Goal: Communication & Community: Answer question/provide support

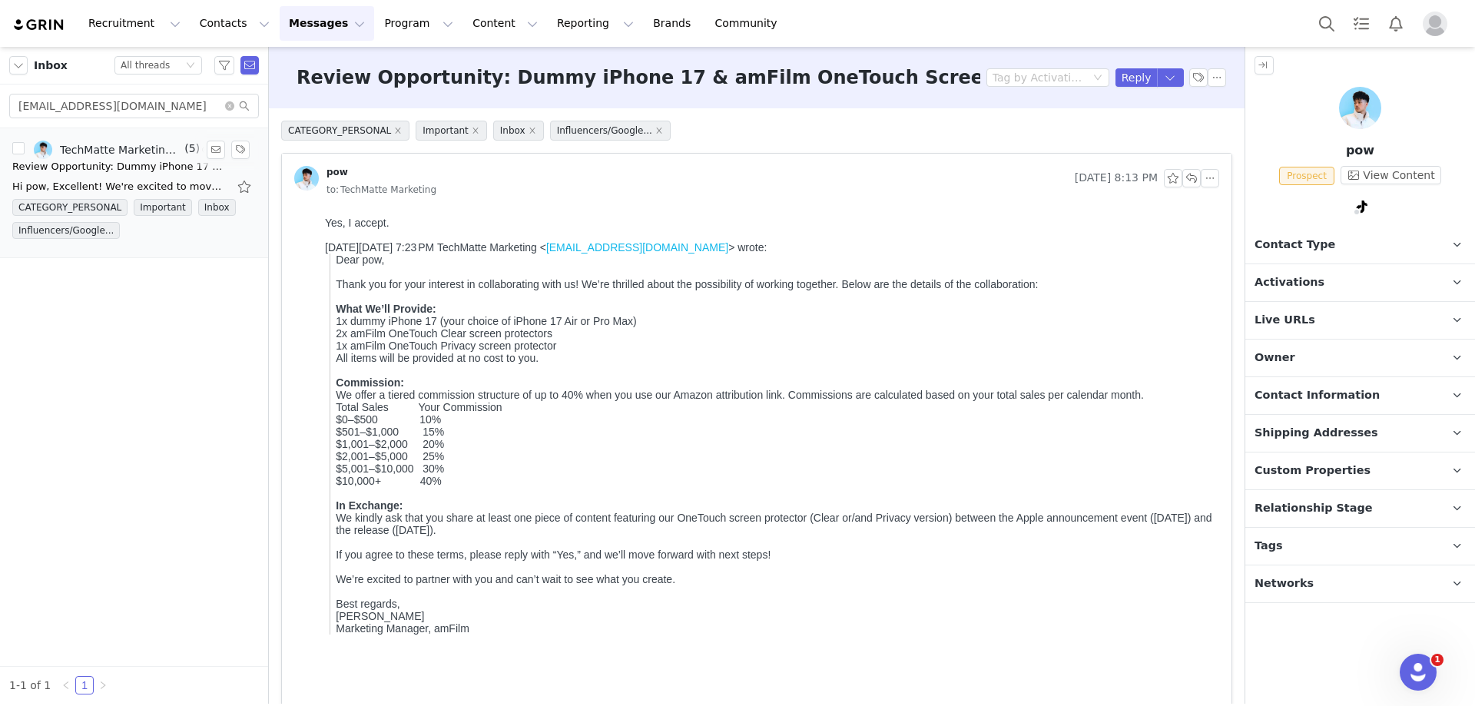
click at [158, 177] on div "Hi pow, Excellent! We're excited to move forward. To ship your product kit, ple…" at bounding box center [133, 186] width 243 height 25
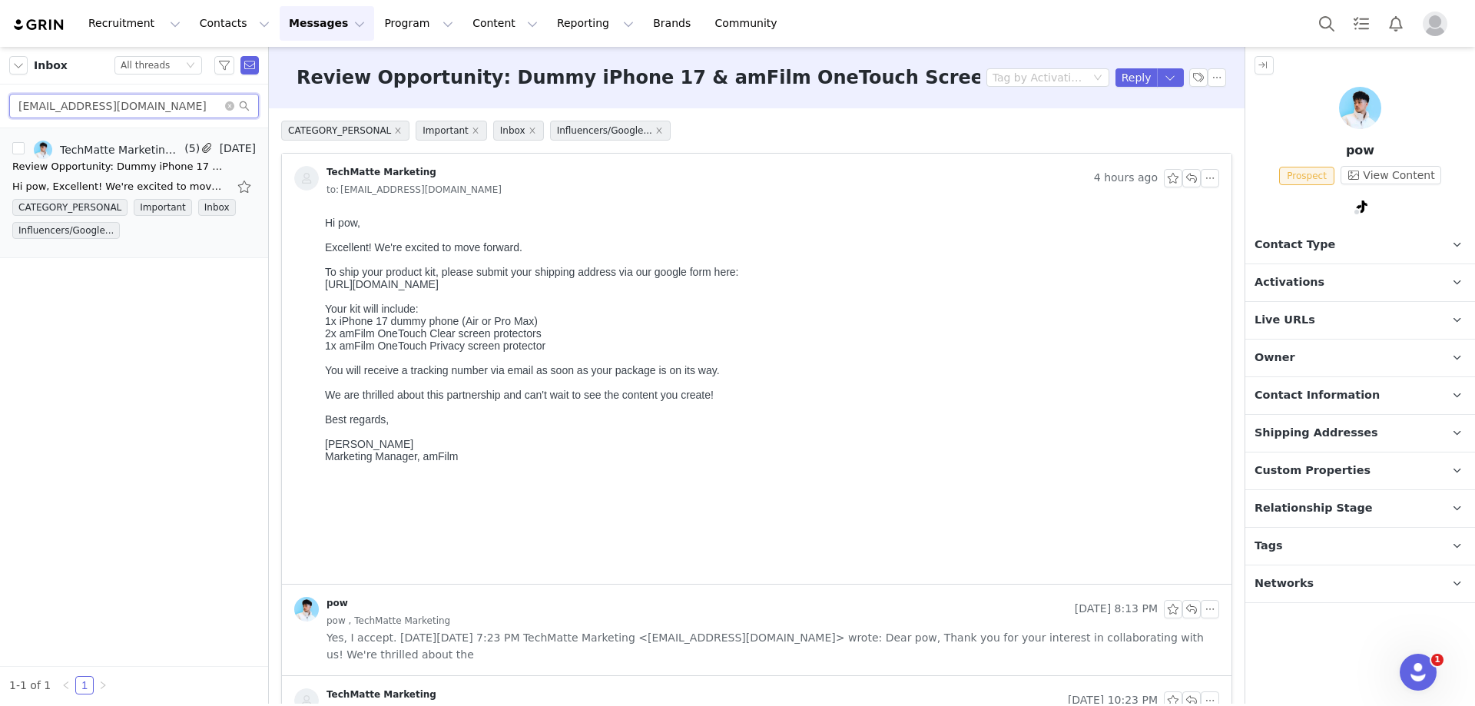
drag, startPoint x: 117, startPoint y: 110, endPoint x: 47, endPoint y: 107, distance: 70.0
click at [47, 107] on input "pnwintech@gmail.com" at bounding box center [134, 106] width 250 height 25
paste input "keyla.sandoval1997@icloud"
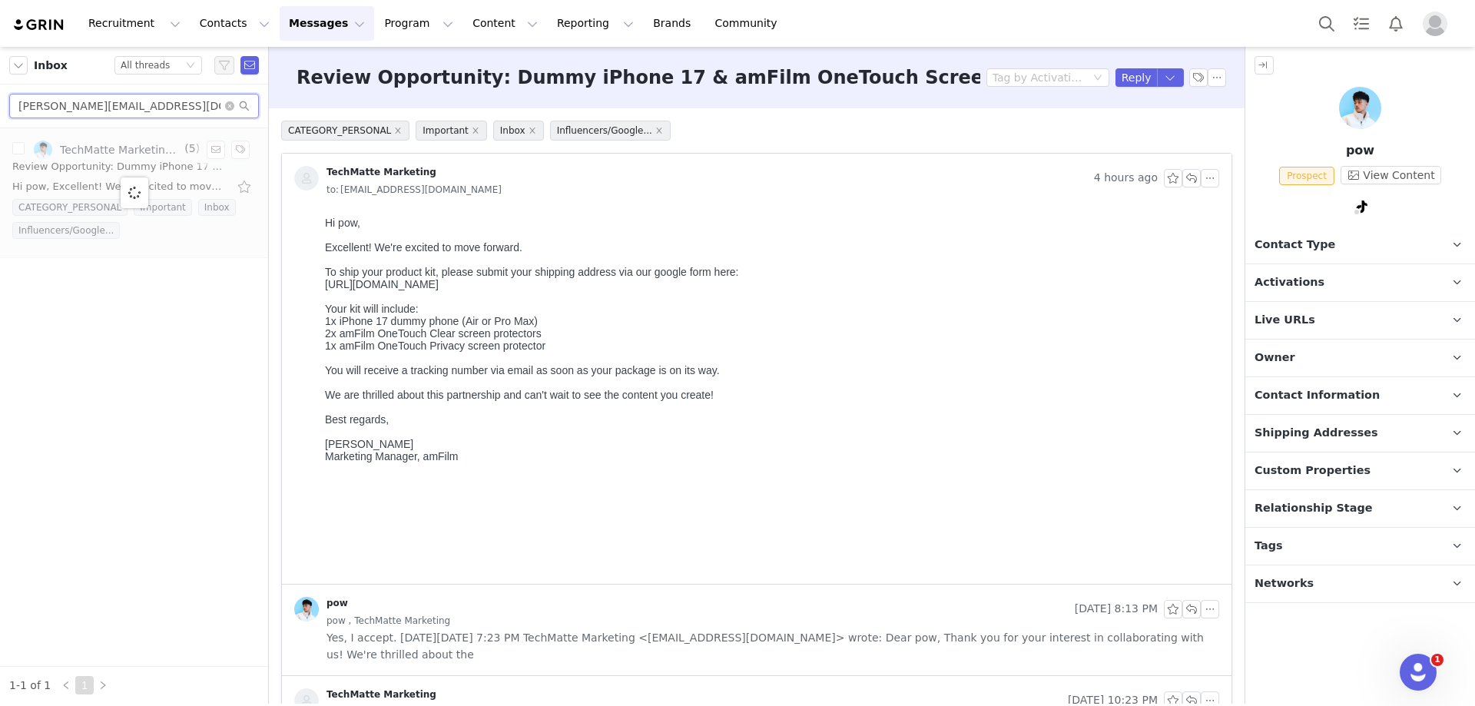
type input "keyla.sandoval1997@icloud.com"
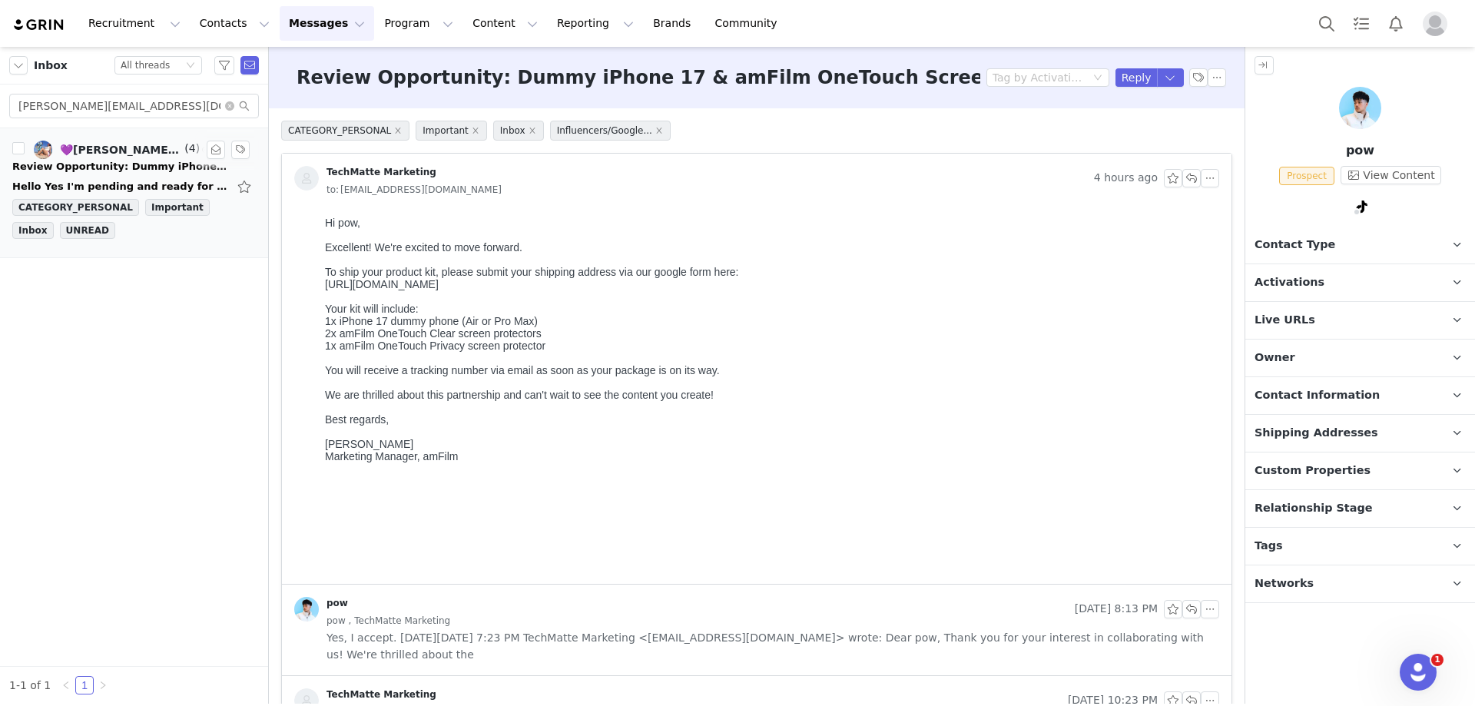
click at [79, 180] on div "Hello Yes I'm pending and ready for work Enviado desde mi iPhone El ago 27, 202…" at bounding box center [119, 186] width 215 height 15
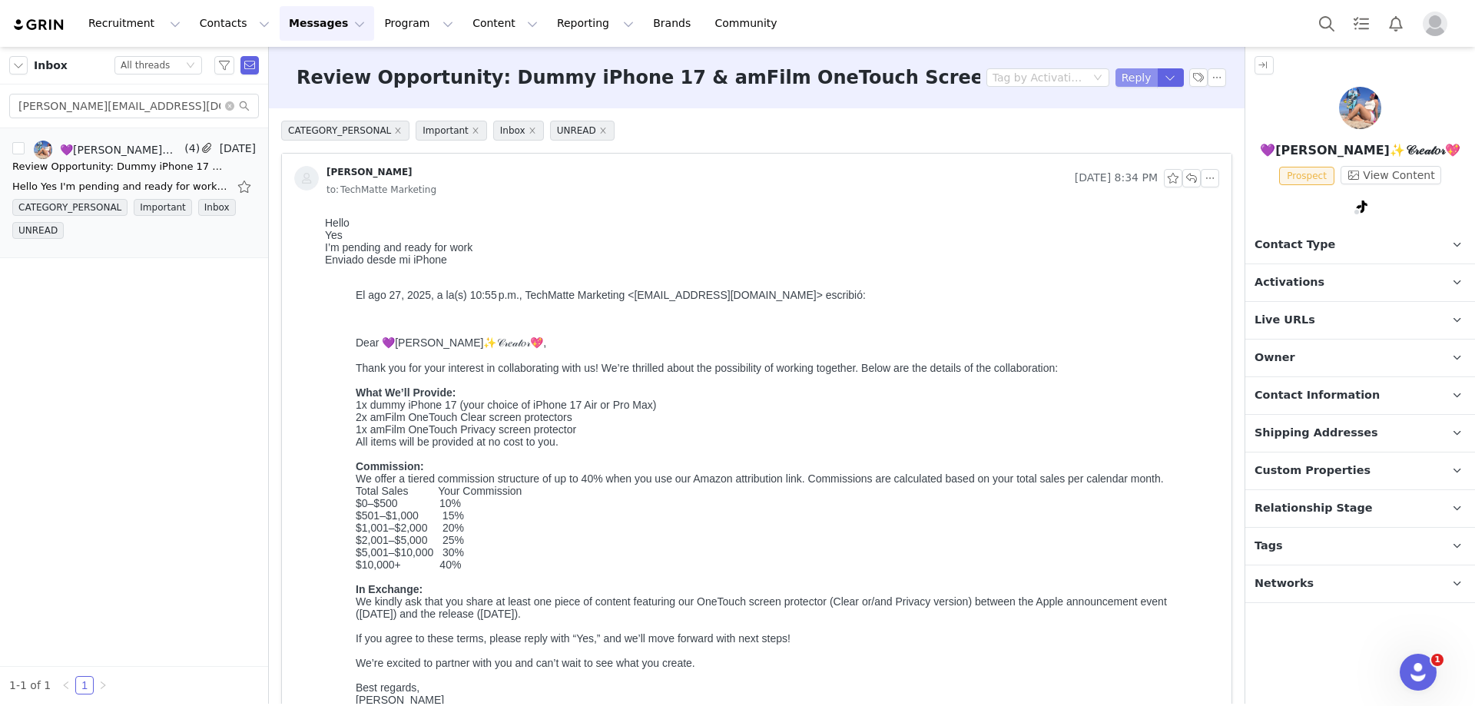
click at [1126, 74] on button "Reply" at bounding box center [1136, 77] width 42 height 18
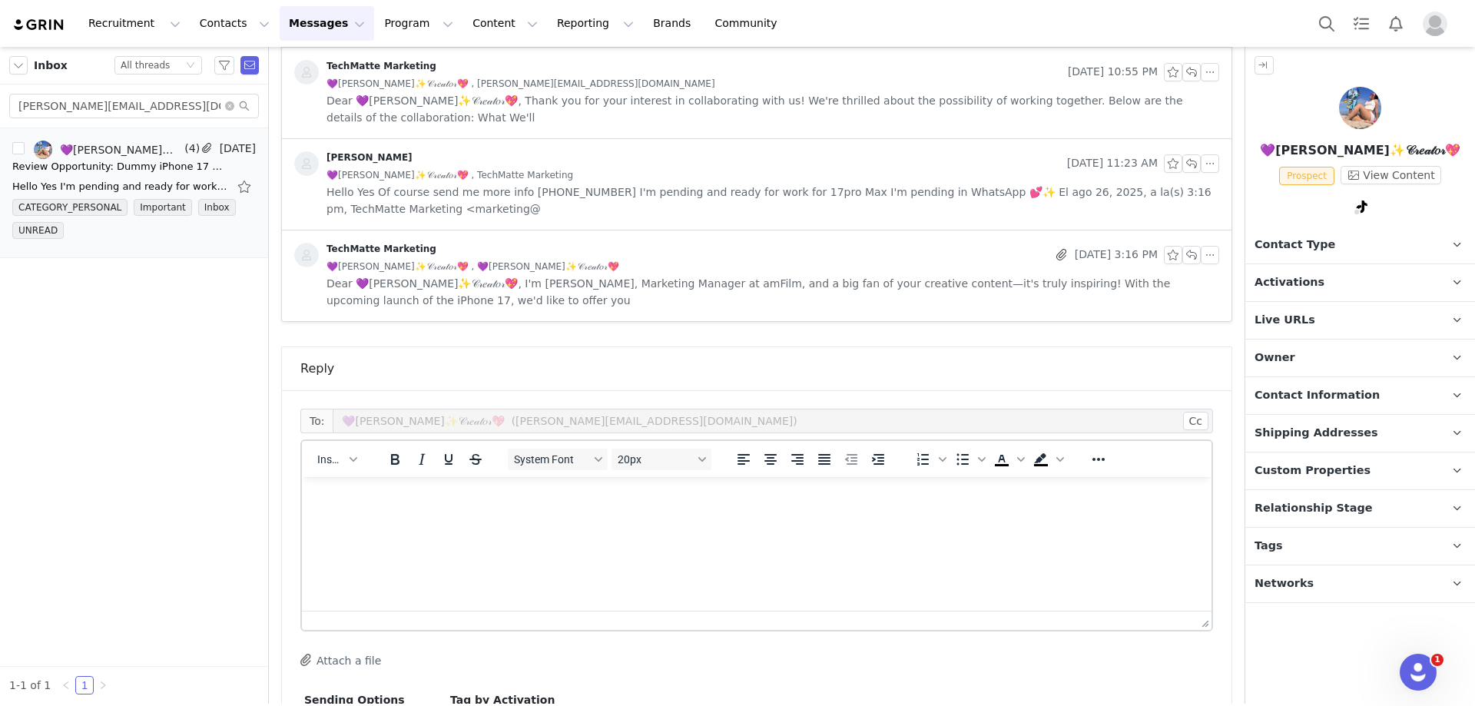
scroll to position [1068, 0]
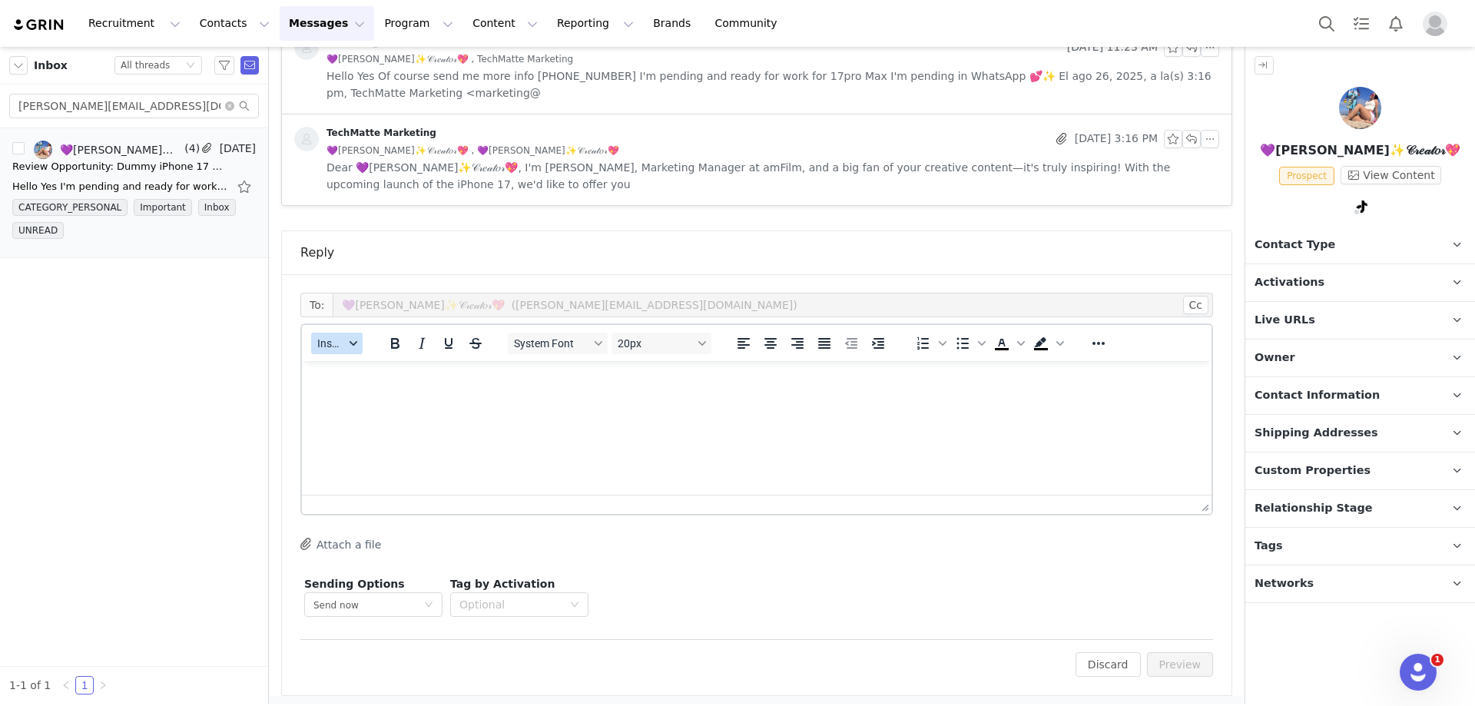
click at [336, 338] on span "Insert" at bounding box center [330, 343] width 27 height 12
click at [350, 367] on div "Insert Template" at bounding box center [393, 370] width 138 height 18
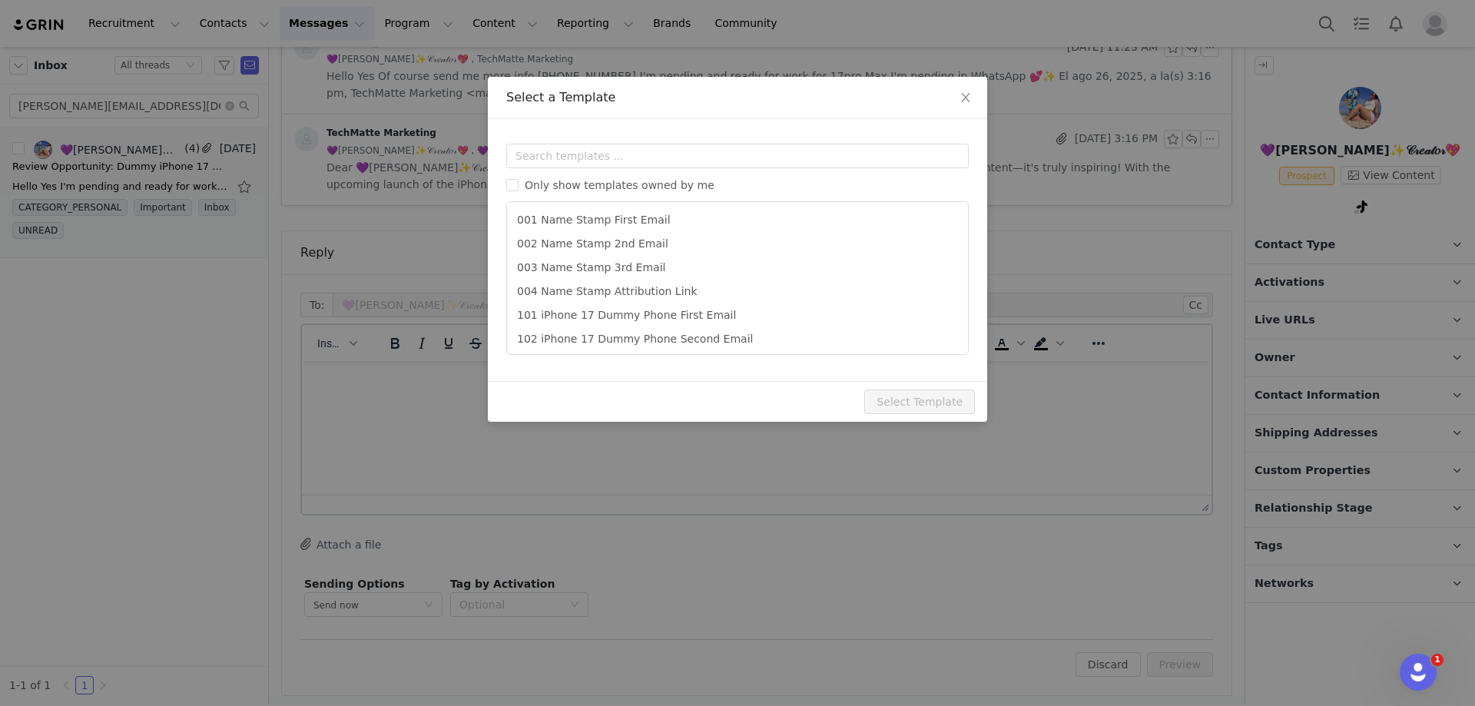
scroll to position [0, 0]
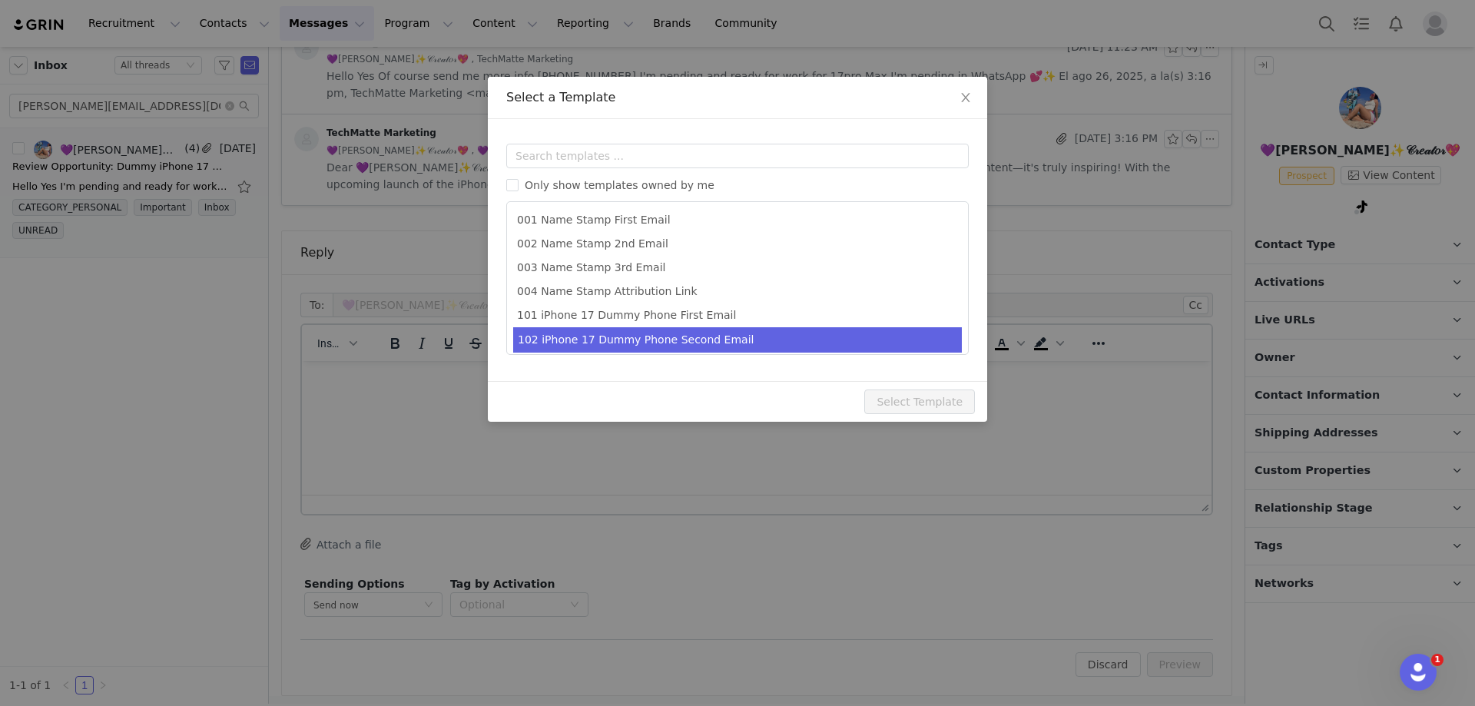
click at [634, 335] on li "102 iPhone 17 Dummy Phone Second Email" at bounding box center [737, 339] width 449 height 25
type input "Collaboration Details: Dummy iPhone 17 & amFilm OneTouch Screen Protectors"
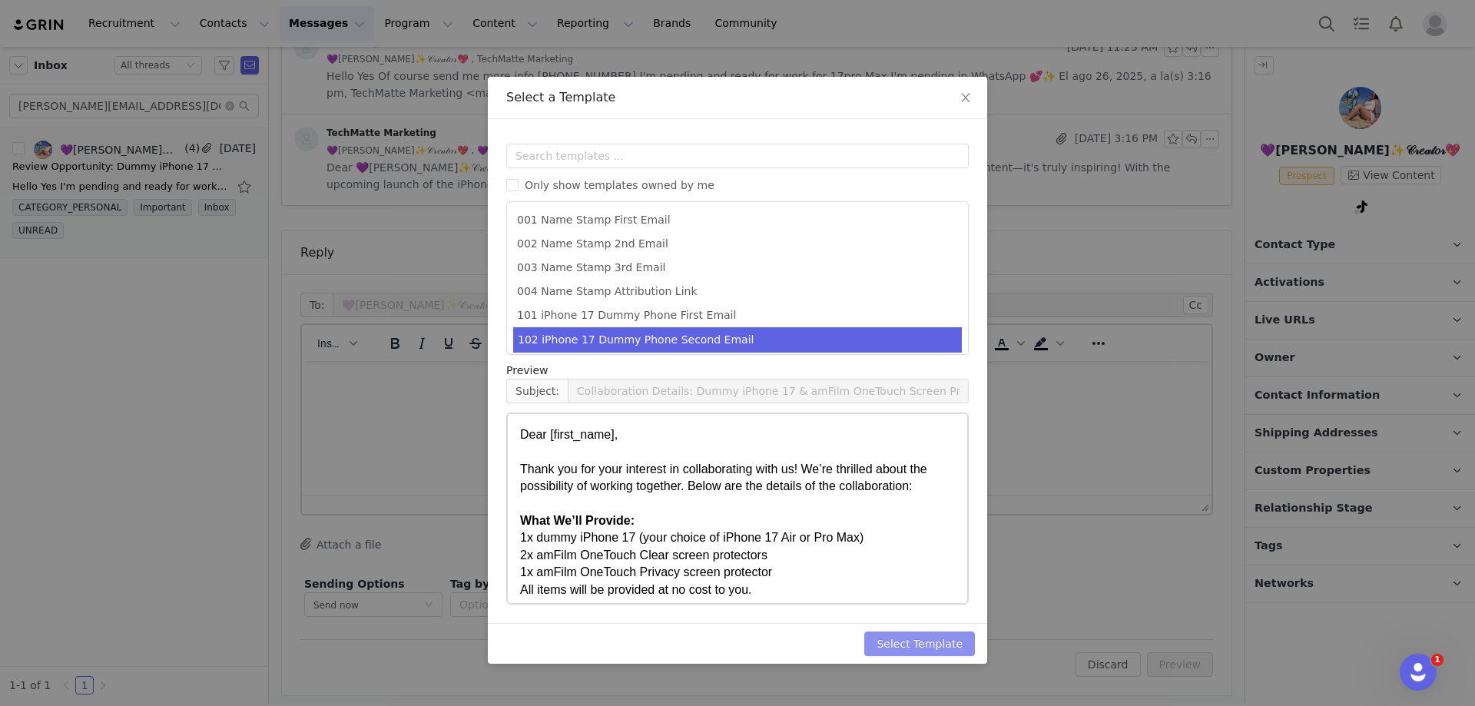
click at [902, 649] on button "Select Template" at bounding box center [919, 643] width 111 height 25
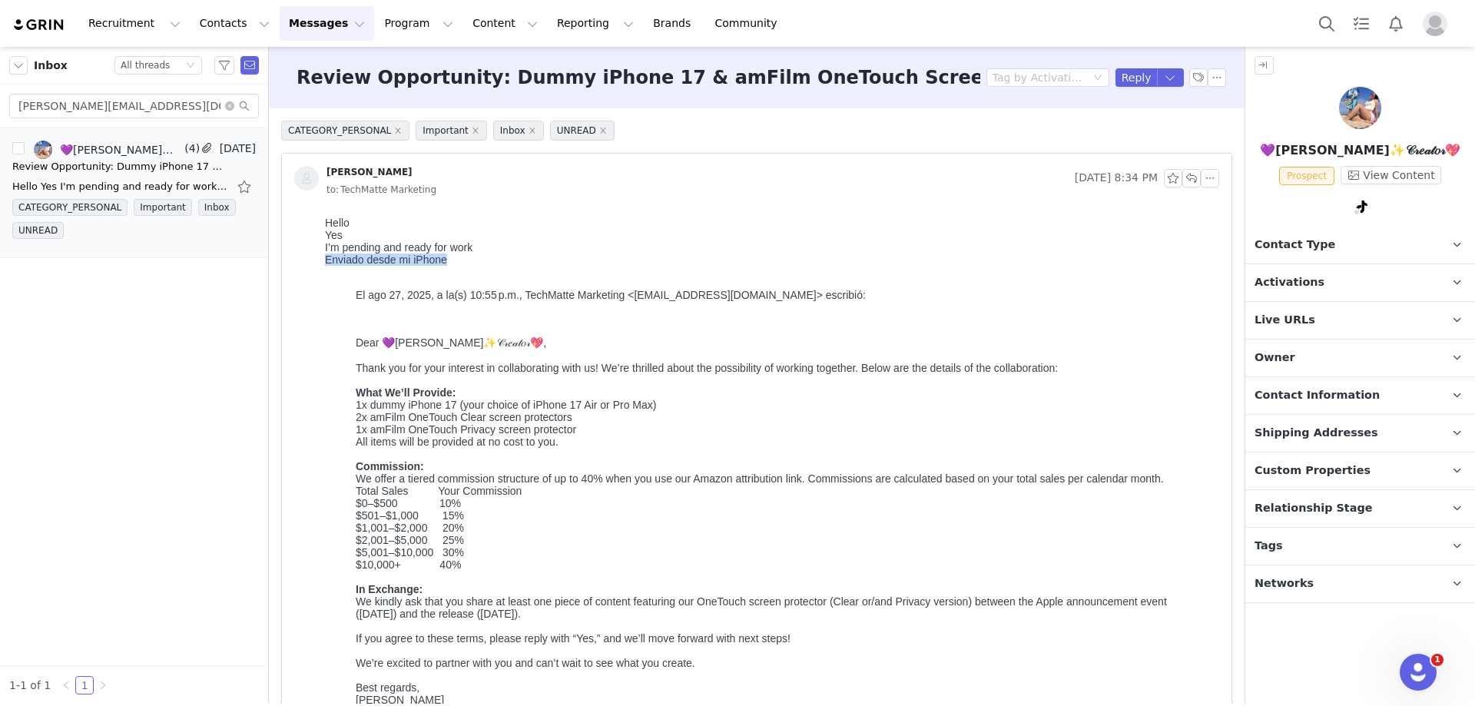
drag, startPoint x: 479, startPoint y: 277, endPoint x: 324, endPoint y: 286, distance: 155.4
click at [324, 286] on html "Hello Yes I’m pending and ready for work Enviado desde mi iPhone El ago 27, 202…" at bounding box center [769, 604] width 900 height 788
copy div "Enviado desde mi iPhone"
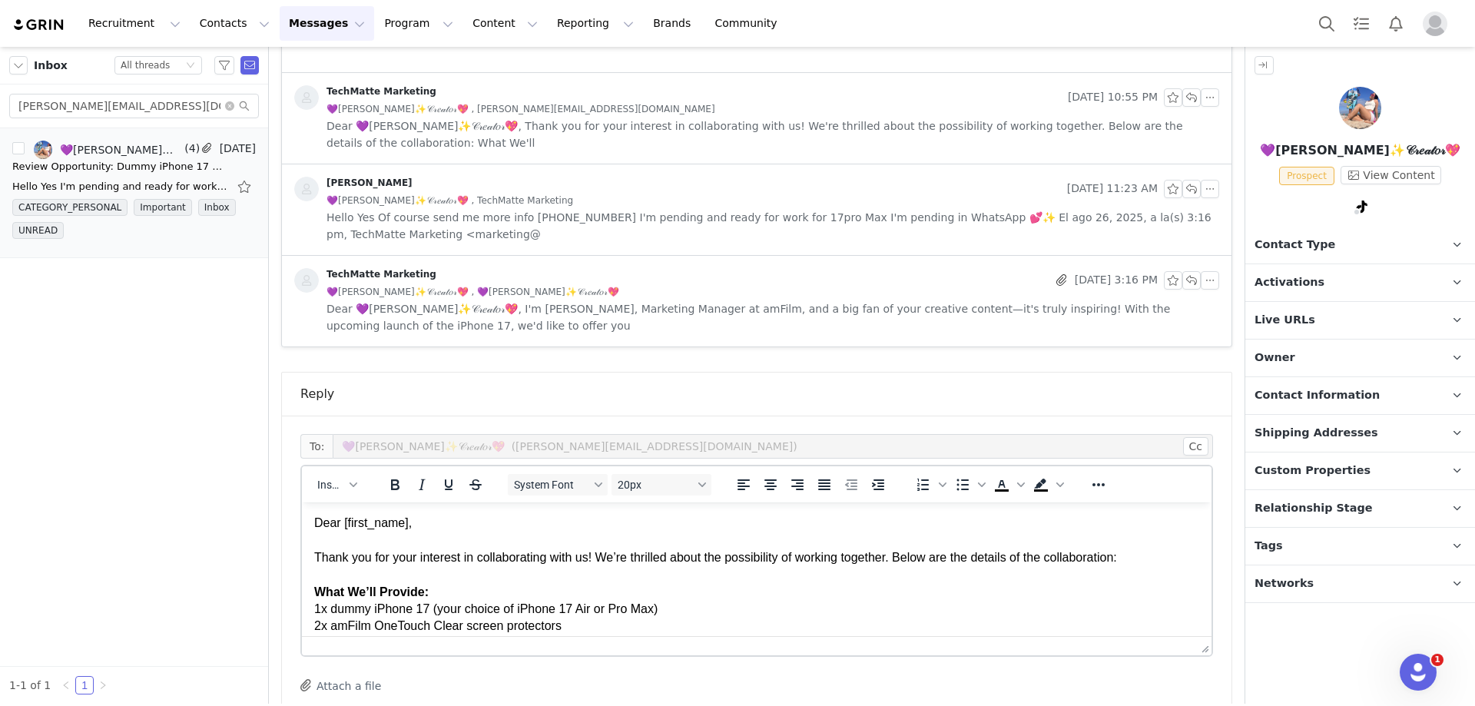
scroll to position [1072, 0]
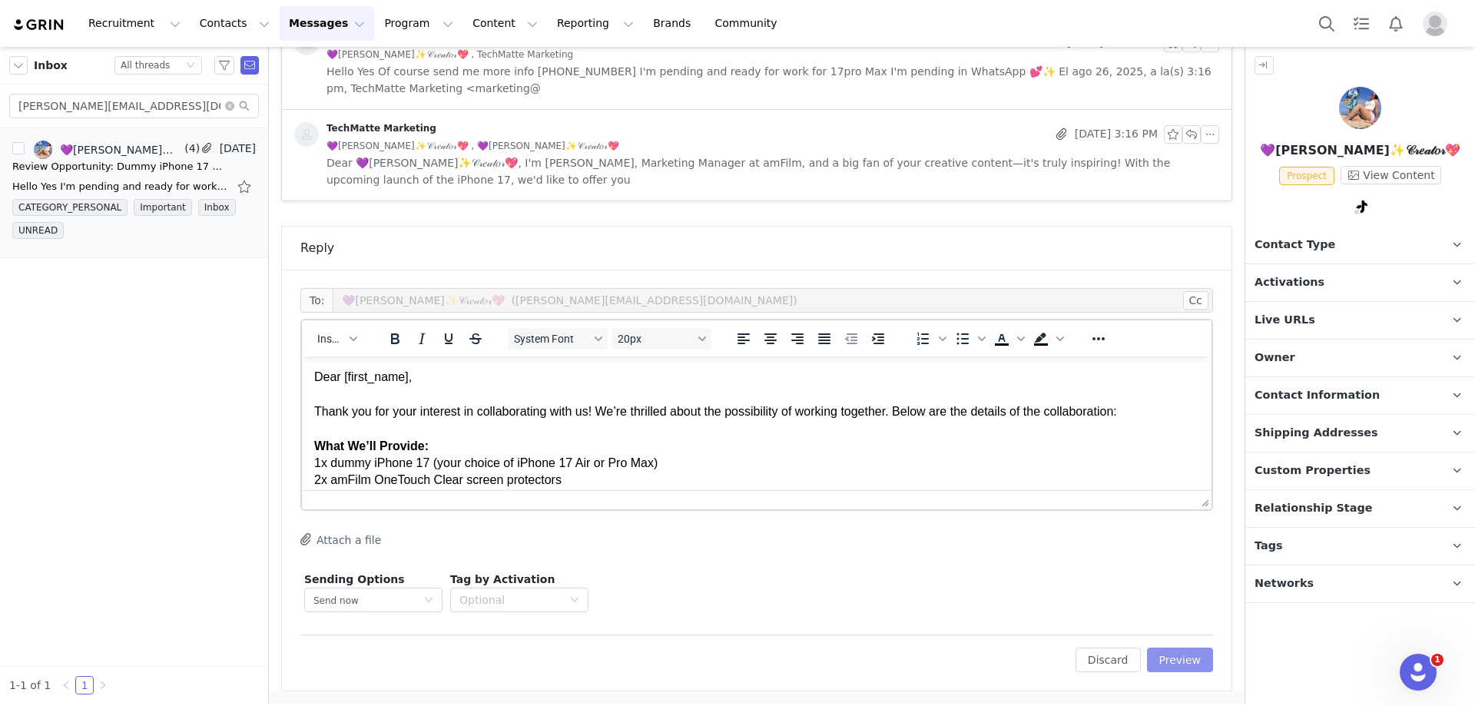
click at [1192, 660] on button "Preview" at bounding box center [1180, 659] width 67 height 25
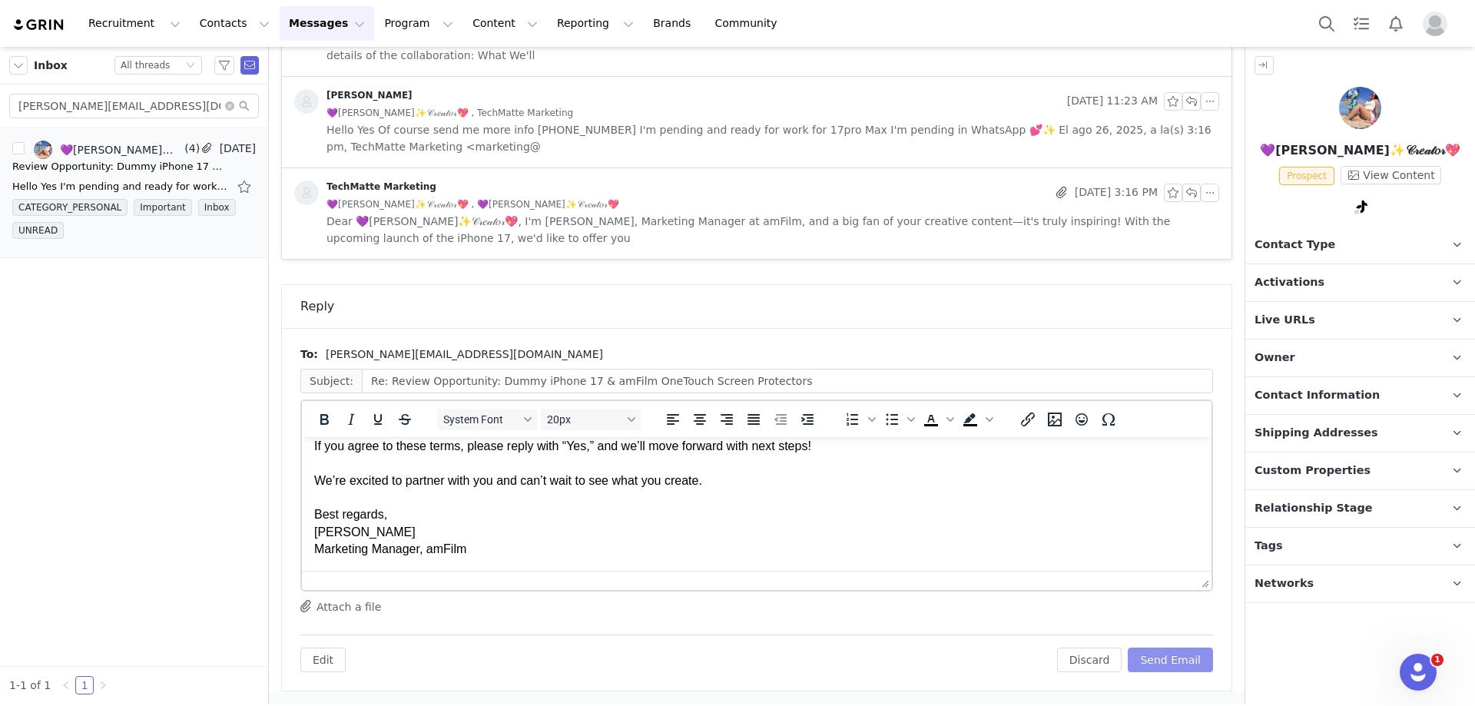
scroll to position [538, 0]
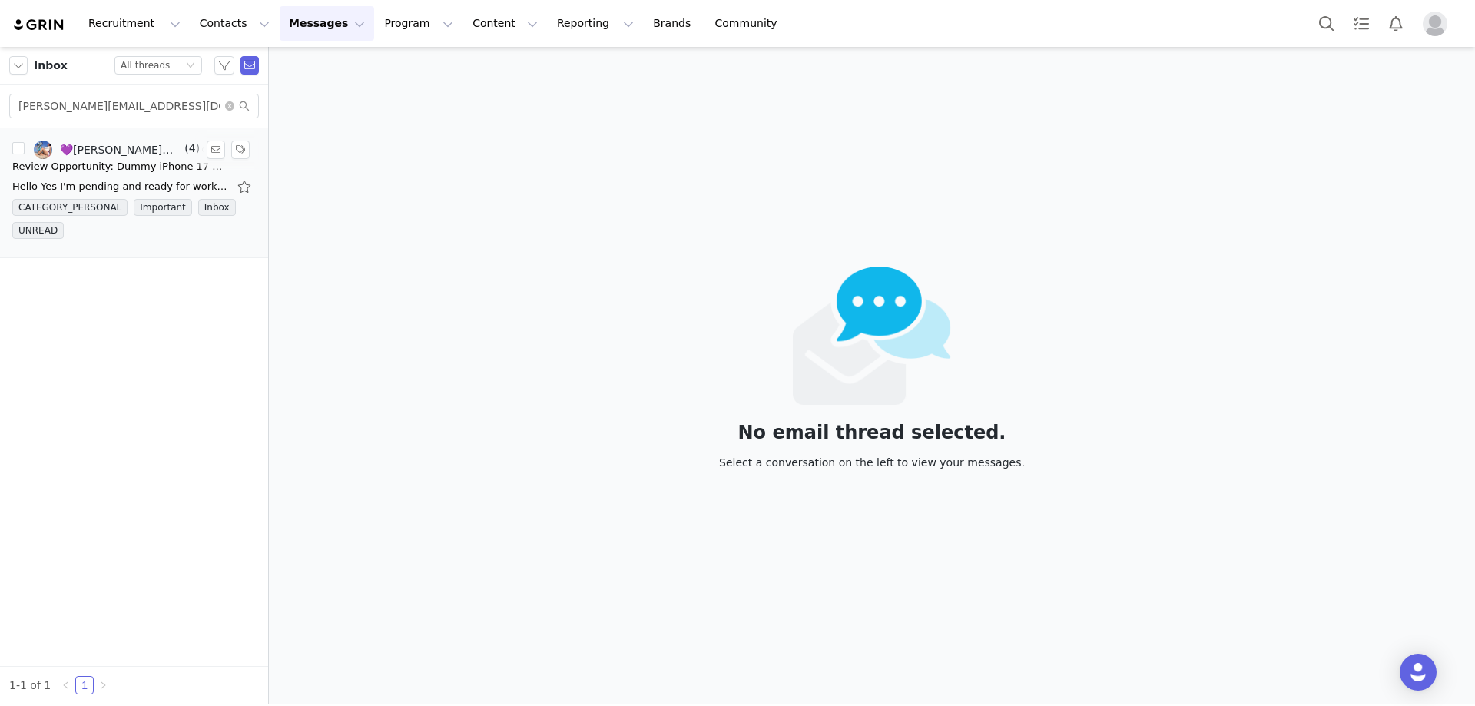
click at [200, 171] on div "Review Opportunity: Dummy iPhone 17 & amFilm OneTouch Screen Protectors" at bounding box center [119, 166] width 215 height 15
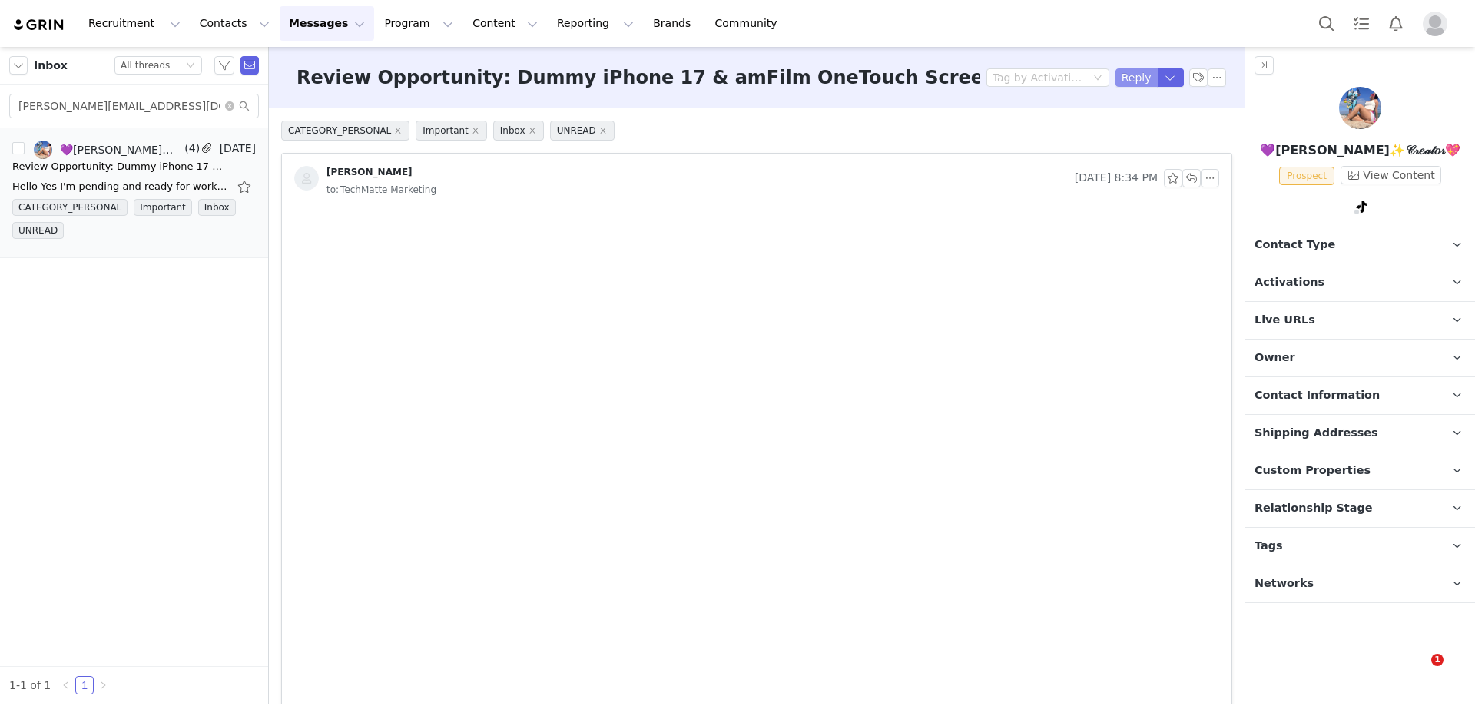
click at [1118, 74] on button "Reply" at bounding box center [1136, 77] width 42 height 18
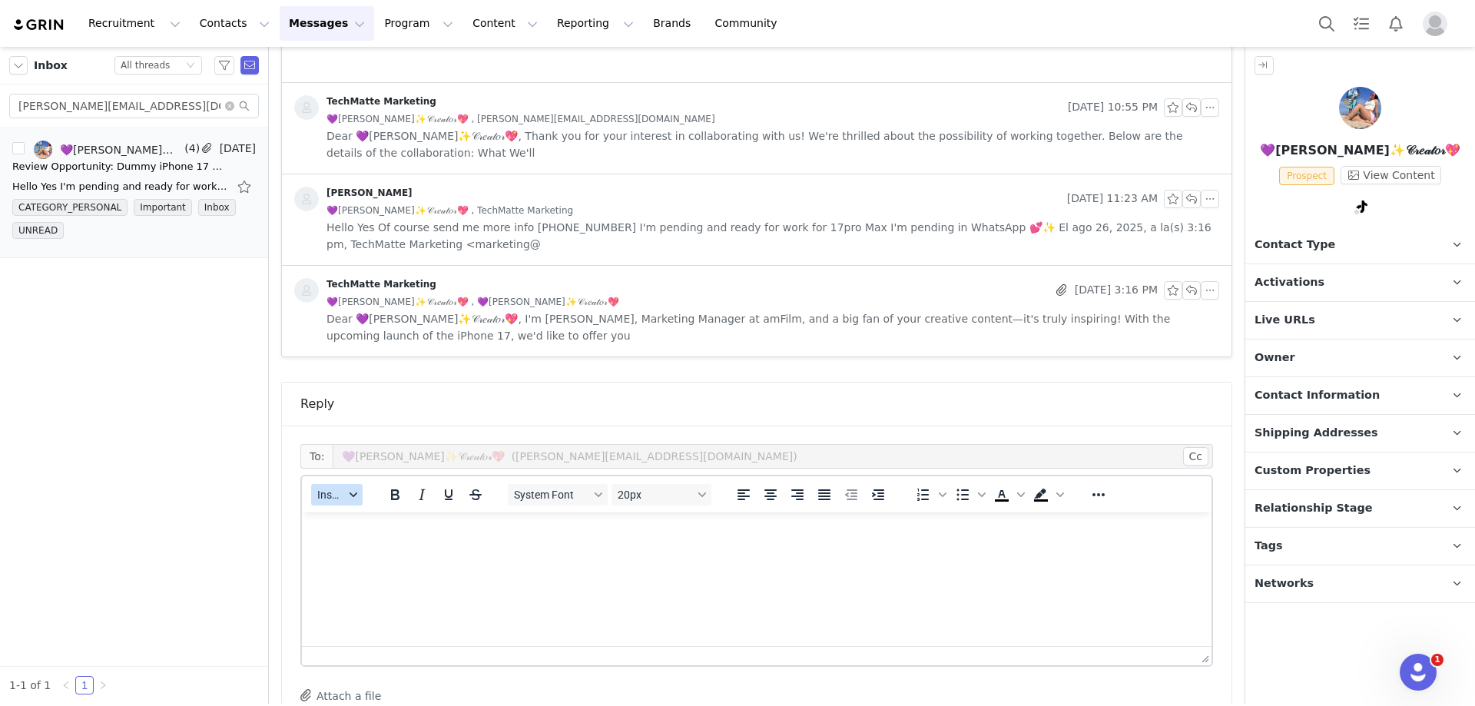
click at [329, 502] on button "Insert" at bounding box center [336, 495] width 51 height 22
click at [339, 518] on div "Insert Template" at bounding box center [393, 521] width 138 height 18
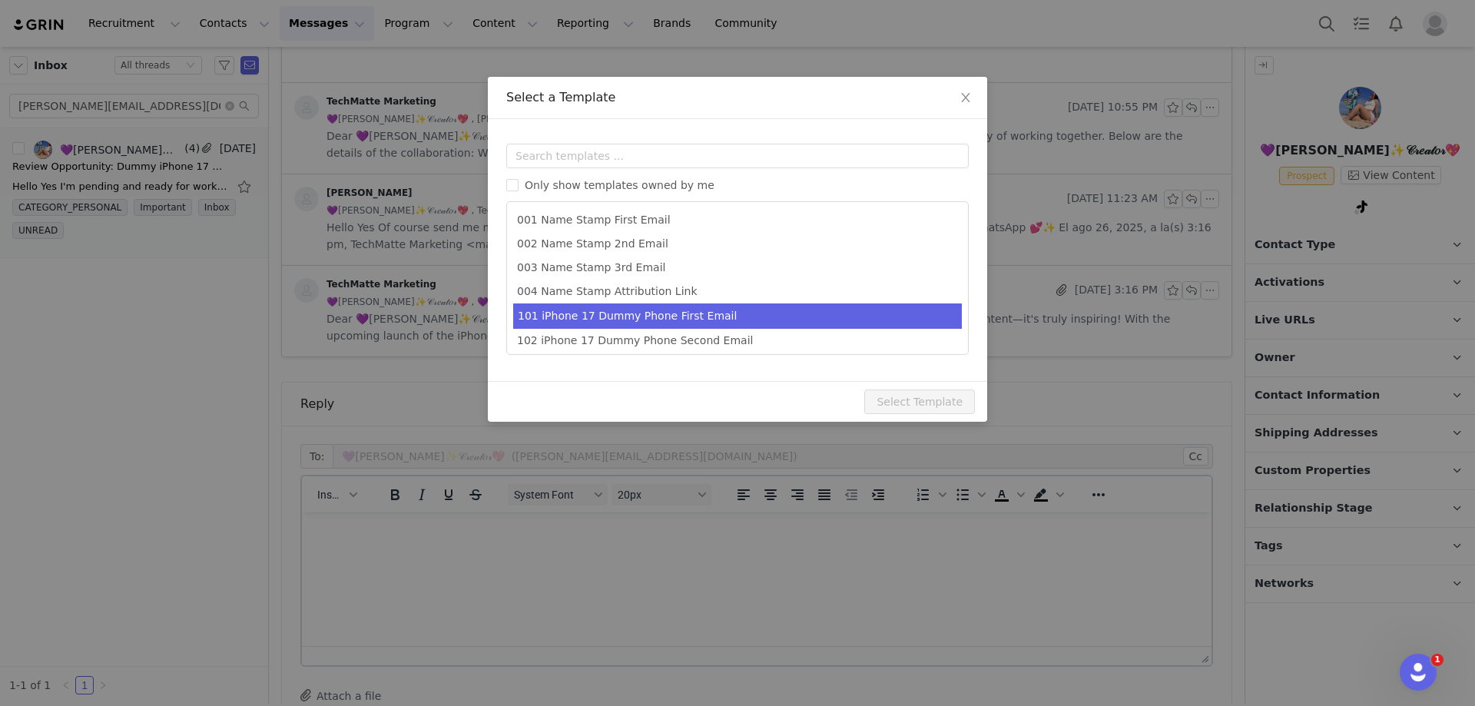
scroll to position [76, 0]
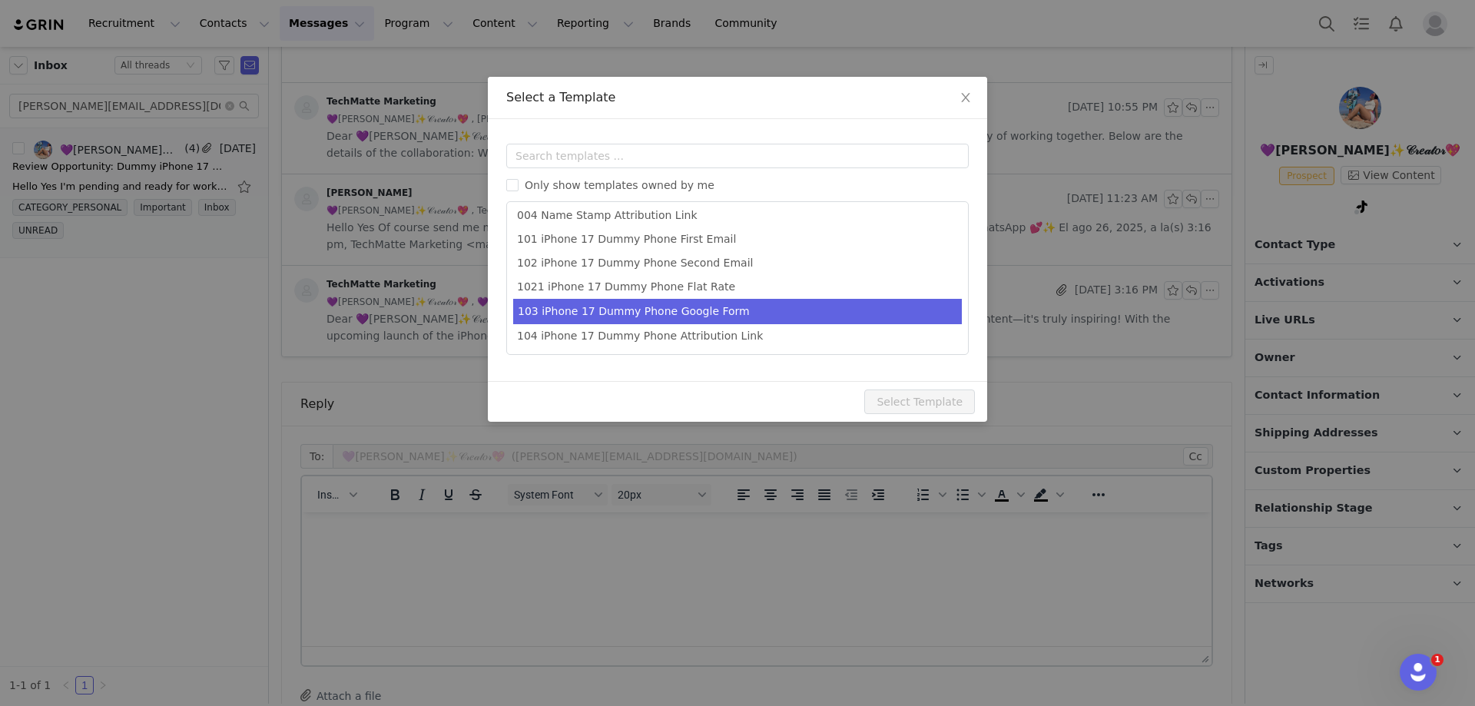
click at [710, 311] on li "103 iPhone 17 Dummy Phone Google Form" at bounding box center [737, 311] width 449 height 25
type input "Next Steps: Shipping Details for Your amFilm Collaboration"
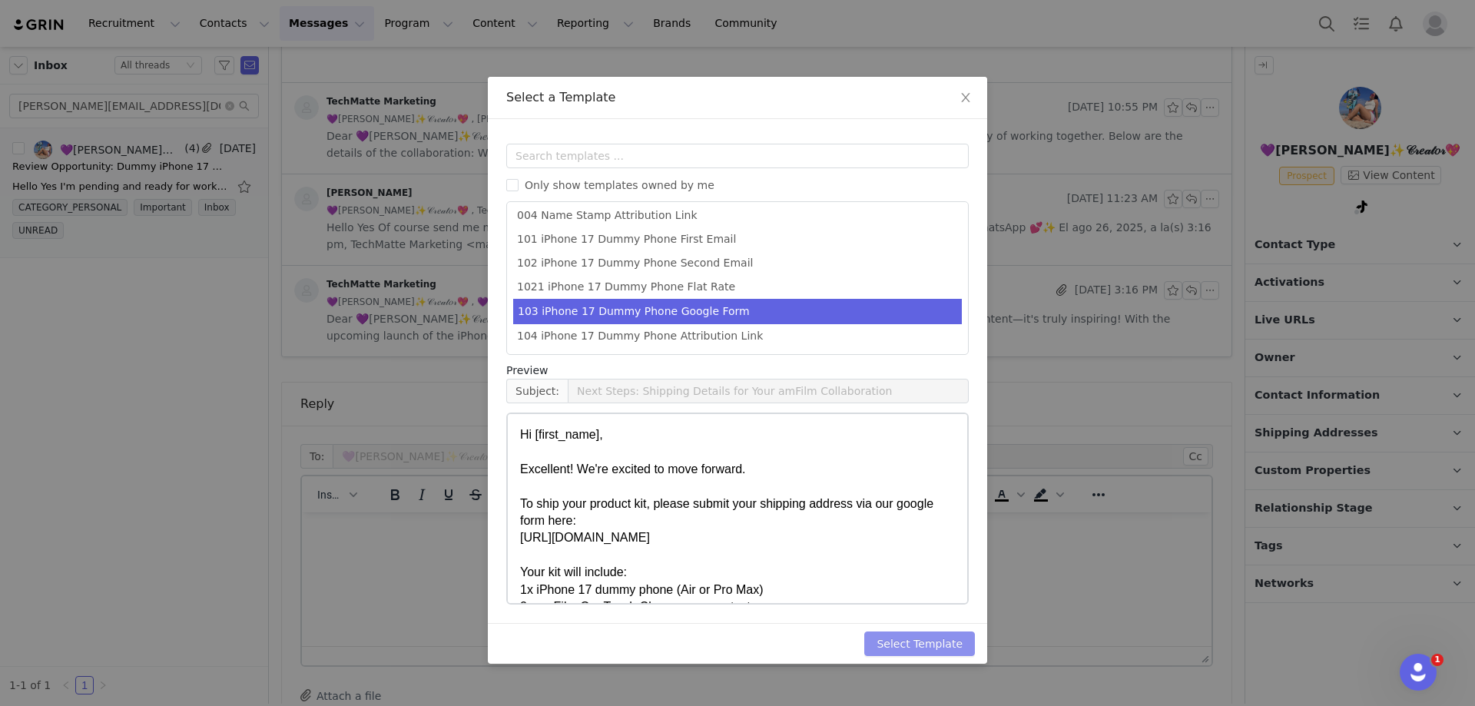
click at [888, 644] on button "Select Template" at bounding box center [919, 643] width 111 height 25
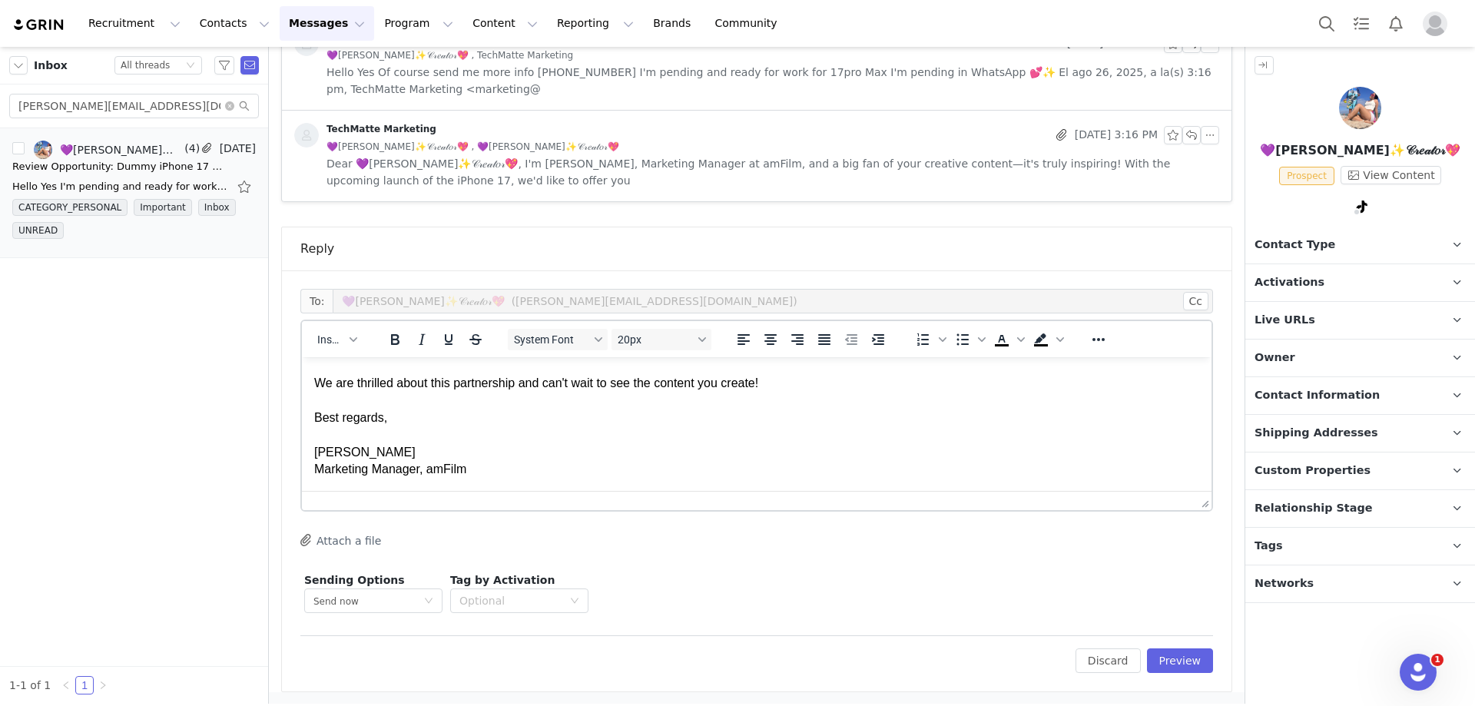
scroll to position [1072, 0]
click at [1162, 655] on button "Preview" at bounding box center [1180, 659] width 67 height 25
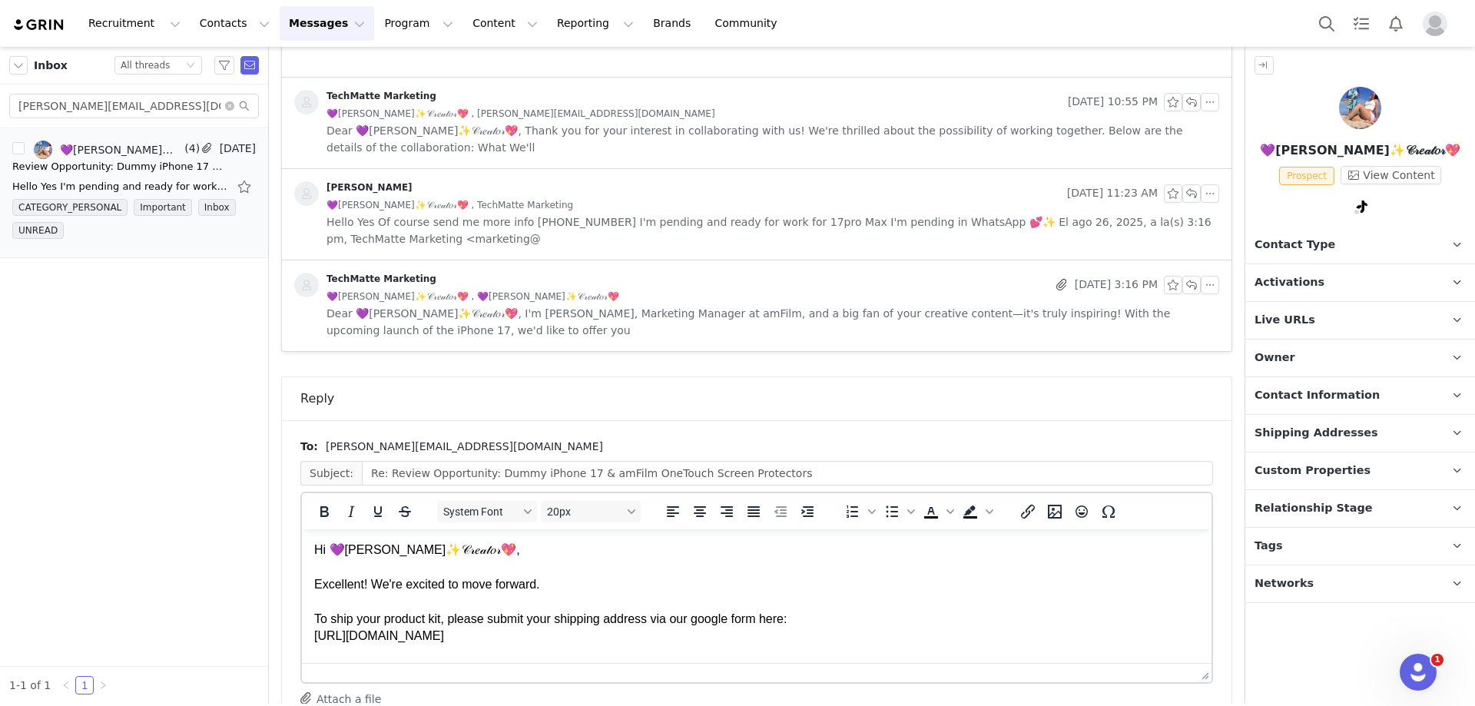
scroll to position [1014, 0]
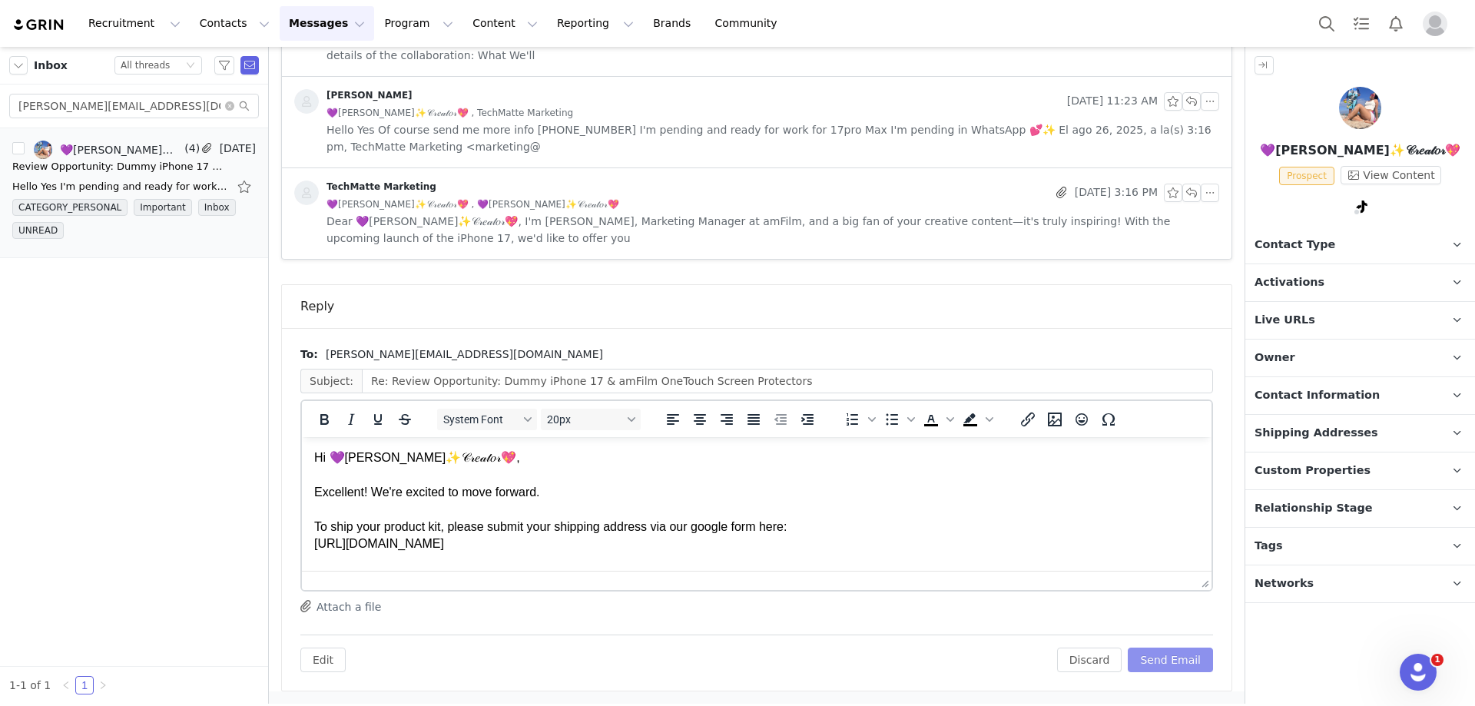
click at [1165, 658] on button "Send Email" at bounding box center [1169, 659] width 85 height 25
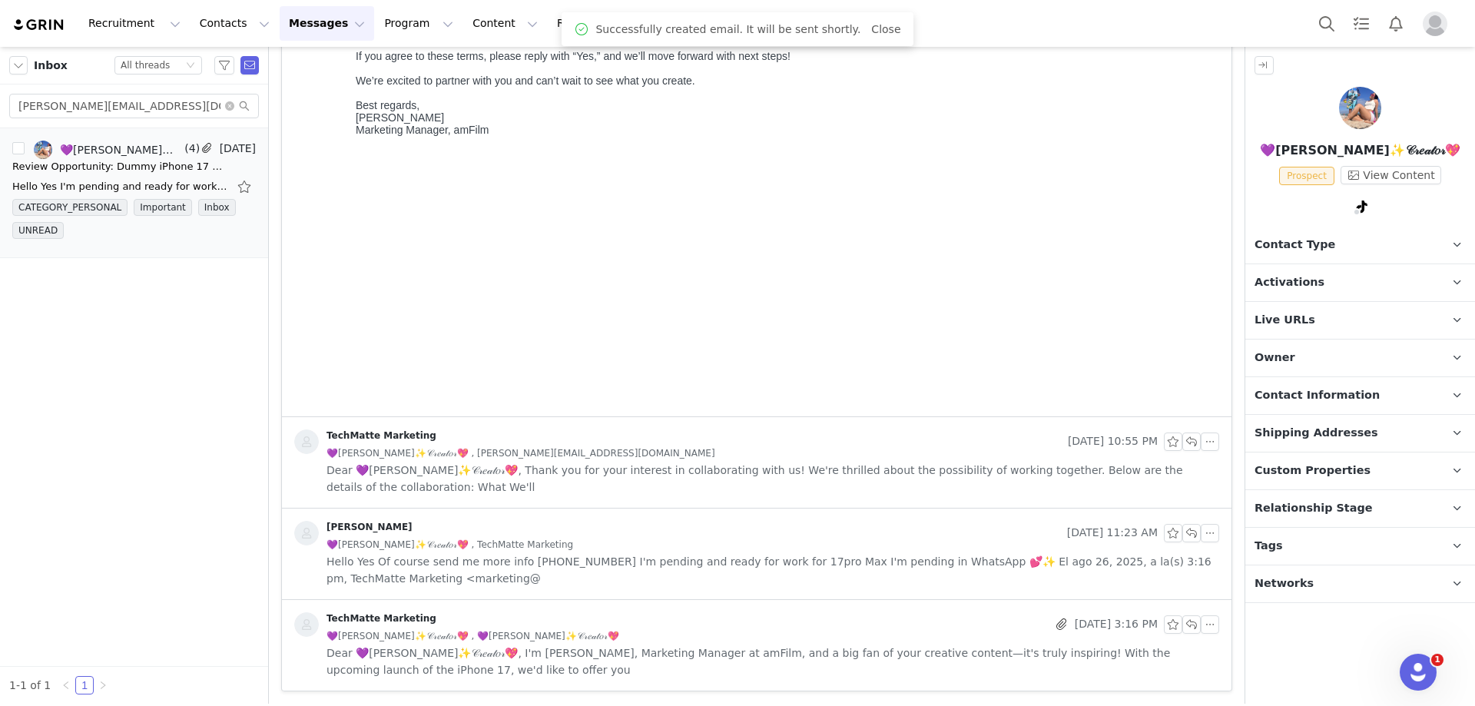
scroll to position [582, 0]
click at [101, 163] on div "Review Opportunity: Dummy iPhone 17 & amFilm OneTouch Screen Protectors" at bounding box center [119, 166] width 215 height 15
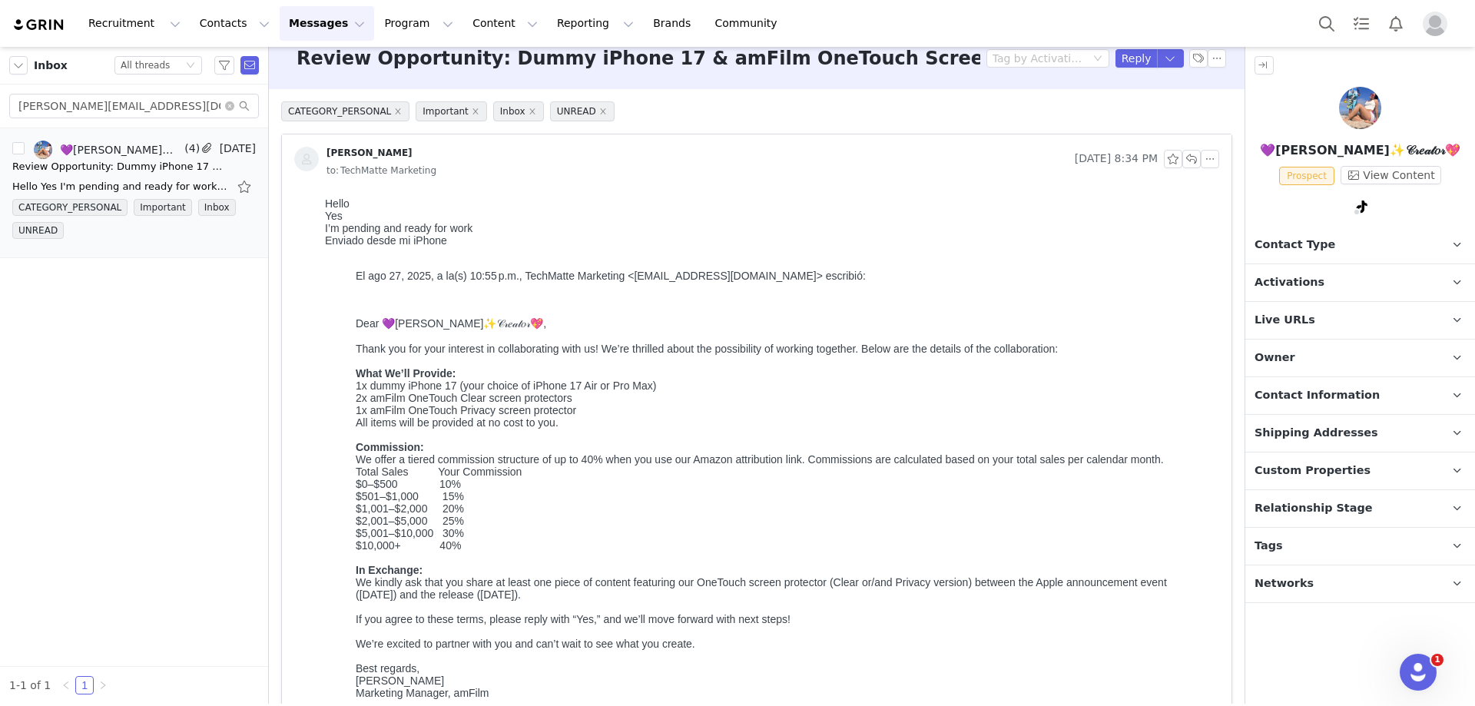
scroll to position [0, 0]
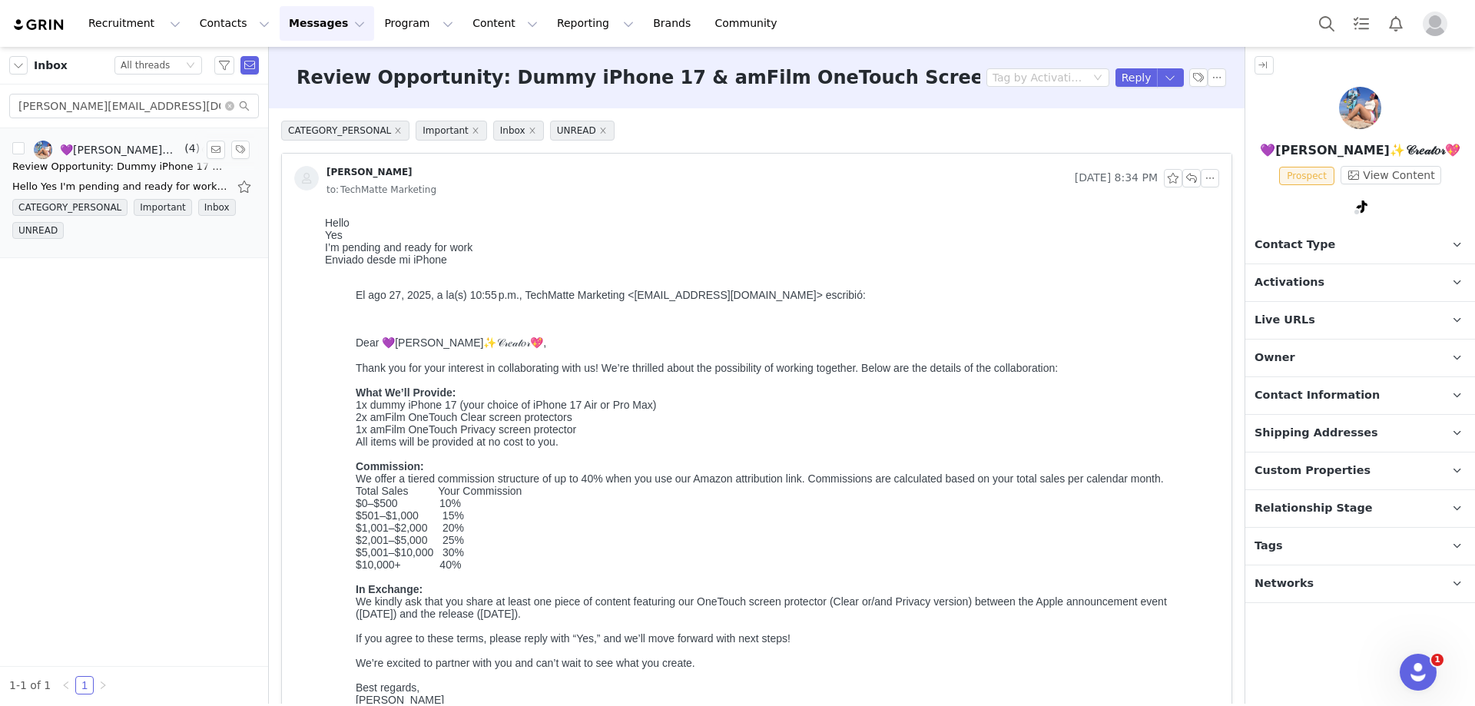
click at [79, 159] on div "Review Opportunity: Dummy iPhone 17 & amFilm OneTouch Screen Protectors" at bounding box center [119, 166] width 215 height 15
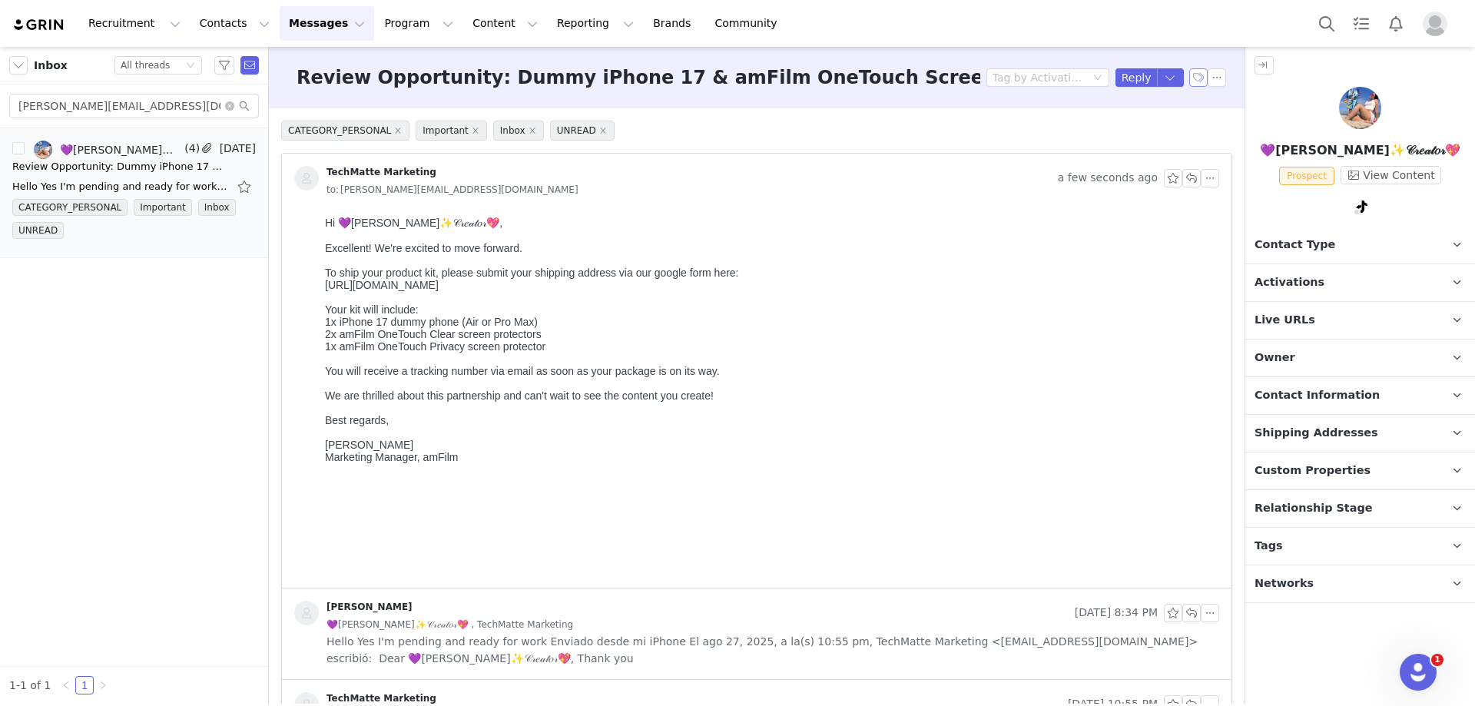
click at [1189, 77] on button "button" at bounding box center [1198, 77] width 18 height 18
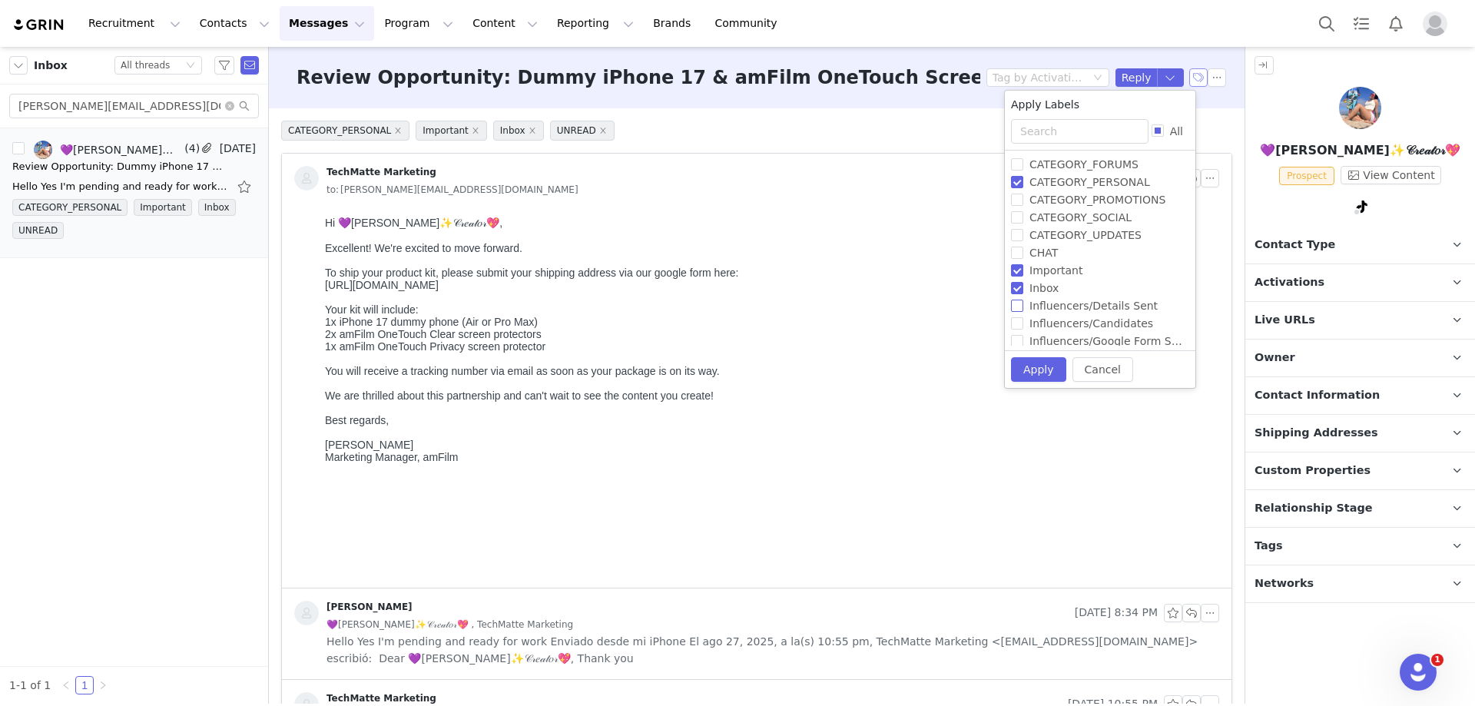
scroll to position [77, 0]
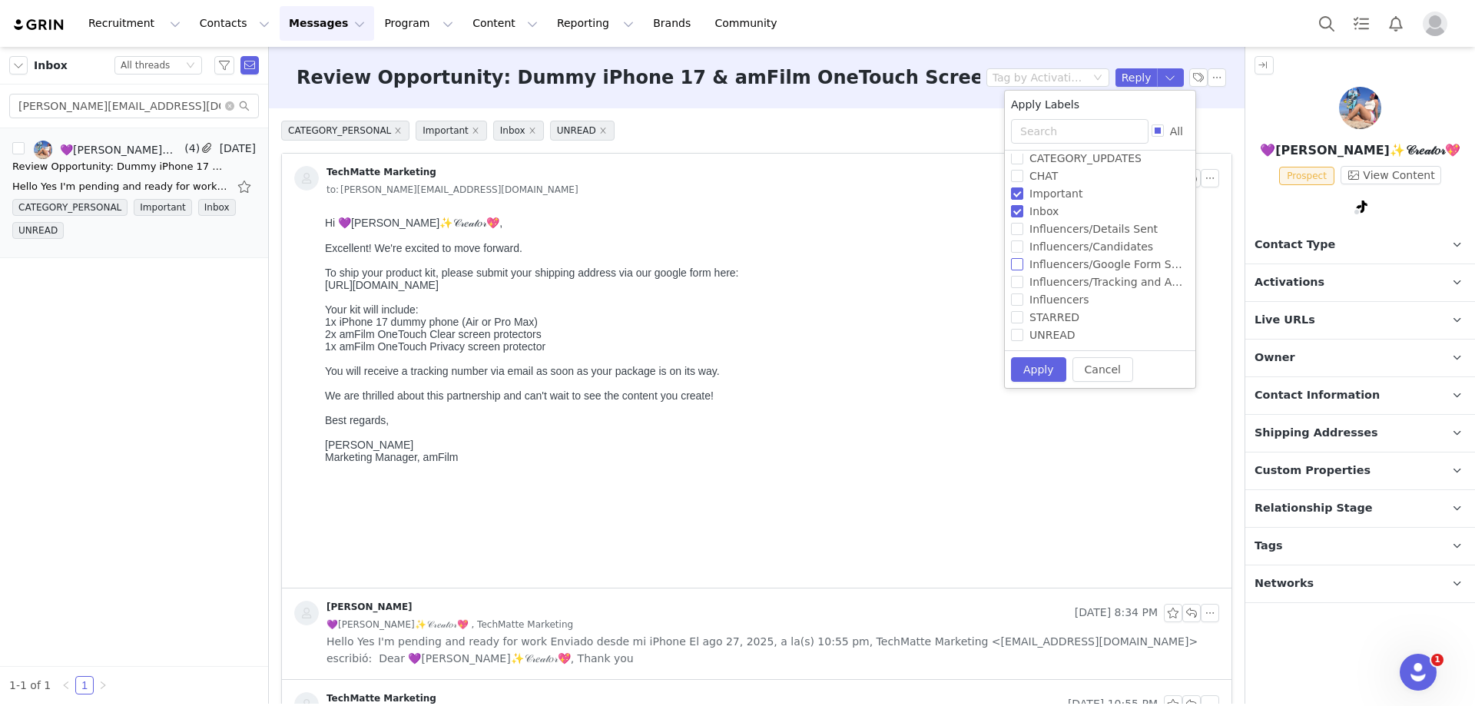
click at [1022, 263] on input "Influencers/Google Form Sent" at bounding box center [1017, 264] width 12 height 12
checkbox input "true"
click at [1031, 364] on button "Apply" at bounding box center [1038, 369] width 55 height 25
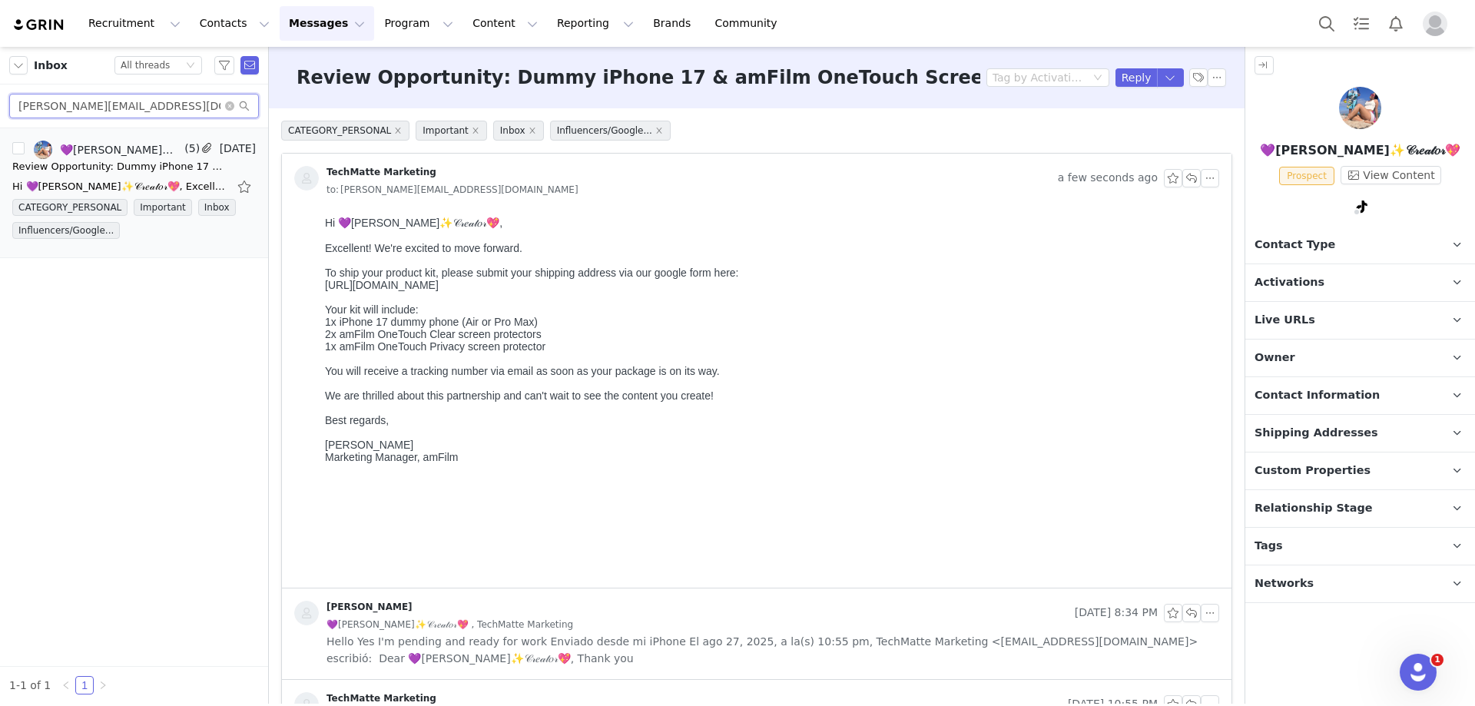
drag, startPoint x: 174, startPoint y: 108, endPoint x: 5, endPoint y: 104, distance: 169.8
click at [5, 104] on div "keyla.sandoval1997@icloud.com" at bounding box center [134, 106] width 268 height 44
paste input "ebpmanreviews@gmail"
type input "ebpmanreviews@gmail.com"
click at [154, 149] on div "EBPMAN Tech Reviews, TechMatte Marketing" at bounding box center [120, 150] width 121 height 12
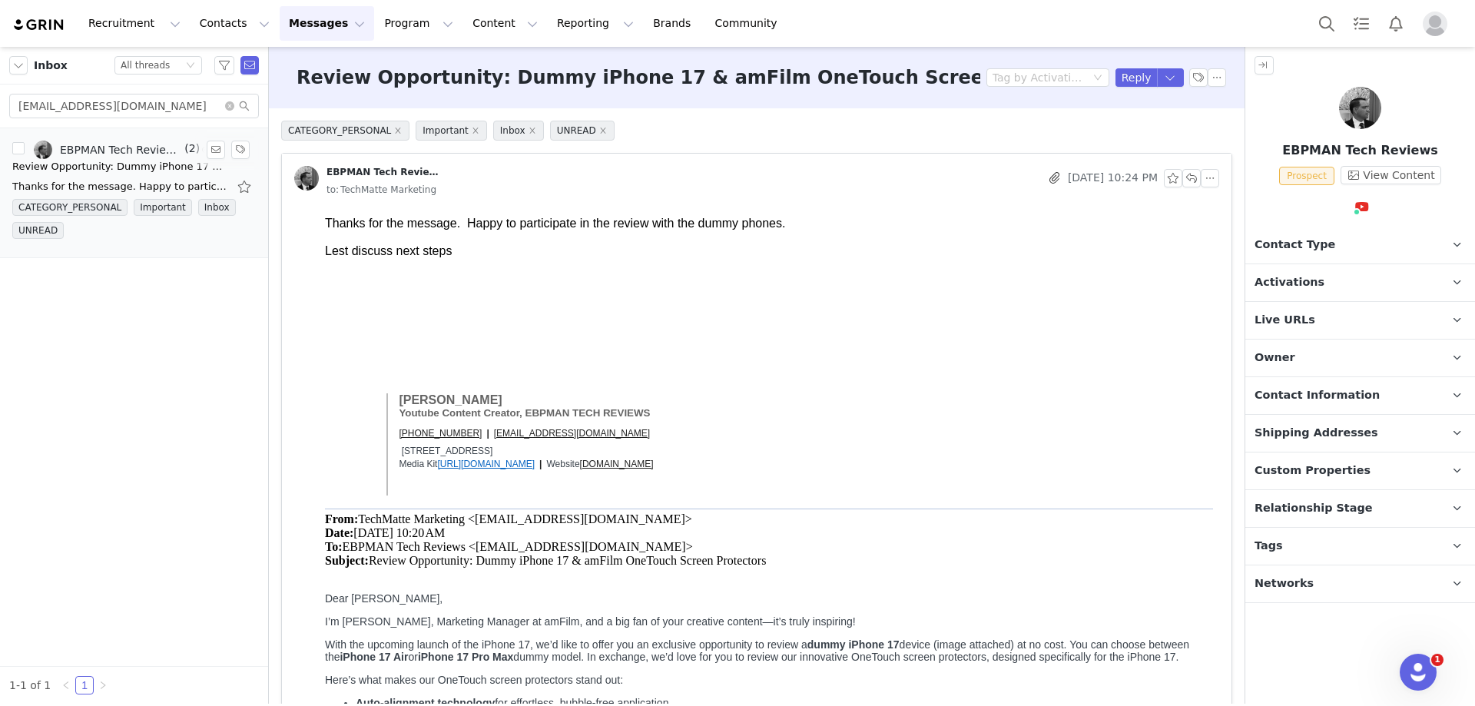
scroll to position [0, 0]
click at [1410, 174] on button "View Content" at bounding box center [1390, 175] width 101 height 18
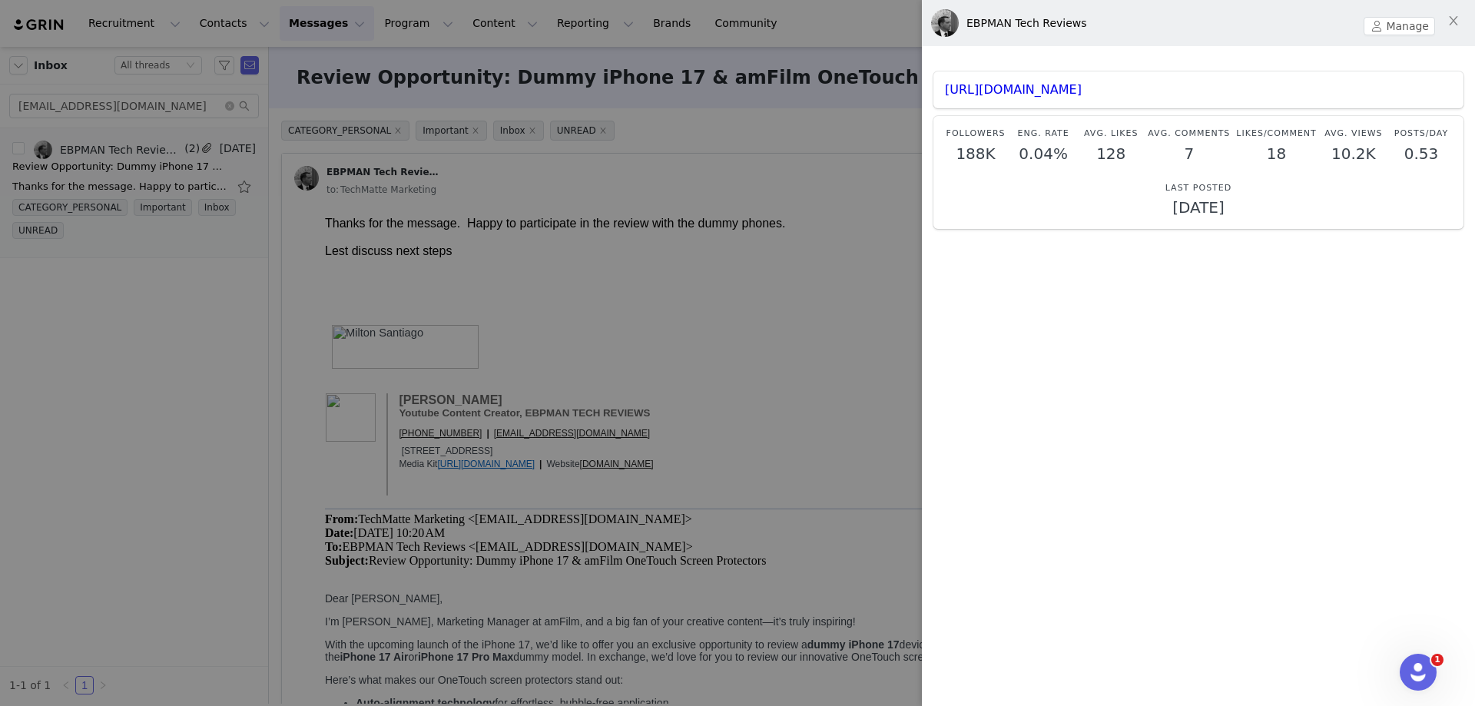
scroll to position [5, 0]
click at [1080, 88] on link "https://www.youtube.com/@ebpman" at bounding box center [1013, 88] width 137 height 15
click at [198, 322] on div at bounding box center [737, 353] width 1475 height 706
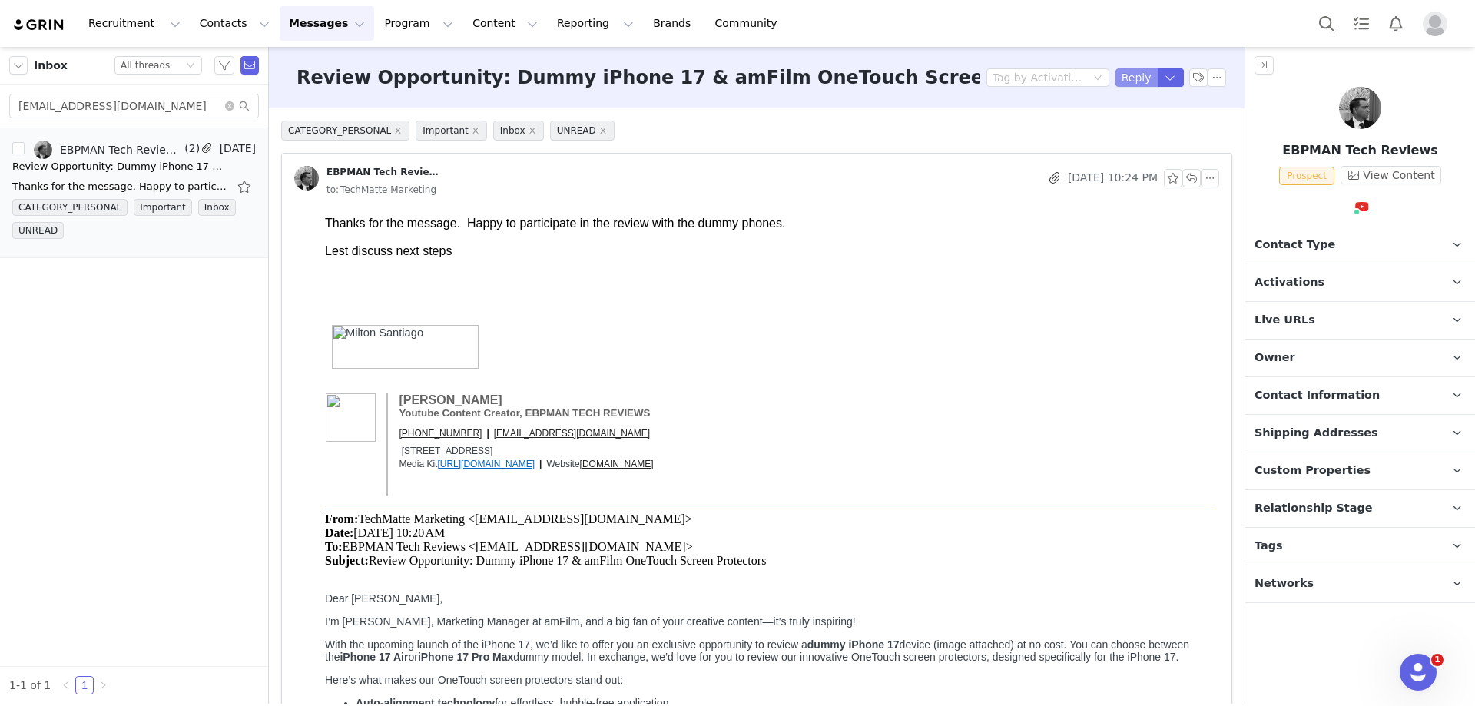
click at [1121, 69] on button "Reply" at bounding box center [1136, 77] width 42 height 18
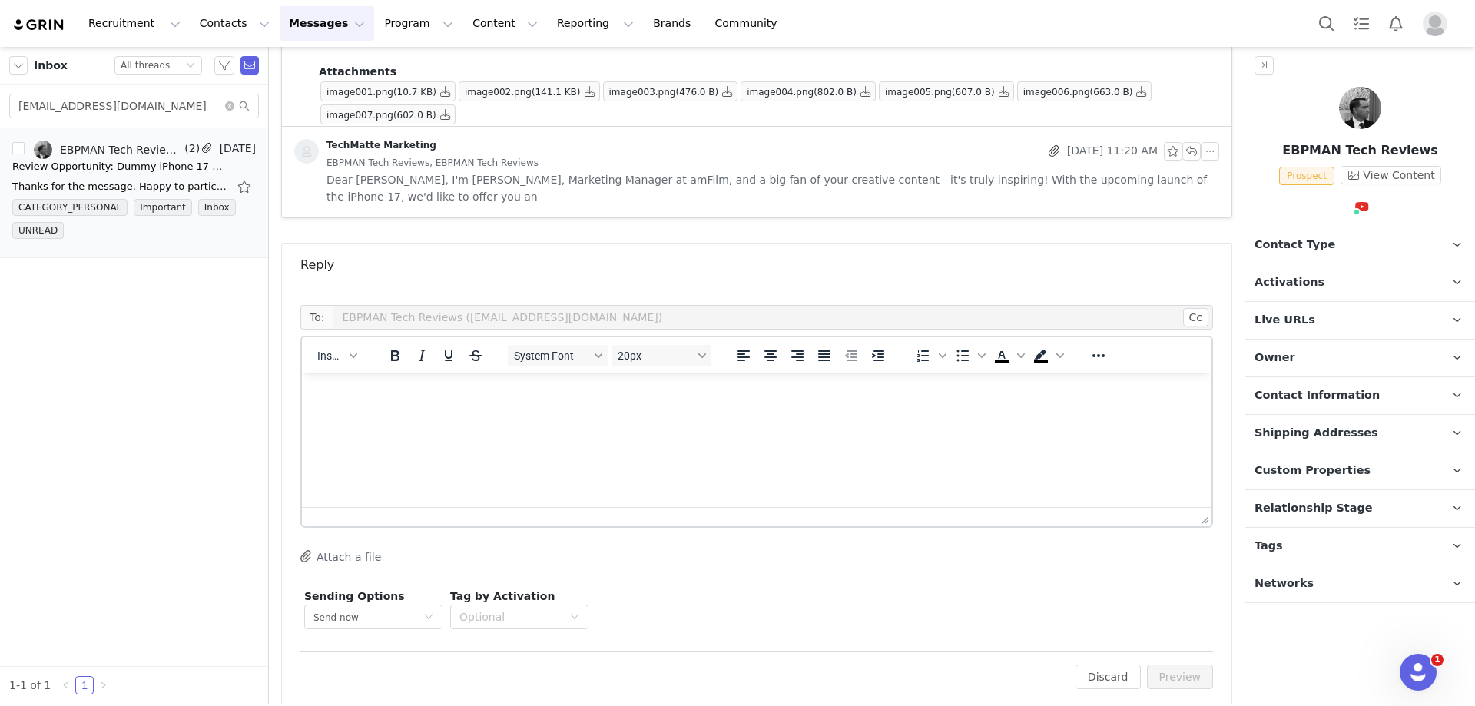
scroll to position [0, 0]
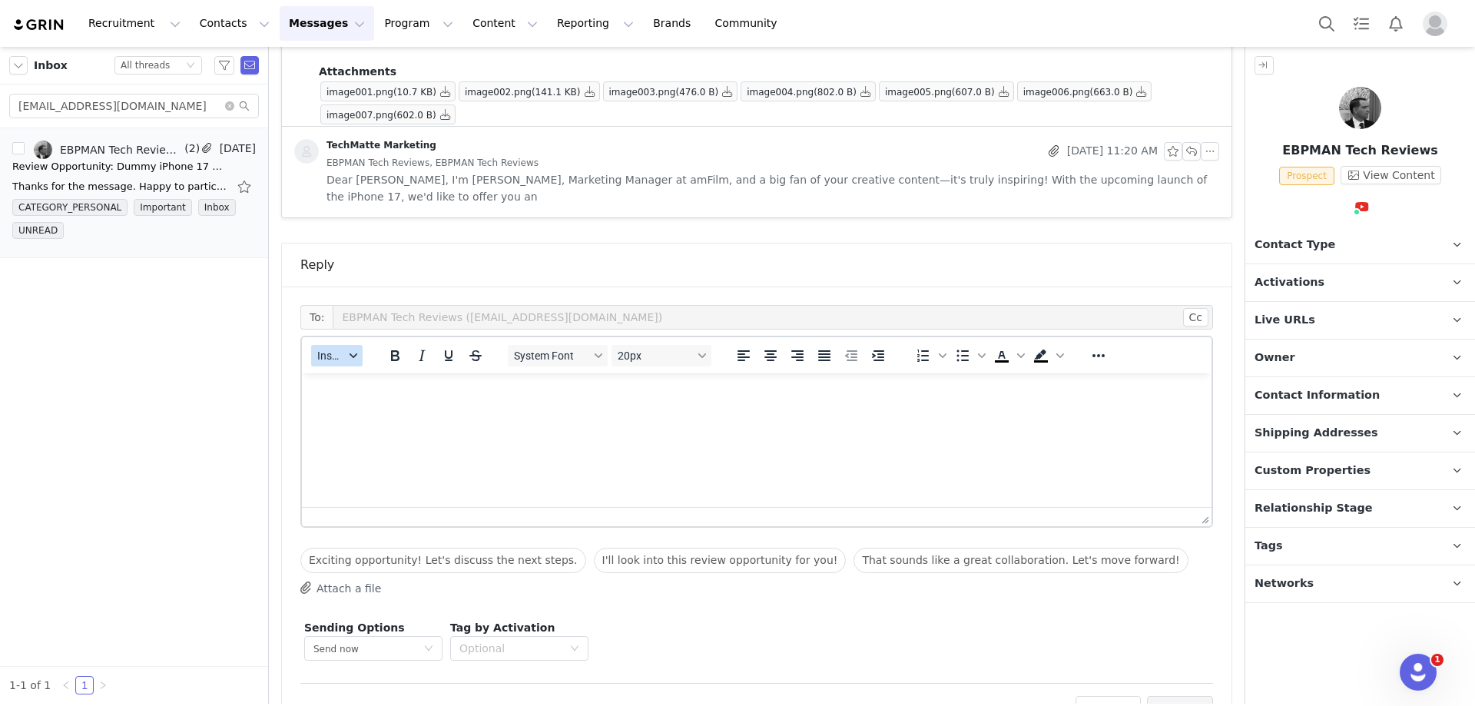
click at [348, 352] on div "button" at bounding box center [353, 356] width 12 height 8
click at [368, 371] on div "Insert Template" at bounding box center [393, 365] width 138 height 18
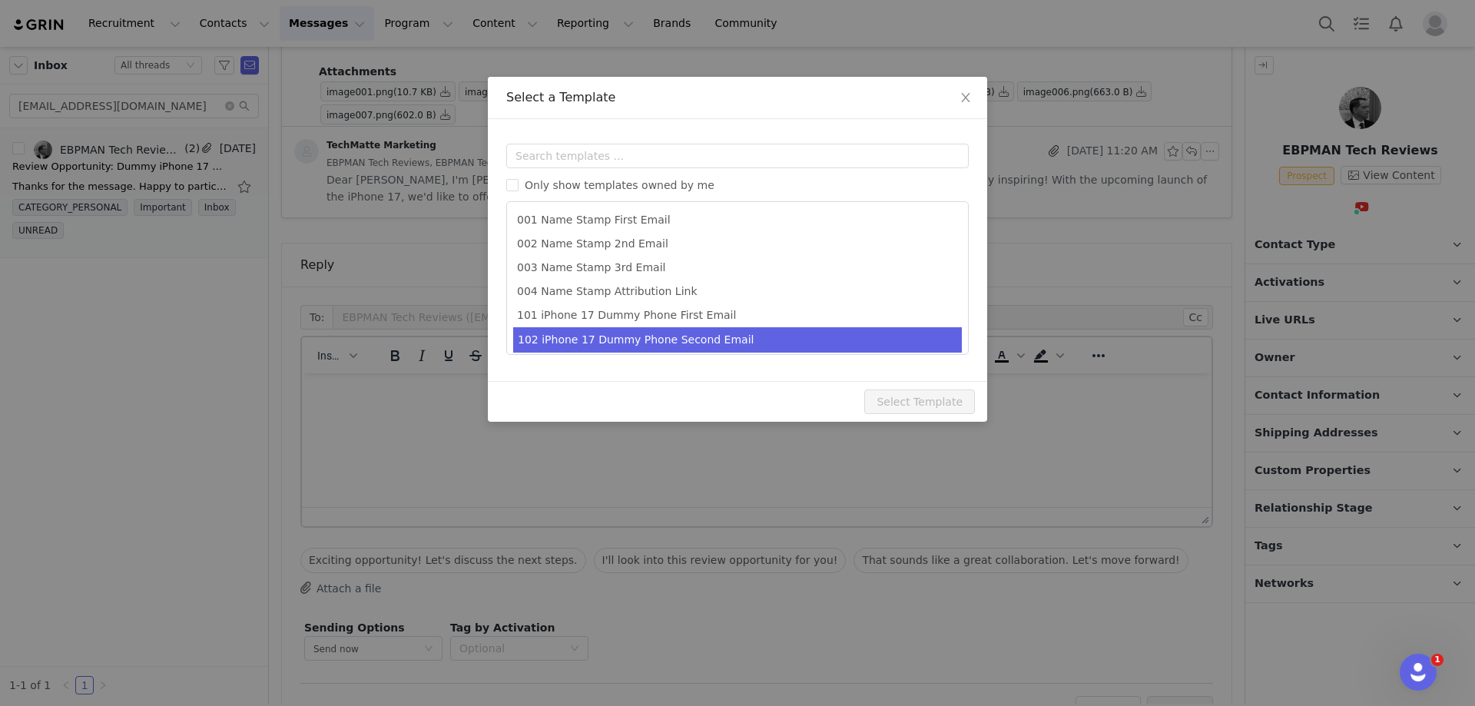
click at [588, 343] on li "102 iPhone 17 Dummy Phone Second Email" at bounding box center [737, 339] width 449 height 25
type input "Collaboration Details: Dummy iPhone 17 & amFilm OneTouch Screen Protectors"
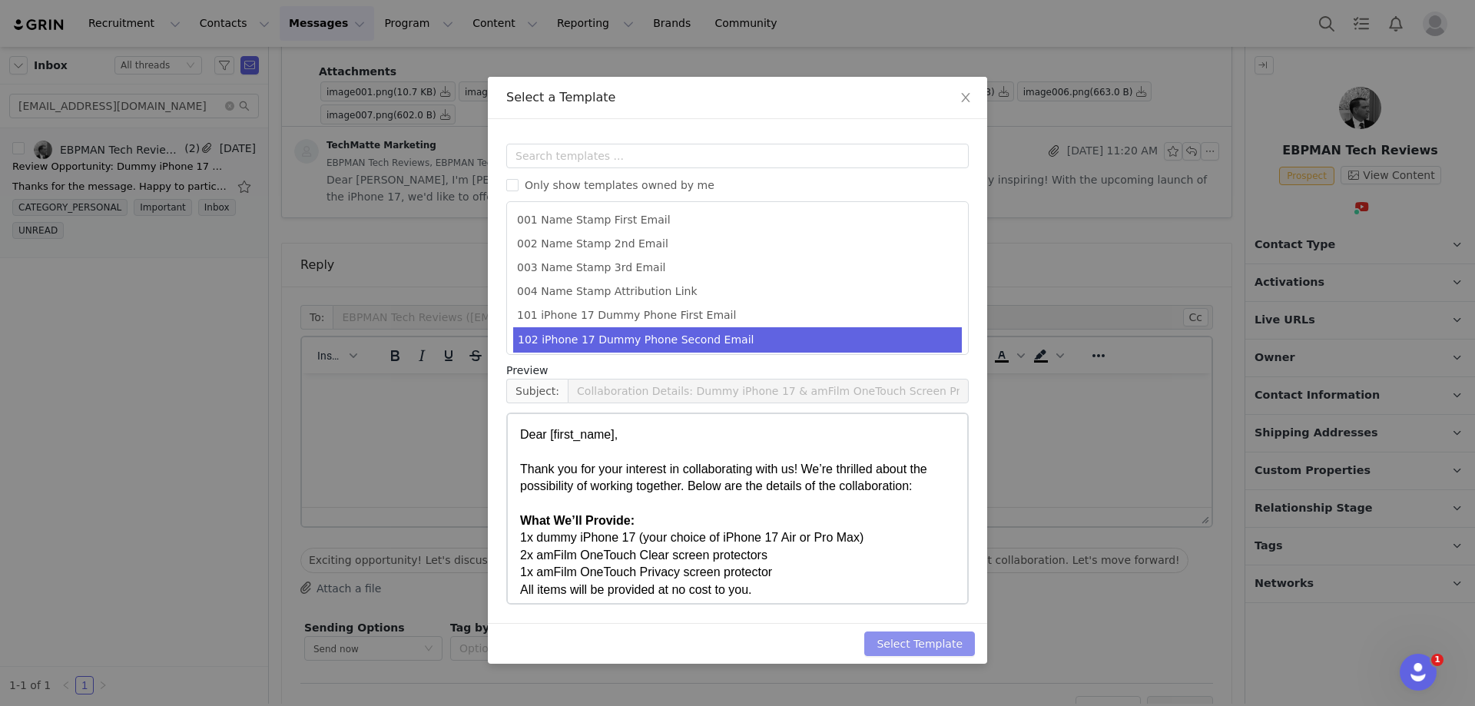
click at [923, 647] on button "Select Template" at bounding box center [919, 643] width 111 height 25
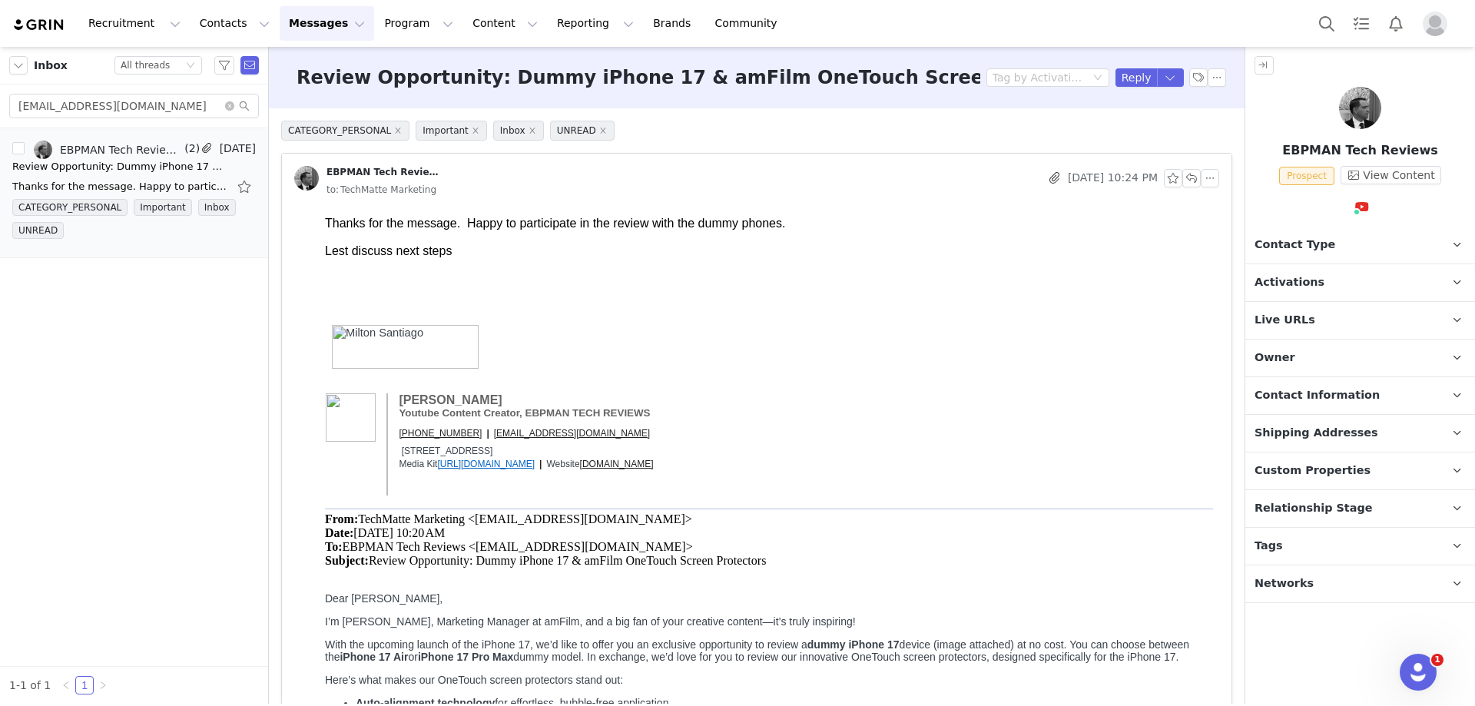
click at [416, 403] on b "Milton Santiago" at bounding box center [450, 399] width 103 height 13
copy b "Milton"
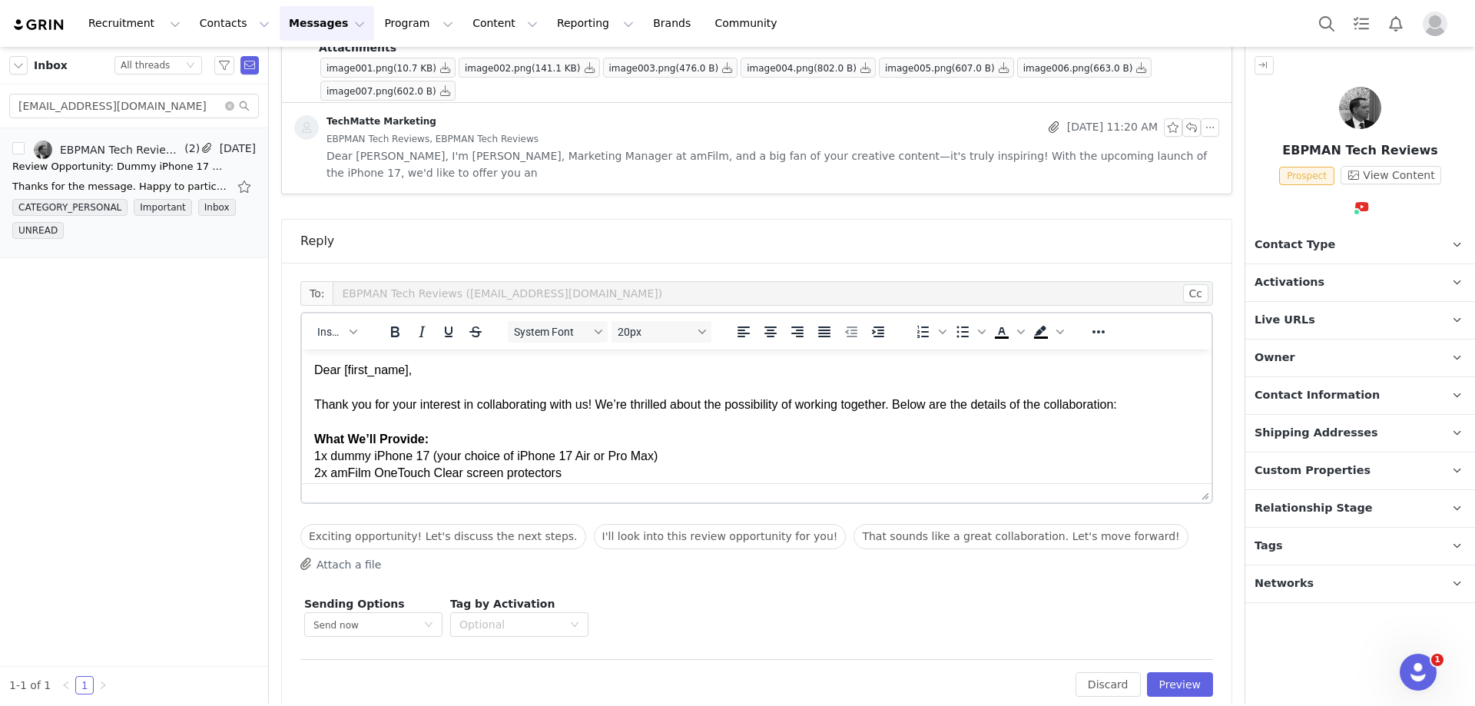
scroll to position [1075, 0]
click at [1185, 671] on button "Preview" at bounding box center [1180, 683] width 67 height 25
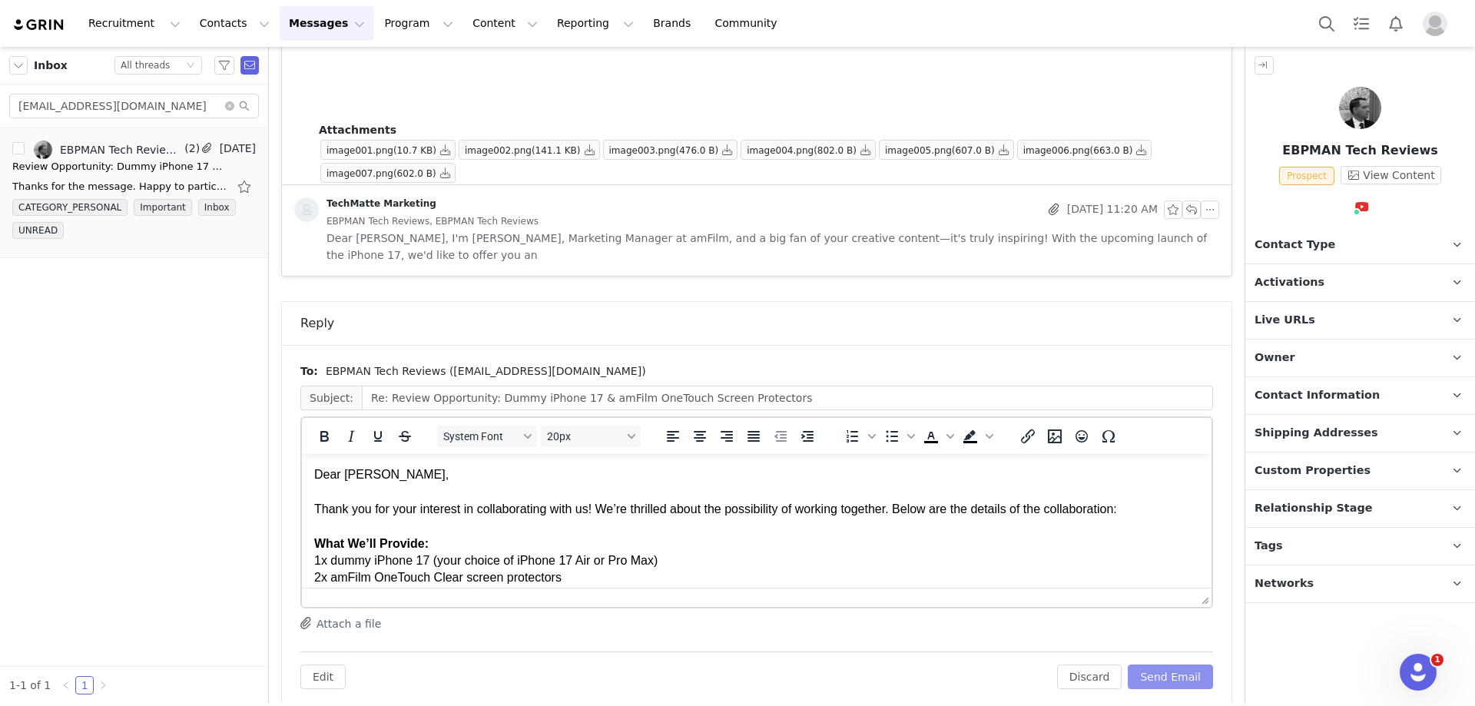
scroll to position [0, 0]
click at [369, 478] on div "Dear EBPMAN," at bounding box center [756, 474] width 885 height 17
paste body "Rich Text Area. Press ALT-0 for help."
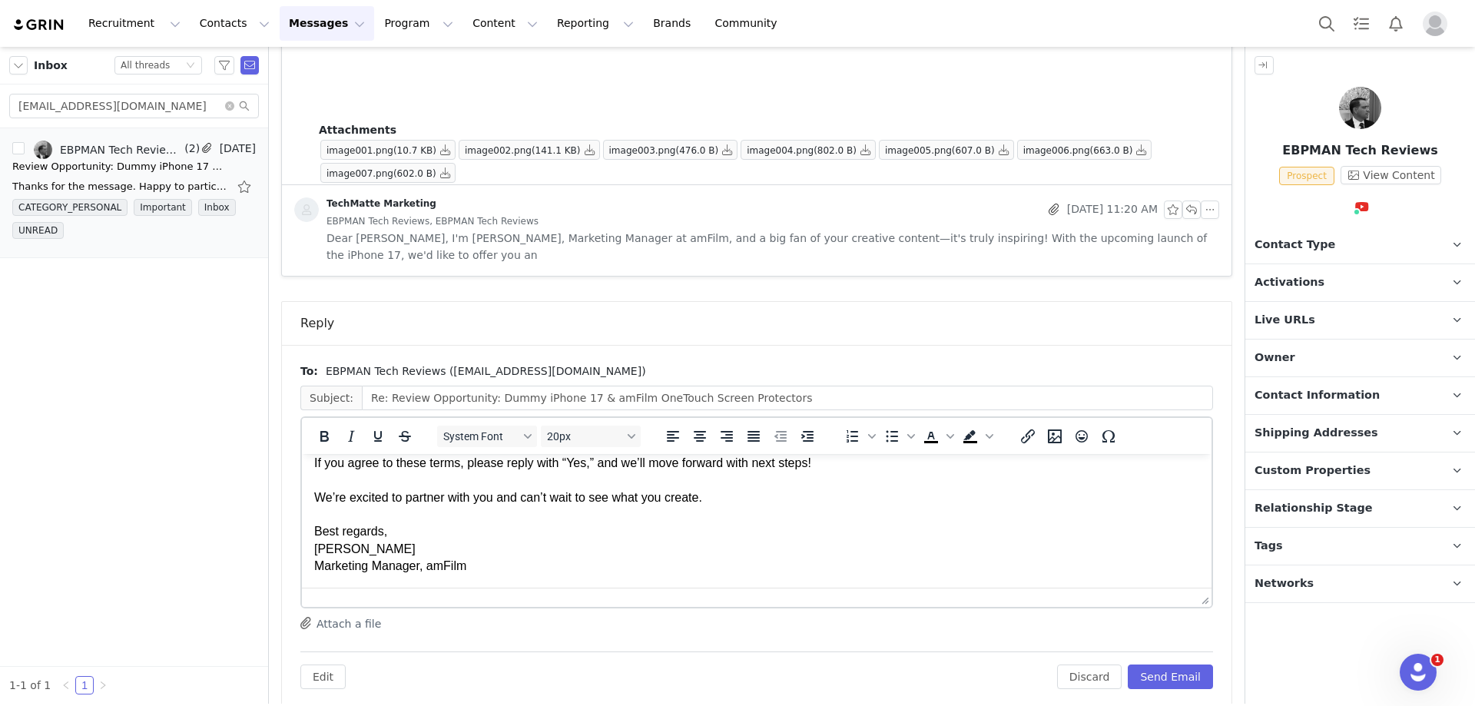
scroll to position [607, 0]
click at [1155, 664] on button "Send Email" at bounding box center [1169, 676] width 85 height 25
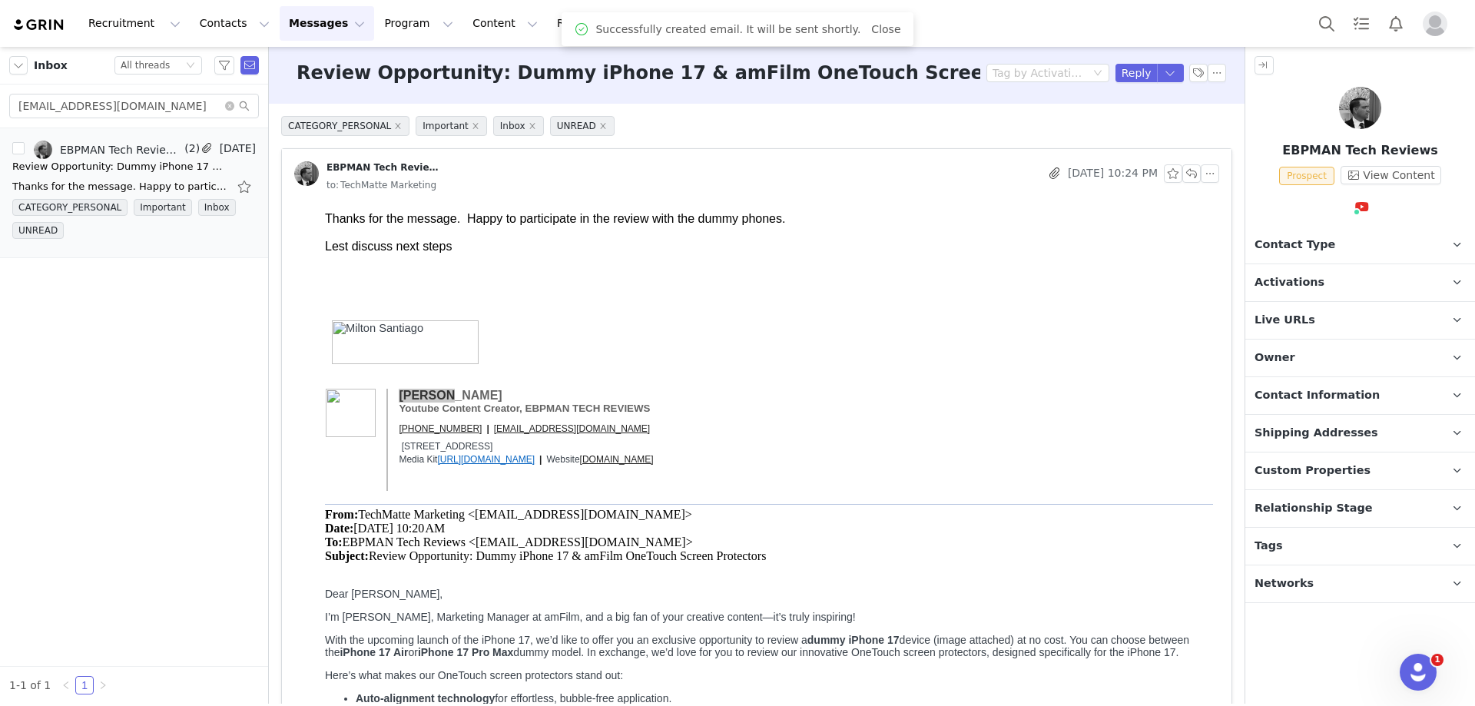
scroll to position [0, 0]
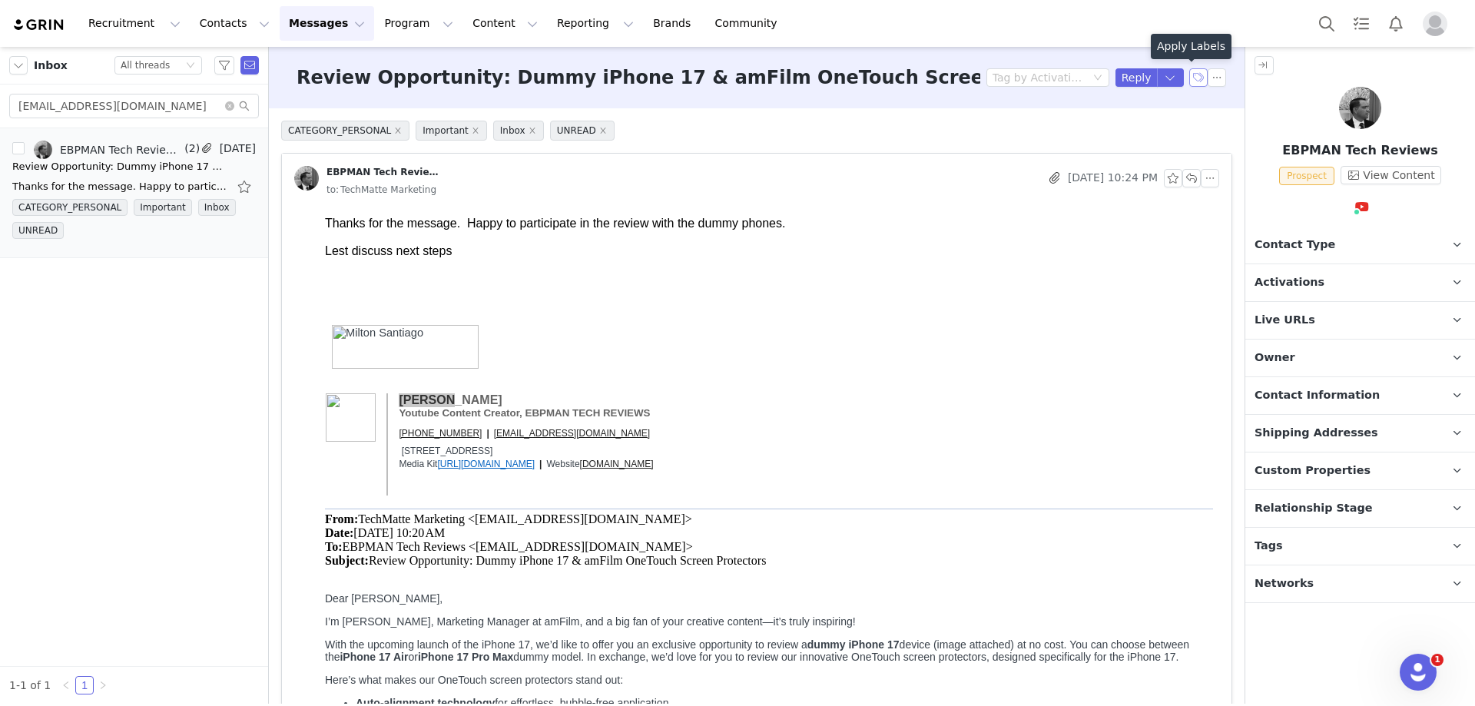
click at [1189, 79] on button "button" at bounding box center [1198, 77] width 18 height 18
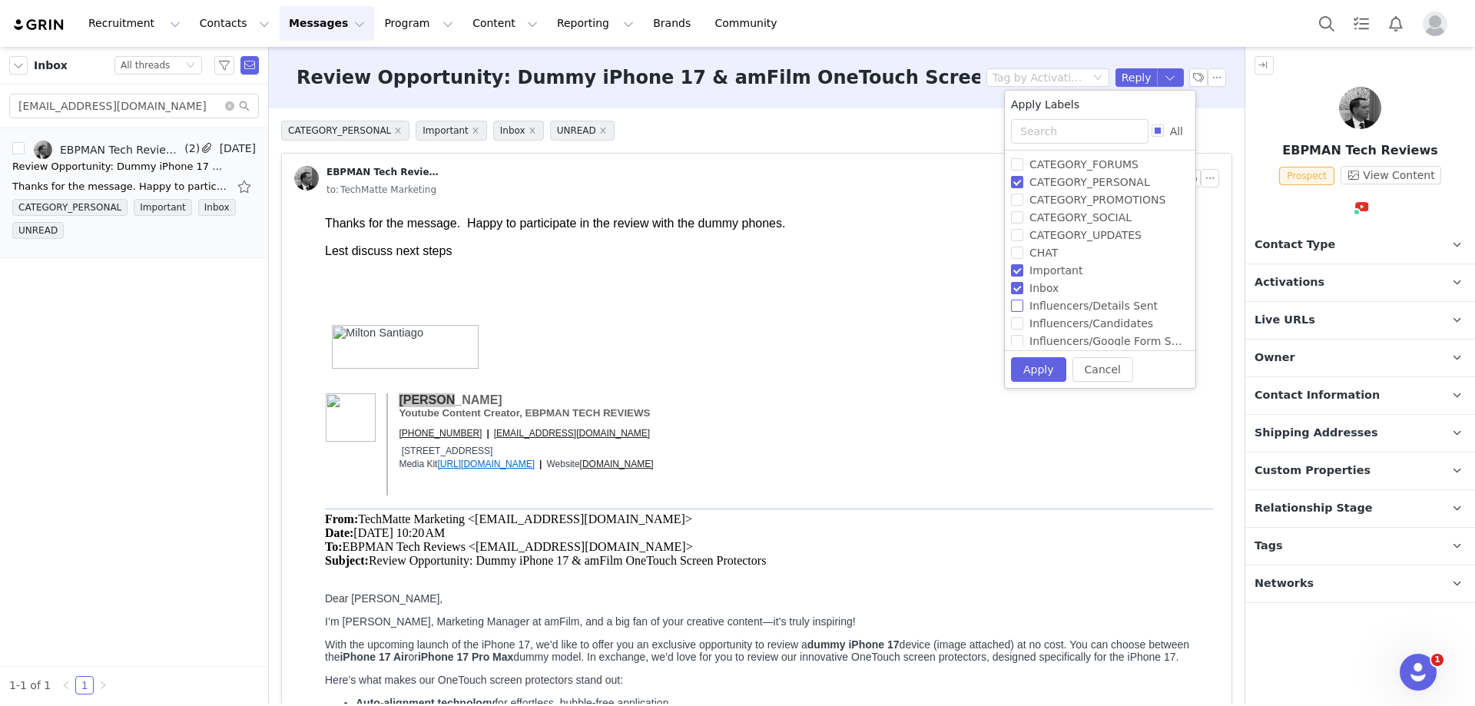
click at [1018, 312] on input "Influencers/Details Sent" at bounding box center [1017, 306] width 12 height 12
checkbox input "true"
click at [1027, 369] on button "Apply" at bounding box center [1038, 369] width 55 height 25
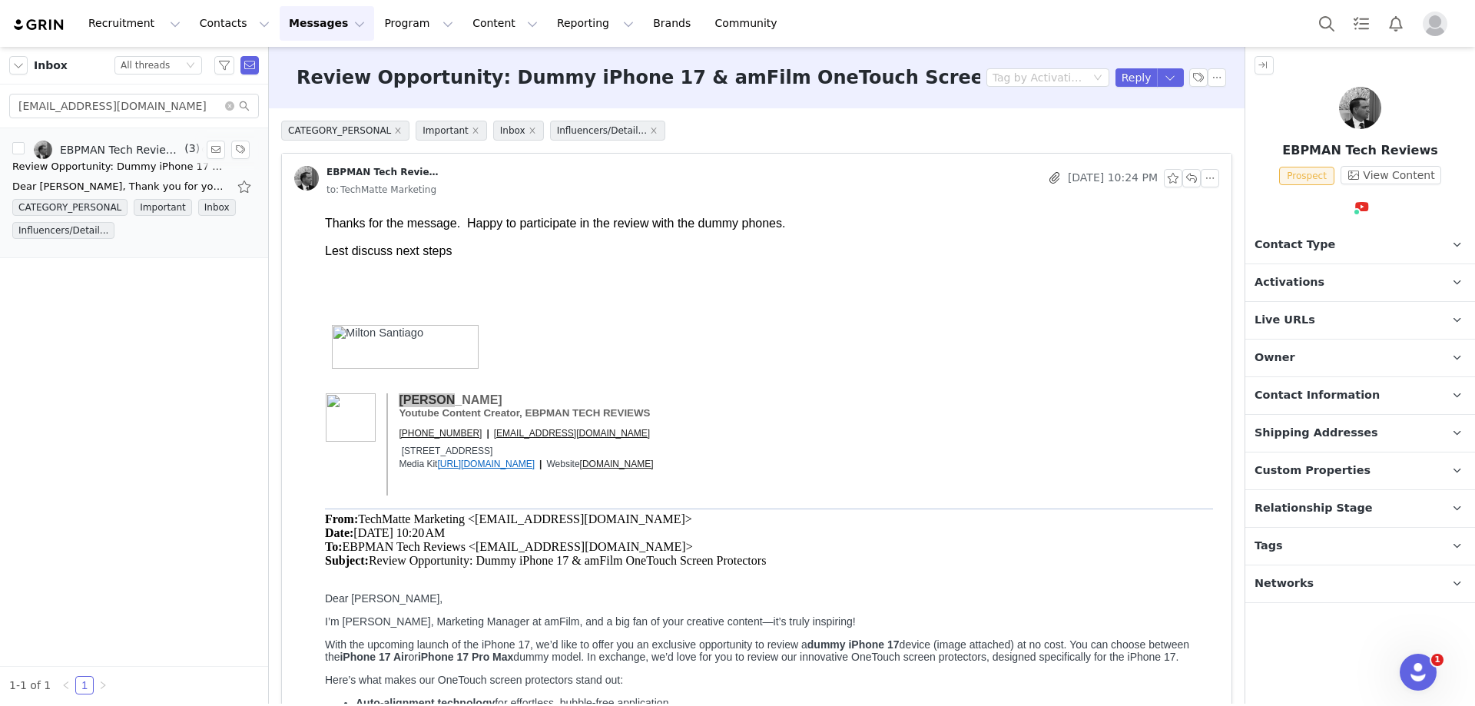
click at [104, 160] on div "Review Opportunity: Dummy iPhone 17 & amFilm OneTouch Screen Protectors" at bounding box center [119, 166] width 215 height 15
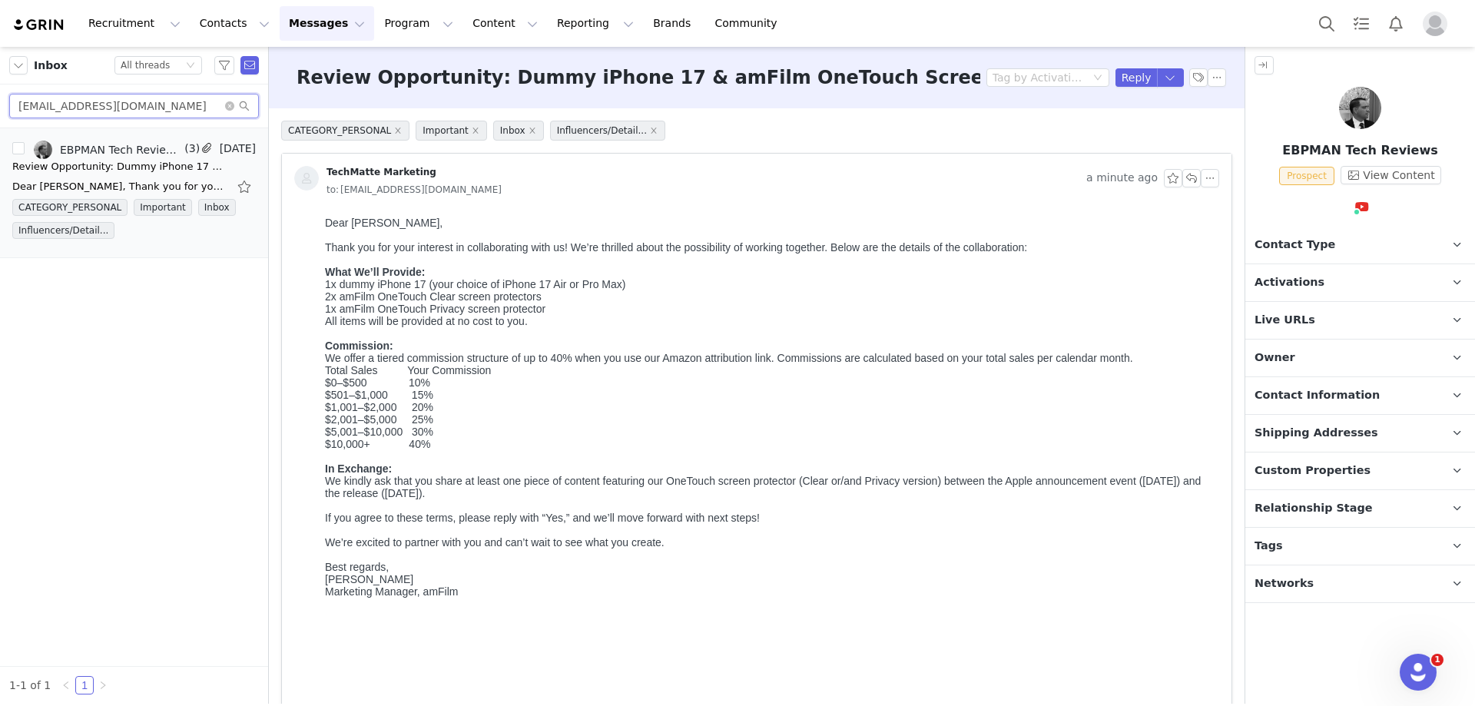
drag, startPoint x: 157, startPoint y: 105, endPoint x: 2, endPoint y: 102, distance: 155.9
click at [2, 102] on div "ebpmanreviews@gmail.com" at bounding box center [134, 106] width 268 height 44
paste input "bryan.hypey"
type input "[PERSON_NAME][EMAIL_ADDRESS][DOMAIN_NAME]"
click at [77, 164] on div "Review Opportunity: Dummy iPhone 17 & amFilm OneTouch Screen Protectors" at bounding box center [119, 166] width 215 height 15
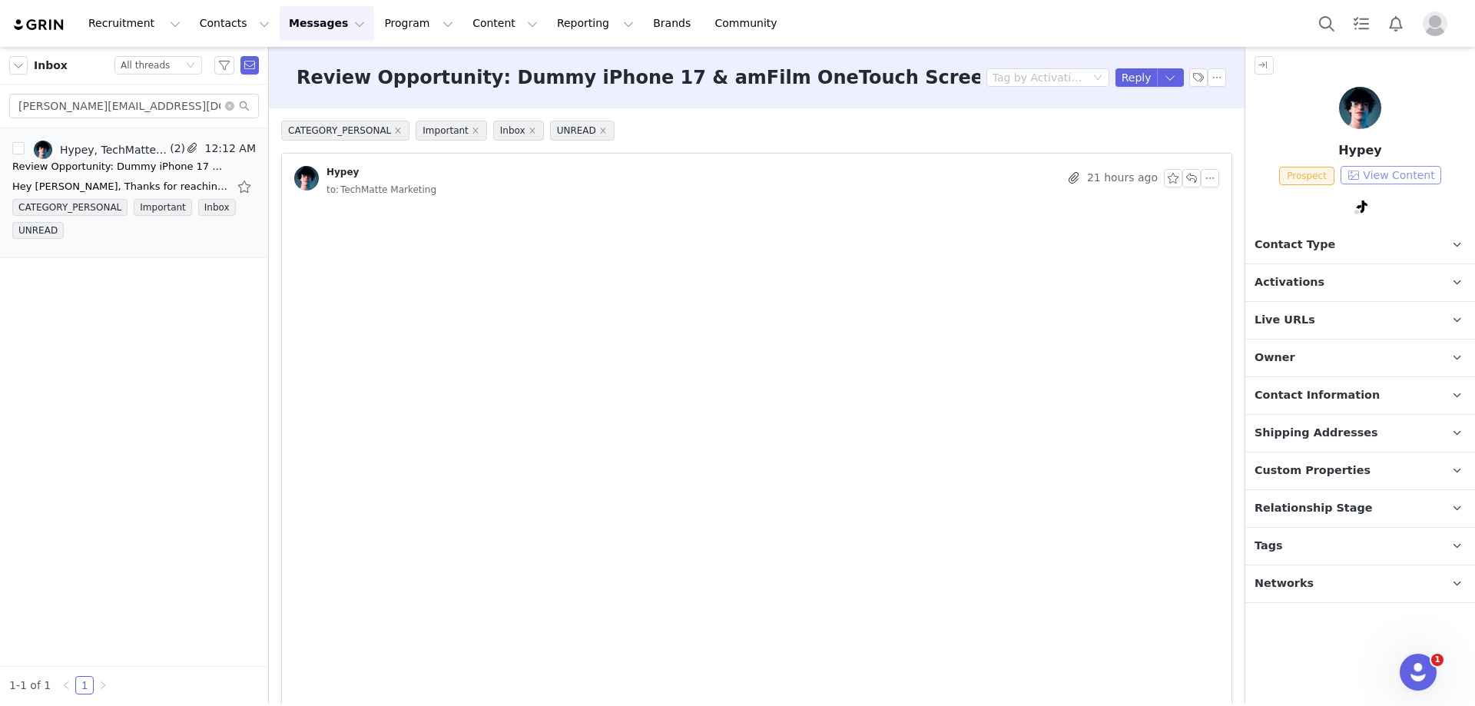
click at [1396, 180] on button "View Content" at bounding box center [1390, 175] width 101 height 18
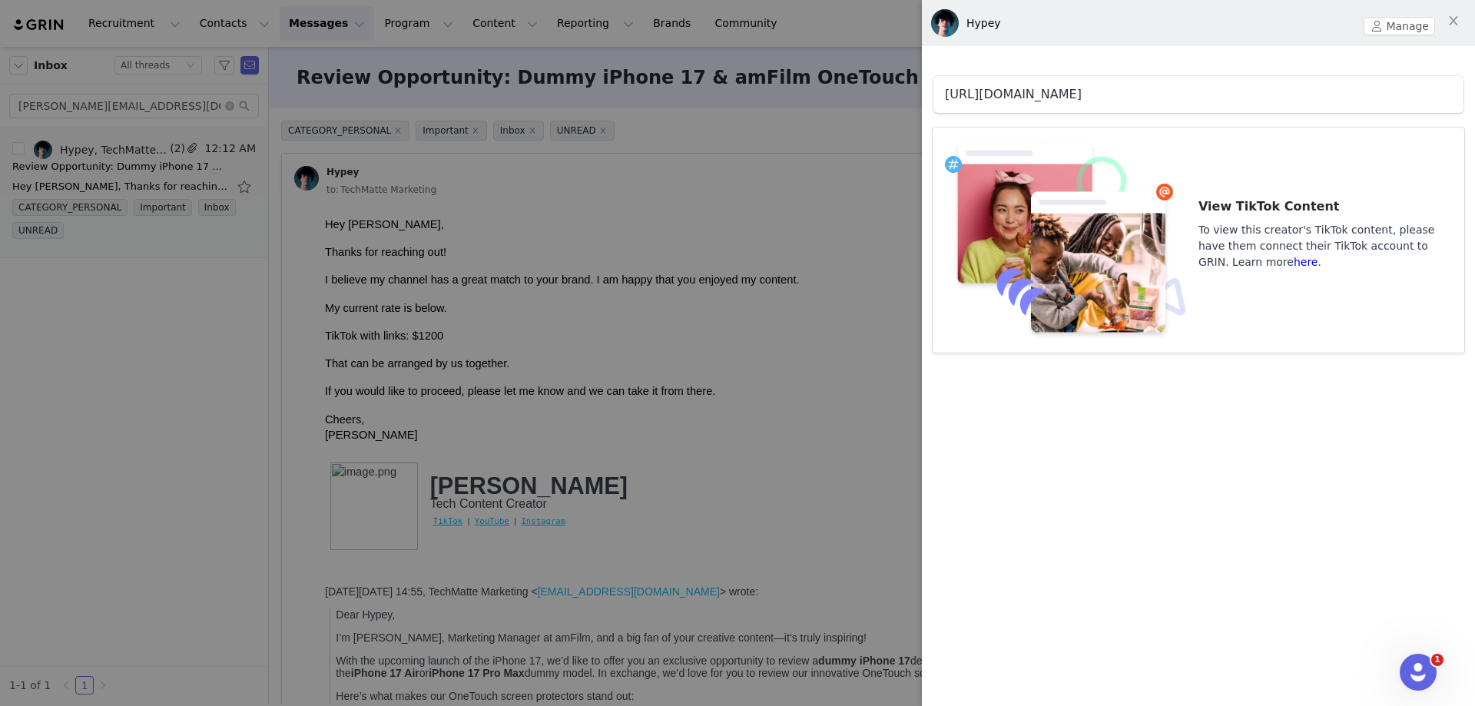
click at [1064, 87] on link "[URL][DOMAIN_NAME]" at bounding box center [1013, 94] width 137 height 15
click at [654, 332] on div at bounding box center [737, 353] width 1475 height 706
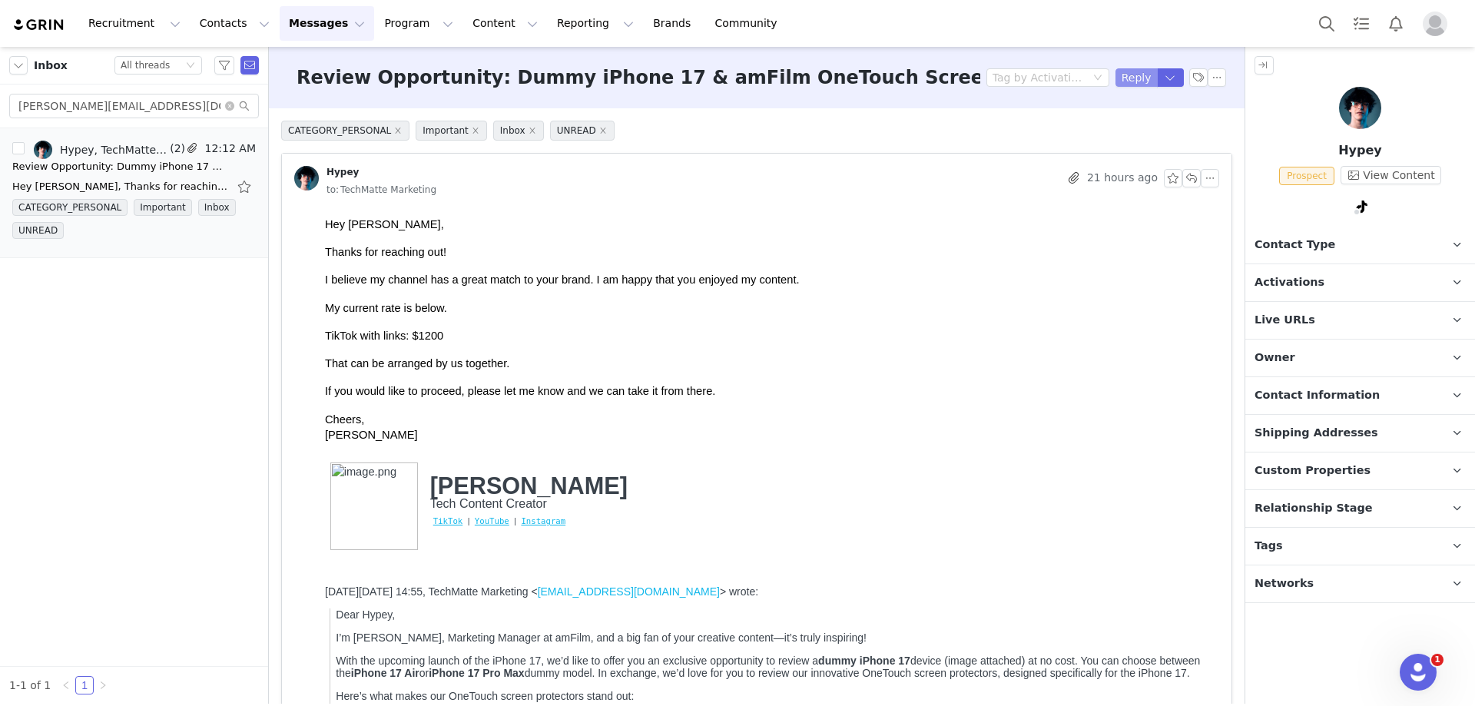
click at [1124, 74] on button "Reply" at bounding box center [1136, 77] width 42 height 18
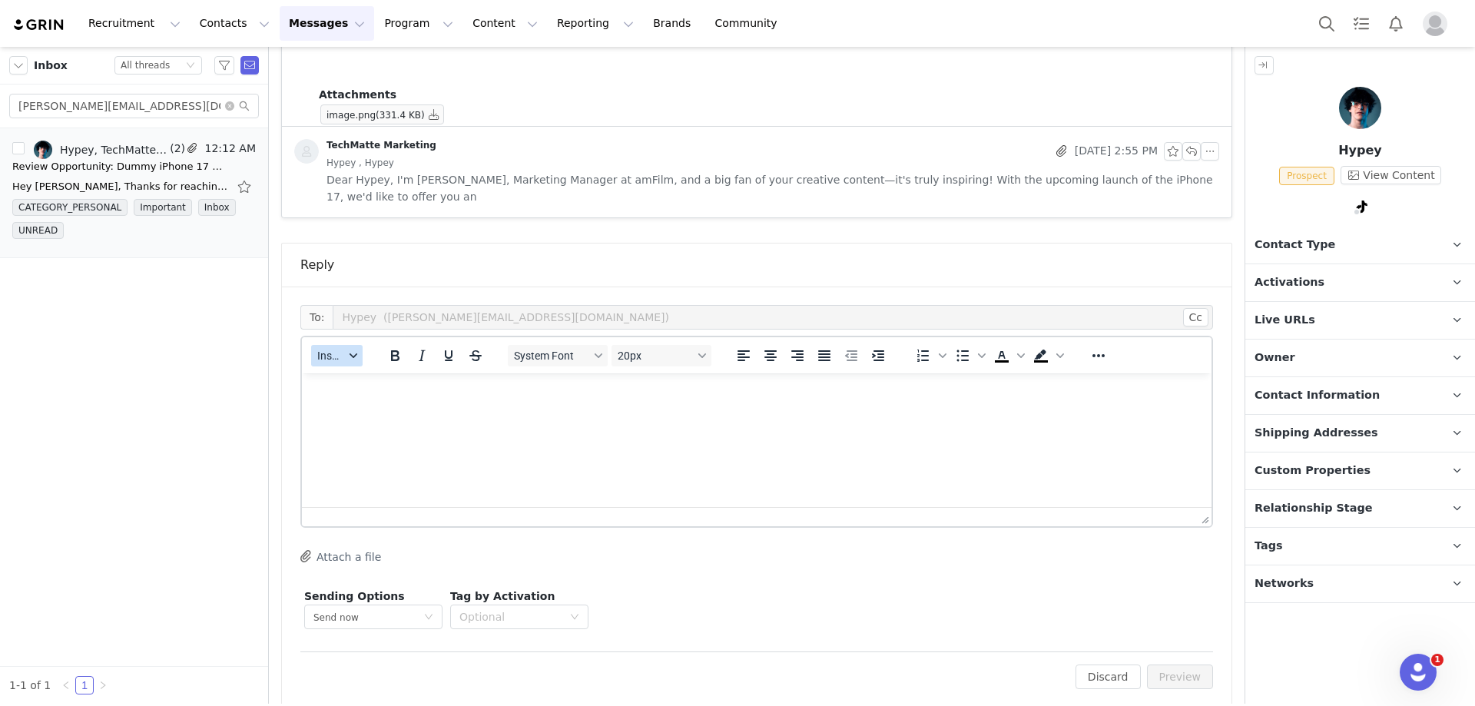
click at [326, 347] on button "Insert" at bounding box center [336, 356] width 51 height 22
click at [337, 364] on div "Insert Template" at bounding box center [393, 365] width 138 height 18
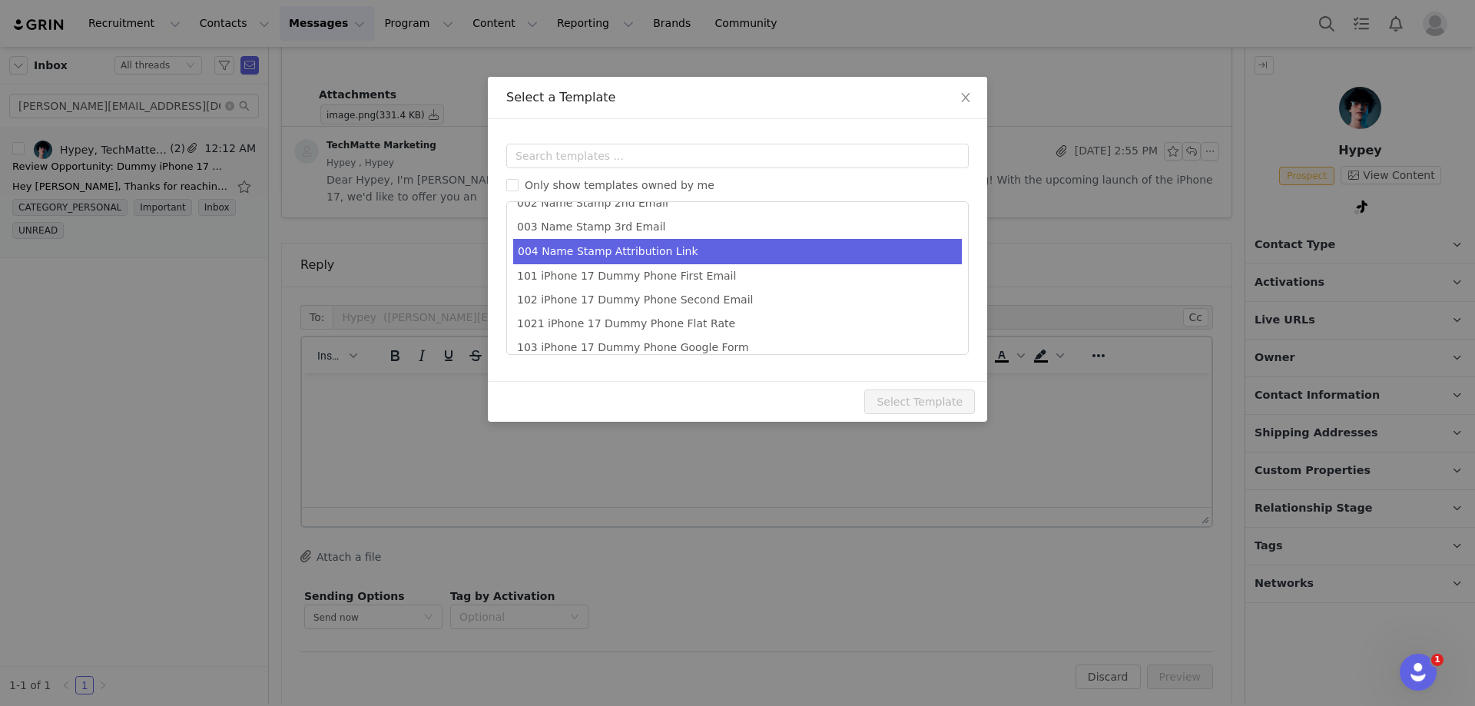
scroll to position [76, 0]
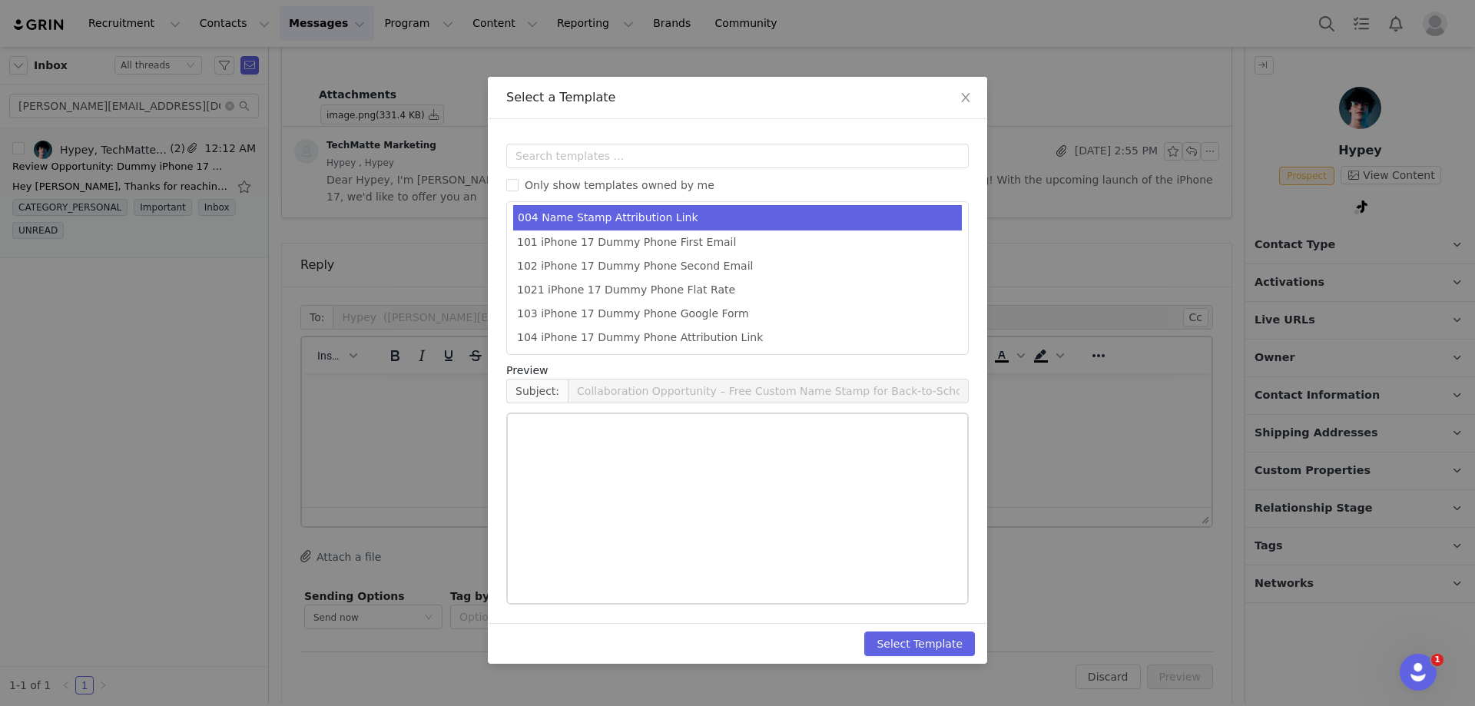
click at [817, 289] on li "1021 iPhone 17 Dummy Phone Flat Rate" at bounding box center [737, 290] width 449 height 24
type input "Thank you for your interest"
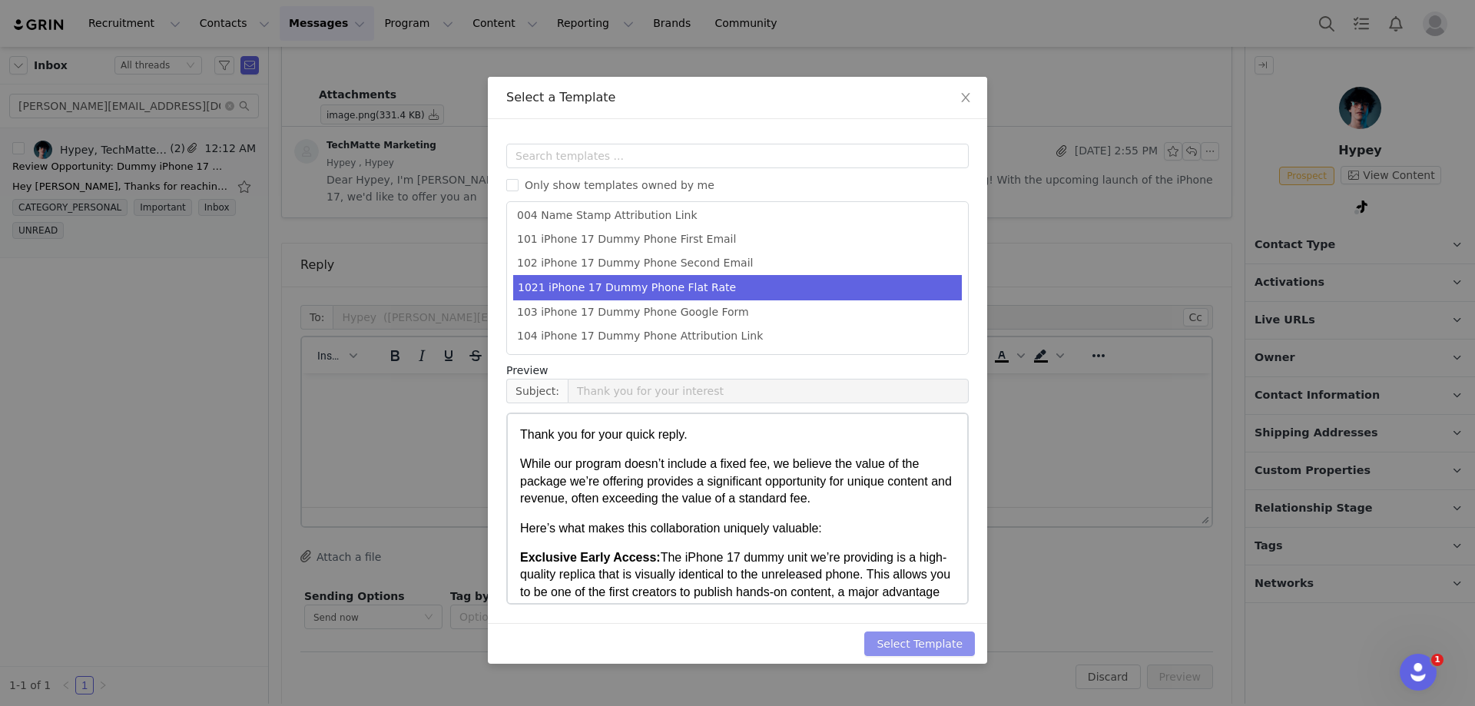
click at [896, 637] on button "Select Template" at bounding box center [919, 643] width 111 height 25
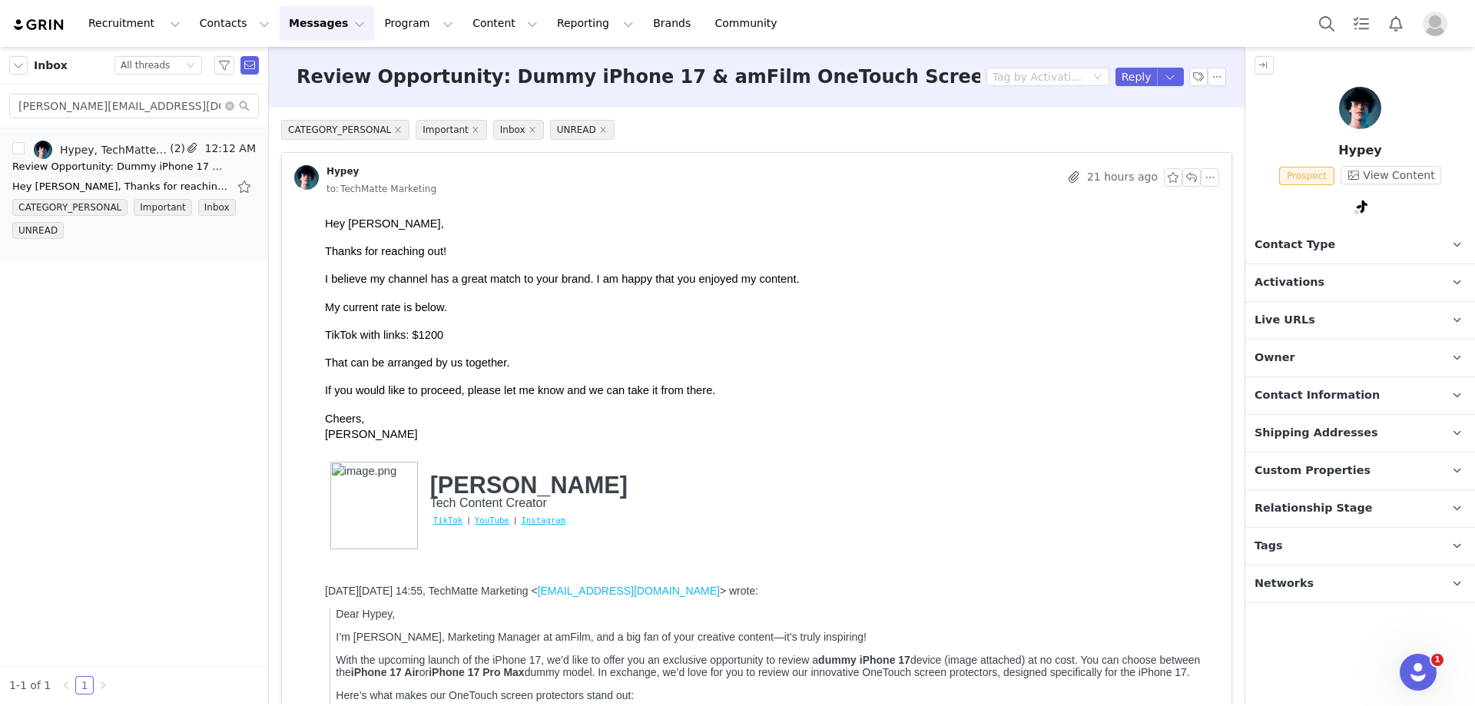
scroll to position [0, 0]
click at [340, 442] on p "[PERSON_NAME]" at bounding box center [769, 434] width 888 height 15
copy span "[PERSON_NAME]"
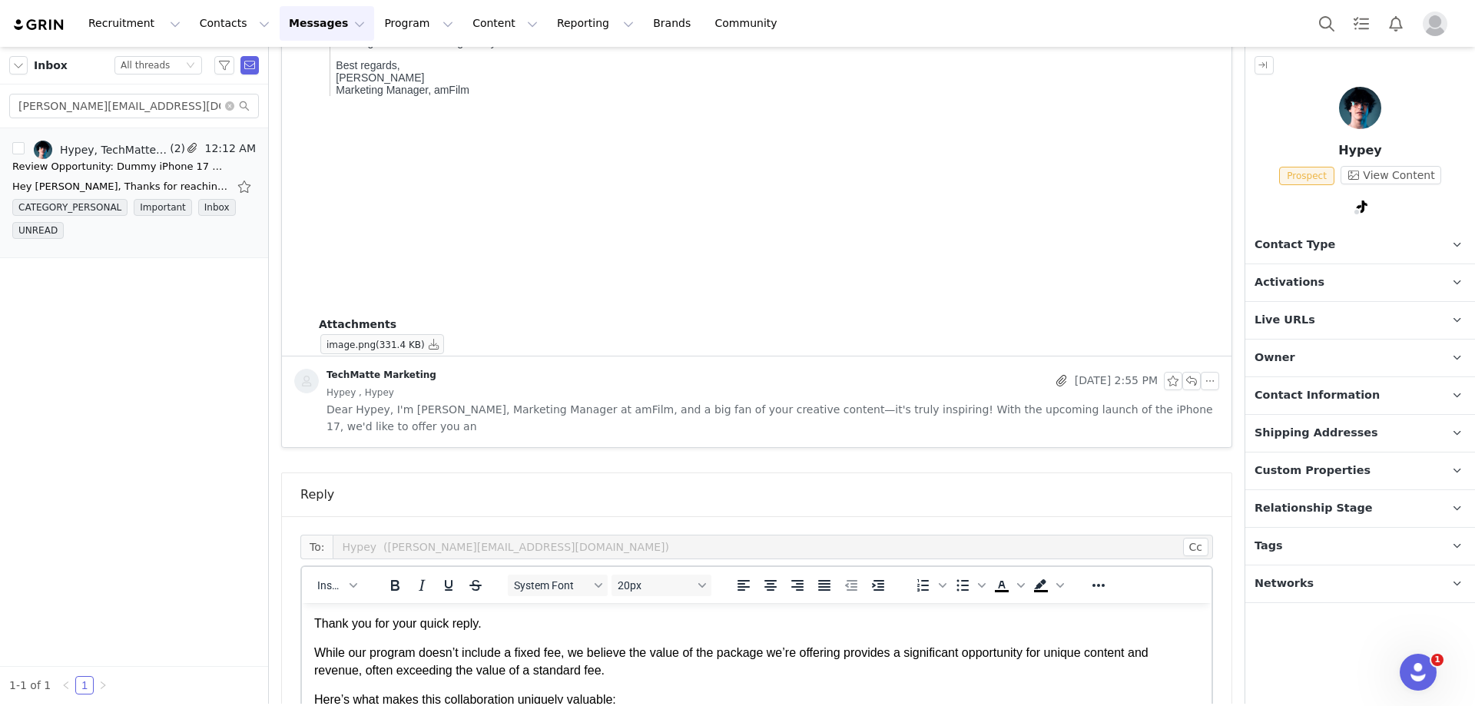
scroll to position [922, 0]
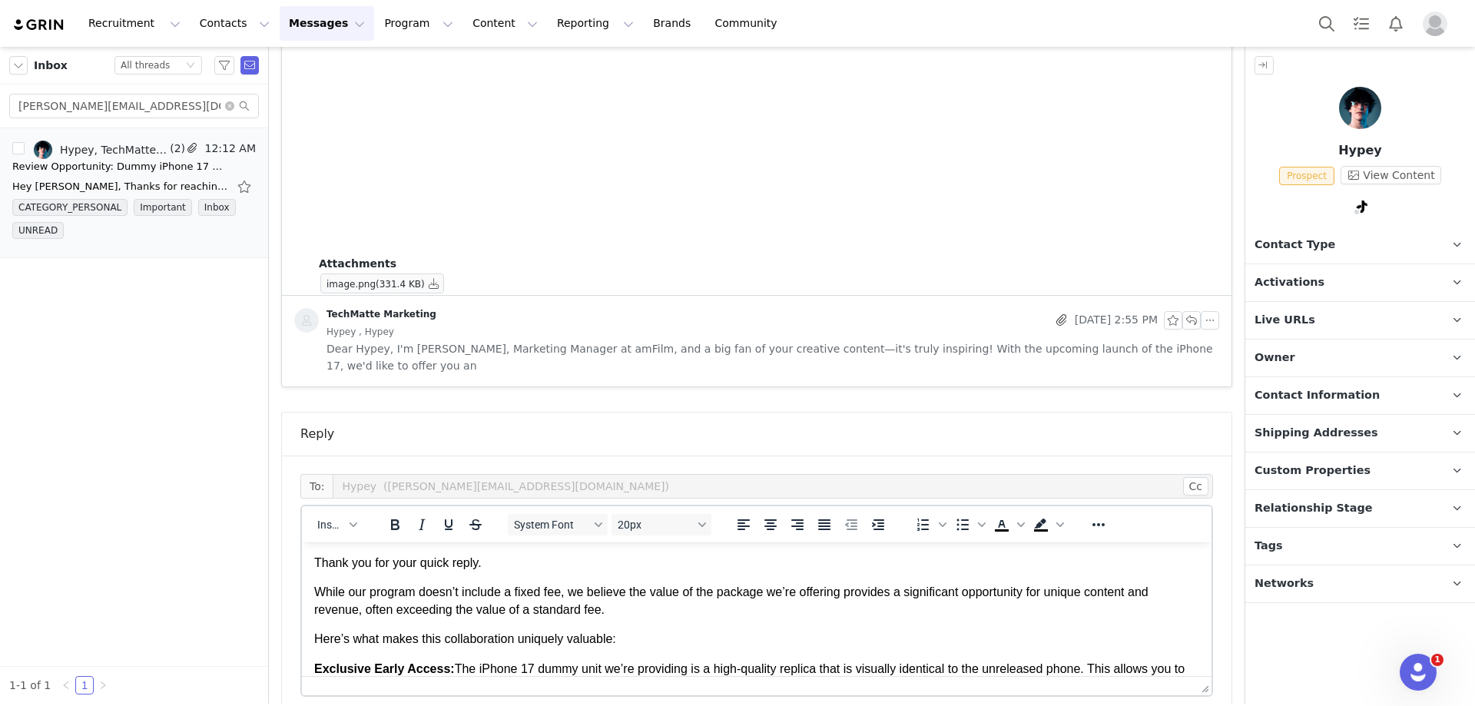
click at [521, 571] on p "Thank you for your quick reply." at bounding box center [756, 563] width 885 height 17
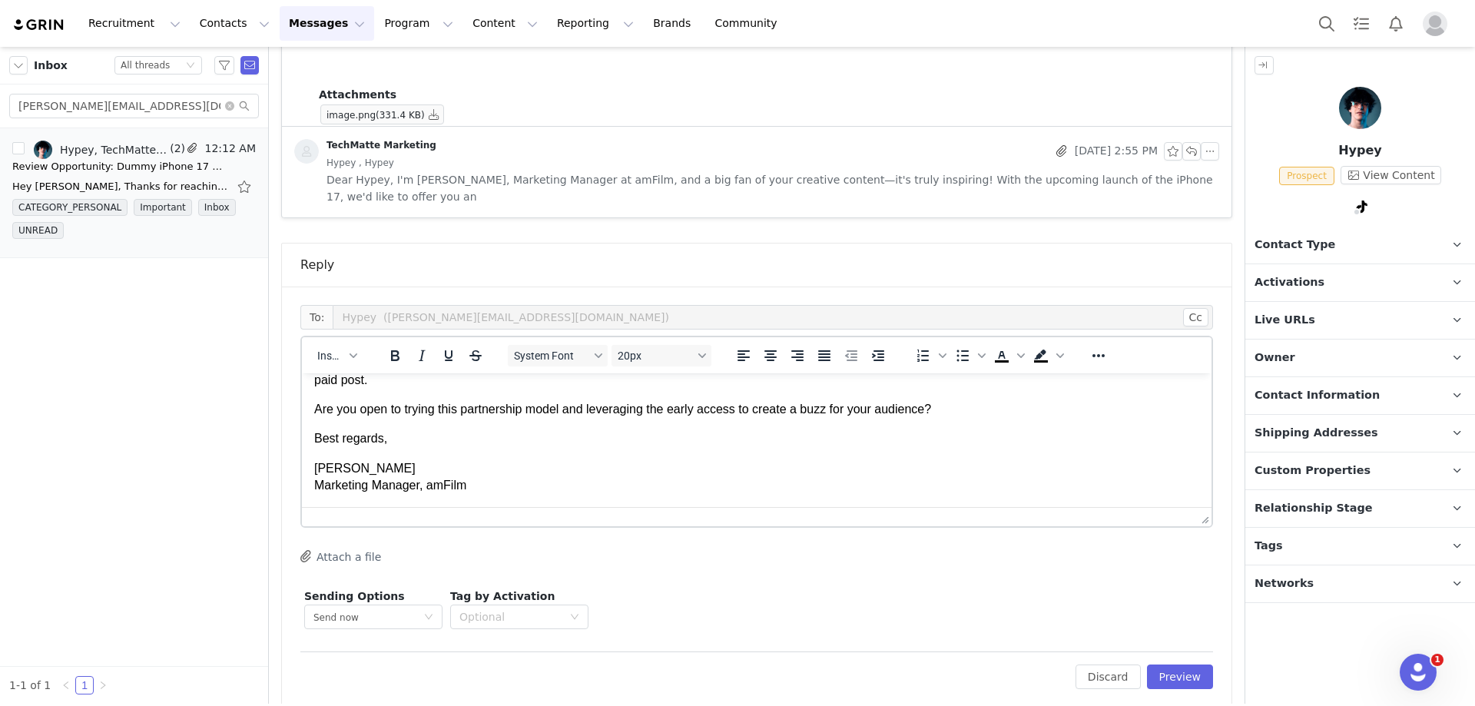
scroll to position [407, 0]
click at [1158, 665] on button "Preview" at bounding box center [1180, 676] width 67 height 25
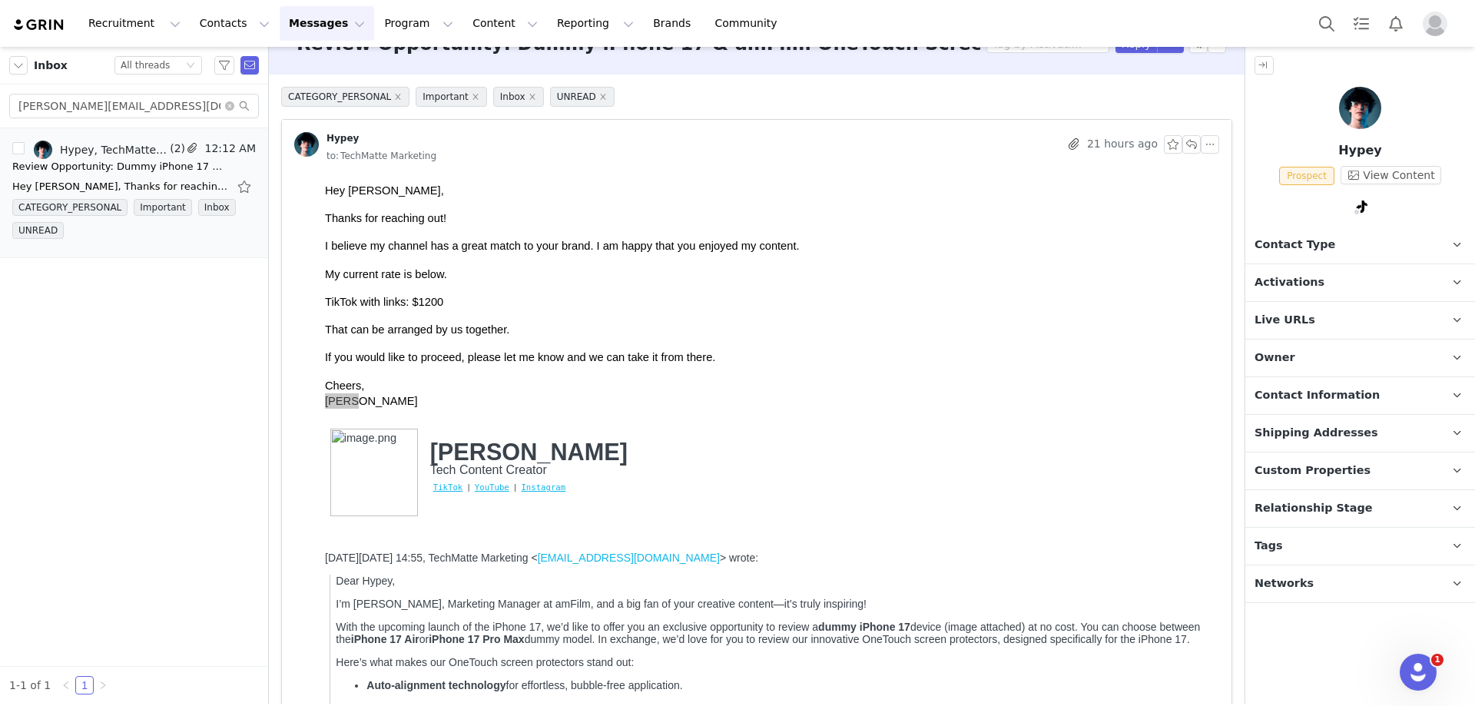
scroll to position [0, 0]
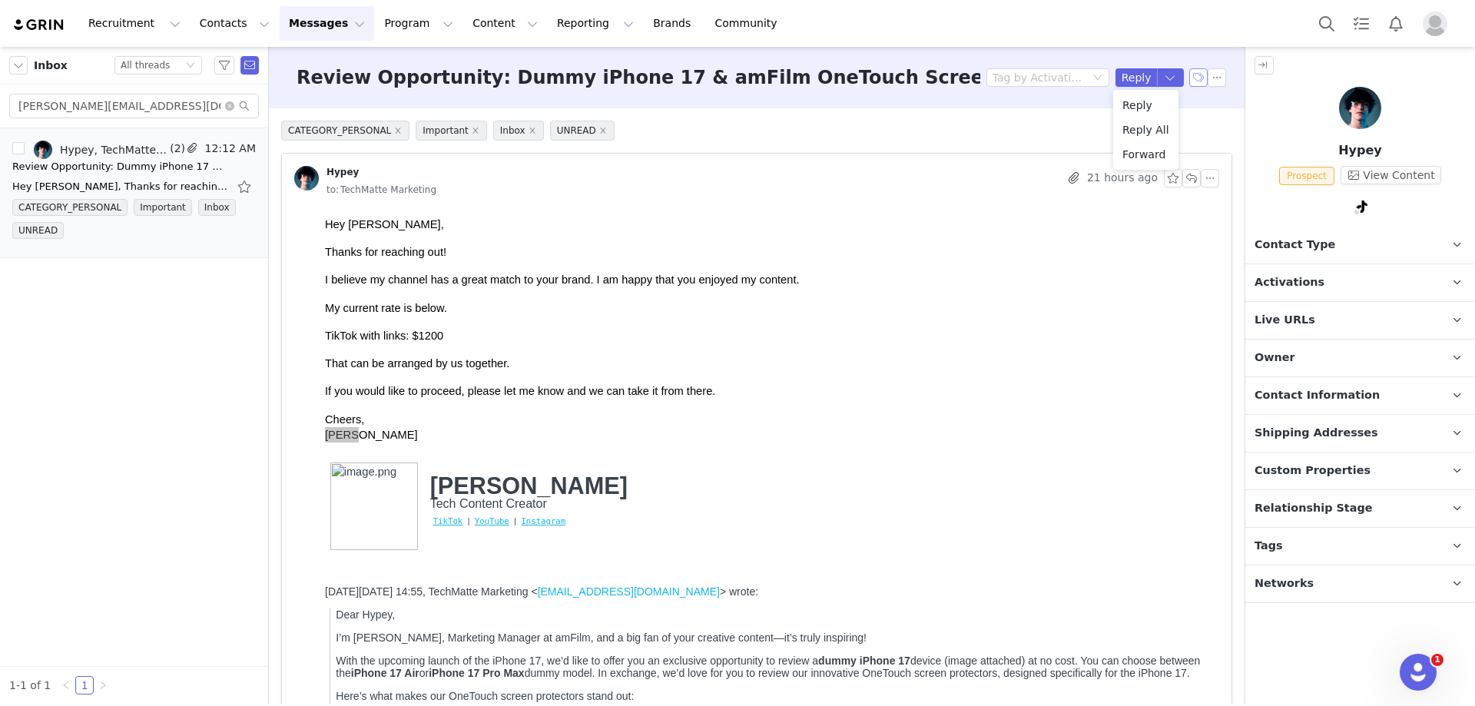
click at [1189, 74] on button "button" at bounding box center [1198, 77] width 18 height 18
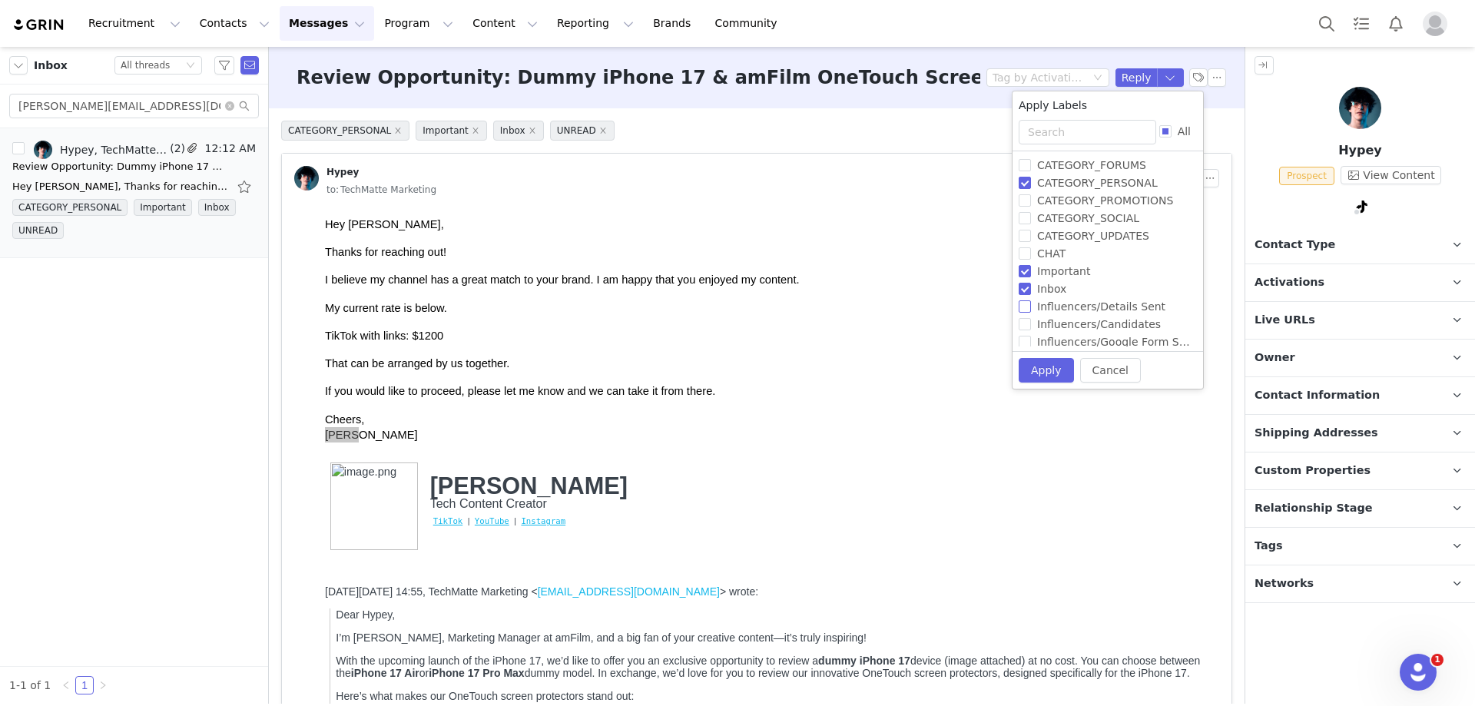
click at [1027, 312] on input "Influencers/Details Sent" at bounding box center [1024, 306] width 12 height 12
checkbox input "true"
click at [1031, 366] on button "Apply" at bounding box center [1038, 369] width 55 height 25
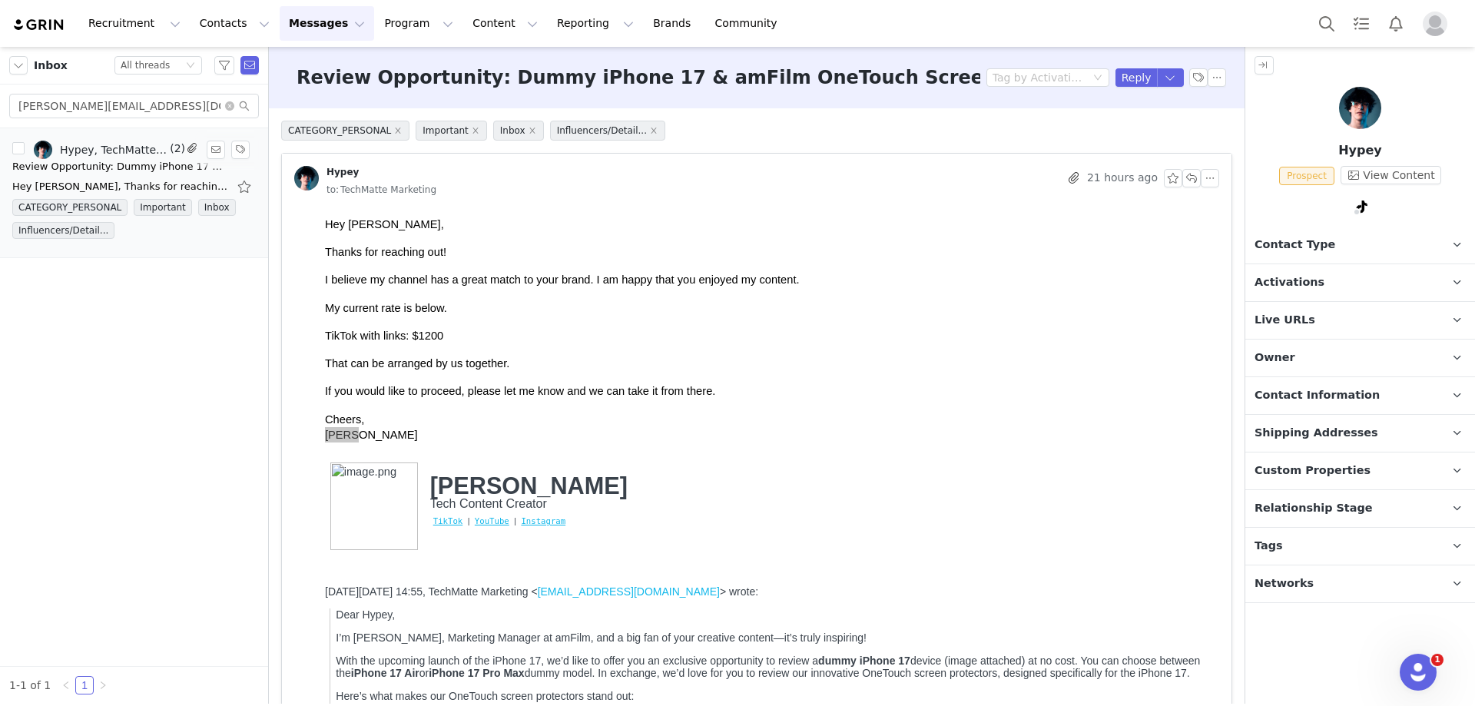
click at [141, 177] on div "Hey [PERSON_NAME], Thanks for reaching out! I believe my channel has a great ma…" at bounding box center [133, 186] width 243 height 25
click at [141, 159] on div "Review Opportunity: Dummy iPhone 17 & amFilm OneTouch Screen Protectors" at bounding box center [119, 166] width 215 height 15
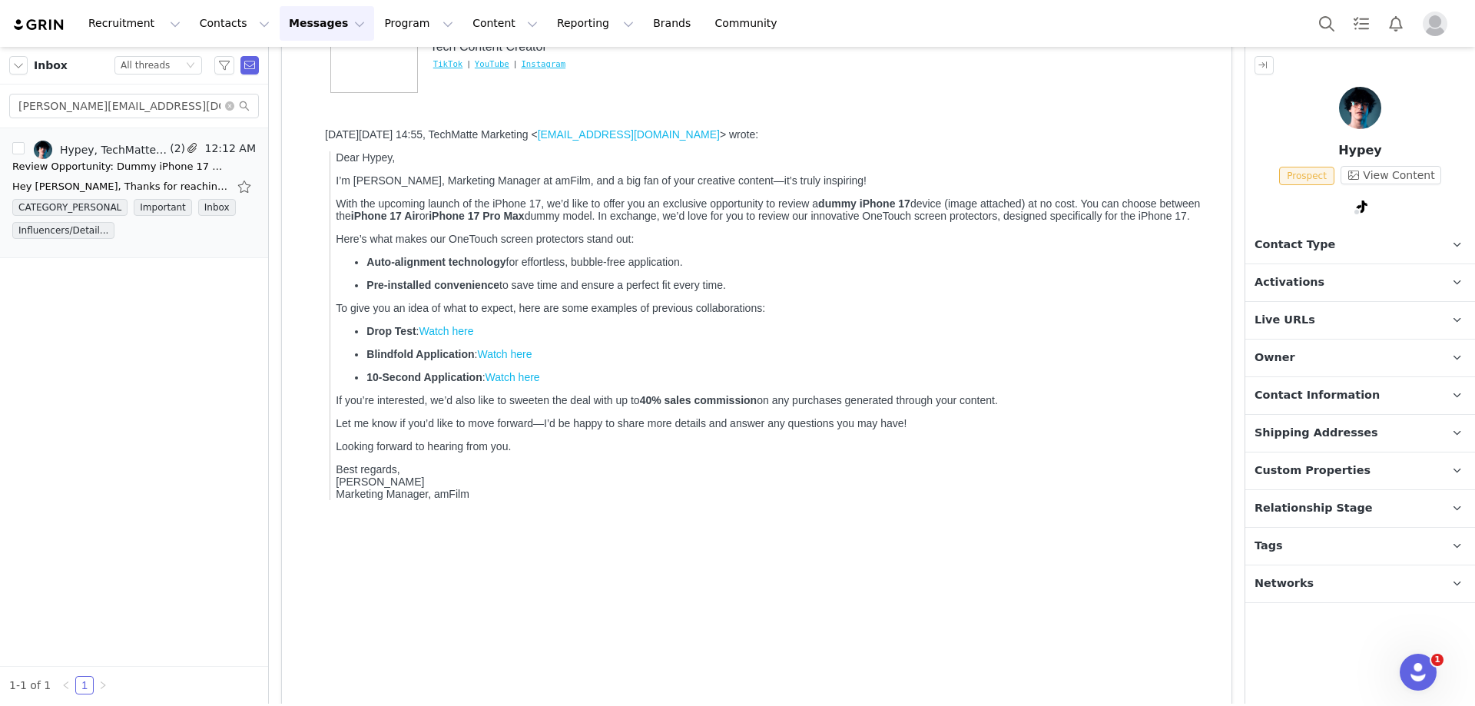
scroll to position [601, 0]
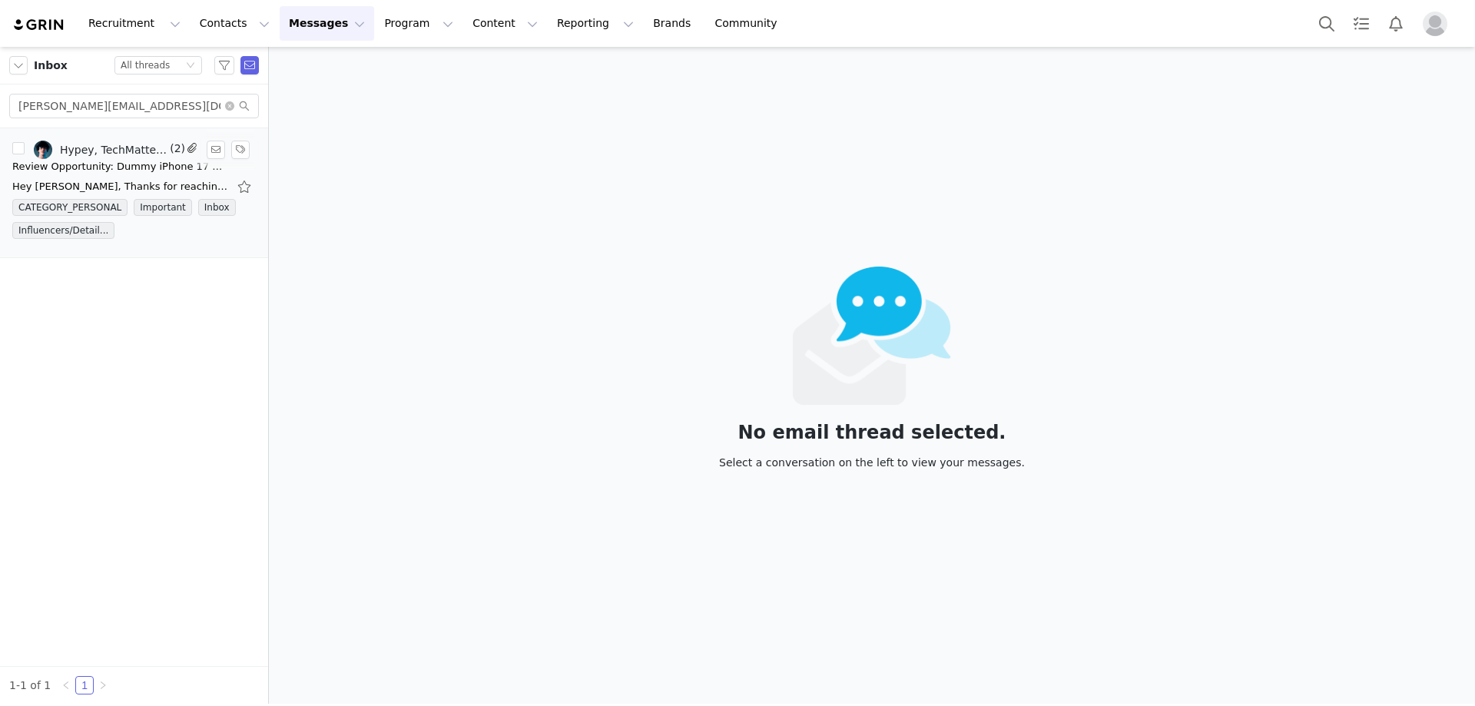
click at [127, 154] on div "Hypey, TechMatte Marketing" at bounding box center [113, 150] width 107 height 12
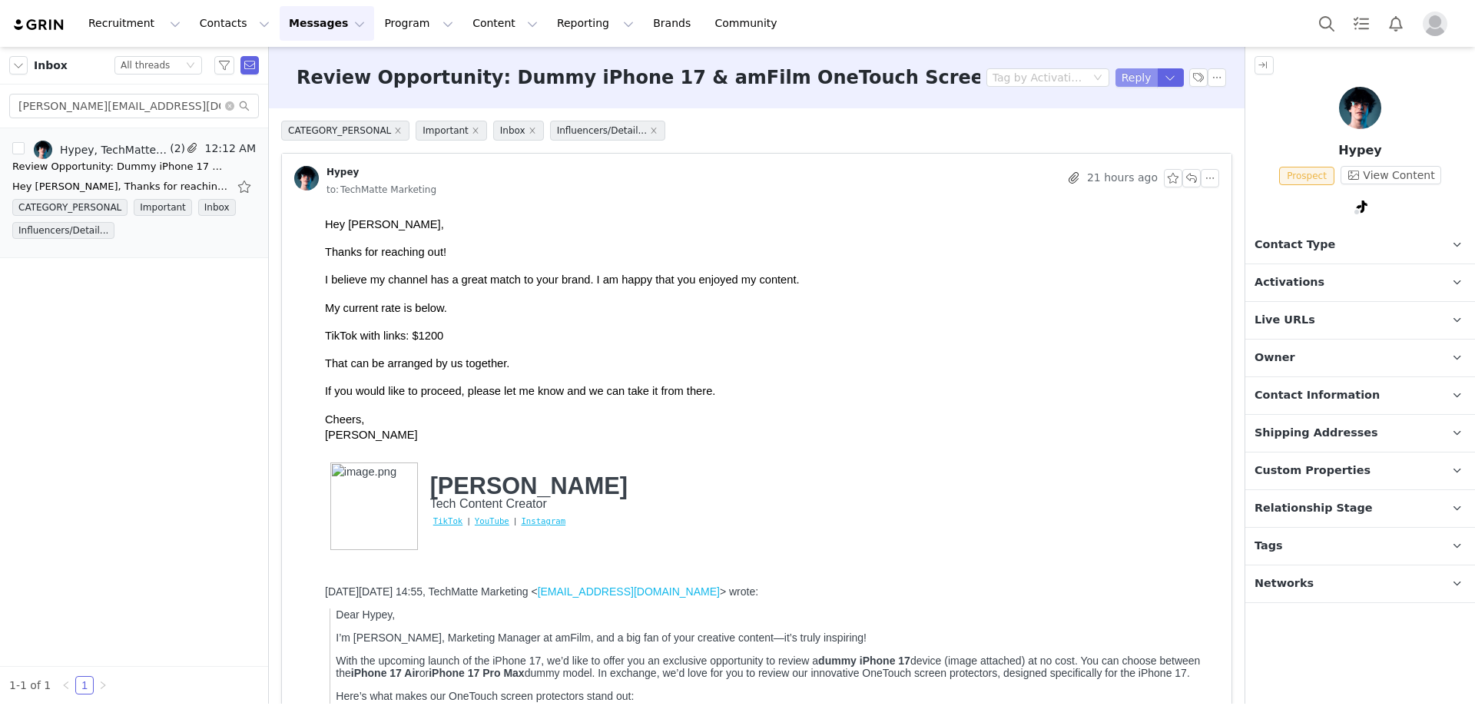
click at [1120, 75] on button "Reply" at bounding box center [1136, 77] width 42 height 18
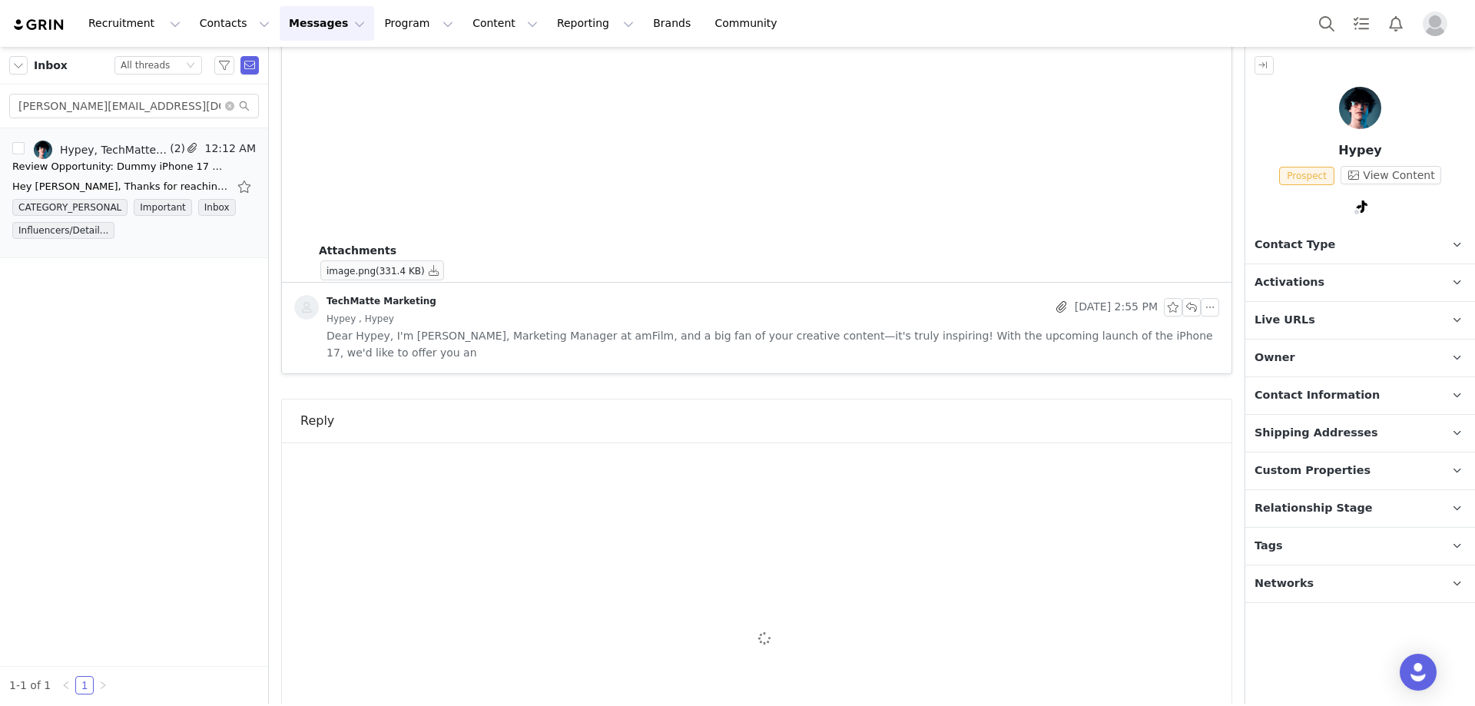
scroll to position [972, 0]
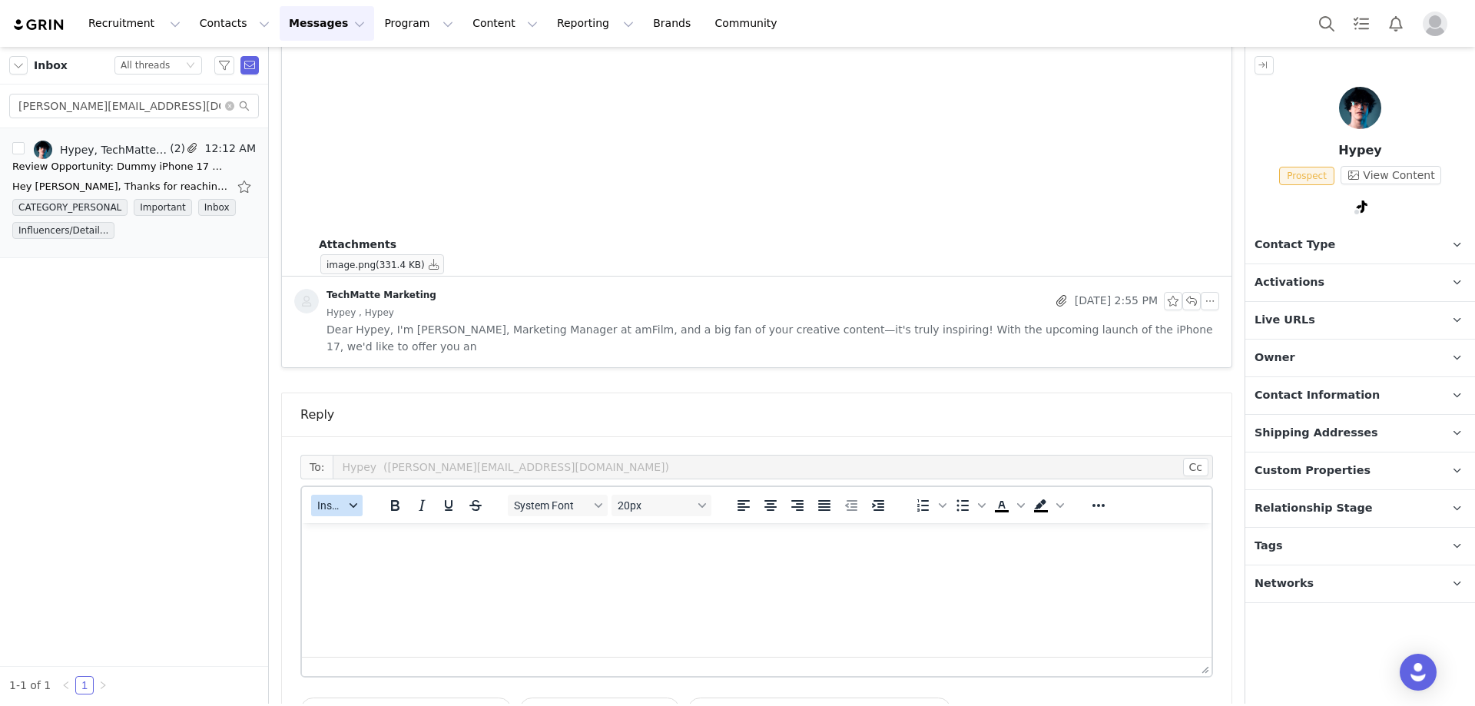
click at [339, 499] on span "Insert" at bounding box center [330, 505] width 27 height 12
click at [345, 508] on div "Insert Template" at bounding box center [393, 515] width 138 height 18
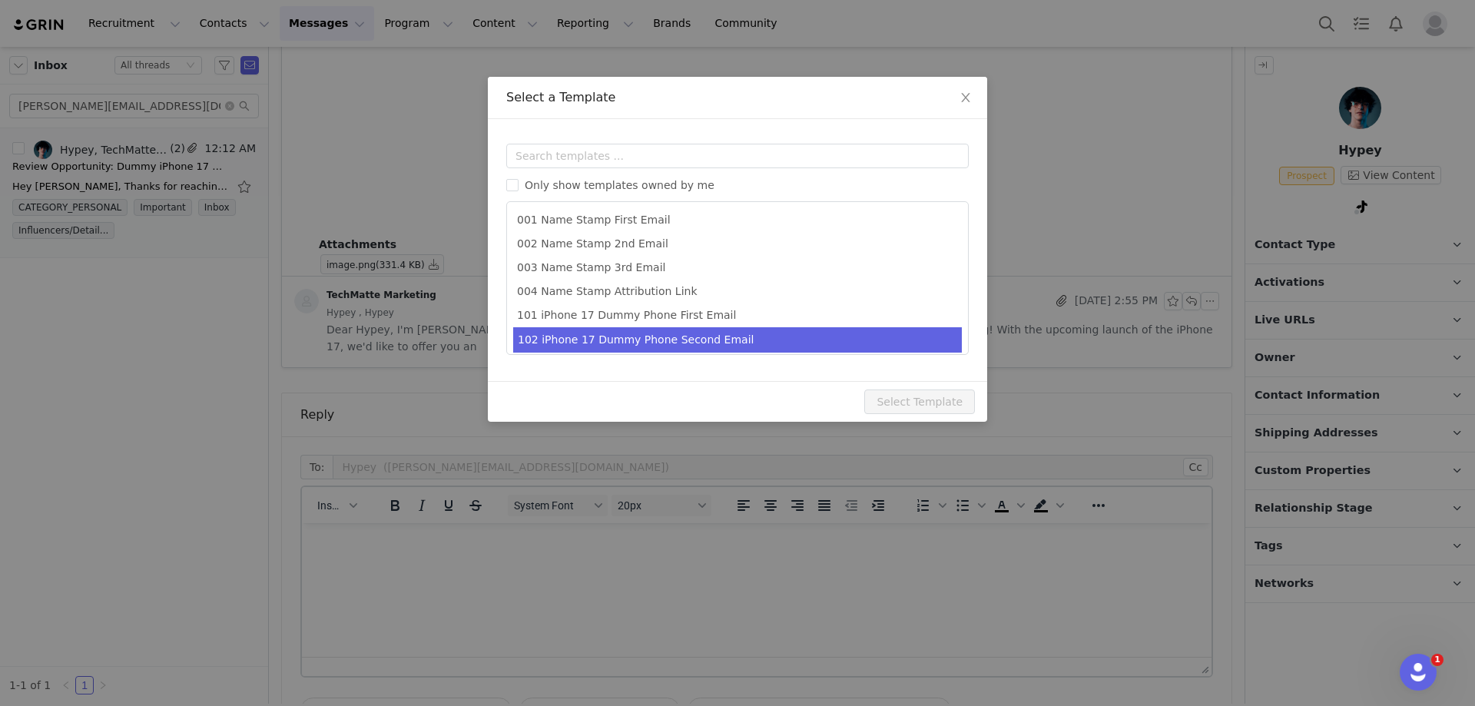
scroll to position [76, 0]
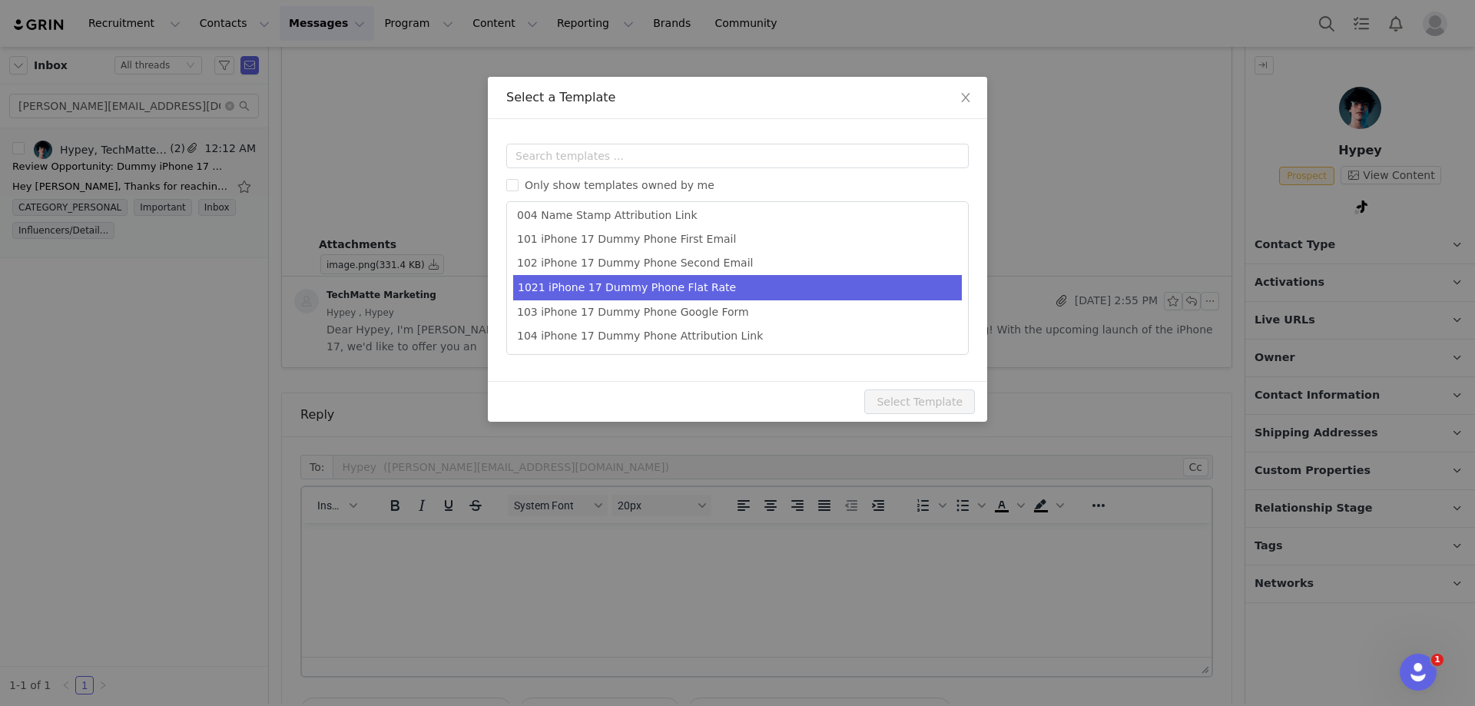
click at [692, 296] on li "1021 iPhone 17 Dummy Phone Flat Rate" at bounding box center [737, 287] width 449 height 25
type input "Thank you for your interest"
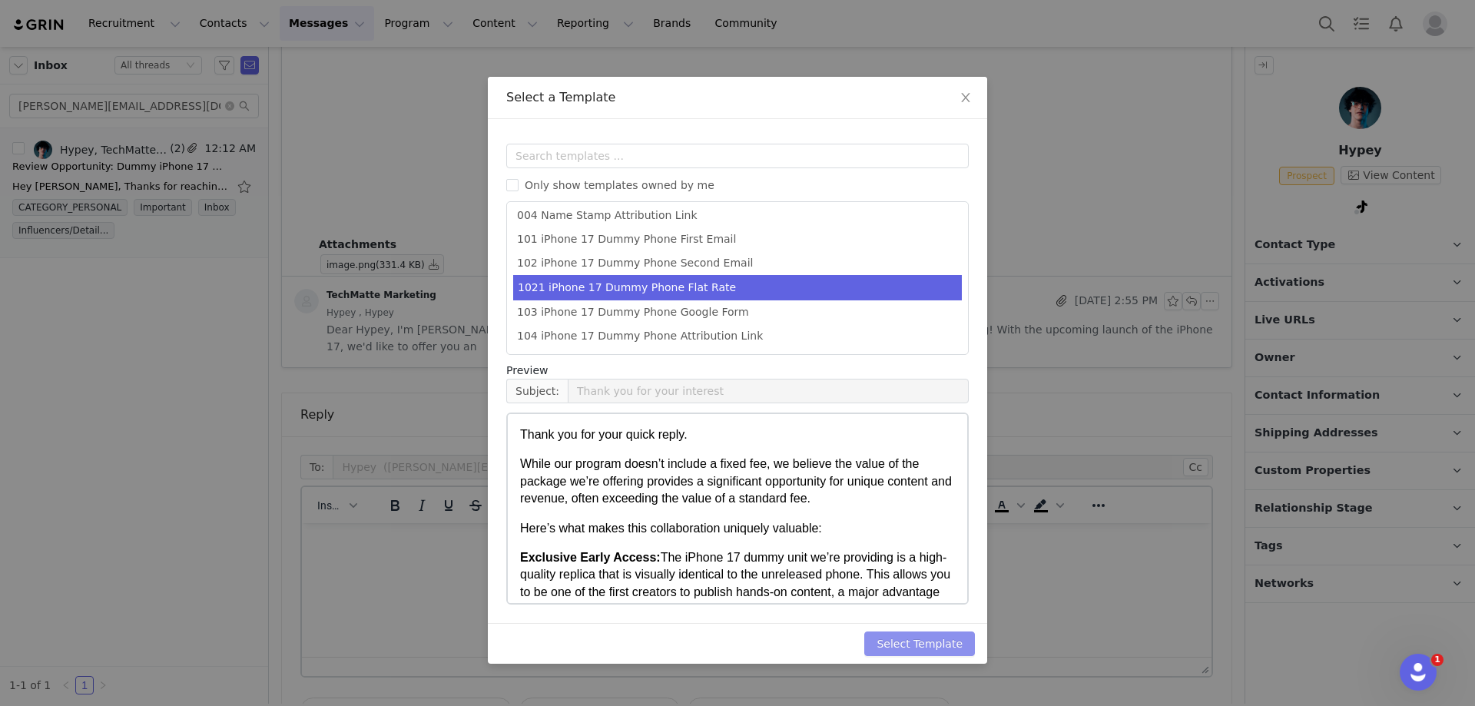
click at [902, 642] on button "Select Template" at bounding box center [919, 643] width 111 height 25
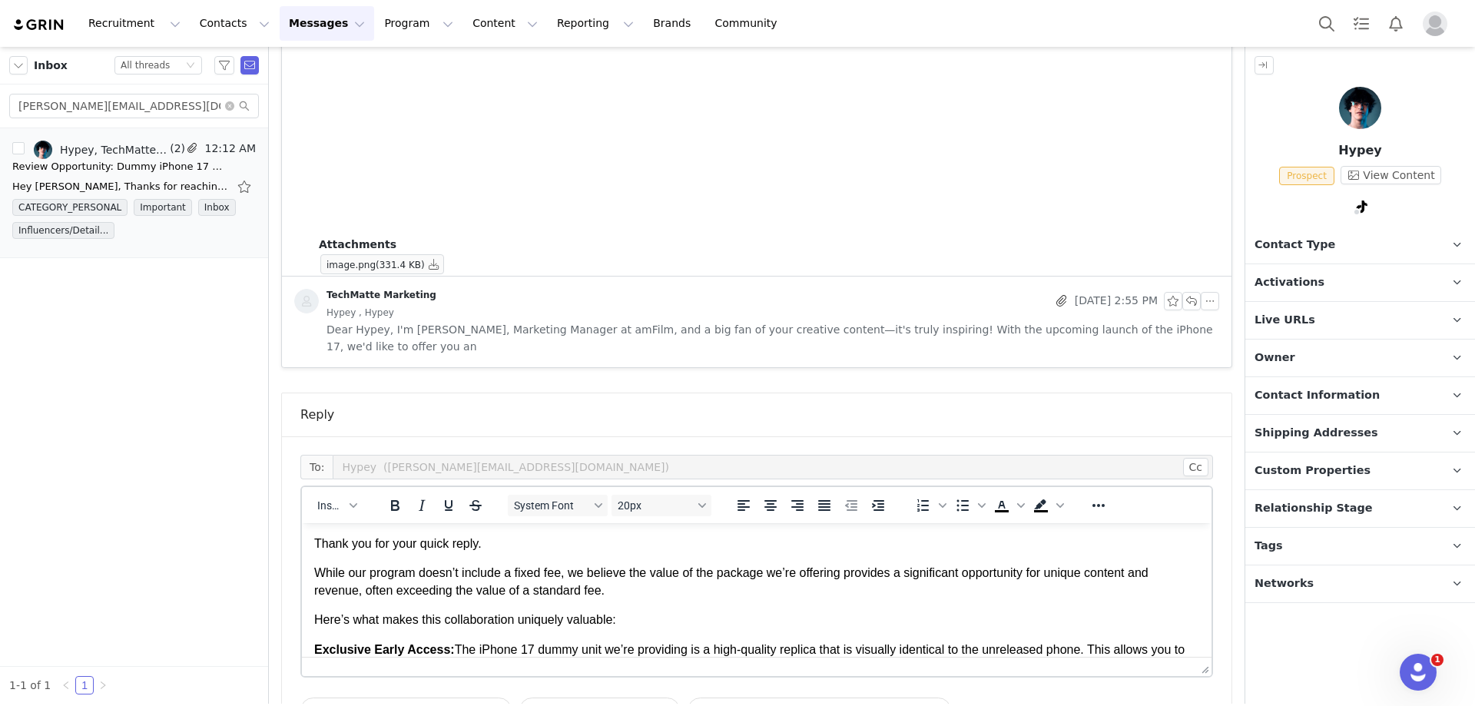
scroll to position [0, 0]
click at [523, 552] on p "Thank you for your quick reply." at bounding box center [756, 543] width 885 height 17
click at [527, 550] on p "Thank you for your quick reply, ." at bounding box center [756, 543] width 885 height 17
click at [531, 550] on p "Thank you for your quick reply, ." at bounding box center [756, 543] width 885 height 17
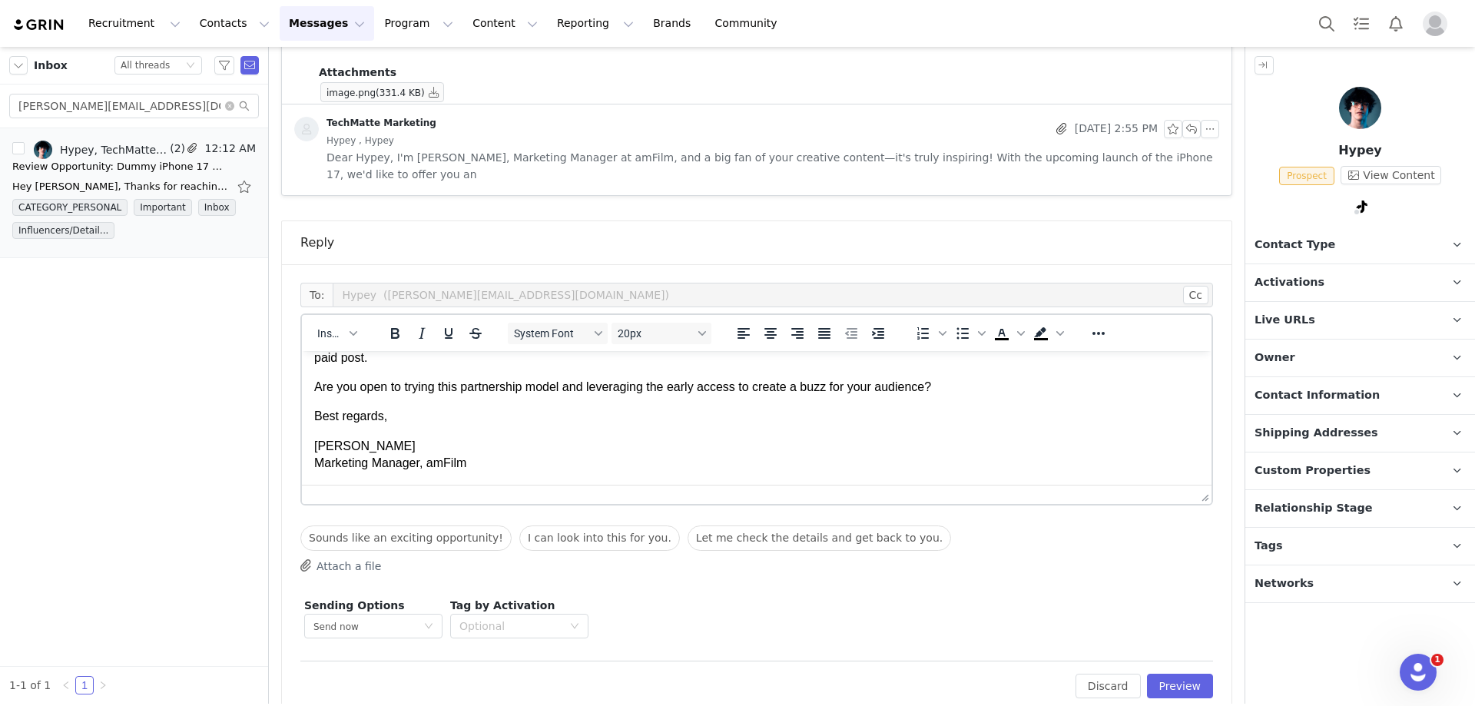
scroll to position [1154, 0]
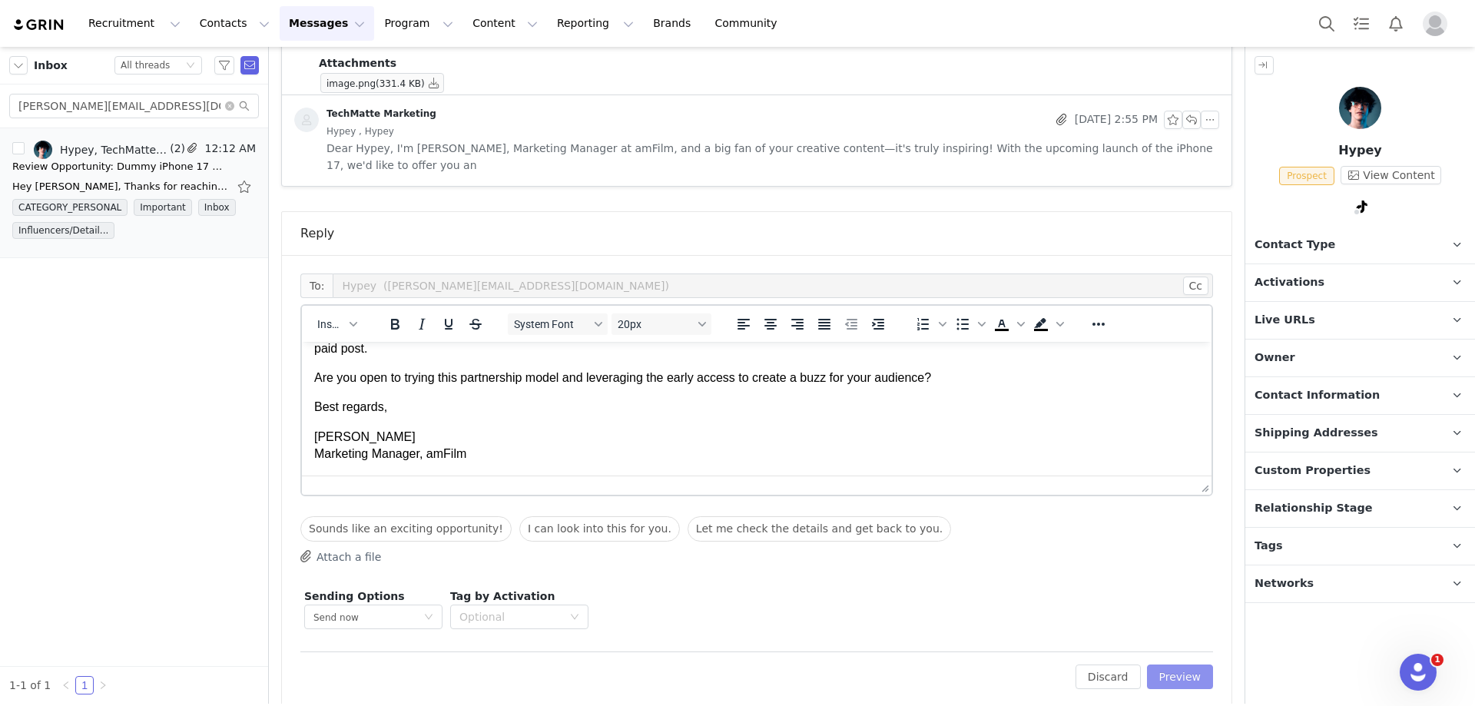
click at [1160, 664] on button "Preview" at bounding box center [1180, 676] width 67 height 25
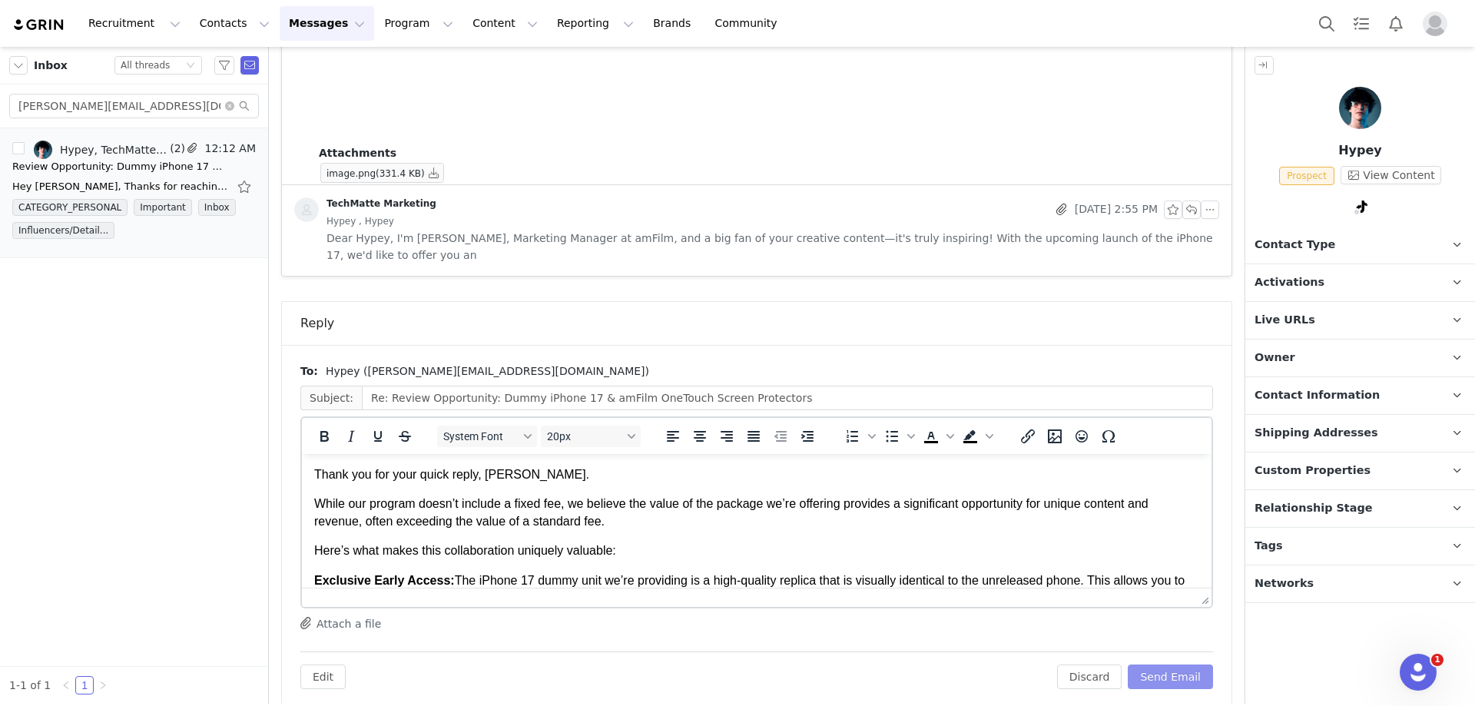
scroll to position [0, 0]
click at [1154, 668] on button "Send Email" at bounding box center [1169, 676] width 85 height 25
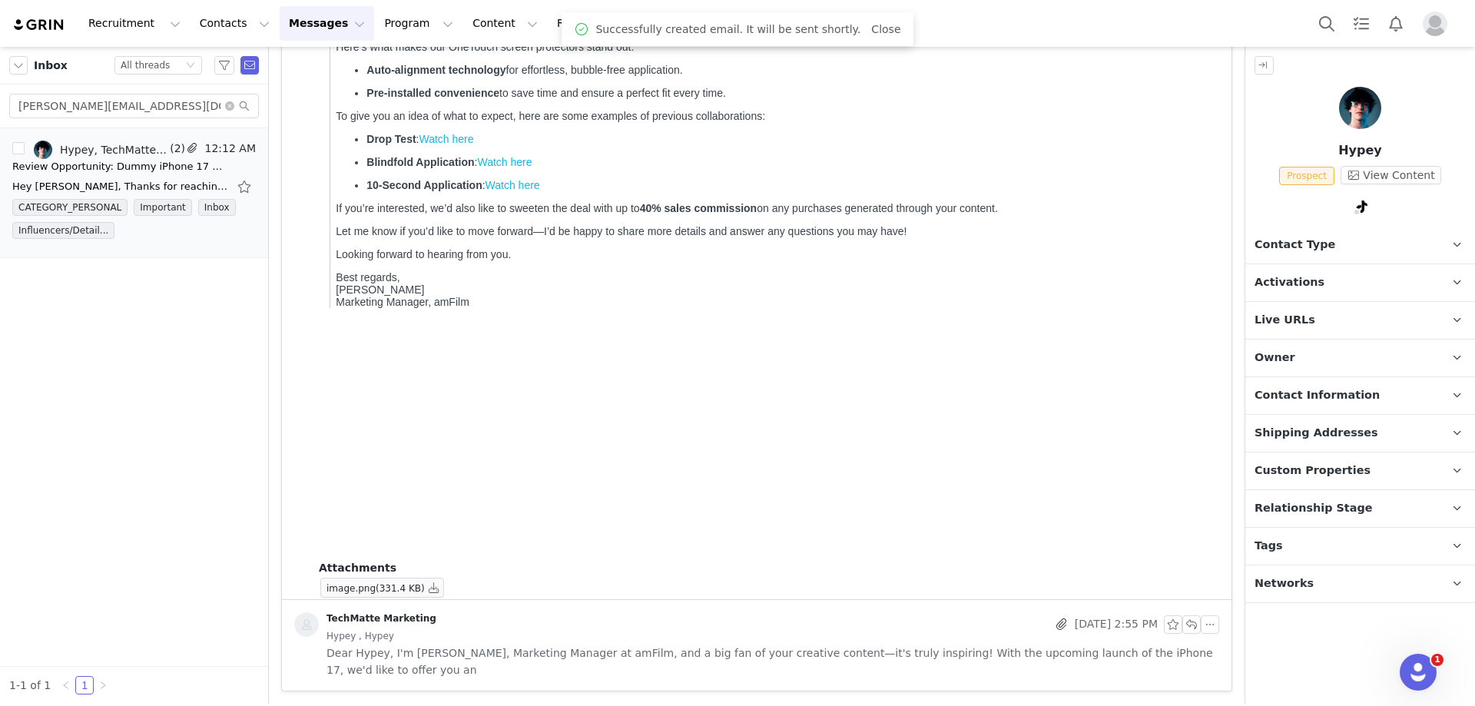
scroll to position [632, 0]
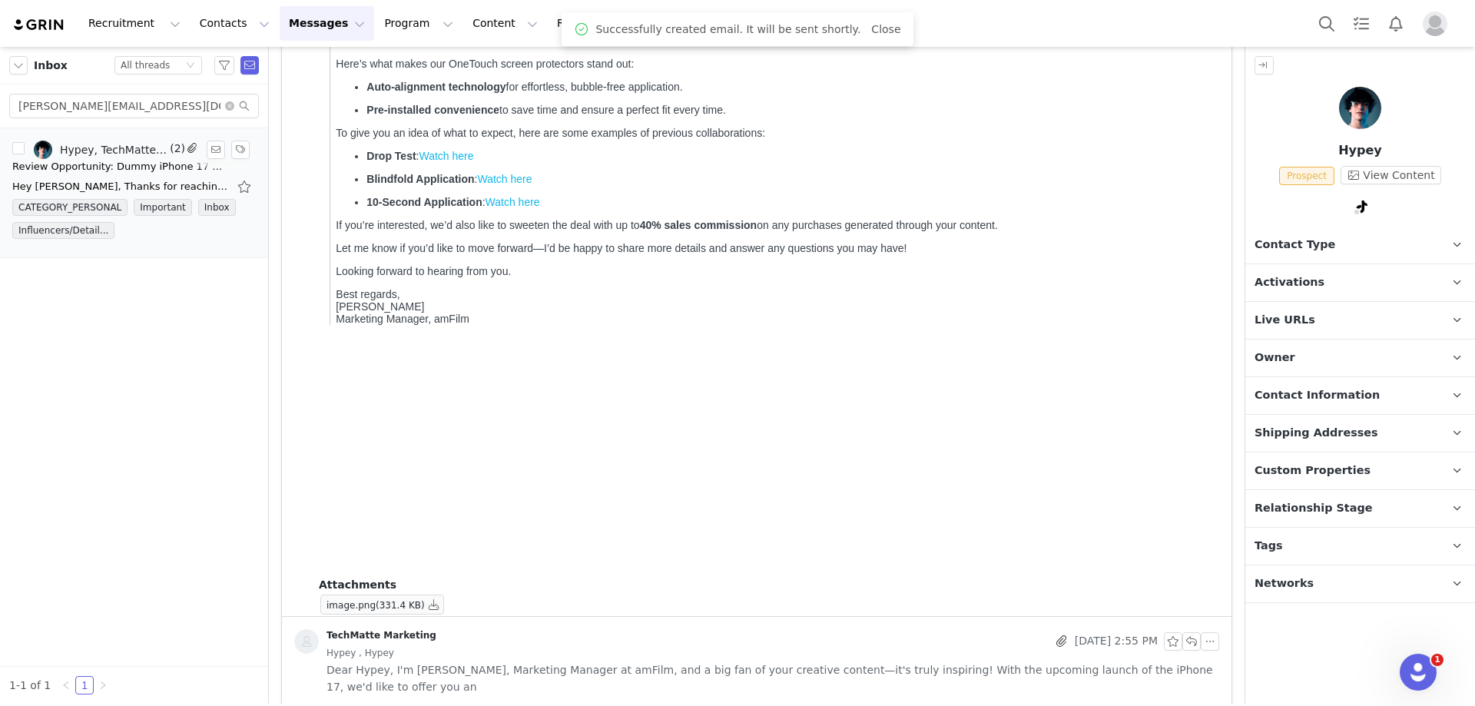
click at [157, 155] on div "Hypey, TechMatte Marketing" at bounding box center [113, 150] width 107 height 12
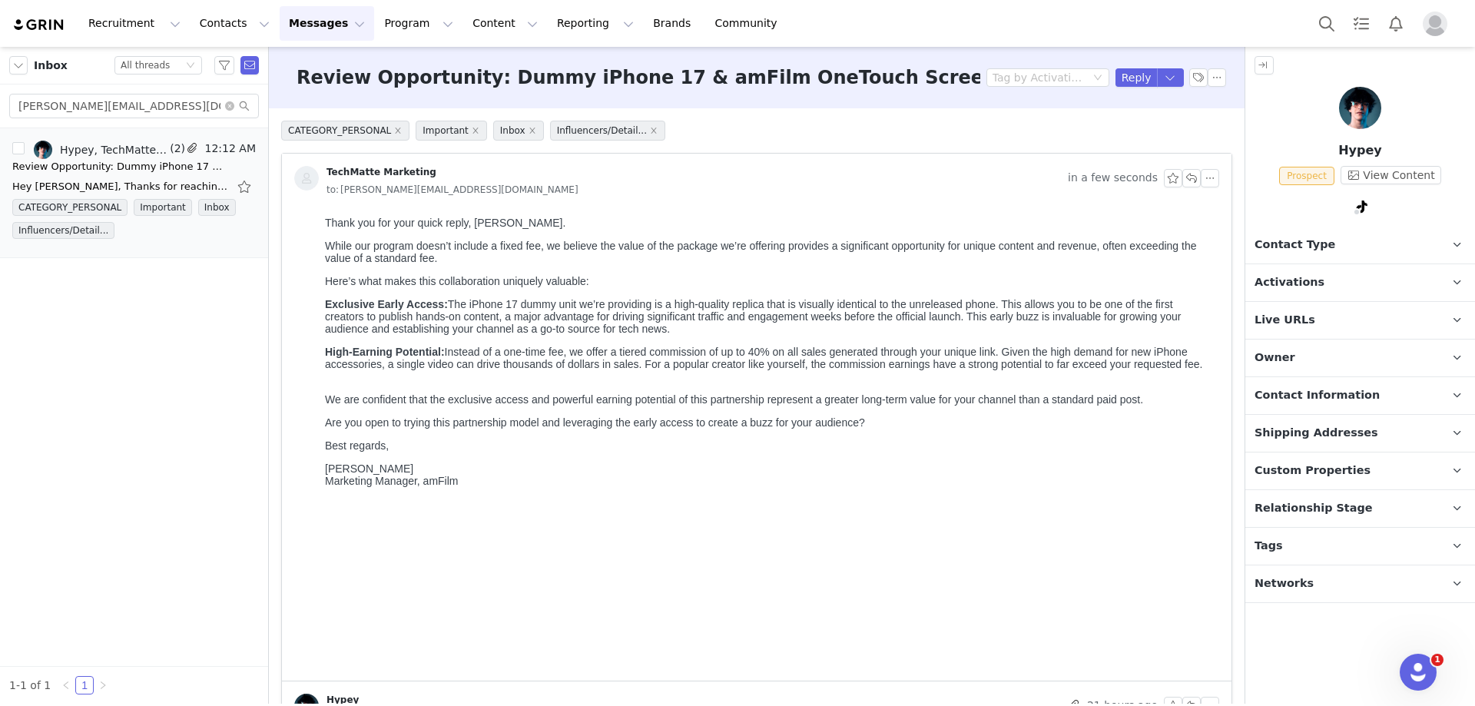
scroll to position [0, 0]
drag, startPoint x: 136, startPoint y: 109, endPoint x: -32, endPoint y: 109, distance: 168.2
click at [0, 109] on html "Recruitment Recruitment Creator Search Curated Lists Landing Pages Web Extensio…" at bounding box center [737, 353] width 1475 height 706
paste input "ahr.collab"
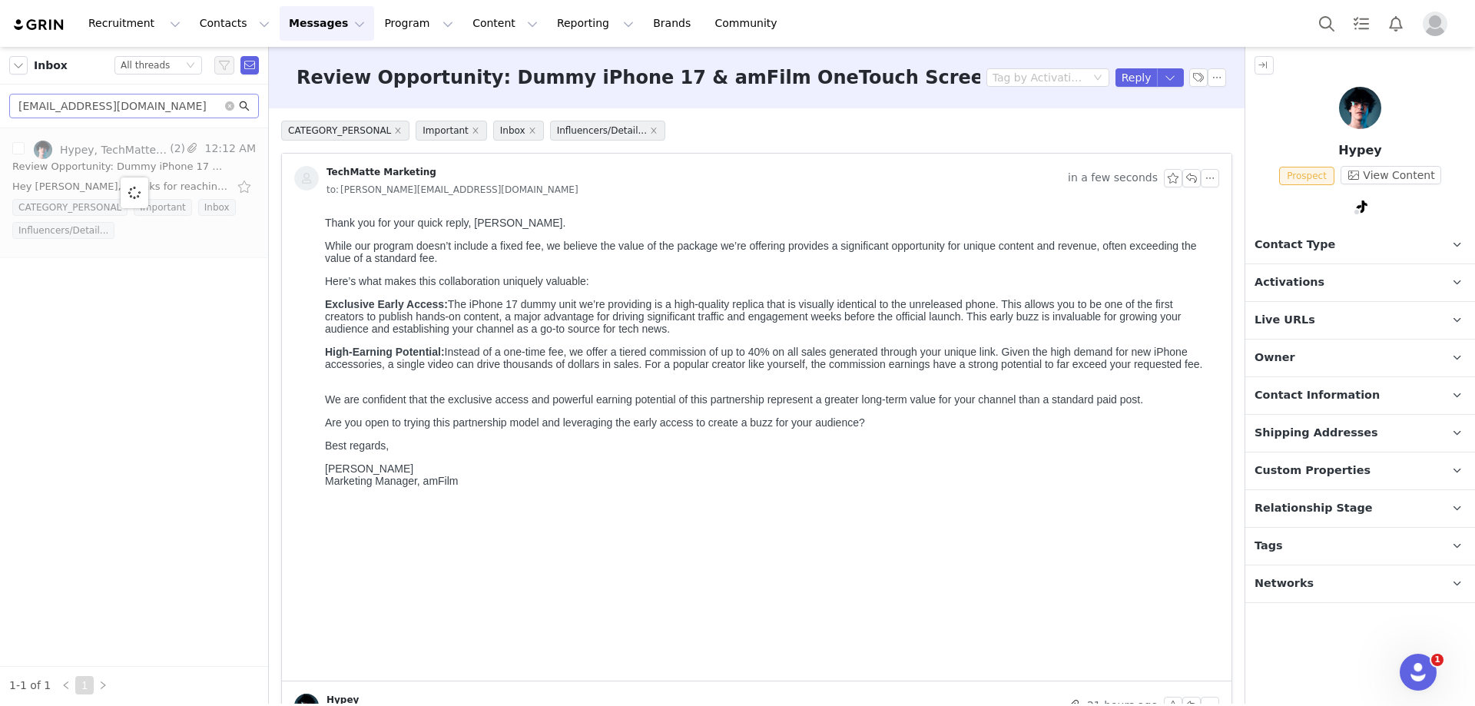
click at [243, 107] on icon "icon: search" at bounding box center [244, 106] width 11 height 11
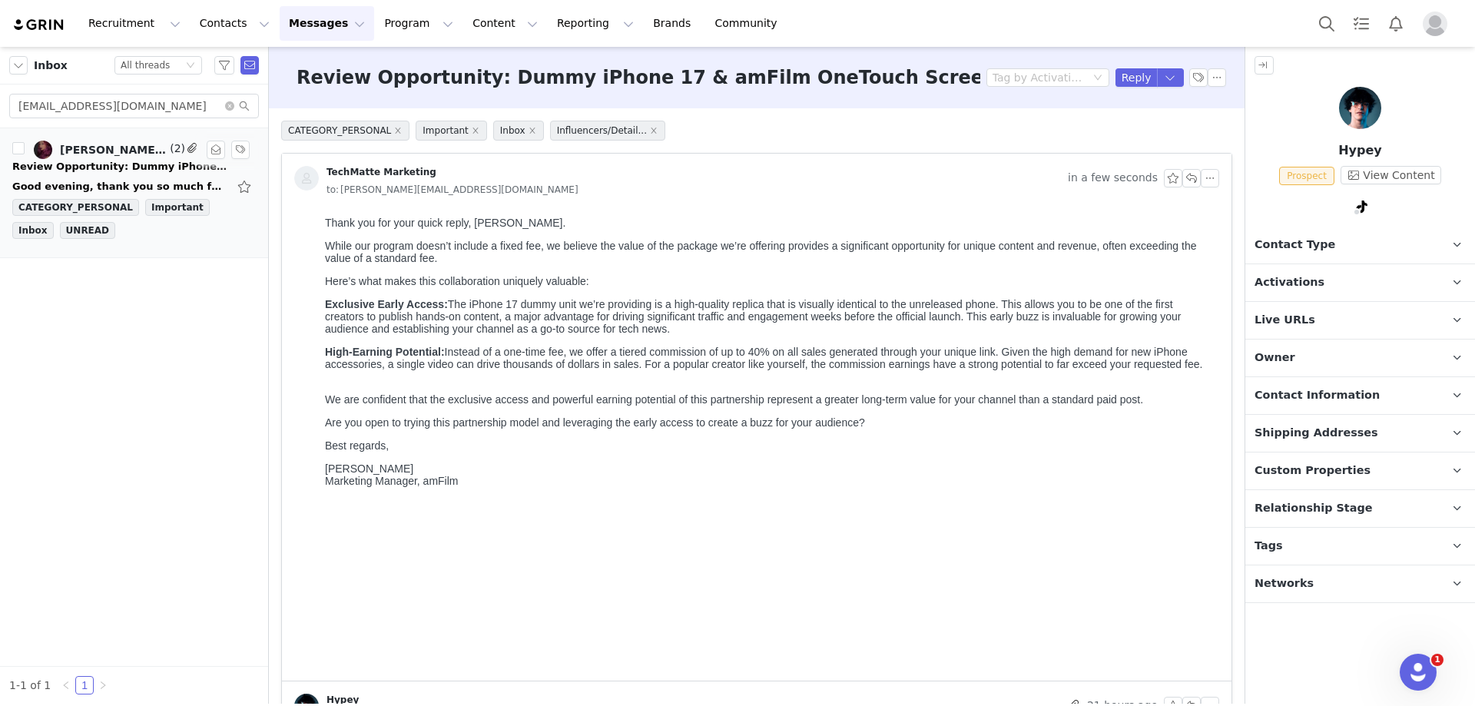
click at [157, 163] on div "Review Opportunity: Dummy iPhone 17 & amFilm OneTouch Screen Protectors" at bounding box center [119, 166] width 215 height 15
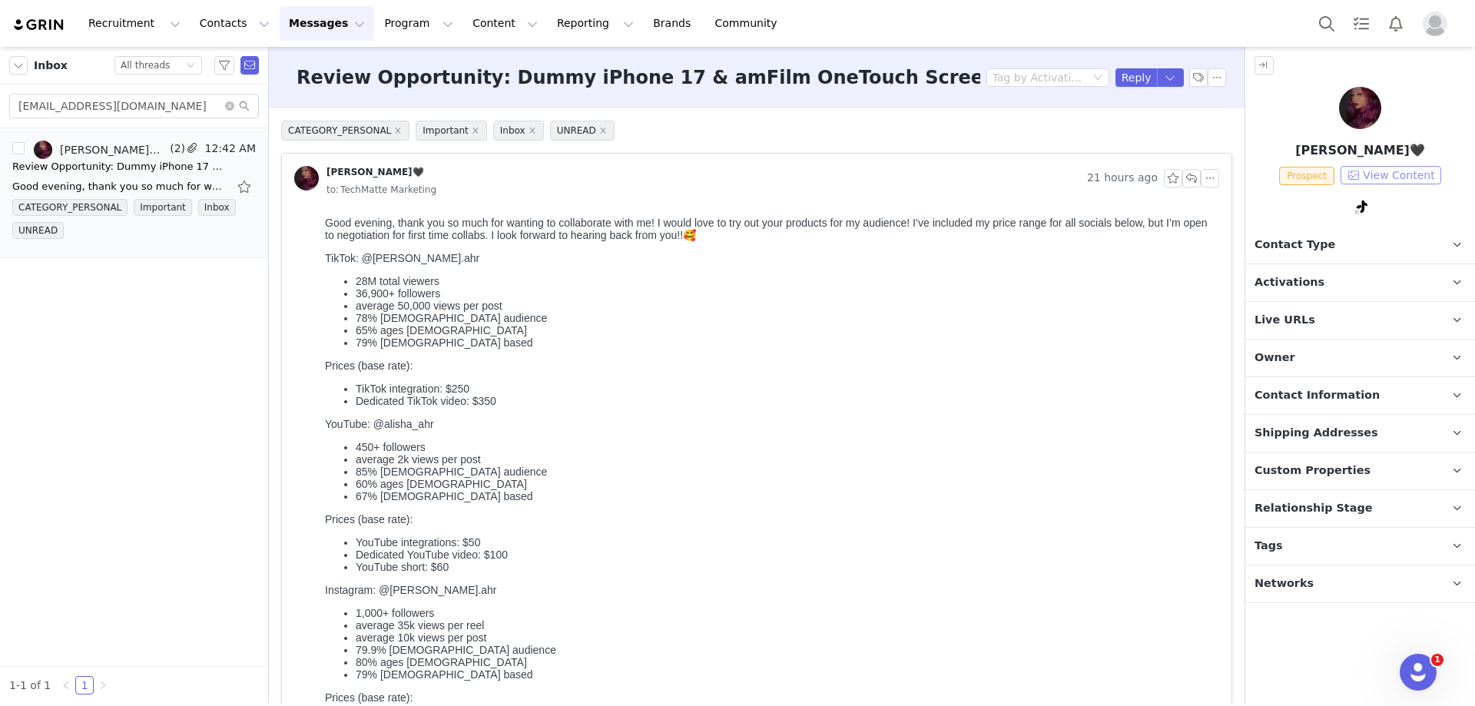
click at [1387, 171] on button "View Content" at bounding box center [1390, 175] width 101 height 18
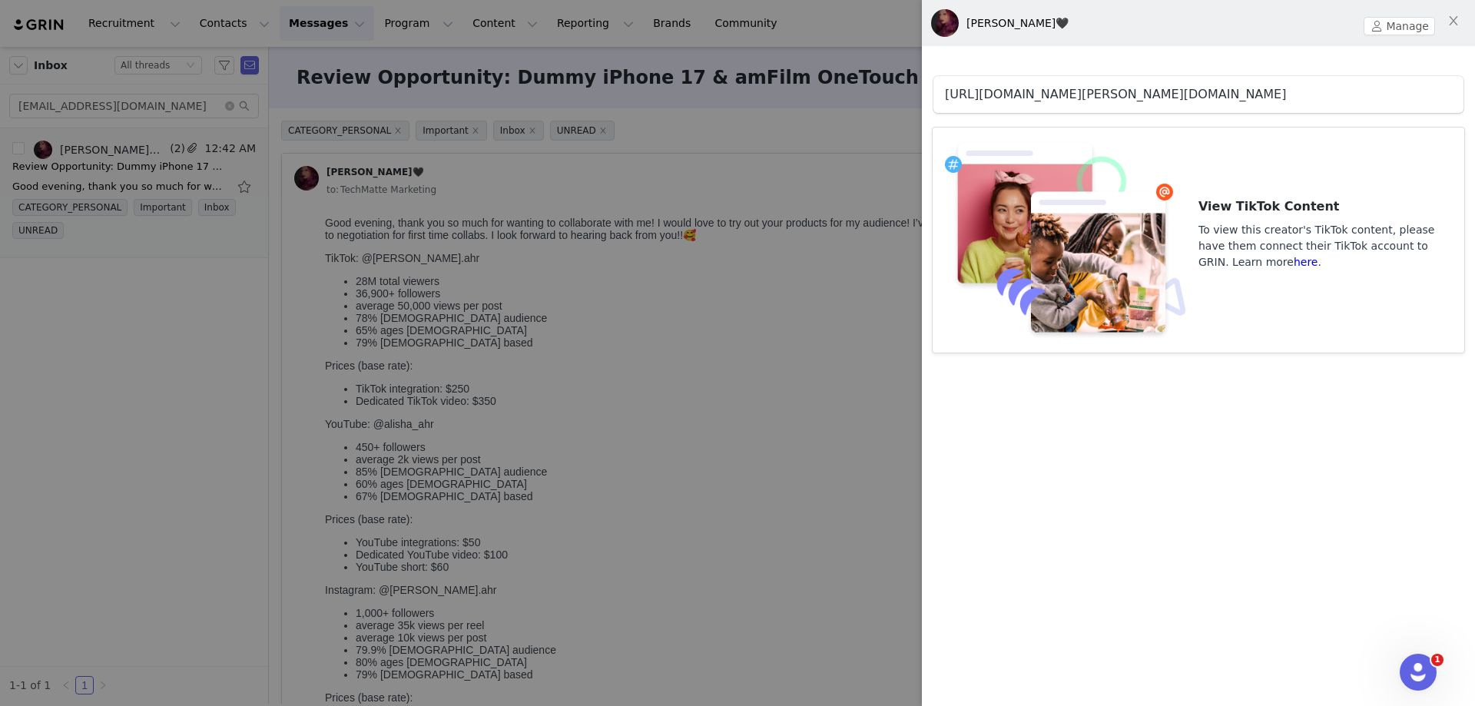
click at [1018, 88] on link "[URL][DOMAIN_NAME][PERSON_NAME][DOMAIN_NAME]" at bounding box center [1115, 94] width 341 height 15
click at [582, 129] on div at bounding box center [737, 353] width 1475 height 706
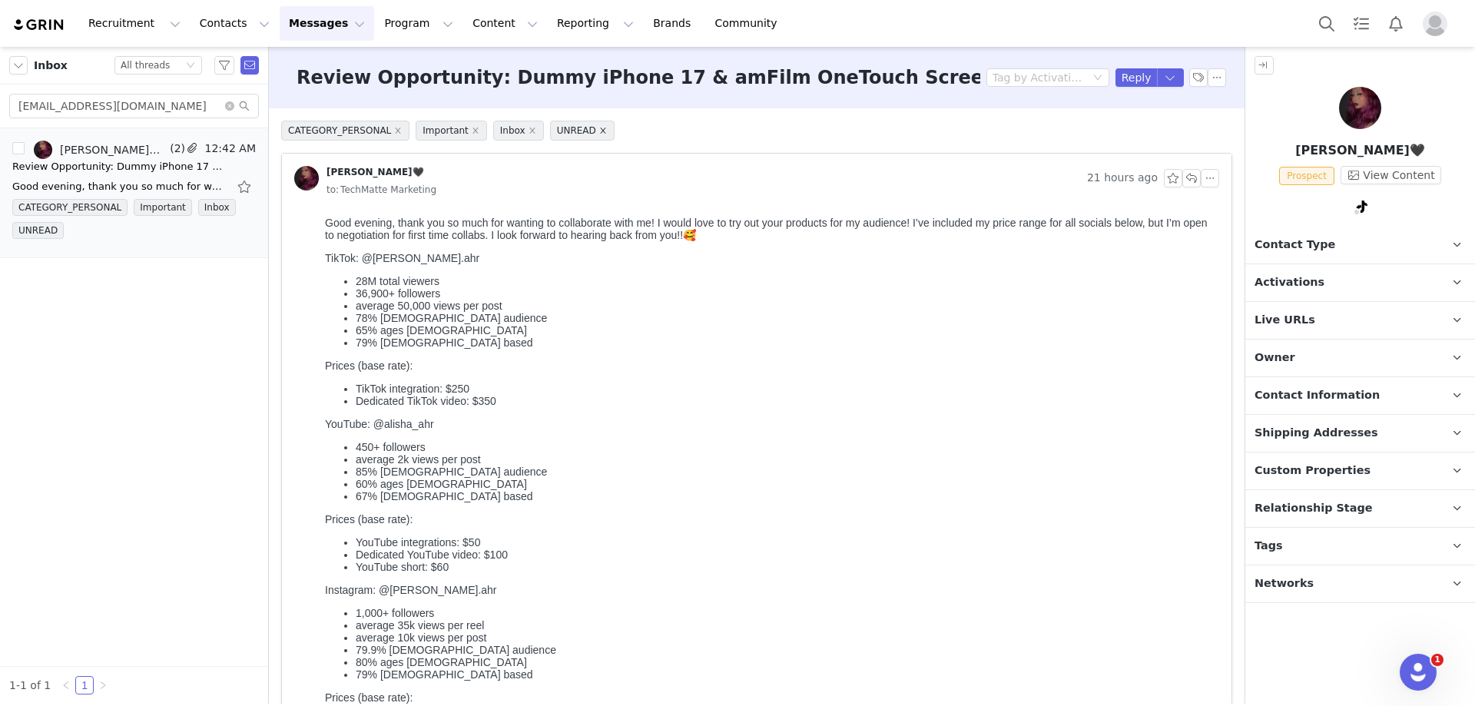
click at [599, 129] on icon "icon: close" at bounding box center [603, 131] width 8 height 8
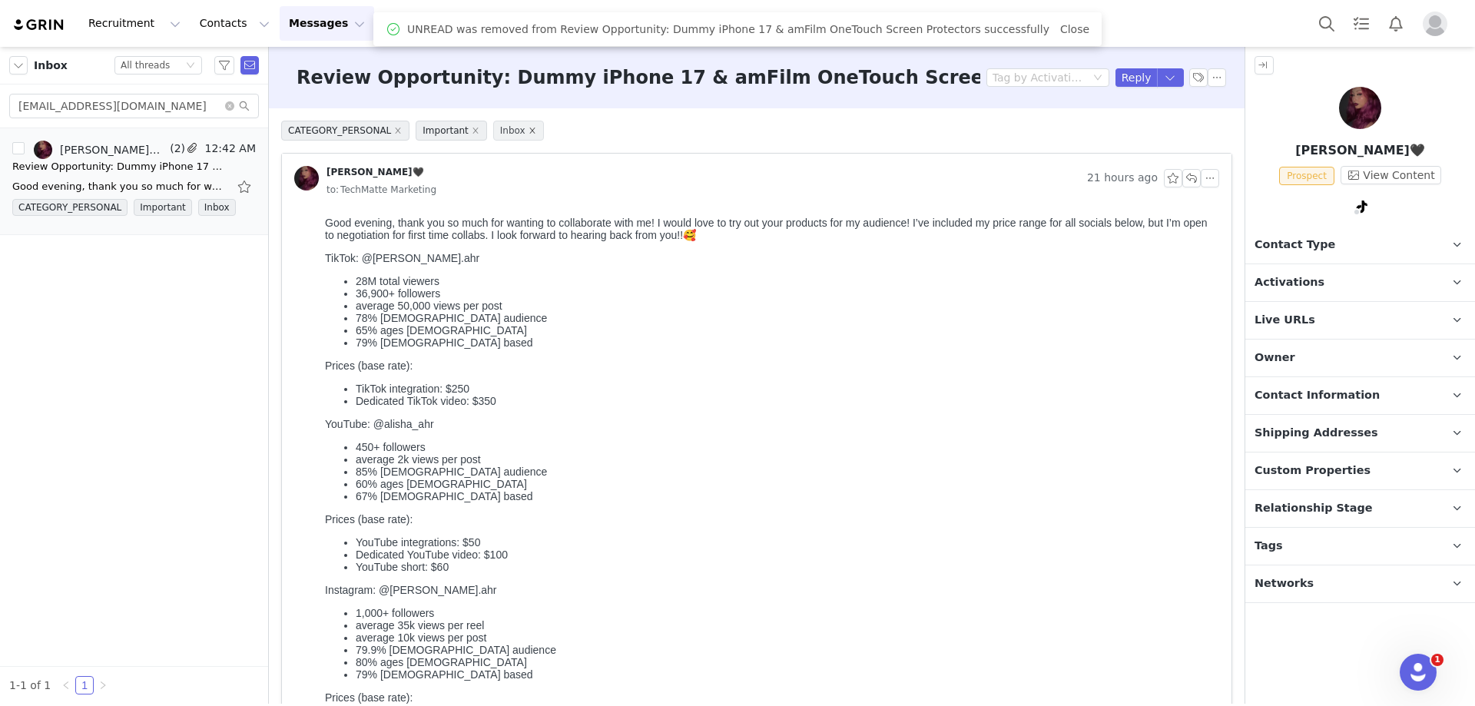
click at [529, 132] on icon "icon: close" at bounding box center [531, 129] width 5 height 5
click at [460, 132] on span "Important" at bounding box center [451, 134] width 71 height 20
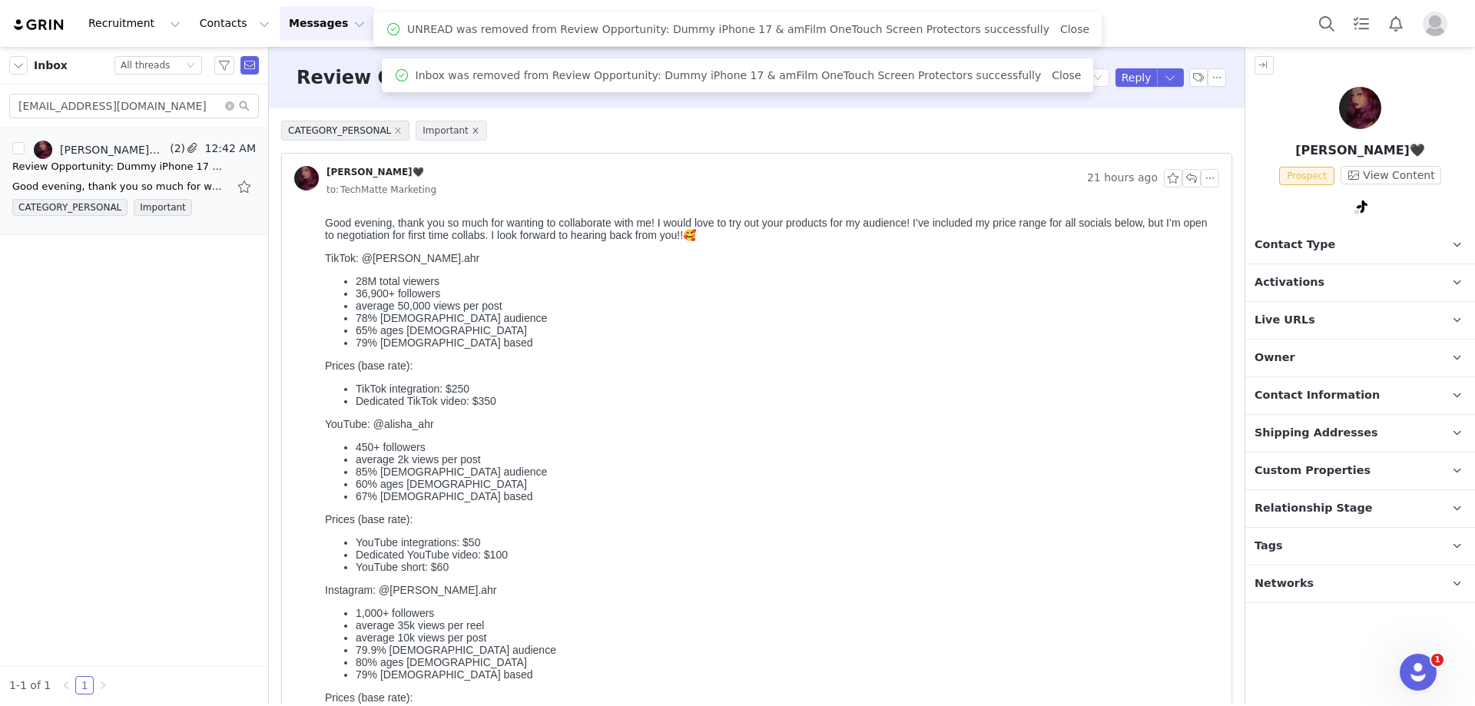
click at [472, 132] on icon "icon: close" at bounding box center [476, 131] width 8 height 8
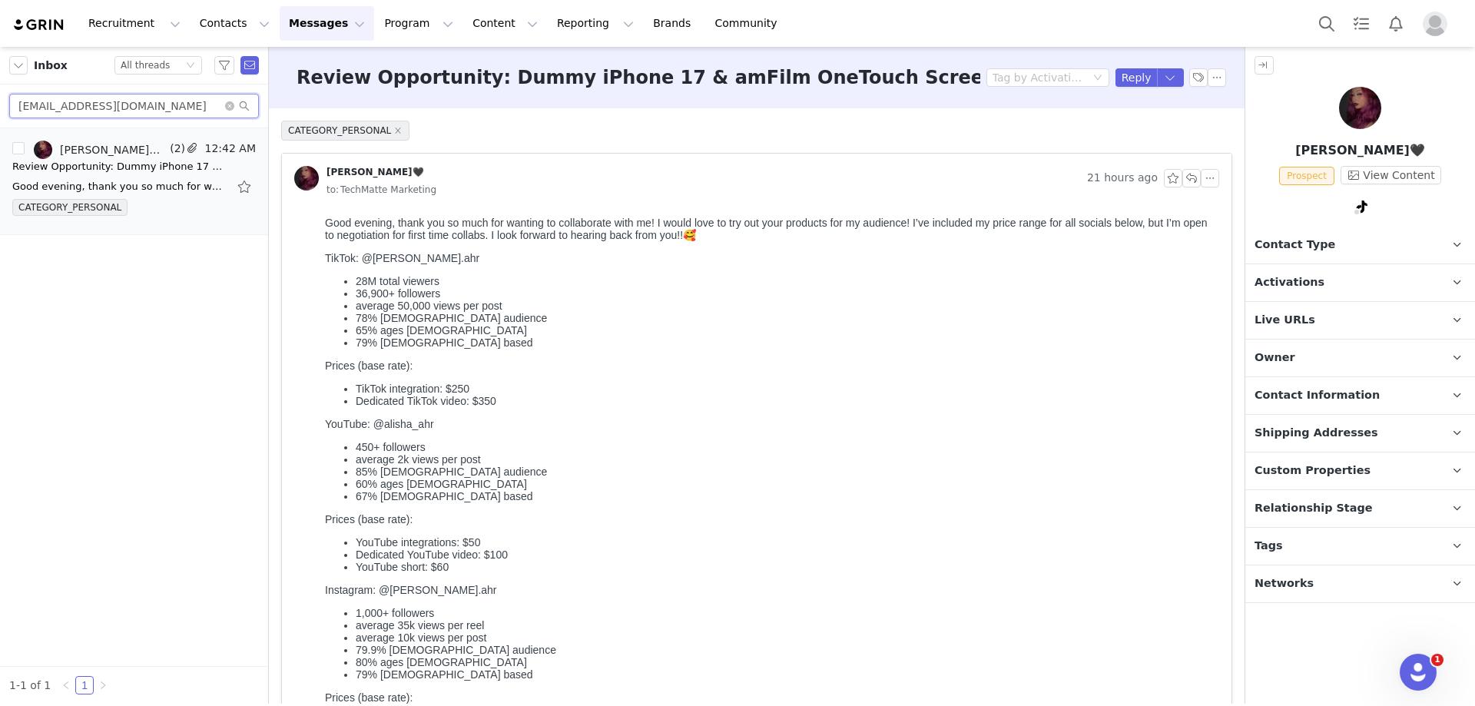
drag, startPoint x: 81, startPoint y: 104, endPoint x: -1, endPoint y: 104, distance: 81.4
click at [0, 104] on html "Recruitment Recruitment Creator Search Curated Lists Landing Pages Web Extensio…" at bounding box center [737, 353] width 1475 height 706
paste input "sksolution48"
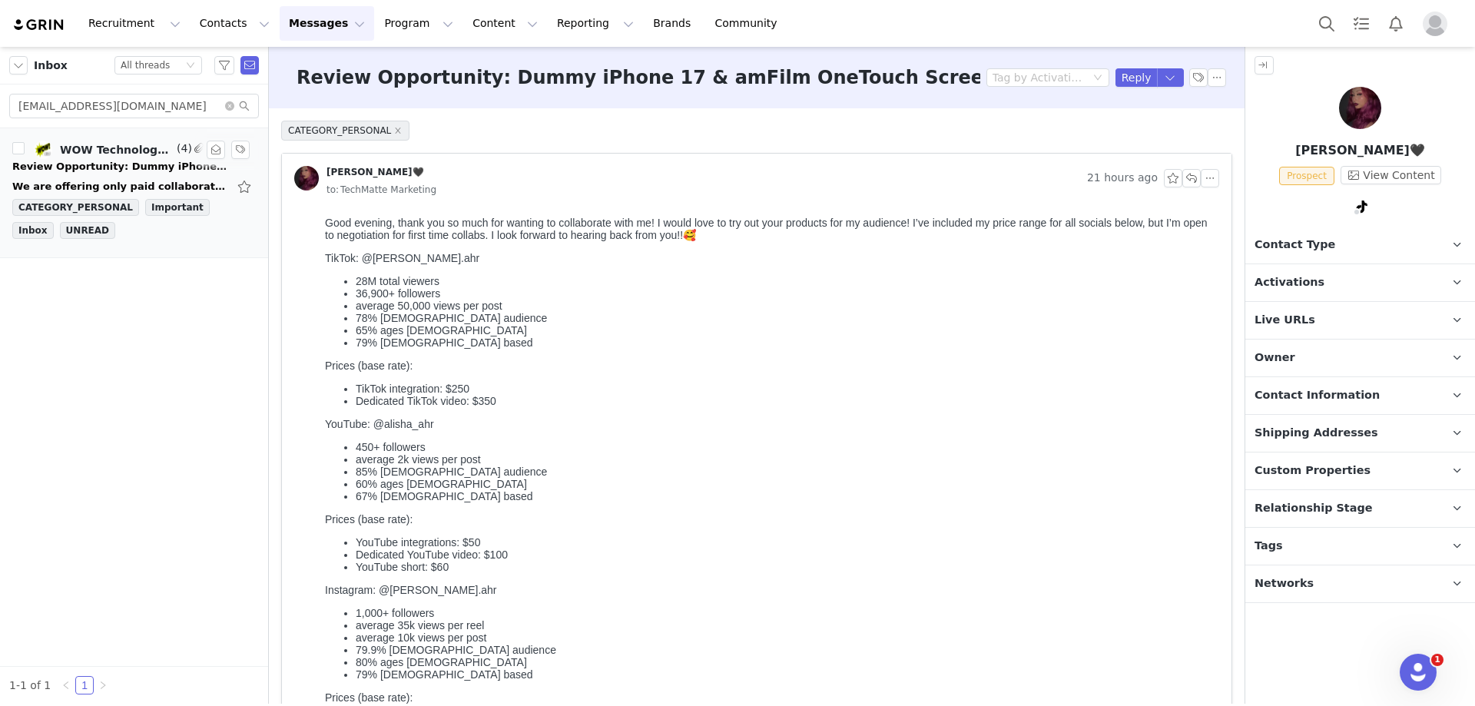
click at [158, 179] on div "We are offering only paid collaborations. [DATE][DATE] 10:07 PM TechMatte Marke…" at bounding box center [119, 186] width 215 height 15
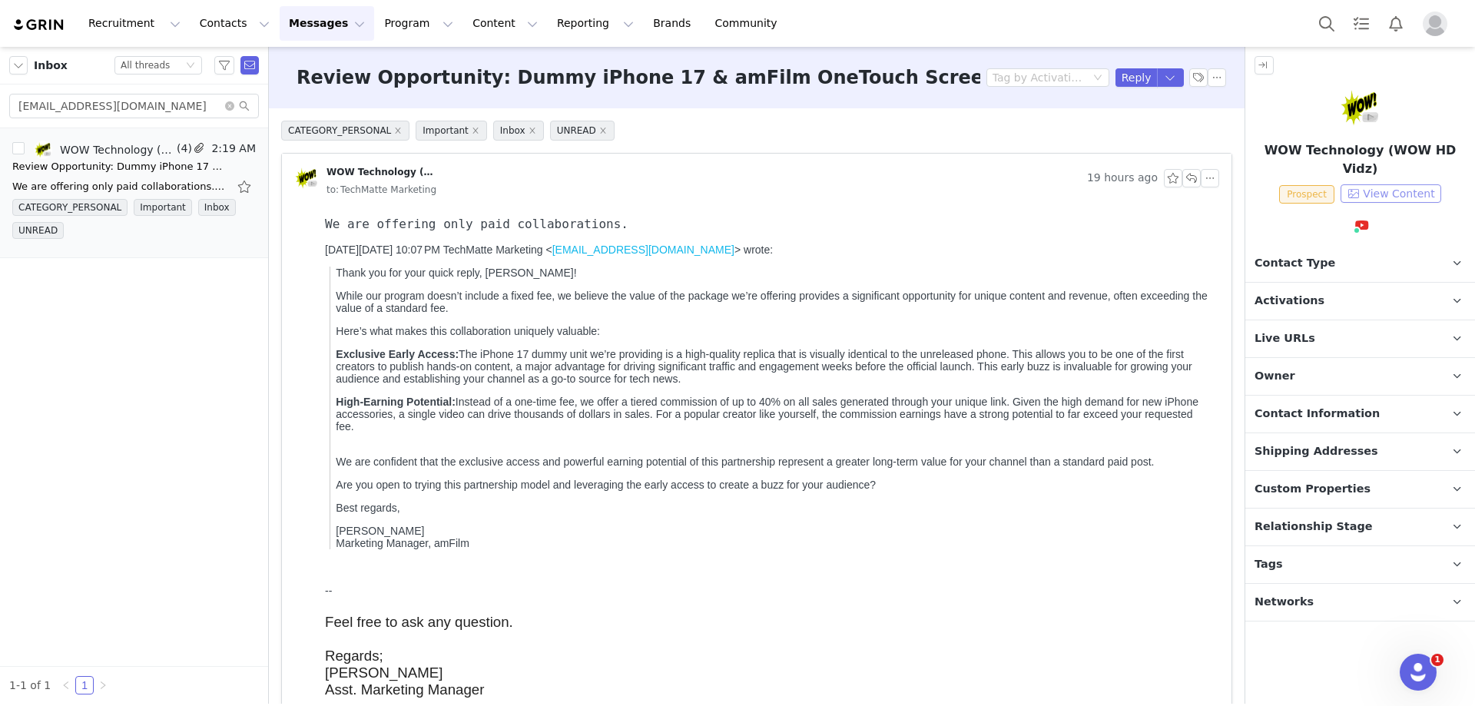
click at [1386, 184] on button "View Content" at bounding box center [1390, 193] width 101 height 18
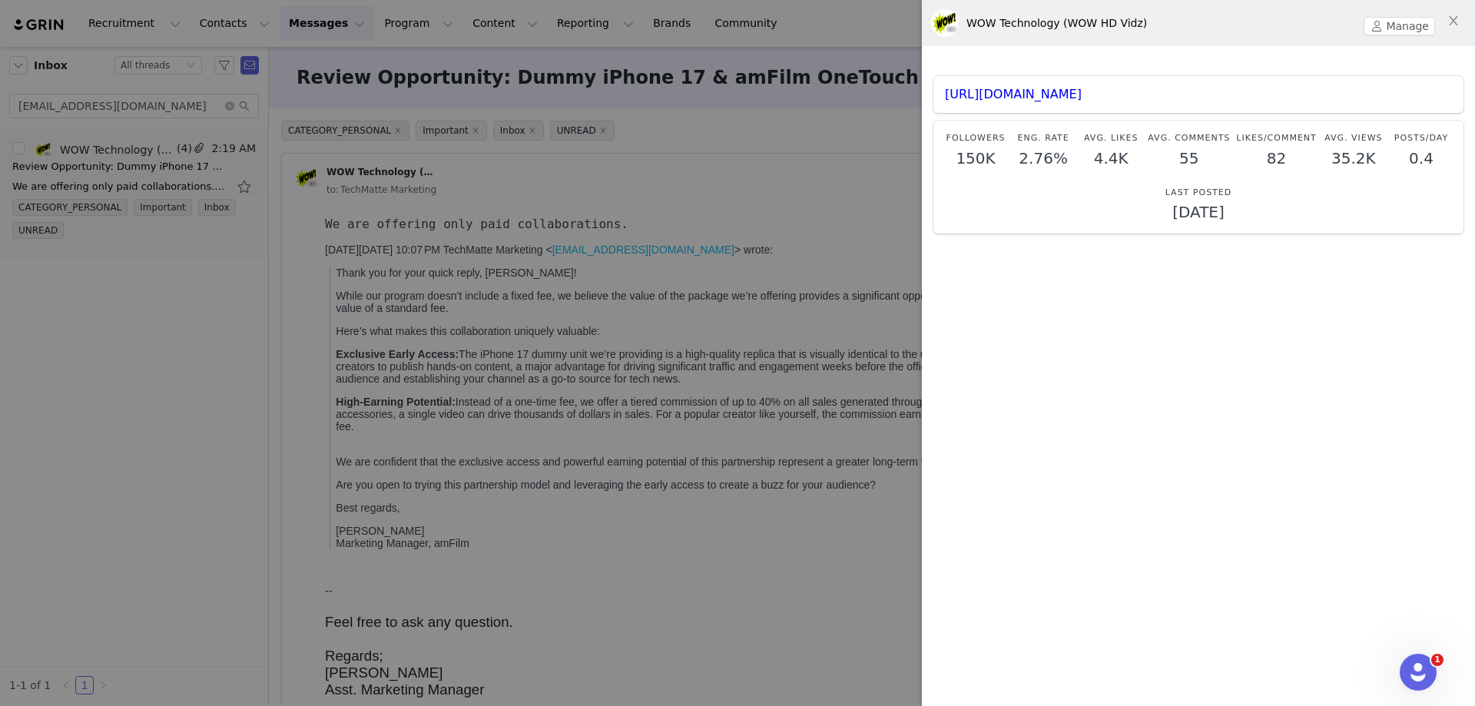
click at [767, 196] on div at bounding box center [737, 353] width 1475 height 706
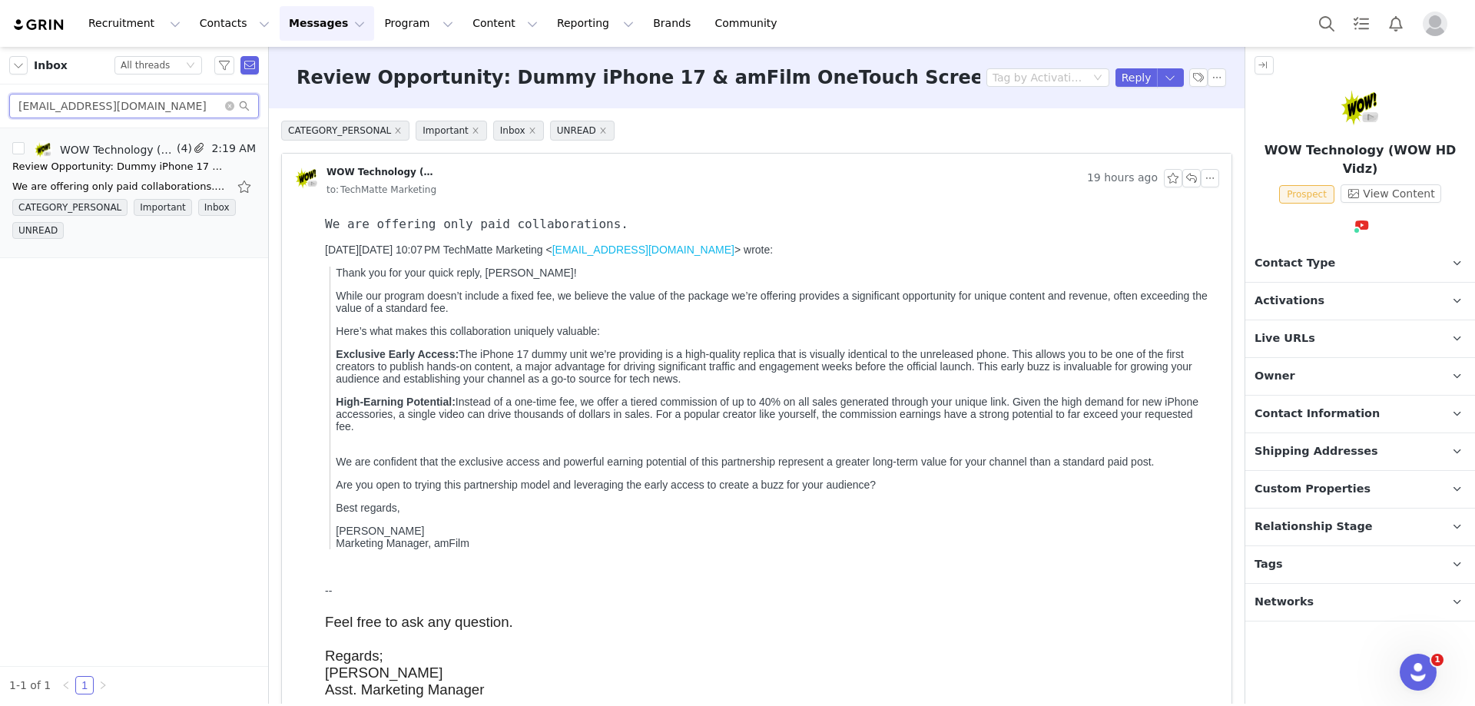
click at [111, 105] on input "[EMAIL_ADDRESS][DOMAIN_NAME]" at bounding box center [134, 106] width 250 height 25
click at [111, 104] on input "[EMAIL_ADDRESS][DOMAIN_NAME]" at bounding box center [134, 106] width 250 height 25
paste input "yosoyrosalinarenee"
click at [172, 155] on div "El Diario De [PERSON_NAME] ✨, TechMatte Marketing, [PERSON_NAME] [PERSON_NAME]" at bounding box center [117, 150] width 114 height 12
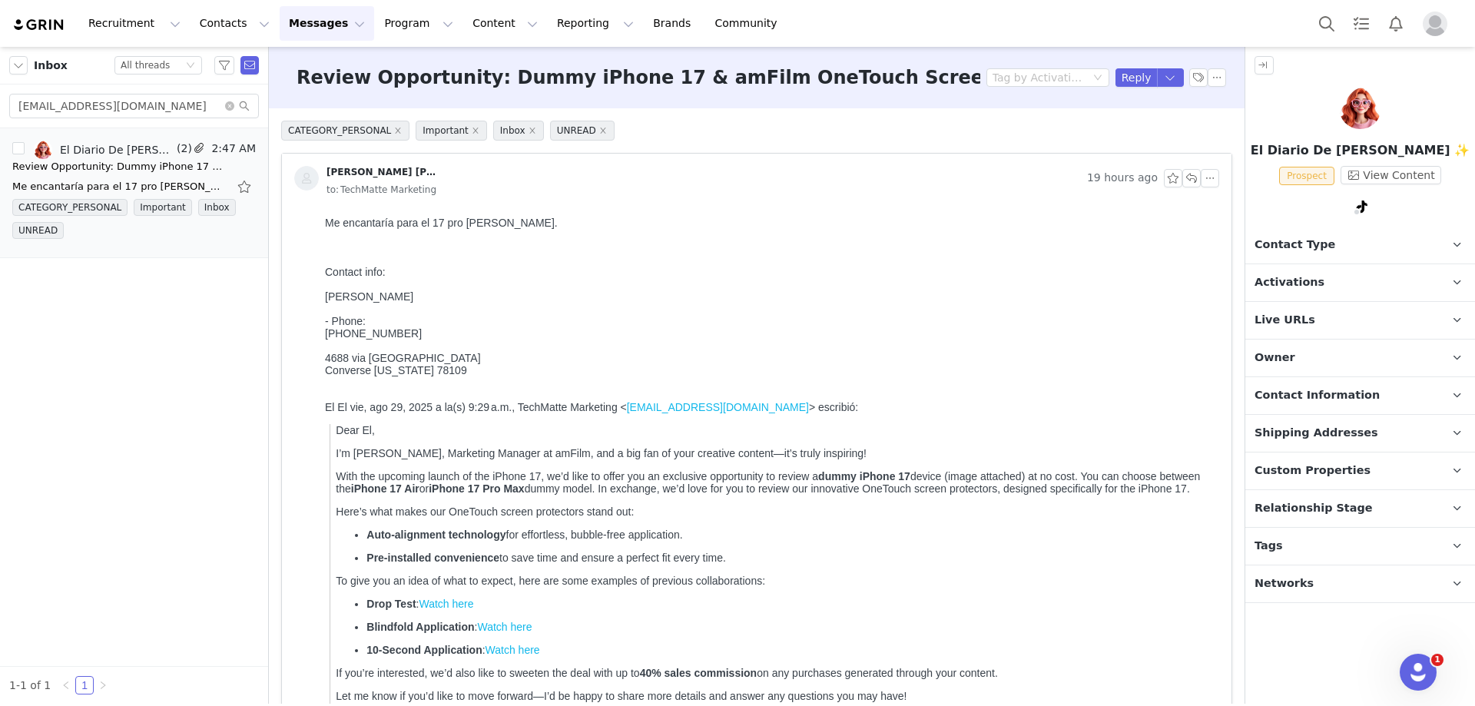
click at [405, 224] on div "Me encantaría para el 17 pro [PERSON_NAME]. Contact info: [PERSON_NAME] - Phone…" at bounding box center [769, 297] width 888 height 160
copy div "Me encantaría para el 17 pro [PERSON_NAME]."
click at [1410, 173] on button "View Content" at bounding box center [1390, 175] width 101 height 18
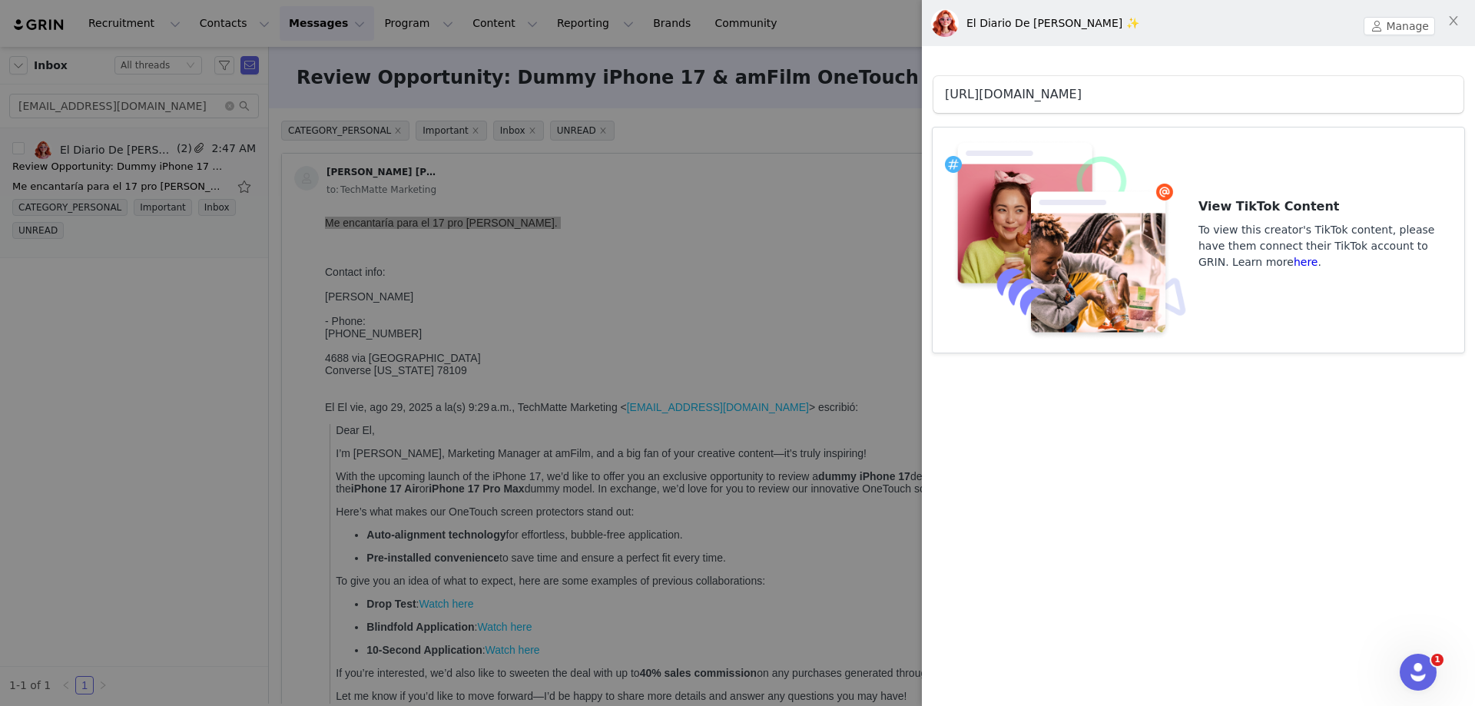
click at [1081, 94] on link "[URL][DOMAIN_NAME]" at bounding box center [1013, 94] width 137 height 15
click at [1081, 99] on link "[URL][DOMAIN_NAME]" at bounding box center [1013, 94] width 137 height 15
click at [662, 326] on div at bounding box center [737, 353] width 1475 height 706
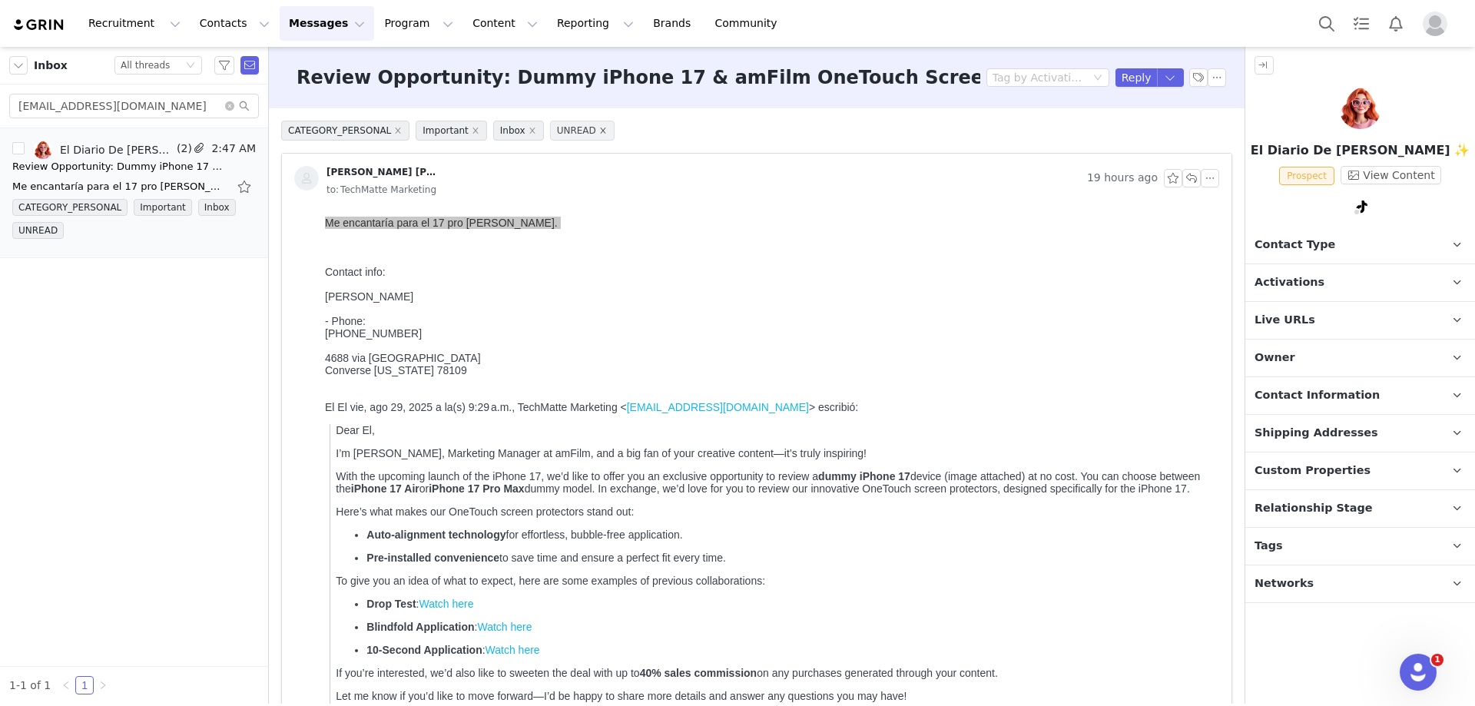
click at [599, 131] on icon "icon: close" at bounding box center [603, 131] width 8 height 8
click at [529, 130] on icon "icon: close" at bounding box center [531, 129] width 5 height 5
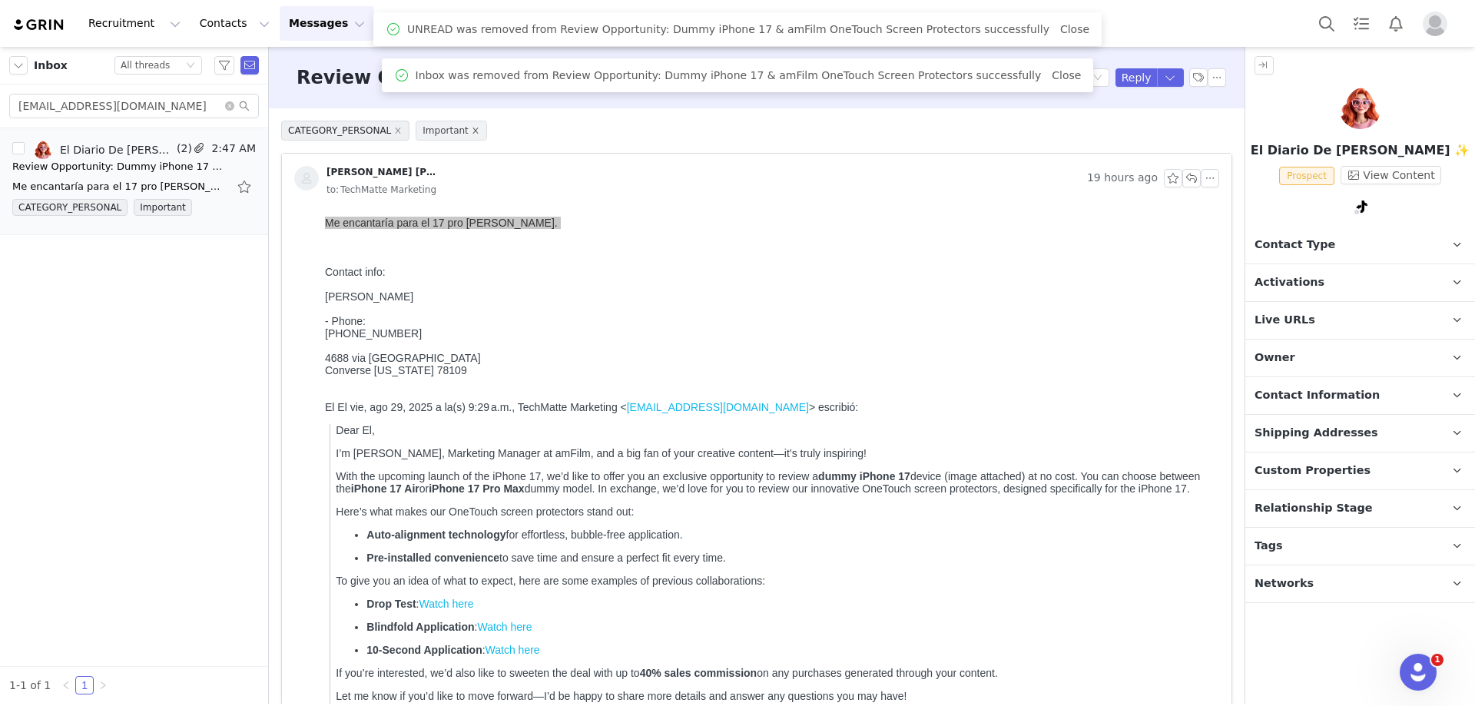
click at [472, 128] on icon "icon: close" at bounding box center [476, 131] width 8 height 8
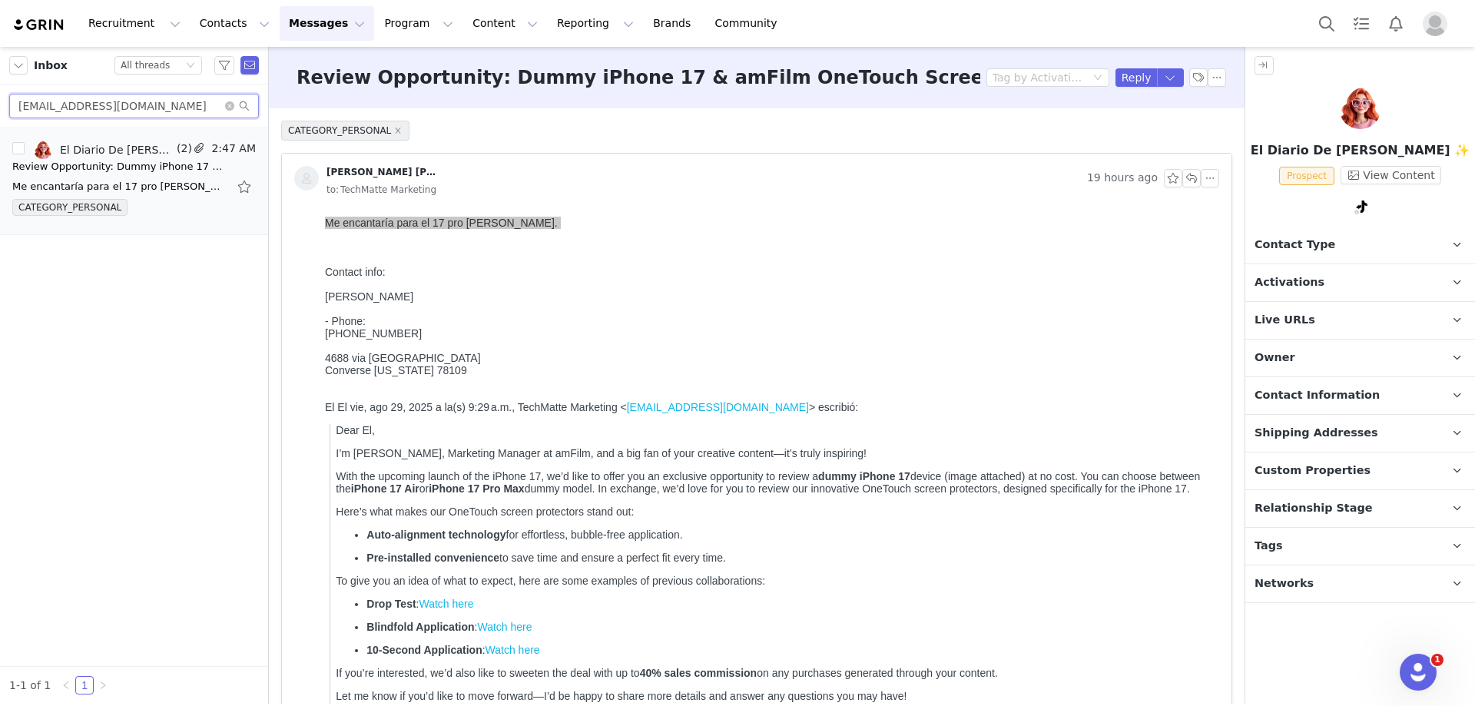
drag, startPoint x: 192, startPoint y: 107, endPoint x: -22, endPoint y: 107, distance: 213.5
click at [0, 107] on html "Recruitment Recruitment Creator Search Curated Lists Landing Pages Web Extensio…" at bounding box center [737, 353] width 1475 height 706
paste input "abamazon786"
type input "[EMAIL_ADDRESS][DOMAIN_NAME]"
click at [245, 108] on icon "icon: search" at bounding box center [244, 106] width 11 height 11
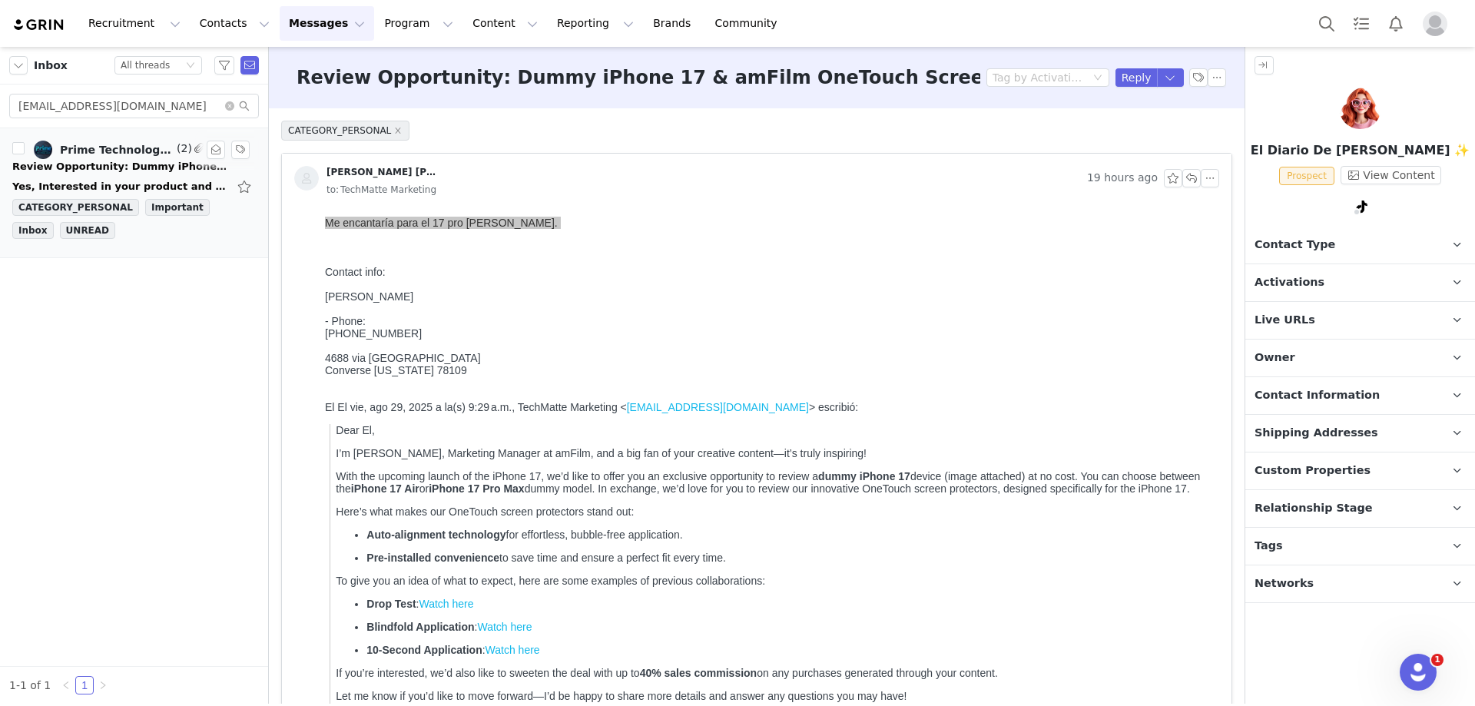
click at [91, 171] on div "Review Opportunity: Dummy iPhone 17 & amFilm OneTouch Screen Protectors" at bounding box center [119, 166] width 215 height 15
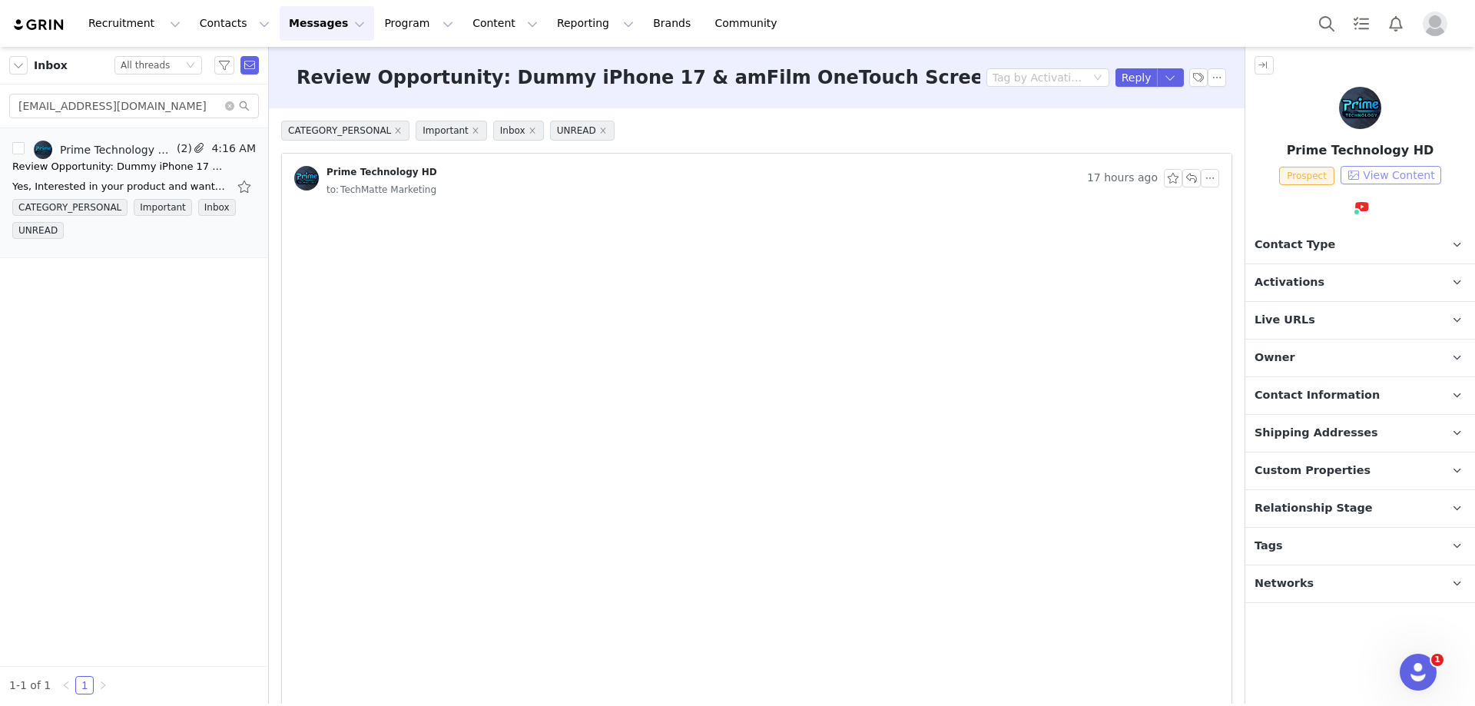
click at [1395, 172] on button "View Content" at bounding box center [1390, 175] width 101 height 18
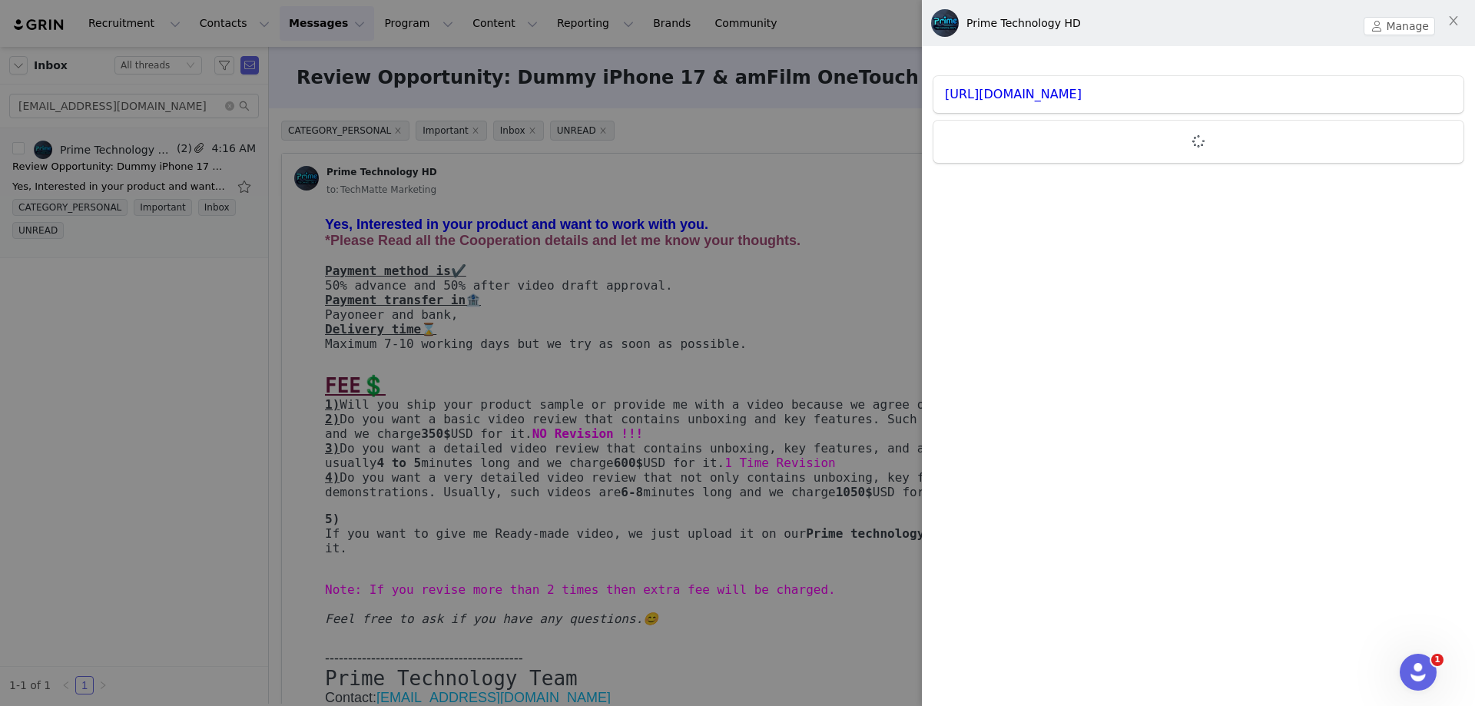
click at [1211, 104] on div "[URL][DOMAIN_NAME]" at bounding box center [1198, 94] width 530 height 37
click at [1081, 92] on link "[URL][DOMAIN_NAME]" at bounding box center [1013, 94] width 137 height 15
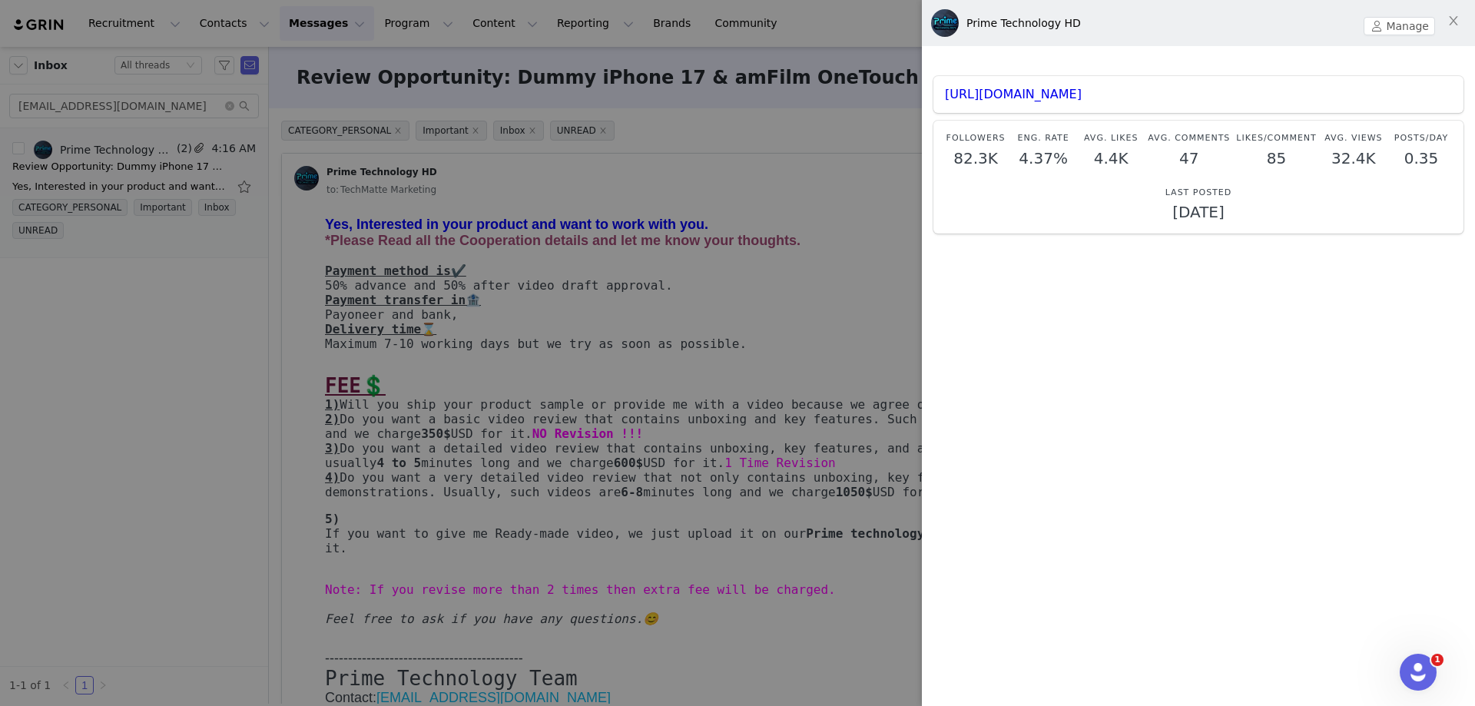
click at [166, 313] on div at bounding box center [737, 353] width 1475 height 706
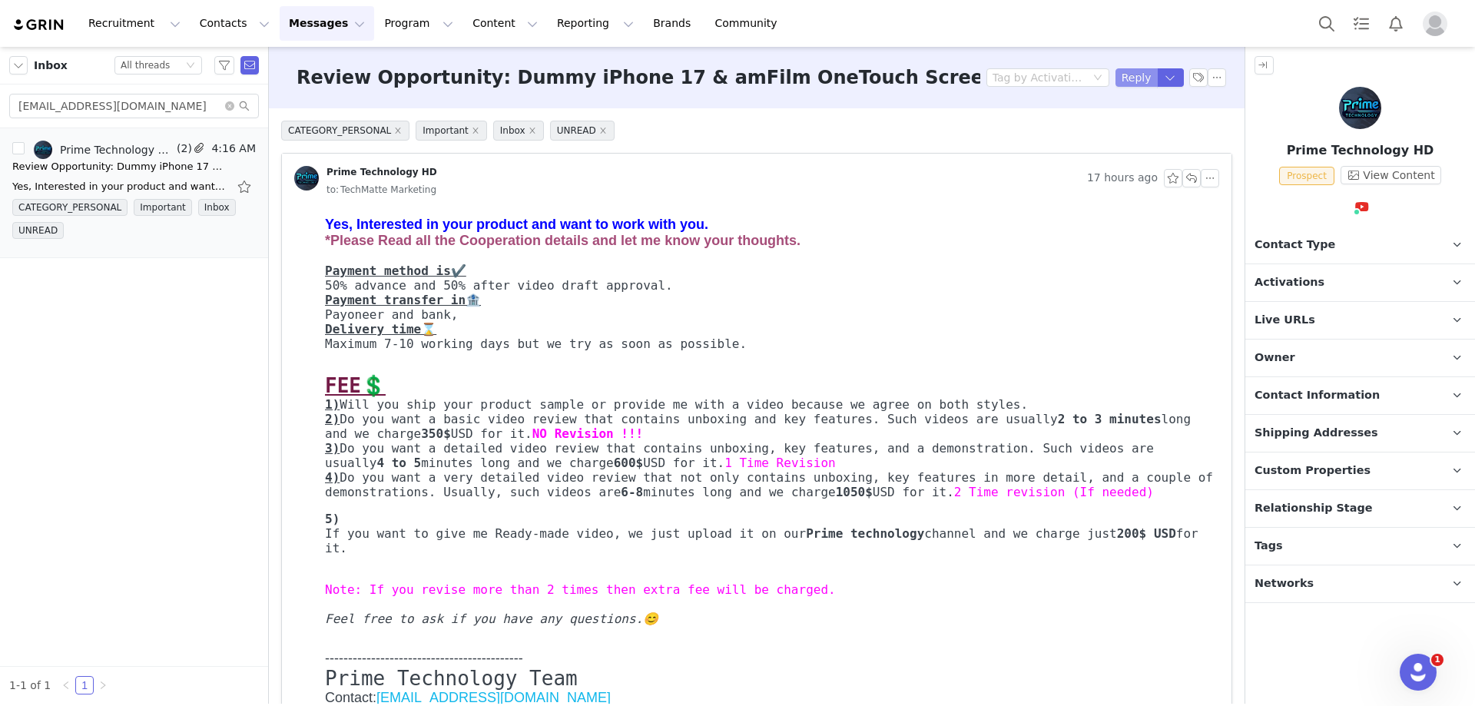
click at [1120, 75] on button "Reply" at bounding box center [1136, 77] width 42 height 18
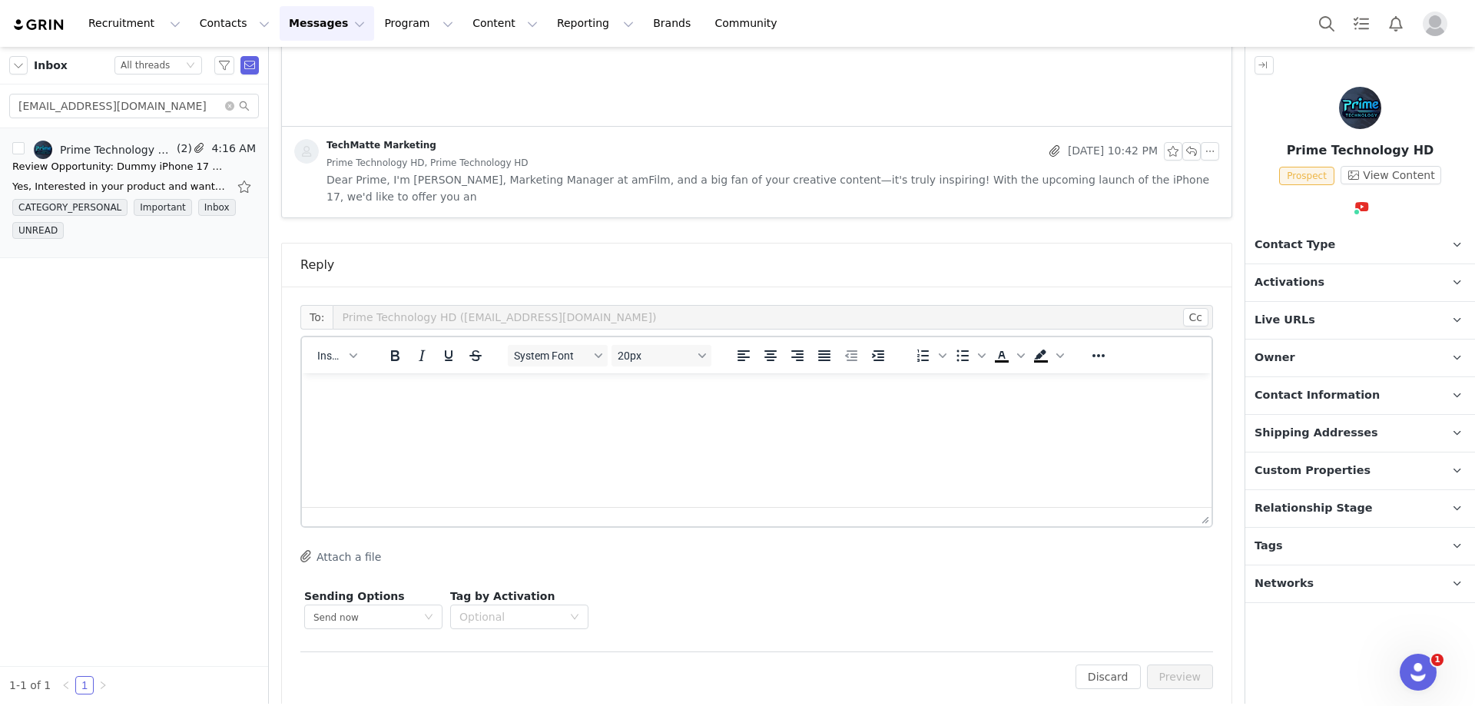
click at [327, 350] on div "Insert" at bounding box center [337, 355] width 71 height 30
click at [327, 349] on span "Insert" at bounding box center [330, 355] width 27 height 12
click at [336, 359] on div "Insert Template" at bounding box center [393, 365] width 138 height 18
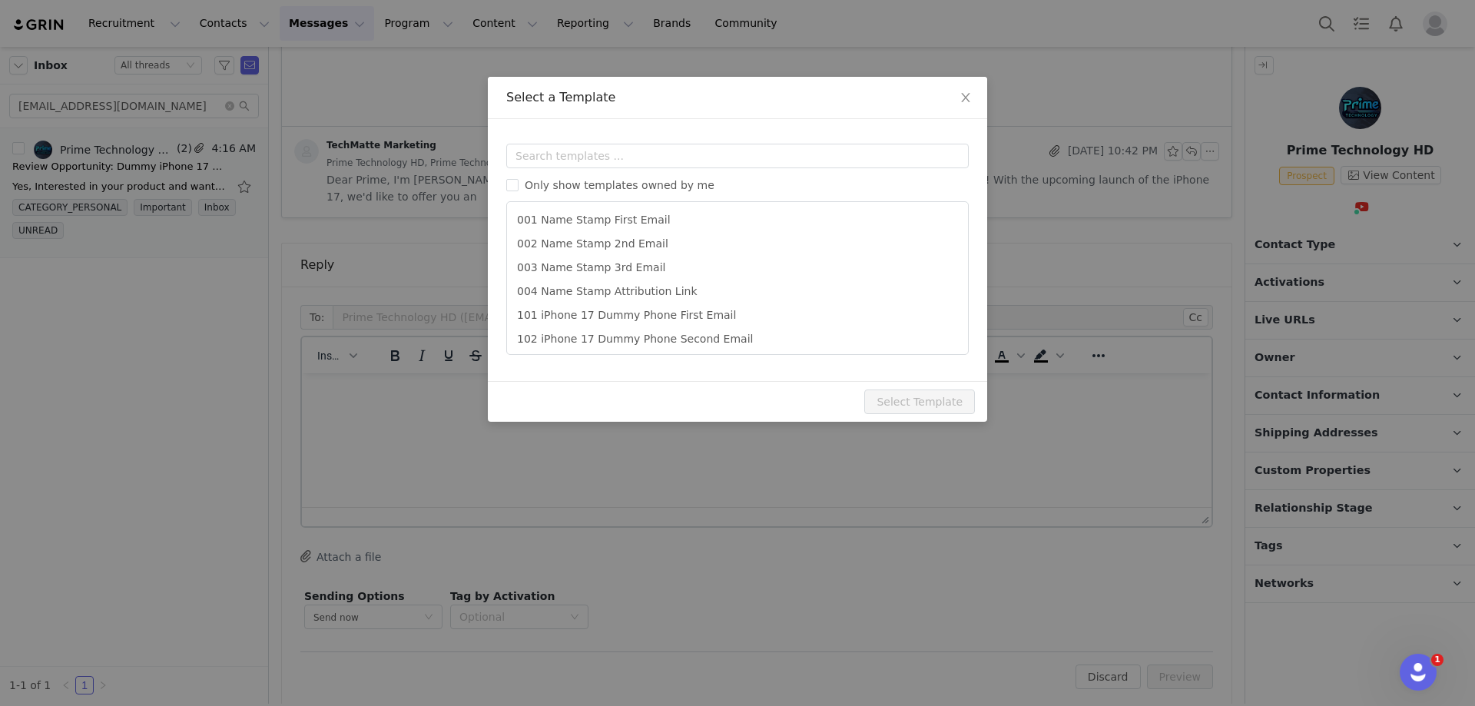
click at [337, 363] on div "Select a Template Templates Only show templates owned by me 001 Name Stamp Firs…" at bounding box center [737, 353] width 1475 height 706
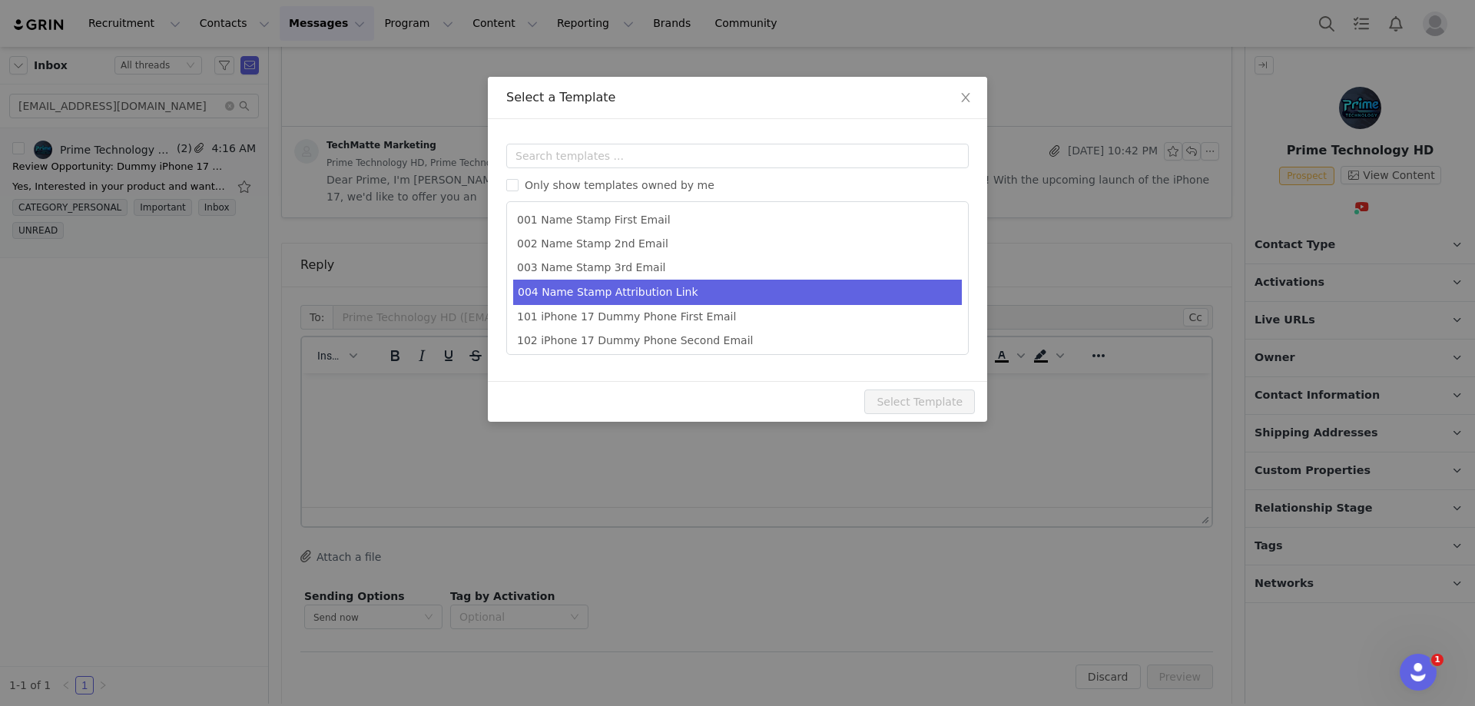
scroll to position [76, 0]
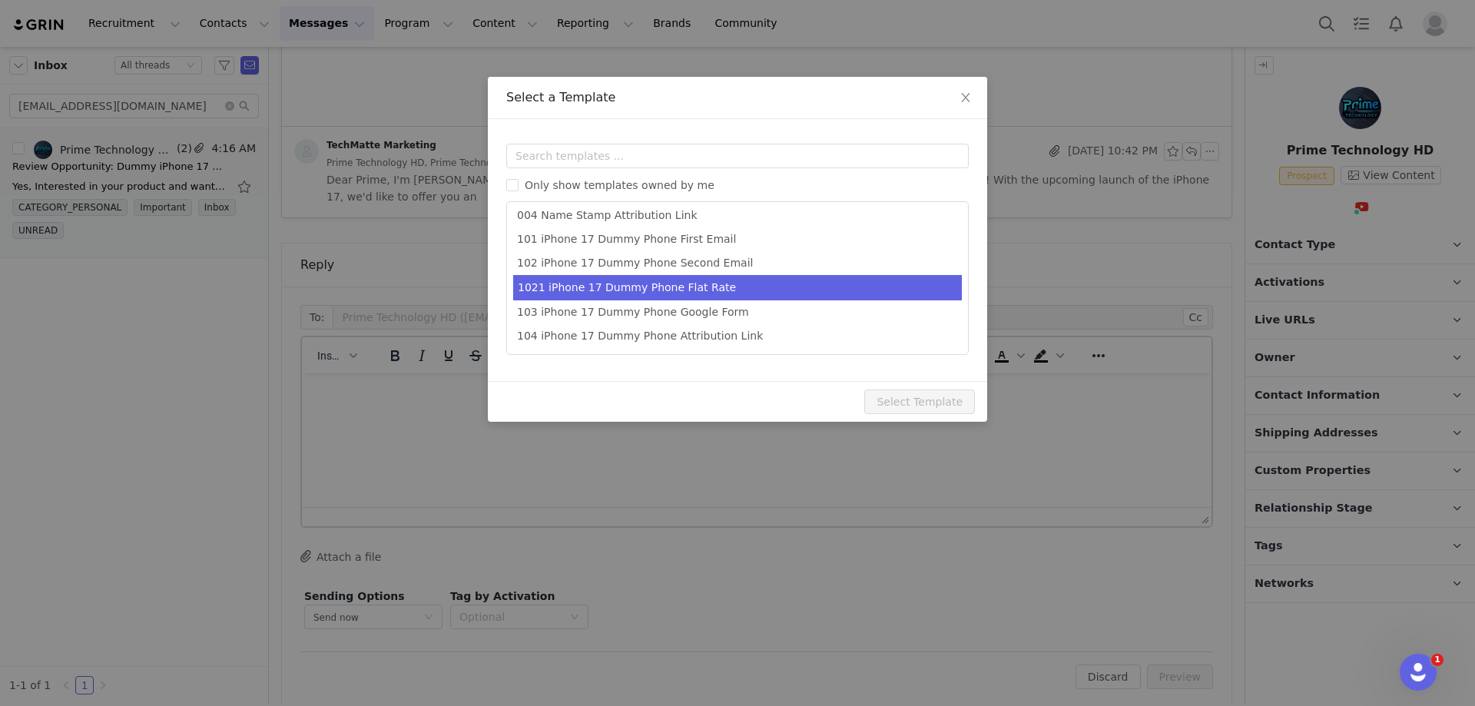
click at [759, 282] on li "1021 iPhone 17 Dummy Phone Flat Rate" at bounding box center [737, 287] width 449 height 25
type input "Thank you for your interest"
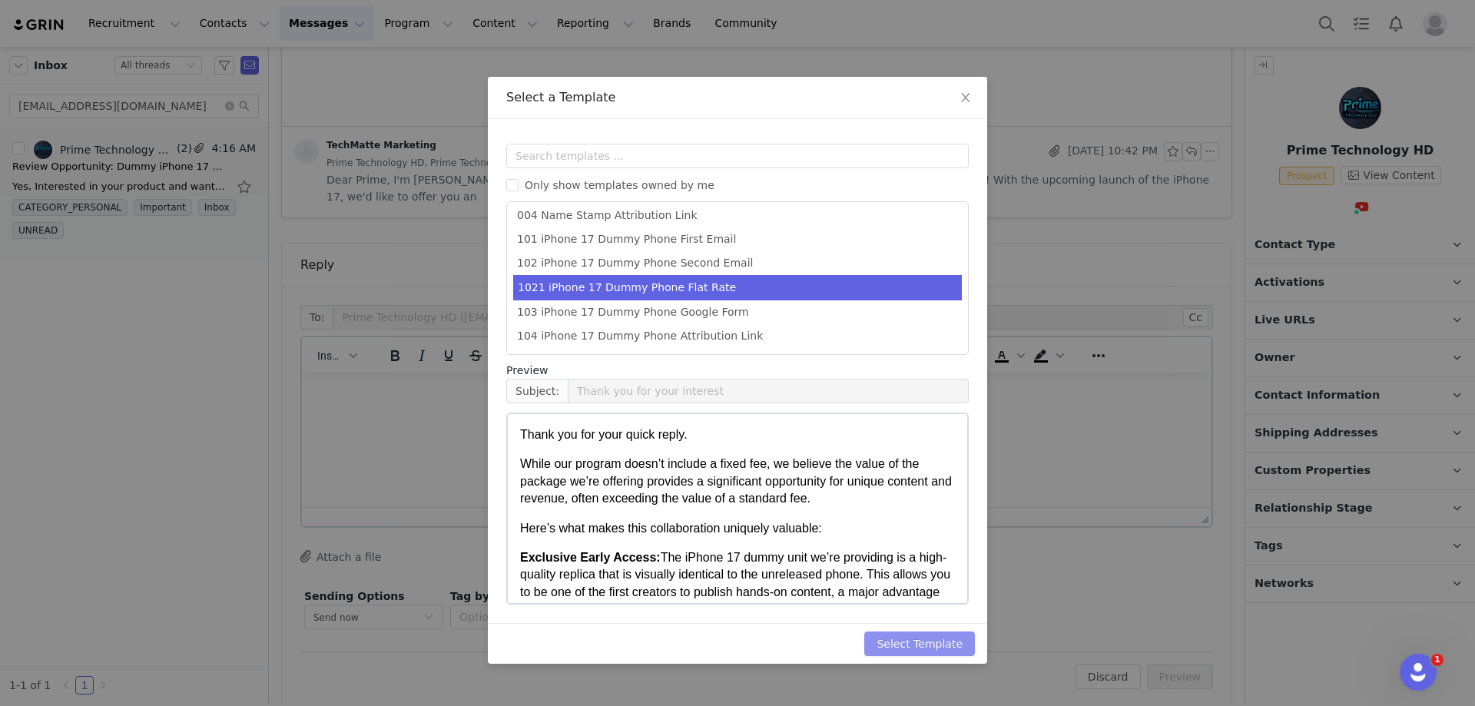
click at [913, 635] on button "Select Template" at bounding box center [919, 643] width 111 height 25
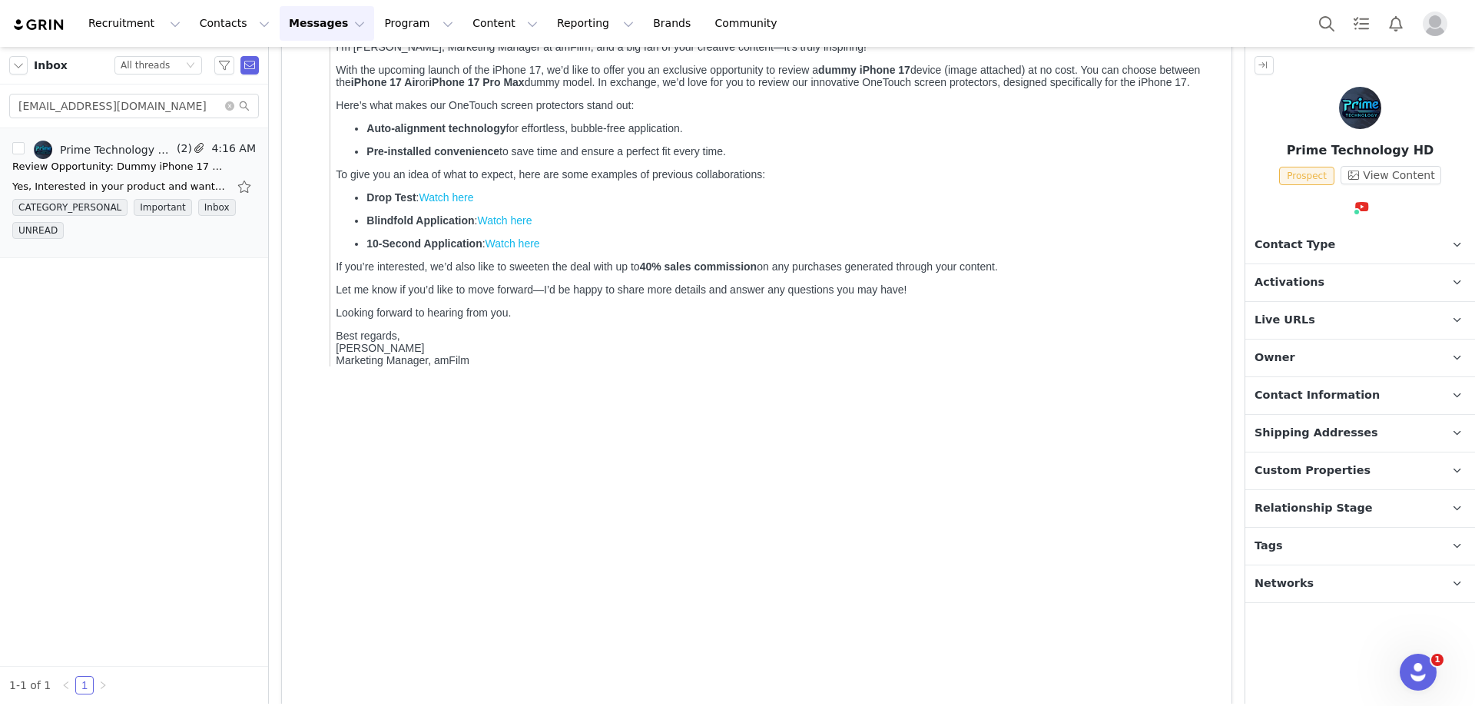
scroll to position [562, 0]
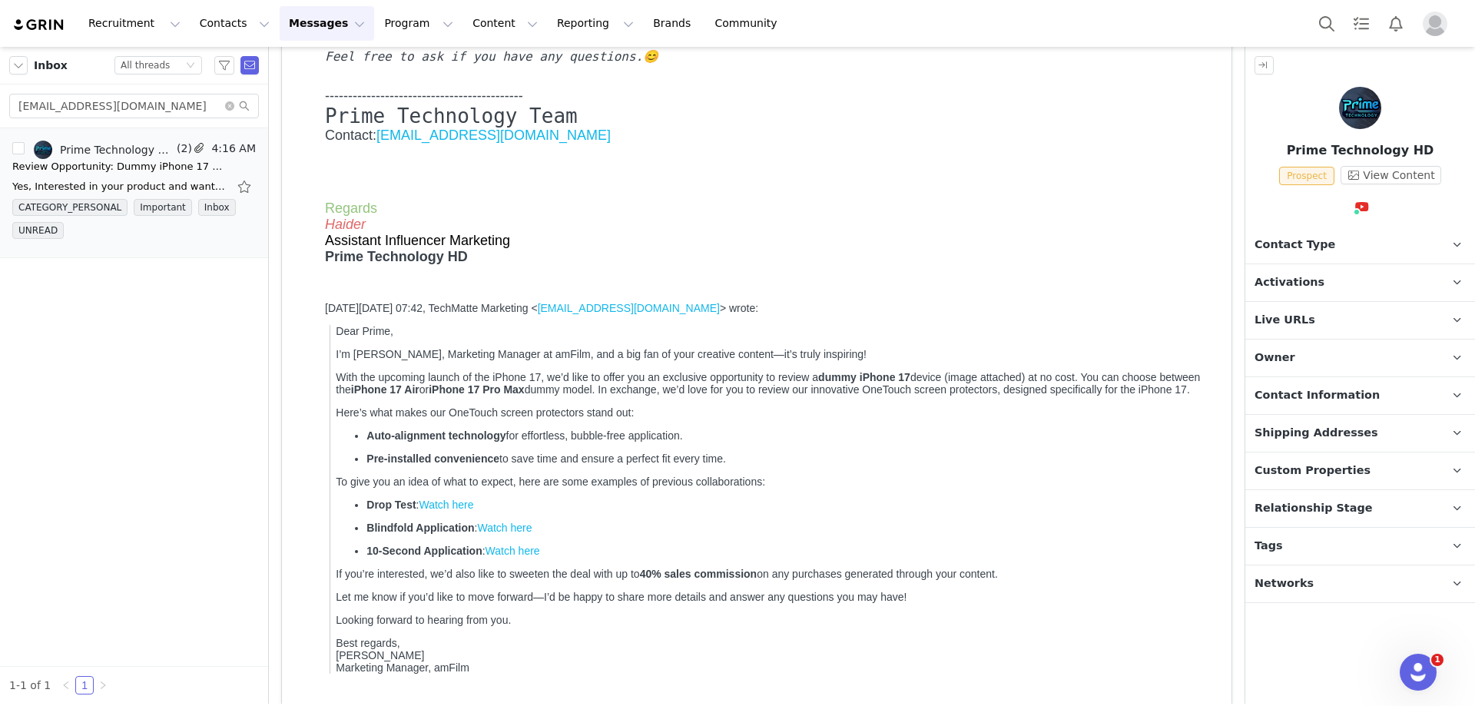
click at [361, 232] on icon "Haider" at bounding box center [345, 224] width 41 height 15
copy icon "Haider"
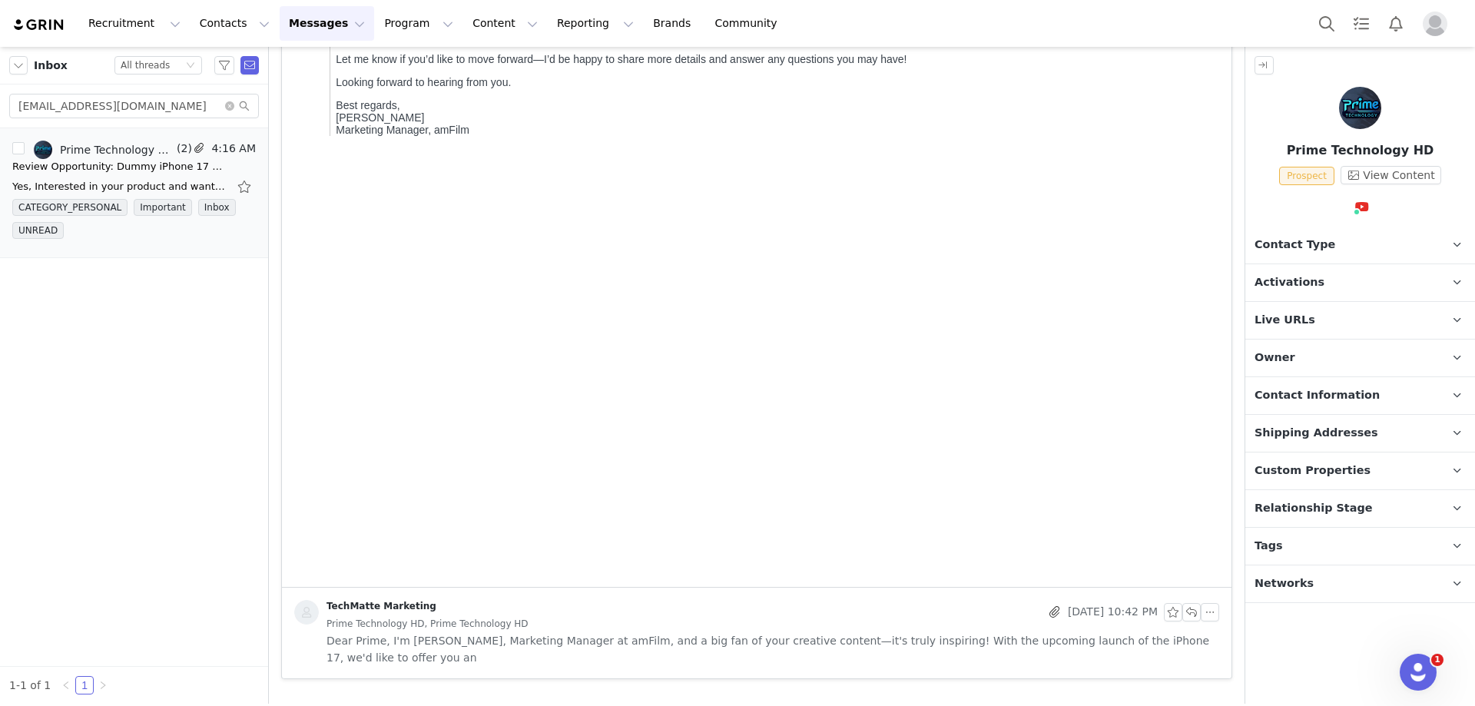
scroll to position [1561, 0]
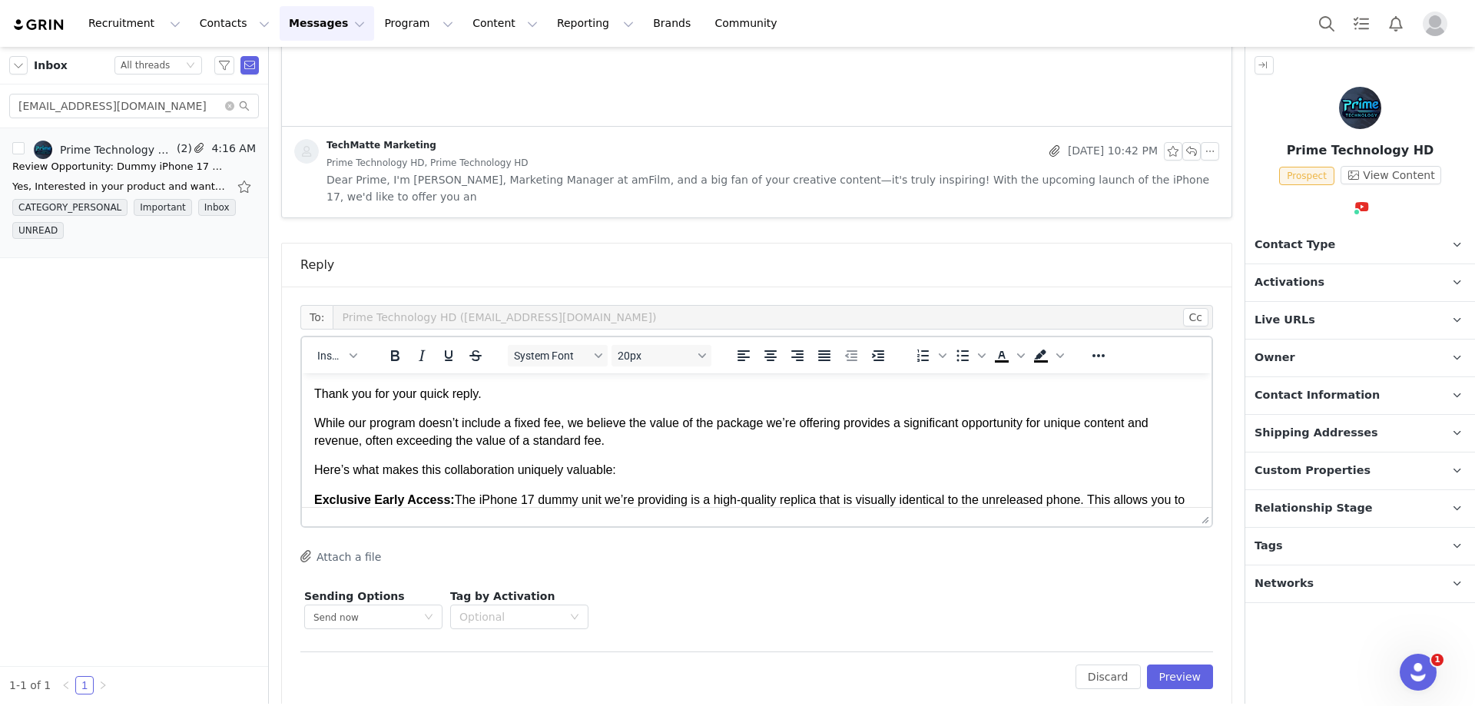
click at [525, 402] on p "Thank you for your quick reply." at bounding box center [756, 394] width 885 height 17
drag, startPoint x: 584, startPoint y: 425, endPoint x: 571, endPoint y: 399, distance: 30.2
click at [1164, 664] on button "Preview" at bounding box center [1180, 676] width 67 height 25
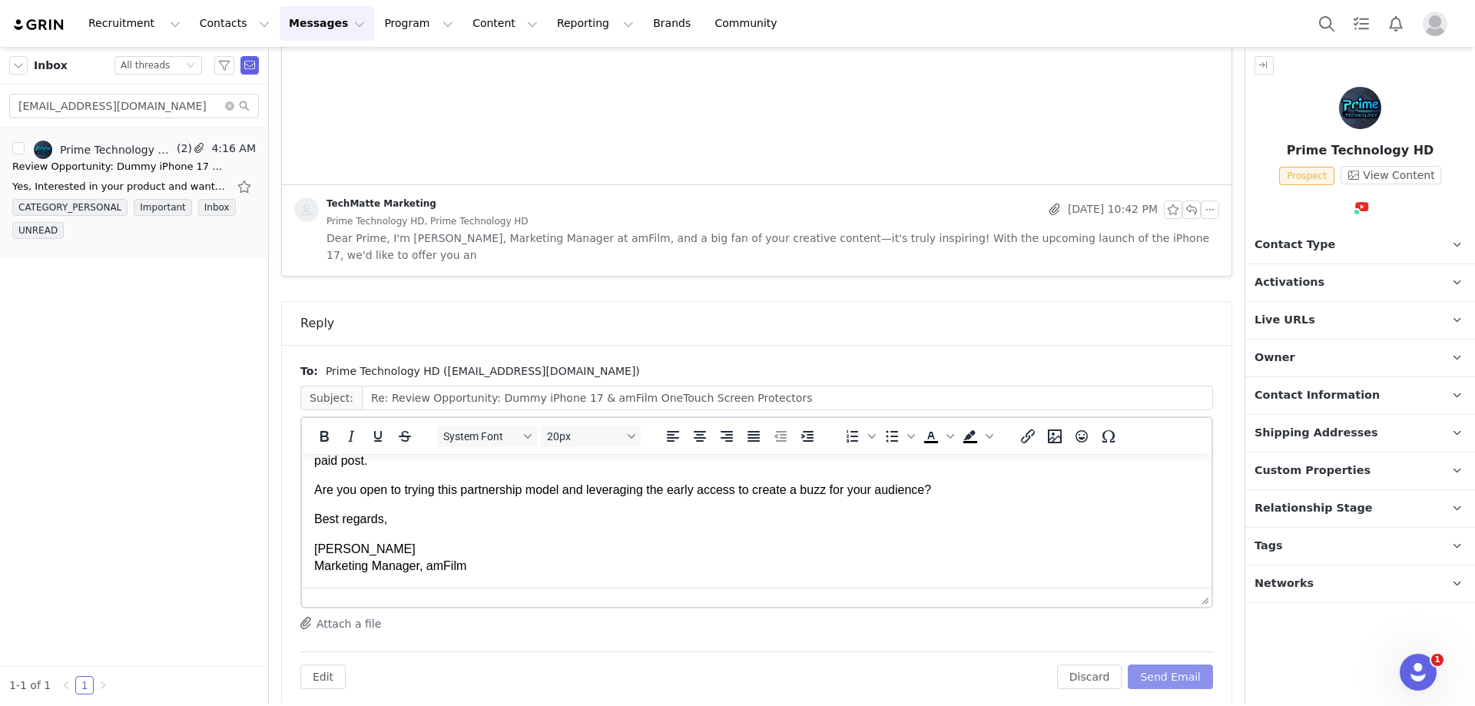
scroll to position [407, 0]
click at [1179, 664] on button "Send Email" at bounding box center [1169, 676] width 85 height 25
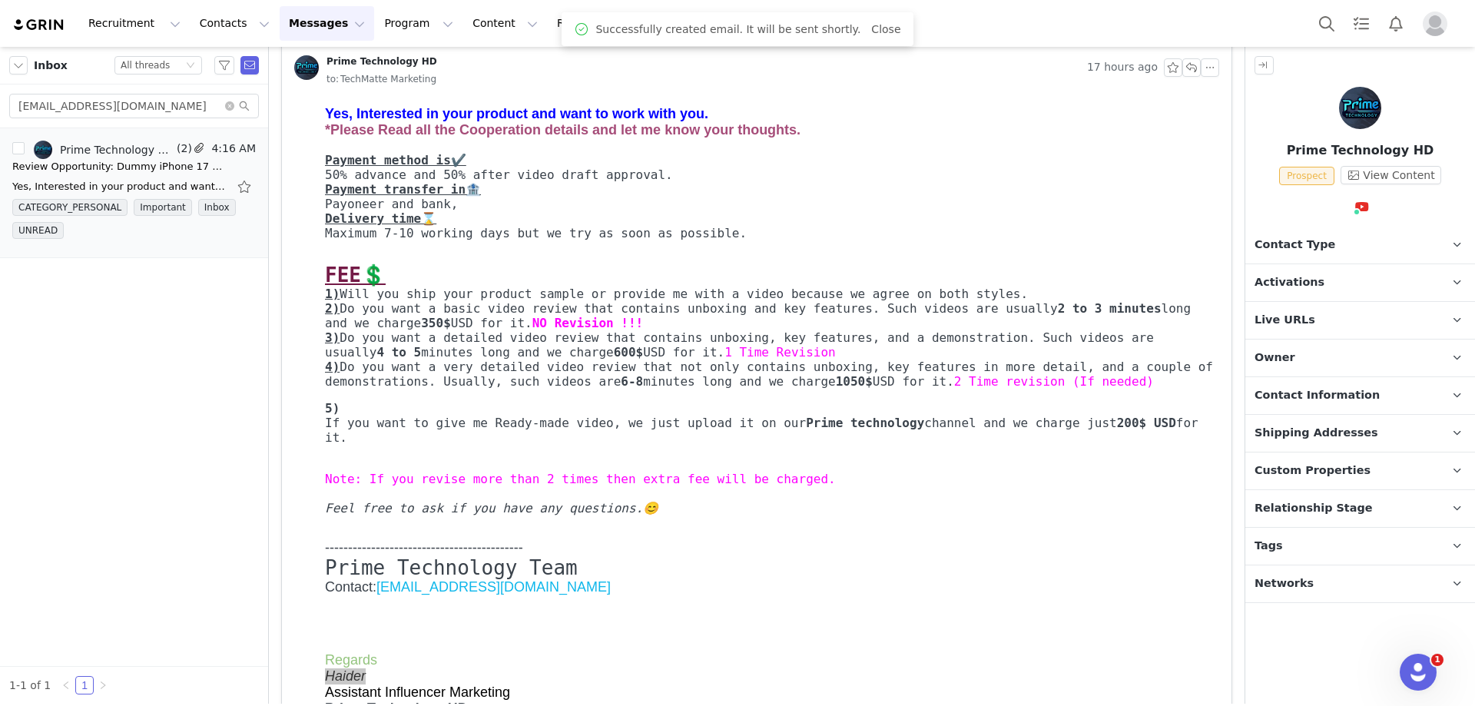
scroll to position [0, 0]
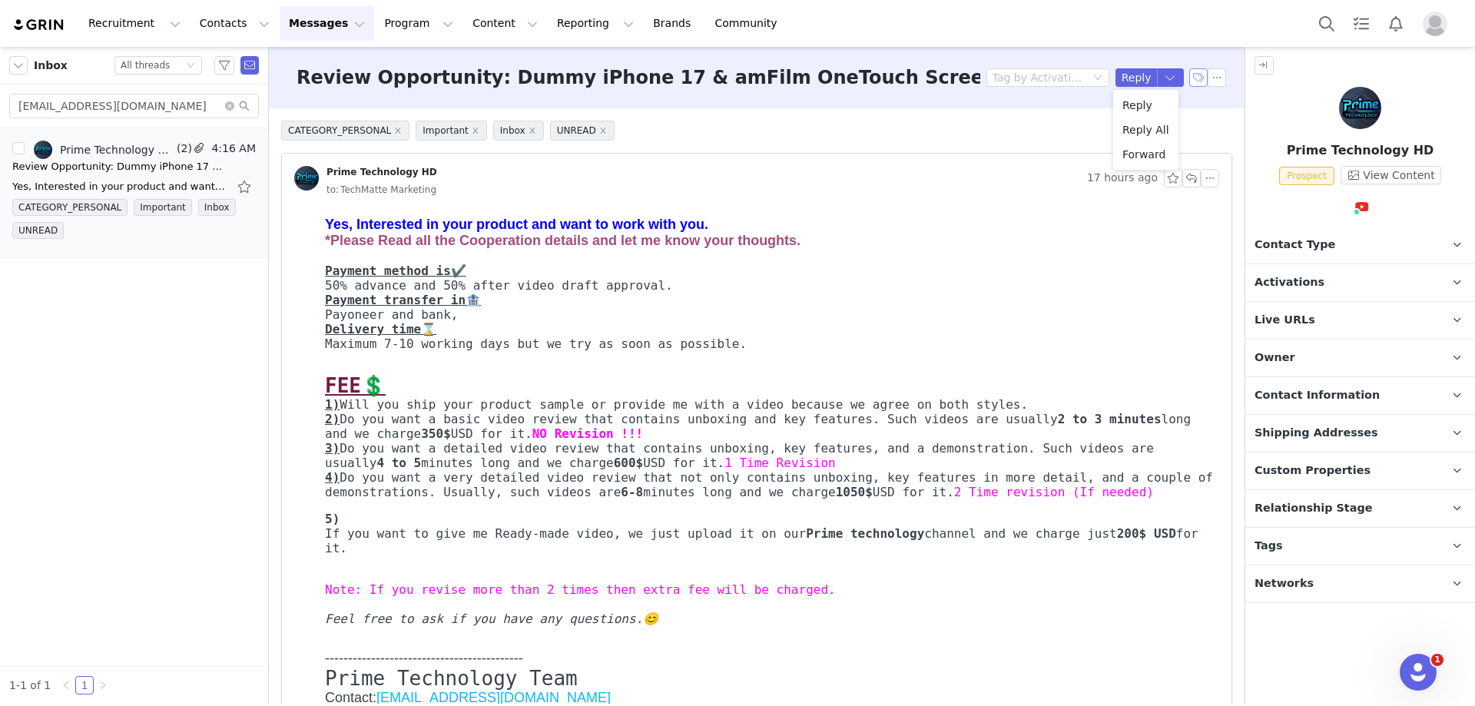
click at [1189, 73] on button "button" at bounding box center [1198, 77] width 18 height 18
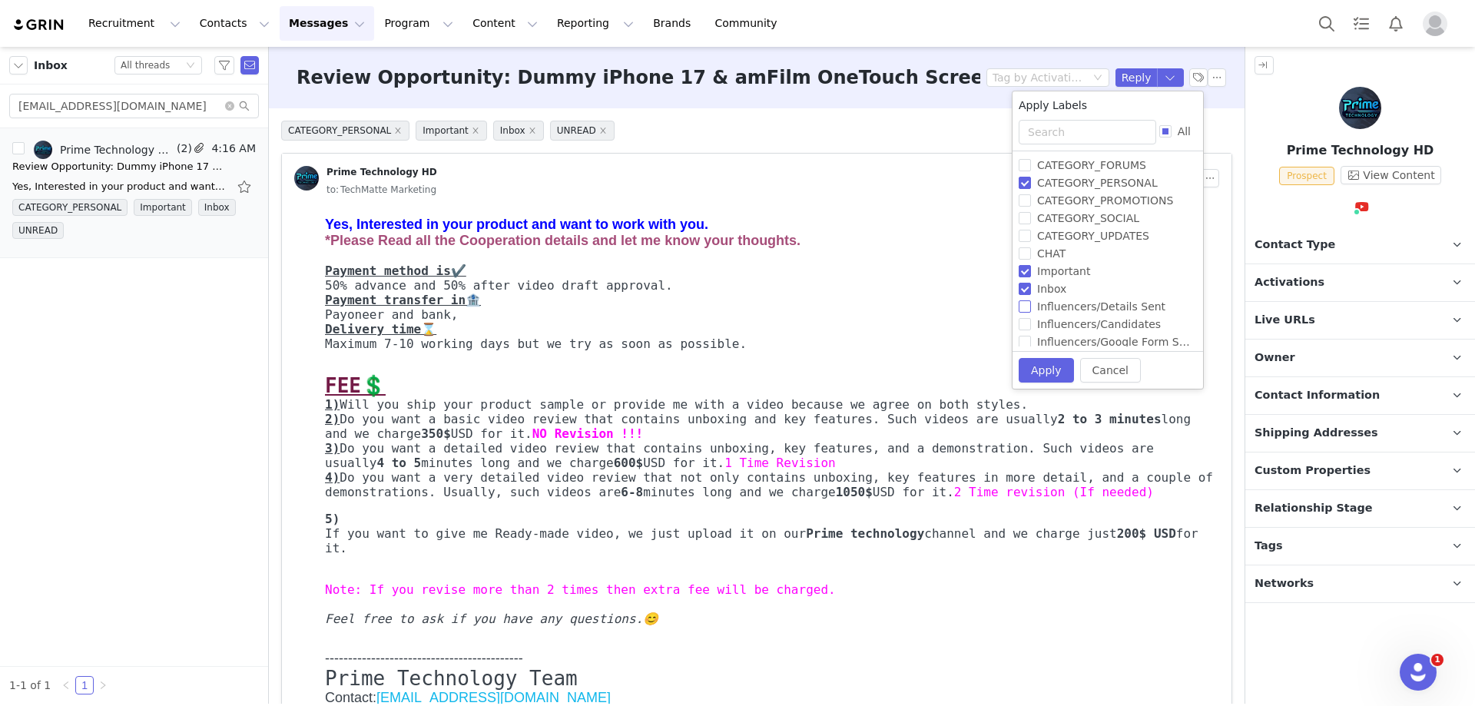
click at [1025, 310] on input "Influencers/Details Sent" at bounding box center [1024, 306] width 12 height 12
checkbox input "true"
click at [1022, 373] on button "Apply" at bounding box center [1038, 369] width 55 height 25
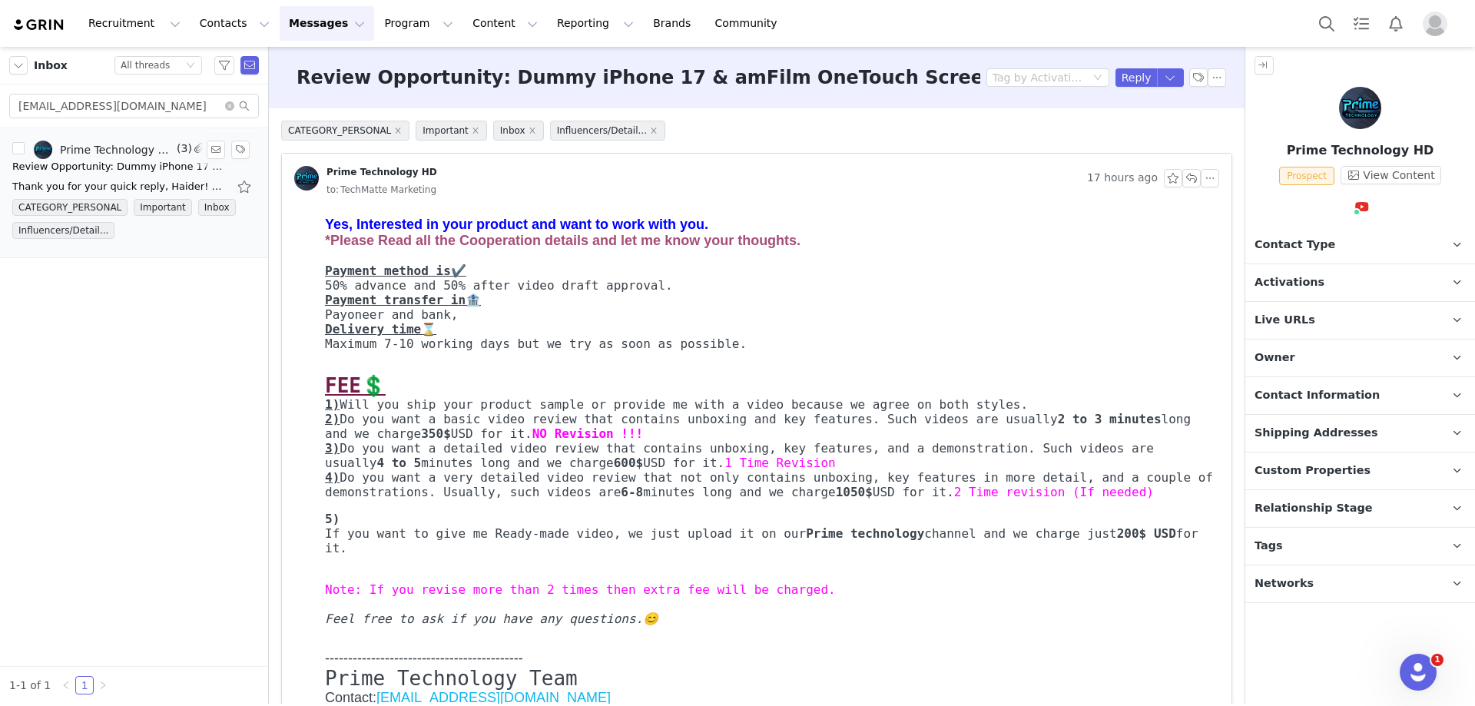
click at [91, 164] on div "Review Opportunity: Dummy iPhone 17 & amFilm OneTouch Screen Protectors" at bounding box center [119, 166] width 215 height 15
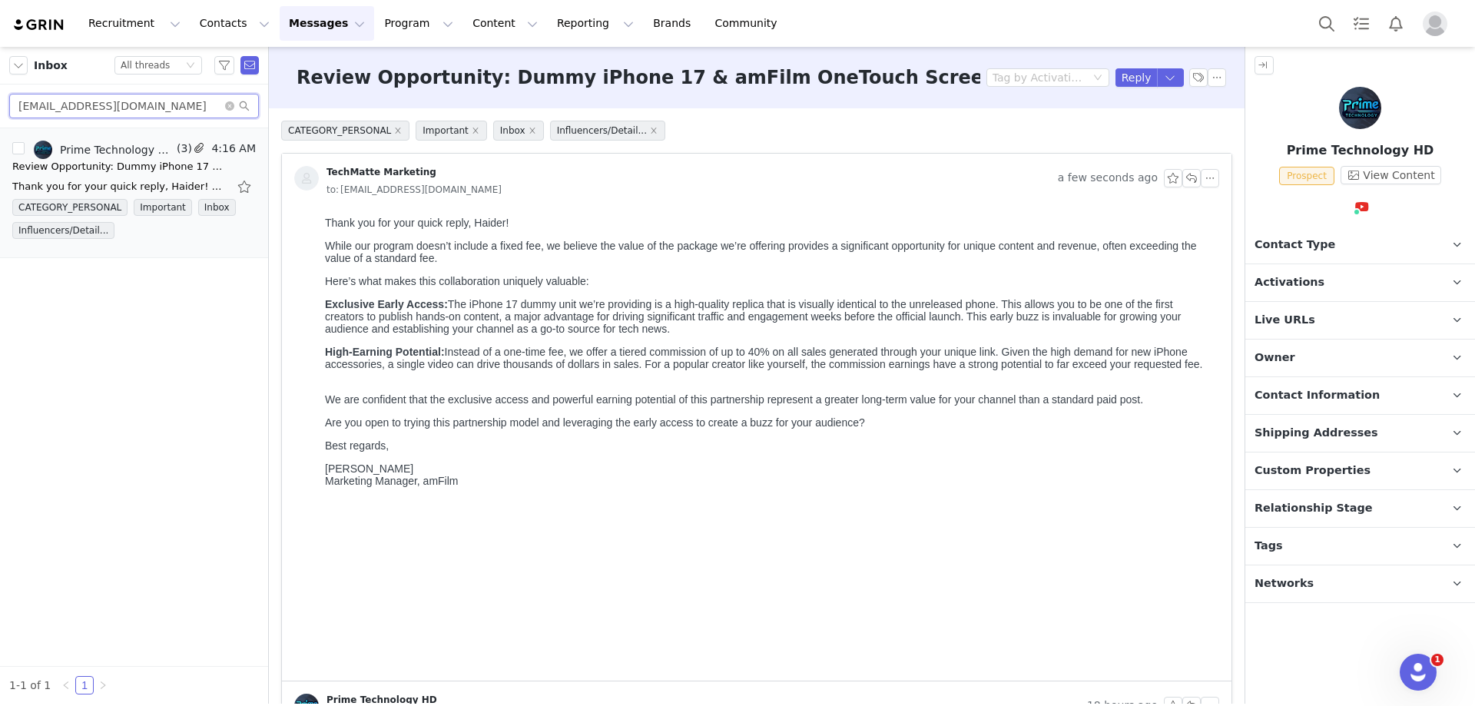
drag, startPoint x: 118, startPoint y: 111, endPoint x: 18, endPoint y: 114, distance: 99.1
click at [18, 114] on input "[EMAIL_ADDRESS][DOMAIN_NAME]" at bounding box center [134, 106] width 250 height 25
paste input "mrshao599"
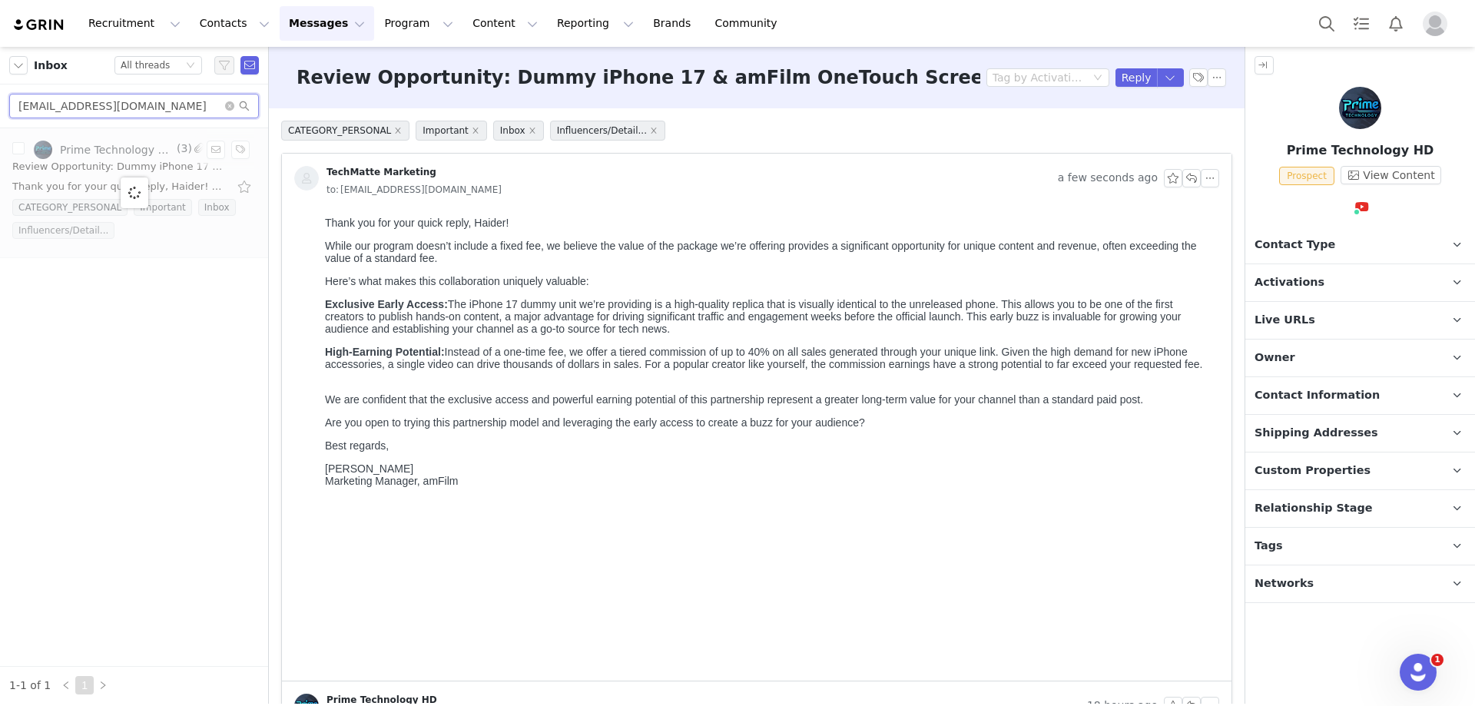
type input "[EMAIL_ADDRESS][DOMAIN_NAME]"
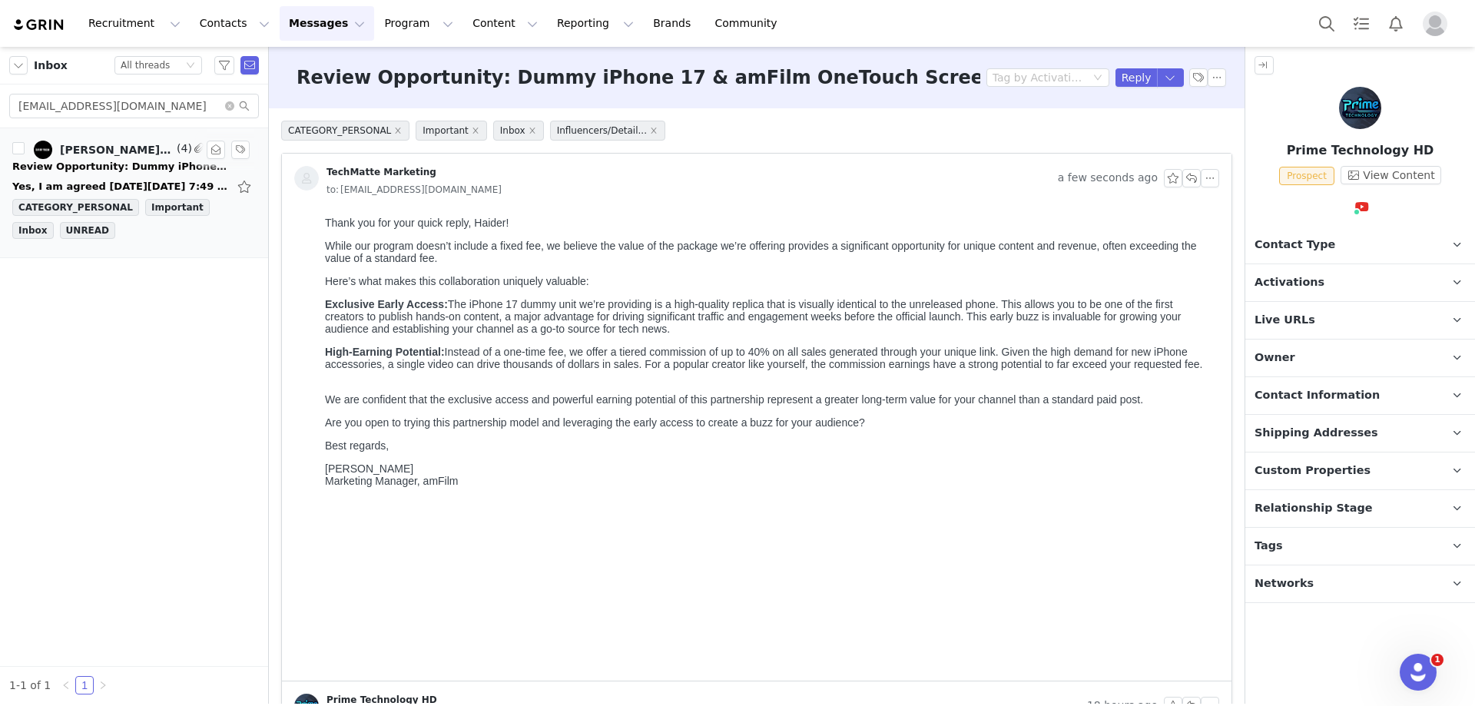
click at [103, 173] on div "Review Opportunity: Dummy iPhone 17 & amFilm OneTouch Screen Protectors" at bounding box center [119, 166] width 215 height 15
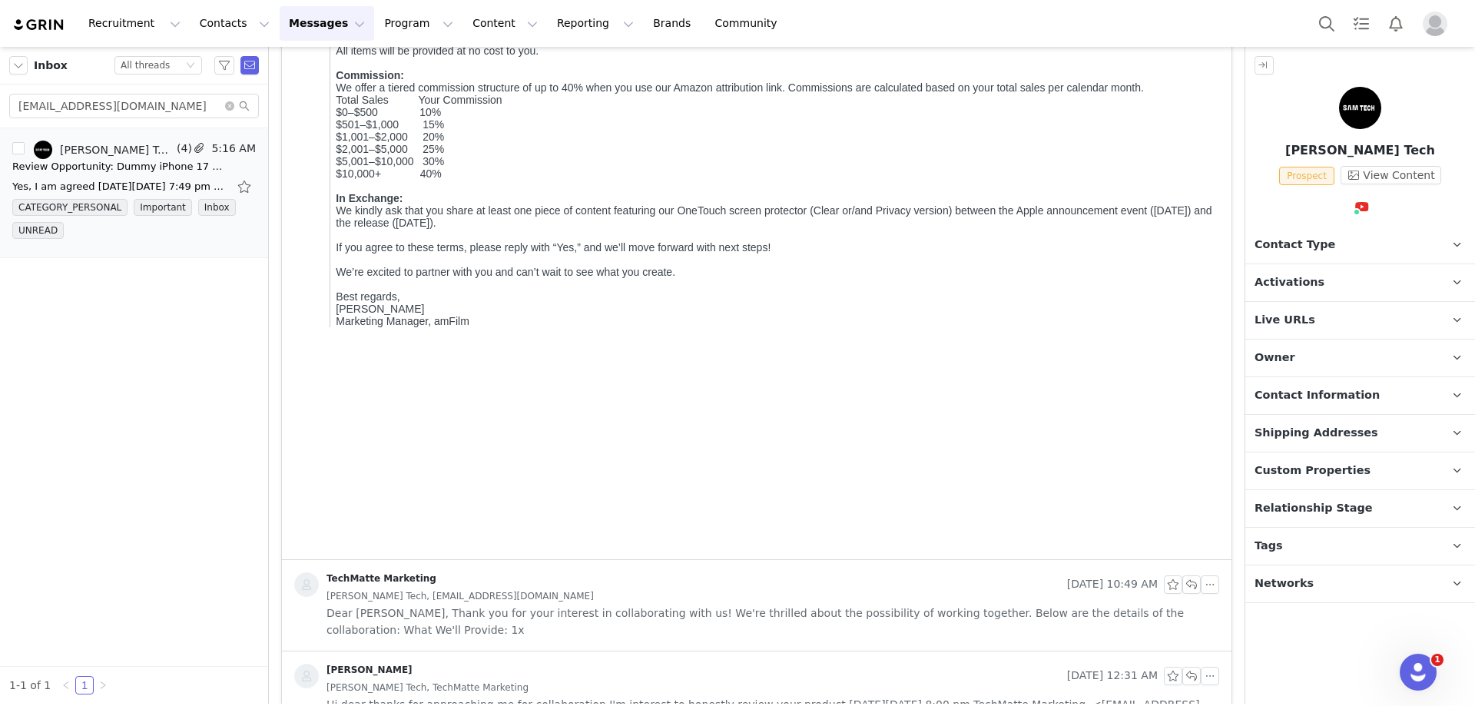
scroll to position [384, 0]
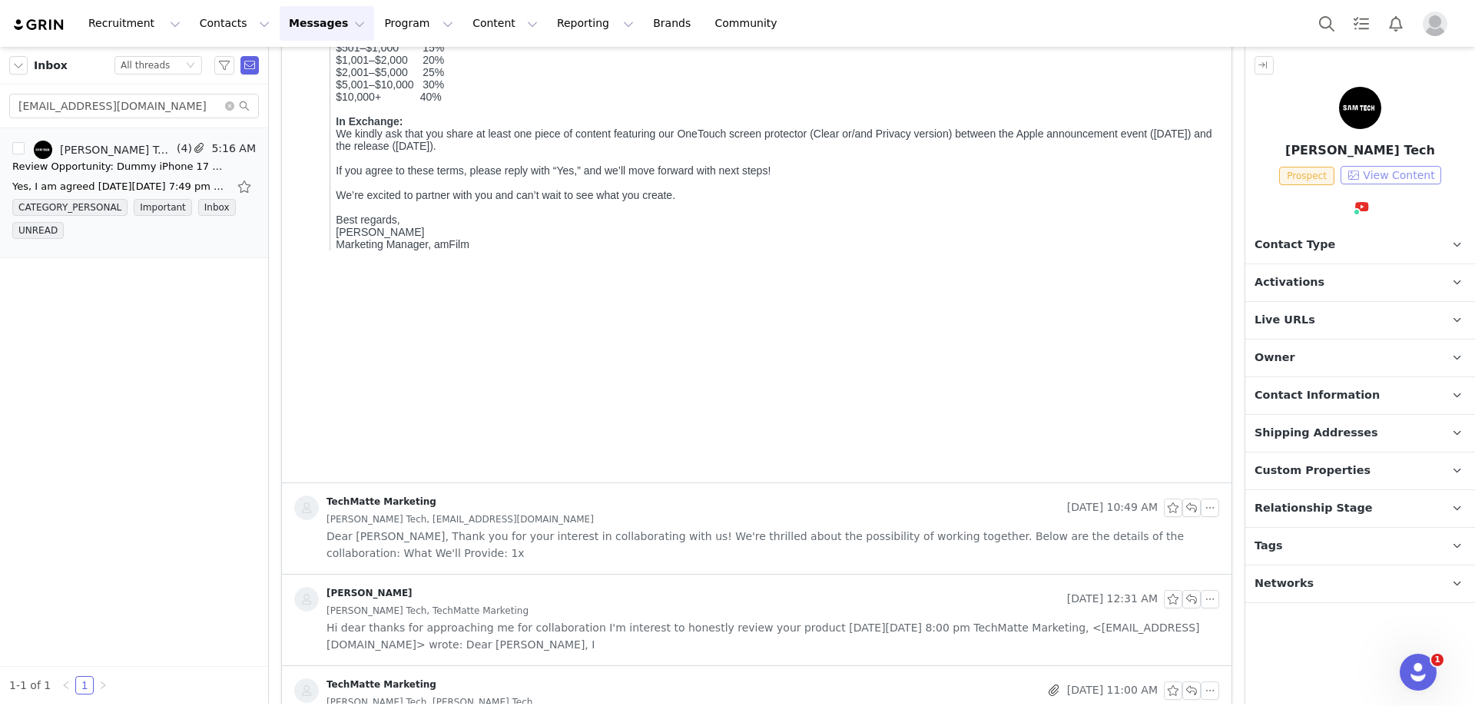
click at [1371, 177] on button "View Content" at bounding box center [1390, 175] width 101 height 18
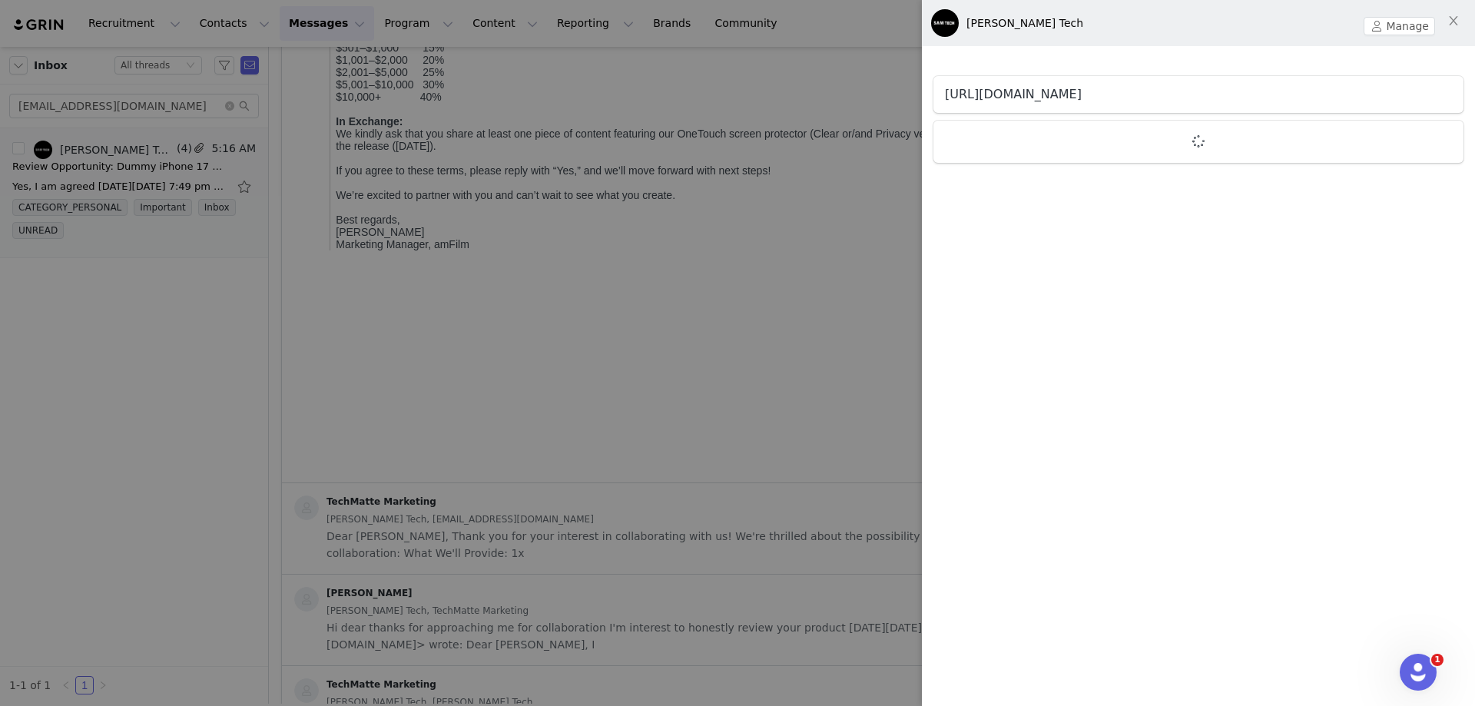
click at [1081, 89] on link "[URL][DOMAIN_NAME]" at bounding box center [1013, 94] width 137 height 15
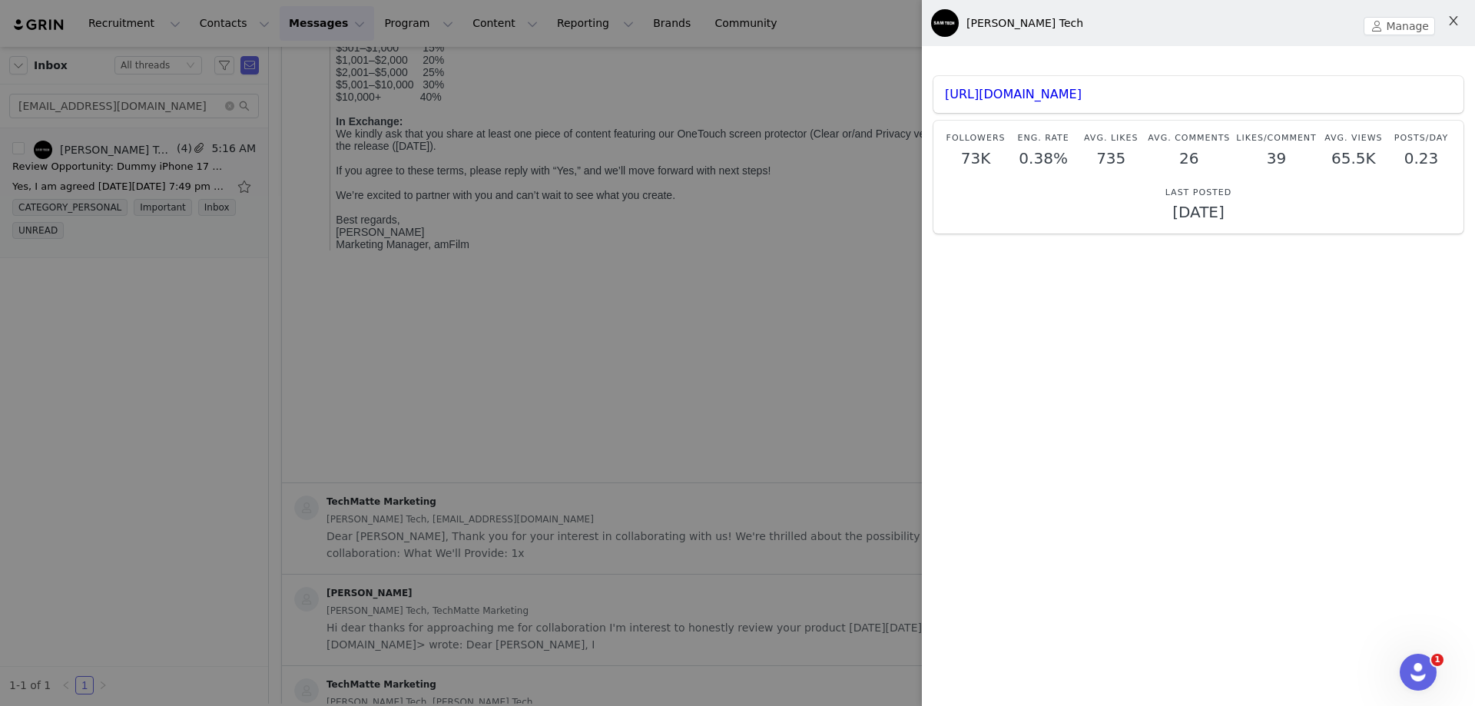
click at [1452, 20] on icon "icon: close" at bounding box center [1452, 20] width 8 height 9
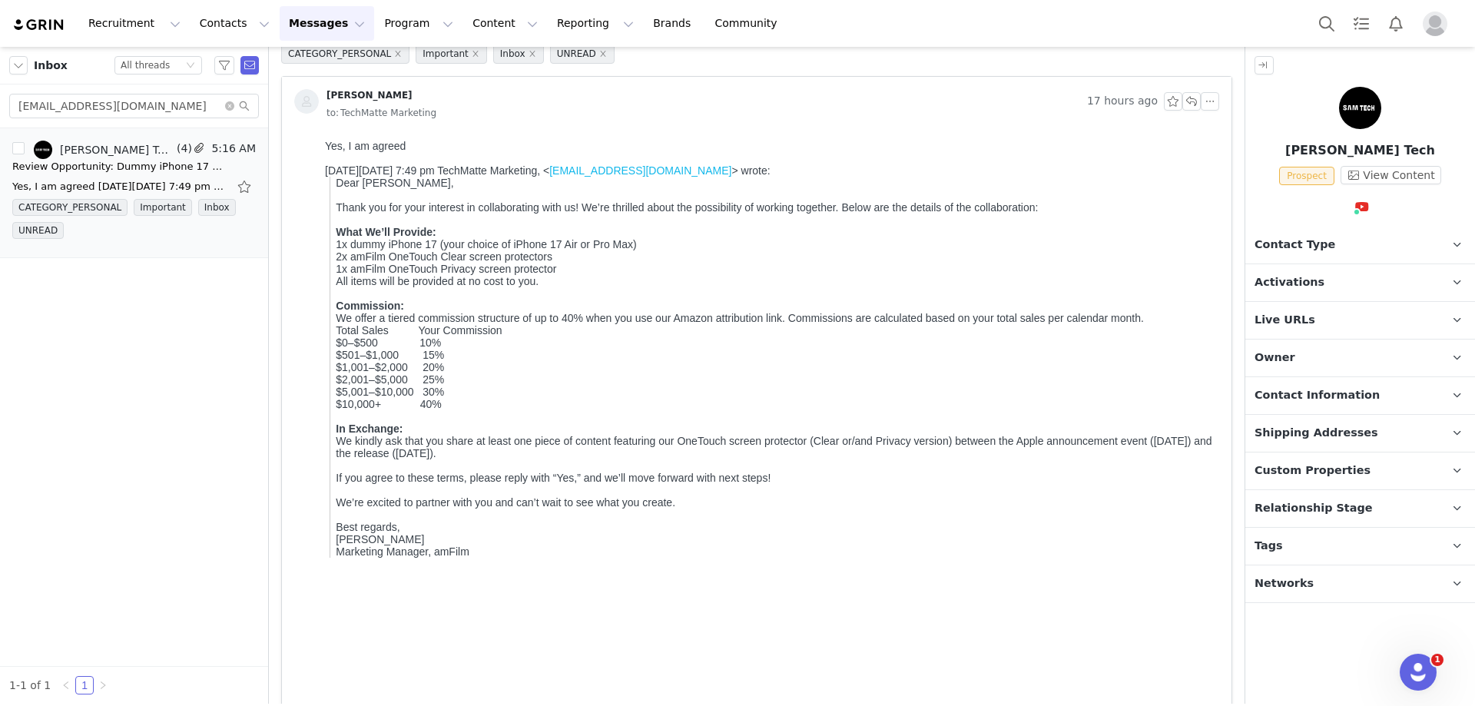
scroll to position [0, 0]
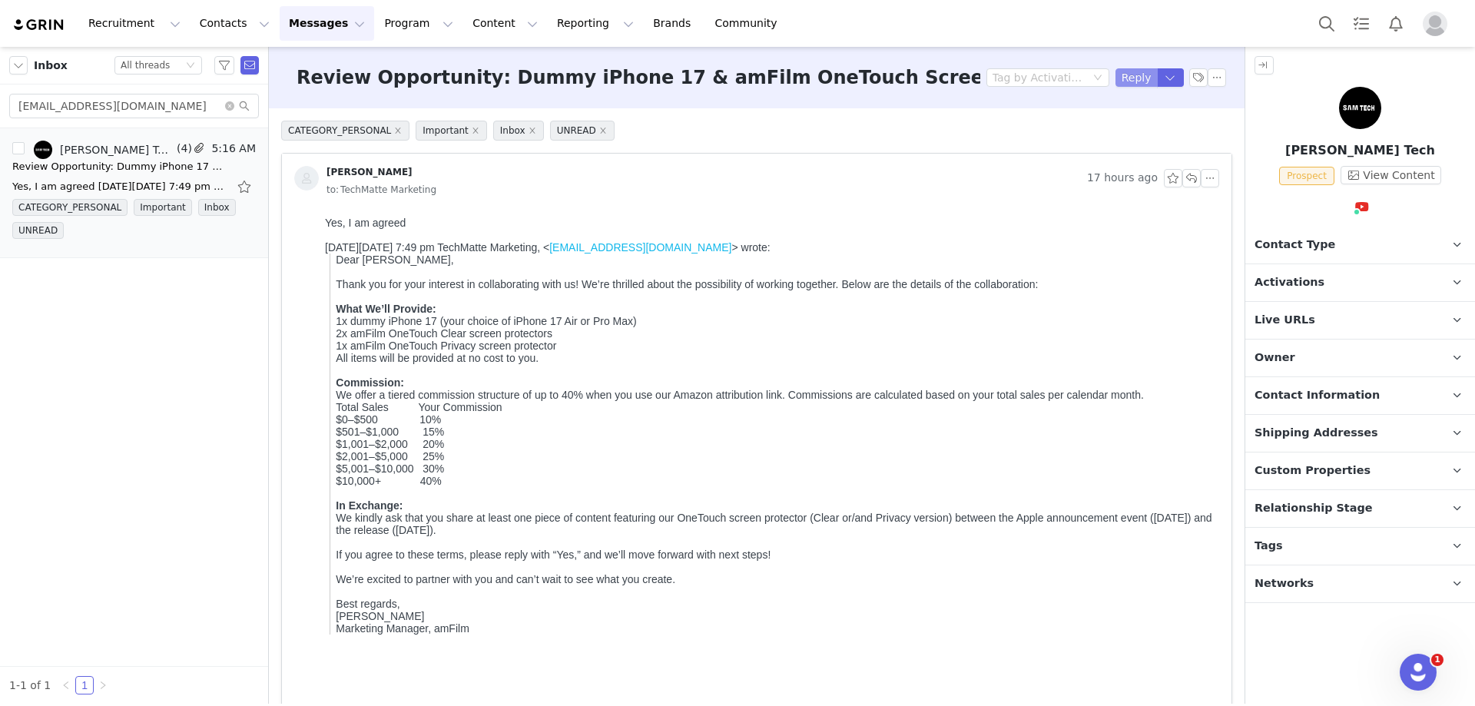
click at [1122, 79] on button "Reply" at bounding box center [1136, 77] width 42 height 18
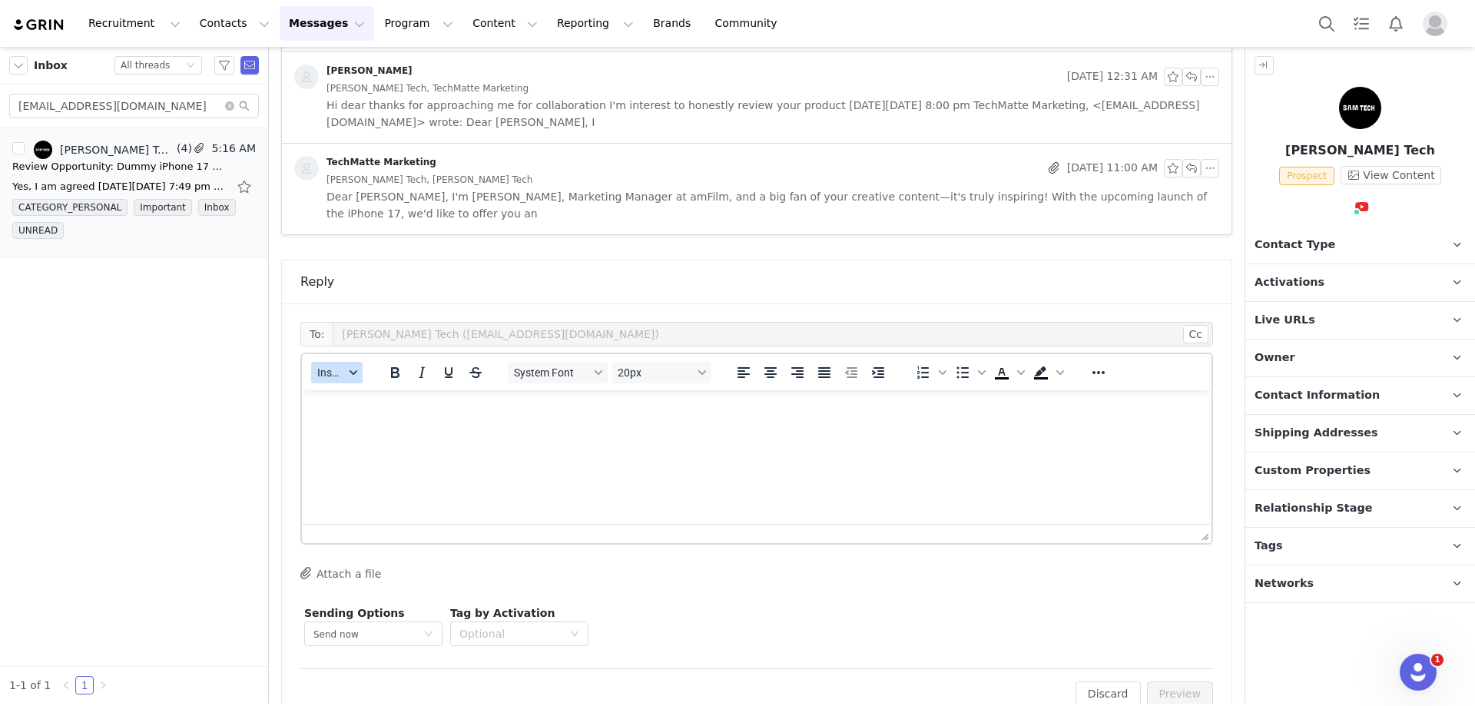
click at [343, 366] on span "Insert" at bounding box center [330, 372] width 27 height 12
click at [360, 365] on div "Insert Template" at bounding box center [393, 365] width 138 height 18
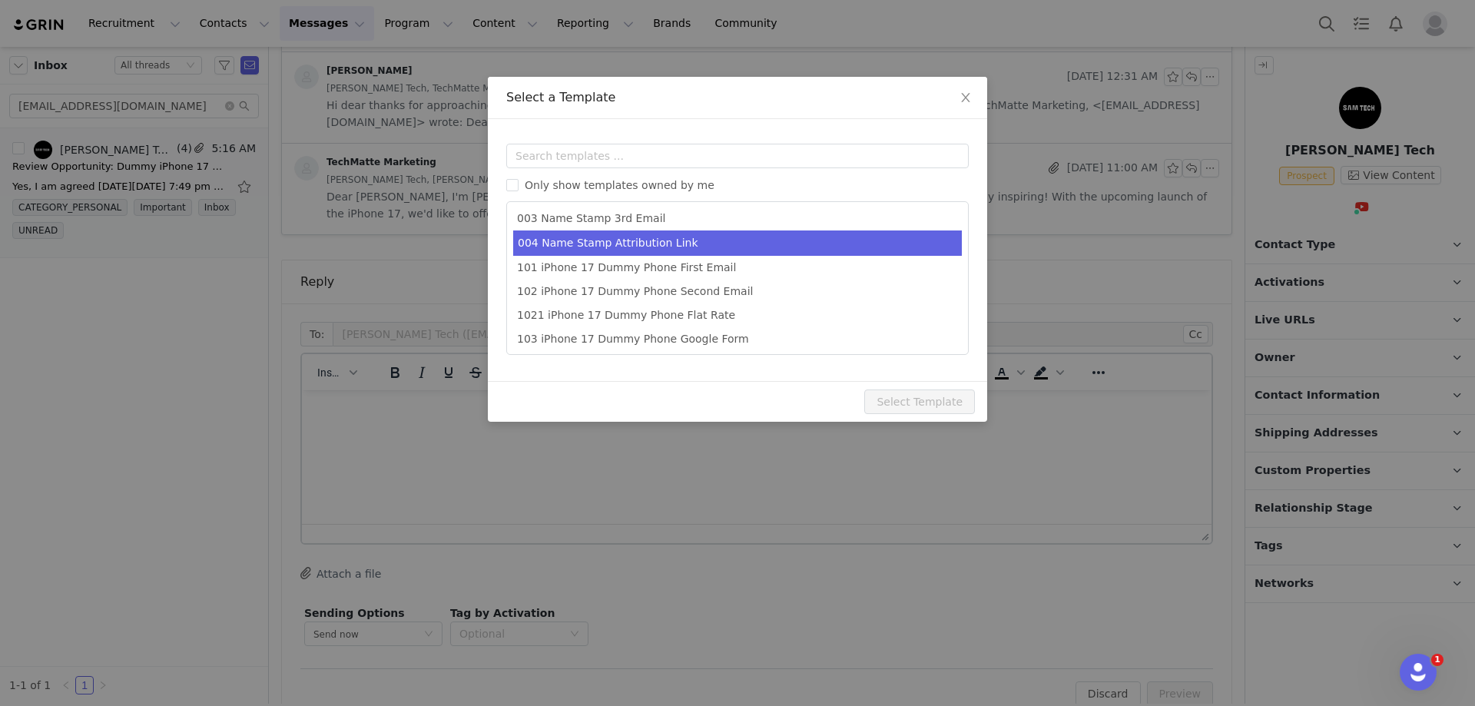
scroll to position [76, 0]
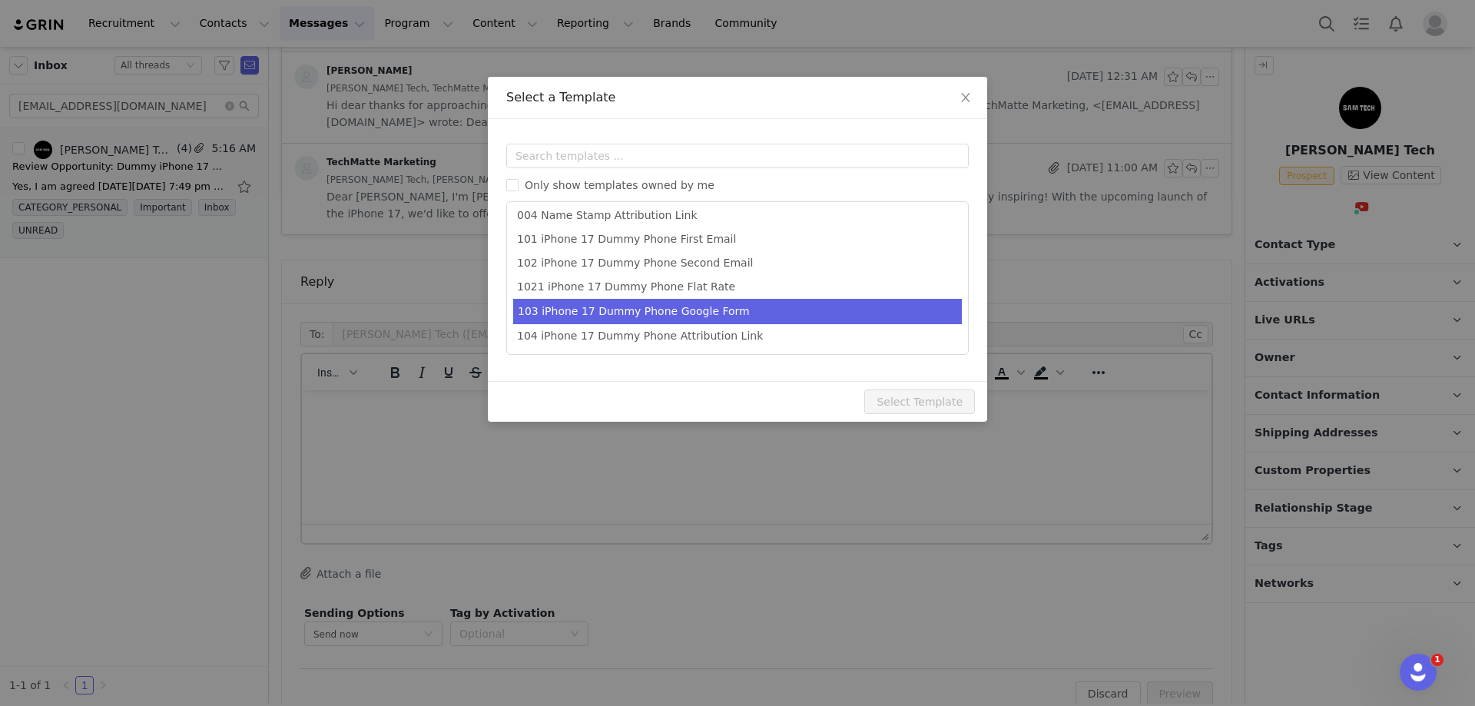
click at [742, 318] on li "103 iPhone 17 Dummy Phone Google Form" at bounding box center [737, 311] width 449 height 25
type input "Next Steps: Shipping Details for Your amFilm Collaboration"
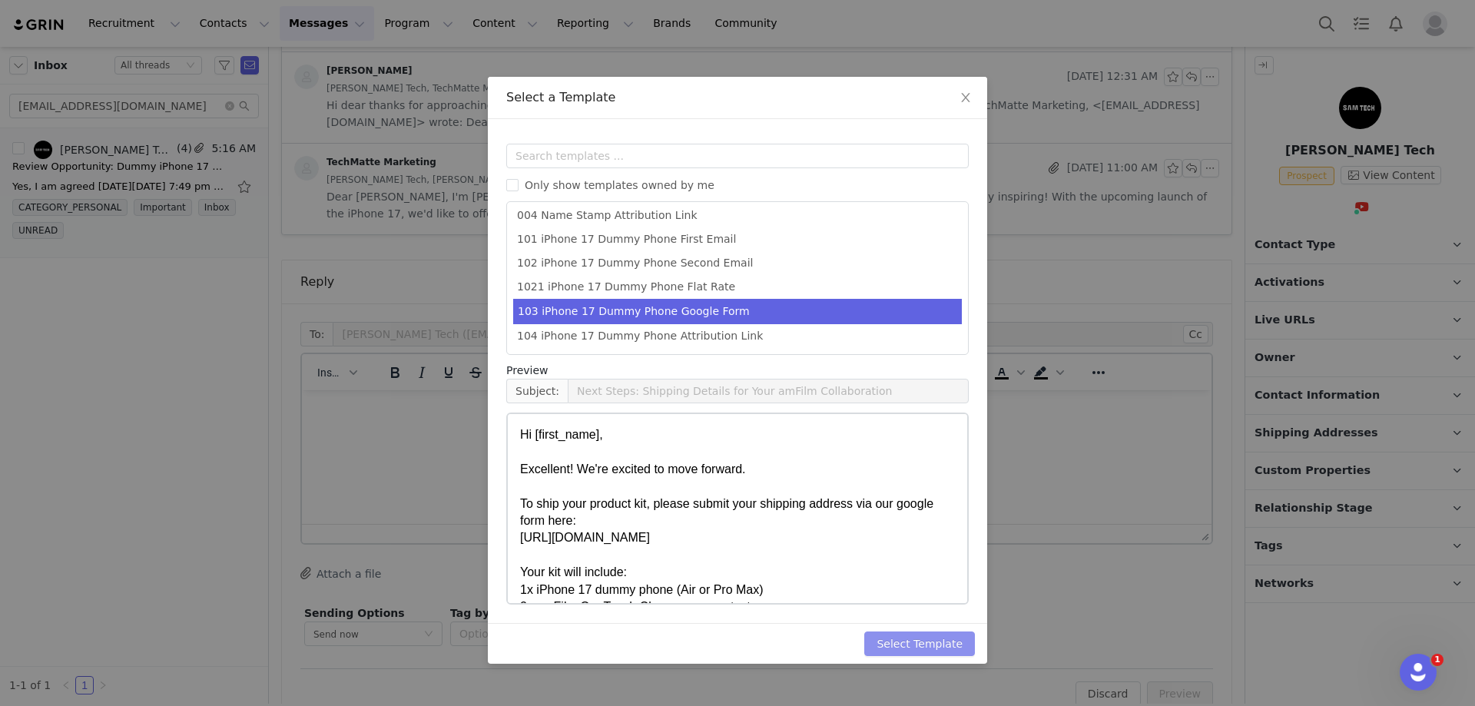
click at [915, 637] on button "Select Template" at bounding box center [919, 643] width 111 height 25
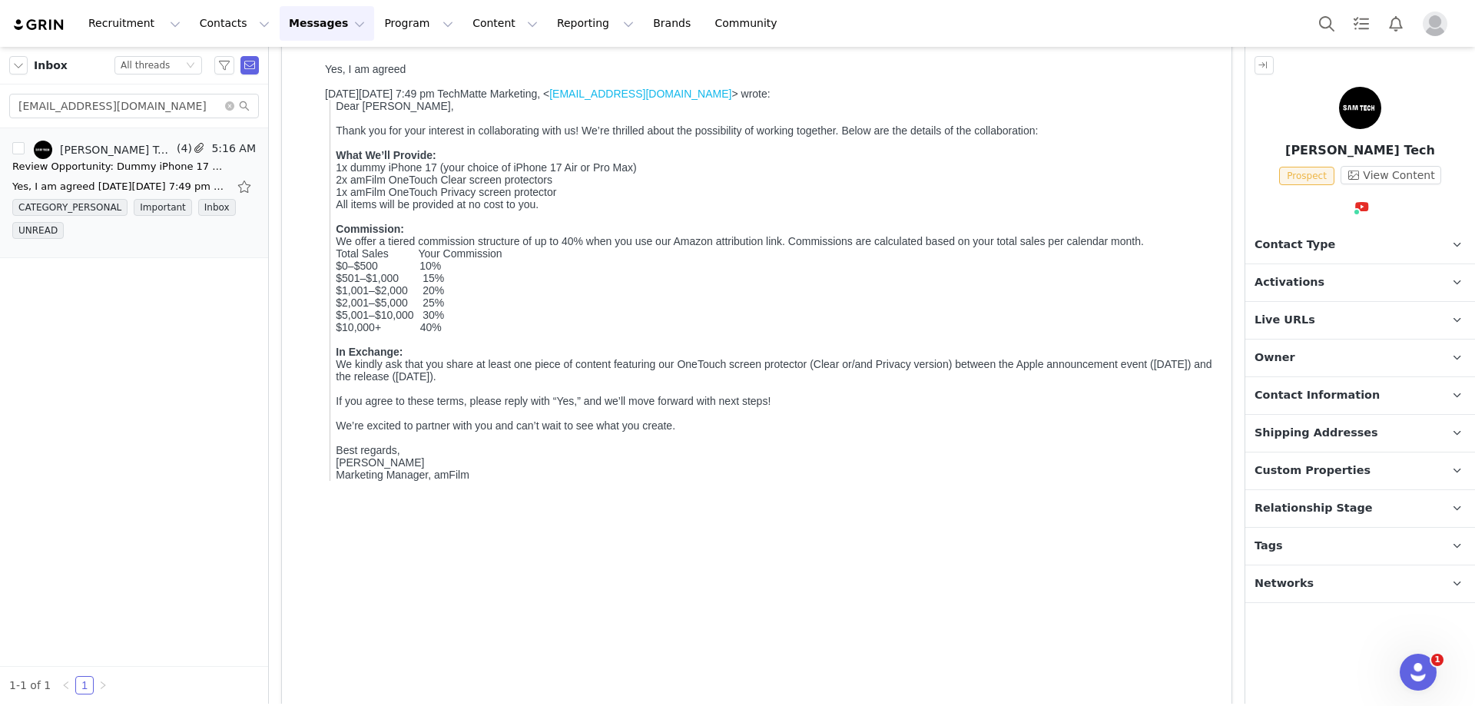
scroll to position [0, 0]
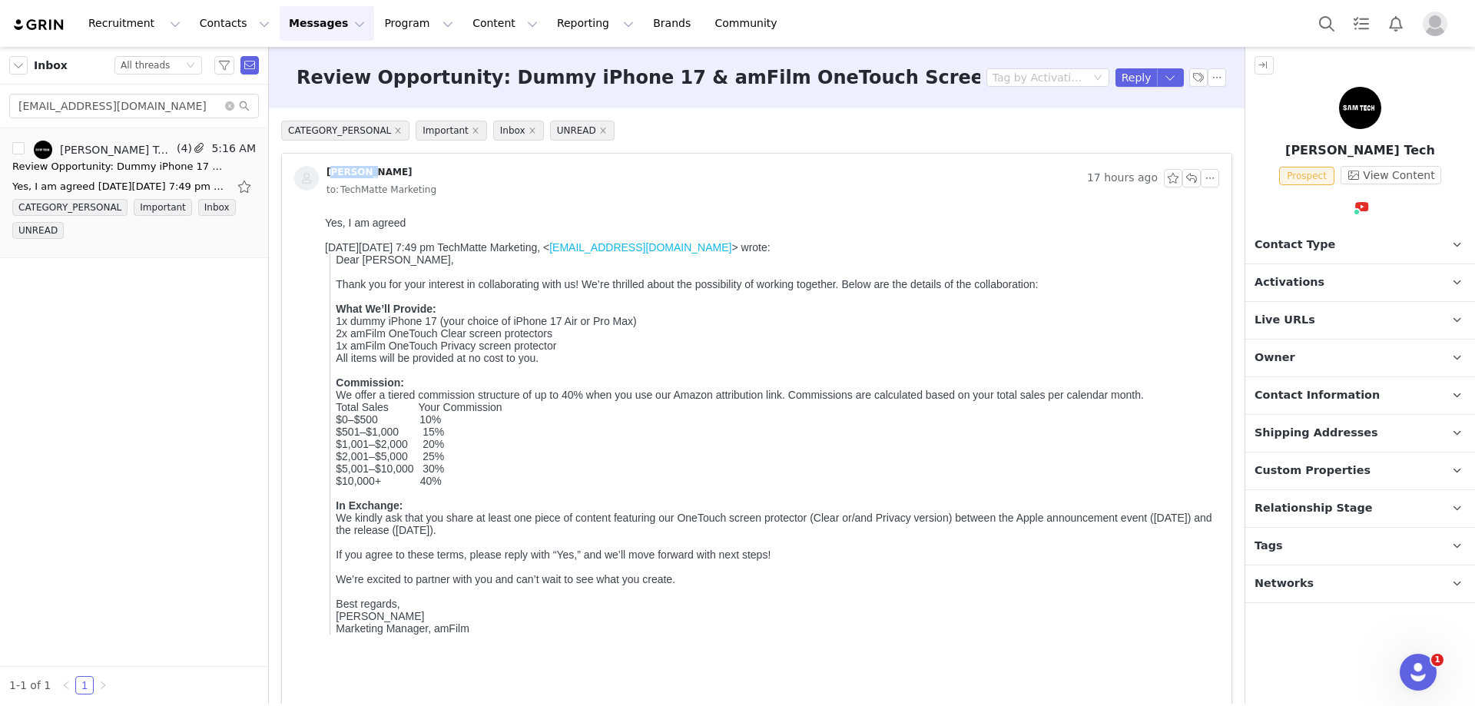
drag, startPoint x: 366, startPoint y: 171, endPoint x: 325, endPoint y: 171, distance: 41.5
click at [325, 171] on div "[PERSON_NAME]" at bounding box center [687, 178] width 786 height 25
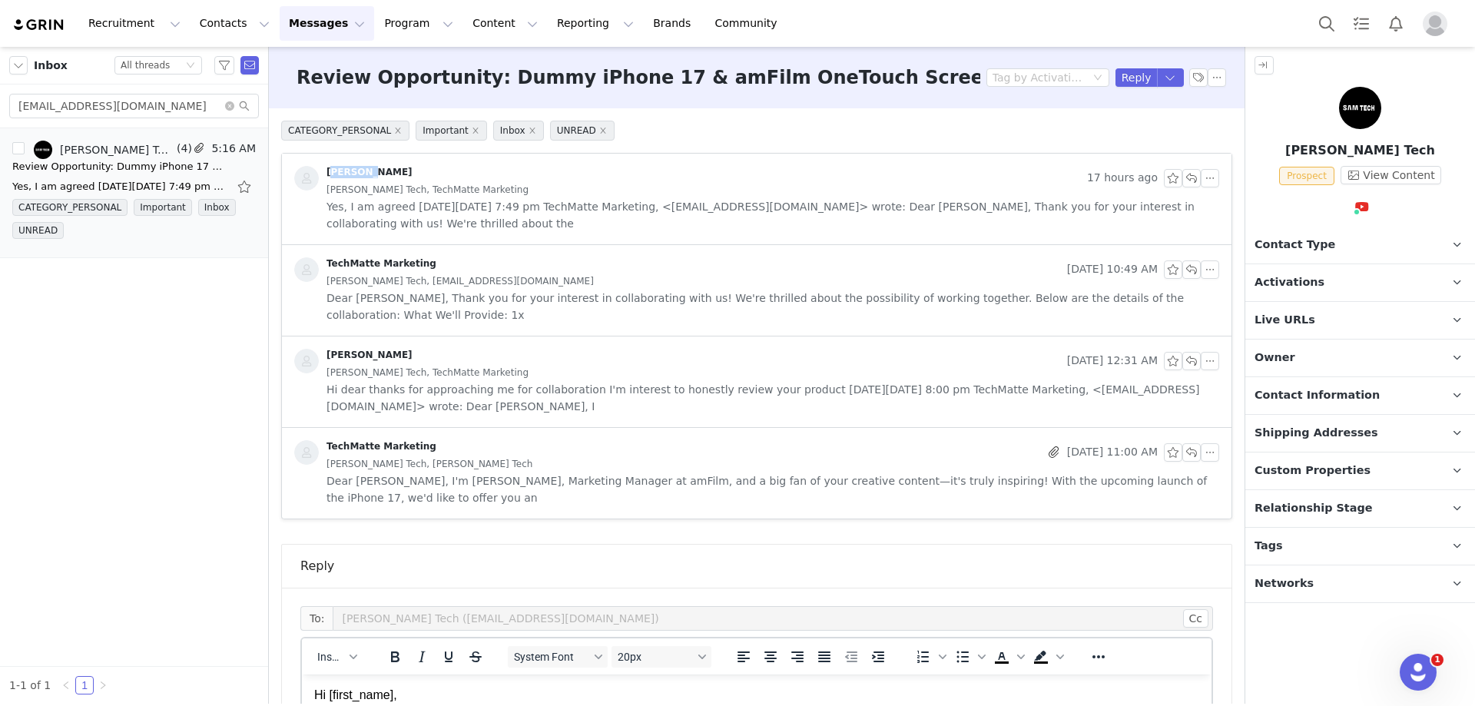
copy div "[PERSON_NAME]"
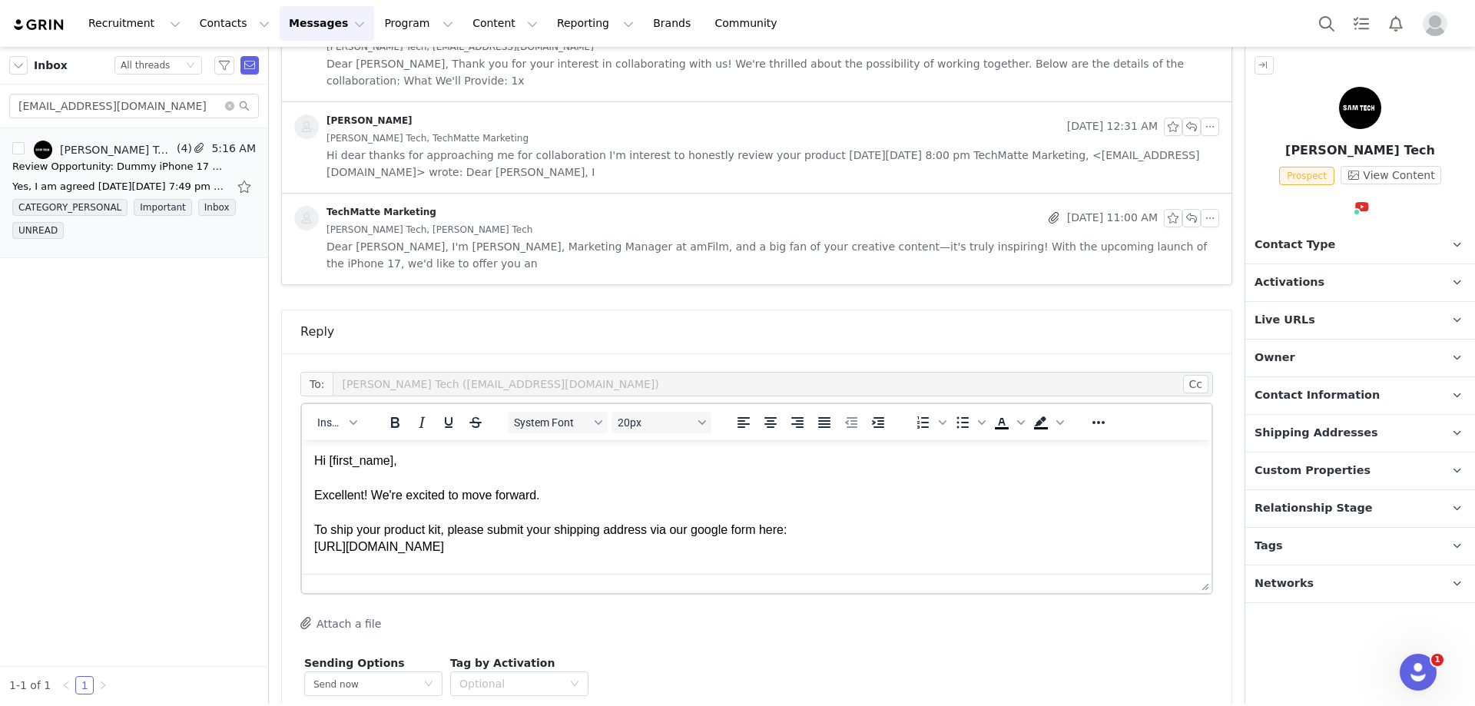
scroll to position [284, 0]
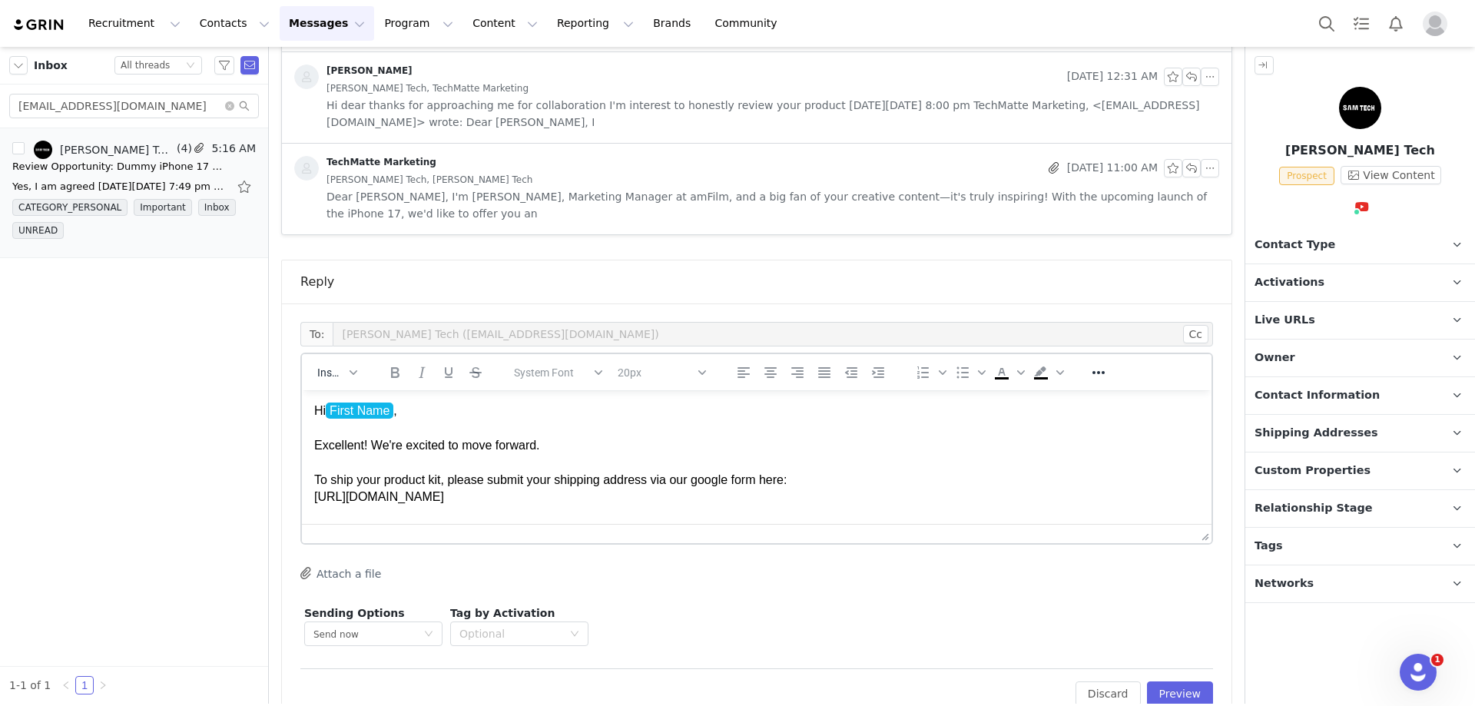
drag, startPoint x: 416, startPoint y: 419, endPoint x: 347, endPoint y: 421, distance: 68.4
click at [348, 419] on div "Hi First Name ﻿ ," at bounding box center [756, 410] width 885 height 17
click at [1168, 681] on button "Preview" at bounding box center [1180, 693] width 67 height 25
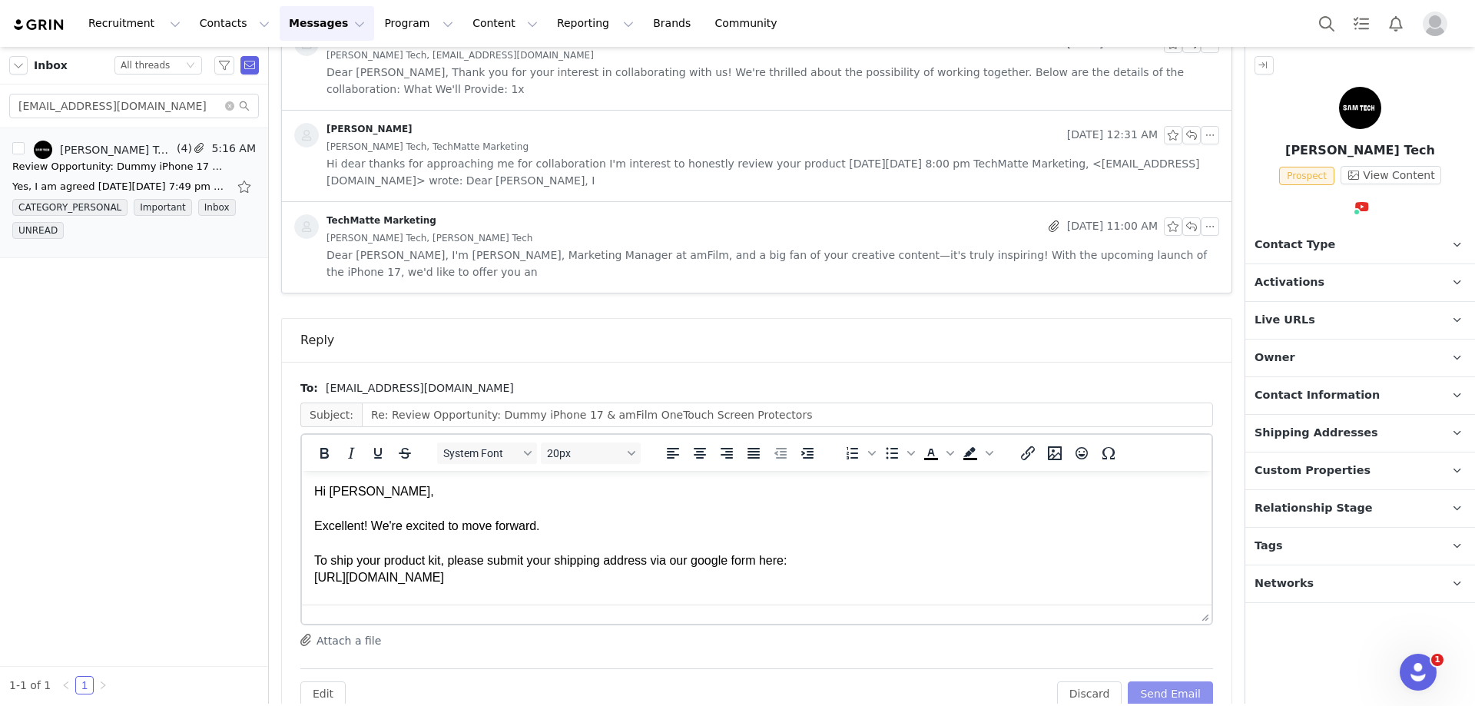
scroll to position [0, 0]
click at [352, 495] on div "Hi [PERSON_NAME]," at bounding box center [756, 491] width 885 height 17
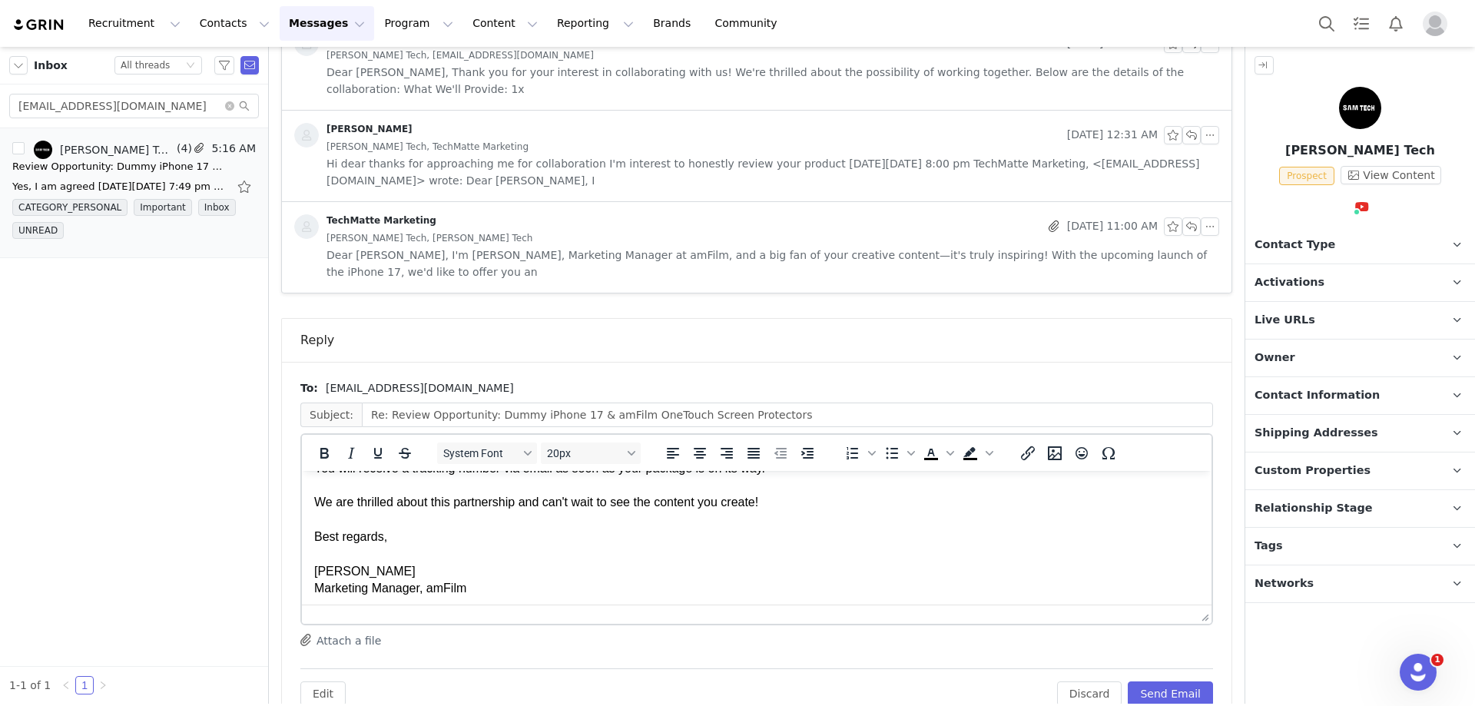
scroll to position [230, 0]
click at [1165, 681] on button "Send Email" at bounding box center [1169, 693] width 85 height 25
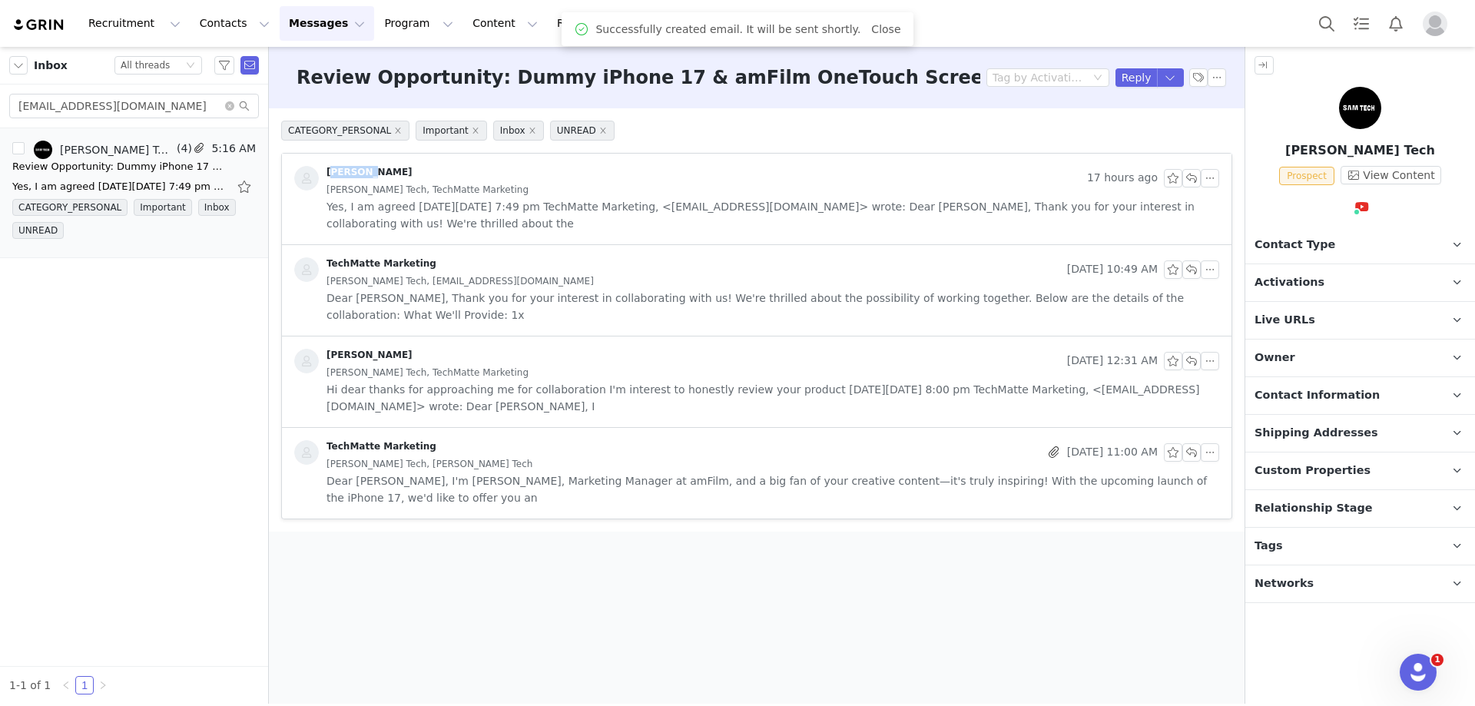
scroll to position [0, 0]
click at [88, 171] on div "Review Opportunity: Dummy iPhone 17 & amFilm OneTouch Screen Protectors" at bounding box center [119, 166] width 215 height 15
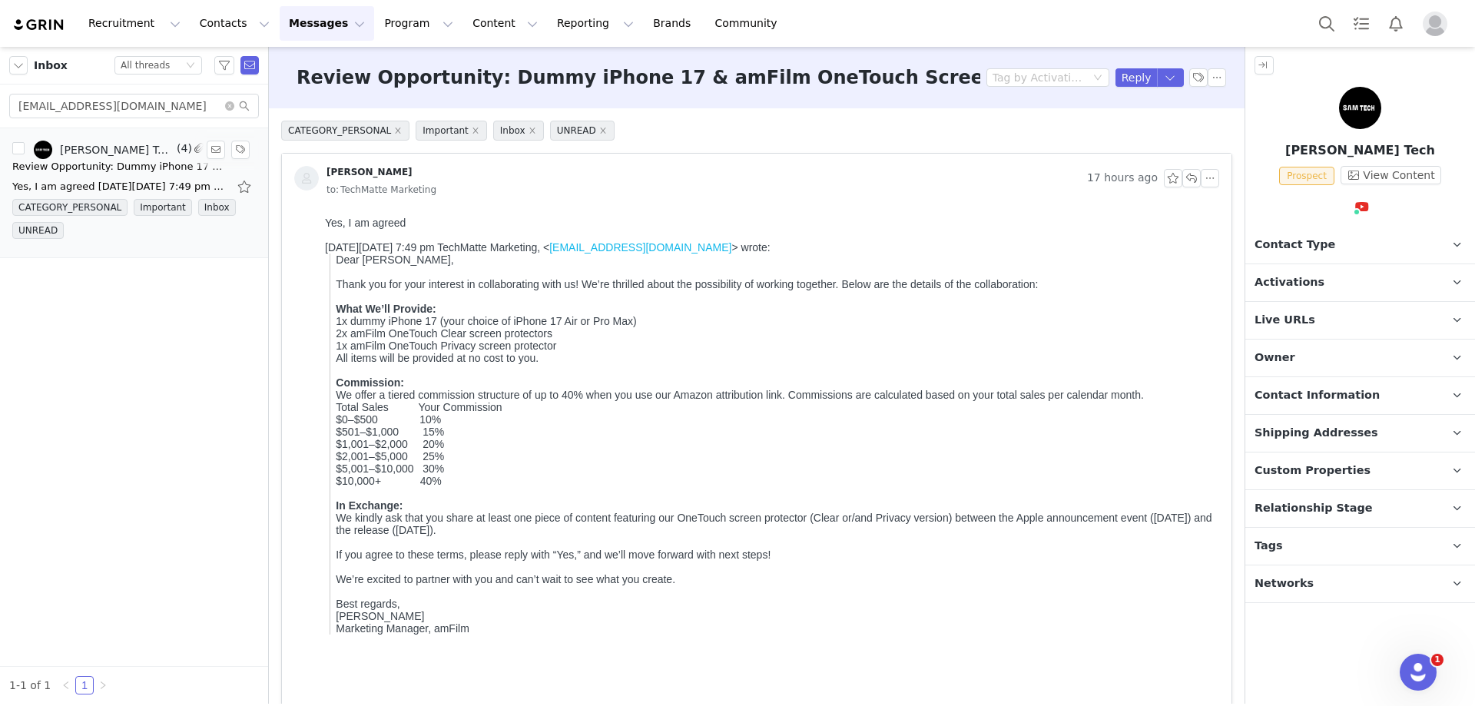
click at [135, 162] on div "Review Opportunity: Dummy iPhone 17 & amFilm OneTouch Screen Protectors" at bounding box center [119, 166] width 215 height 15
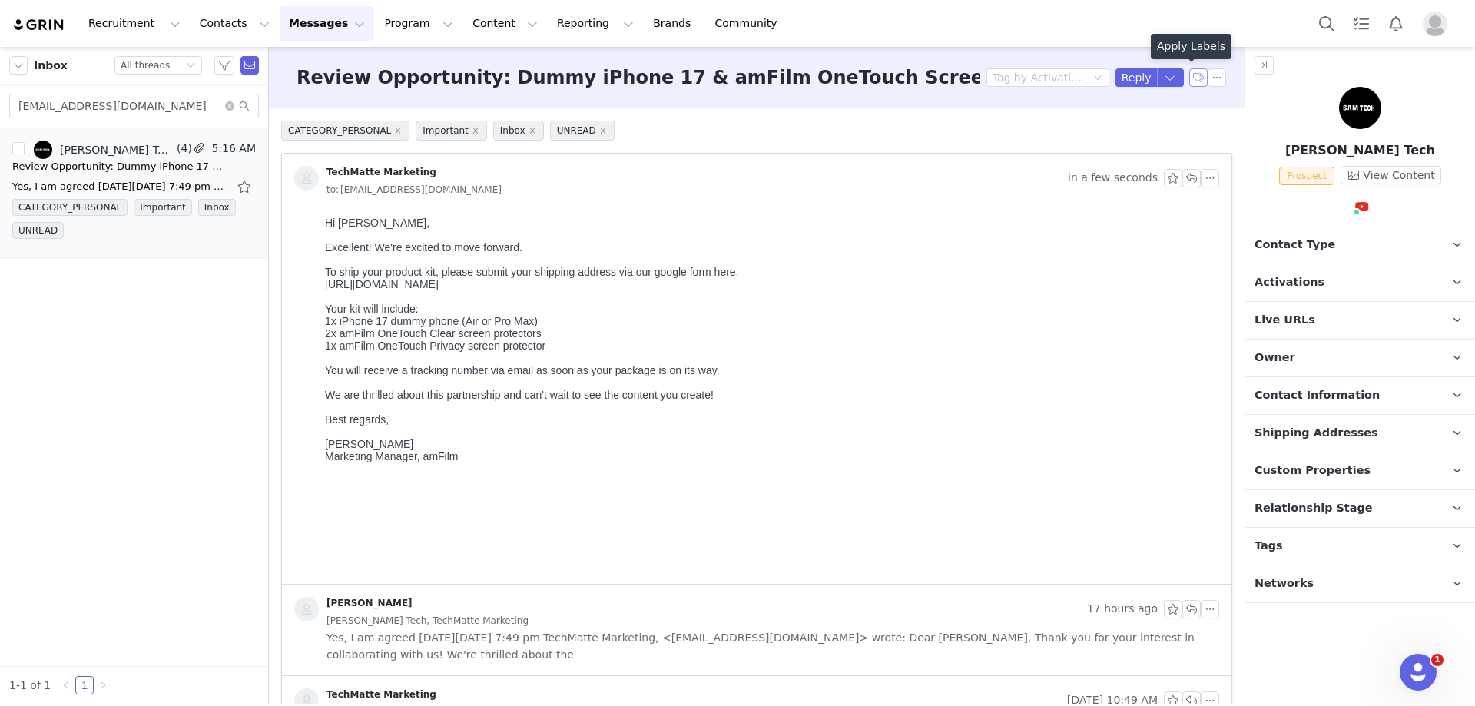
click at [1189, 74] on button "button" at bounding box center [1198, 77] width 18 height 18
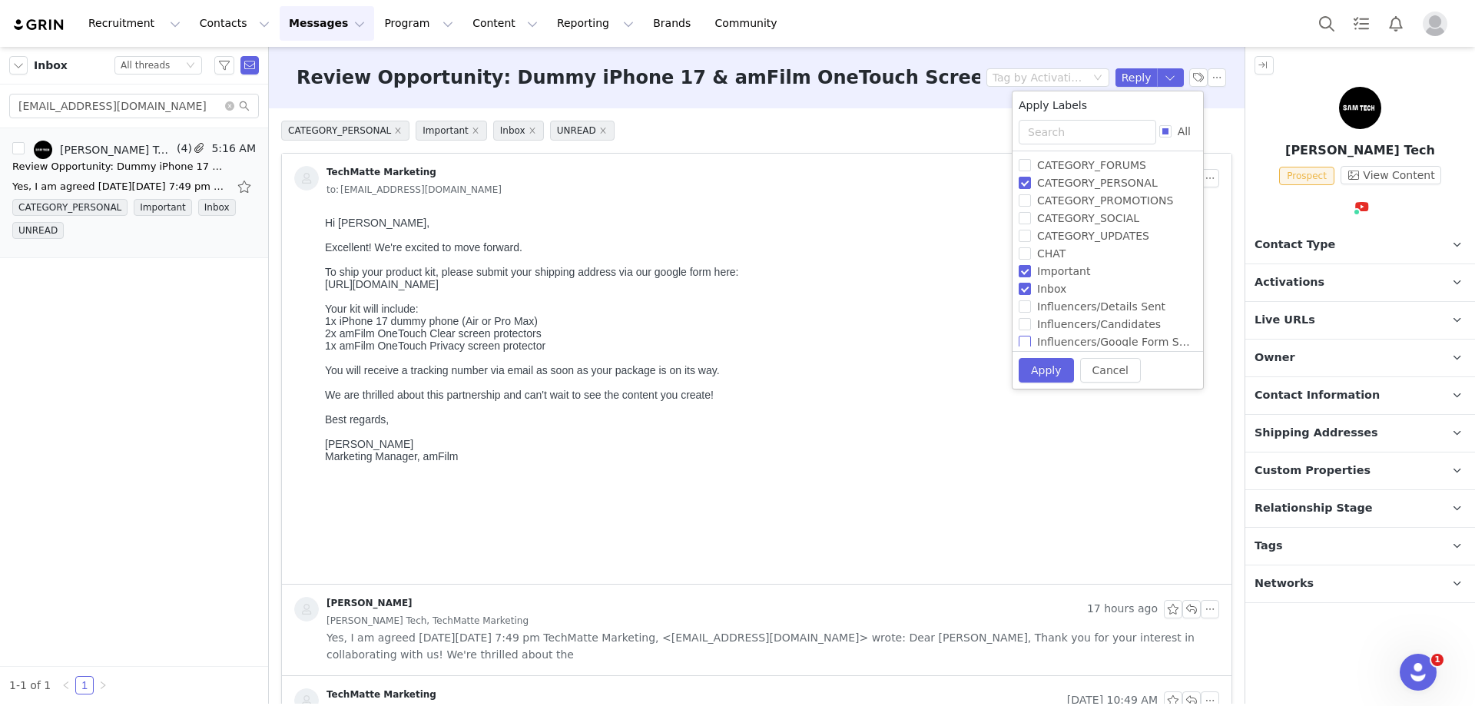
click at [1029, 342] on input "Influencers/Google Form Sent" at bounding box center [1024, 342] width 12 height 12
checkbox input "true"
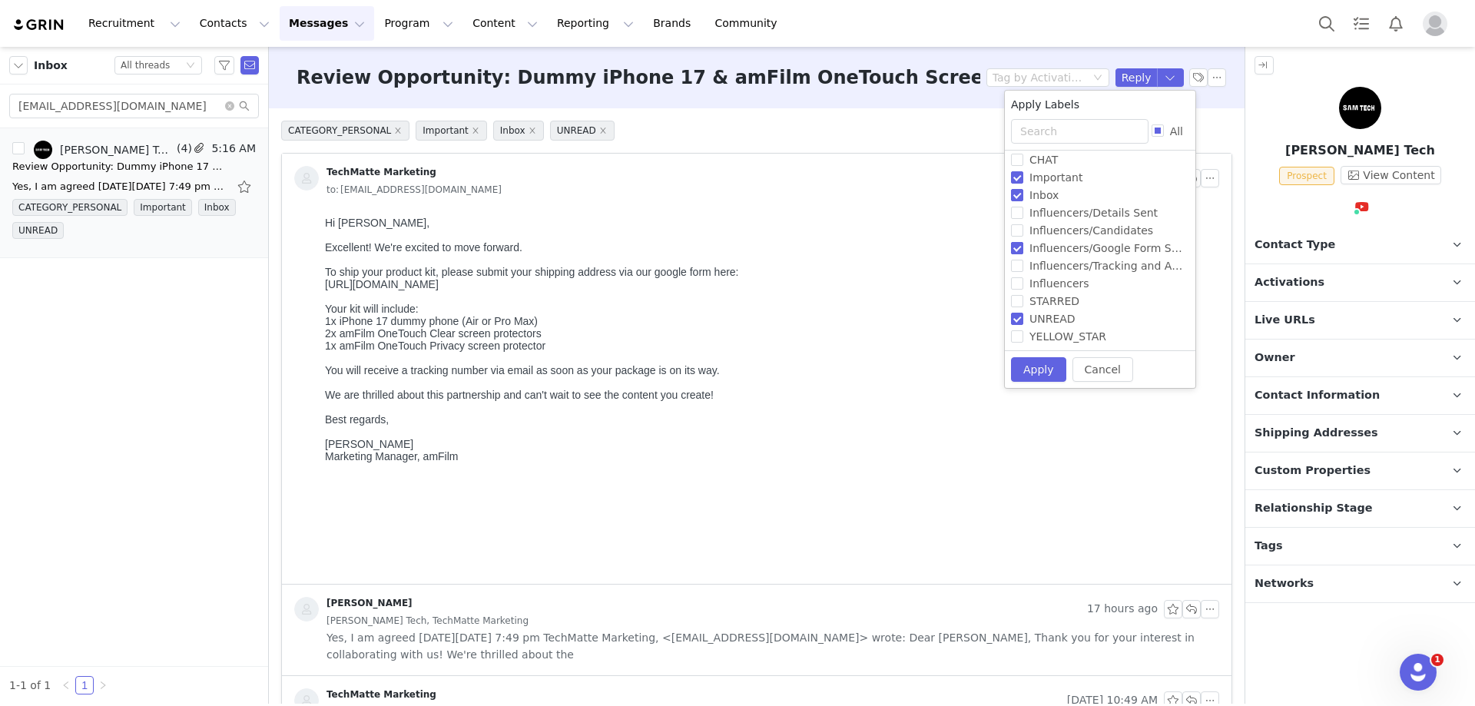
scroll to position [94, 0]
click at [1023, 365] on button "Apply" at bounding box center [1038, 369] width 55 height 25
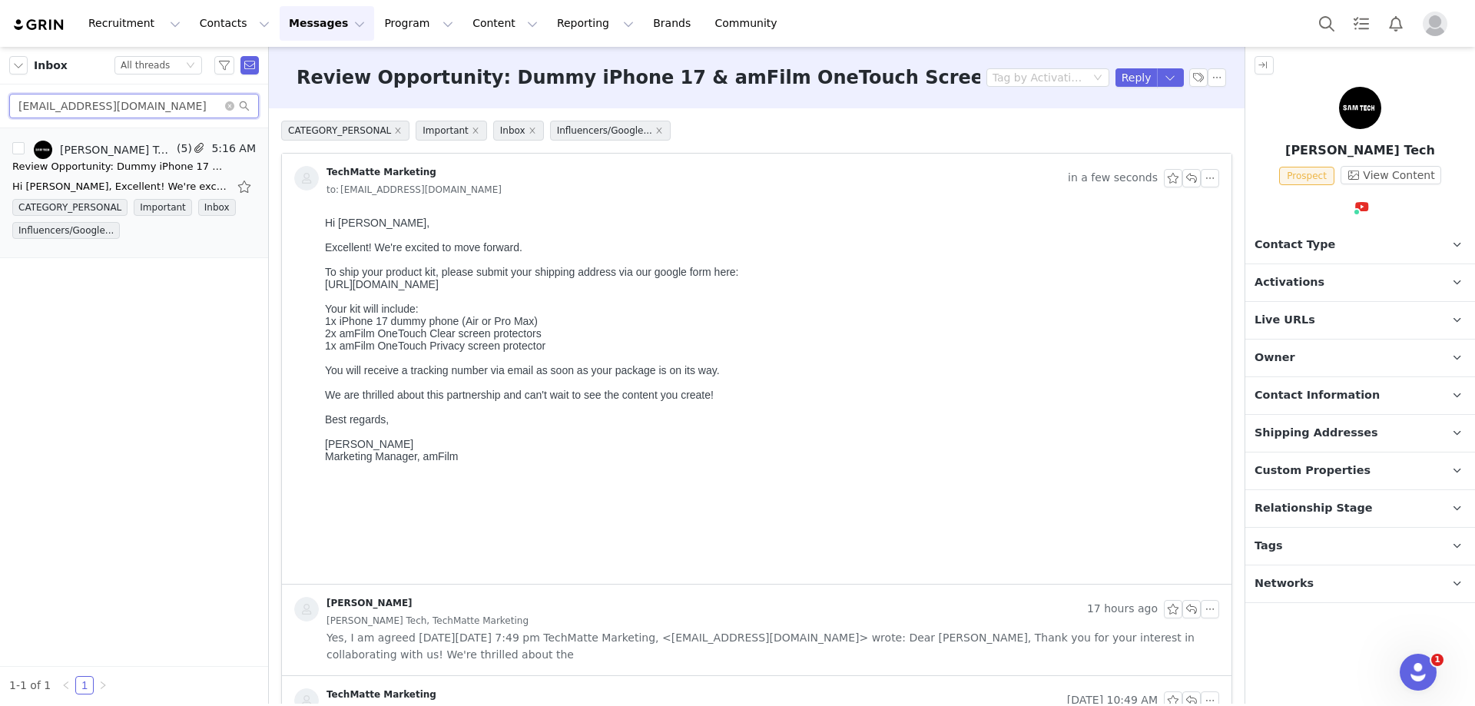
drag, startPoint x: 144, startPoint y: 110, endPoint x: -31, endPoint y: 111, distance: 175.1
click at [0, 111] on html "Recruitment Recruitment Creator Search Curated Lists Landing Pages Web Extensio…" at bounding box center [737, 353] width 1475 height 706
paste input "ayanoble85"
click at [143, 167] on div "Review Opportunity: Dummy iPhone 17 & amFilm OneTouch Screen Protectors" at bounding box center [119, 166] width 215 height 15
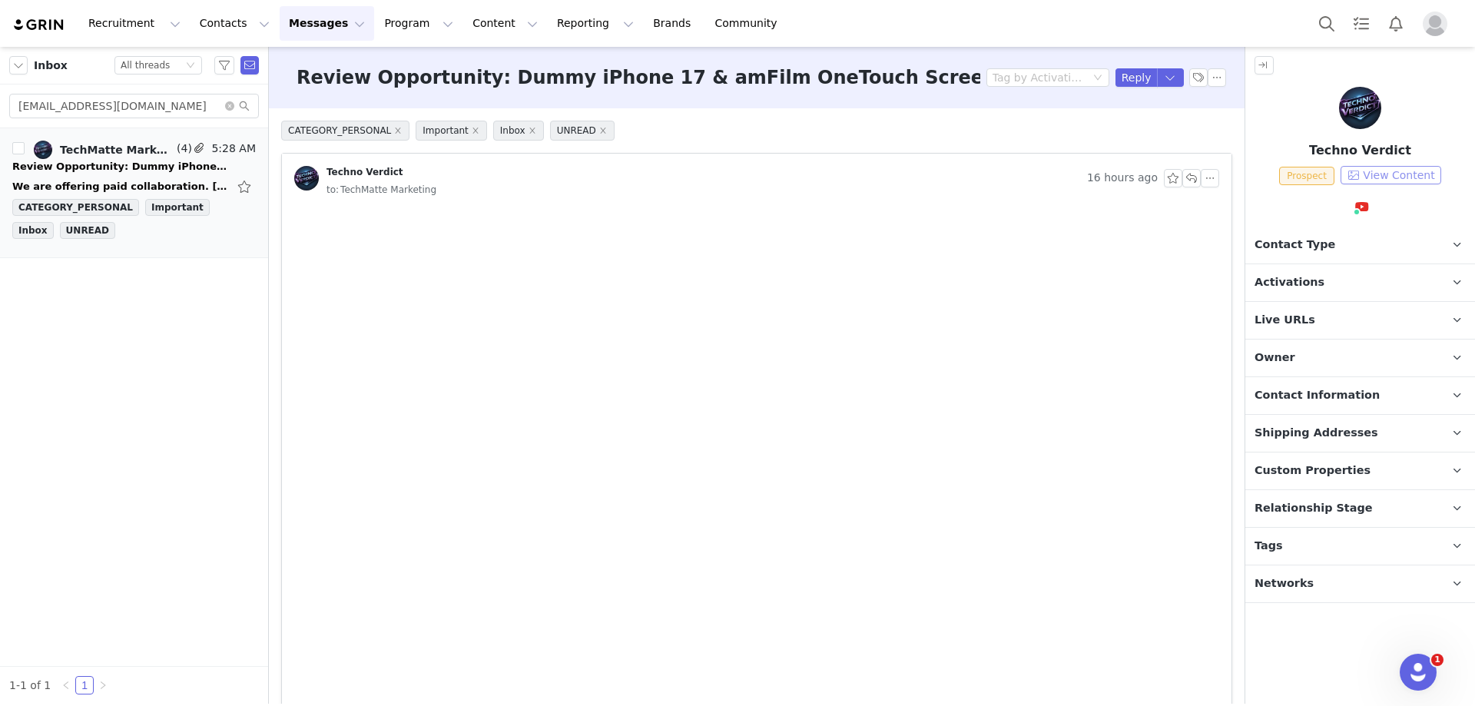
click at [1370, 176] on button "View Content" at bounding box center [1390, 175] width 101 height 18
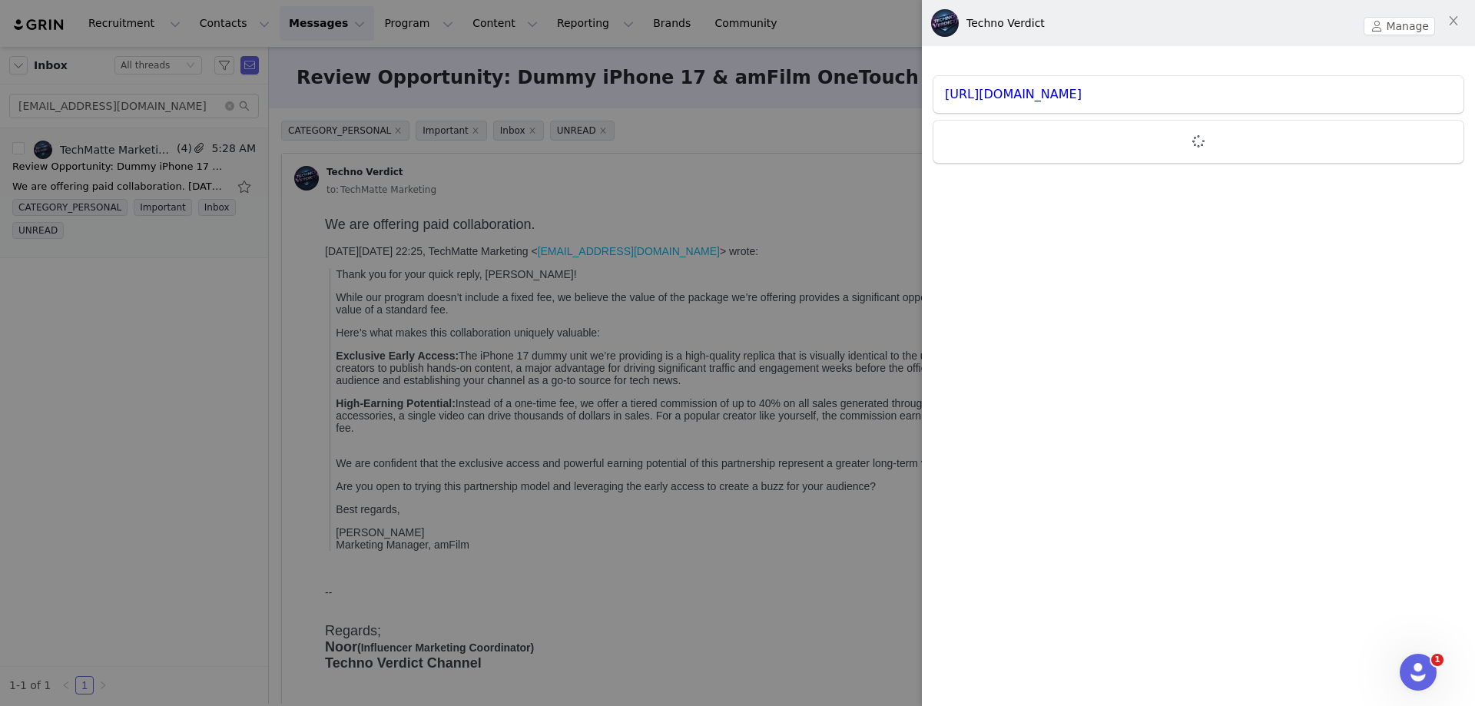
scroll to position [0, 0]
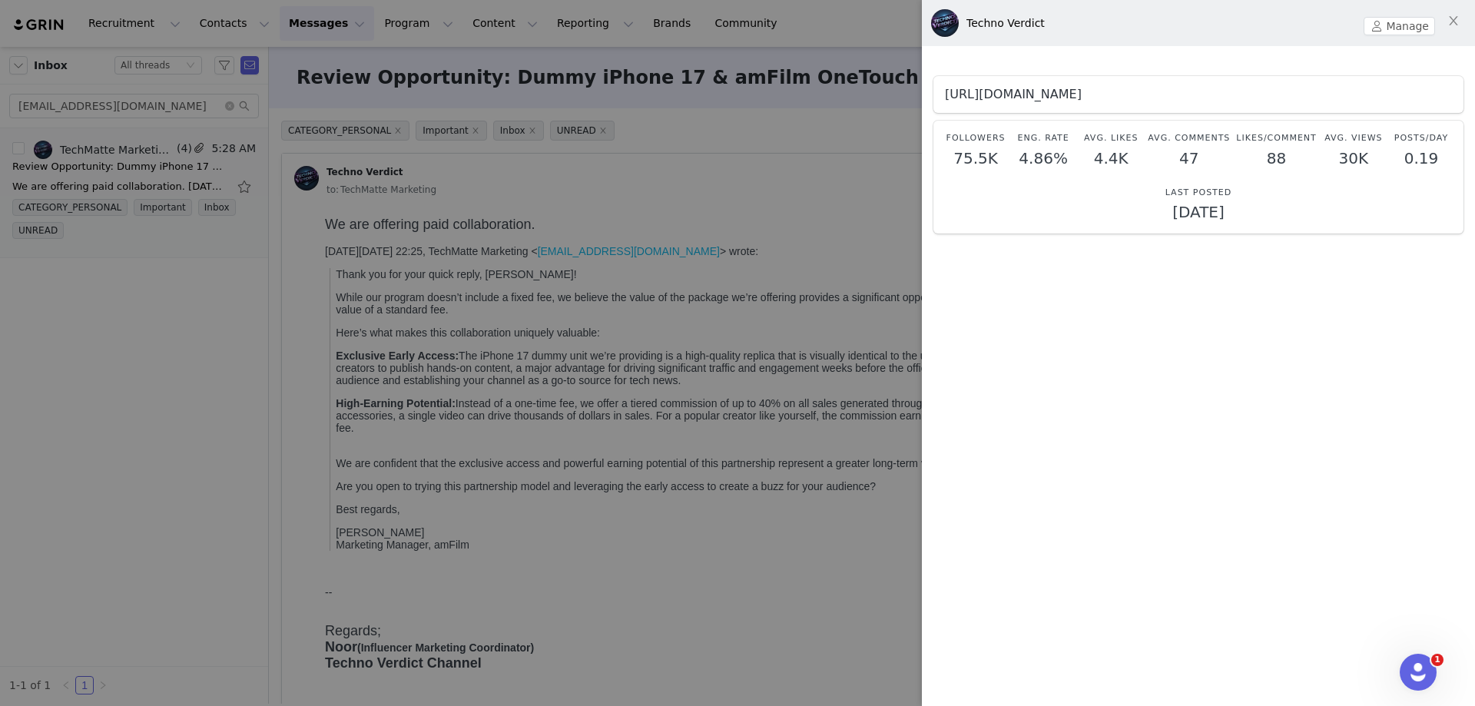
click at [978, 98] on link "[URL][DOMAIN_NAME]" at bounding box center [1013, 94] width 137 height 15
click at [78, 283] on div at bounding box center [737, 353] width 1475 height 706
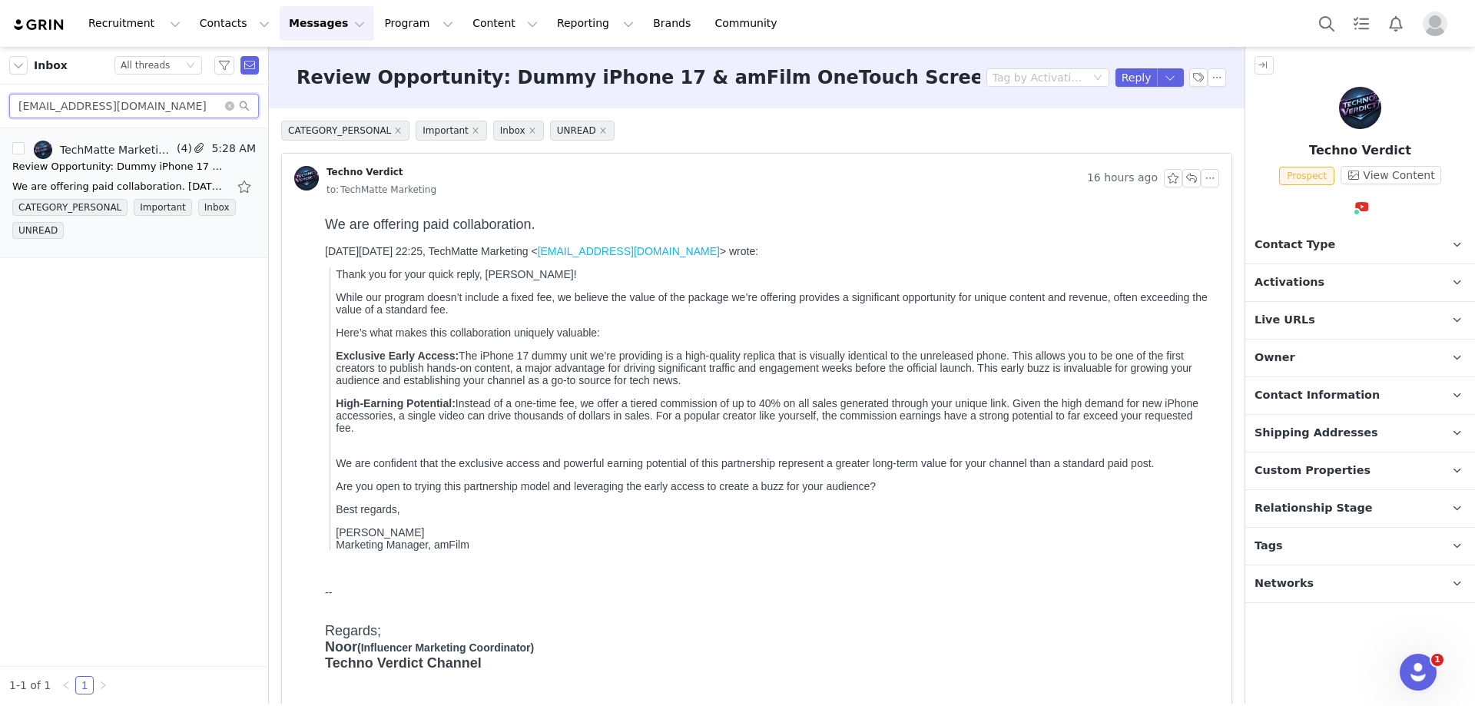
drag, startPoint x: 171, startPoint y: 111, endPoint x: -9, endPoint y: 111, distance: 179.7
click at [0, 111] on html "Recruitment Recruitment Creator Search Curated Lists Landing Pages Web Extensio…" at bounding box center [737, 353] width 1475 height 706
paste input "uzainreviews"
click at [102, 172] on div "Review Opportunity: Dummy iPhone 17 & amFilm OneTouch Screen Protectors" at bounding box center [119, 166] width 215 height 15
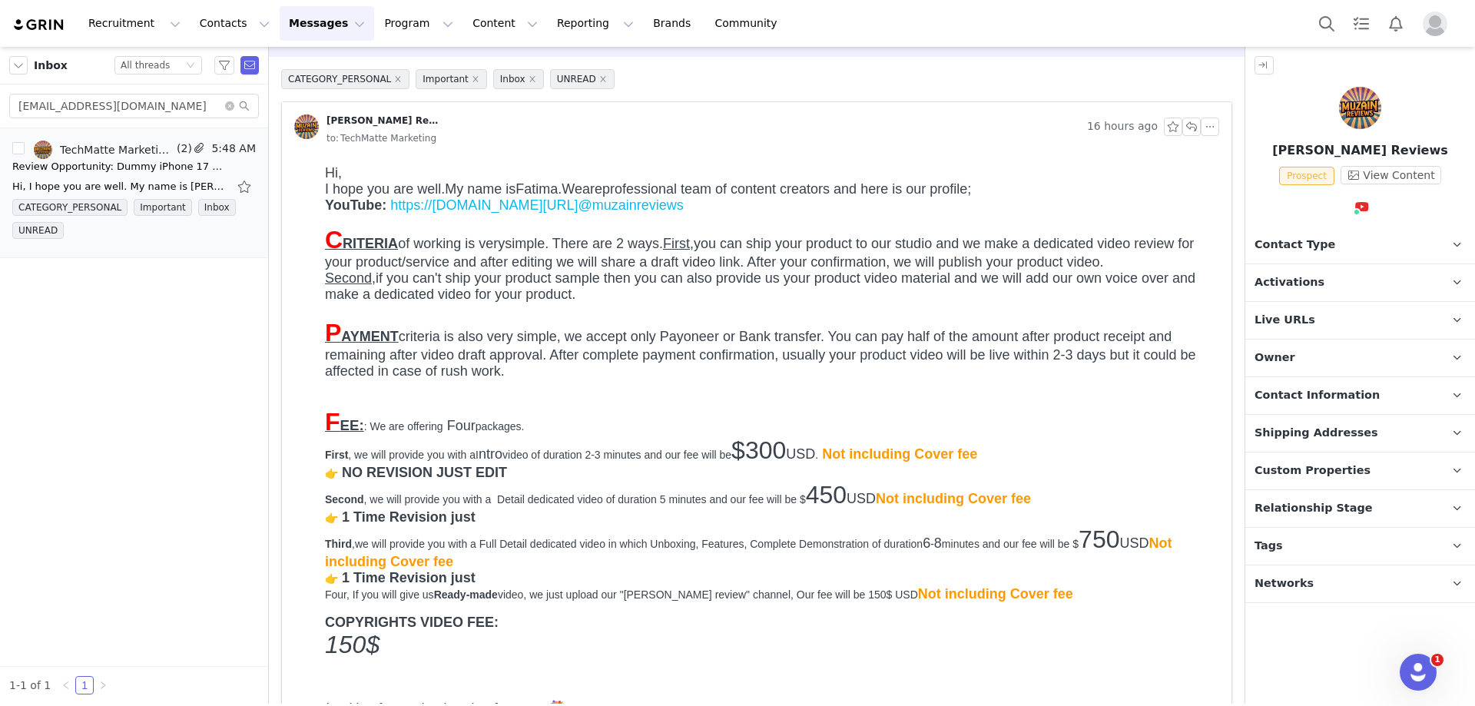
scroll to position [154, 0]
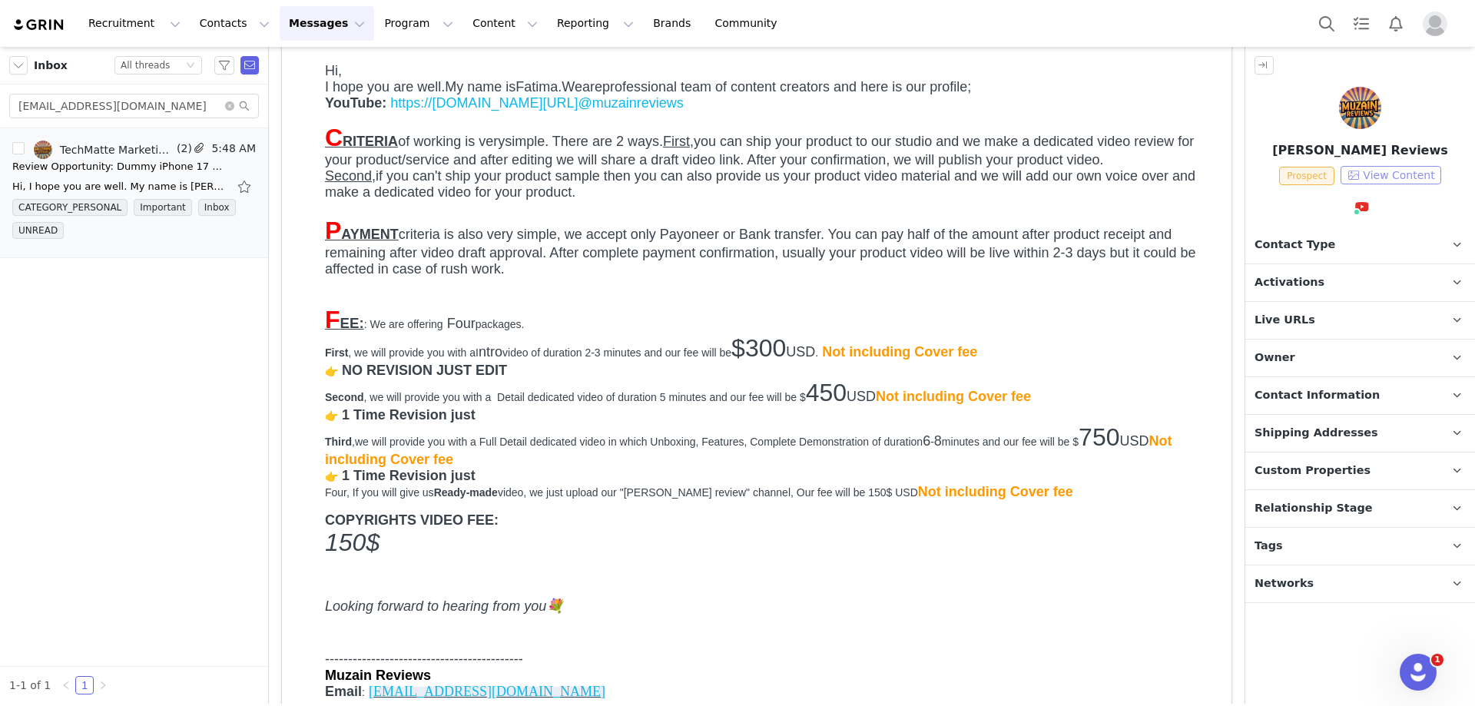
click at [1402, 174] on button "View Content" at bounding box center [1390, 175] width 101 height 18
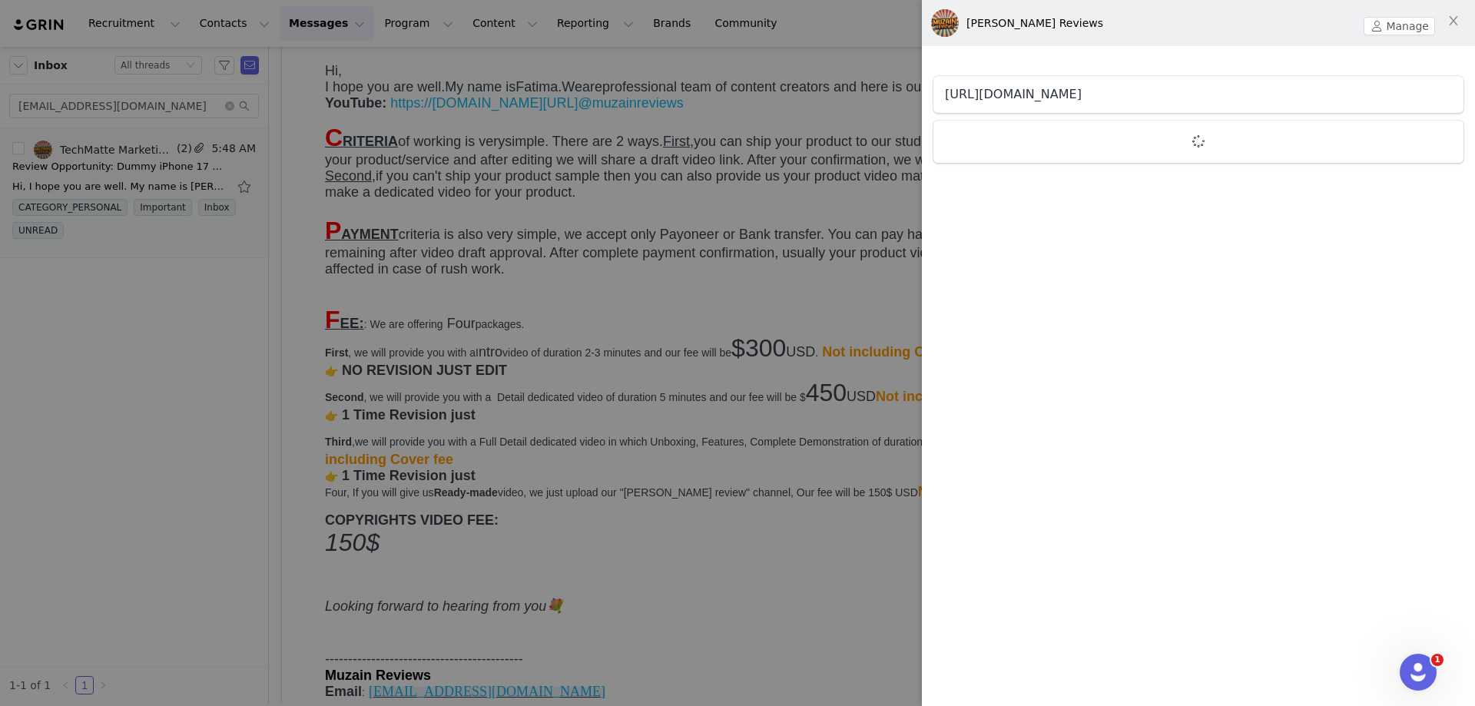
click at [1081, 94] on link "[URL][DOMAIN_NAME]" at bounding box center [1013, 94] width 137 height 15
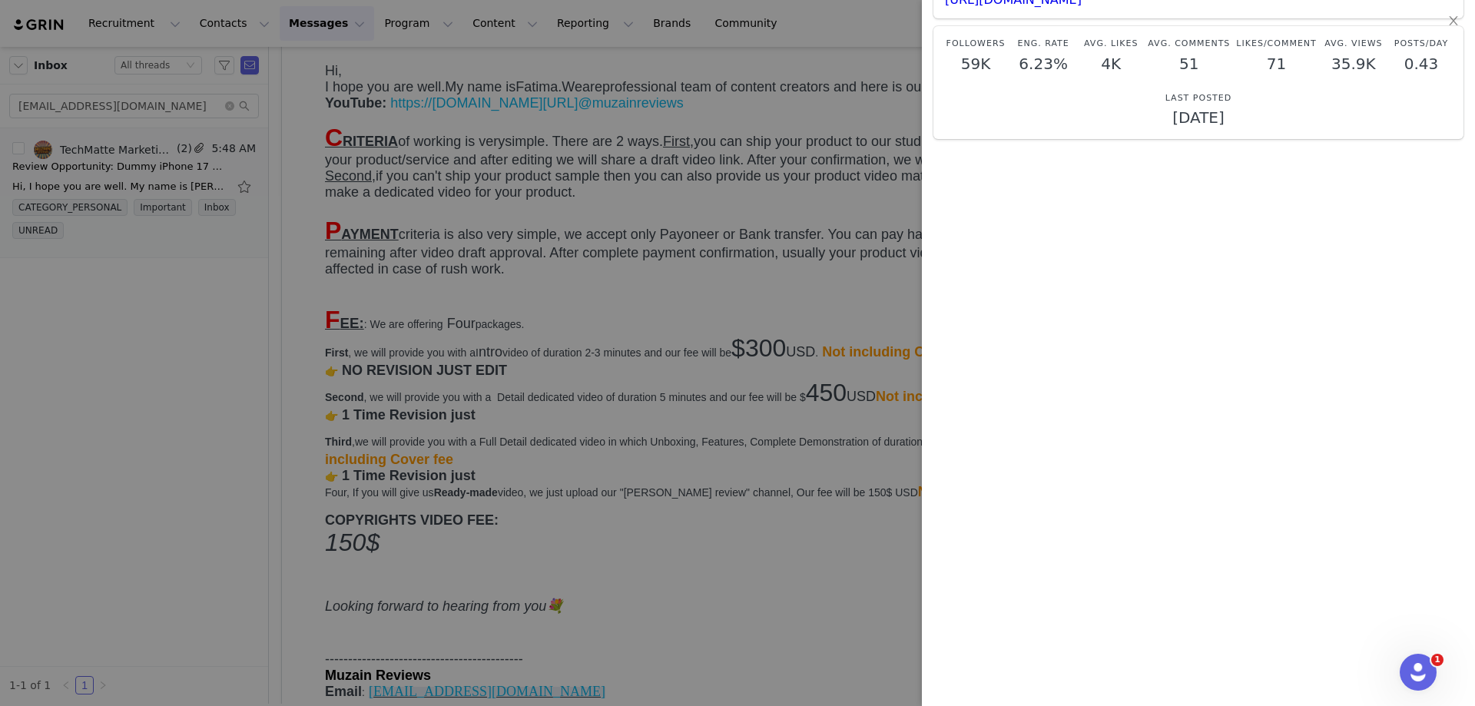
scroll to position [271, 0]
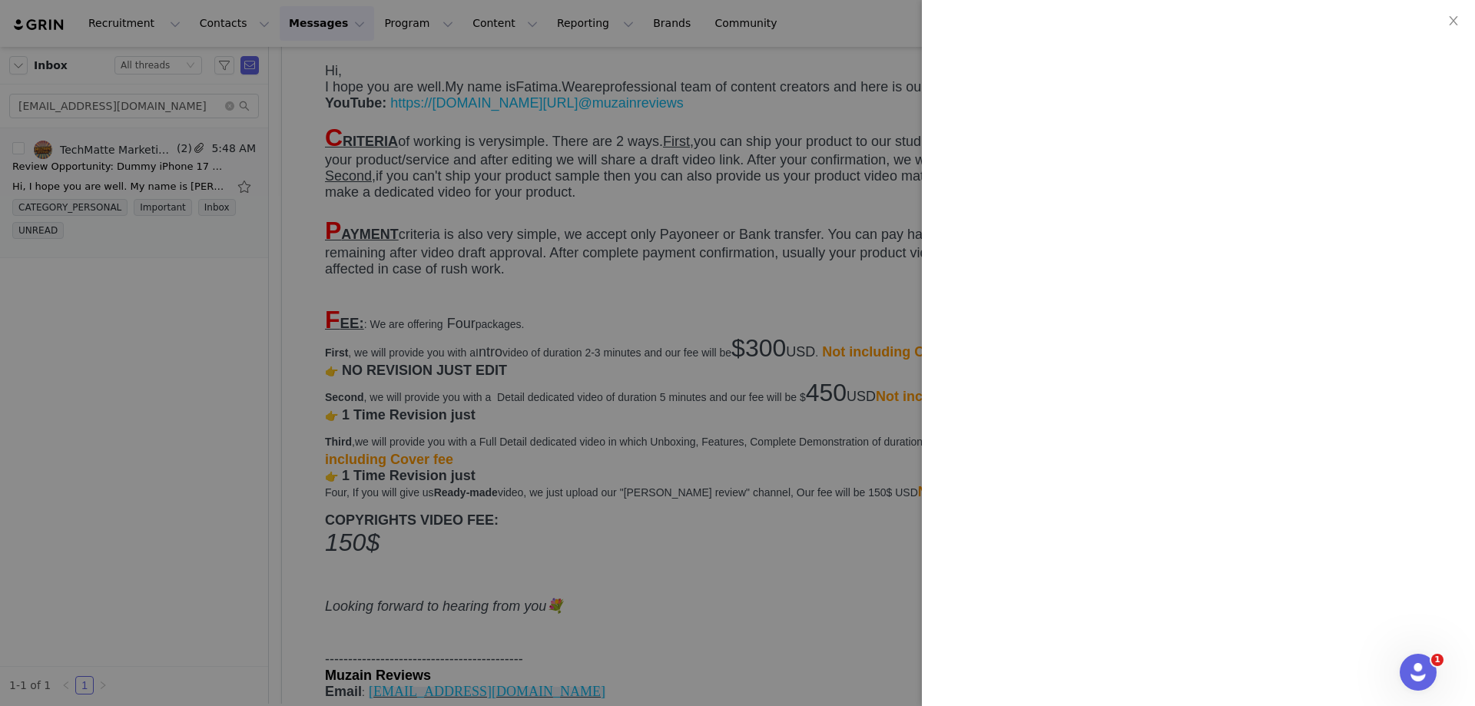
click at [210, 333] on div at bounding box center [737, 353] width 1475 height 706
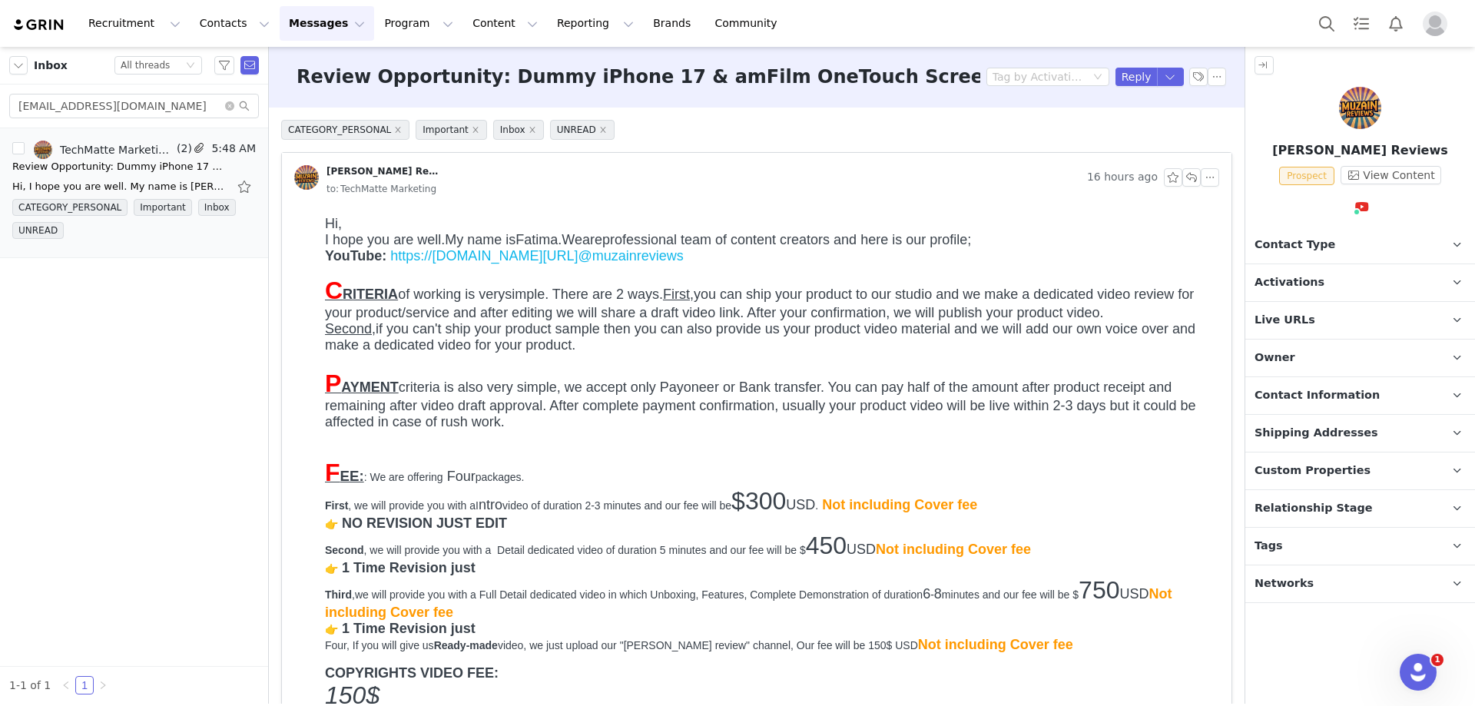
scroll to position [0, 0]
drag, startPoint x: 153, startPoint y: 106, endPoint x: 20, endPoint y: 110, distance: 132.9
click at [20, 110] on input "[EMAIL_ADDRESS][DOMAIN_NAME]" at bounding box center [134, 106] width 250 height 25
paste input "perezincbusines"
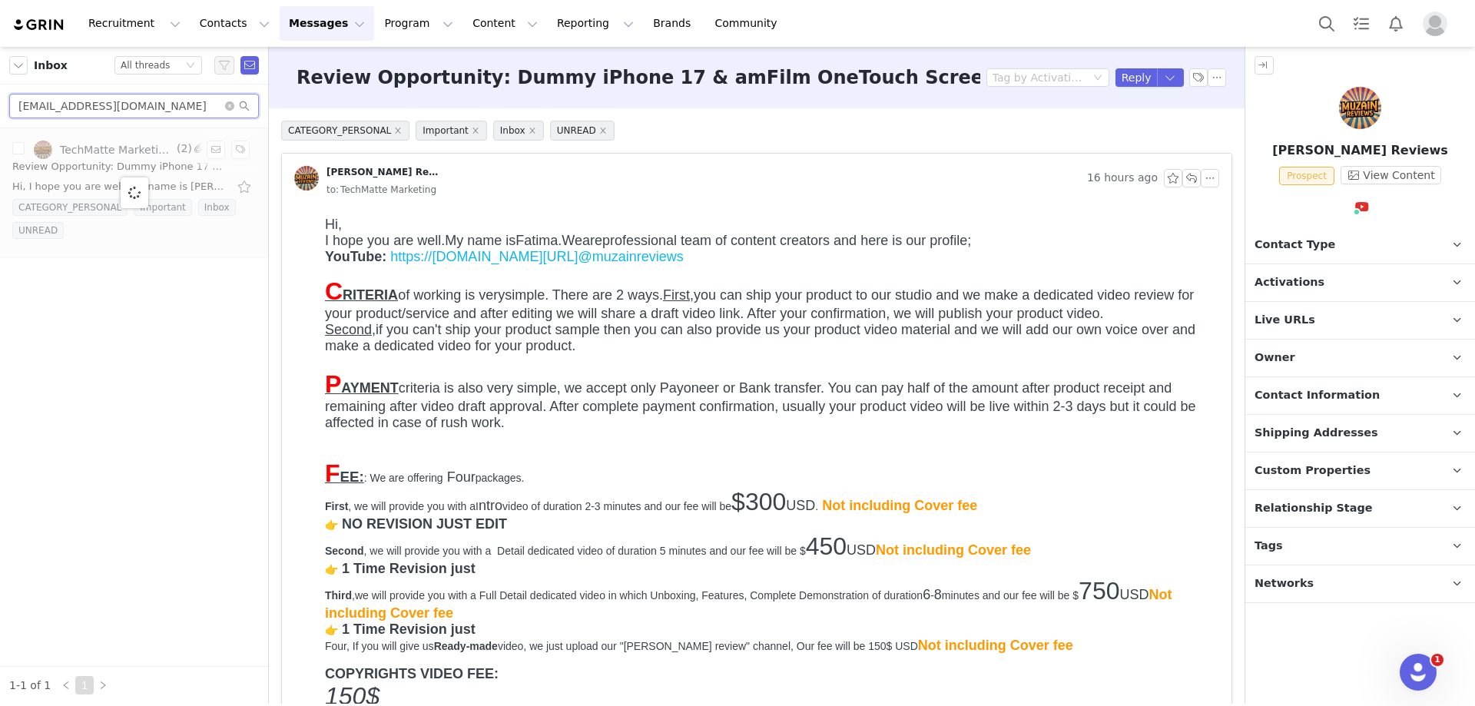
type input "[EMAIL_ADDRESS][DOMAIN_NAME]"
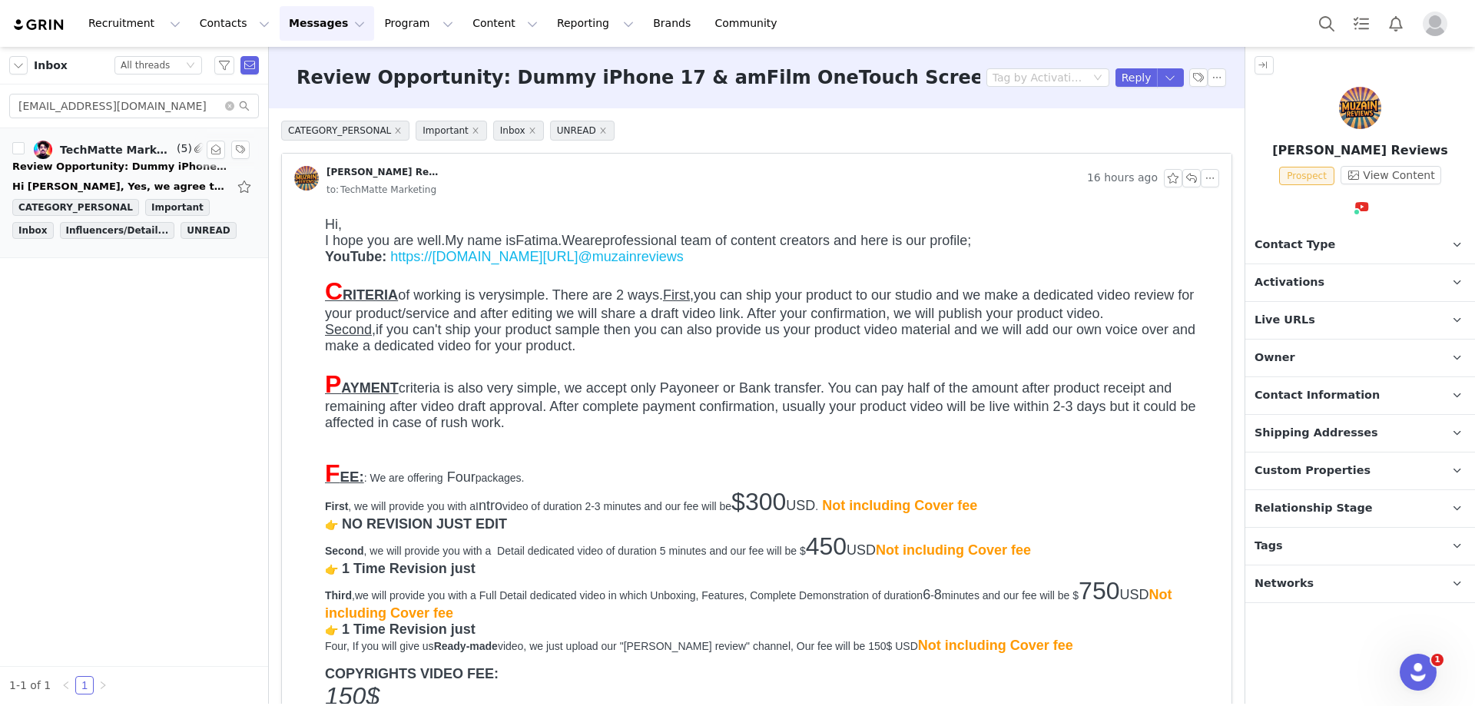
click at [109, 180] on div "Hi [PERSON_NAME], Yes, we agree to the collaboration and the terms outlined: We…" at bounding box center [119, 186] width 215 height 15
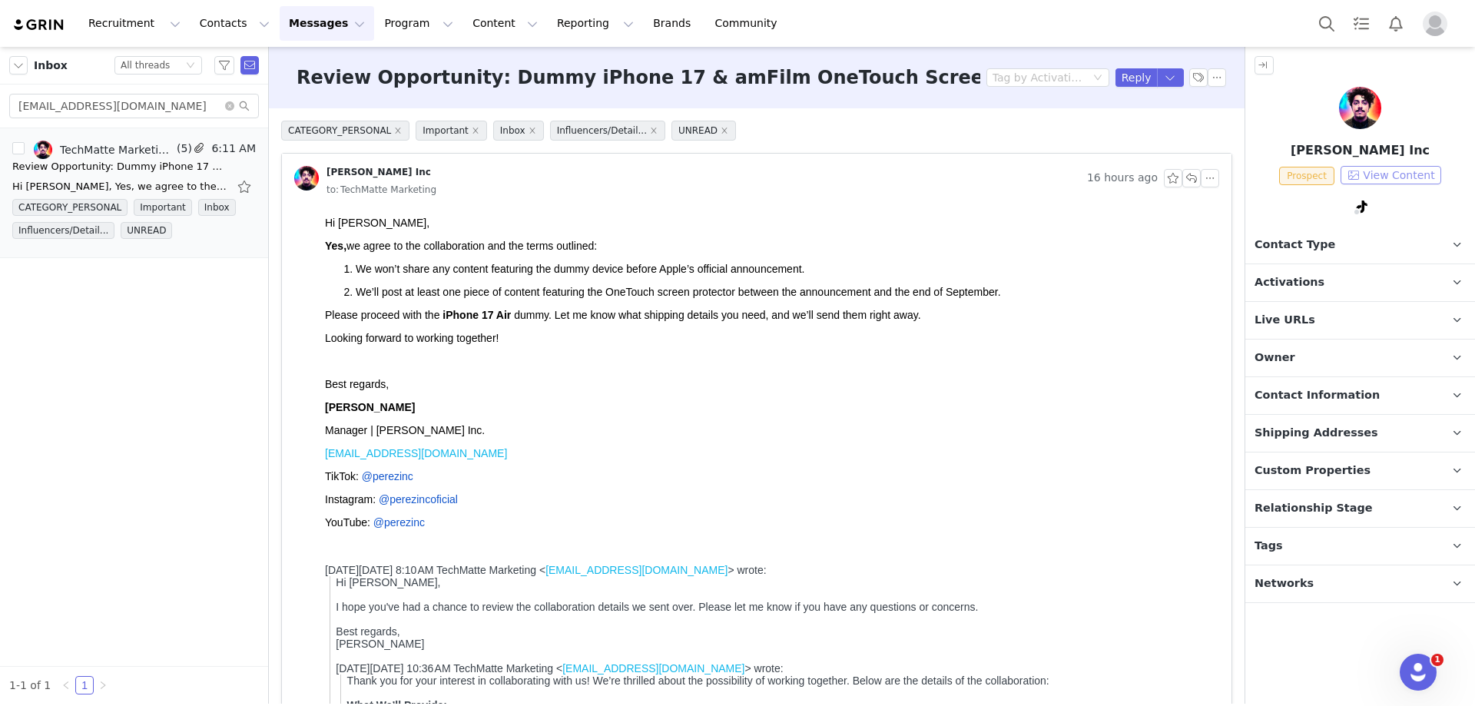
click at [1360, 173] on button "View Content" at bounding box center [1390, 175] width 101 height 18
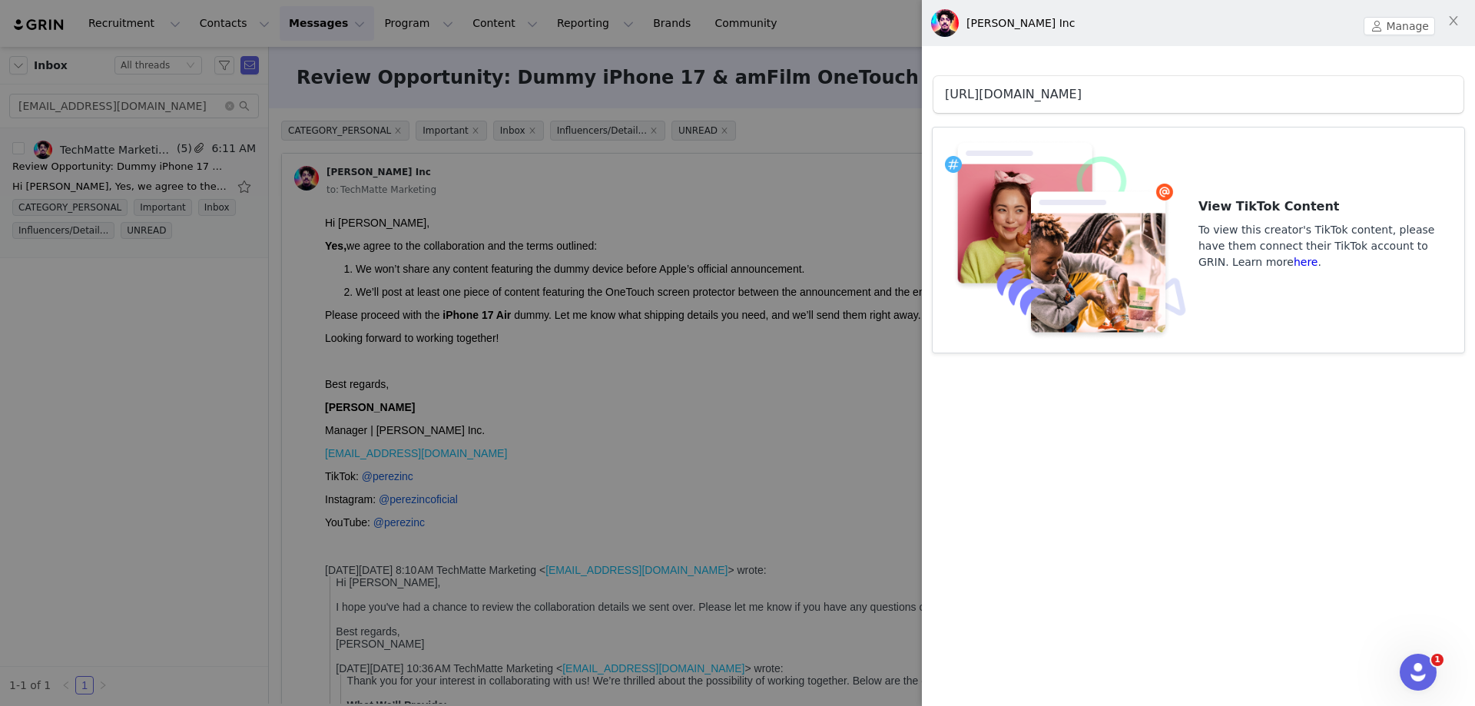
click at [1081, 97] on link "[URL][DOMAIN_NAME]" at bounding box center [1013, 94] width 137 height 15
click at [621, 317] on div at bounding box center [737, 353] width 1475 height 706
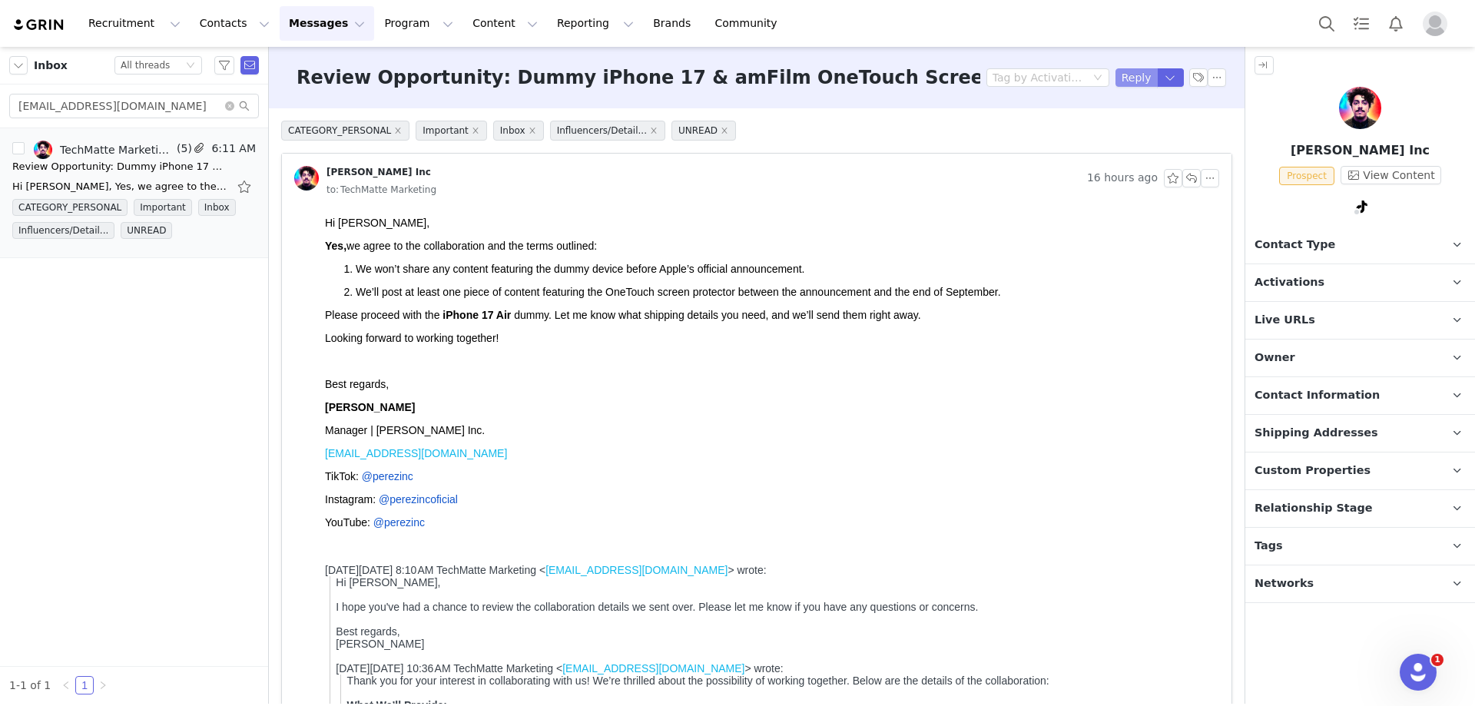
click at [1129, 75] on button "Reply" at bounding box center [1136, 77] width 42 height 18
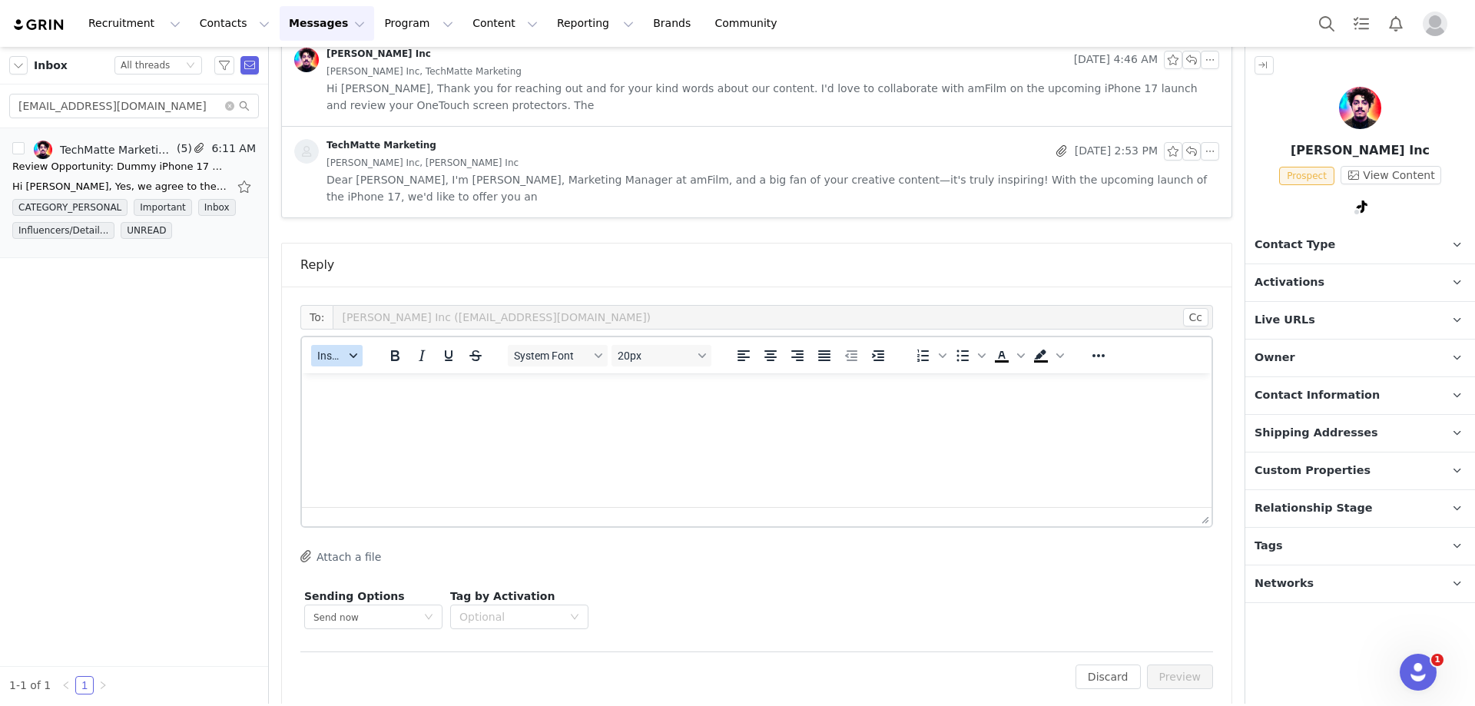
click at [349, 352] on icon "button" at bounding box center [353, 356] width 8 height 8
click at [359, 365] on div "Insert Template" at bounding box center [393, 365] width 138 height 18
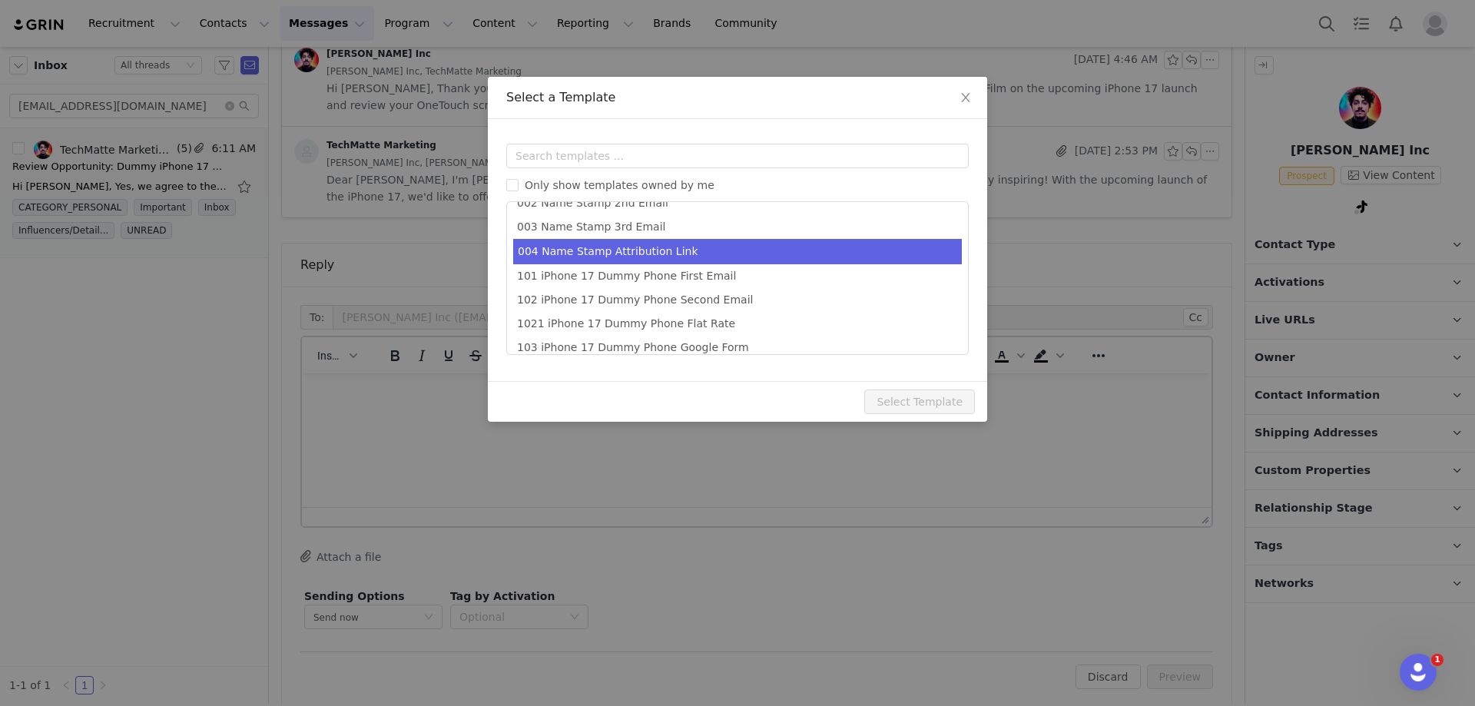
scroll to position [76, 0]
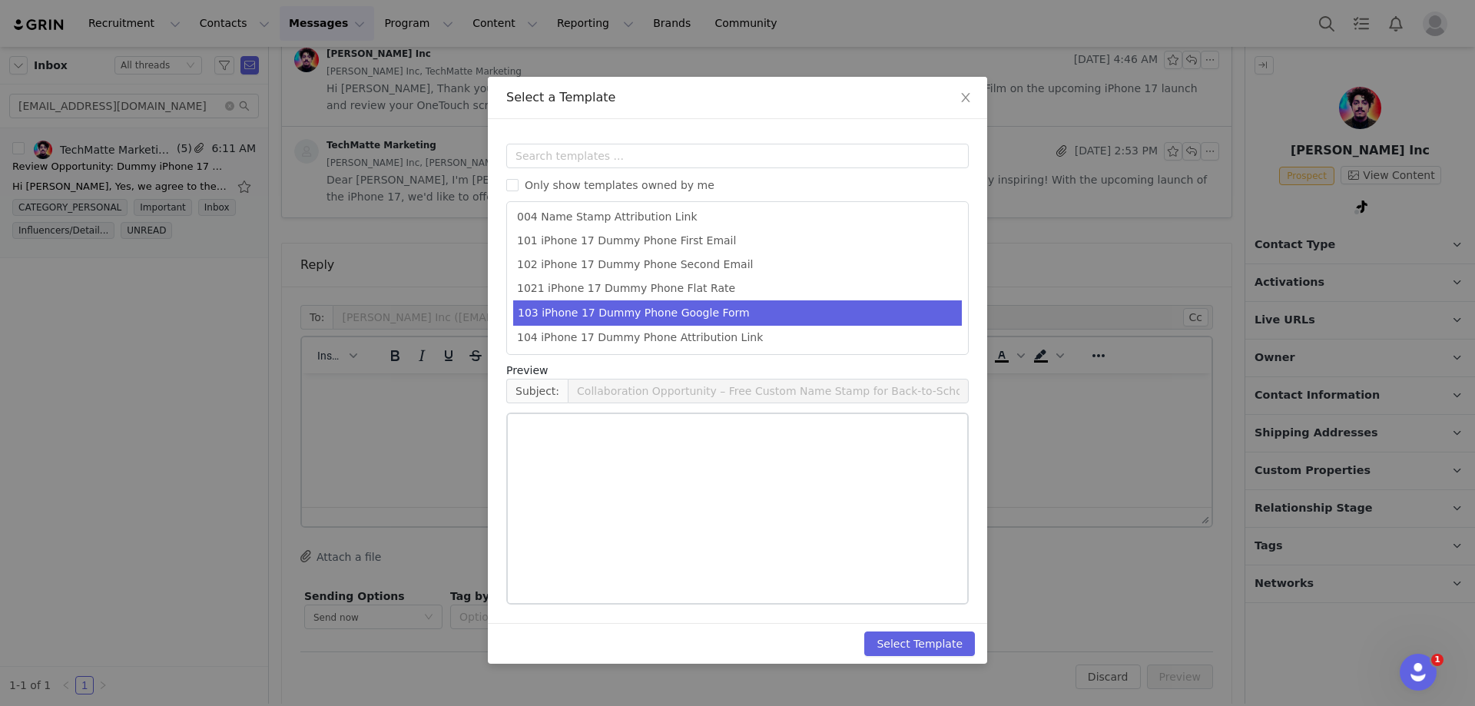
click at [710, 307] on li "103 iPhone 17 Dummy Phone Google Form" at bounding box center [737, 312] width 449 height 25
type input "Next Steps: Shipping Details for Your amFilm Collaboration"
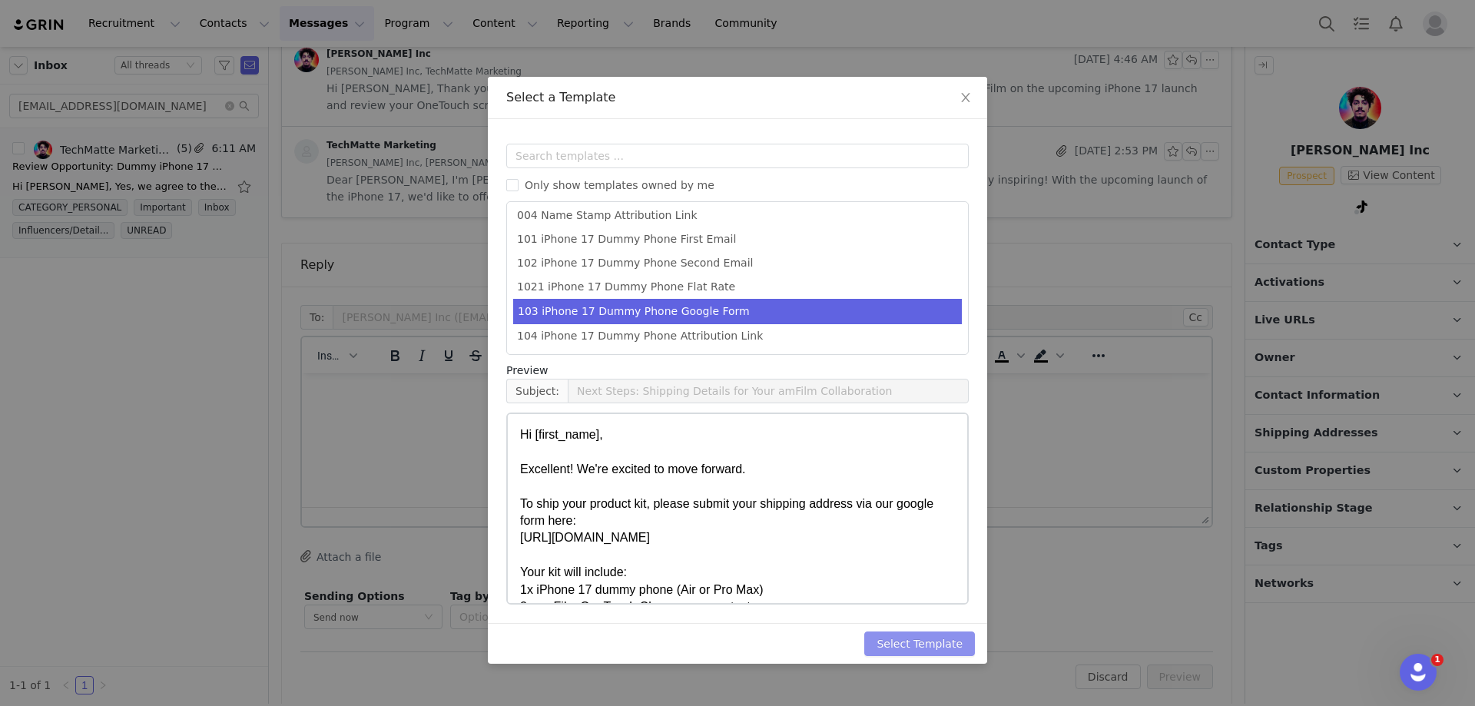
click at [902, 635] on button "Select Template" at bounding box center [919, 643] width 111 height 25
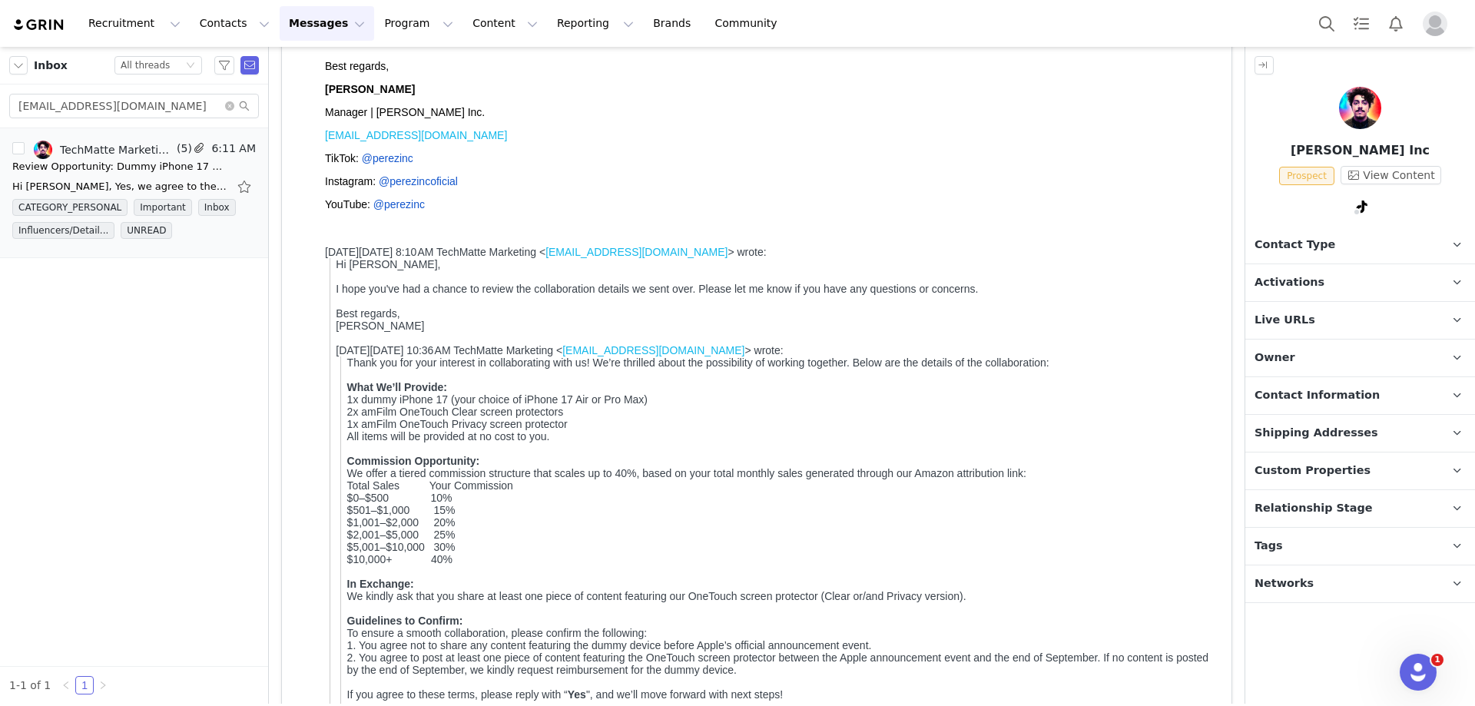
scroll to position [291, 0]
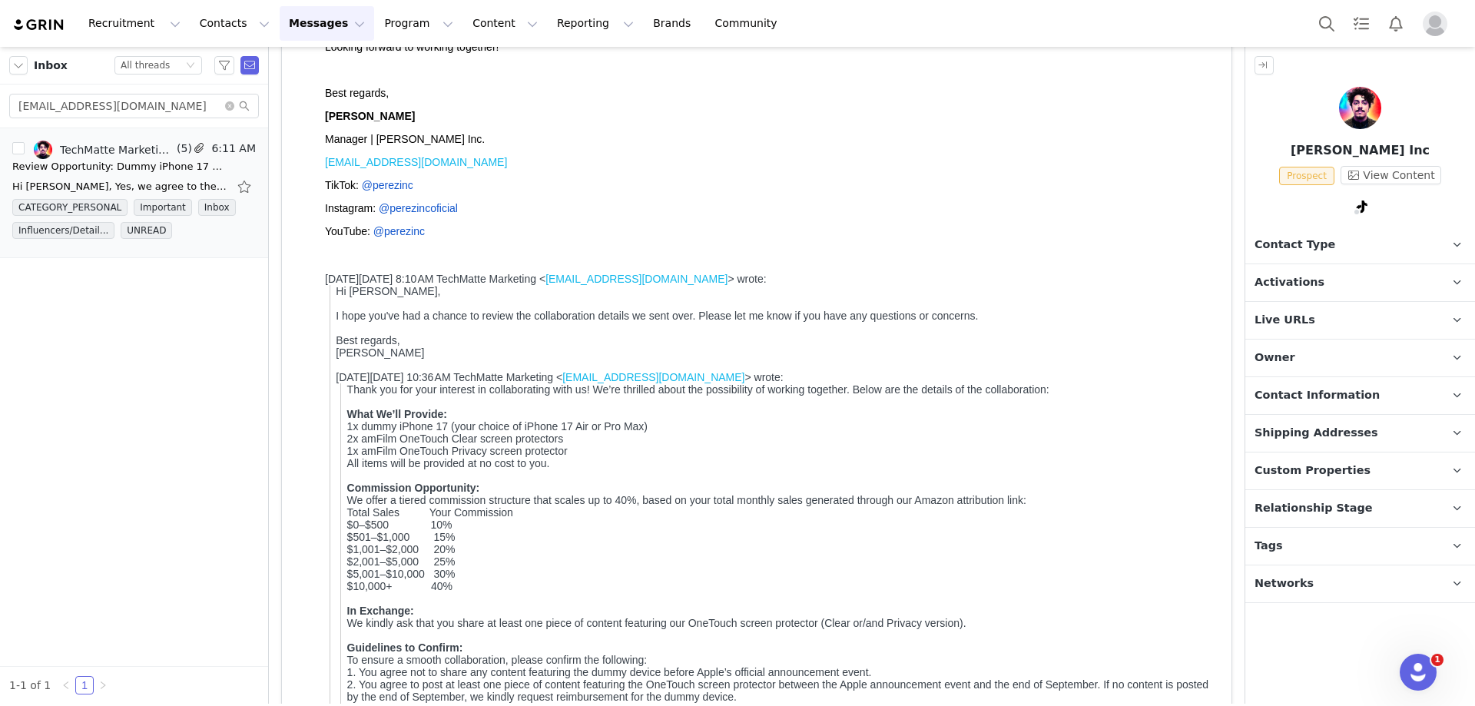
click at [346, 122] on b "[PERSON_NAME]" at bounding box center [370, 116] width 90 height 12
copy b "[PERSON_NAME]"
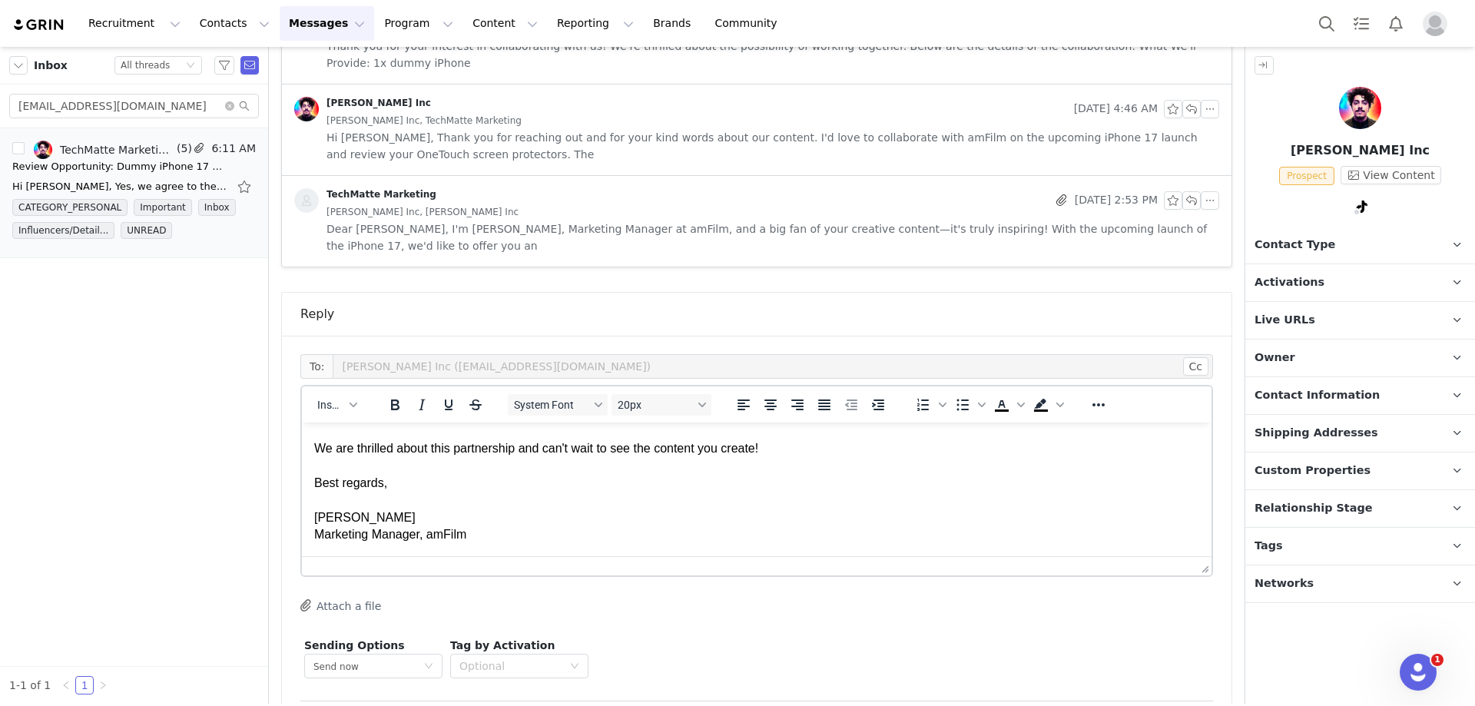
scroll to position [2749, 0]
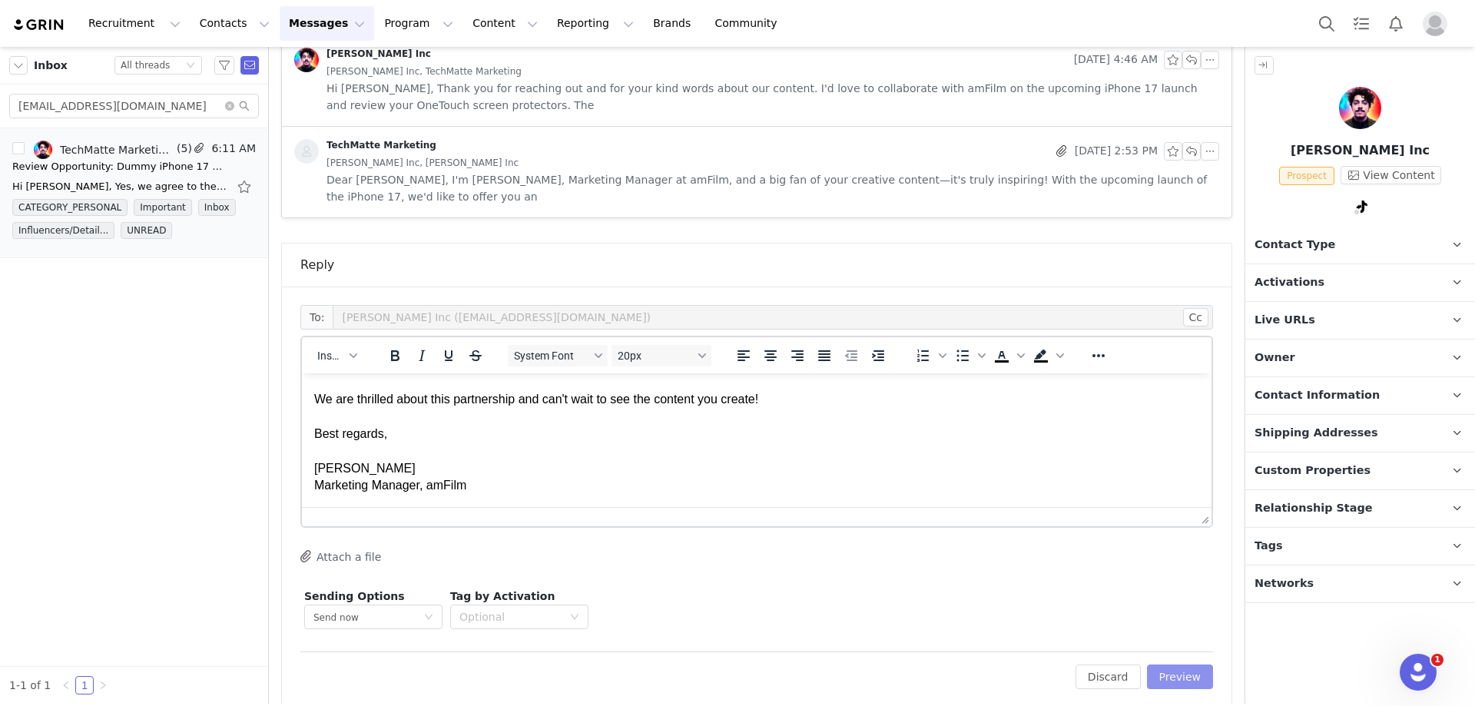
click at [1161, 664] on button "Preview" at bounding box center [1180, 676] width 67 height 25
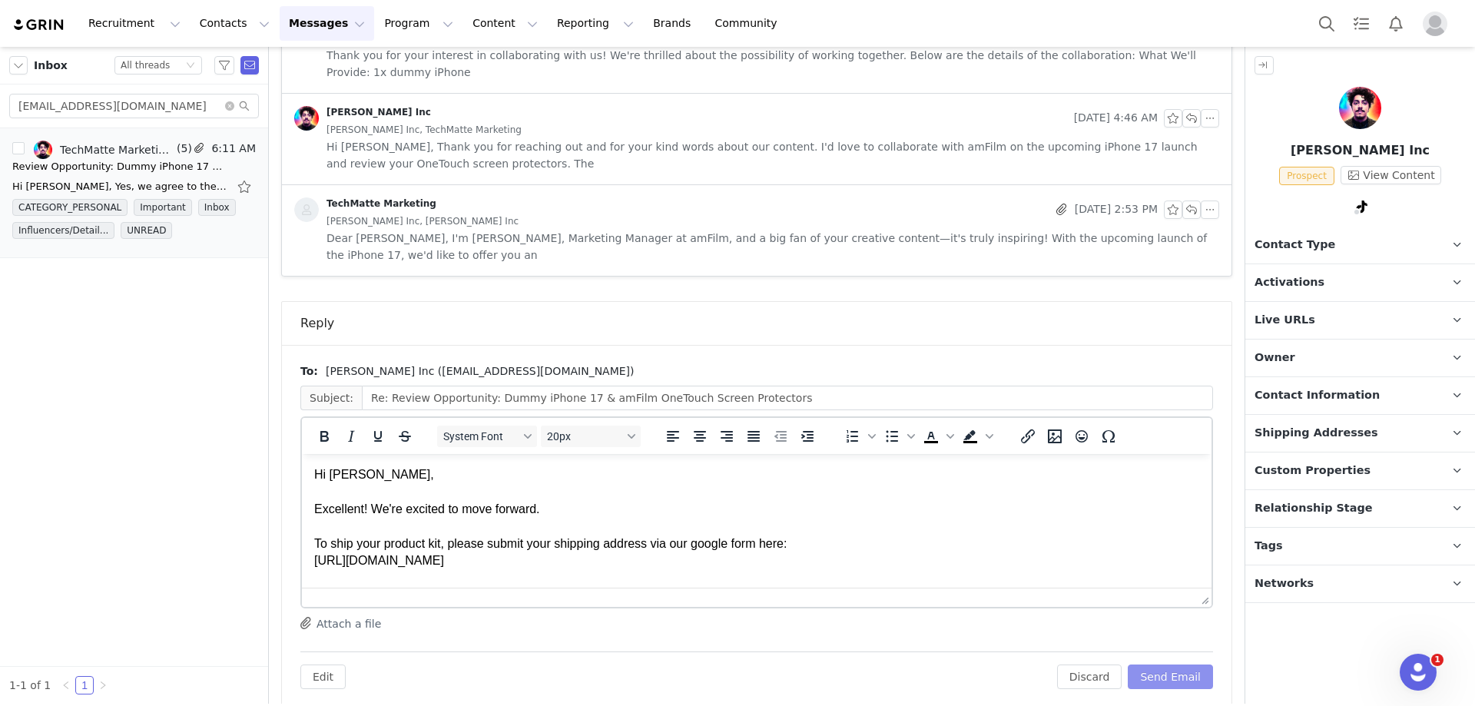
scroll to position [0, 0]
click at [351, 480] on div "Hi [PERSON_NAME]," at bounding box center [756, 474] width 885 height 17
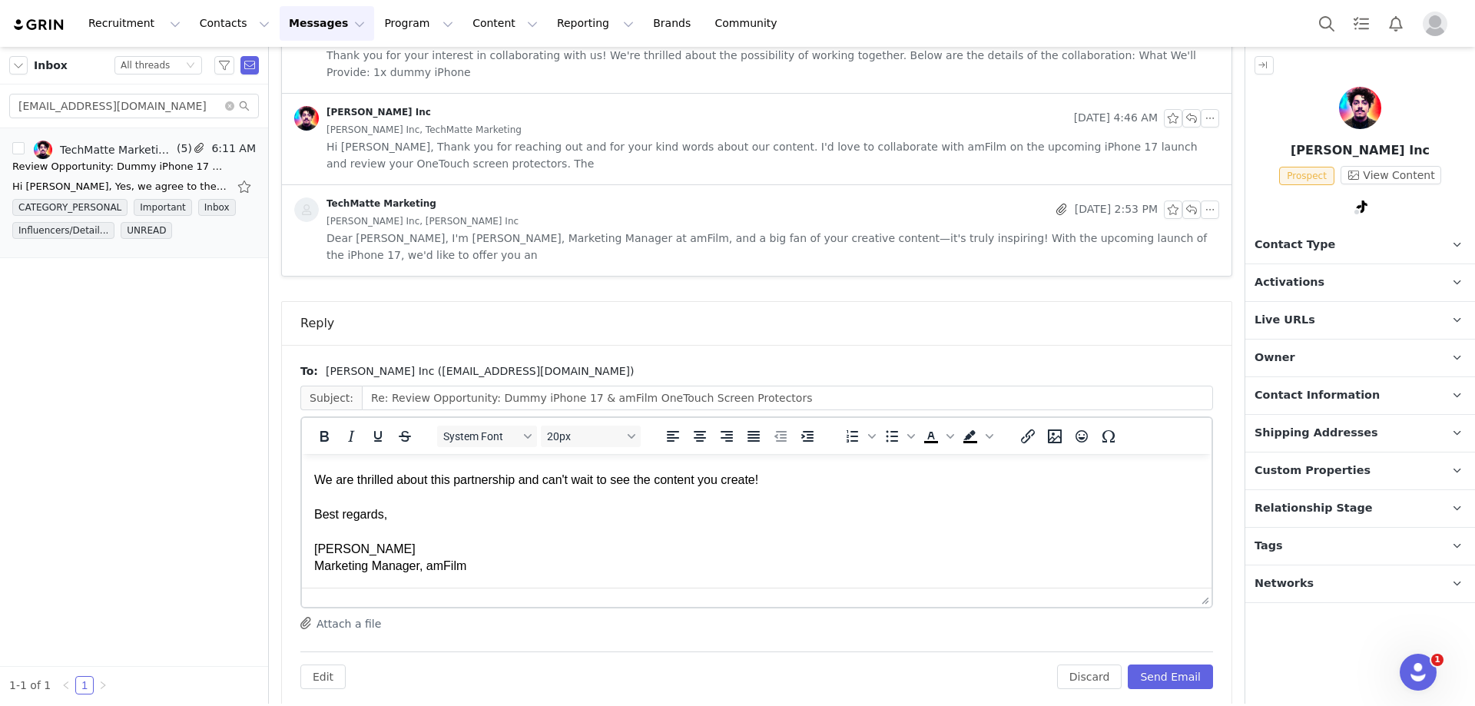
scroll to position [349, 0]
click at [1184, 664] on button "Send Email" at bounding box center [1169, 676] width 85 height 25
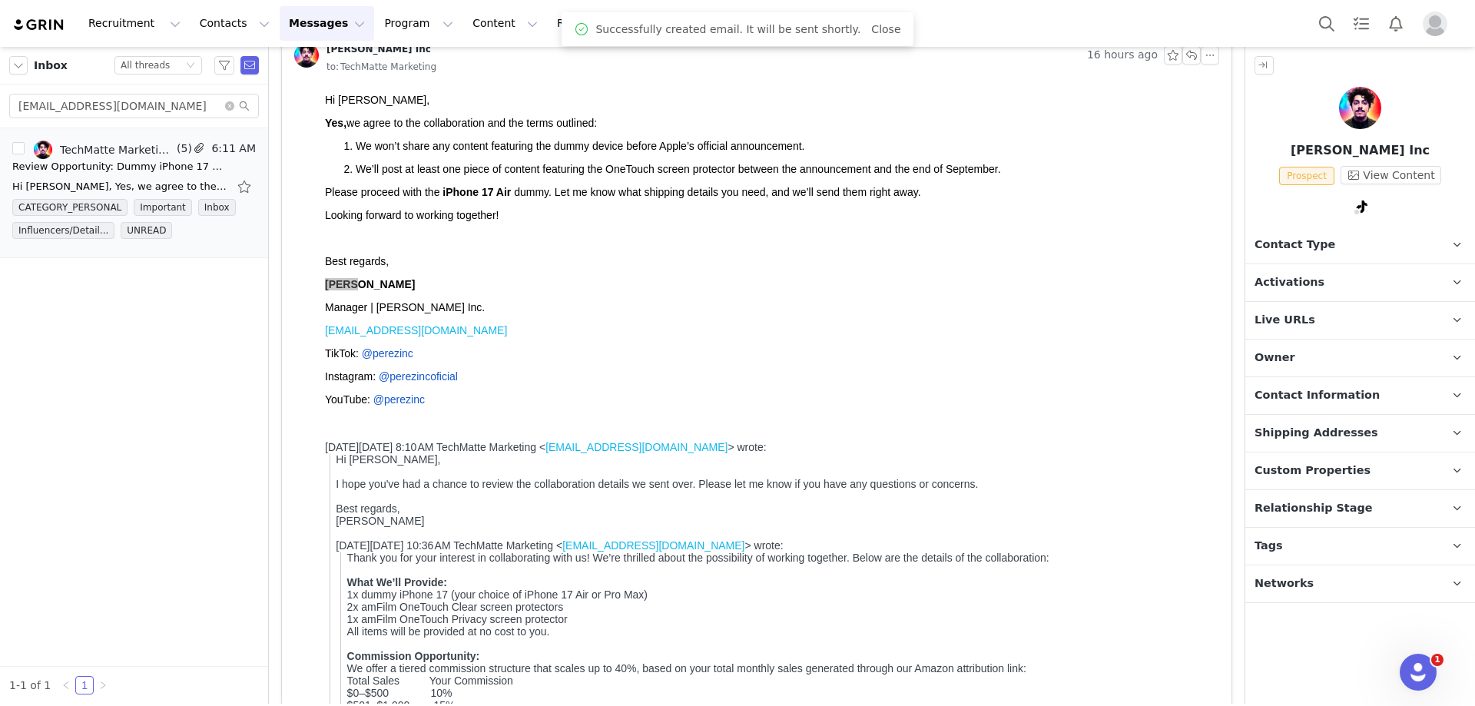
scroll to position [0, 0]
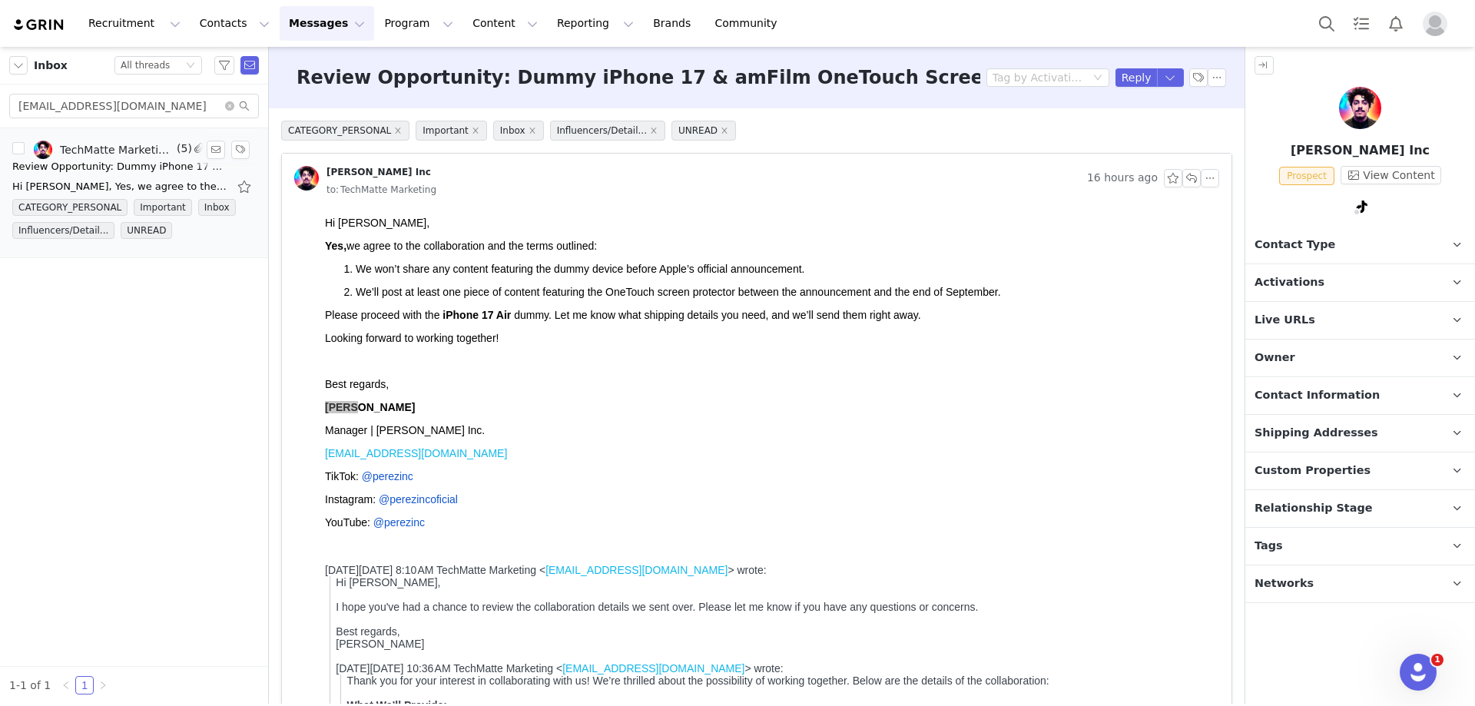
click at [154, 154] on div "TechMatte Marketing, [PERSON_NAME] Inc" at bounding box center [117, 150] width 114 height 12
click at [145, 160] on div "Review Opportunity: Dummy iPhone 17 & amFilm OneTouch Screen Protectors" at bounding box center [119, 166] width 215 height 15
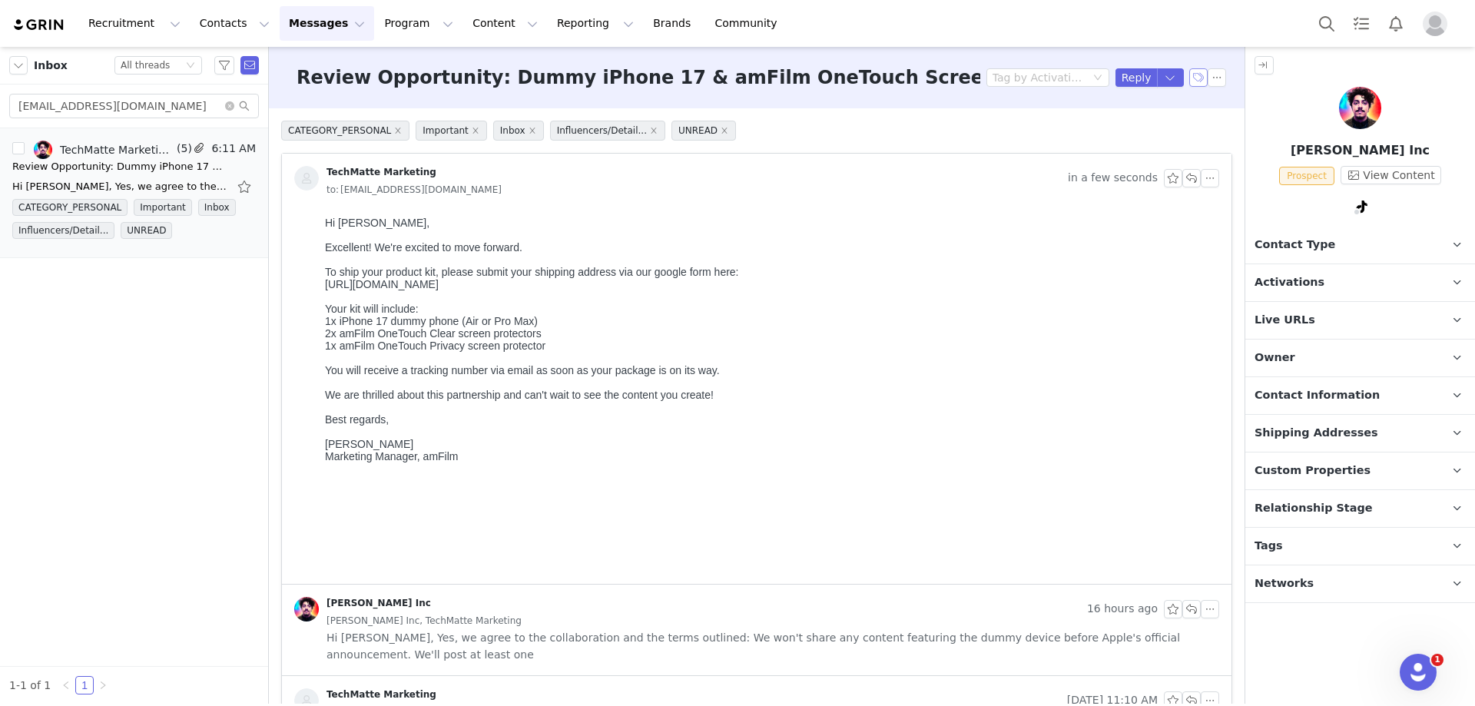
click at [1189, 78] on button "button" at bounding box center [1198, 77] width 18 height 18
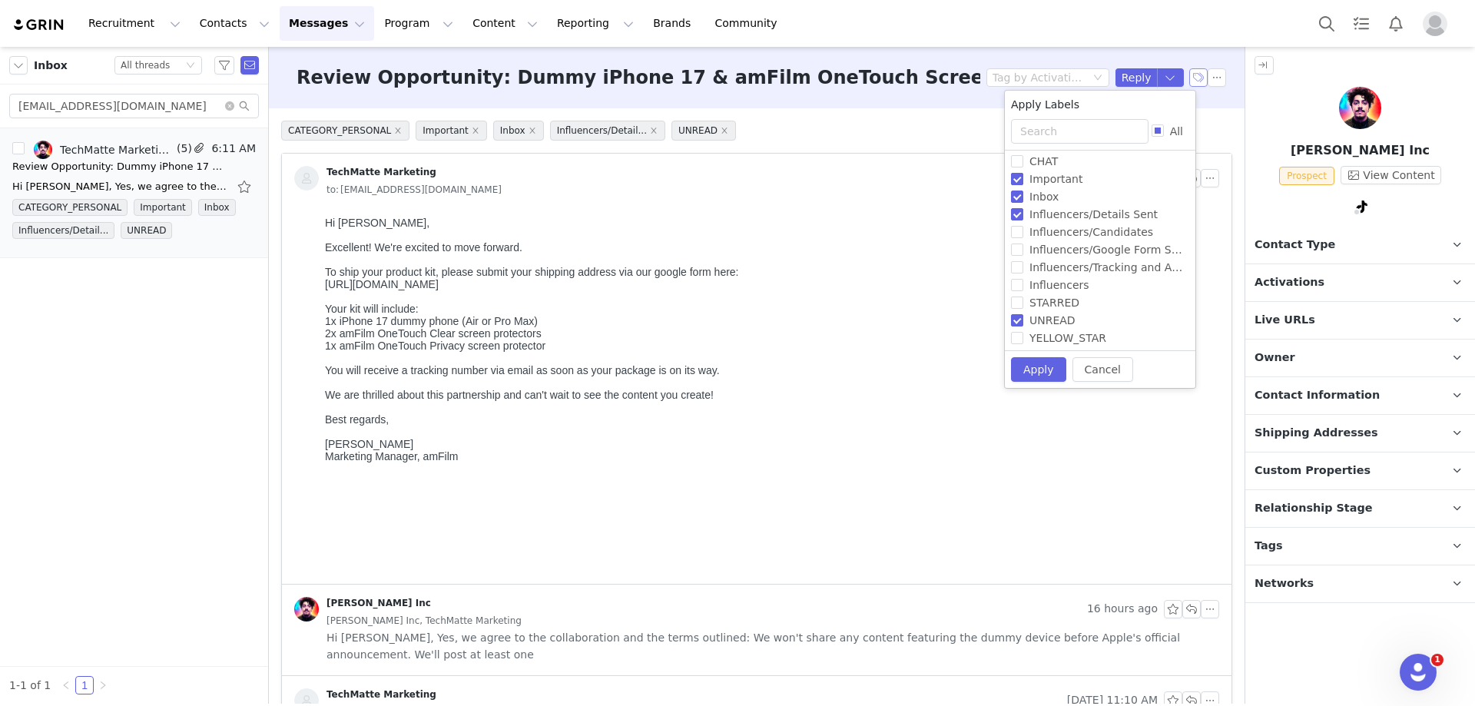
scroll to position [94, 0]
click at [1017, 245] on input "Influencers/Google Form Sent" at bounding box center [1017, 247] width 12 height 12
checkbox input "true"
click at [1018, 209] on input "Influencers/Details Sent" at bounding box center [1017, 212] width 12 height 12
checkbox input "false"
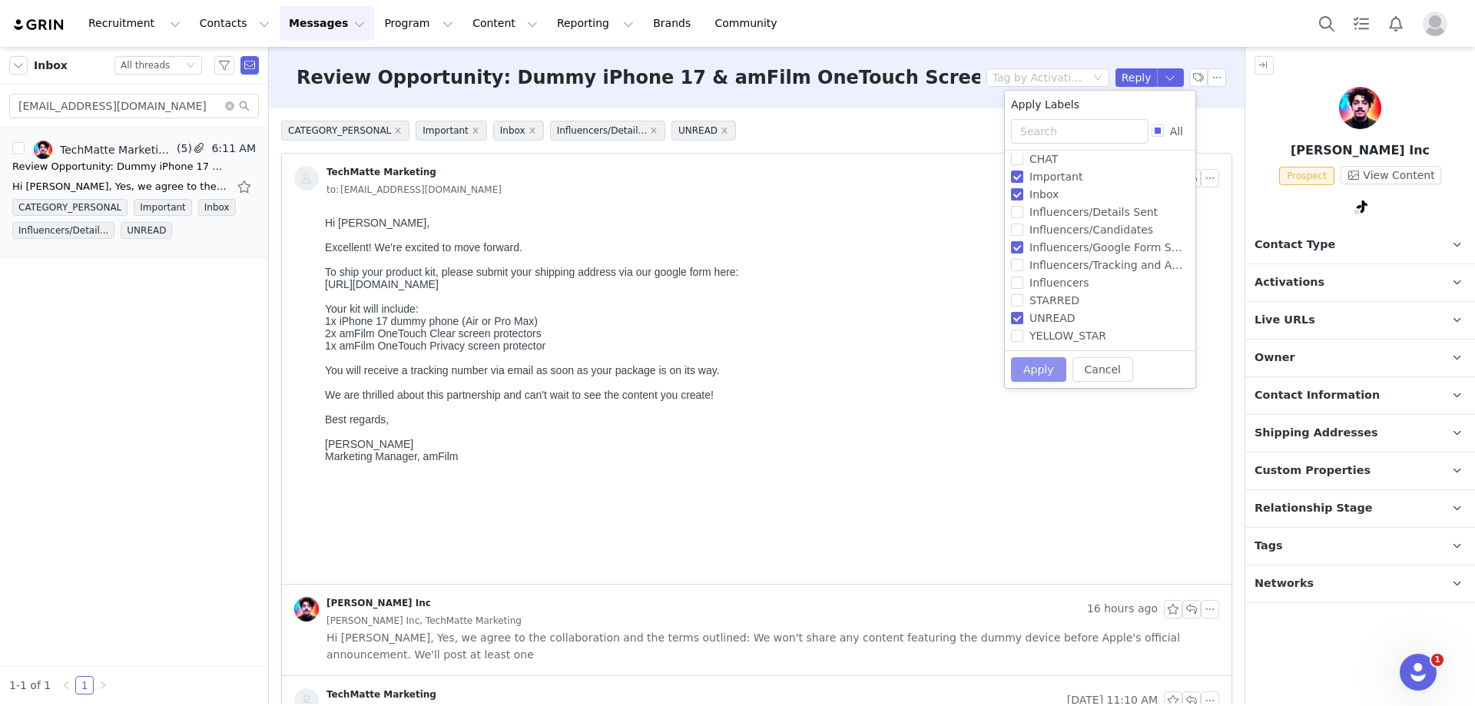
click at [1025, 369] on button "Apply" at bounding box center [1038, 369] width 55 height 25
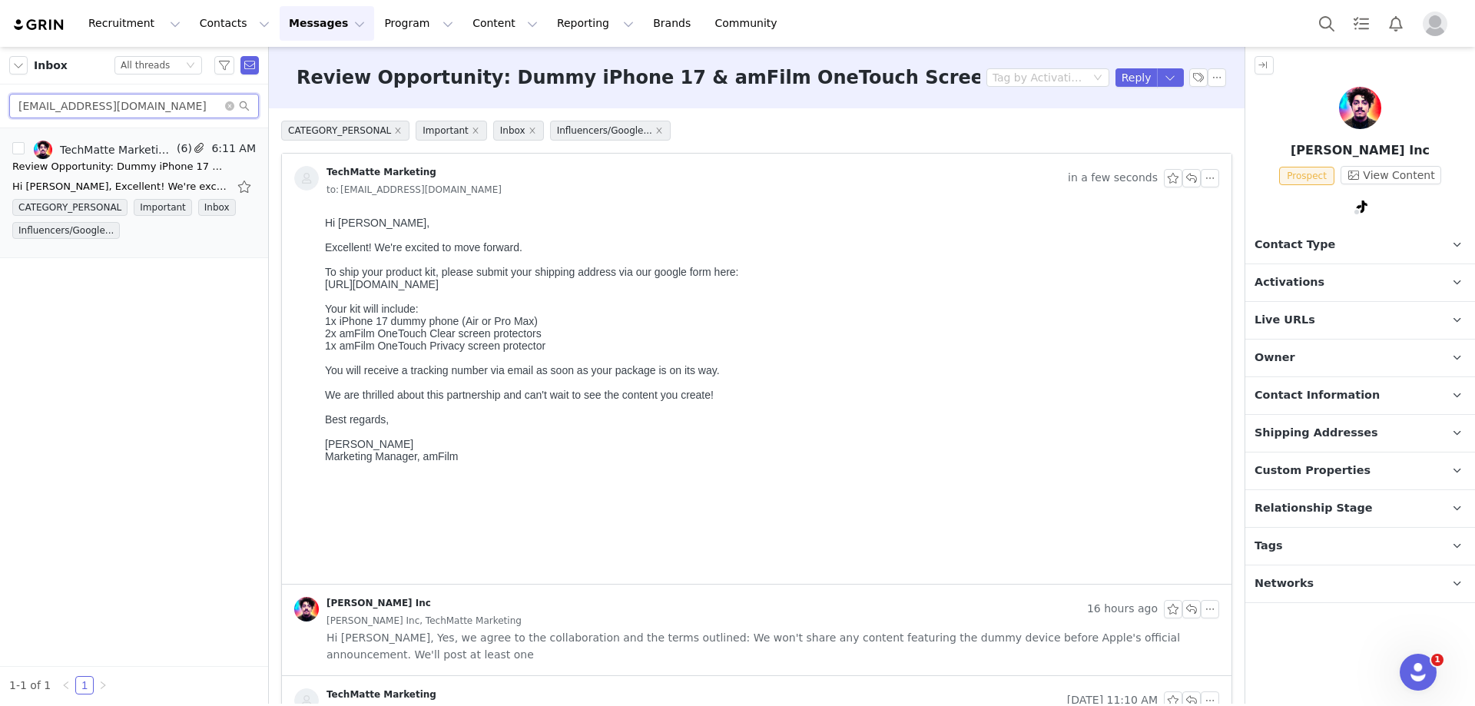
drag, startPoint x: 154, startPoint y: 104, endPoint x: 22, endPoint y: 104, distance: 132.1
click at [22, 104] on input "[EMAIL_ADDRESS][DOMAIN_NAME]" at bounding box center [134, 106] width 250 height 25
paste input "[EMAIL_ADDRESS]"
click at [179, 167] on div "Review Opportunity: Dummy iPhone 17 & amFilm OneTouch Screen Protectors" at bounding box center [119, 166] width 215 height 15
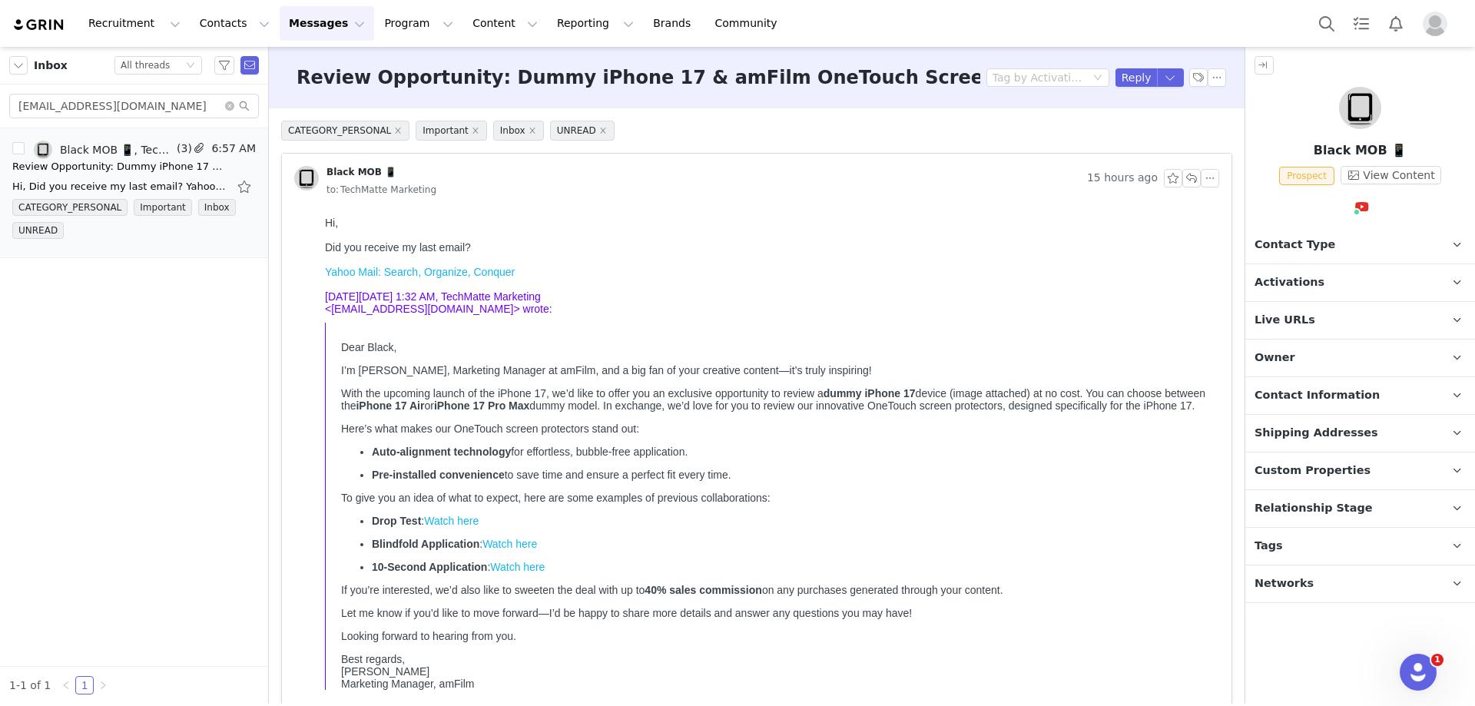
scroll to position [0, 0]
click at [1382, 170] on button "View Content" at bounding box center [1390, 175] width 101 height 18
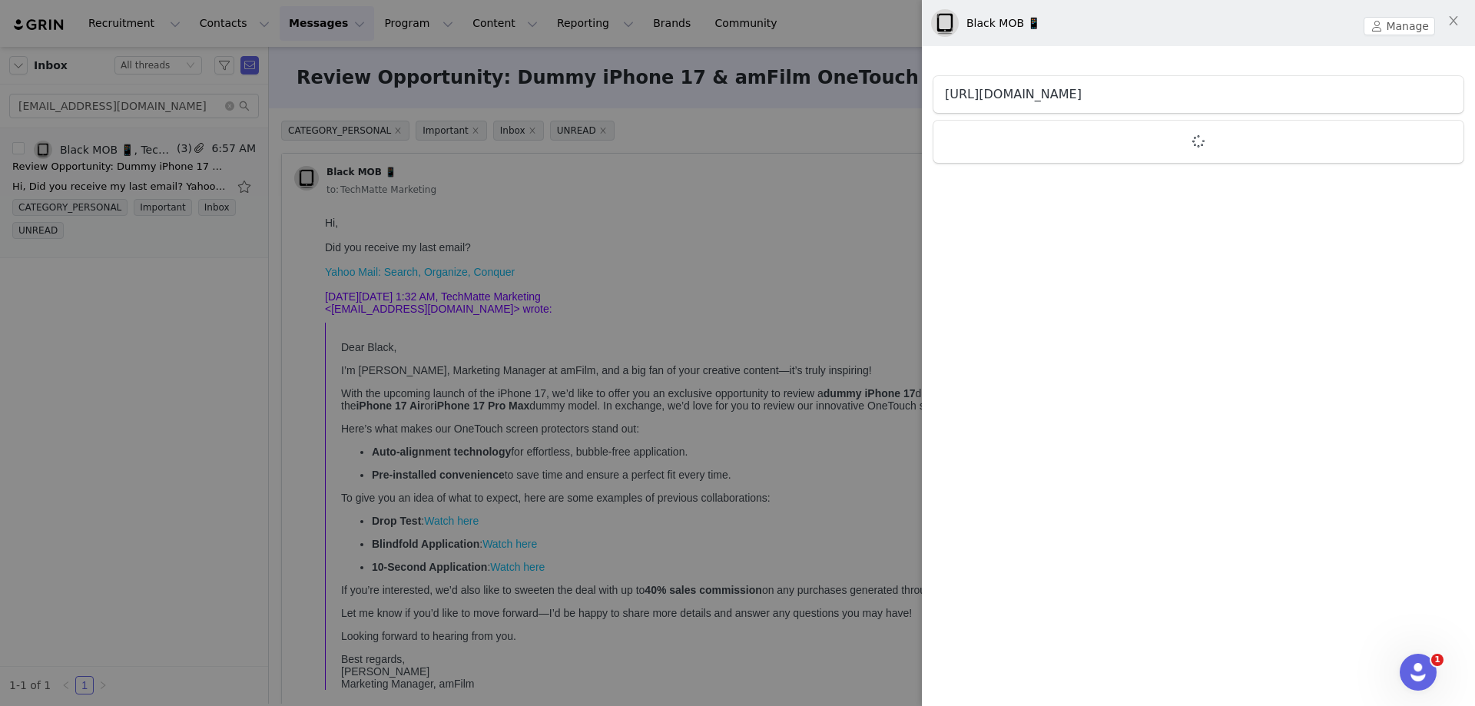
click at [1081, 94] on link "[URL][DOMAIN_NAME]" at bounding box center [1013, 94] width 137 height 15
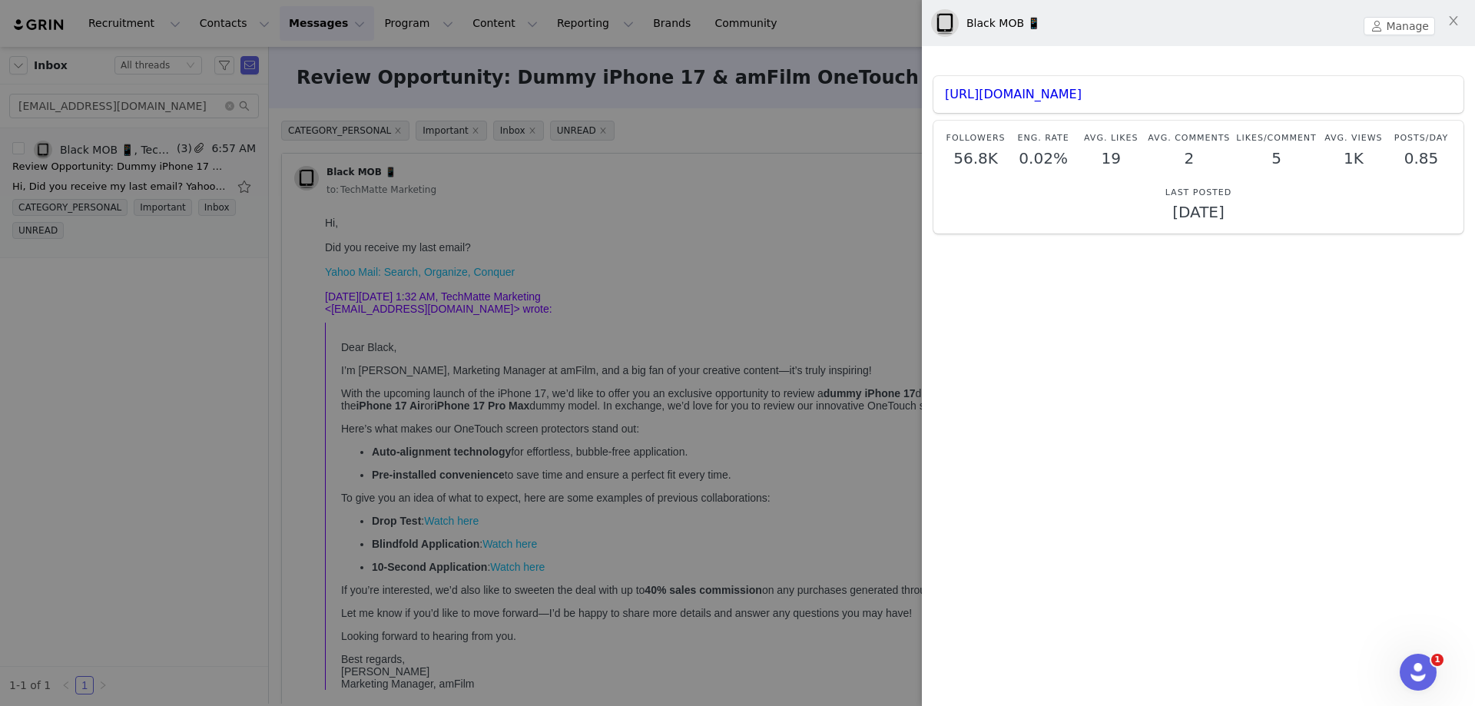
drag, startPoint x: 28, startPoint y: 284, endPoint x: 121, endPoint y: 286, distance: 92.2
click at [28, 284] on div at bounding box center [737, 353] width 1475 height 706
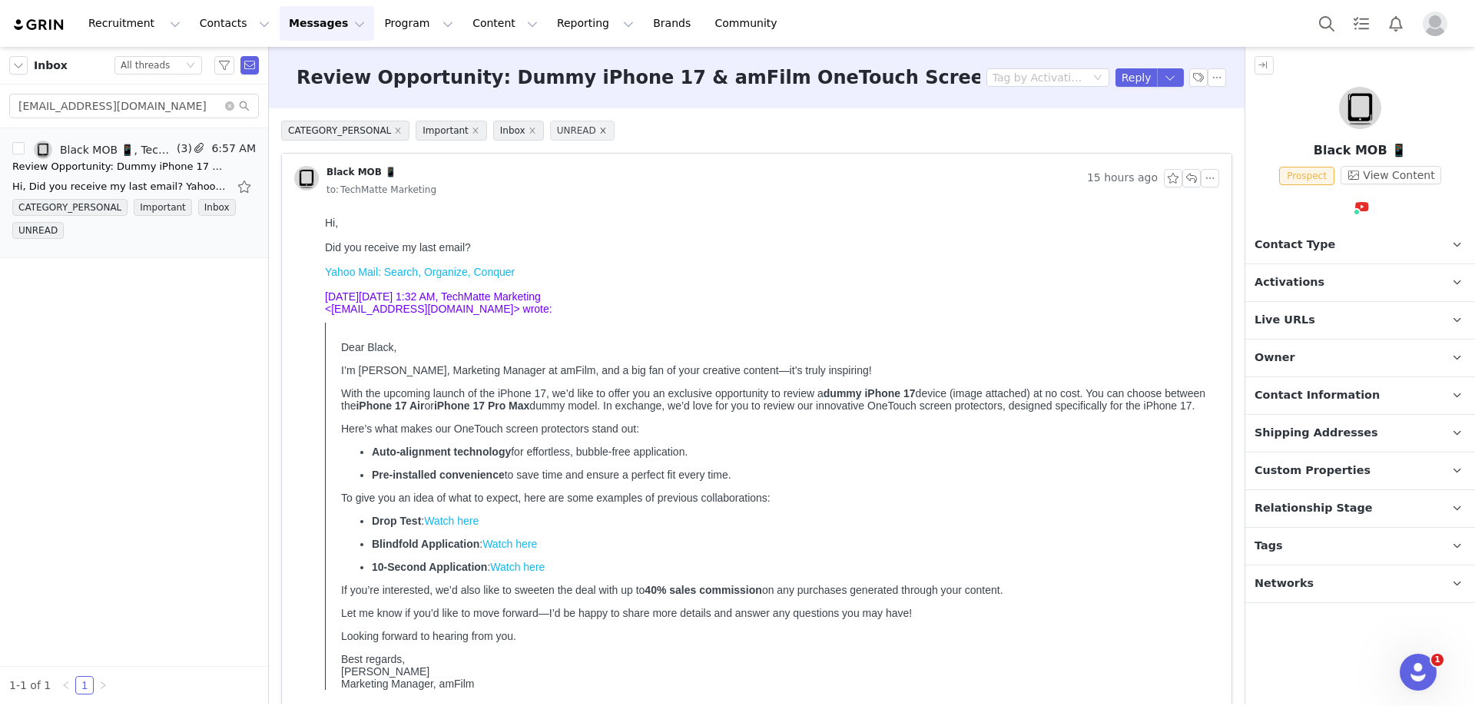
click at [599, 131] on icon "icon: close" at bounding box center [603, 131] width 8 height 8
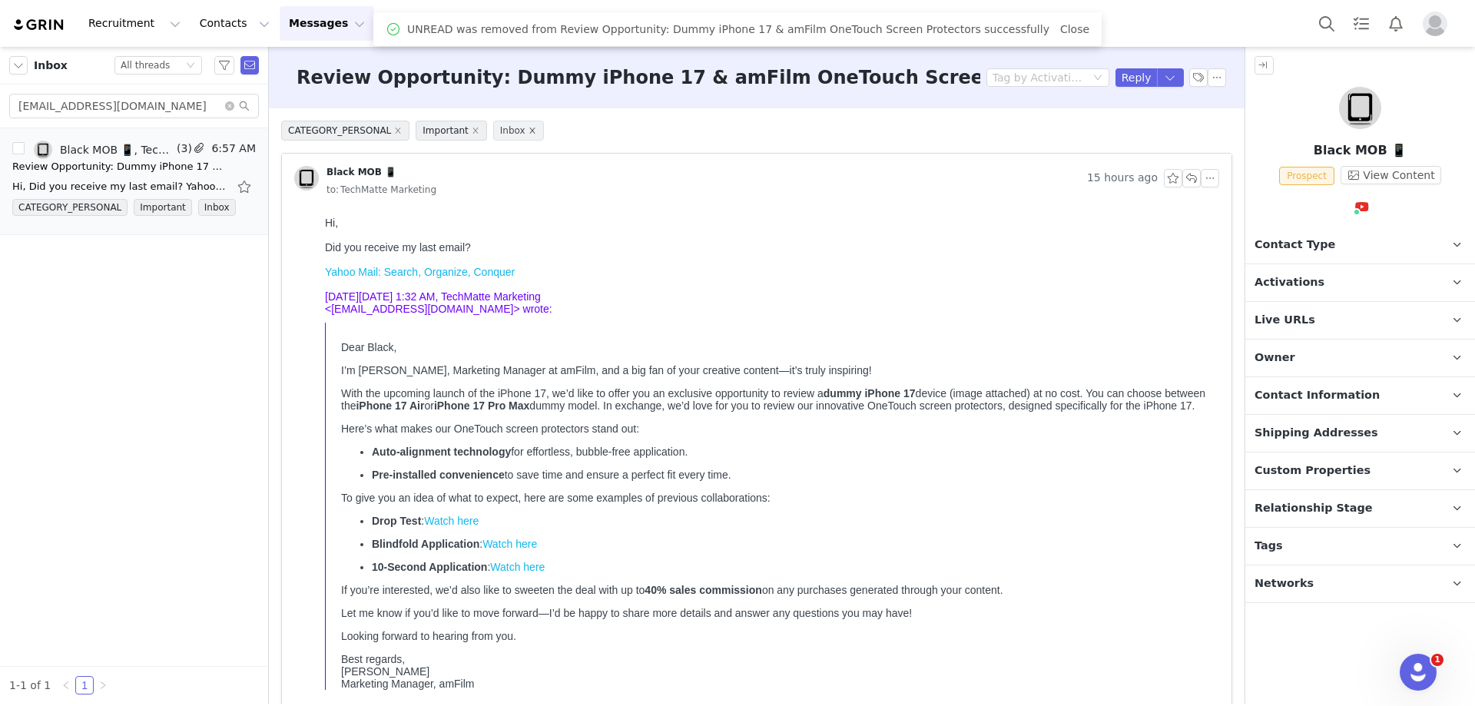
click at [528, 132] on icon "icon: close" at bounding box center [532, 131] width 8 height 8
click at [472, 132] on icon "icon: close" at bounding box center [476, 131] width 8 height 8
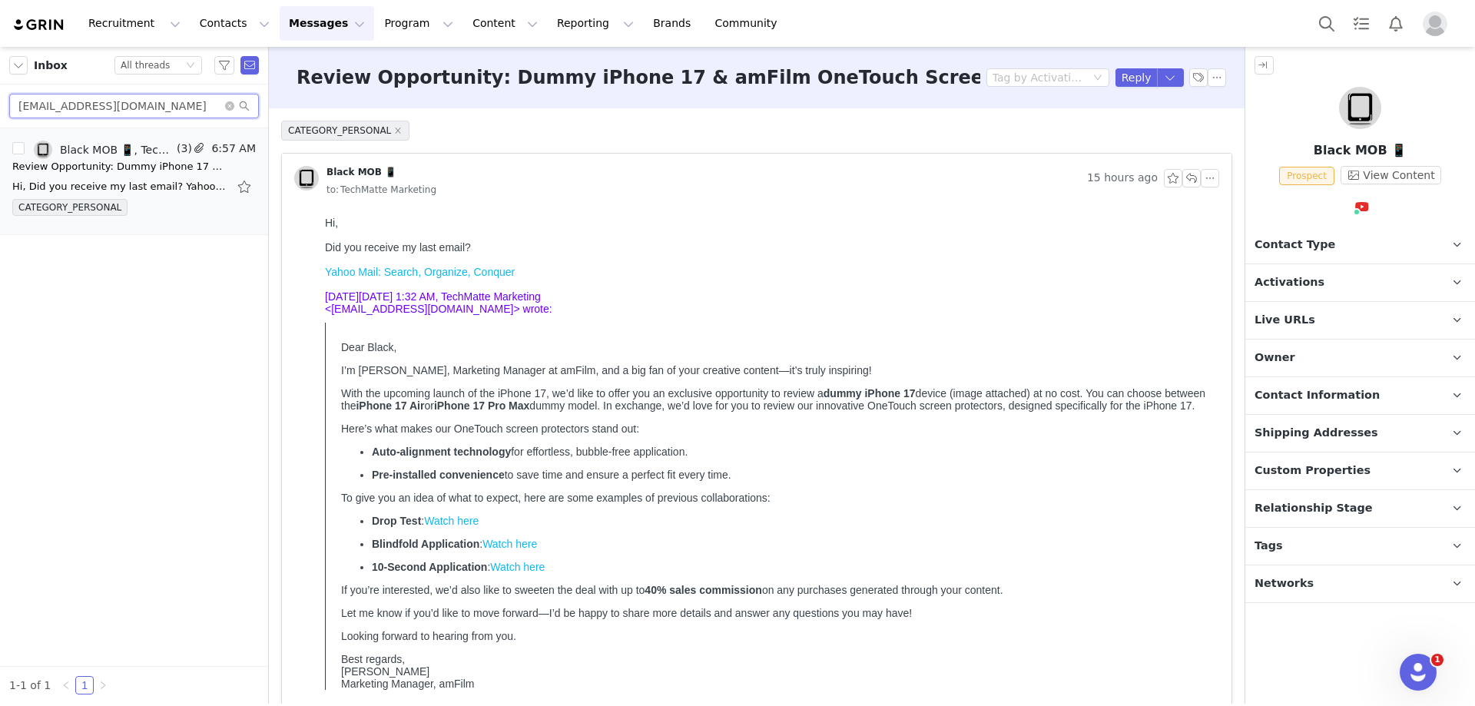
drag, startPoint x: 73, startPoint y: 93, endPoint x: 10, endPoint y: 93, distance: 63.0
click at [10, 93] on div "[EMAIL_ADDRESS][DOMAIN_NAME]" at bounding box center [134, 106] width 268 height 44
paste input "[EMAIL_ADDRESS]"
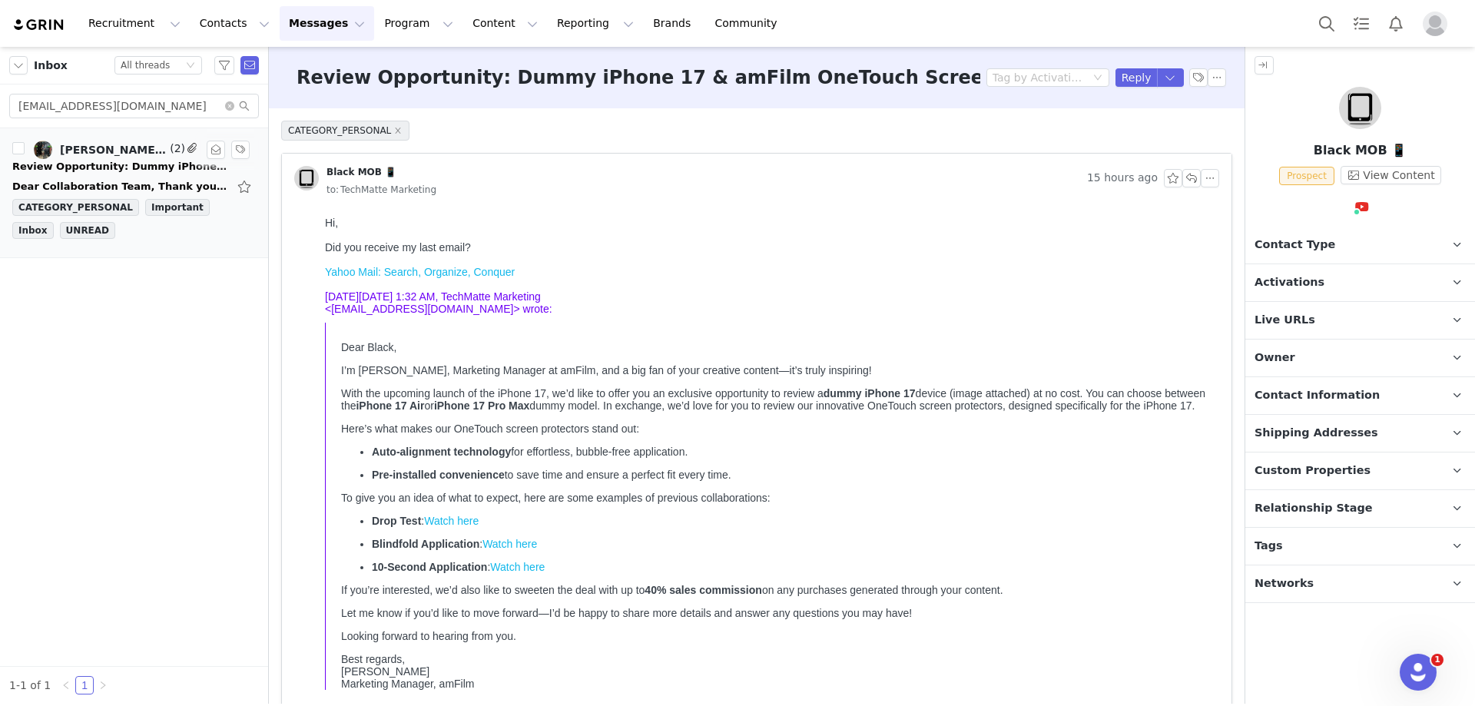
click at [68, 175] on div "Dear Collaboration Team, Thank you for reaching out to discuss potential collab…" at bounding box center [133, 186] width 243 height 25
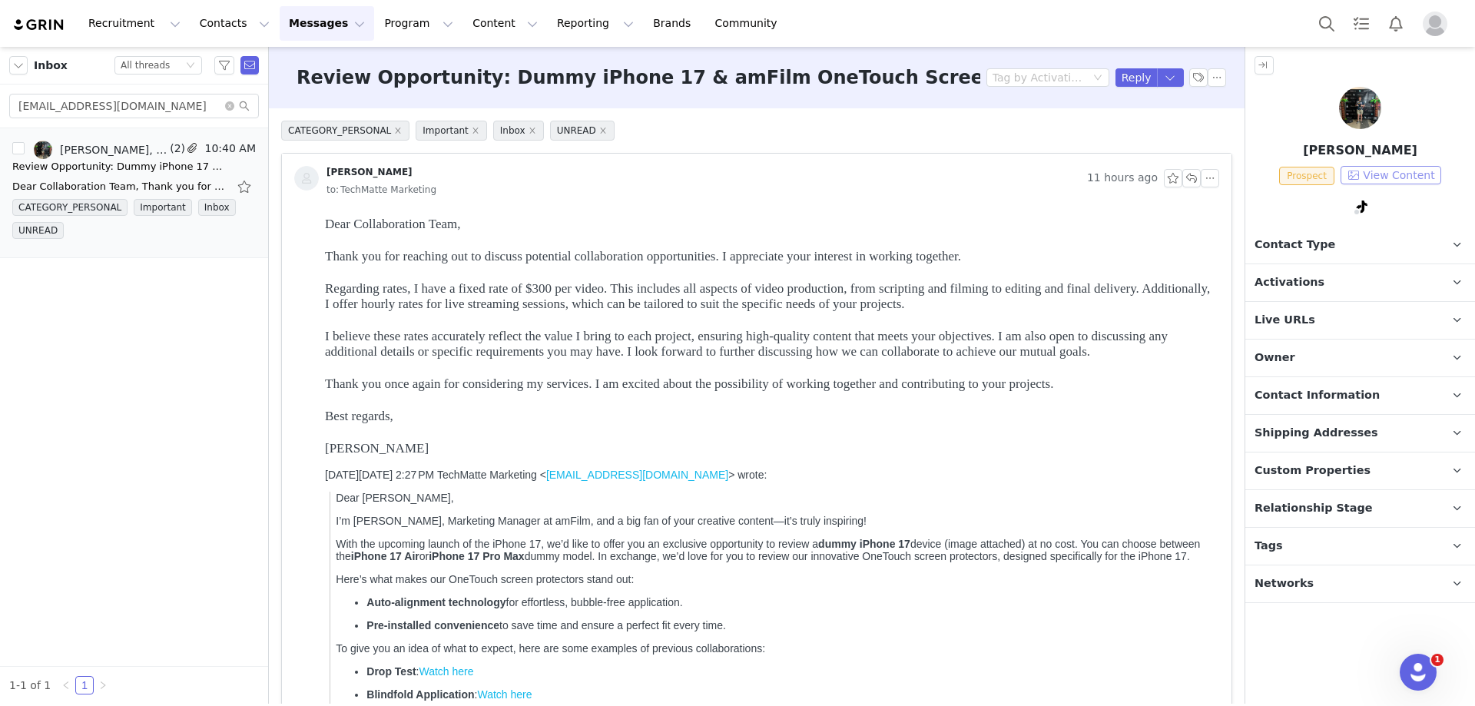
click at [1411, 177] on button "View Content" at bounding box center [1390, 175] width 101 height 18
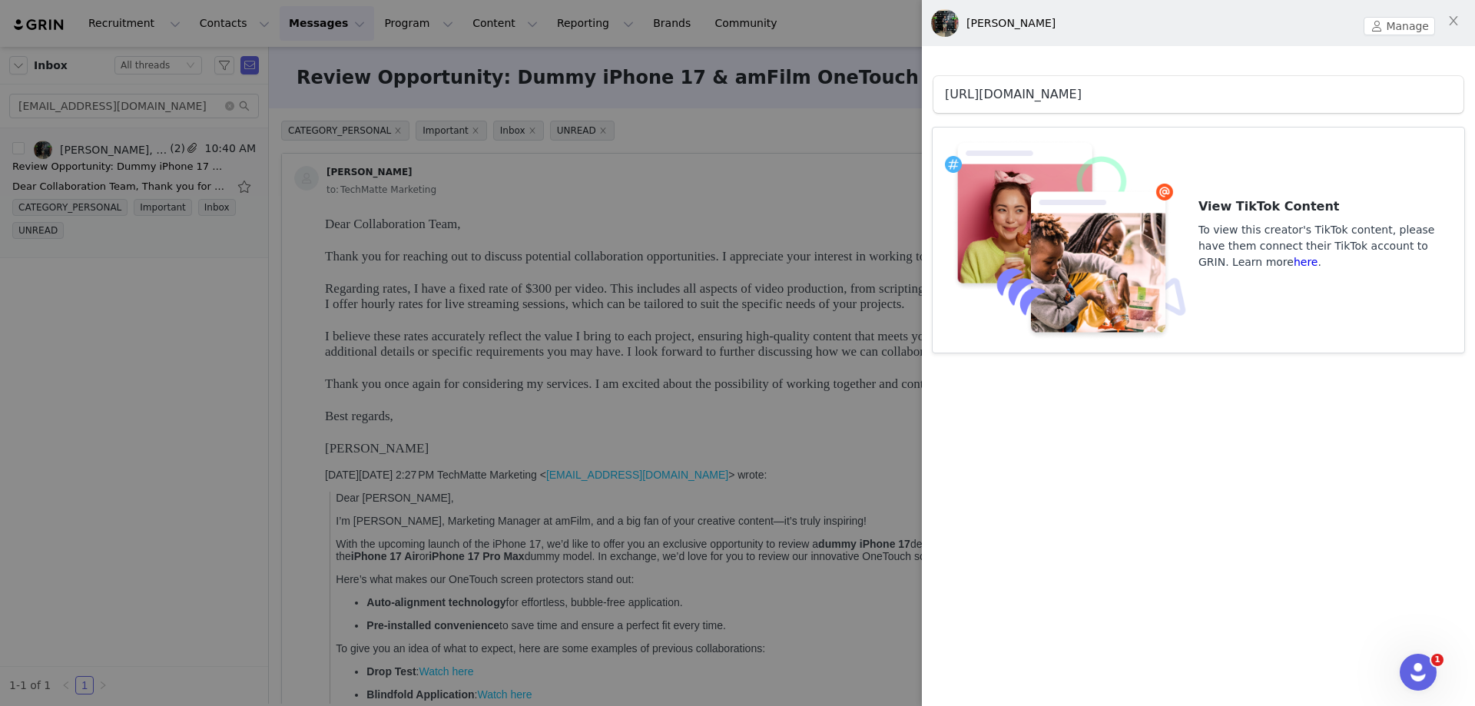
click at [983, 97] on link "[URL][DOMAIN_NAME]" at bounding box center [1013, 94] width 137 height 15
click at [571, 216] on div at bounding box center [737, 353] width 1475 height 706
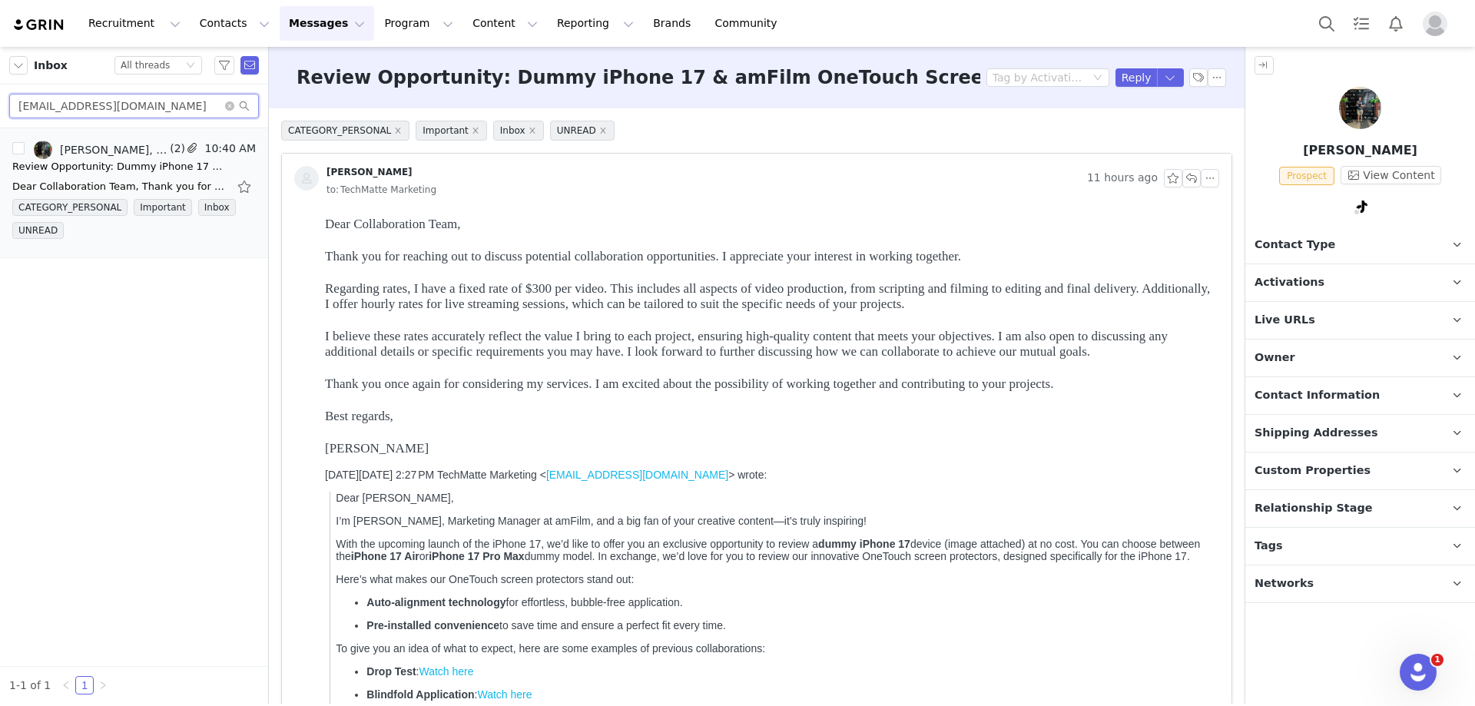
drag, startPoint x: 170, startPoint y: 107, endPoint x: -15, endPoint y: 108, distance: 184.3
click at [0, 108] on html "Recruitment Recruitment Creator Search Curated Lists Landing Pages Web Extensio…" at bounding box center [737, 353] width 1475 height 706
paste input "inevermiss319"
click at [112, 159] on div "Review Opportunity: Dummy iPhone 17 & amFilm OneTouch Screen Protectors" at bounding box center [119, 166] width 215 height 15
click at [1397, 175] on button "View Content" at bounding box center [1390, 175] width 101 height 18
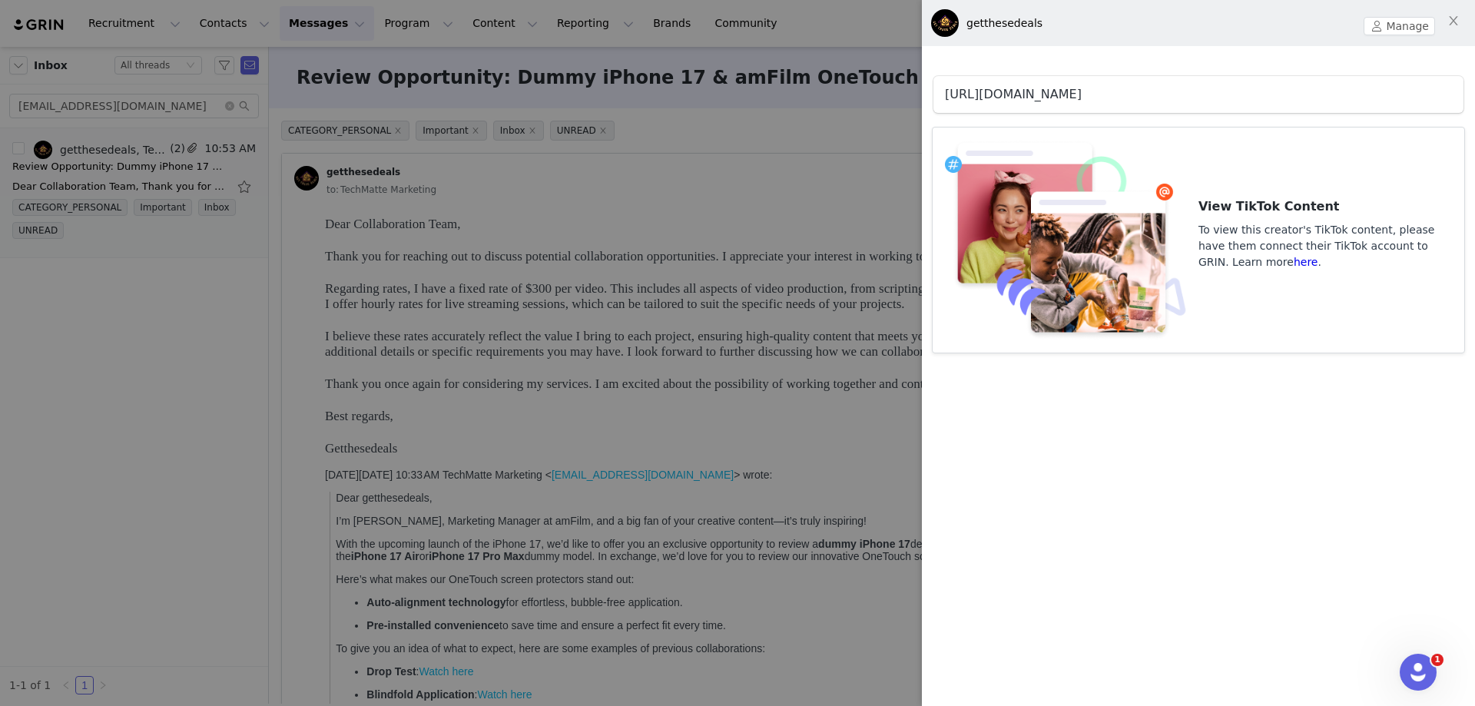
click at [1081, 93] on link "[URL][DOMAIN_NAME]" at bounding box center [1013, 94] width 137 height 15
click at [908, 58] on div at bounding box center [737, 353] width 1475 height 706
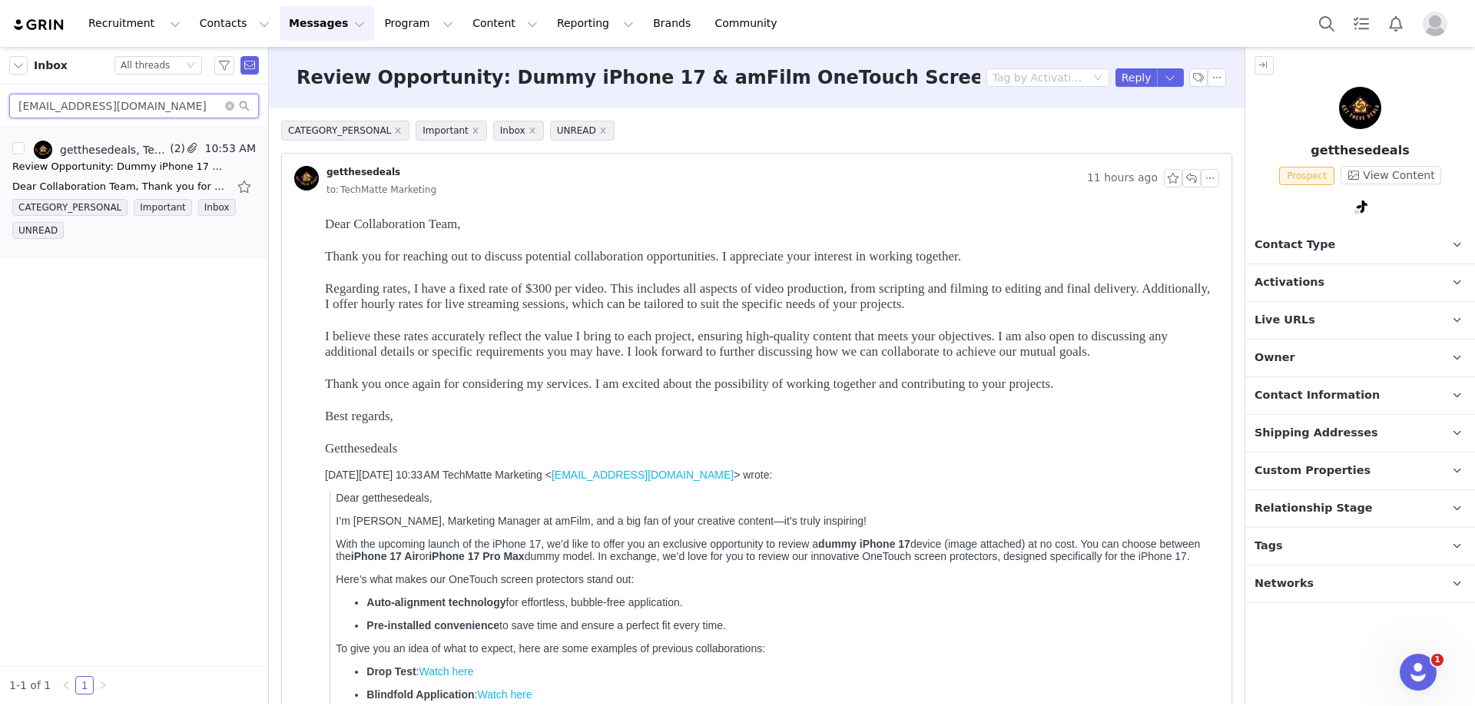
drag, startPoint x: 159, startPoint y: 104, endPoint x: -6, endPoint y: 106, distance: 165.1
click at [0, 106] on html "Recruitment Recruitment Creator Search Curated Lists Landing Pages Web Extensio…" at bounding box center [737, 353] width 1475 height 706
paste input "brimariejax"
type input "[EMAIL_ADDRESS][DOMAIN_NAME]"
click at [161, 151] on div "[PERSON_NAME] ([PERSON_NAME]), TechMatte Marketing" at bounding box center [113, 150] width 107 height 12
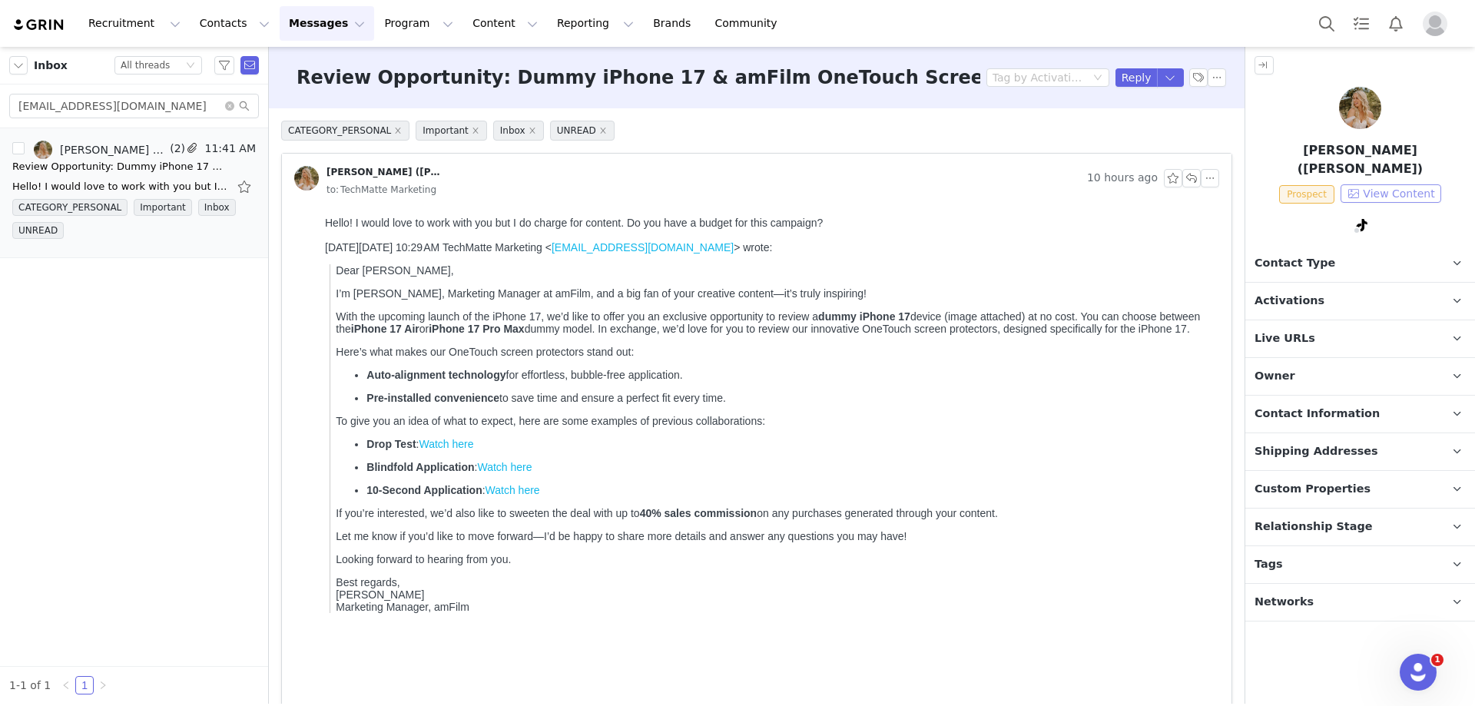
click at [1382, 184] on button "View Content" at bounding box center [1390, 193] width 101 height 18
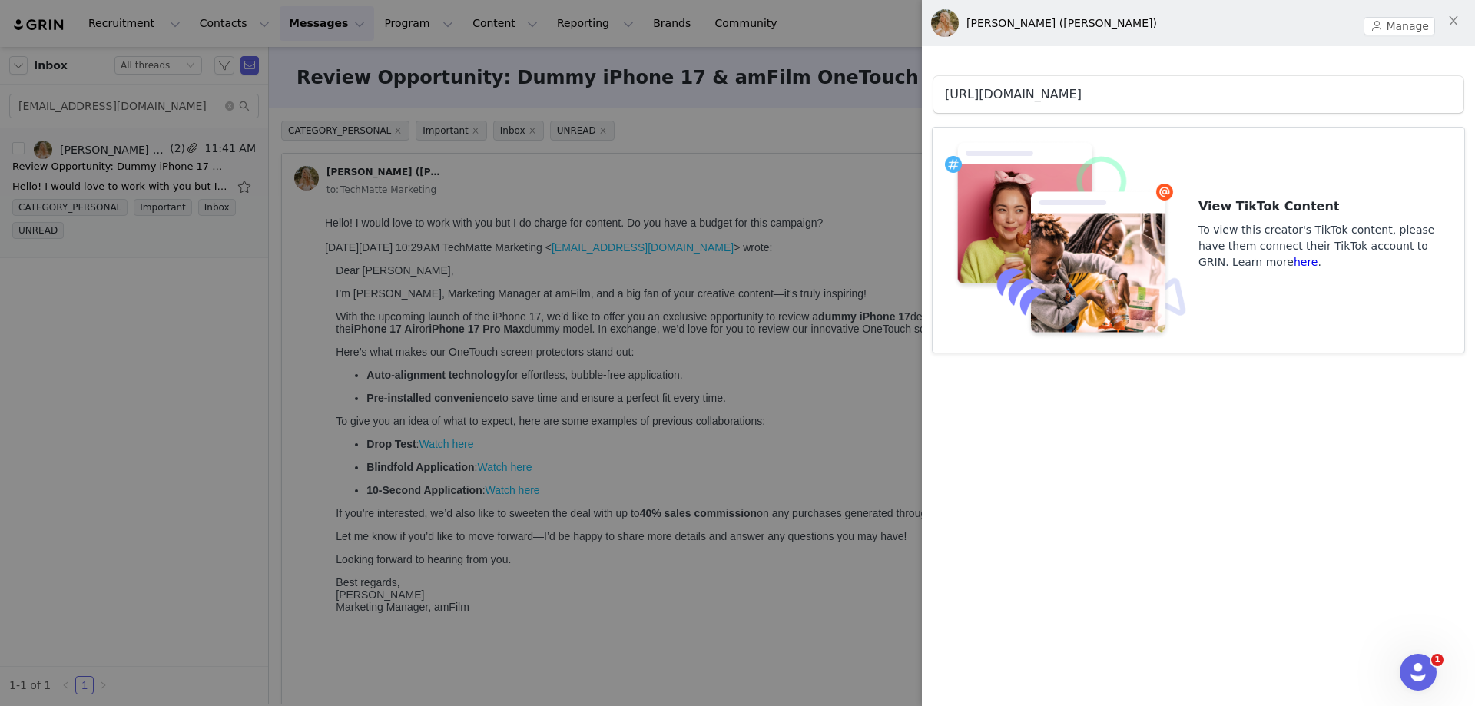
click at [1081, 96] on link "[URL][DOMAIN_NAME]" at bounding box center [1013, 94] width 137 height 15
click at [660, 169] on div at bounding box center [737, 353] width 1475 height 706
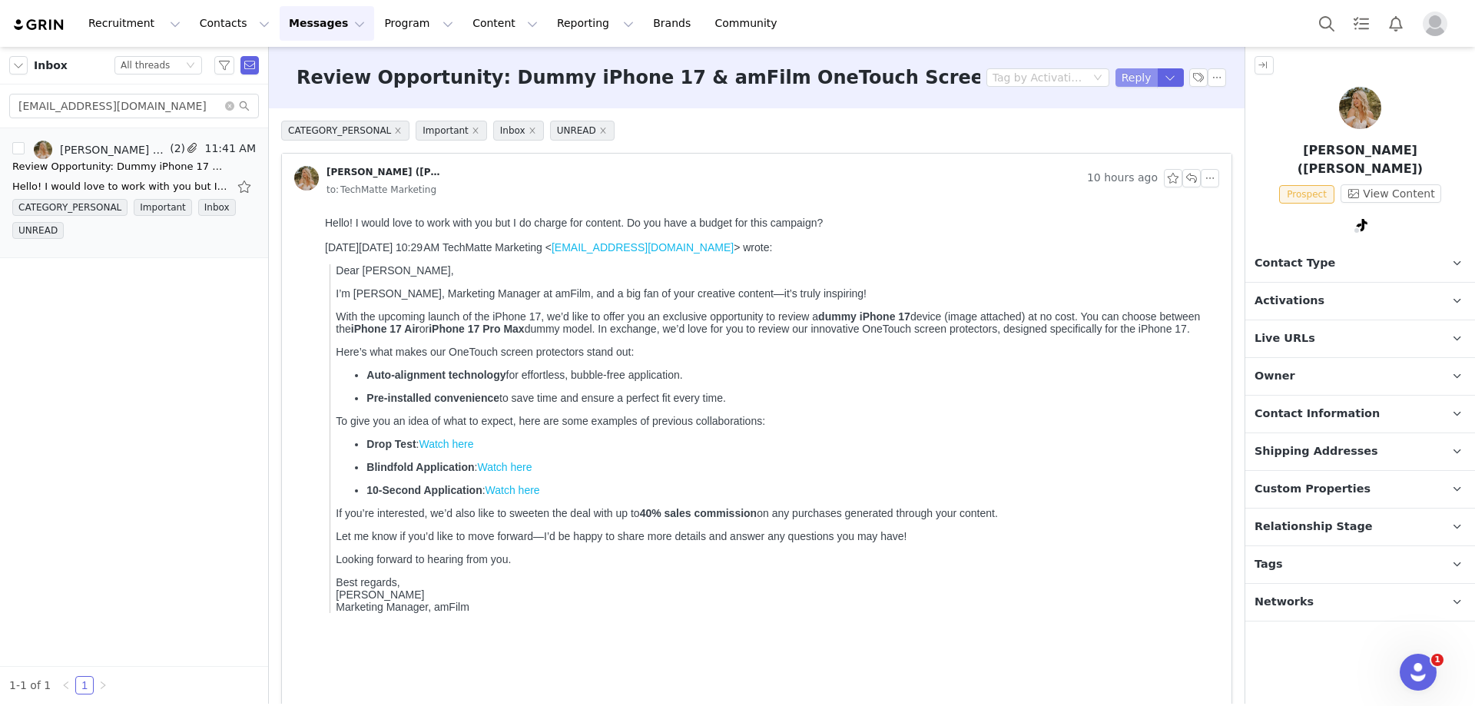
click at [1115, 77] on button "Reply" at bounding box center [1136, 77] width 42 height 18
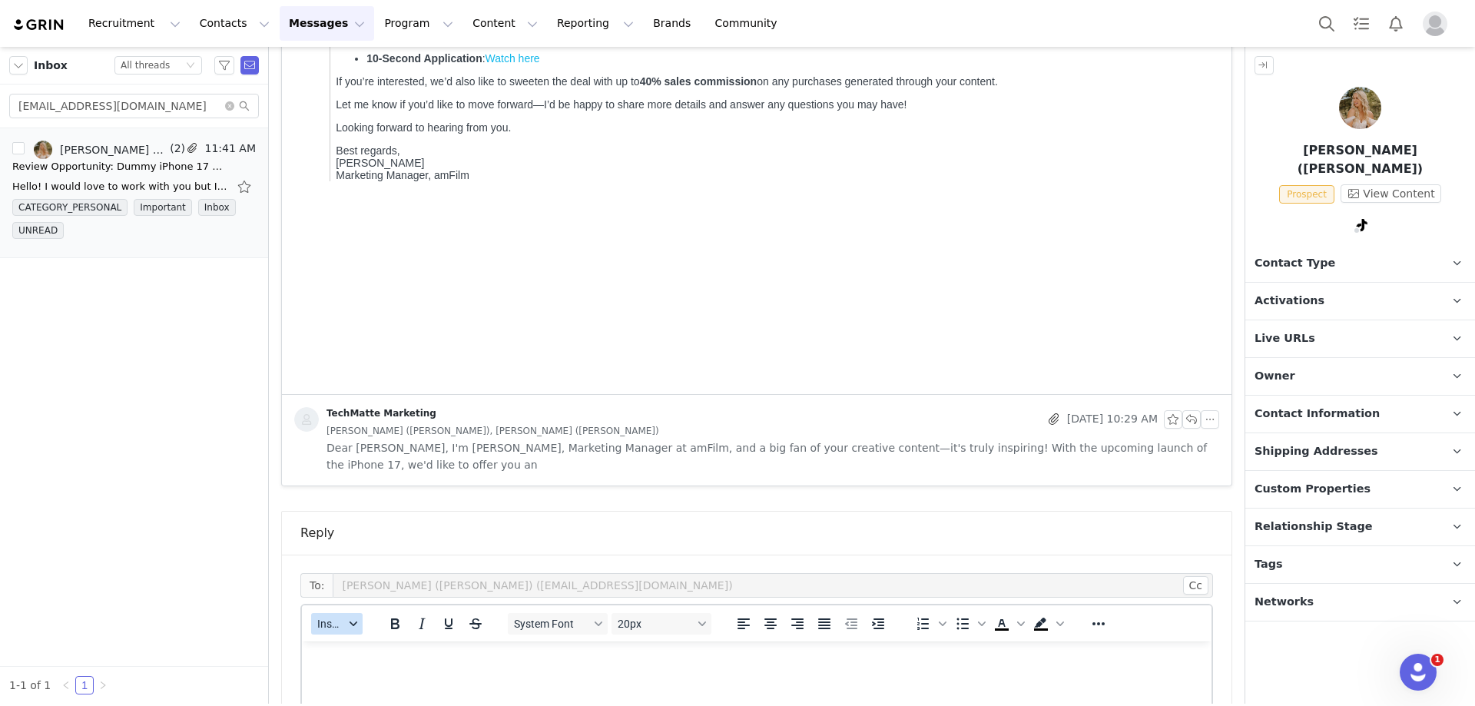
click at [324, 617] on span "Insert" at bounding box center [330, 623] width 27 height 12
click at [353, 634] on div "Insert Template" at bounding box center [393, 633] width 138 height 18
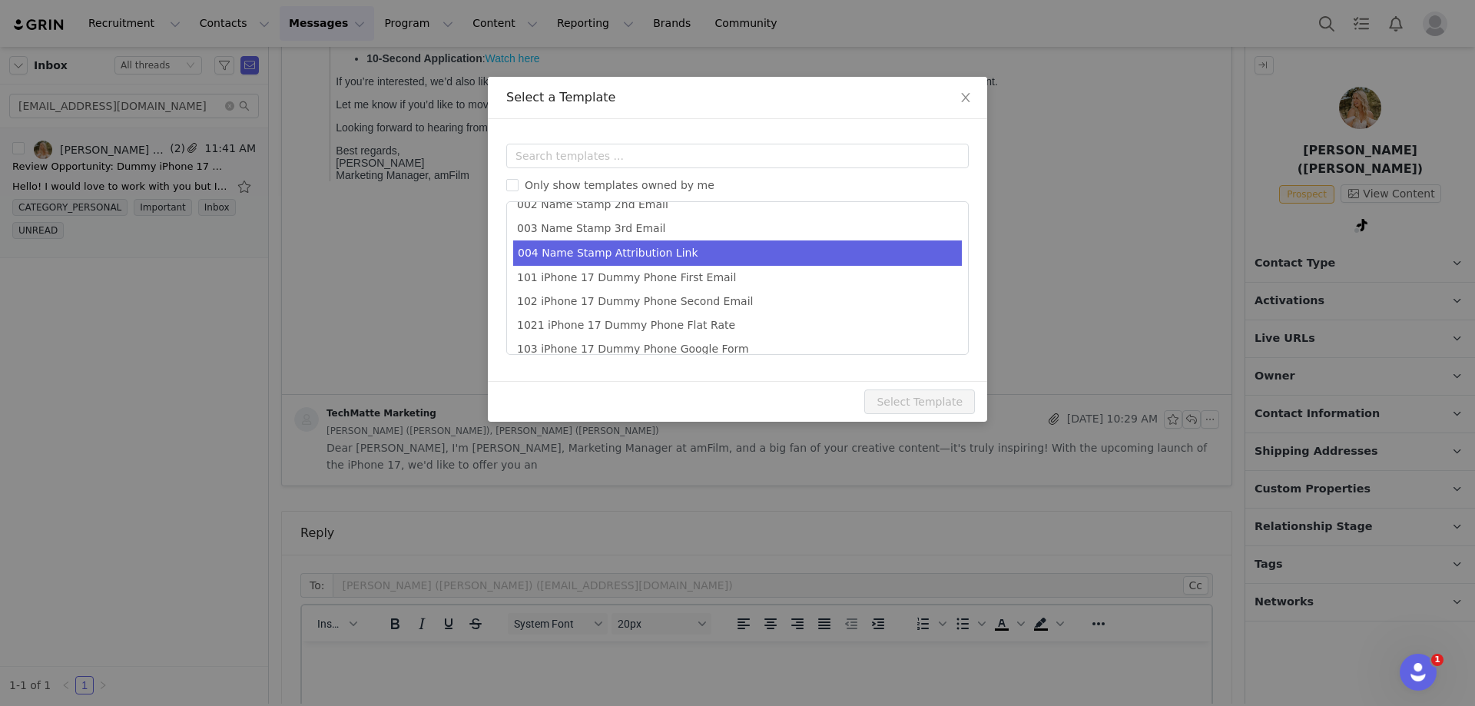
scroll to position [76, 0]
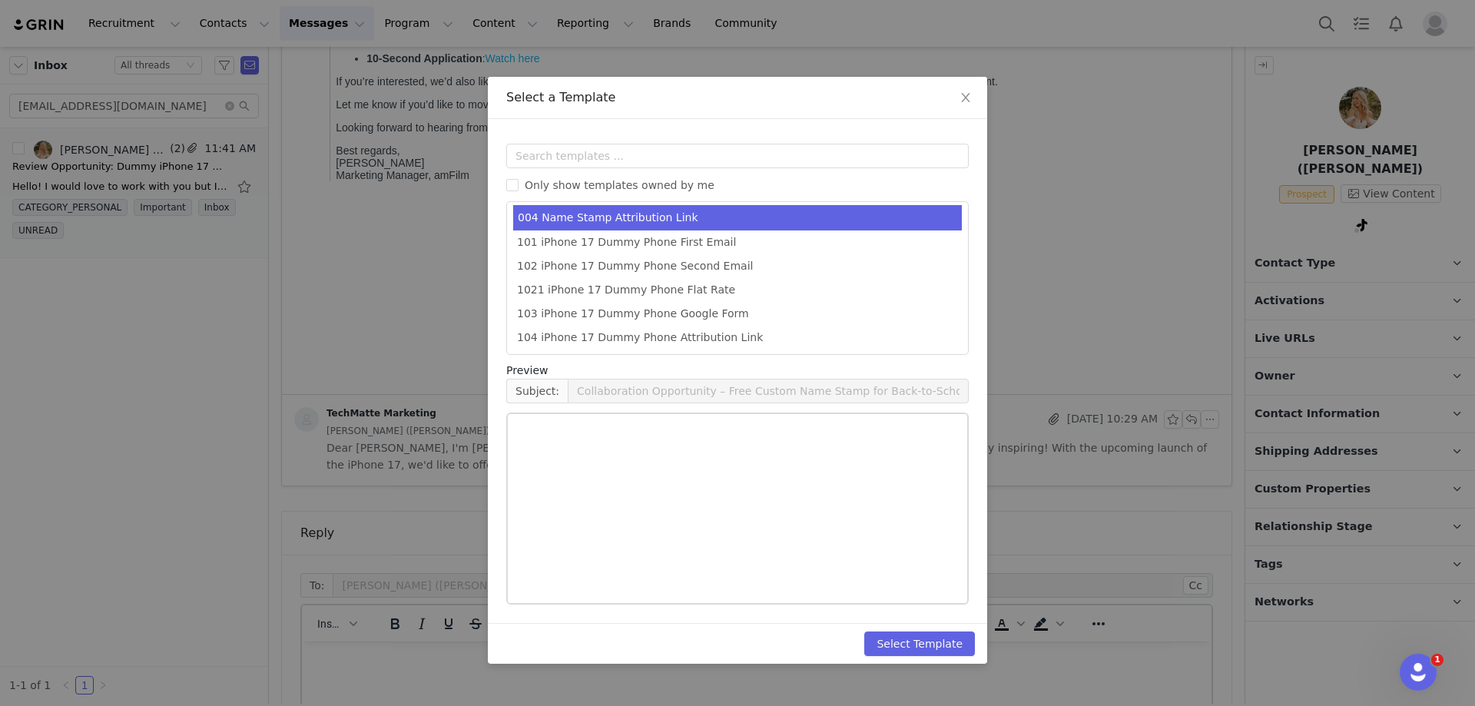
click at [703, 296] on li "1021 iPhone 17 Dummy Phone Flat Rate" at bounding box center [737, 290] width 449 height 24
type input "Thank you for your interest"
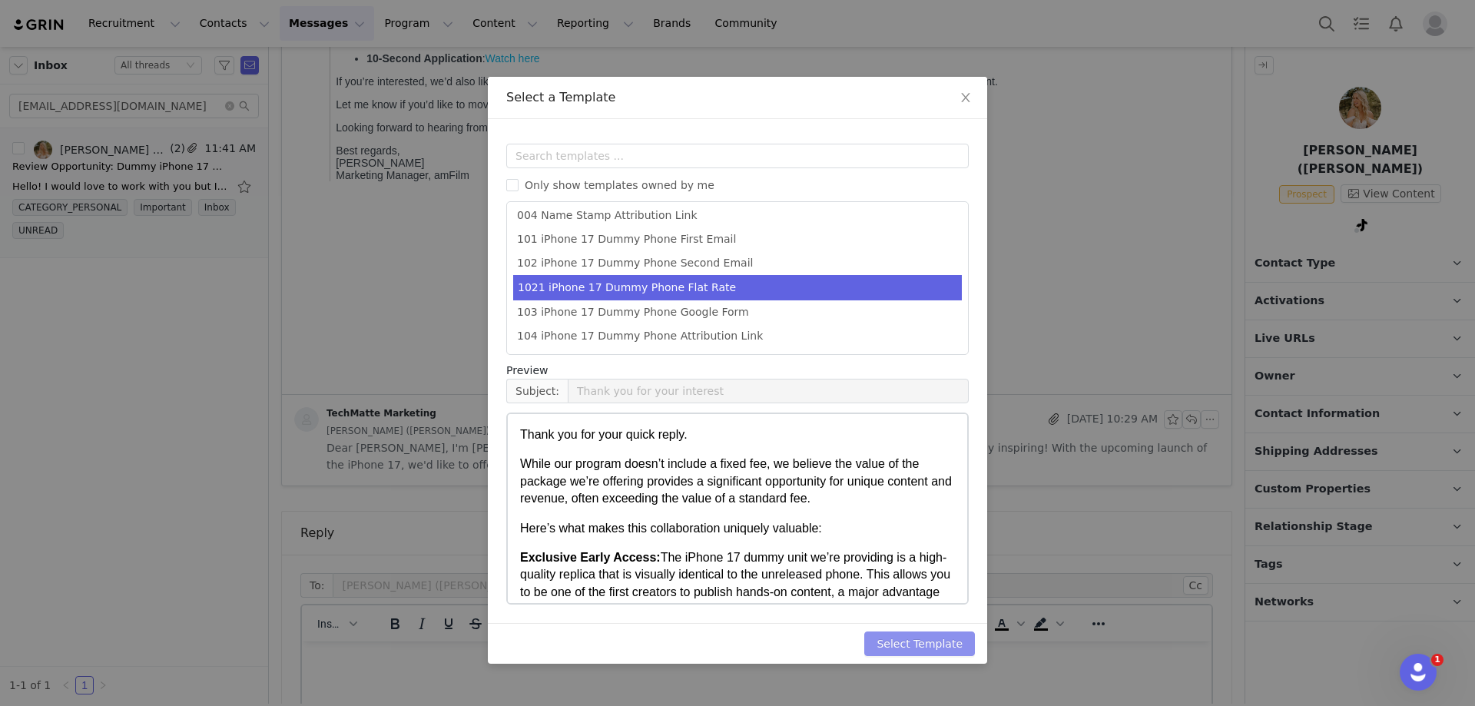
click at [900, 634] on button "Select Template" at bounding box center [919, 643] width 111 height 25
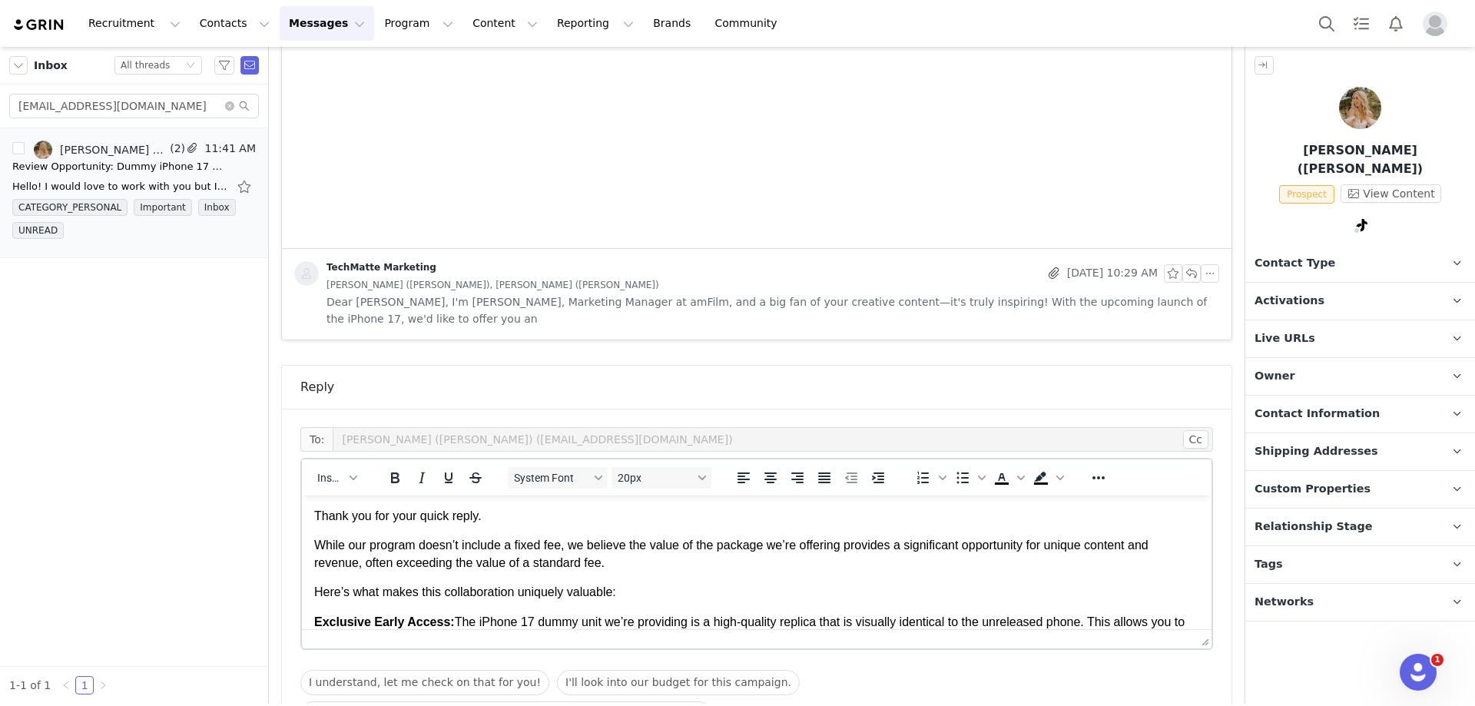
scroll to position [731, 0]
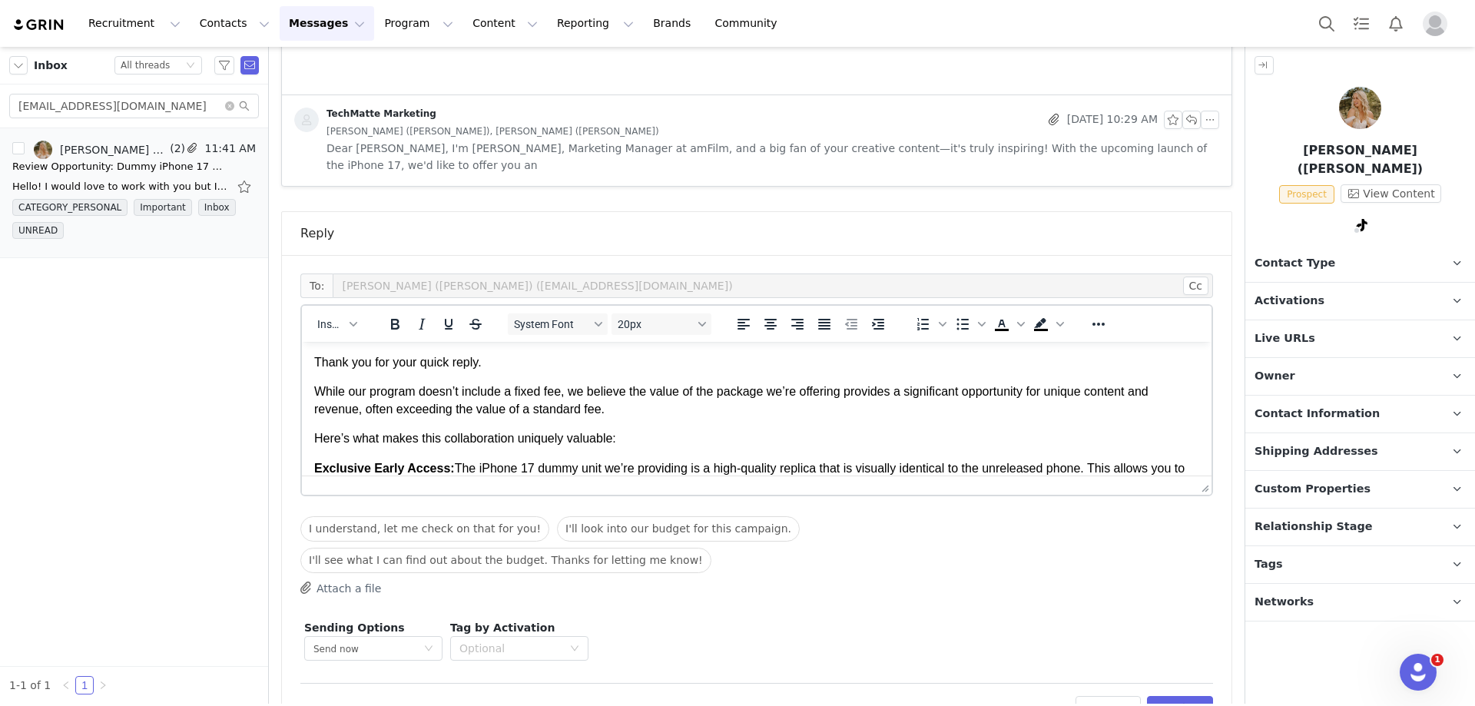
click at [523, 368] on p "Thank you for your quick reply." at bounding box center [756, 362] width 885 height 17
click at [1172, 696] on button "Preview" at bounding box center [1180, 708] width 67 height 25
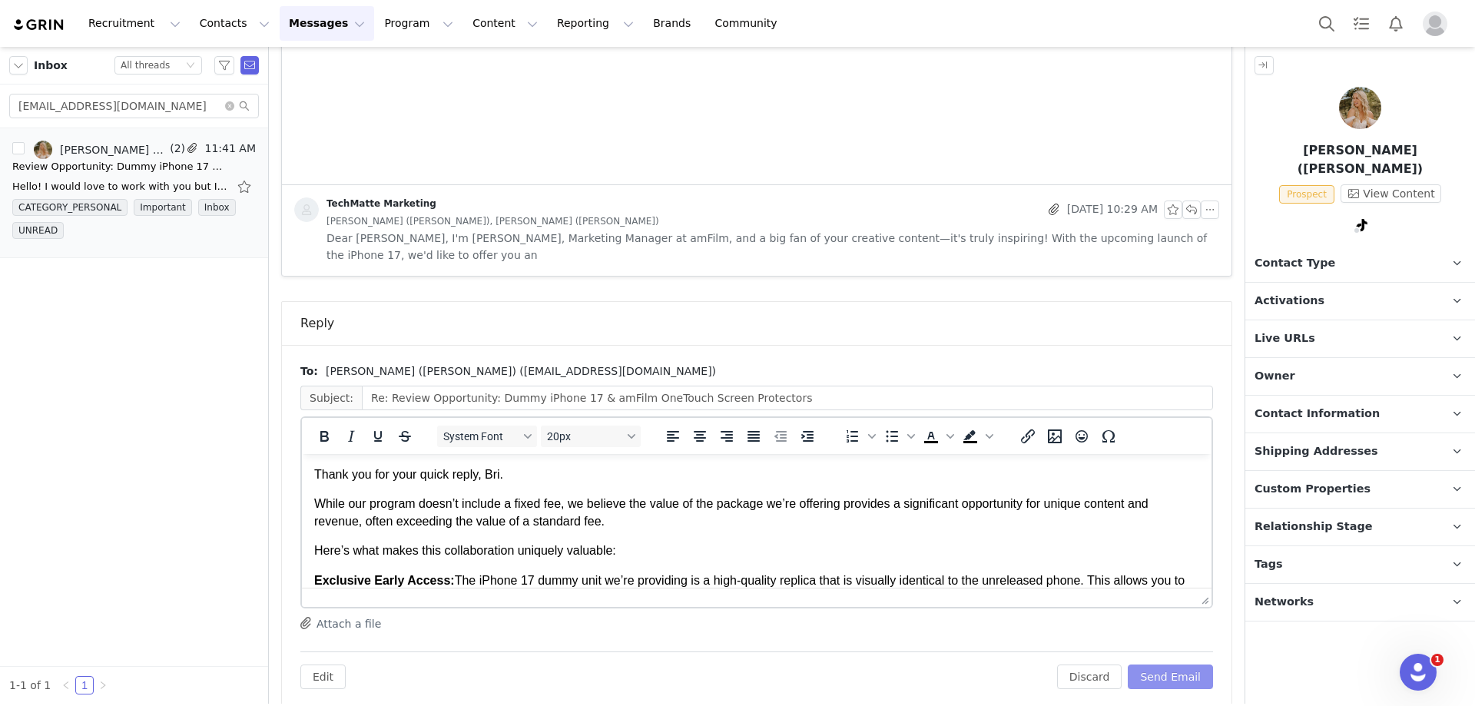
scroll to position [0, 0]
click at [1170, 664] on button "Send Email" at bounding box center [1169, 676] width 85 height 25
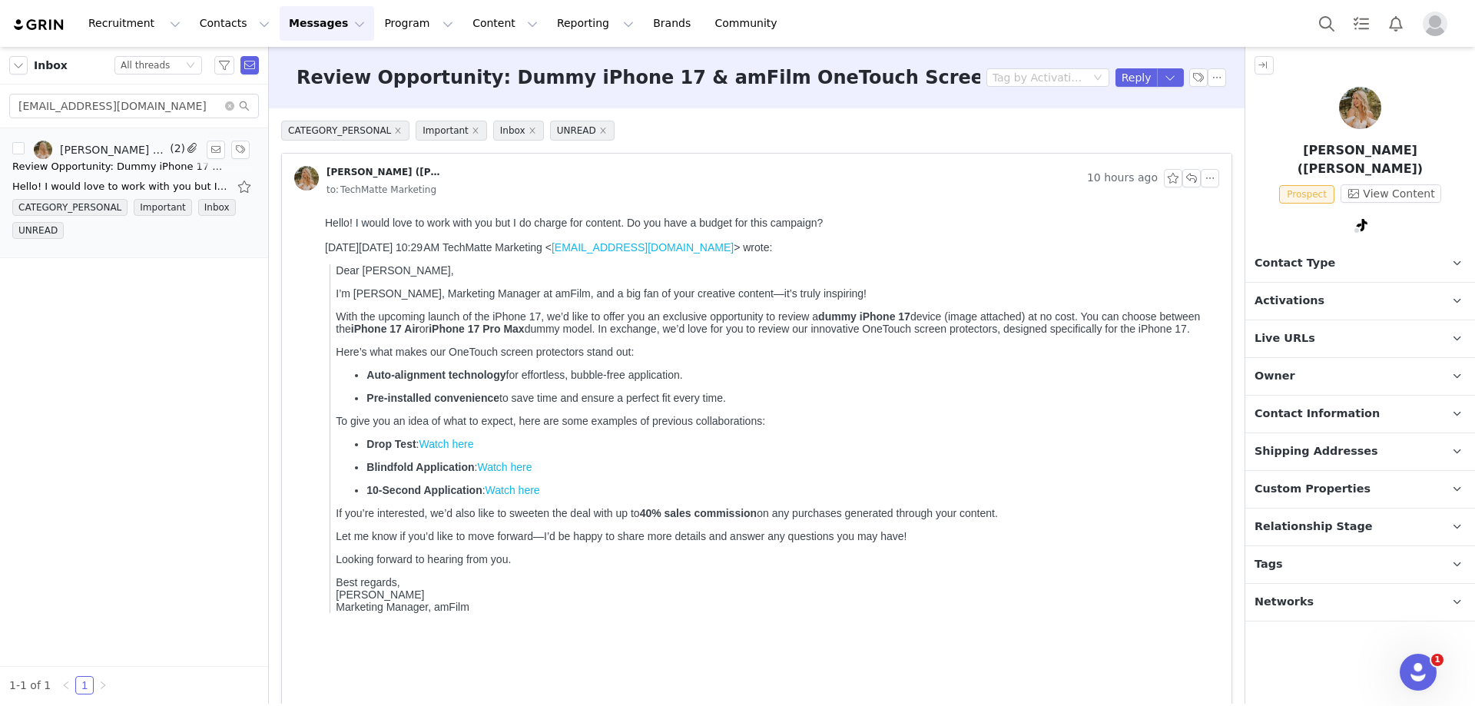
click at [143, 164] on div "Review Opportunity: Dummy iPhone 17 & amFilm OneTouch Screen Protectors" at bounding box center [119, 166] width 215 height 15
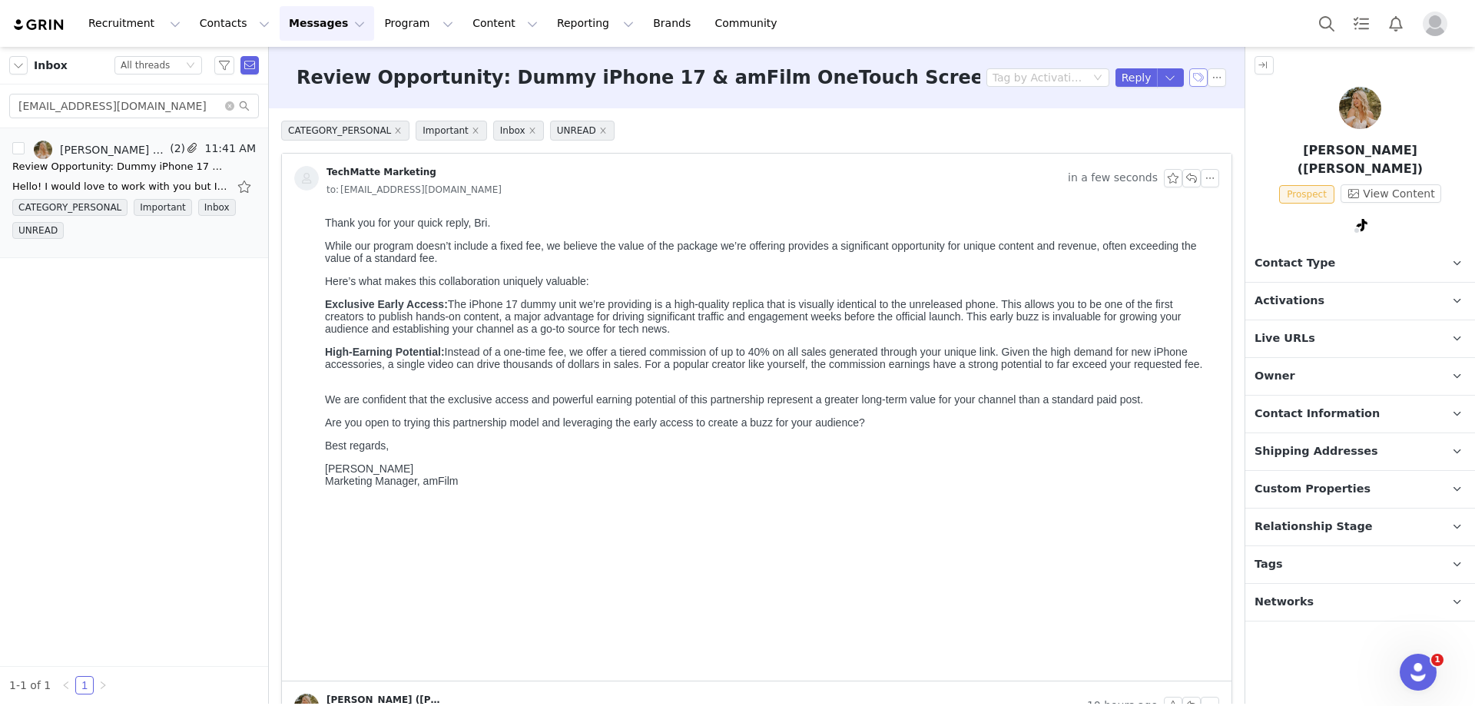
click at [1189, 74] on button "button" at bounding box center [1198, 77] width 18 height 18
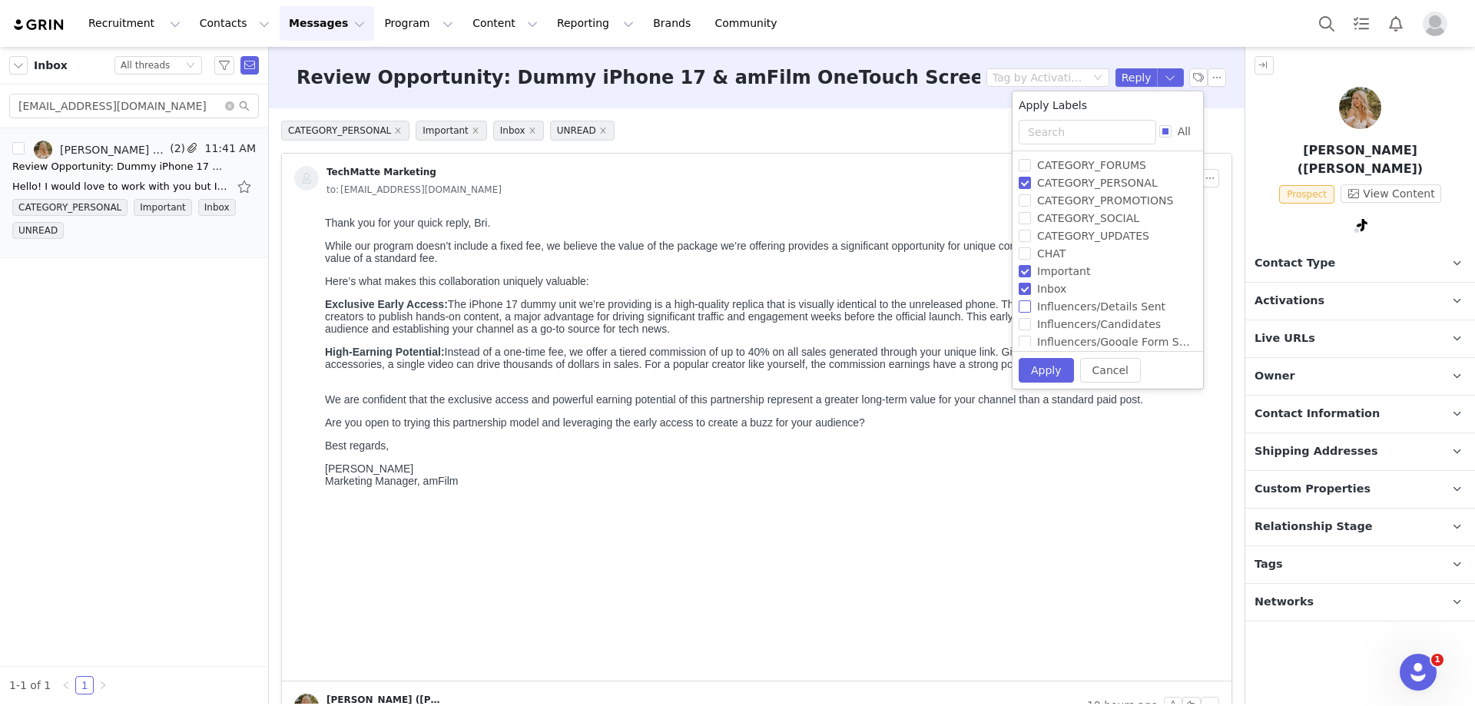
click at [1025, 306] on input "Influencers/Details Sent" at bounding box center [1024, 306] width 12 height 12
checkbox input "true"
click at [1033, 369] on button "Apply" at bounding box center [1038, 369] width 55 height 25
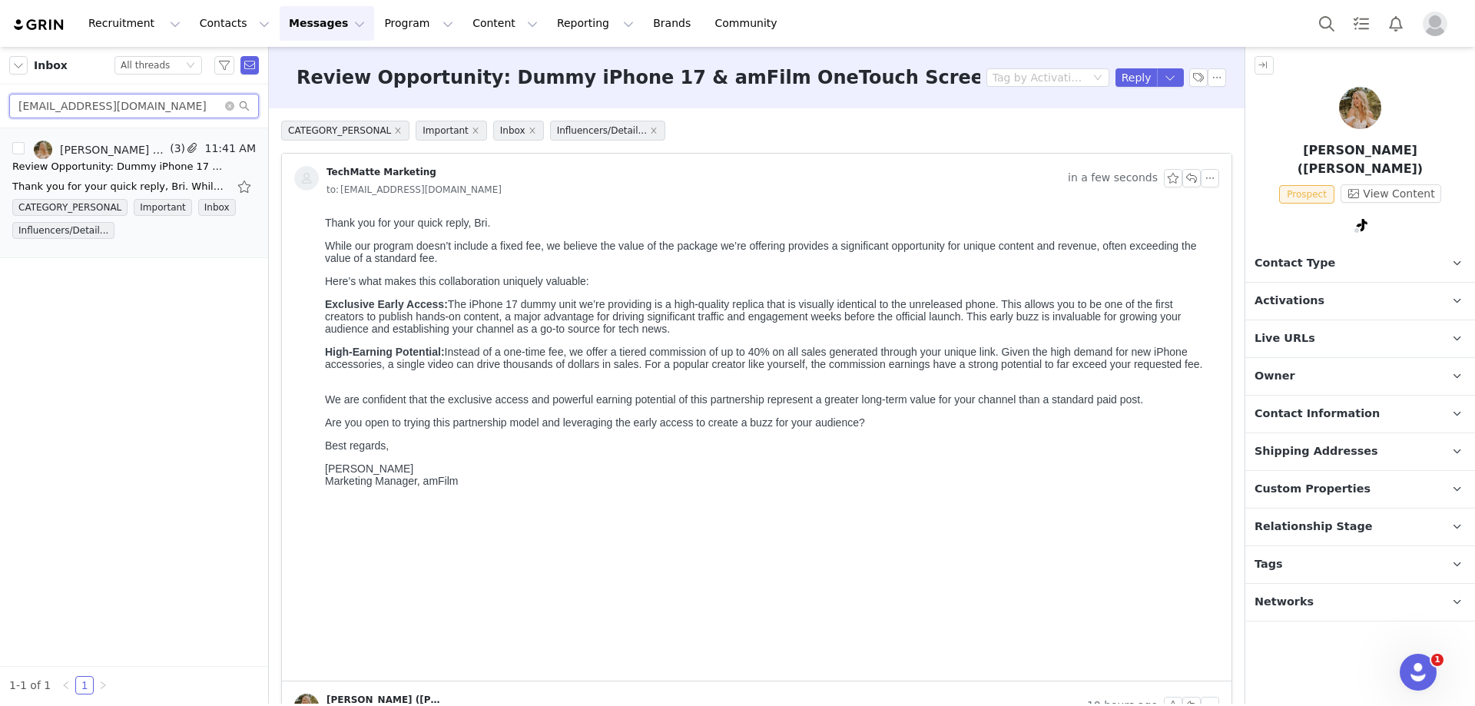
drag, startPoint x: 157, startPoint y: 112, endPoint x: 10, endPoint y: 101, distance: 147.9
click at [10, 101] on input "[EMAIL_ADDRESS][DOMAIN_NAME]" at bounding box center [134, 106] width 250 height 25
paste input "mannyaub200"
type input "[EMAIL_ADDRESS][DOMAIN_NAME]"
click at [75, 172] on div "Review Opportunity: Dummy iPhone 17 & amFilm OneTouch Screen Protectors" at bounding box center [119, 166] width 215 height 15
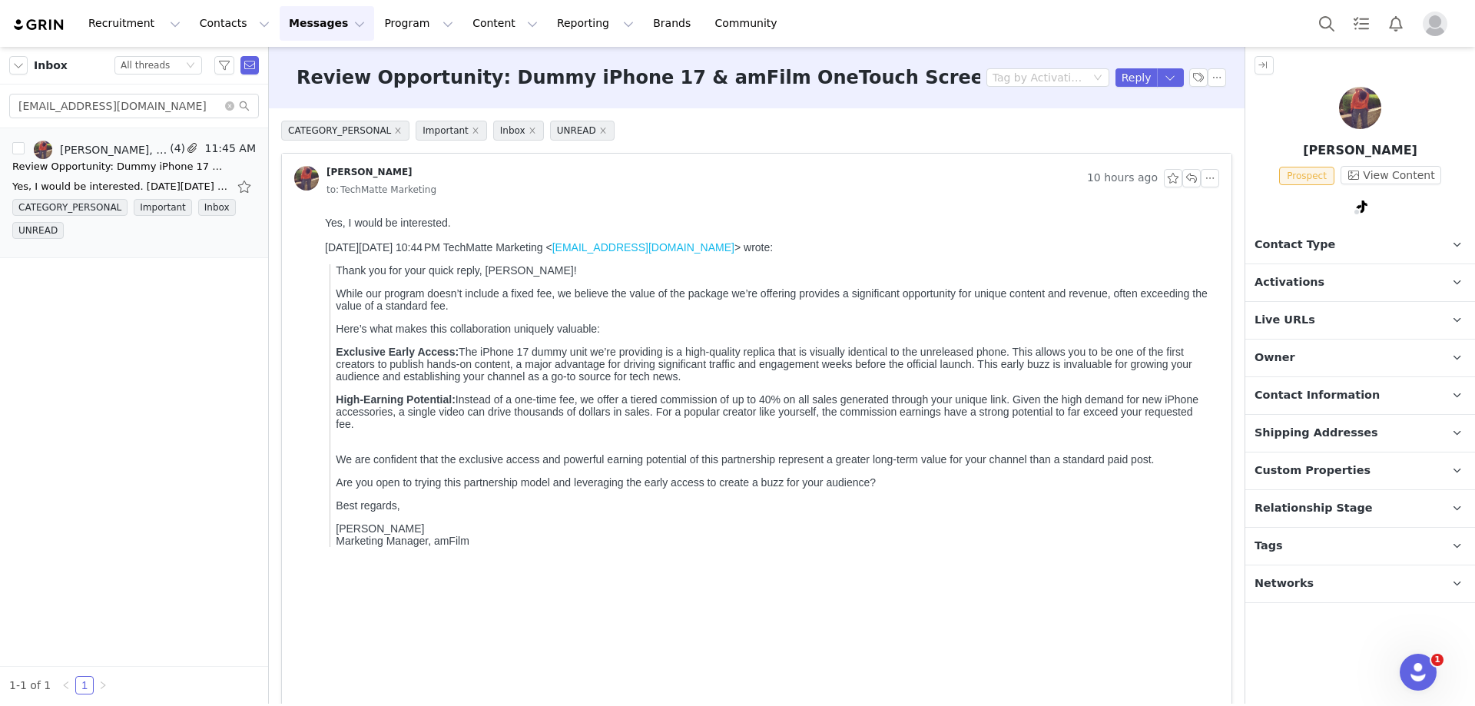
click at [1372, 164] on div "[PERSON_NAME] Prospect View Content TikTok ( @mannytechofficial ) — Personal/Cr…" at bounding box center [1360, 154] width 230 height 134
click at [1373, 170] on button "View Content" at bounding box center [1390, 175] width 101 height 18
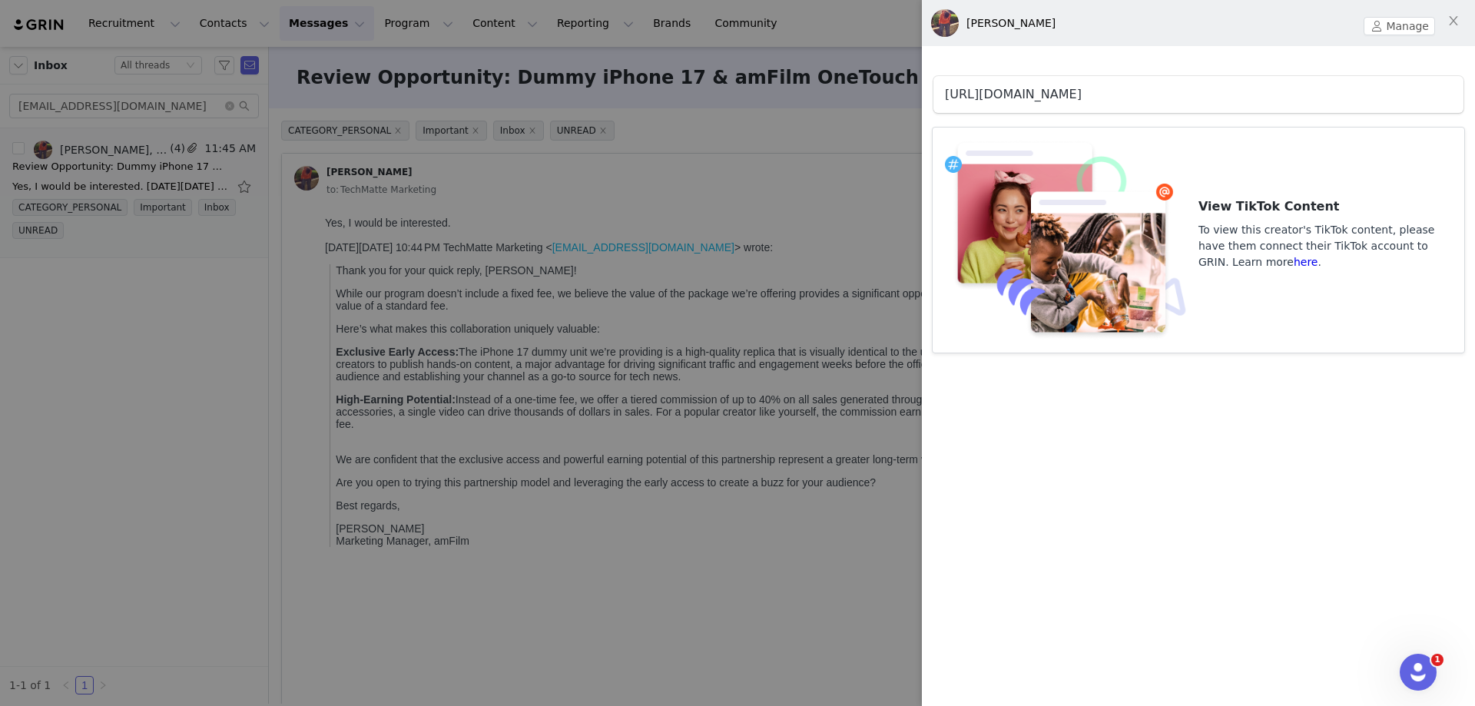
click at [1081, 97] on link "[URL][DOMAIN_NAME]" at bounding box center [1013, 94] width 137 height 15
click at [1462, 16] on button "Close" at bounding box center [1453, 21] width 43 height 43
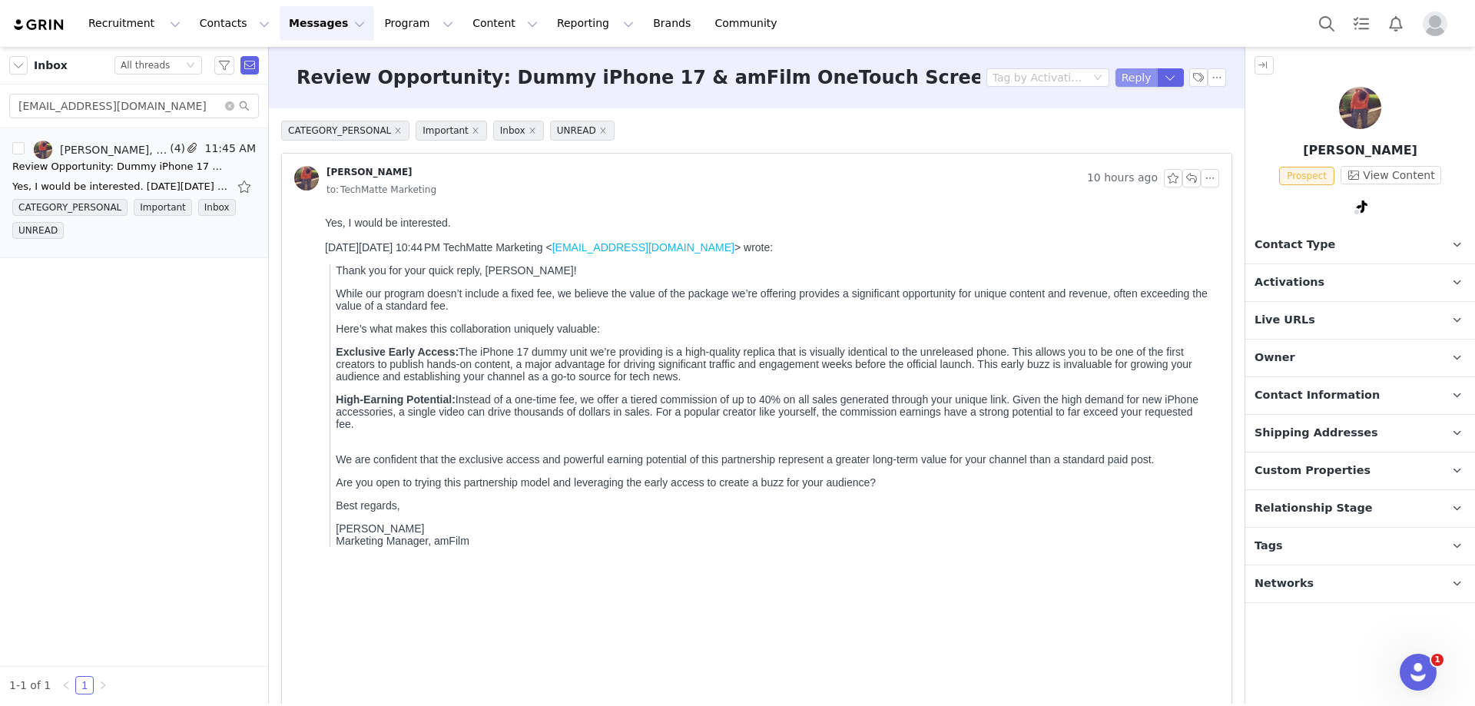
click at [1140, 74] on button "Reply" at bounding box center [1136, 77] width 42 height 18
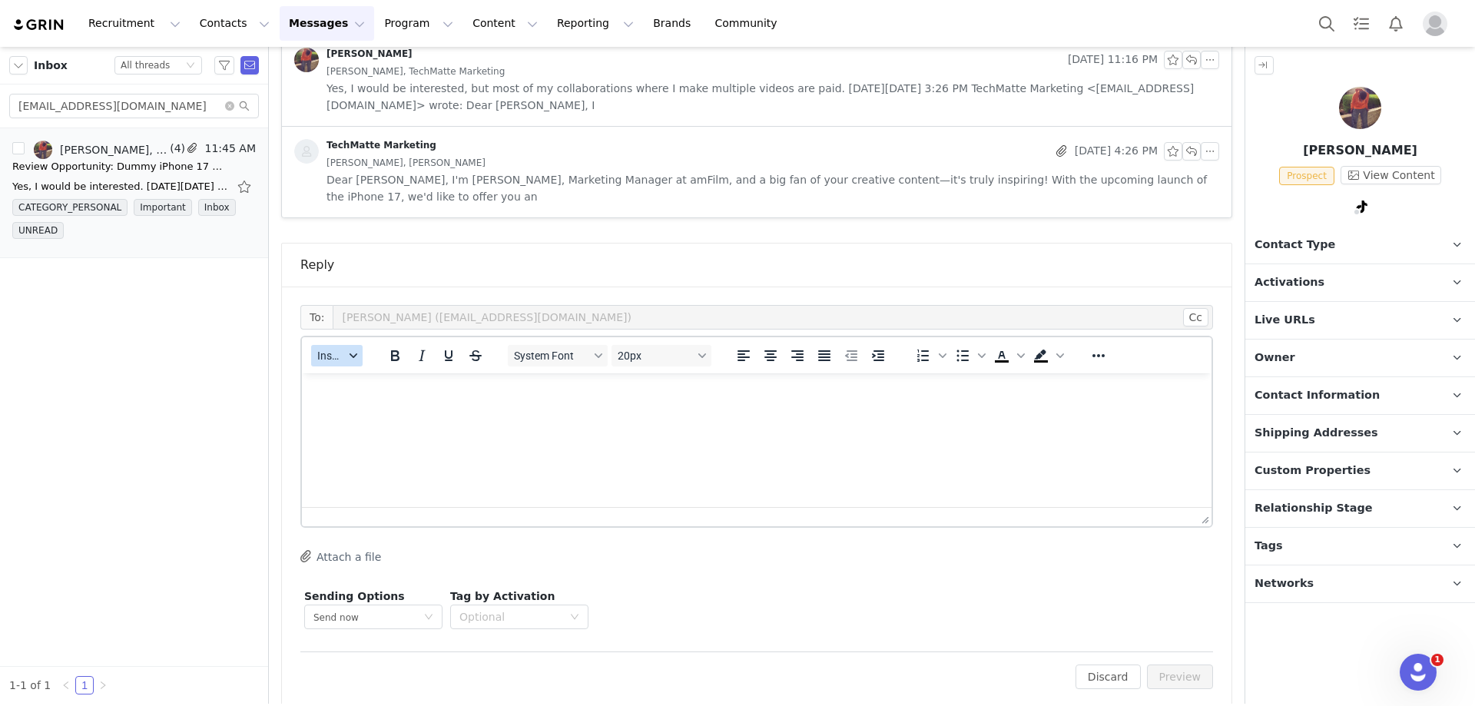
click at [335, 349] on span "Insert" at bounding box center [330, 355] width 27 height 12
click at [381, 363] on div "Insert Template" at bounding box center [393, 365] width 138 height 18
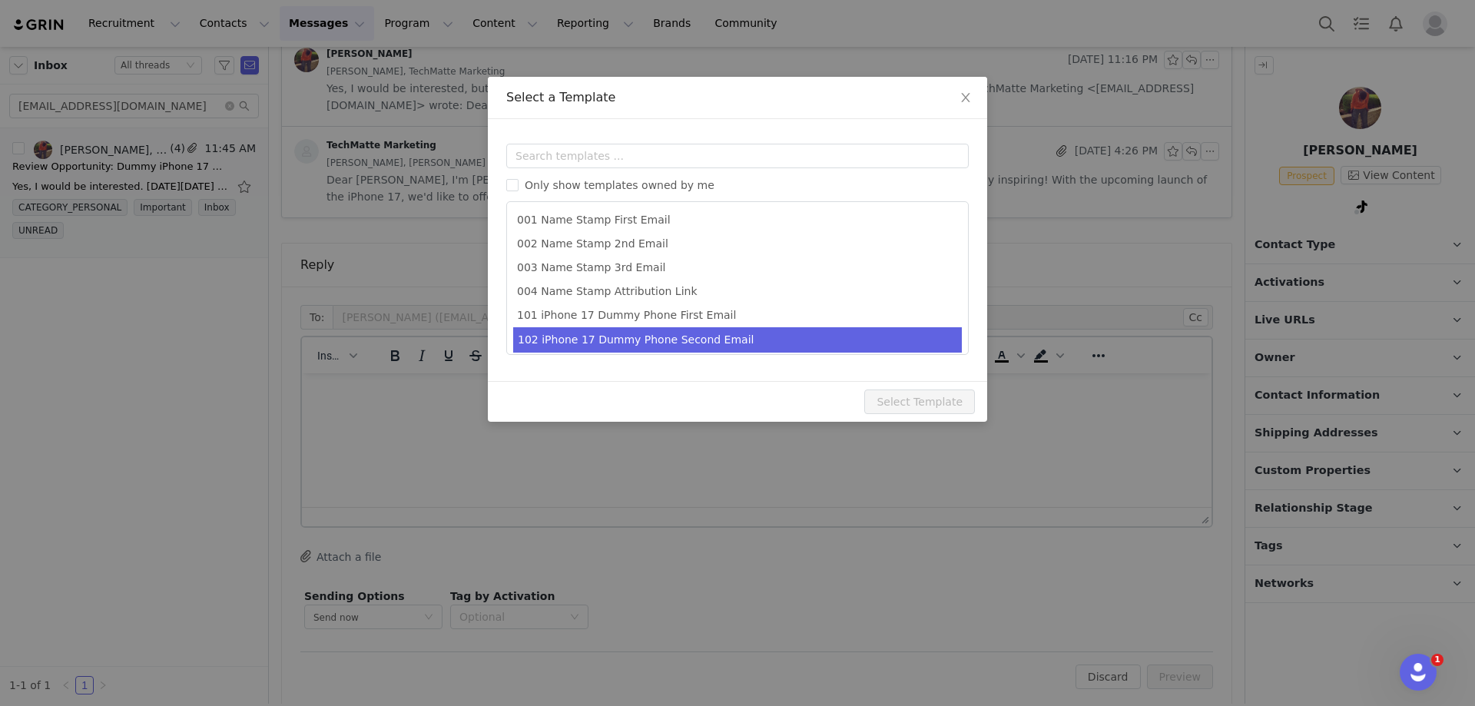
click at [651, 341] on li "102 iPhone 17 Dummy Phone Second Email" at bounding box center [737, 339] width 449 height 25
type input "Collaboration Details: Dummy iPhone 17 & amFilm OneTouch Screen Protectors"
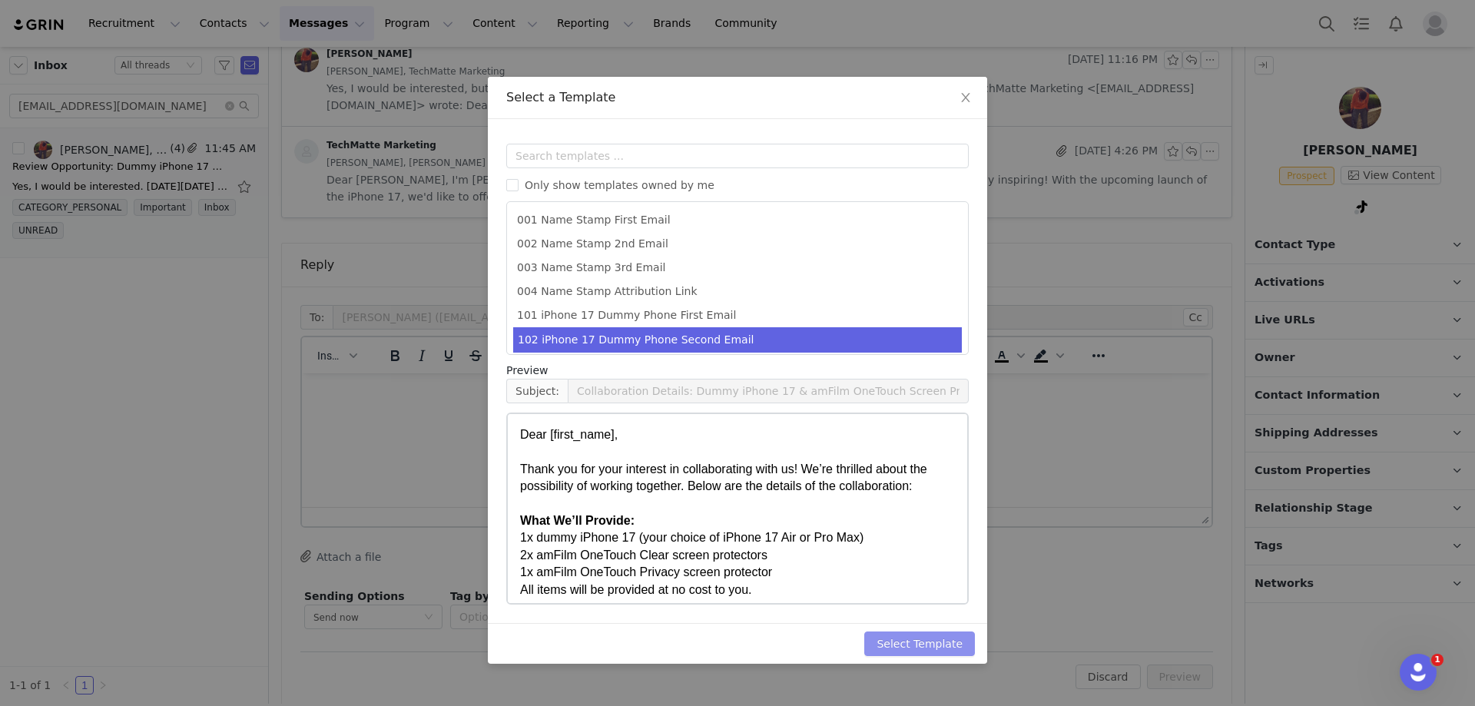
click at [915, 642] on button "Select Template" at bounding box center [919, 643] width 111 height 25
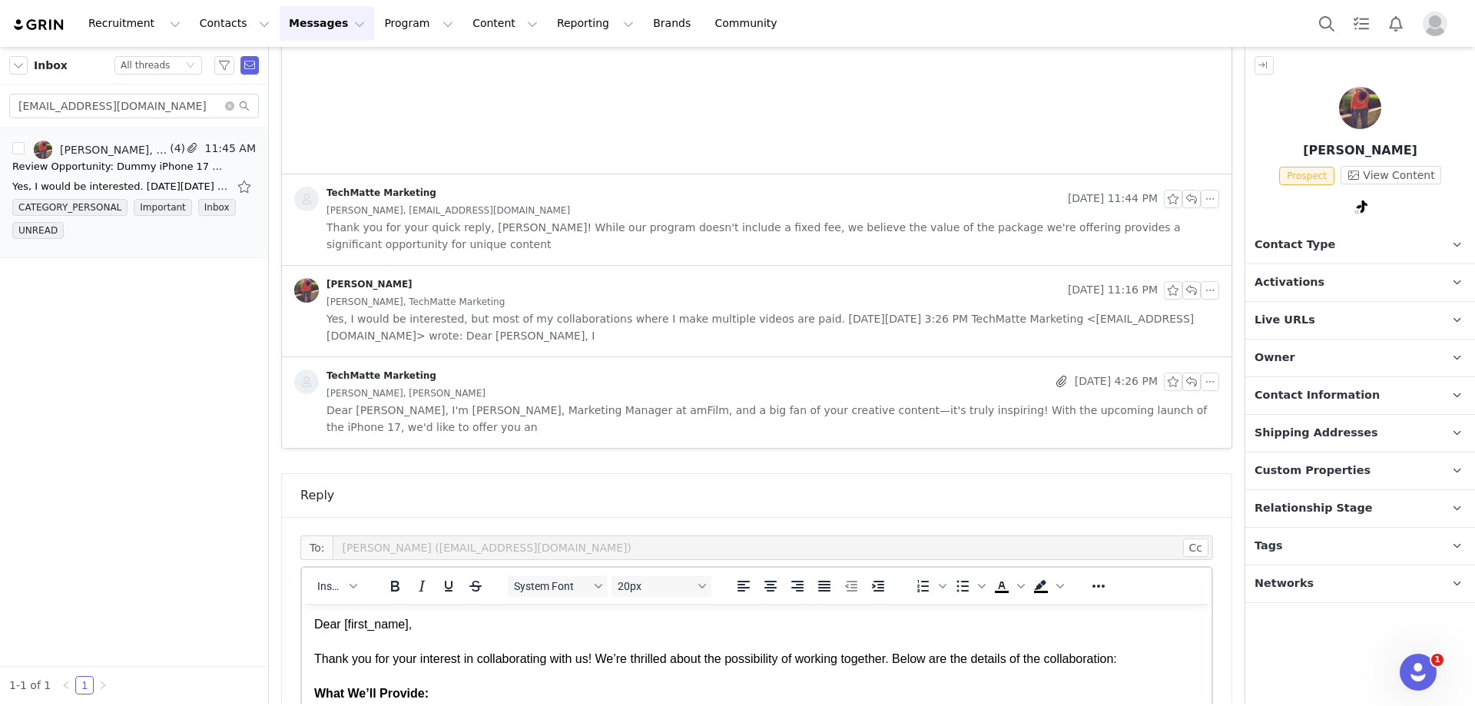
scroll to position [806, 0]
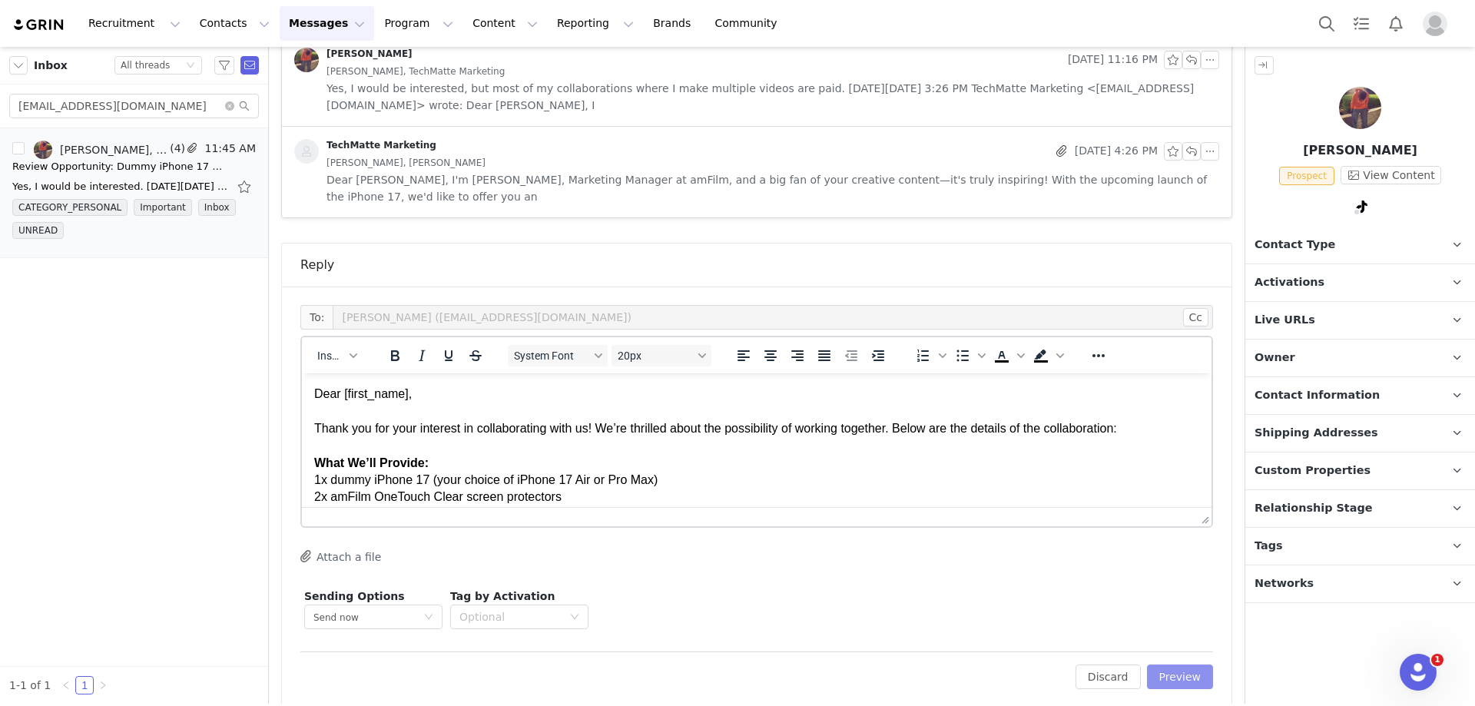
click at [1163, 664] on button "Preview" at bounding box center [1180, 676] width 67 height 25
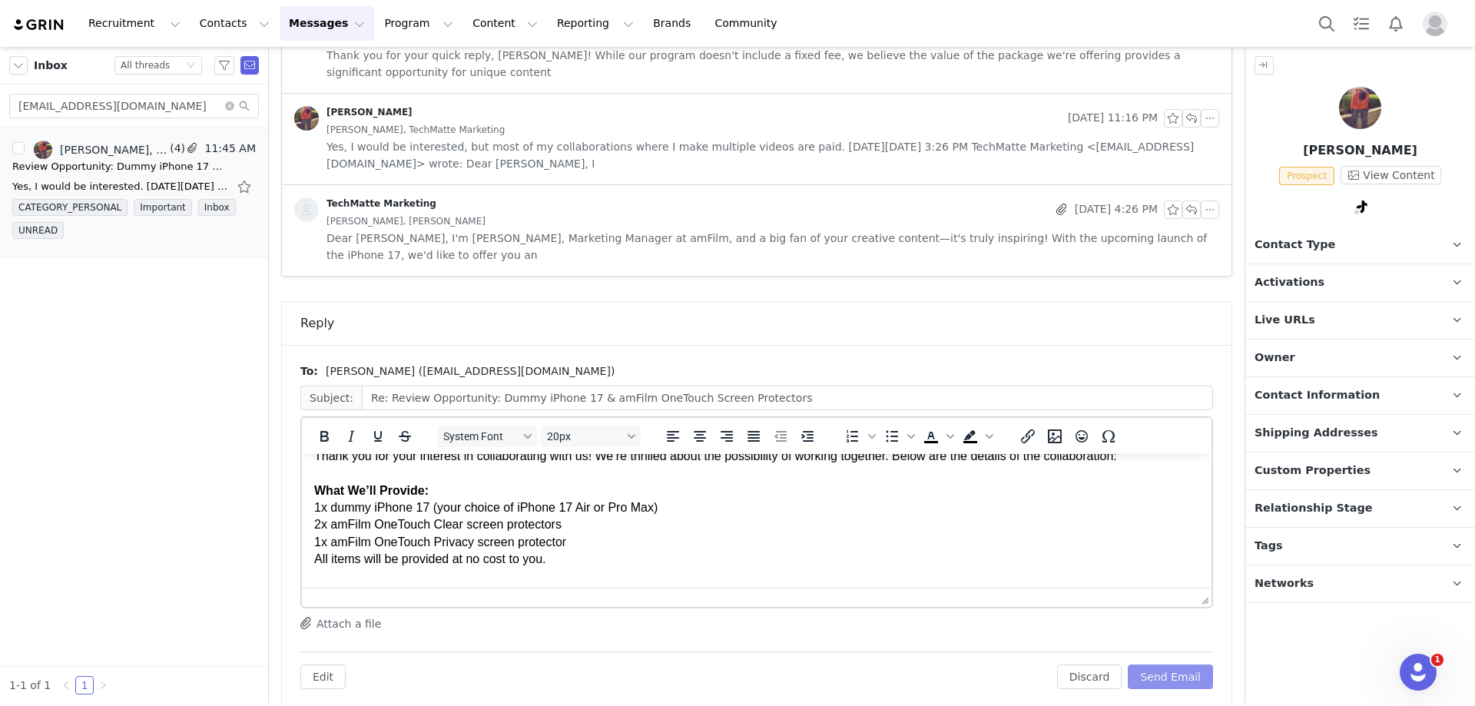
scroll to position [77, 0]
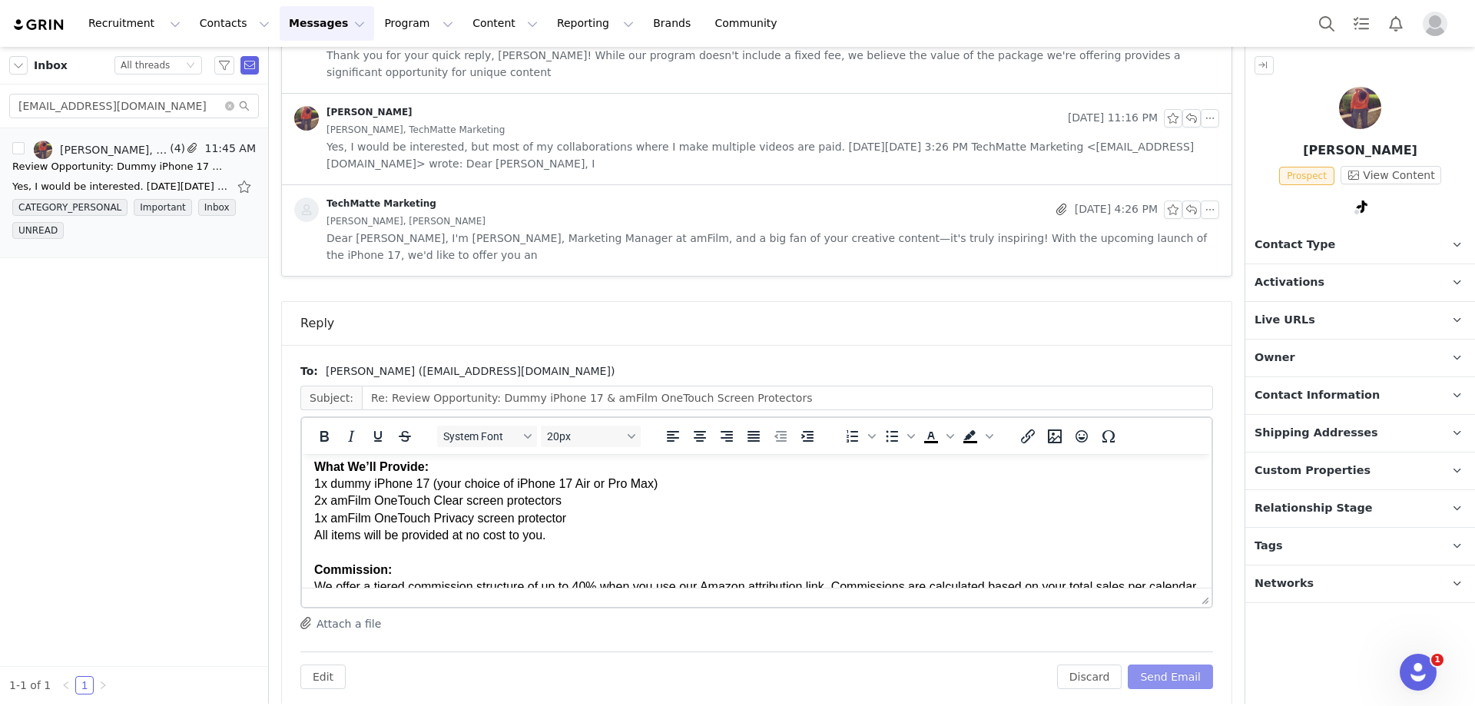
click at [1174, 664] on button "Send Email" at bounding box center [1169, 676] width 85 height 25
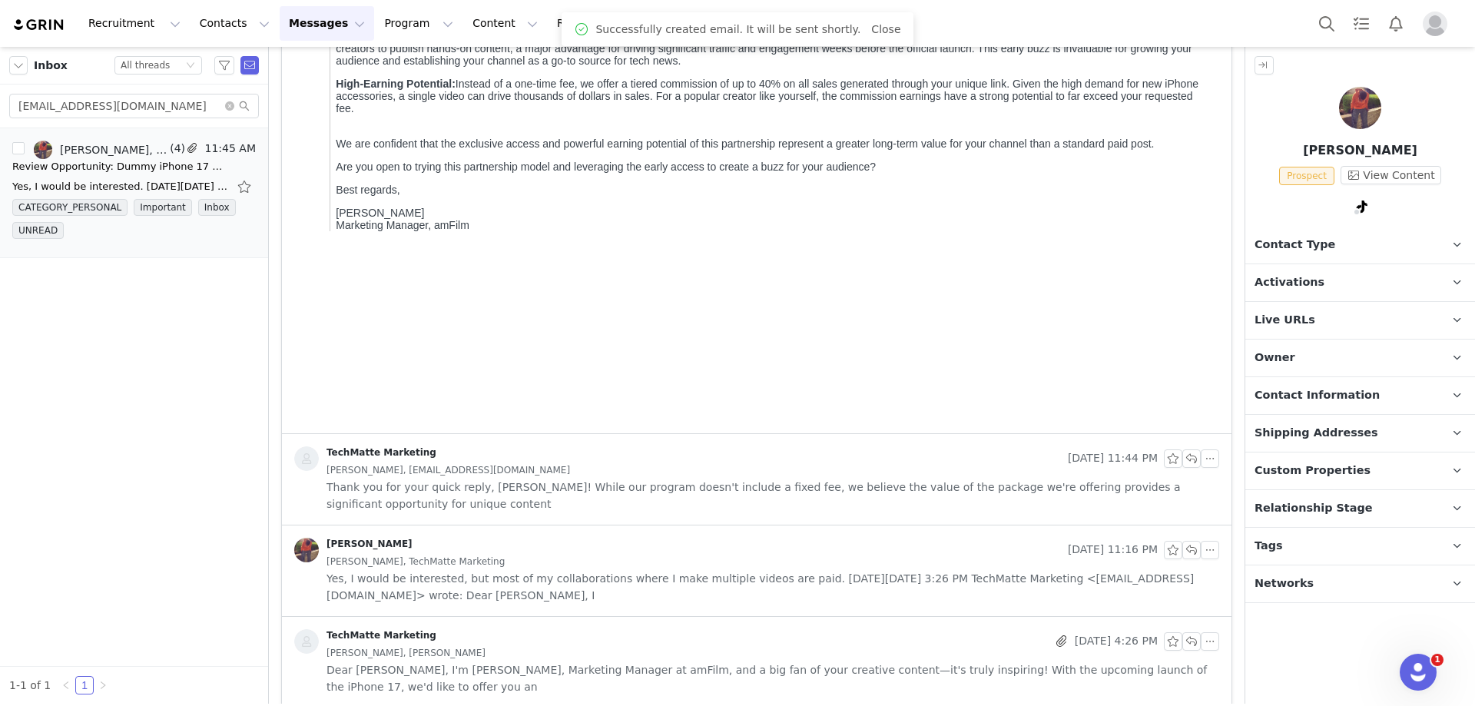
scroll to position [0, 0]
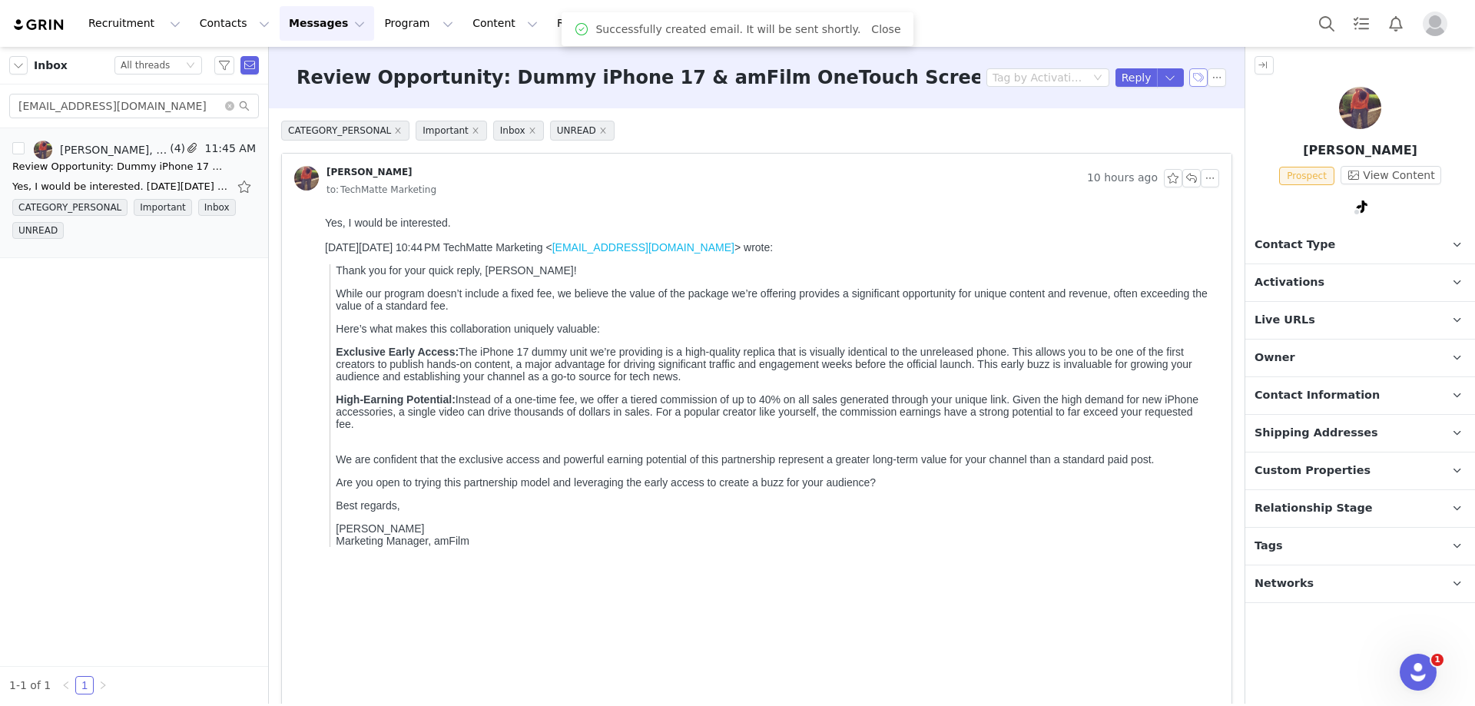
click at [1189, 74] on button "button" at bounding box center [1198, 77] width 18 height 18
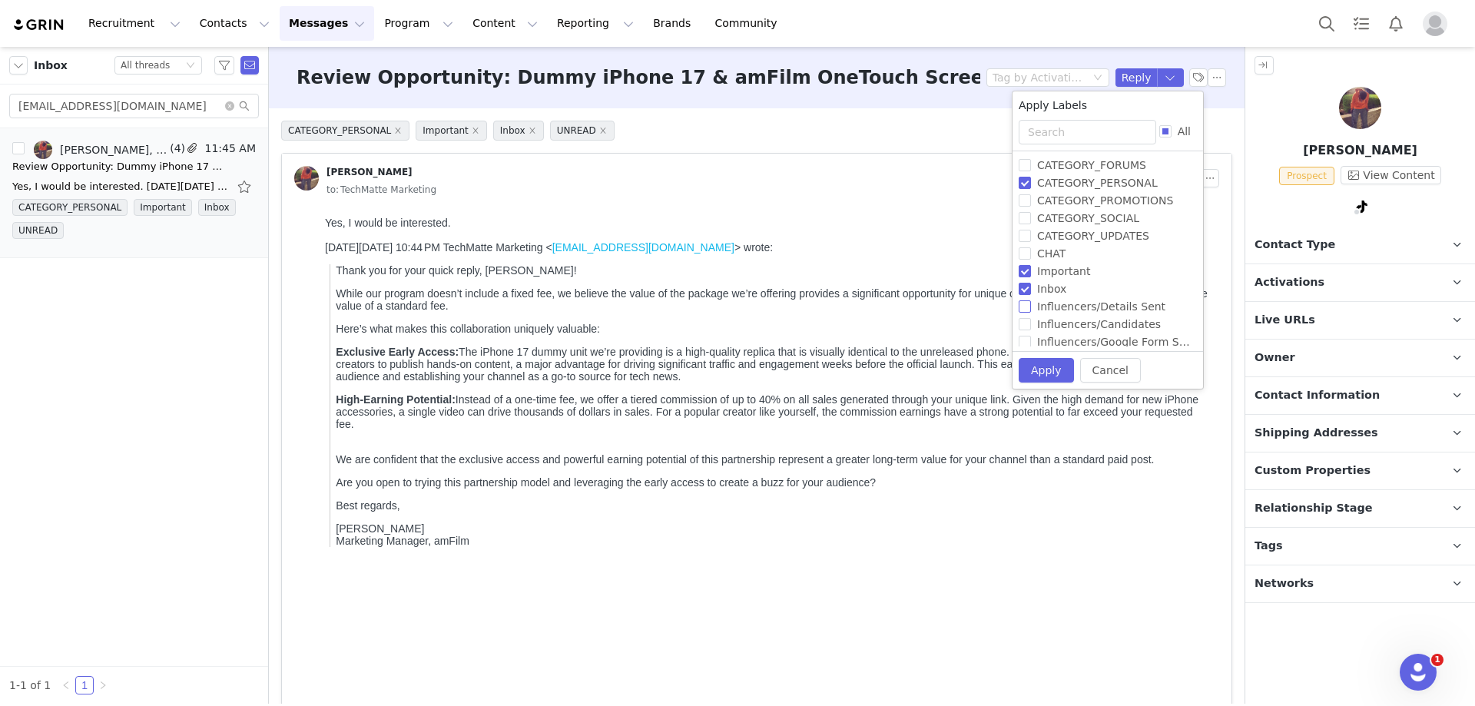
click at [1025, 310] on input "Influencers/Details Sent" at bounding box center [1024, 306] width 12 height 12
checkbox input "true"
click at [1025, 369] on button "Apply" at bounding box center [1038, 369] width 55 height 25
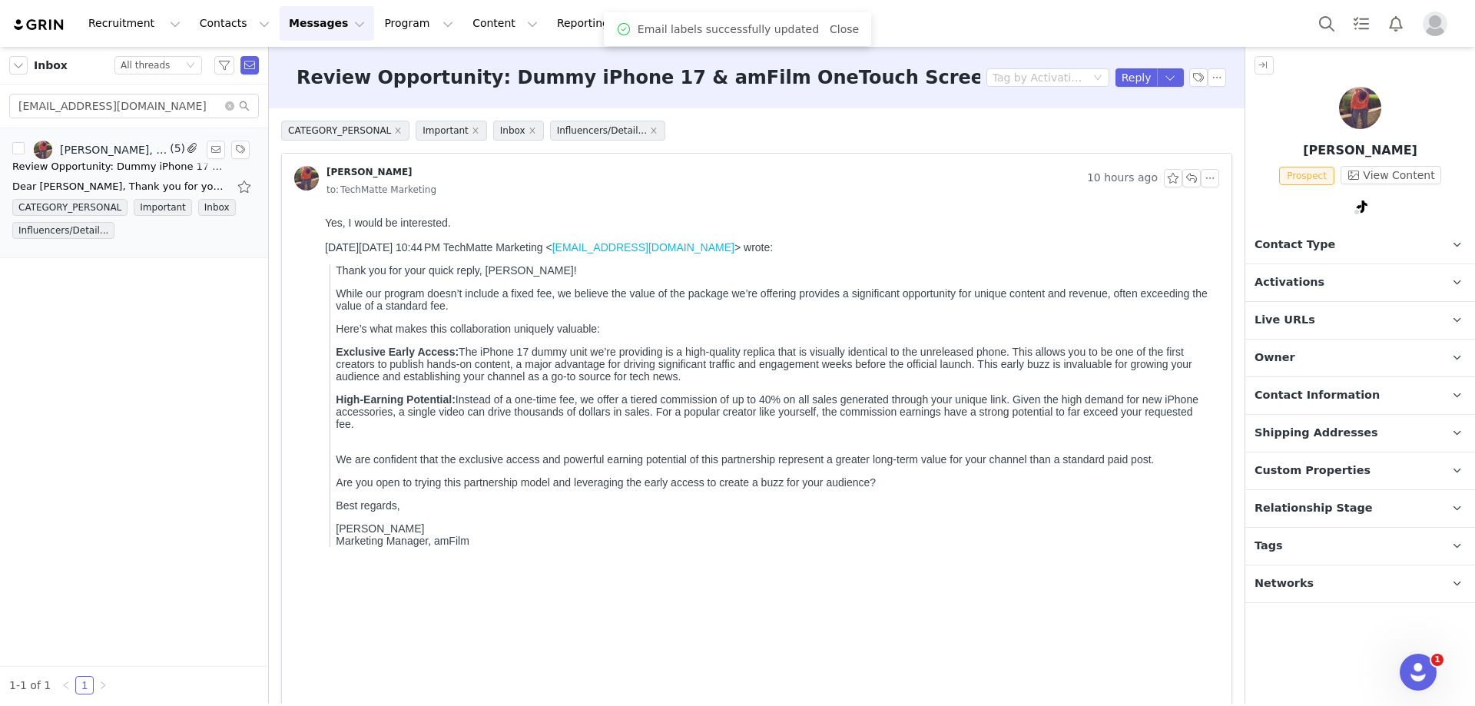
click at [185, 157] on div "[PERSON_NAME], TechMatte Marketing (5)" at bounding box center [98, 150] width 173 height 18
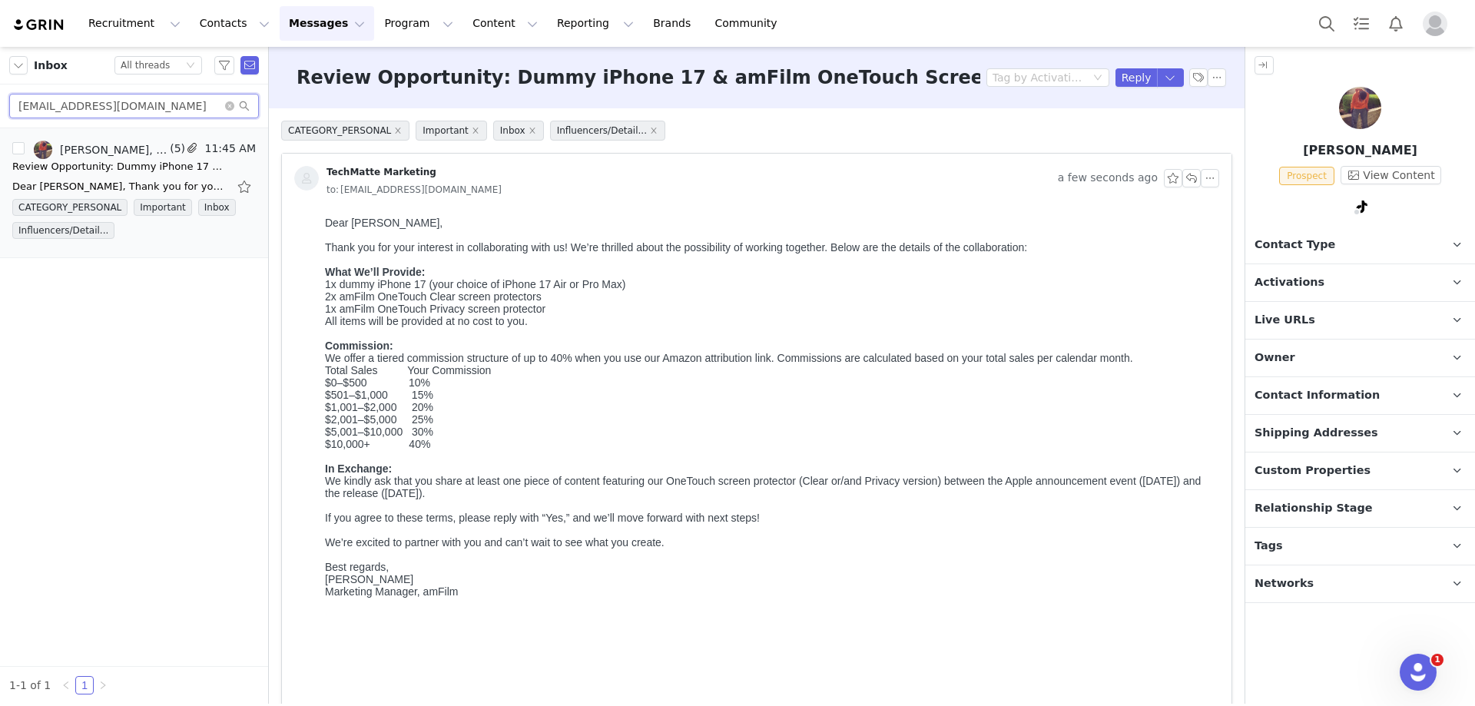
drag, startPoint x: 151, startPoint y: 107, endPoint x: 25, endPoint y: 105, distance: 126.7
click at [15, 108] on input "[EMAIL_ADDRESS][DOMAIN_NAME]" at bounding box center [134, 106] width 250 height 25
paste input "[PERSON_NAME][EMAIL_ADDRESS][DOMAIN_NAME]"
type input "[EMAIL_ADDRESS][DOMAIN_NAME]"
click at [113, 153] on div "[PERSON_NAME], [PERSON_NAME], TechMatte Marketing" at bounding box center [117, 150] width 114 height 12
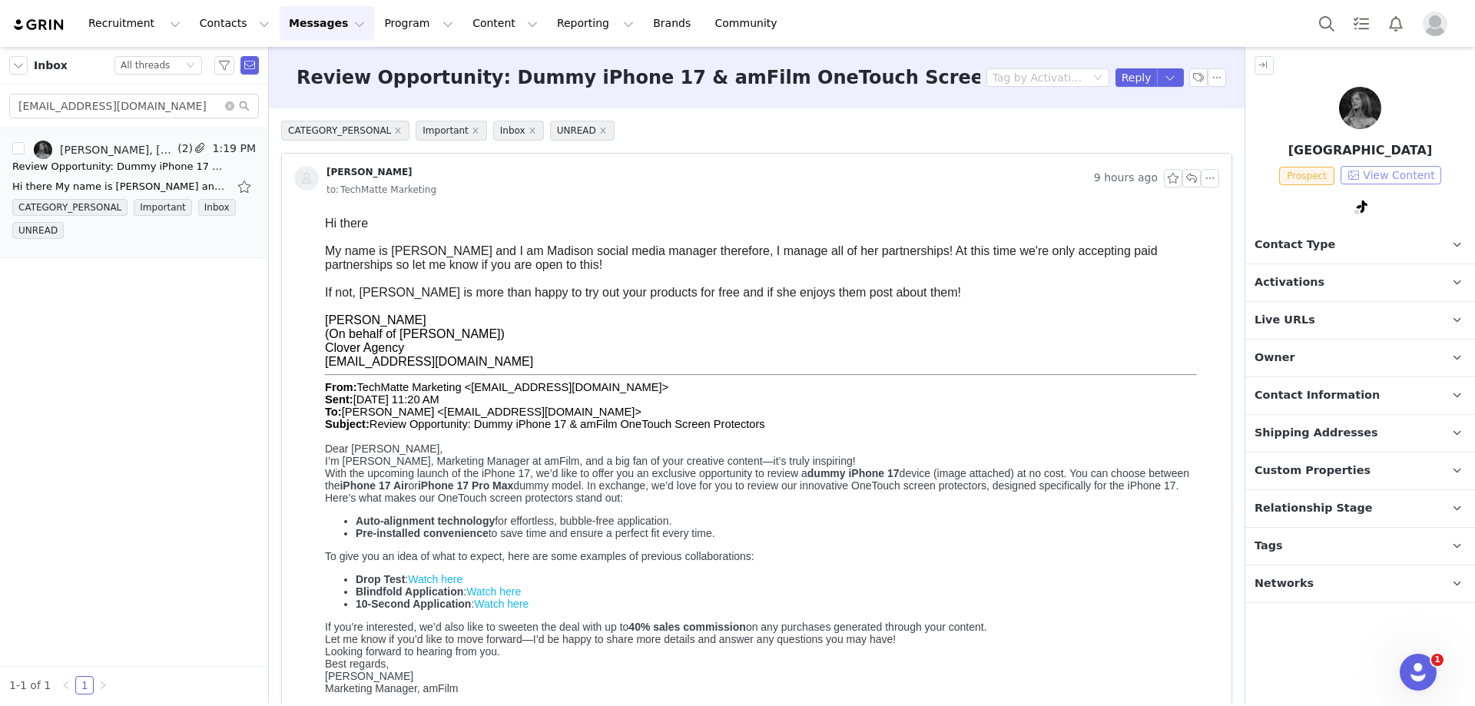
click at [1389, 171] on button "View Content" at bounding box center [1390, 175] width 101 height 18
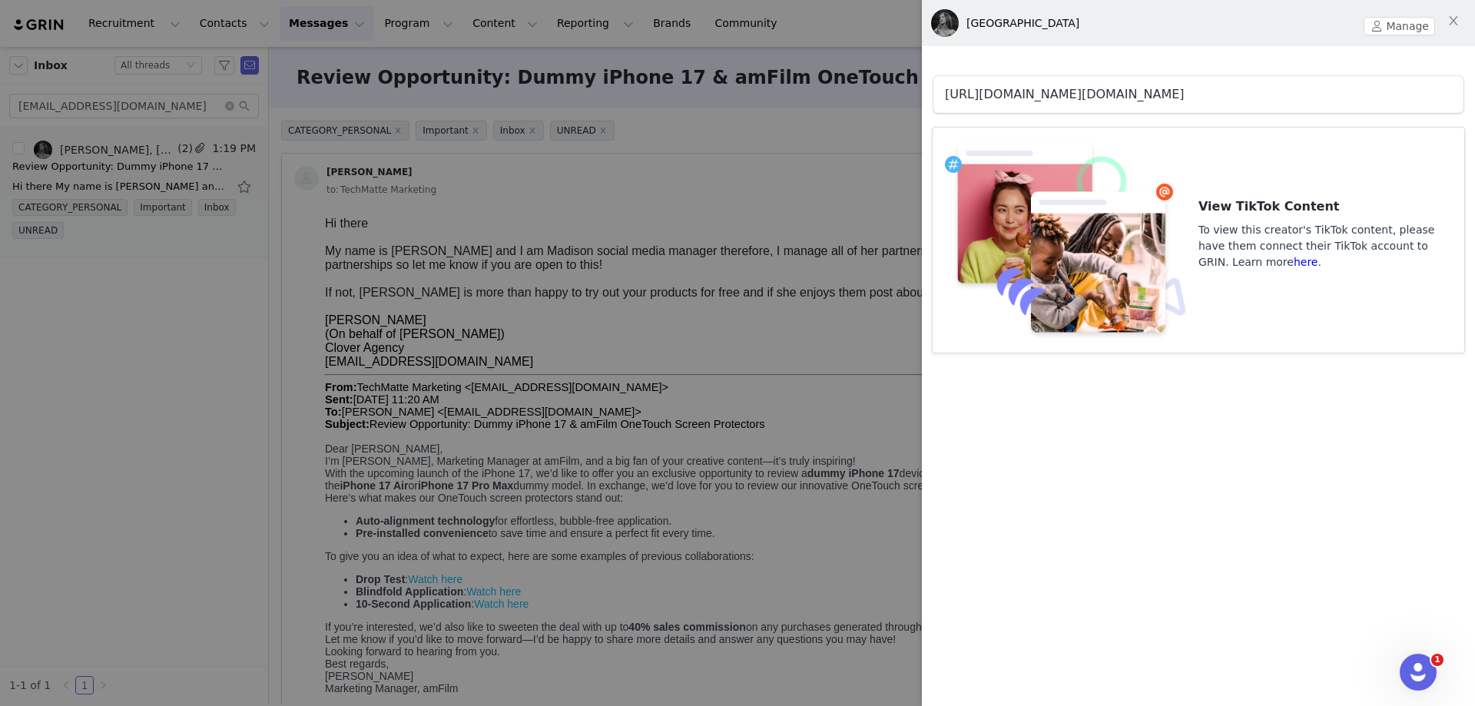
click at [1136, 98] on link "[URL][DOMAIN_NAME][DOMAIN_NAME]" at bounding box center [1065, 94] width 240 height 15
click at [858, 260] on div at bounding box center [737, 353] width 1475 height 706
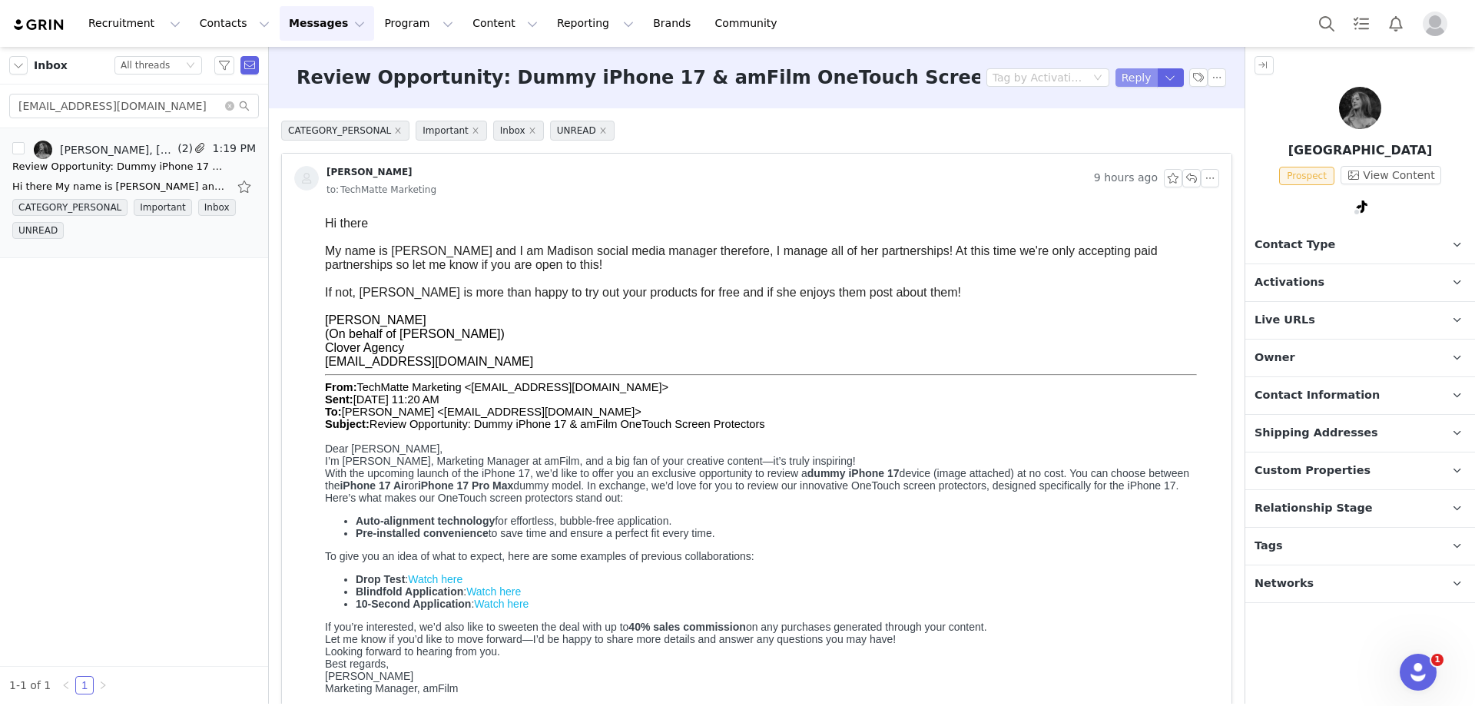
click at [1122, 74] on button "Reply" at bounding box center [1136, 77] width 42 height 18
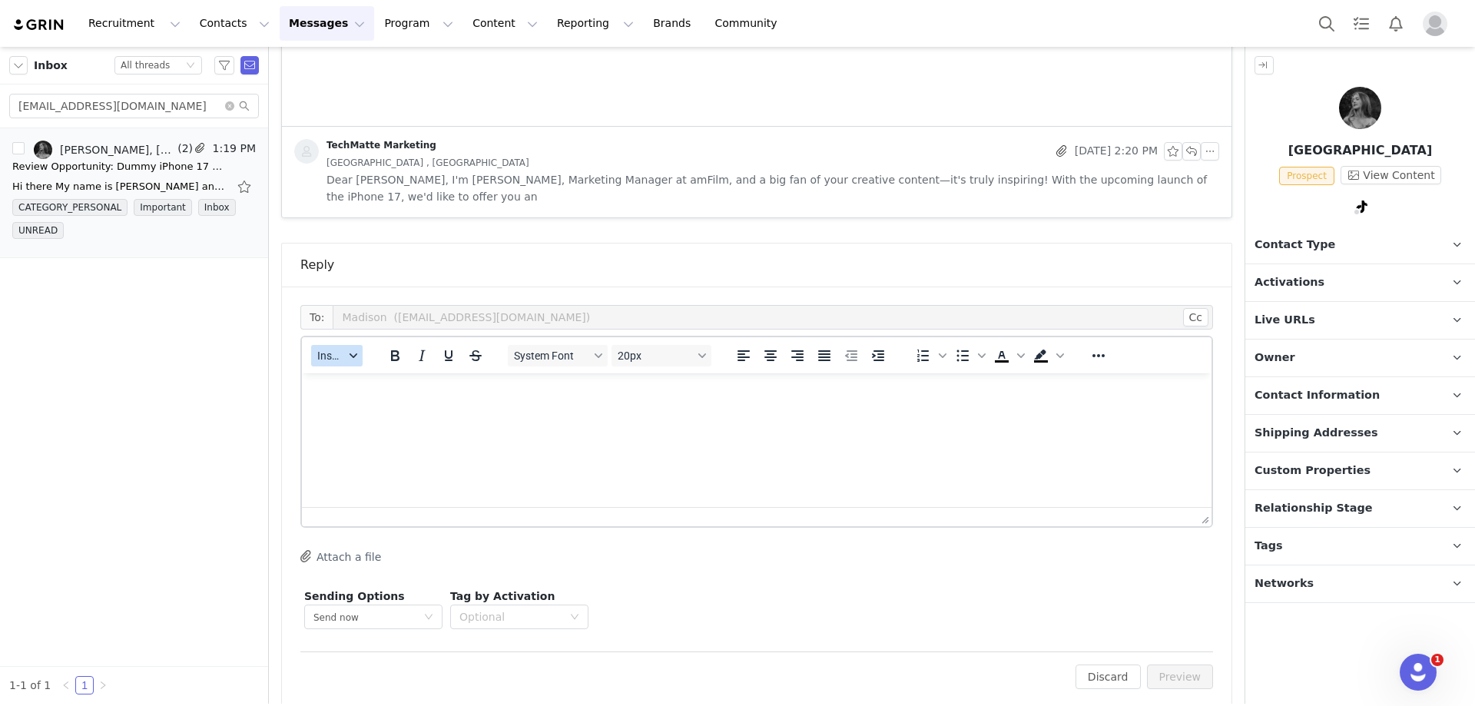
click at [333, 349] on span "Insert" at bounding box center [330, 355] width 27 height 12
click at [364, 374] on div "Insert Template" at bounding box center [393, 365] width 138 height 18
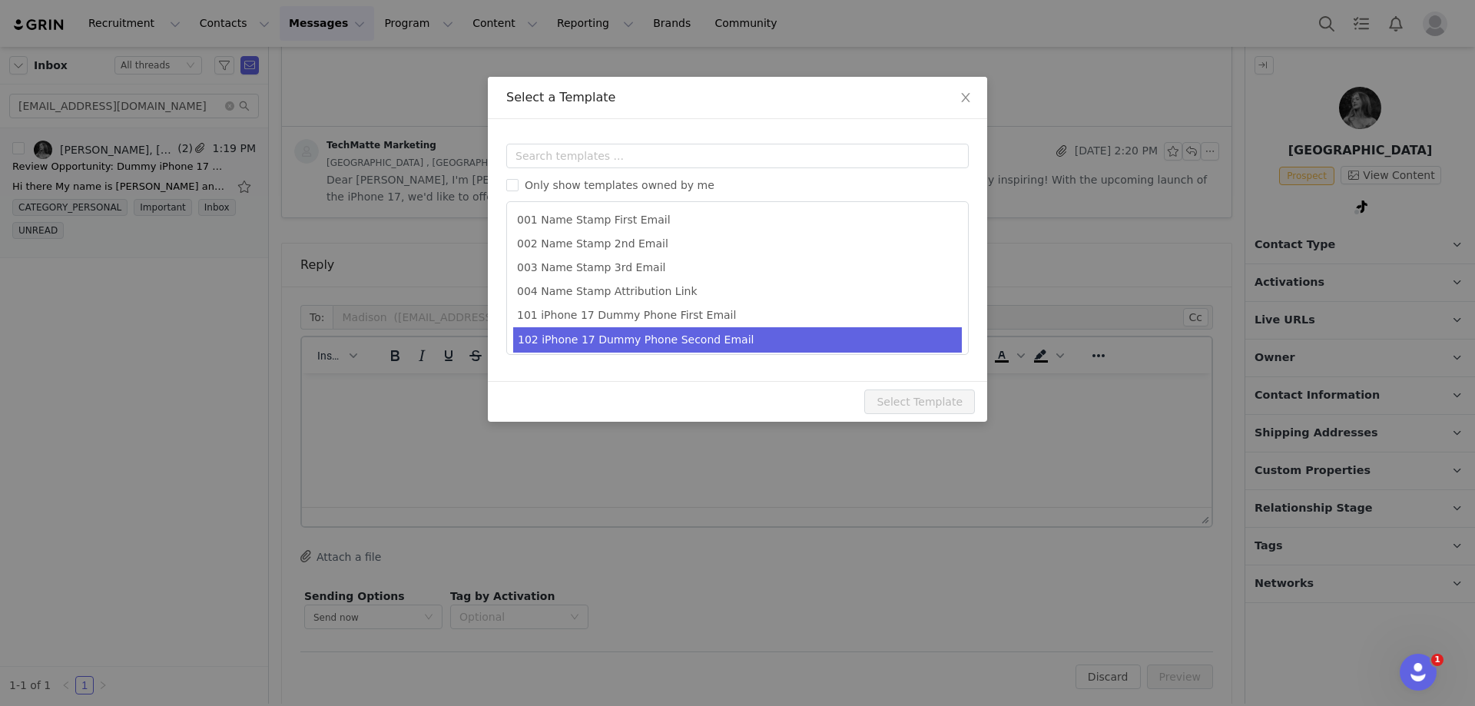
click at [591, 342] on li "102 iPhone 17 Dummy Phone Second Email" at bounding box center [737, 339] width 449 height 25
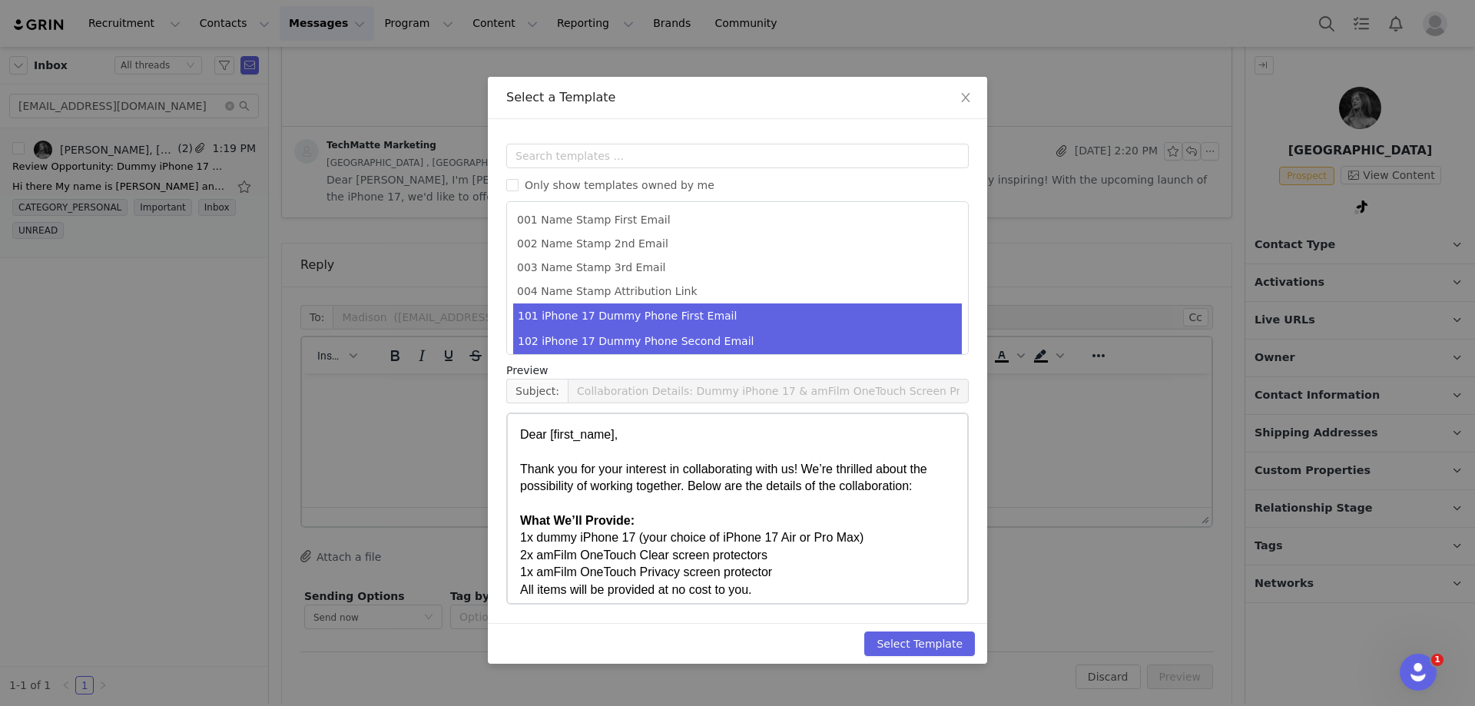
scroll to position [78, 0]
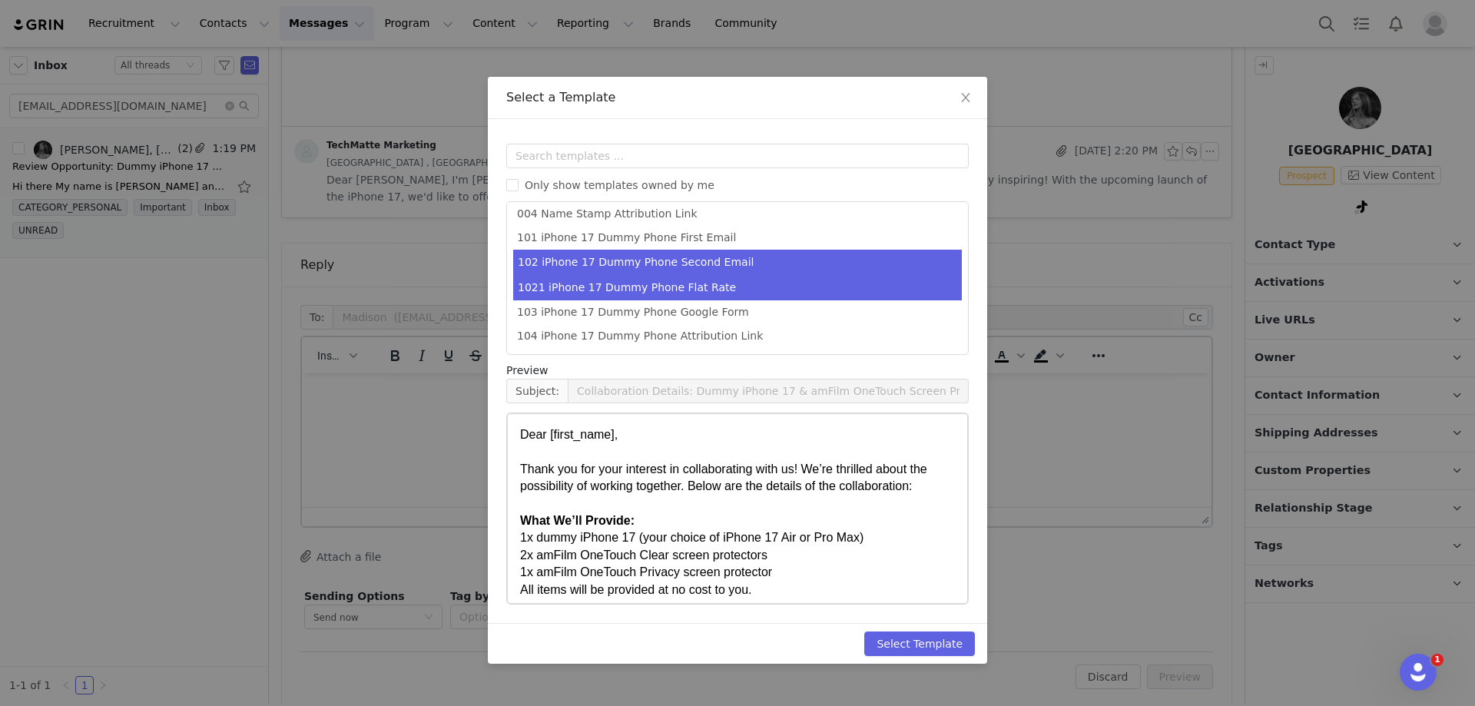
click at [670, 289] on li "1021 iPhone 17 Dummy Phone Flat Rate" at bounding box center [737, 287] width 449 height 25
type input "Thank you for your interest"
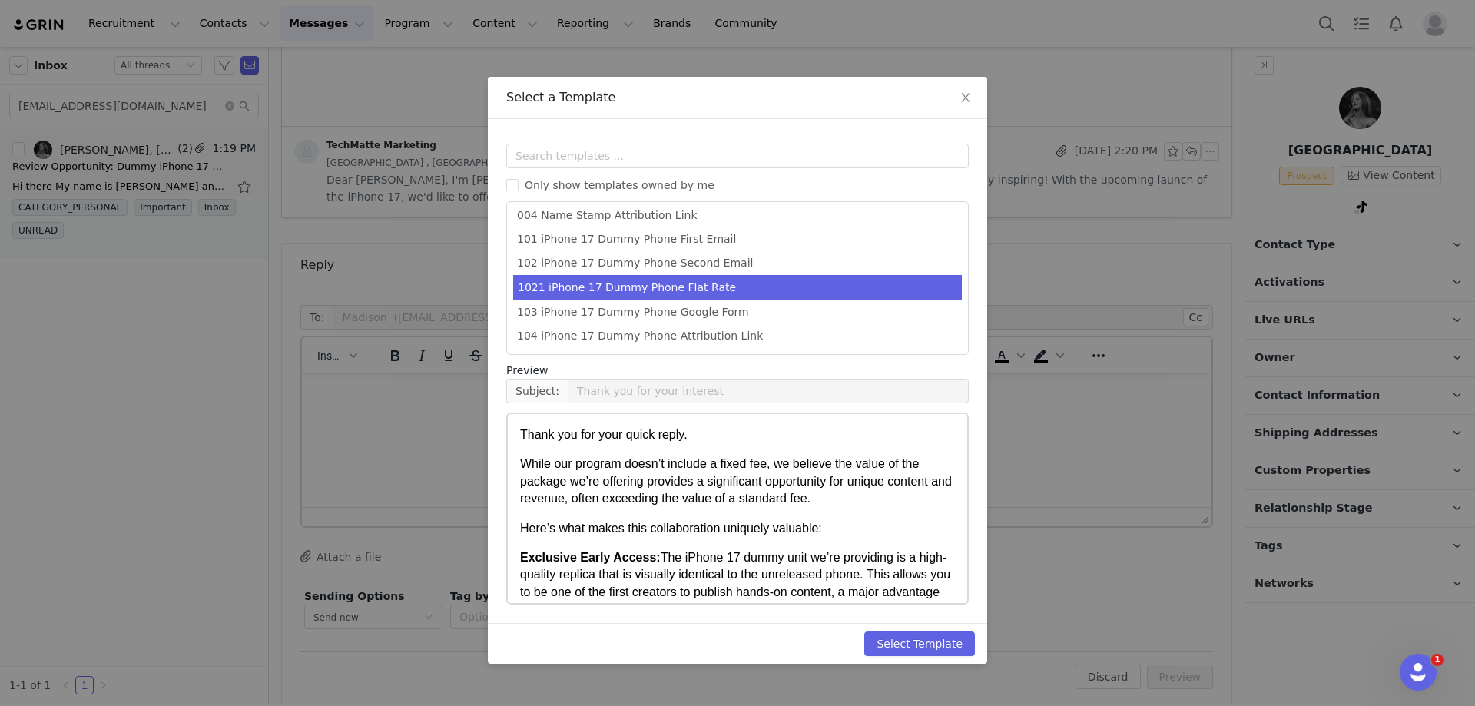
scroll to position [76, 0]
click at [942, 637] on button "Select Template" at bounding box center [919, 643] width 111 height 25
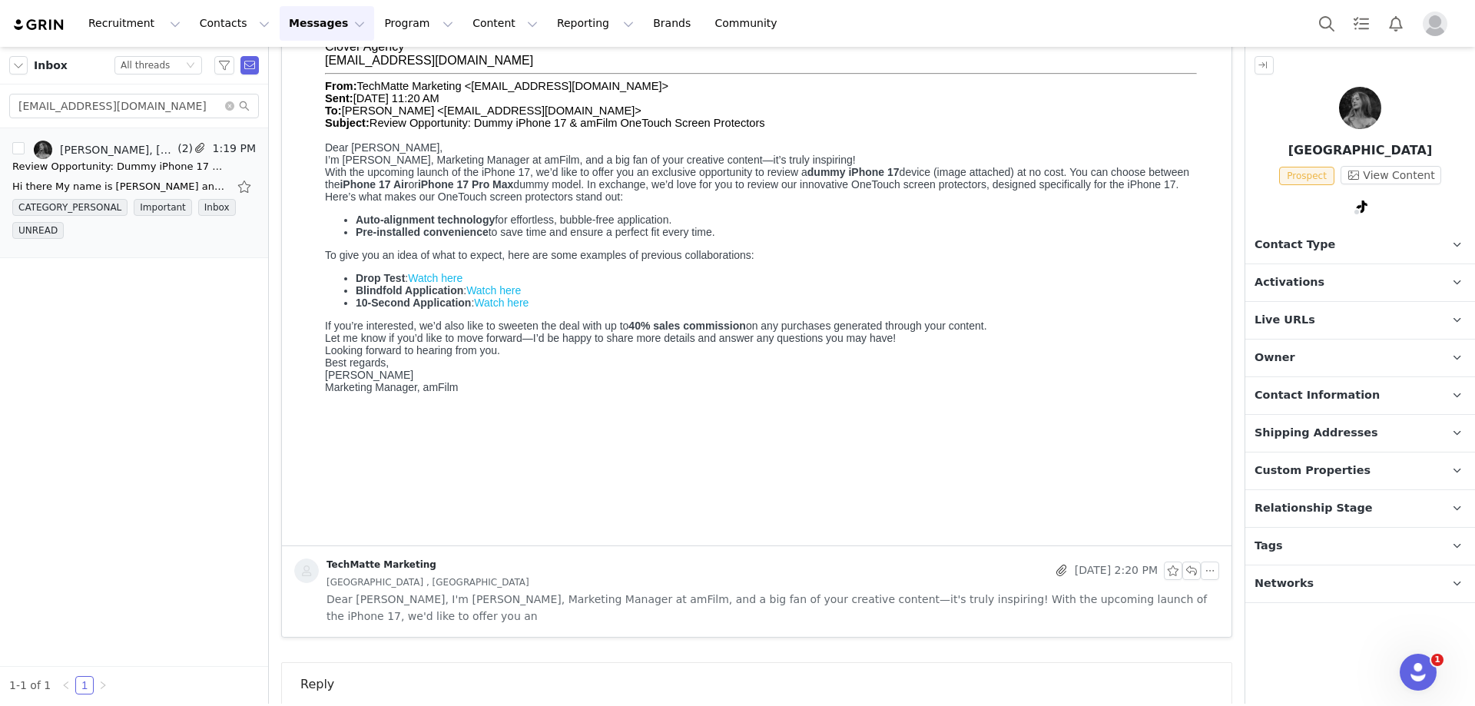
scroll to position [106, 0]
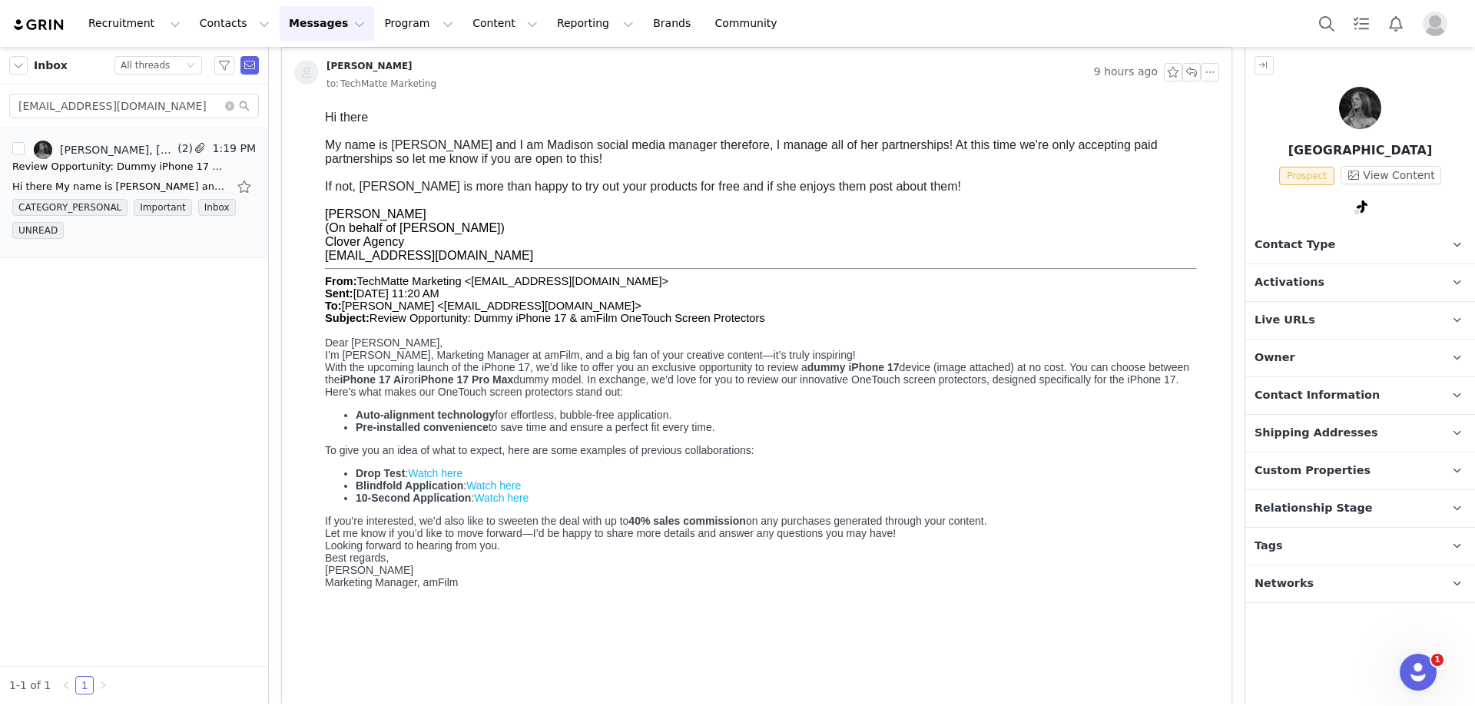
click at [344, 212] on div "[PERSON_NAME]" at bounding box center [769, 214] width 888 height 14
copy div "[PERSON_NAME]"
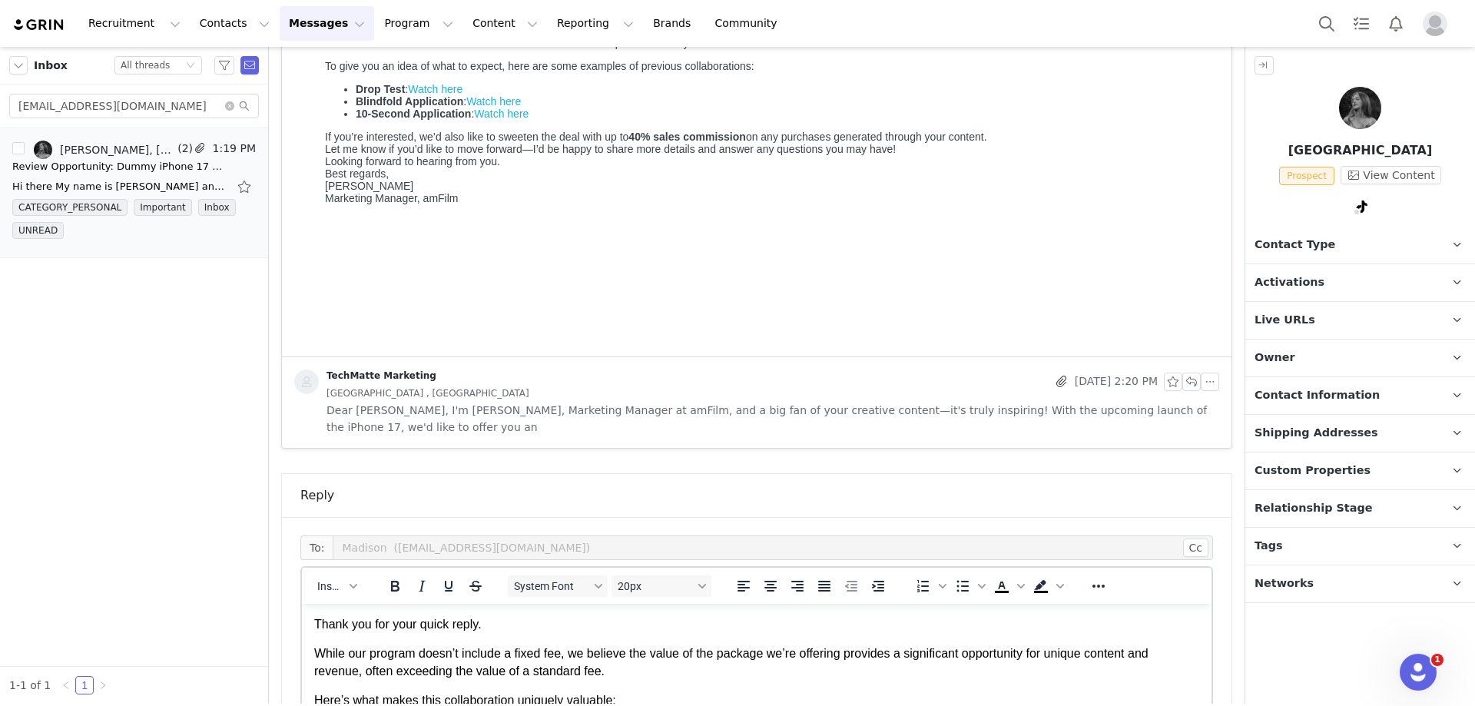
scroll to position [720, 0]
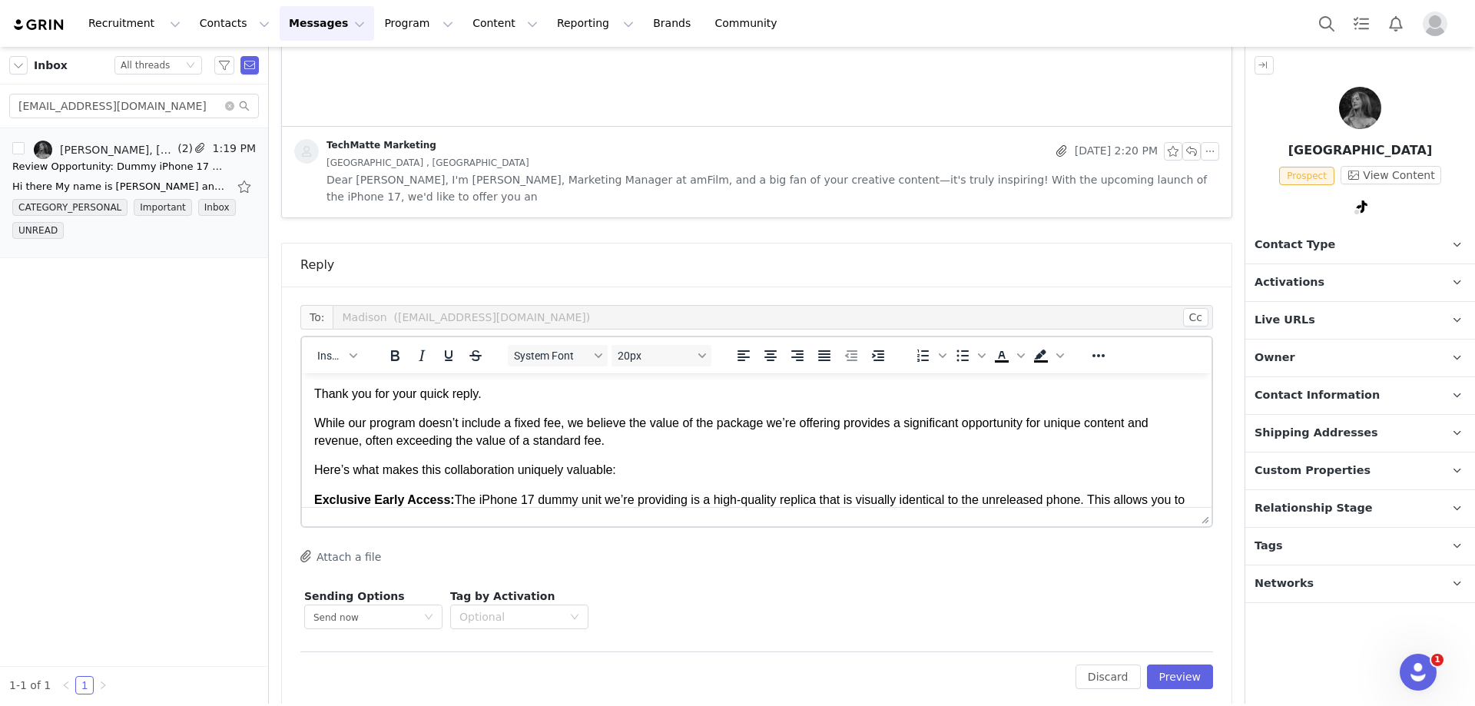
click at [520, 402] on p "Thank you for your quick reply." at bounding box center [756, 394] width 885 height 17
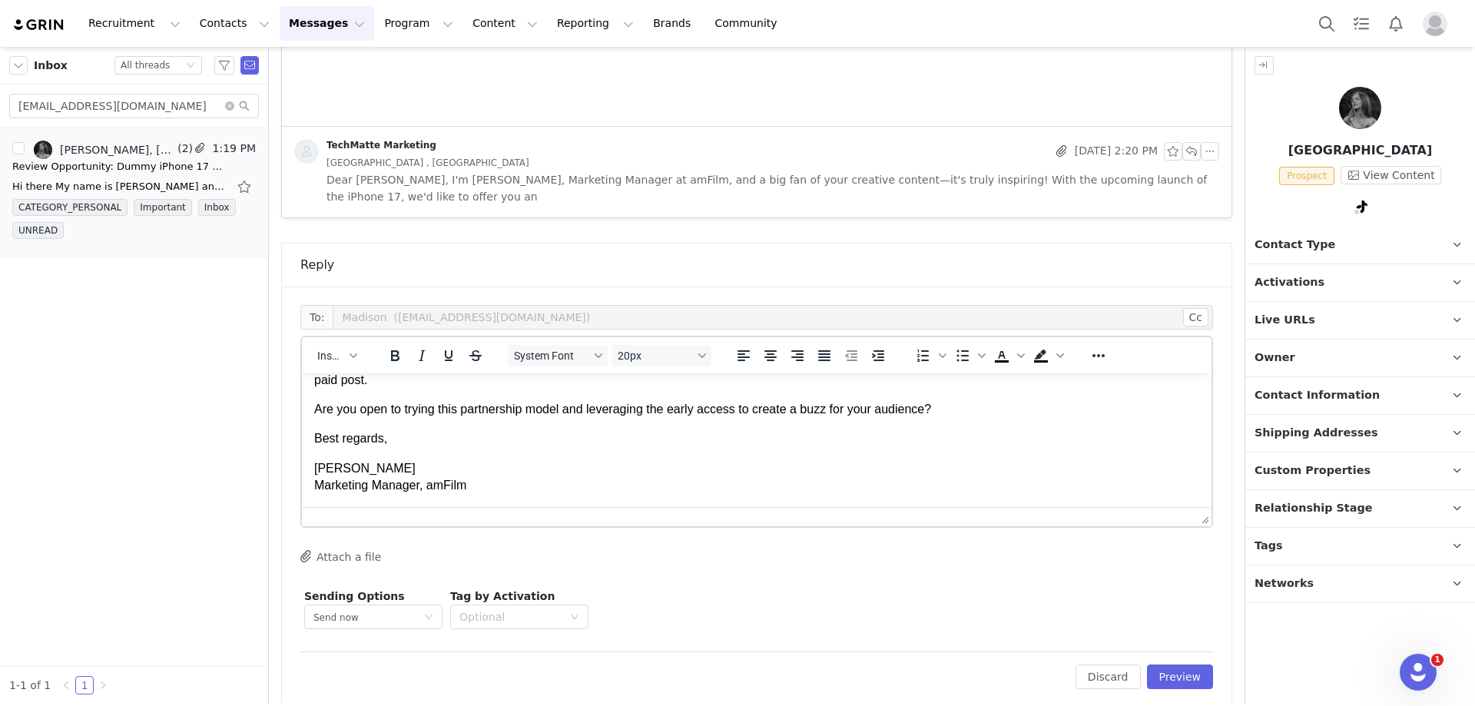
scroll to position [407, 0]
click at [1160, 664] on button "Preview" at bounding box center [1180, 676] width 67 height 25
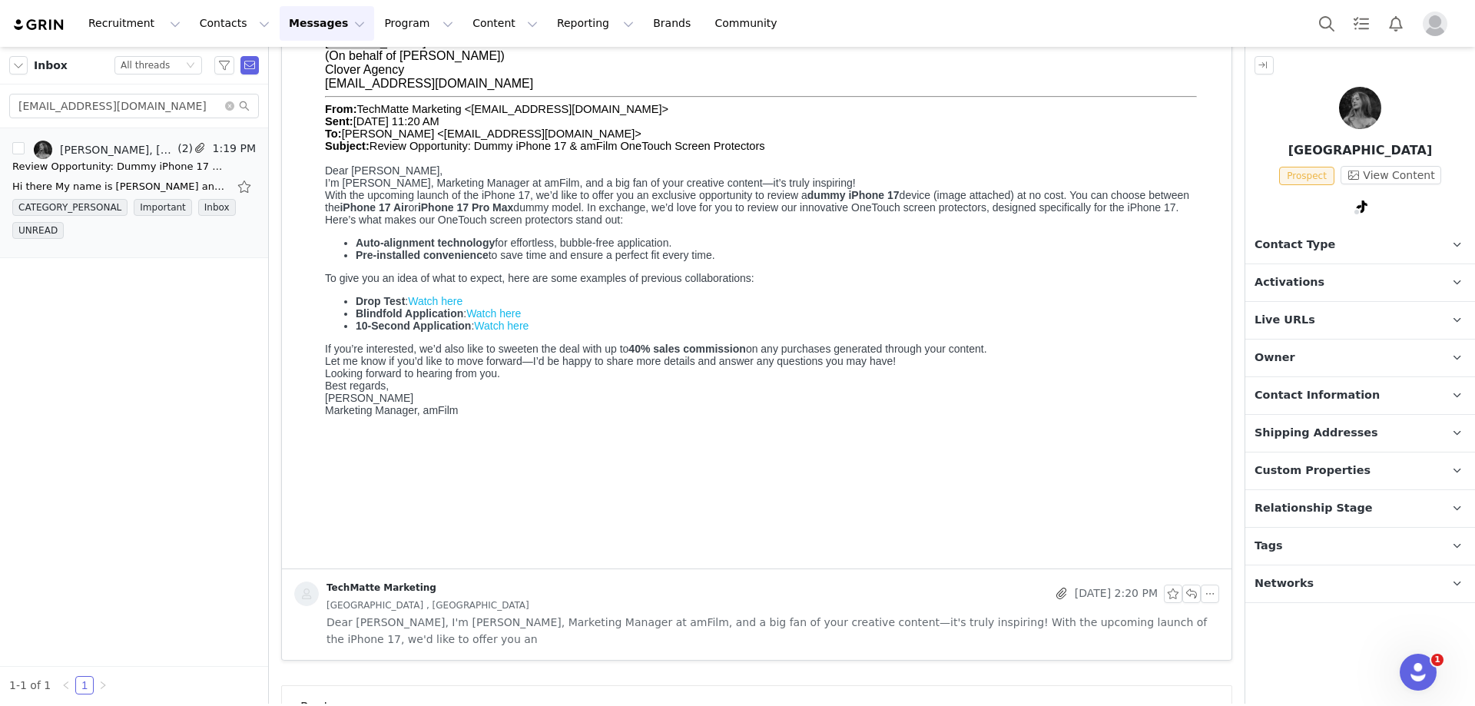
scroll to position [0, 0]
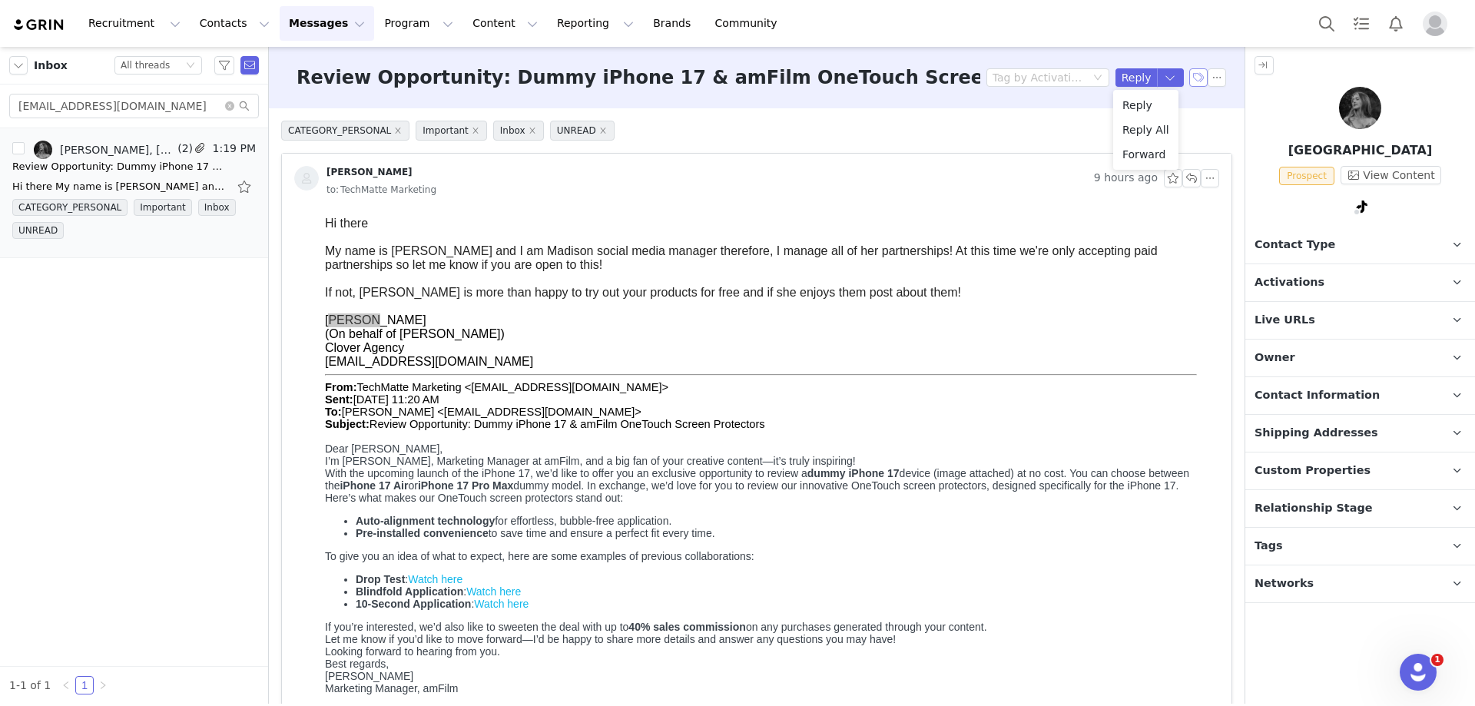
click at [1189, 74] on button "button" at bounding box center [1198, 77] width 18 height 18
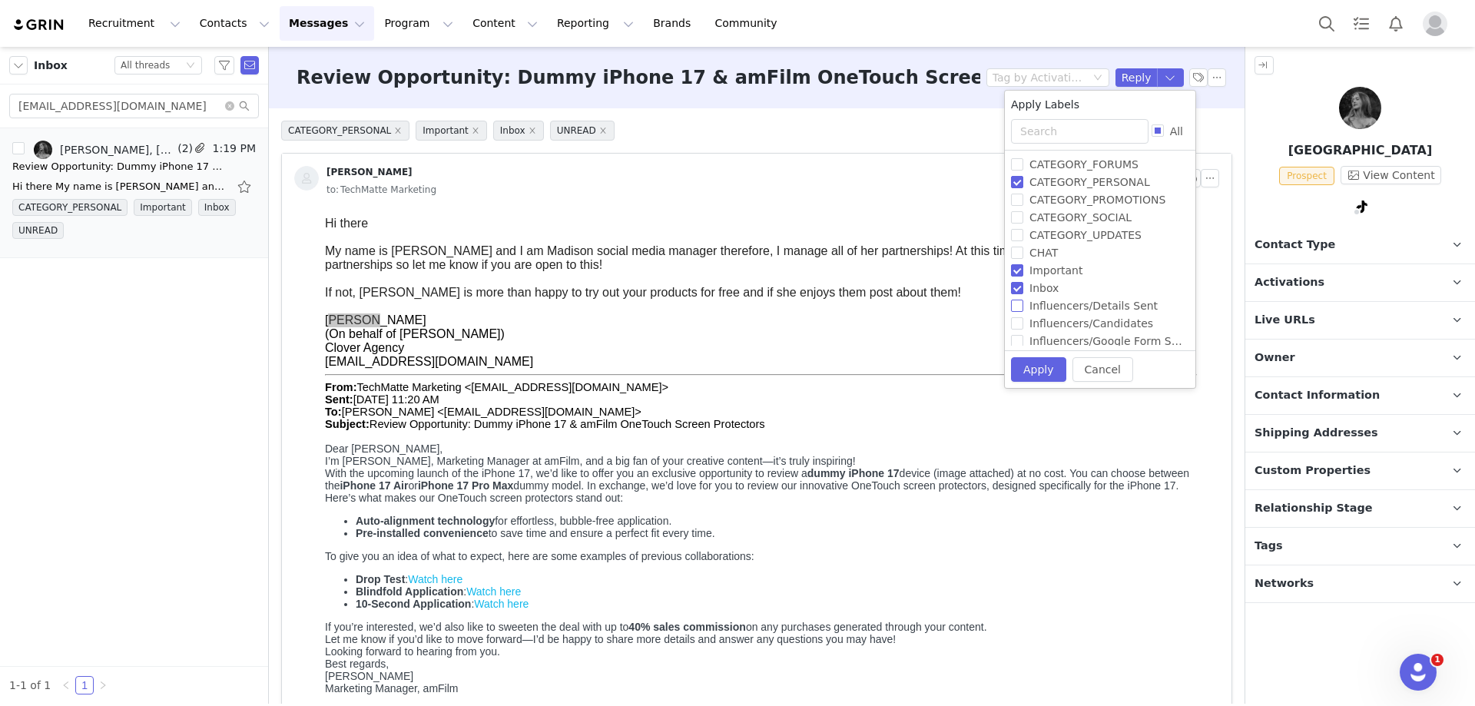
click at [1021, 311] on input "Influencers/Details Sent" at bounding box center [1017, 306] width 12 height 12
checkbox input "true"
click at [1028, 372] on button "Apply" at bounding box center [1038, 369] width 55 height 25
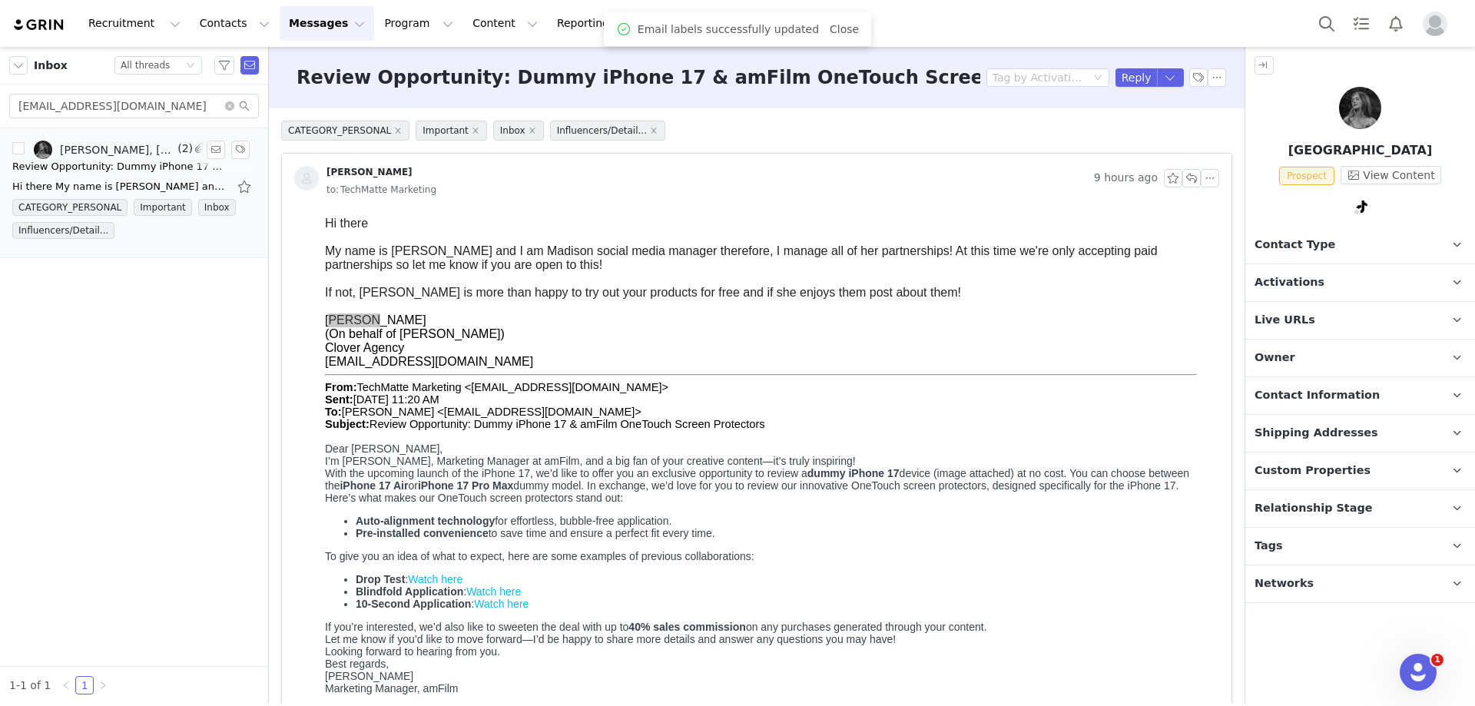
click at [93, 165] on div "Review Opportunity: Dummy iPhone 17 & amFilm OneTouch Screen Protectors" at bounding box center [119, 166] width 215 height 15
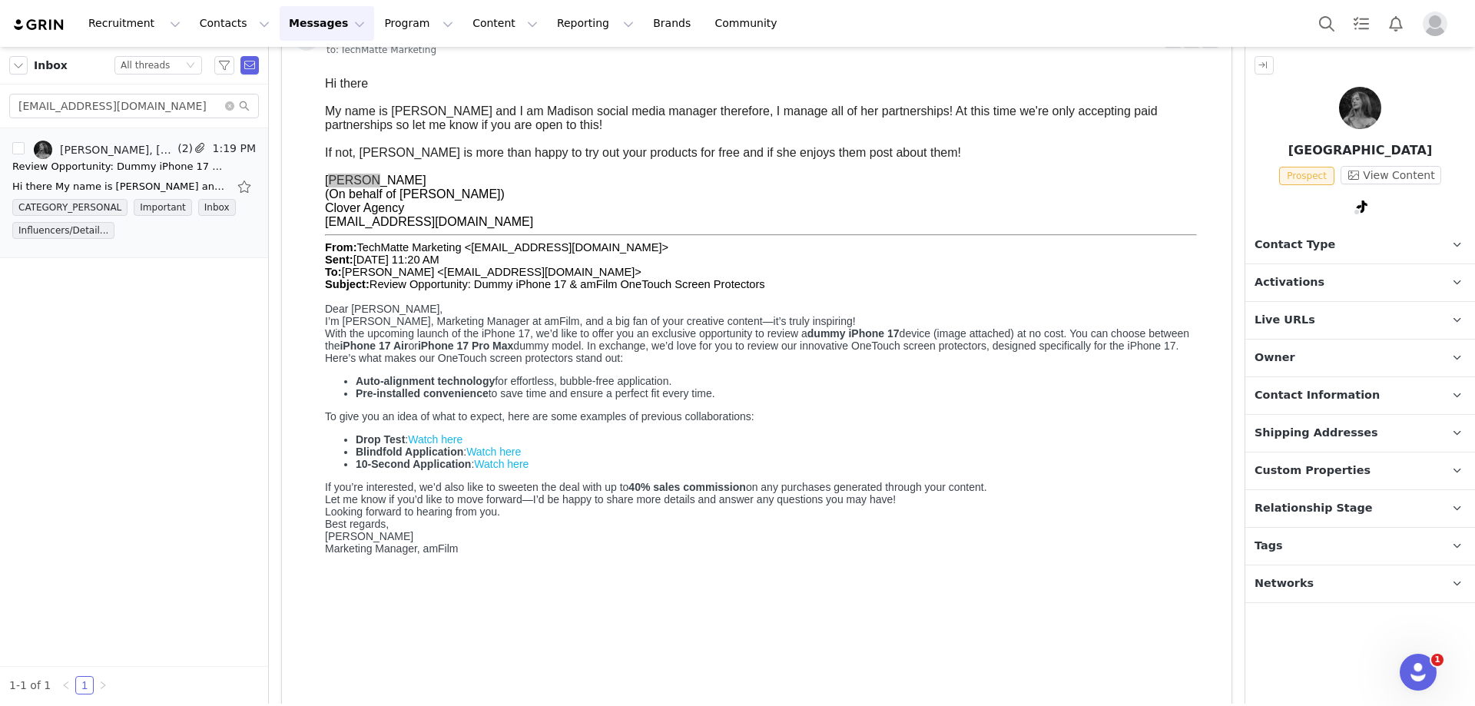
scroll to position [230, 0]
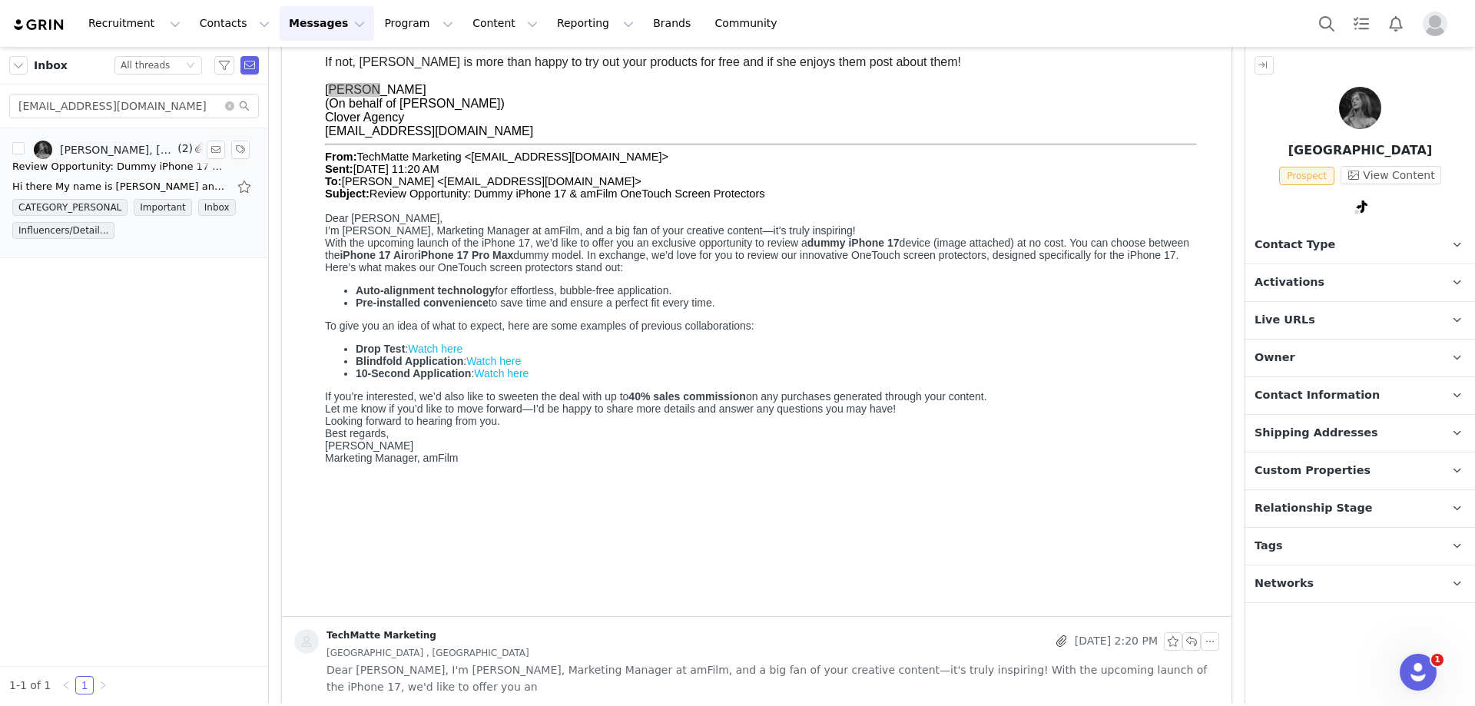
click at [184, 182] on div "Hi there My name is [PERSON_NAME] and I am Madison social media manager therefo…" at bounding box center [119, 186] width 215 height 15
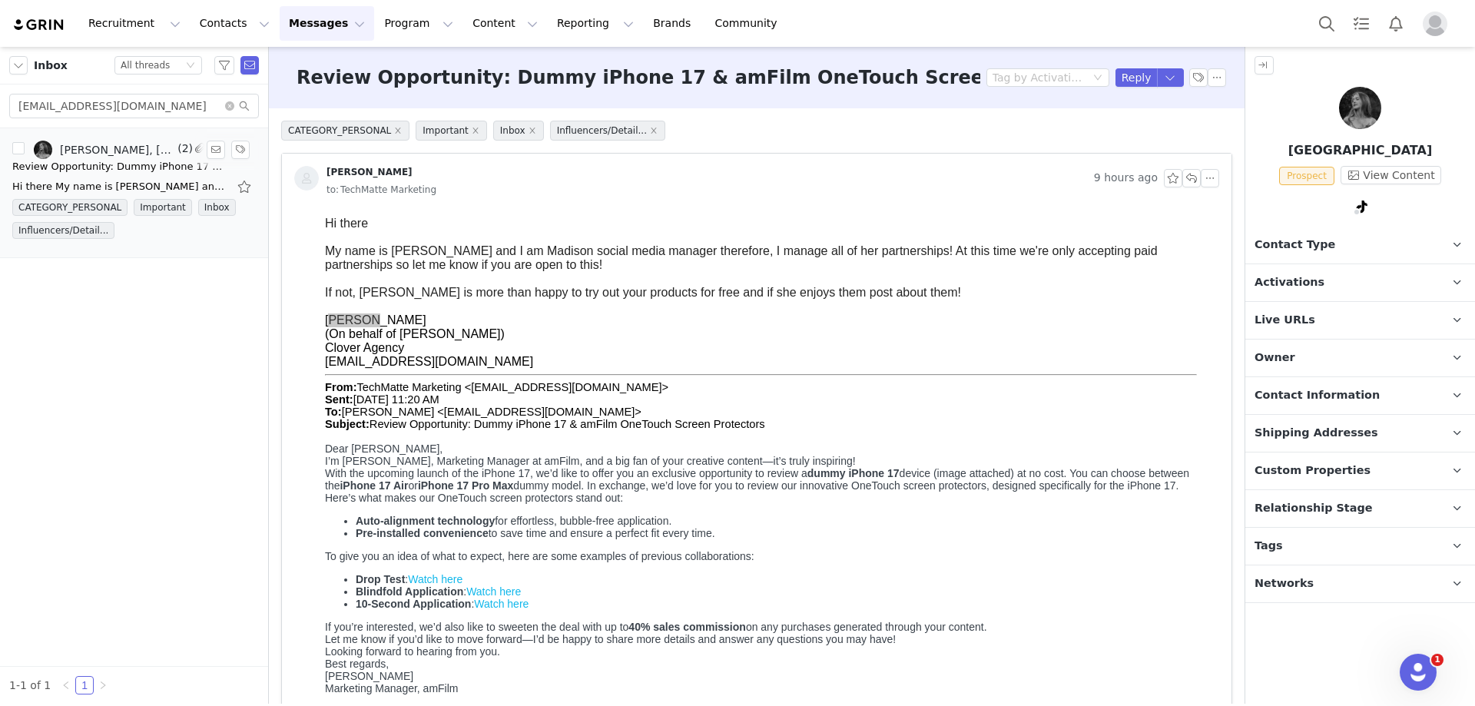
click at [146, 167] on div "Review Opportunity: Dummy iPhone 17 & amFilm OneTouch Screen Protectors" at bounding box center [119, 166] width 215 height 15
click at [1130, 71] on button "Reply" at bounding box center [1136, 77] width 42 height 18
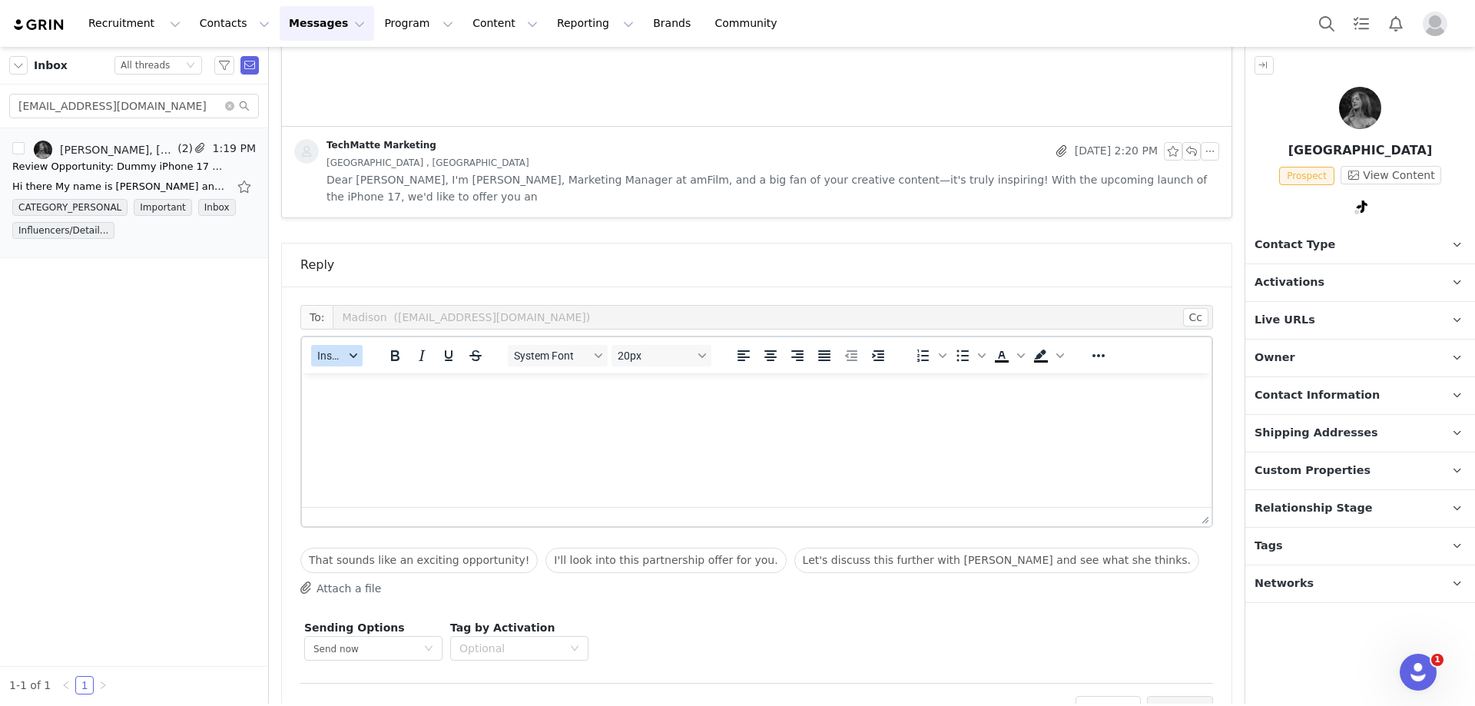
click at [346, 345] on button "Insert" at bounding box center [336, 356] width 51 height 22
click at [356, 365] on div "Insert Template" at bounding box center [393, 365] width 138 height 18
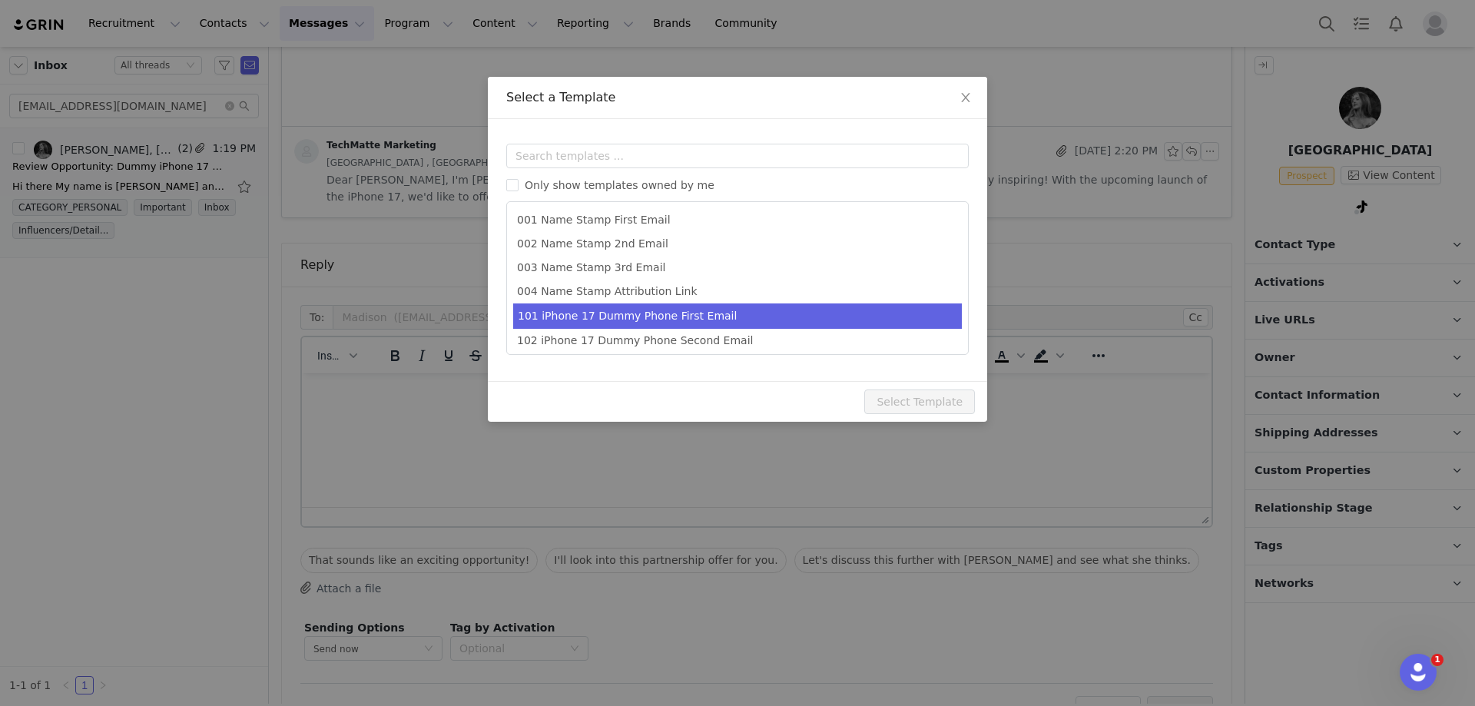
scroll to position [76, 0]
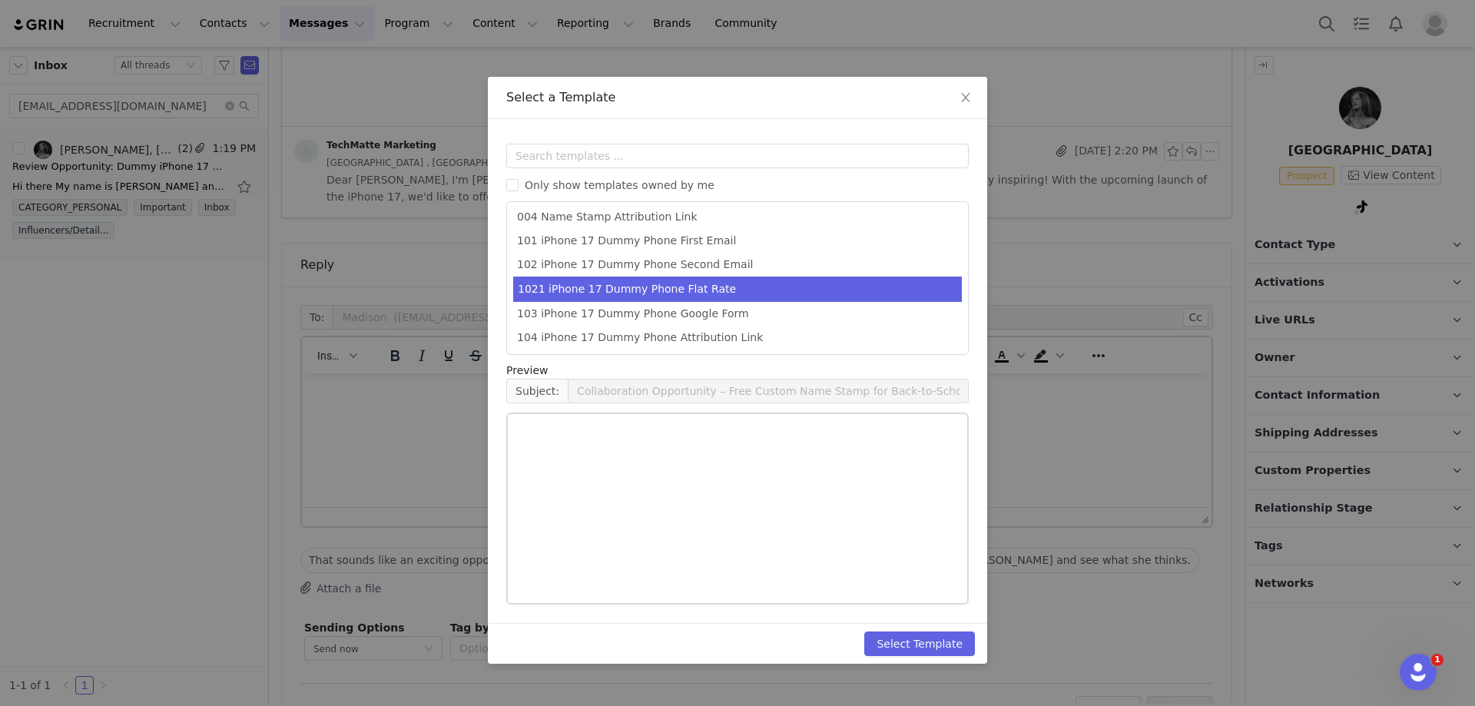
click at [721, 290] on li "1021 iPhone 17 Dummy Phone Flat Rate" at bounding box center [737, 288] width 449 height 25
type input "Thank you for your interest"
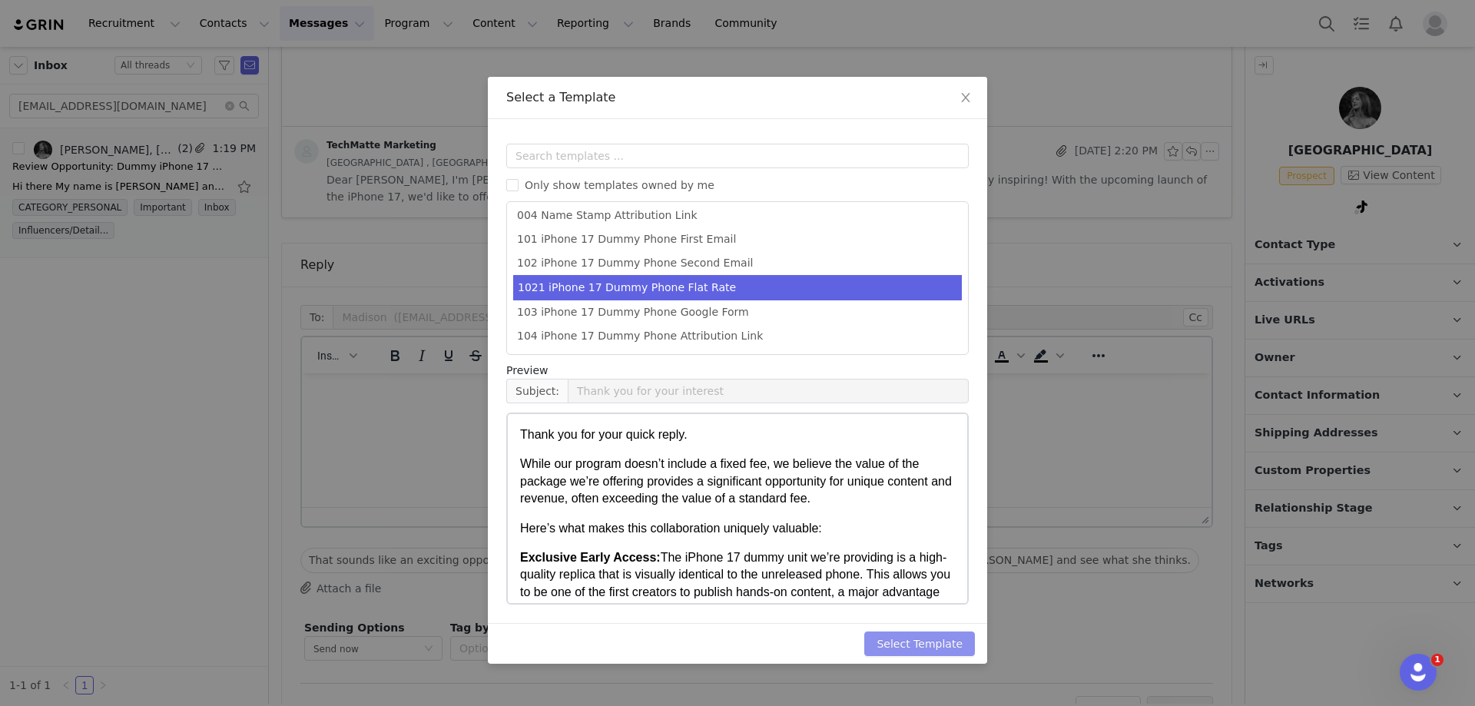
click at [900, 636] on button "Select Template" at bounding box center [919, 643] width 111 height 25
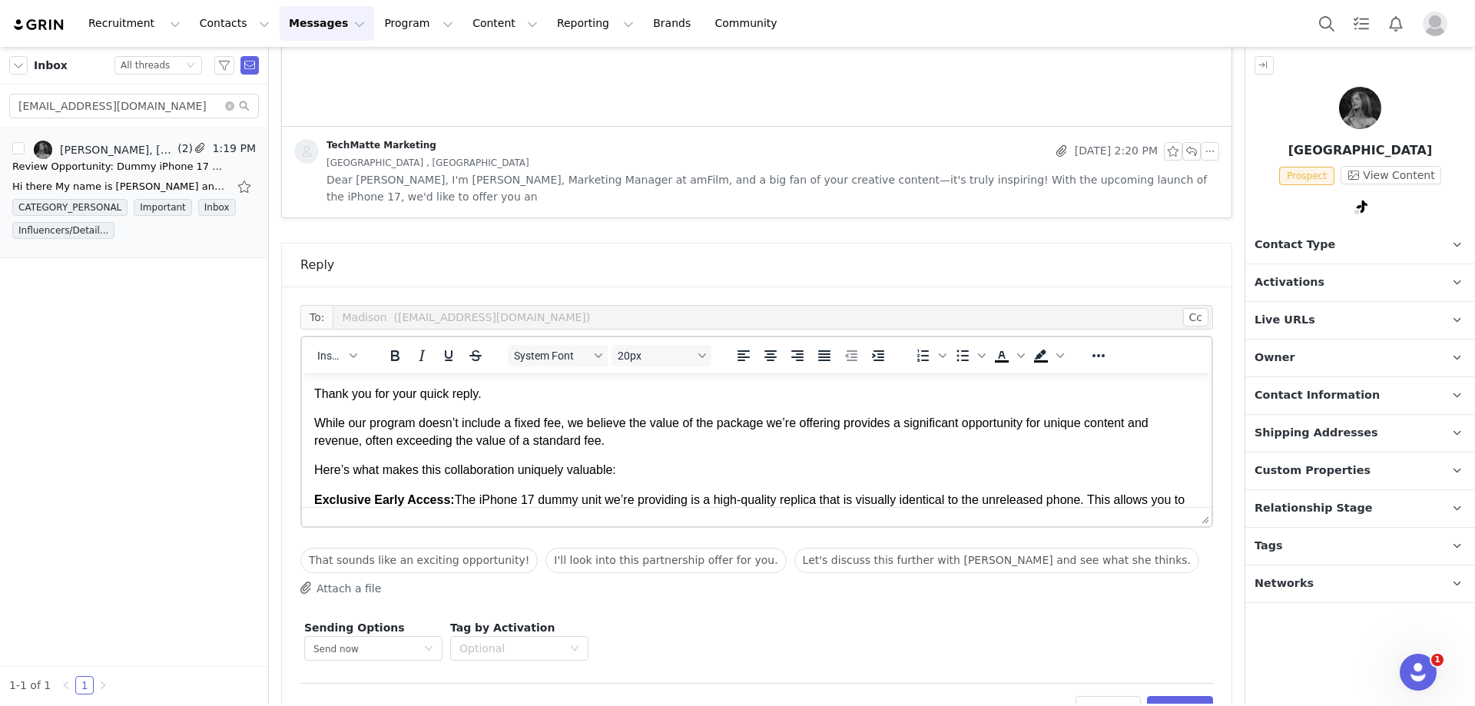
scroll to position [0, 0]
click at [521, 402] on p "Thank you for your quick reply." at bounding box center [756, 394] width 885 height 17
click at [1162, 696] on button "Preview" at bounding box center [1180, 708] width 67 height 25
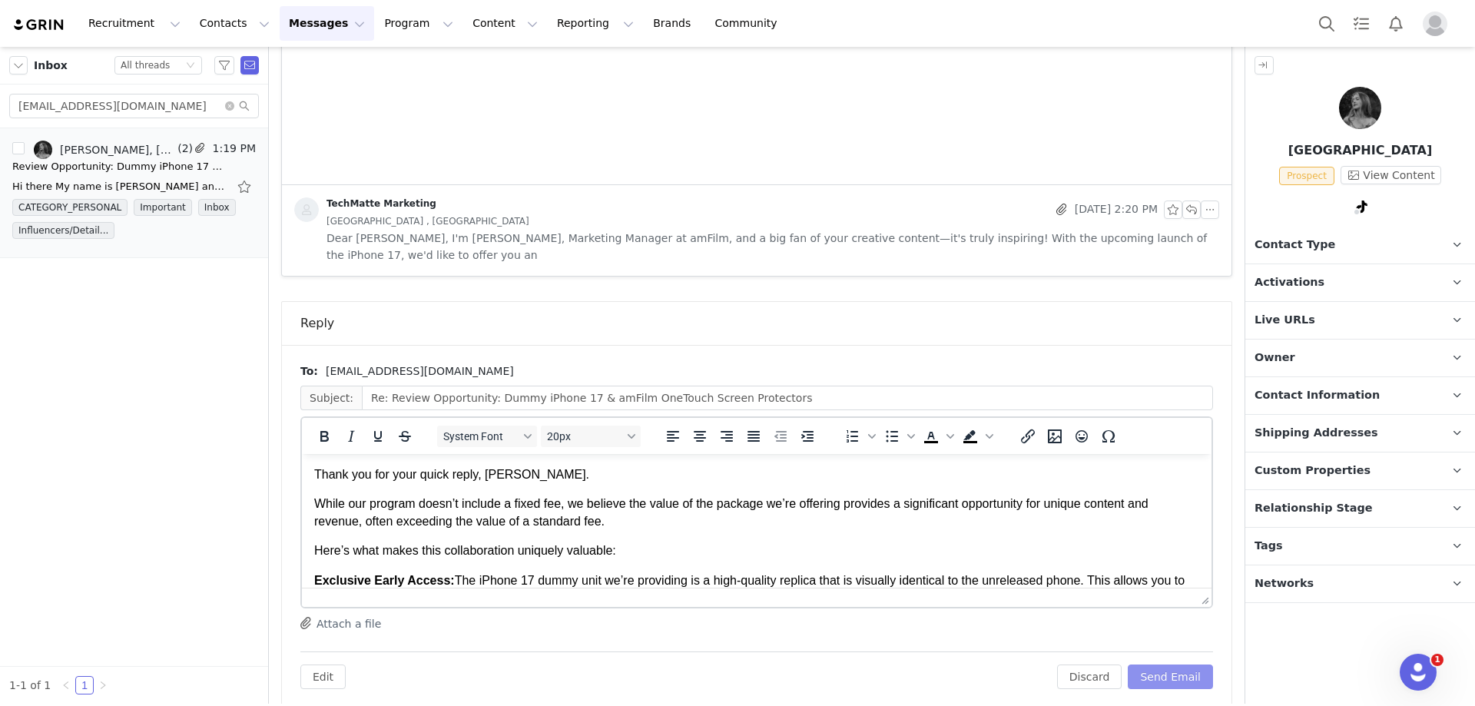
click at [1164, 664] on button "Send Email" at bounding box center [1169, 676] width 85 height 25
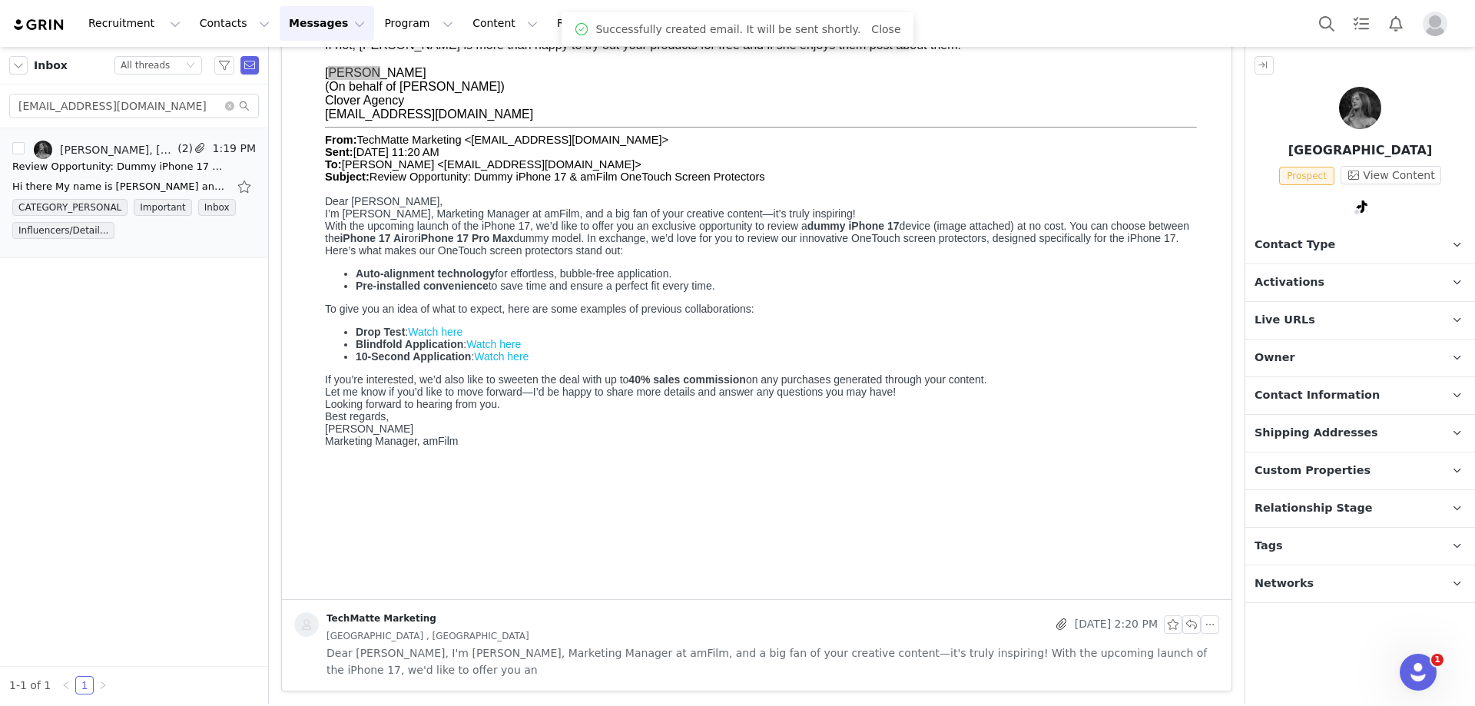
scroll to position [230, 0]
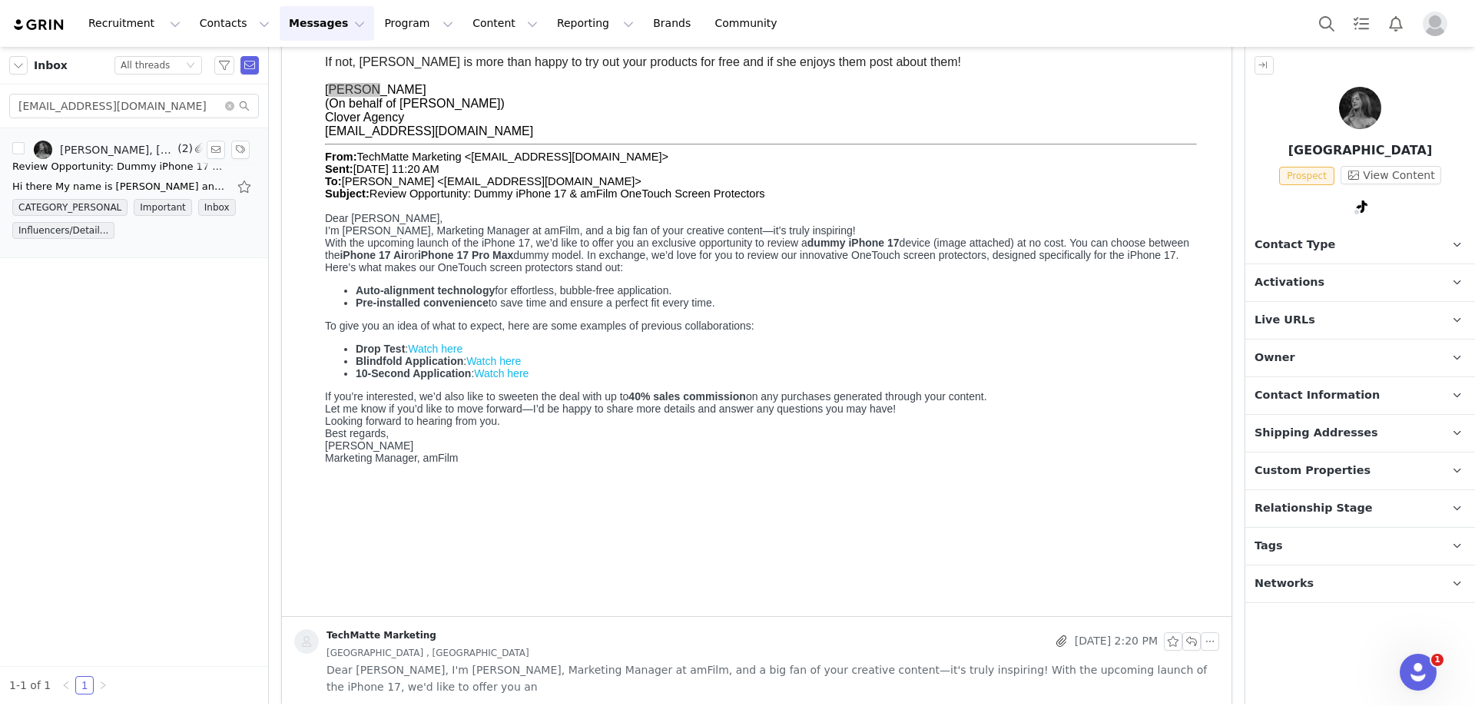
click at [151, 154] on div "[PERSON_NAME], [PERSON_NAME], TechMatte Marketing" at bounding box center [117, 150] width 114 height 12
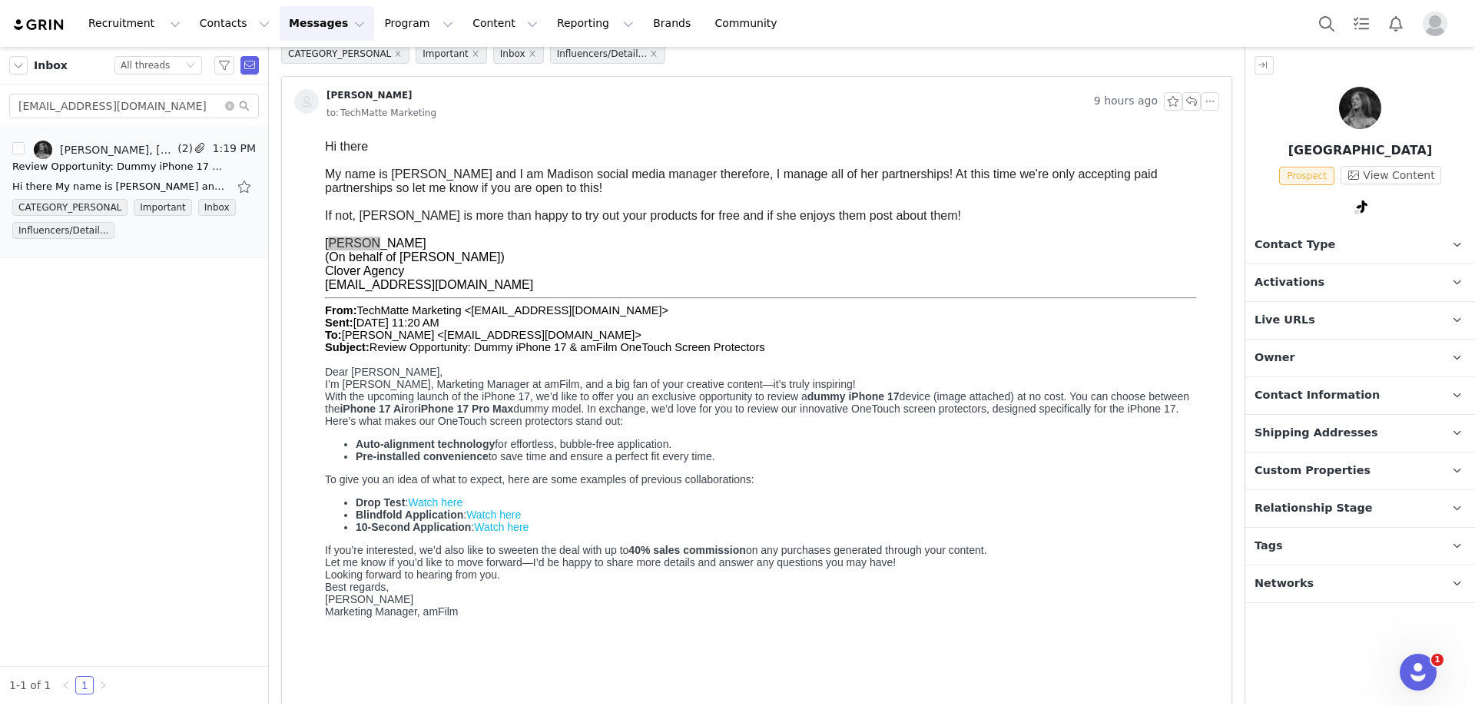
scroll to position [0, 0]
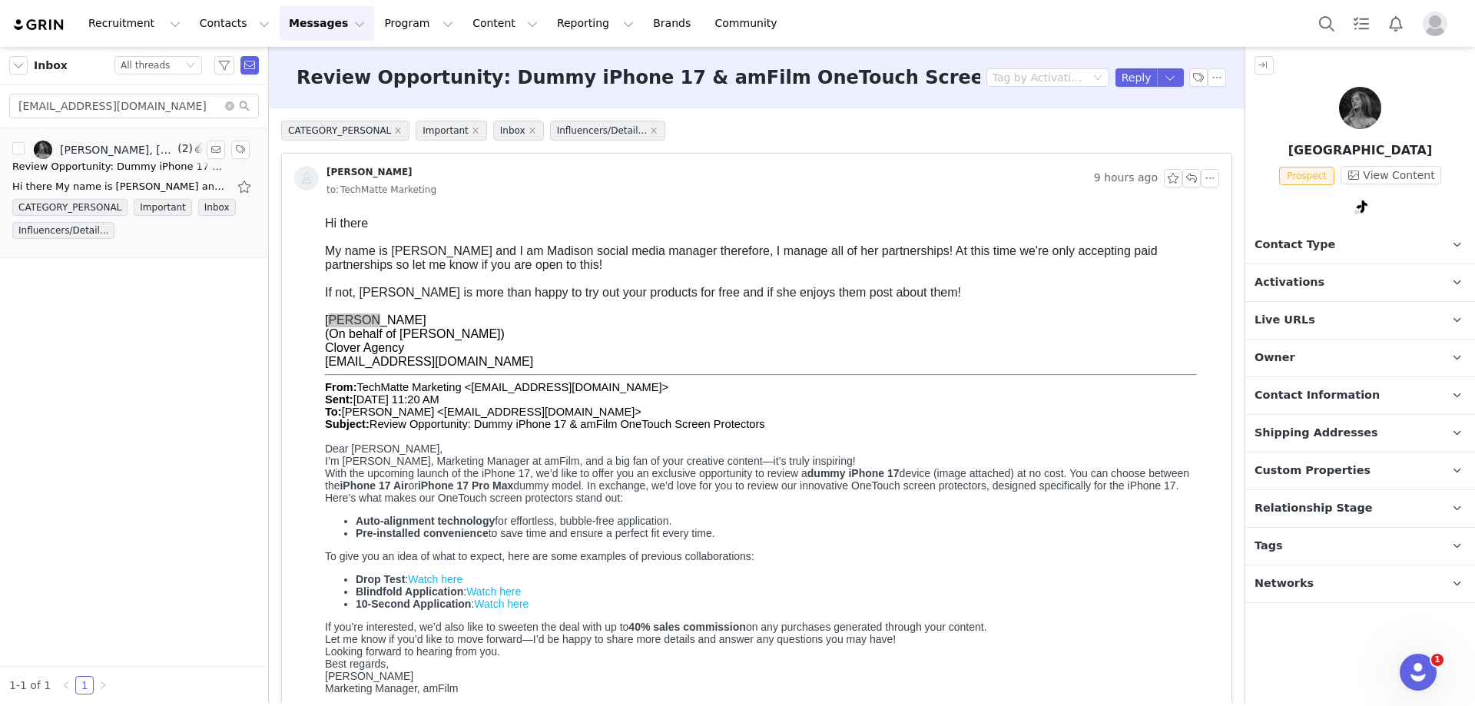
click at [134, 164] on div "Review Opportunity: Dummy iPhone 17 & amFilm OneTouch Screen Protectors" at bounding box center [119, 166] width 215 height 15
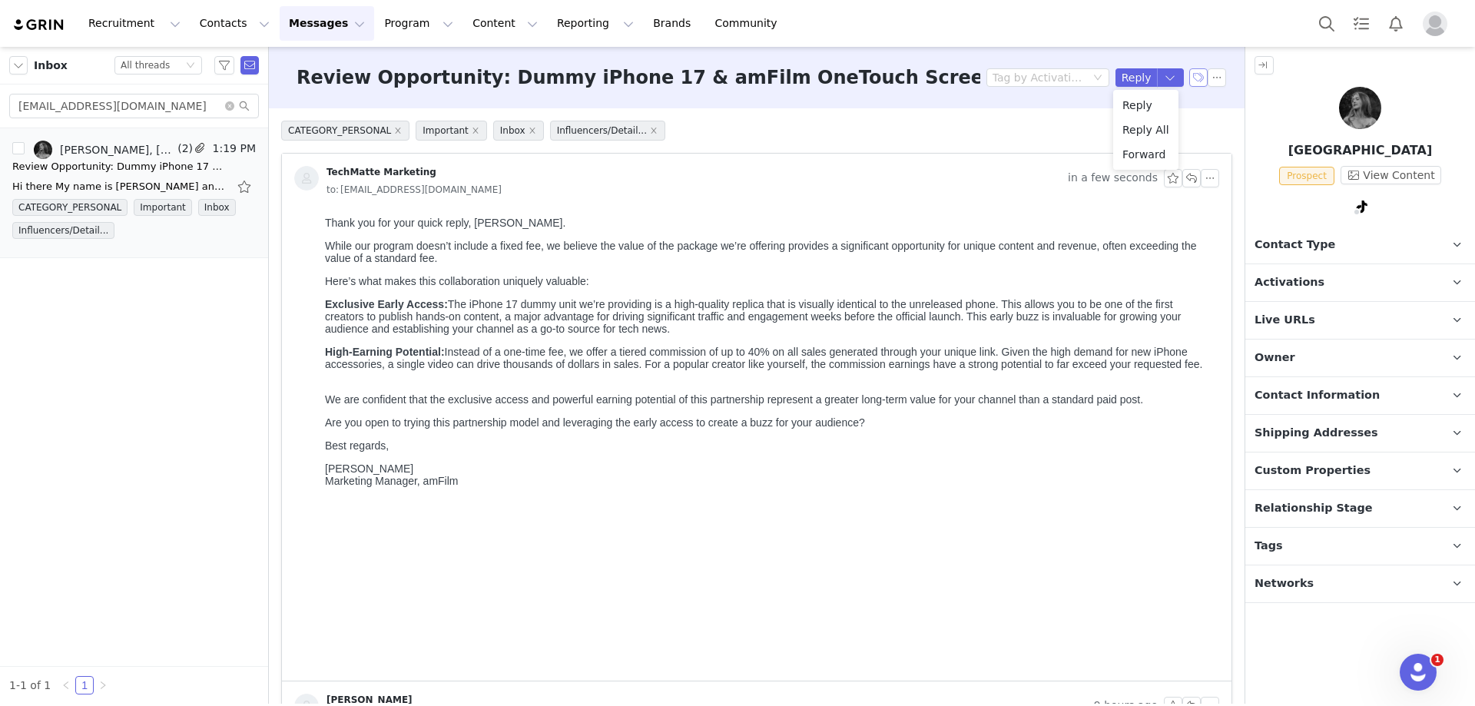
click at [1189, 71] on button "button" at bounding box center [1198, 77] width 18 height 18
drag, startPoint x: 152, startPoint y: 108, endPoint x: 2, endPoint y: 108, distance: 149.8
click at [2, 108] on div "[EMAIL_ADDRESS][DOMAIN_NAME]" at bounding box center [134, 106] width 268 height 44
paste input "[EMAIL_ADDRESS][DOMAIN_NAME]"
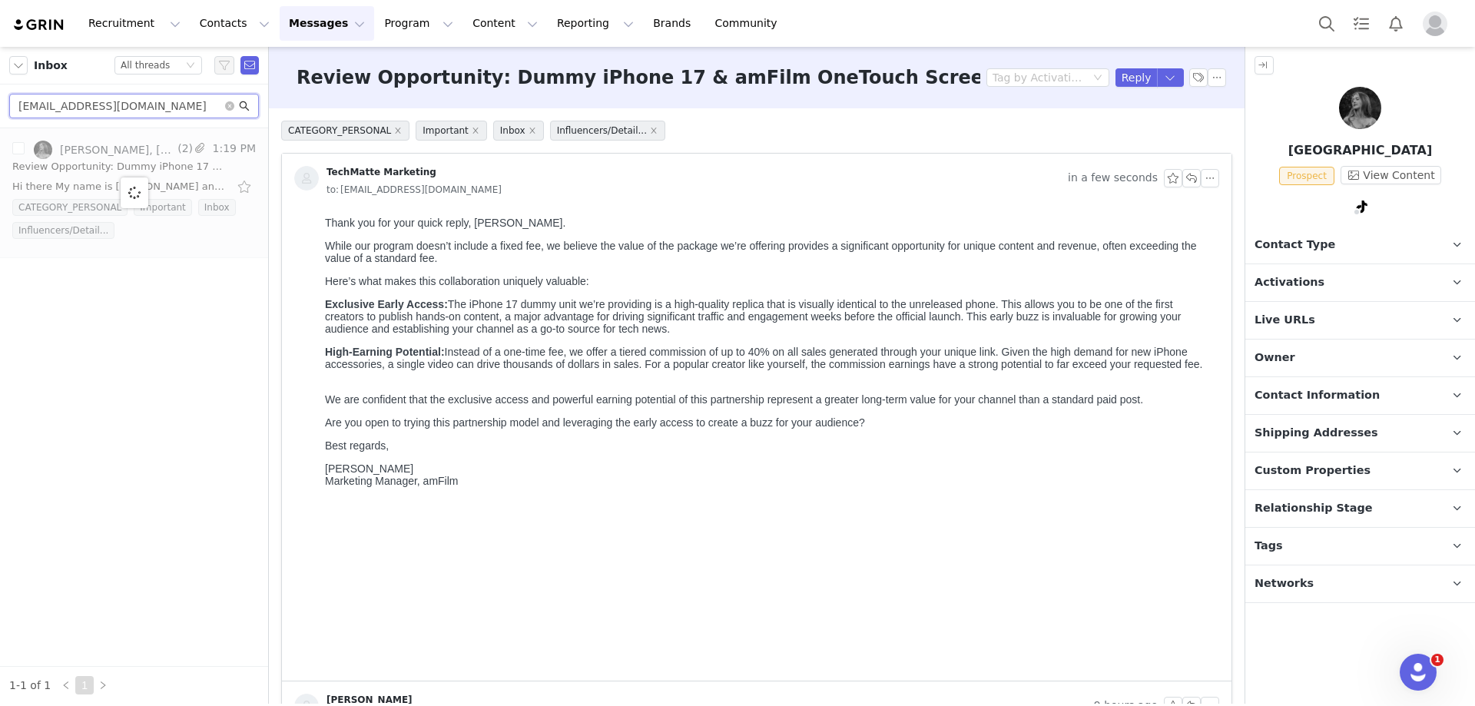
type input "[EMAIL_ADDRESS][DOMAIN_NAME]"
click at [247, 104] on icon "icon: search" at bounding box center [244, 106] width 11 height 11
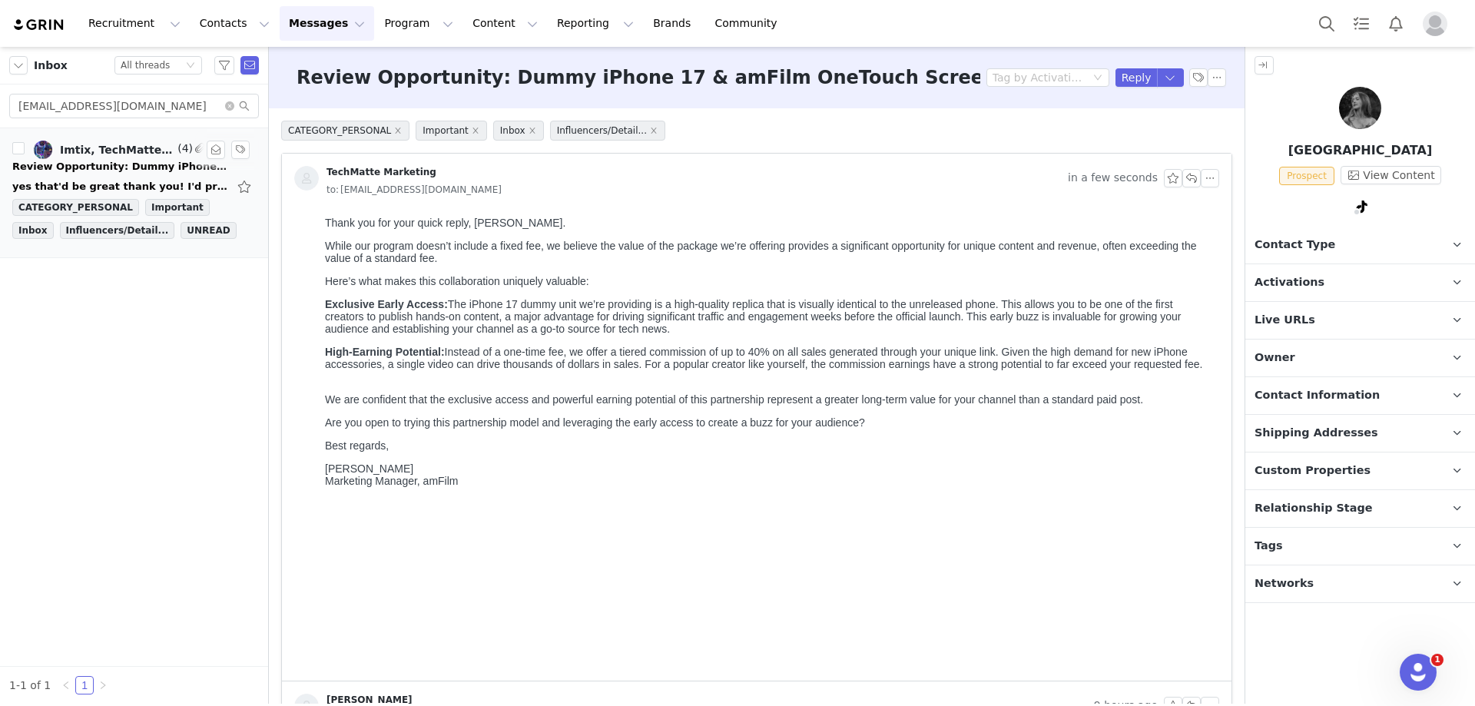
click at [151, 187] on div "yes that'd be great thank you! I'd prefer the iphone 17 pro max. My address is …" at bounding box center [119, 186] width 215 height 15
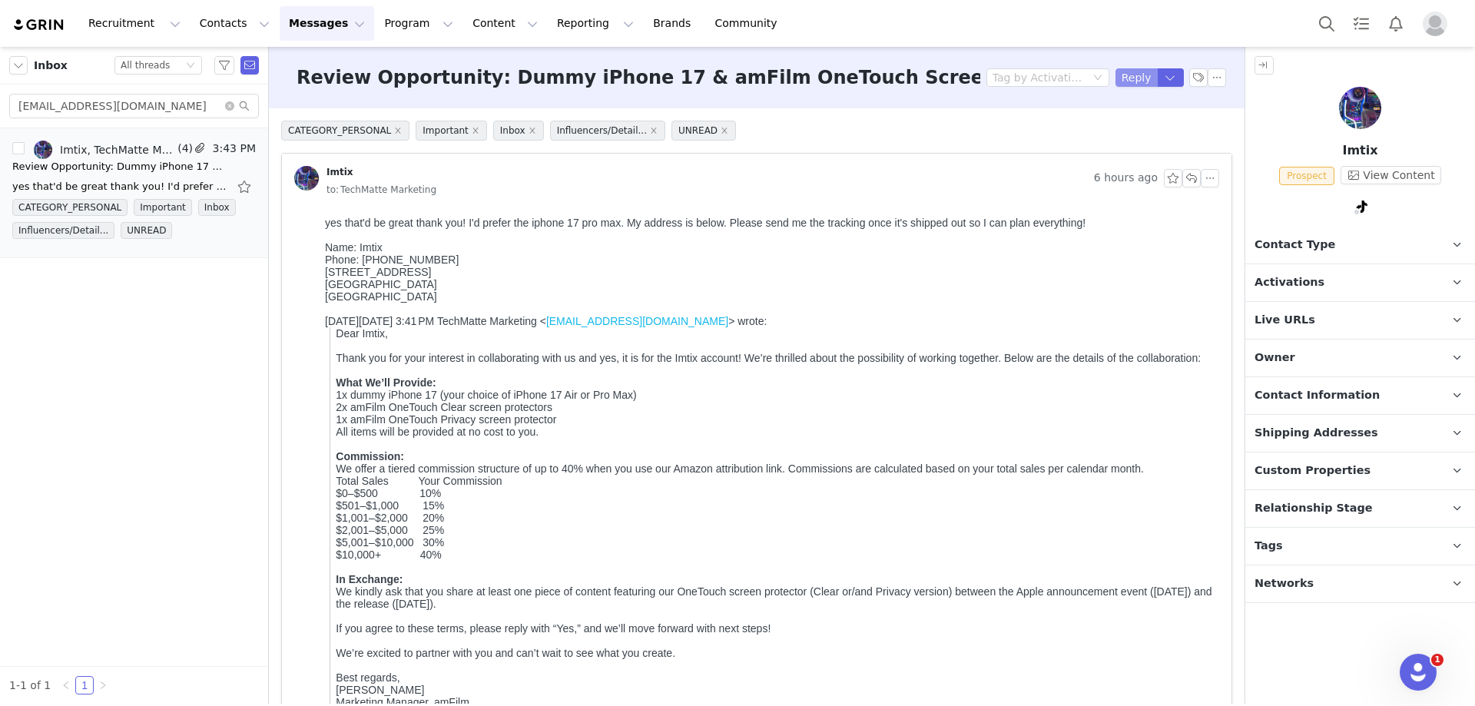
click at [1131, 78] on button "Reply" at bounding box center [1136, 77] width 42 height 18
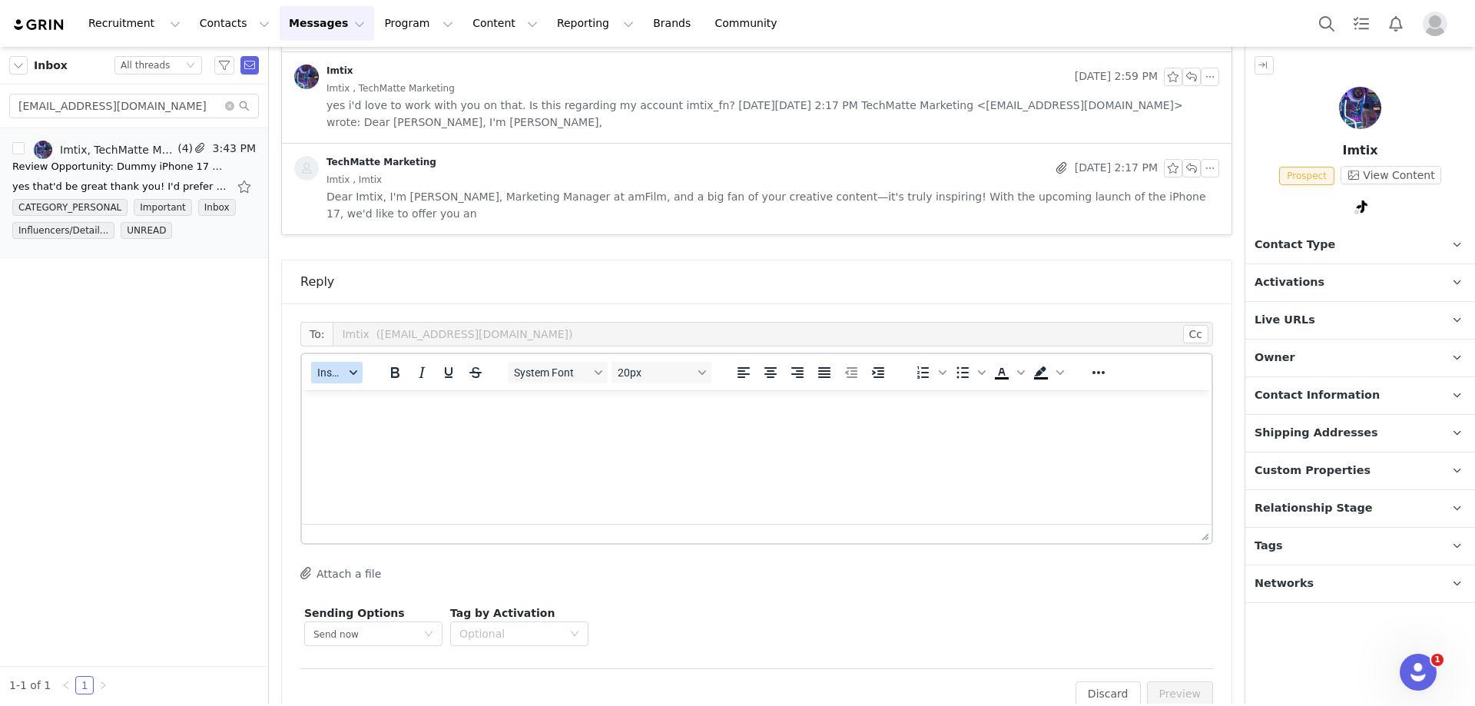
click at [333, 366] on span "Insert" at bounding box center [330, 372] width 27 height 12
click at [343, 366] on div "Insert Template" at bounding box center [393, 365] width 138 height 18
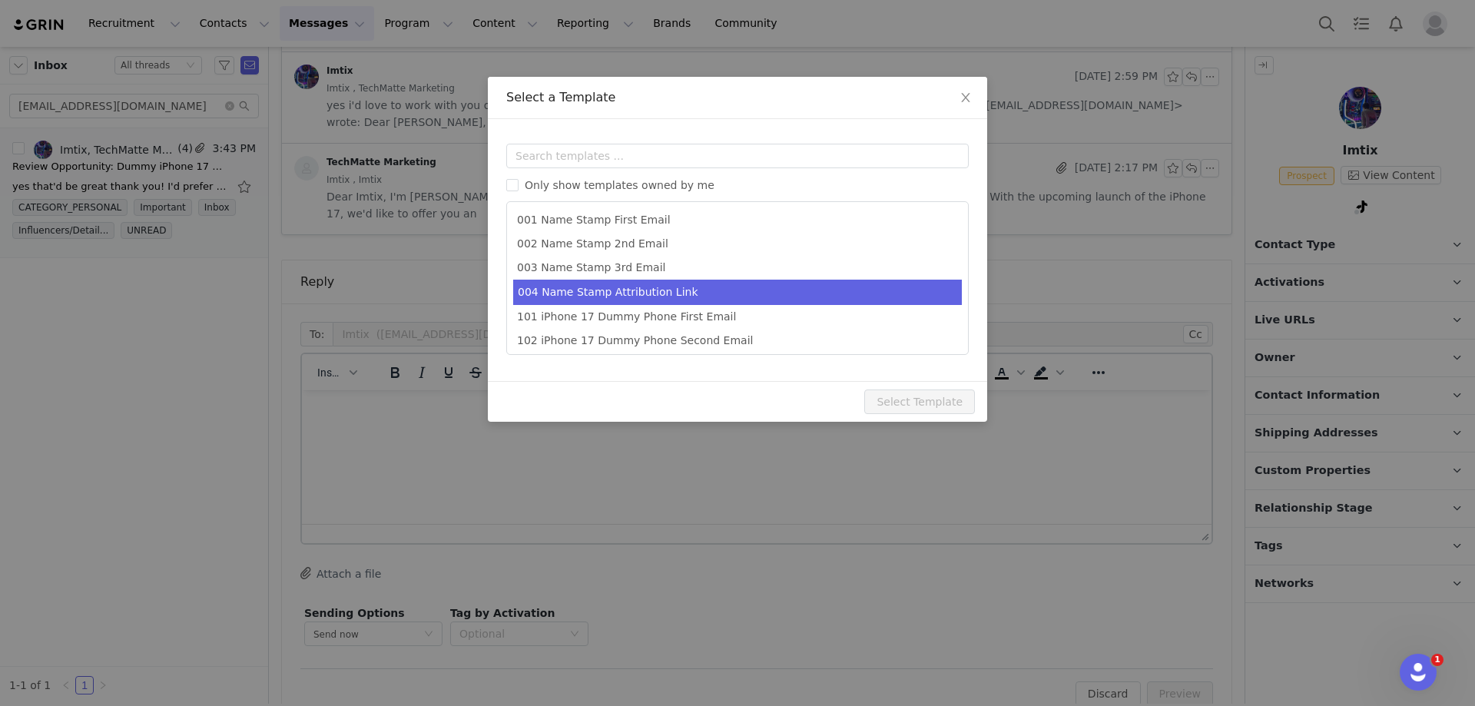
scroll to position [76, 0]
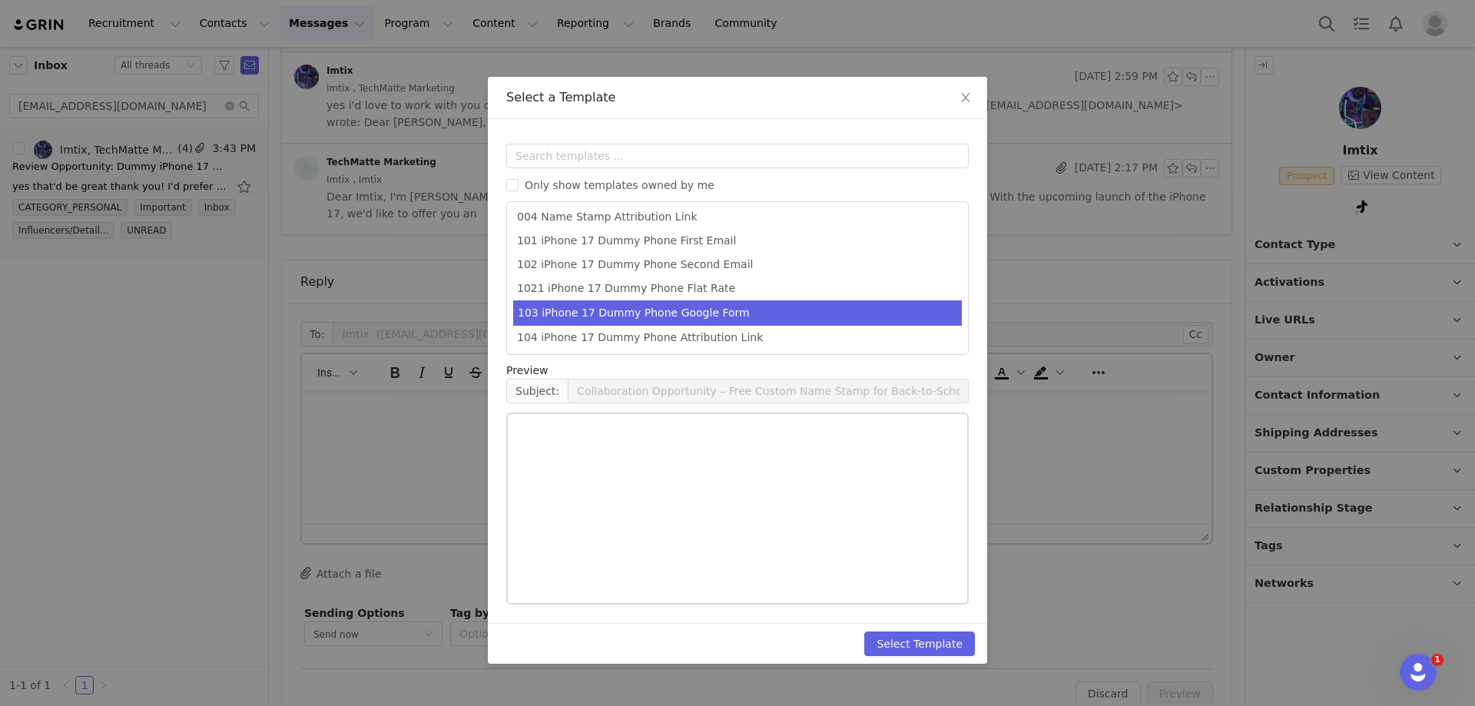
click at [704, 318] on li "103 iPhone 17 Dummy Phone Google Form" at bounding box center [737, 312] width 449 height 25
type input "Next Steps: Shipping Details for Your amFilm Collaboration"
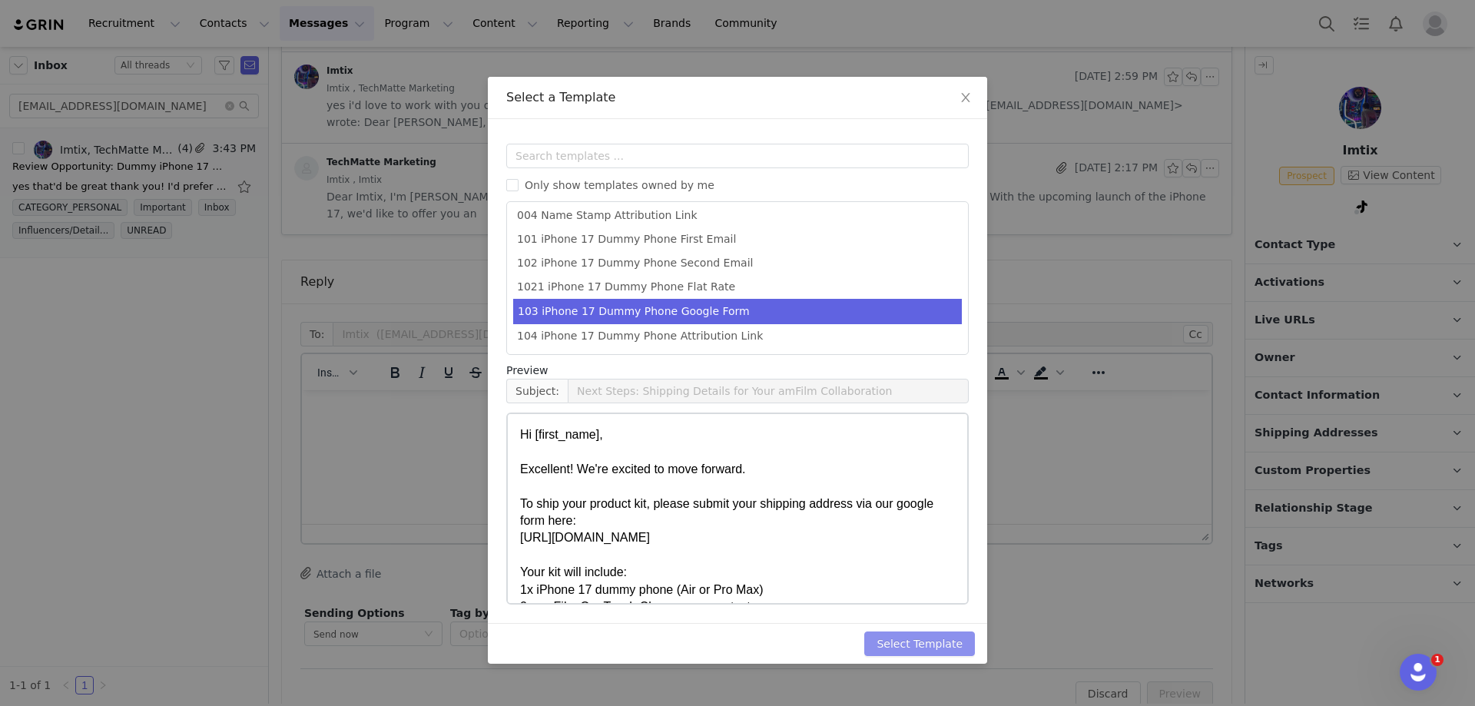
click at [927, 637] on button "Select Template" at bounding box center [919, 643] width 111 height 25
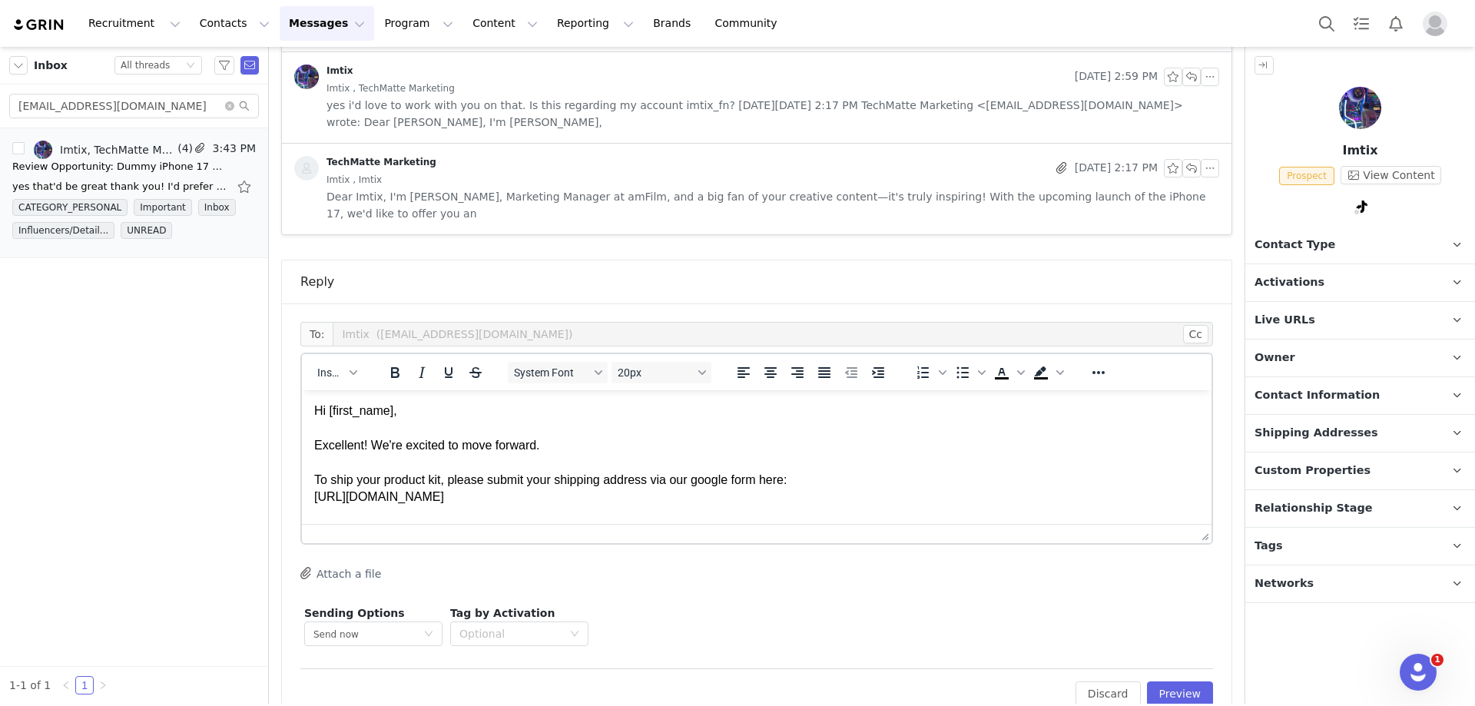
scroll to position [0, 0]
click at [1386, 174] on button "View Content" at bounding box center [1390, 175] width 101 height 18
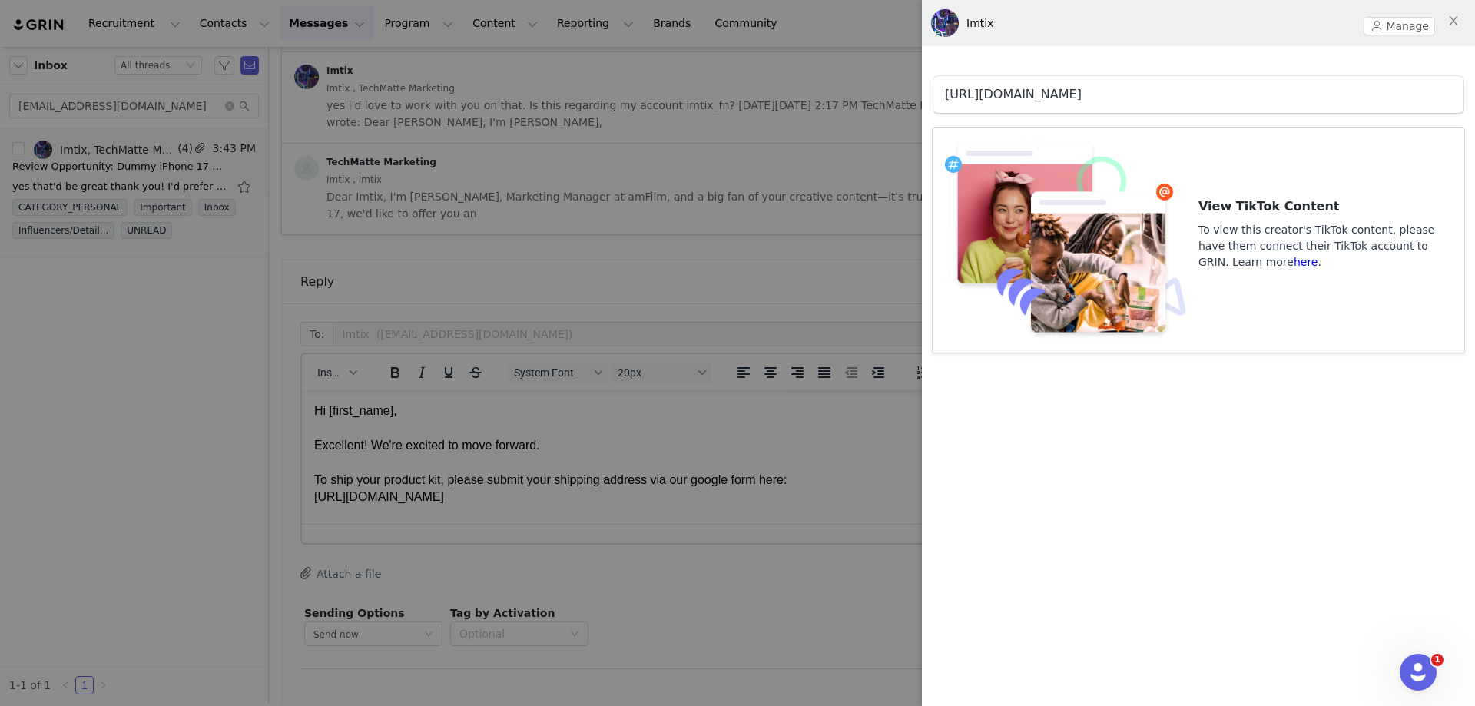
click at [1068, 91] on link "[URL][DOMAIN_NAME]" at bounding box center [1013, 94] width 137 height 15
click at [591, 389] on div at bounding box center [737, 353] width 1475 height 706
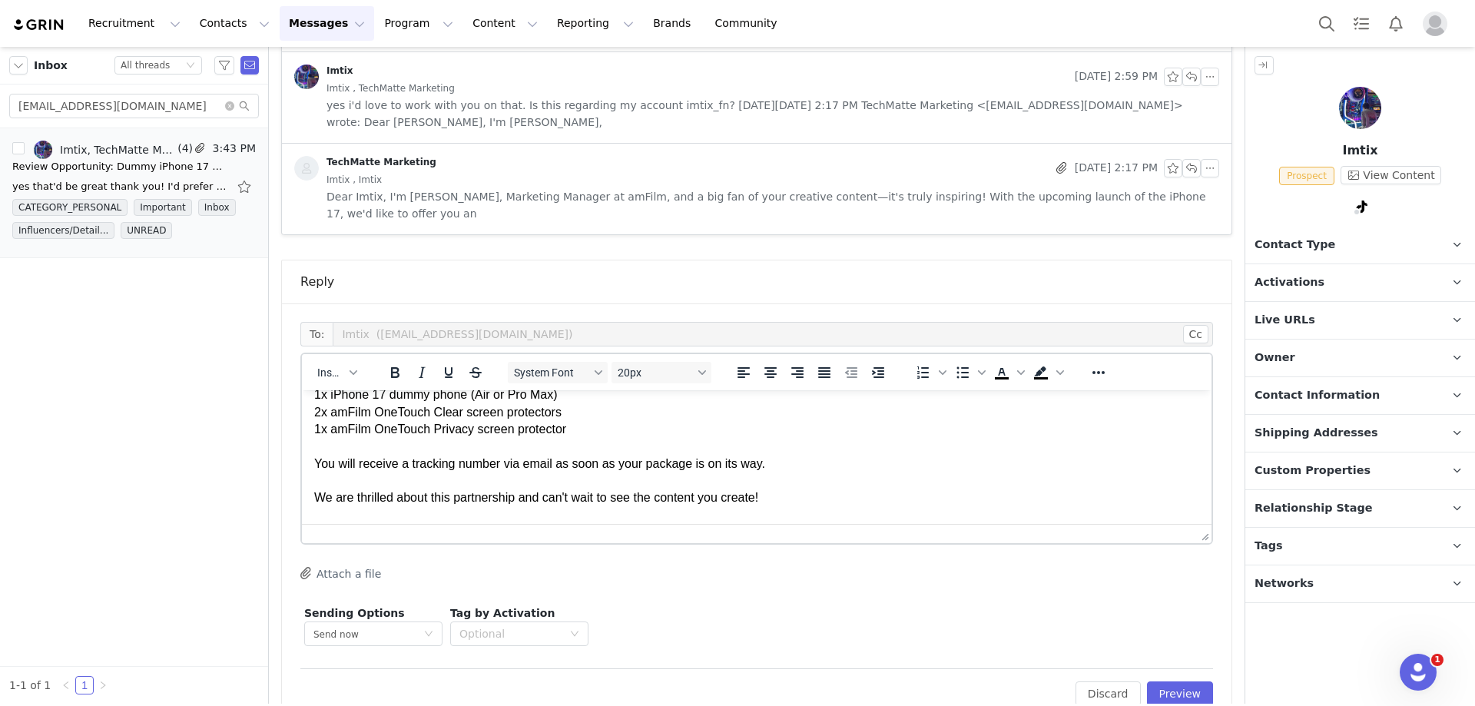
scroll to position [77, 0]
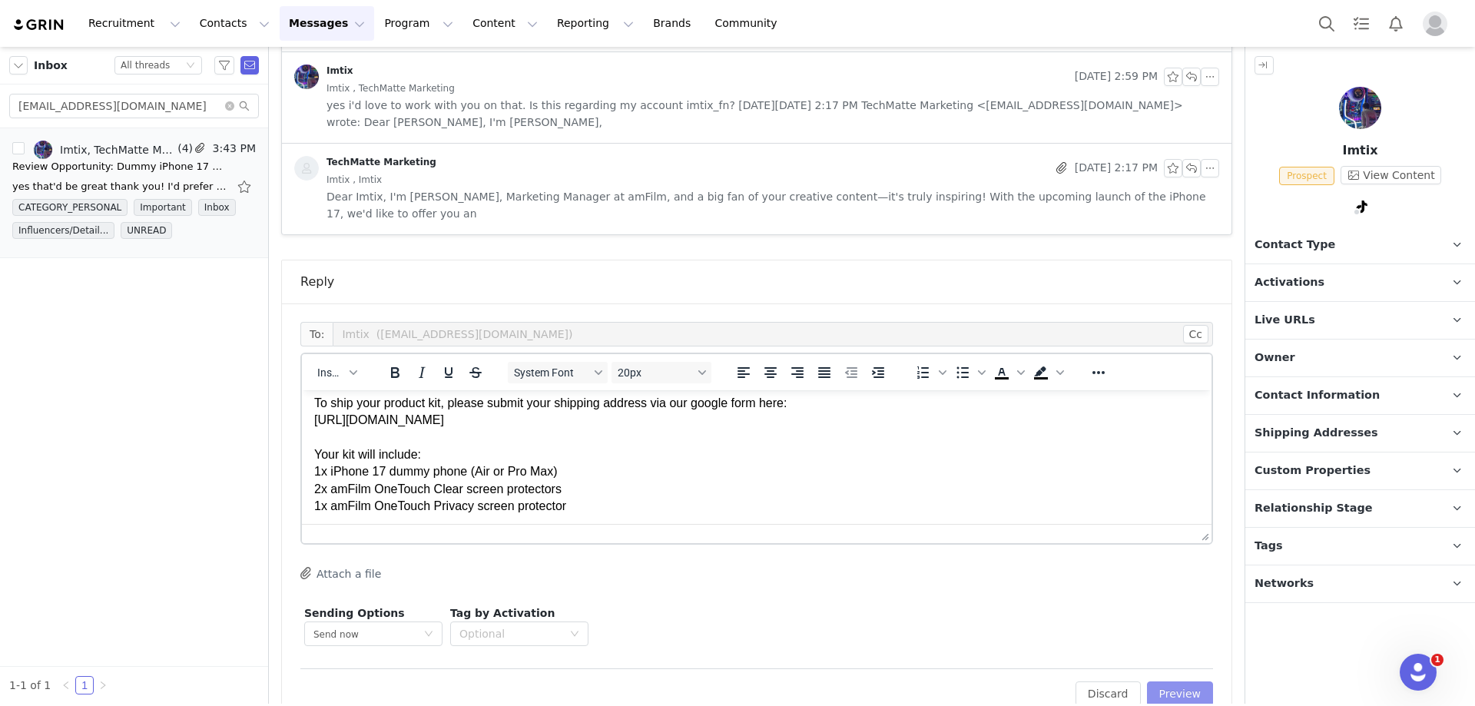
click at [1175, 681] on button "Preview" at bounding box center [1180, 693] width 67 height 25
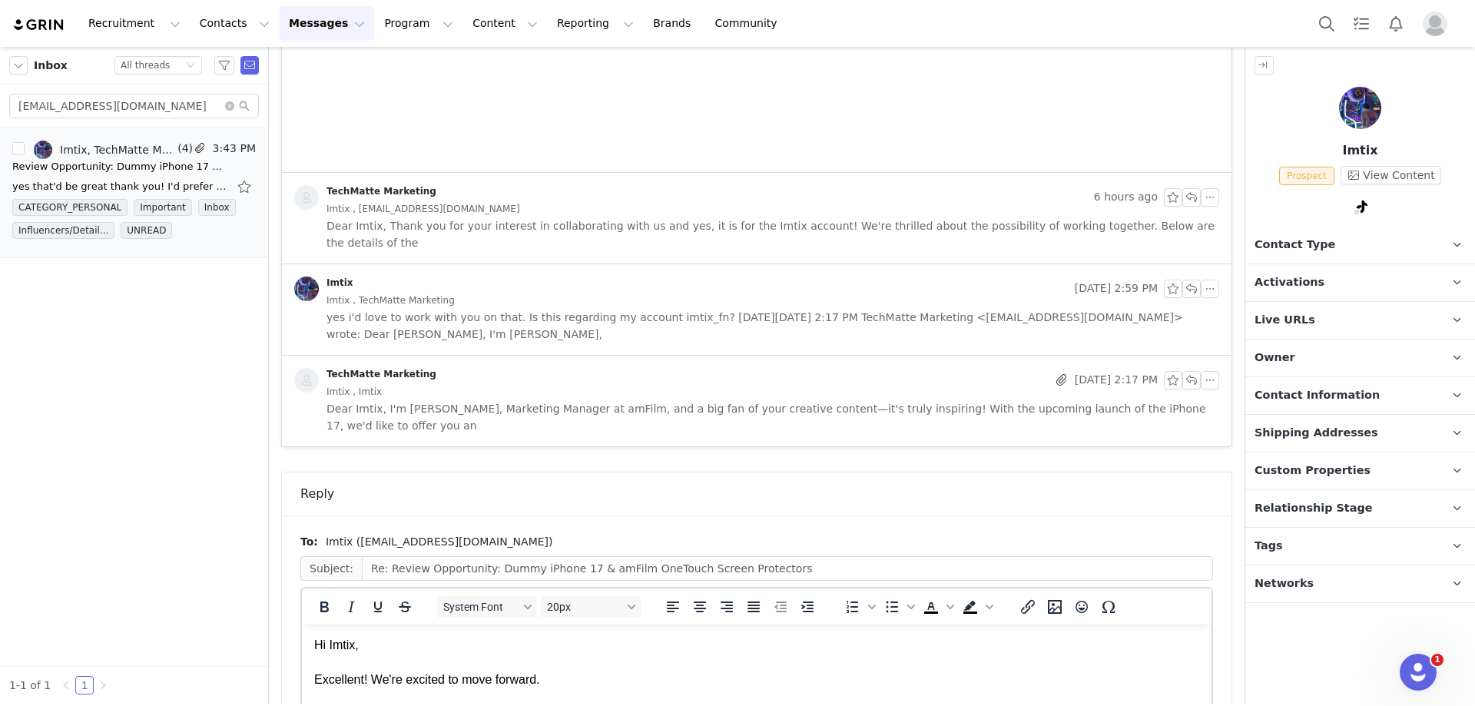
scroll to position [972, 0]
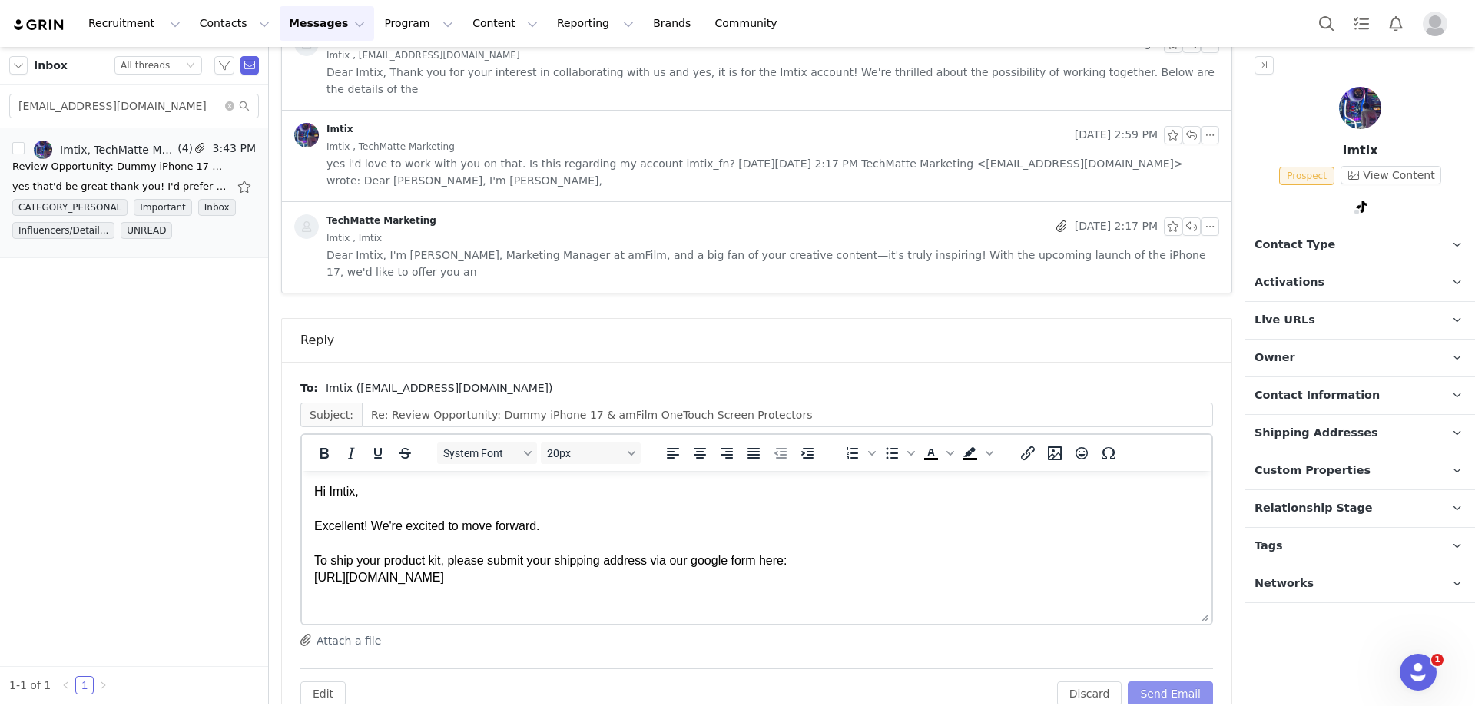
click at [1174, 681] on button "Send Email" at bounding box center [1169, 693] width 85 height 25
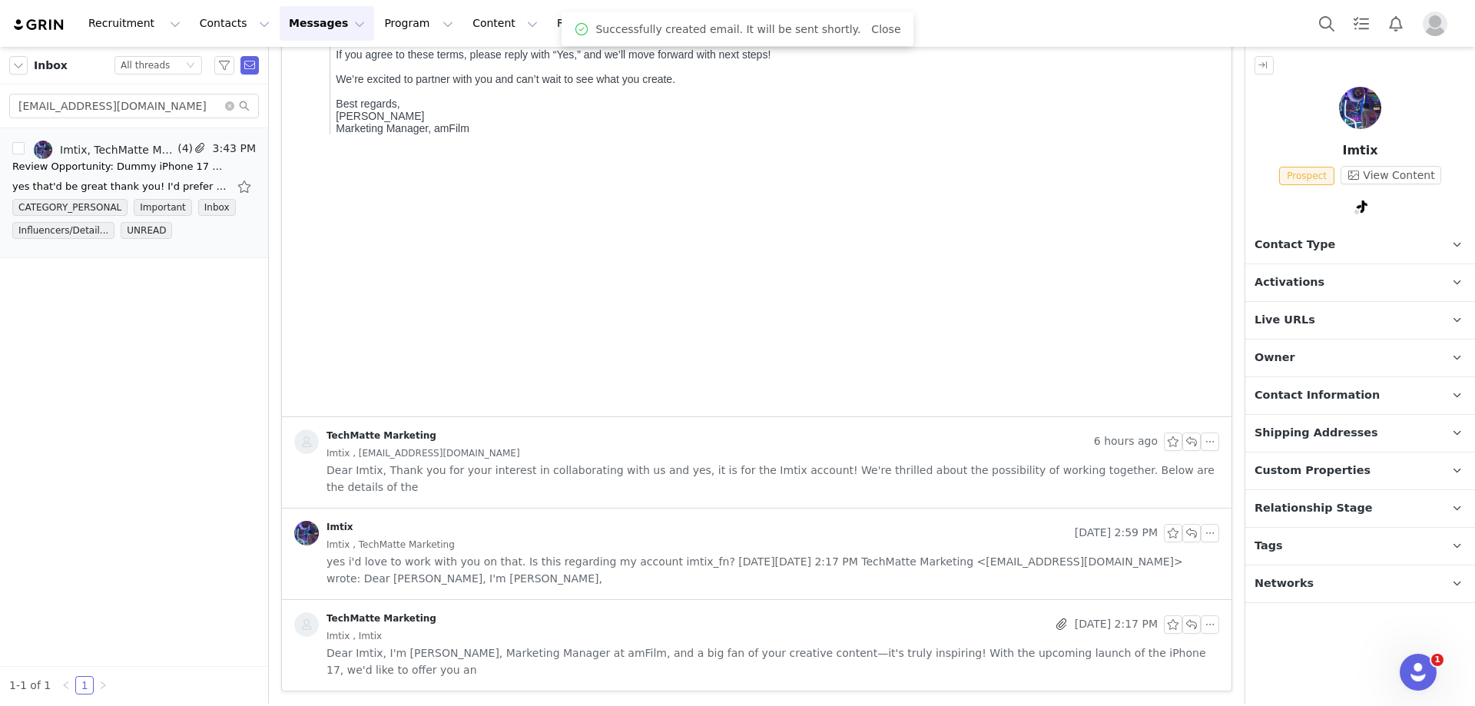
scroll to position [540, 0]
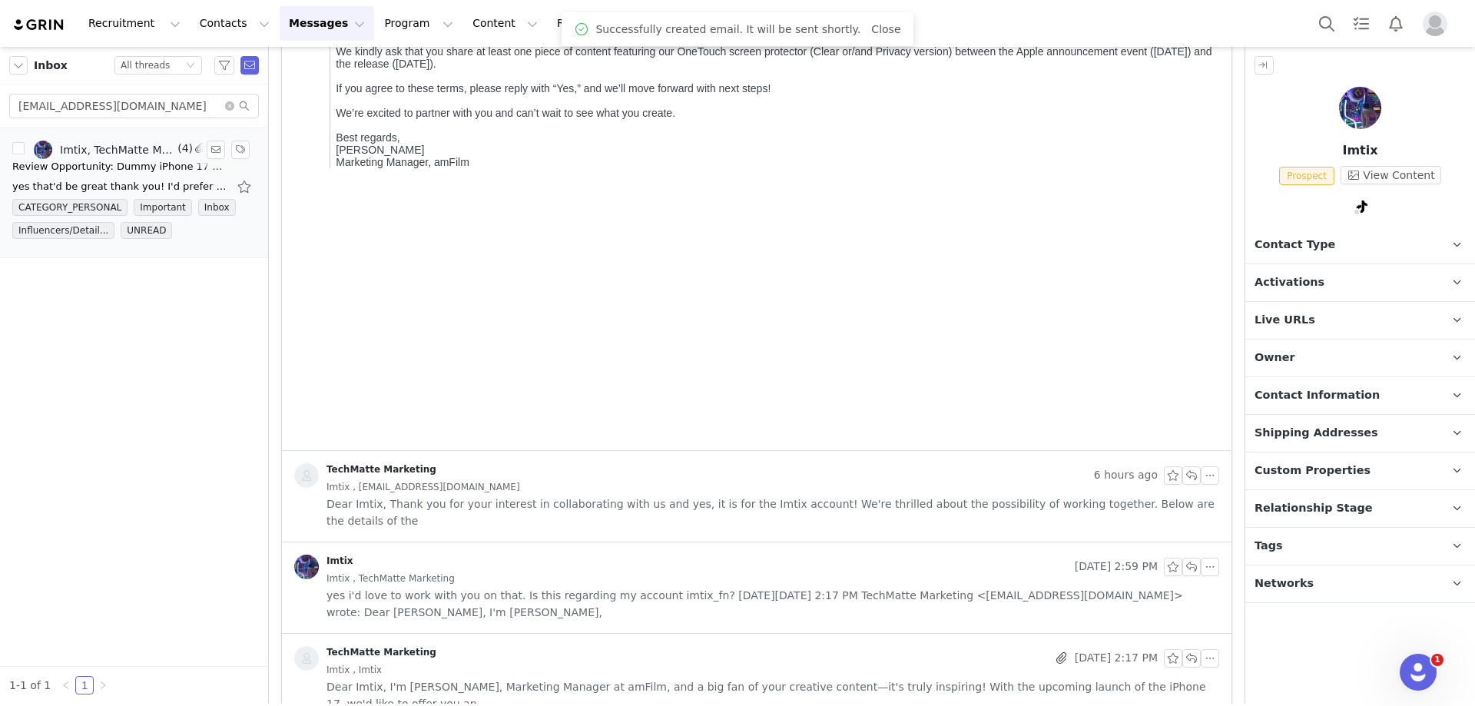
click at [174, 155] on div "Imtix, TechMatte Marketing" at bounding box center [117, 150] width 114 height 12
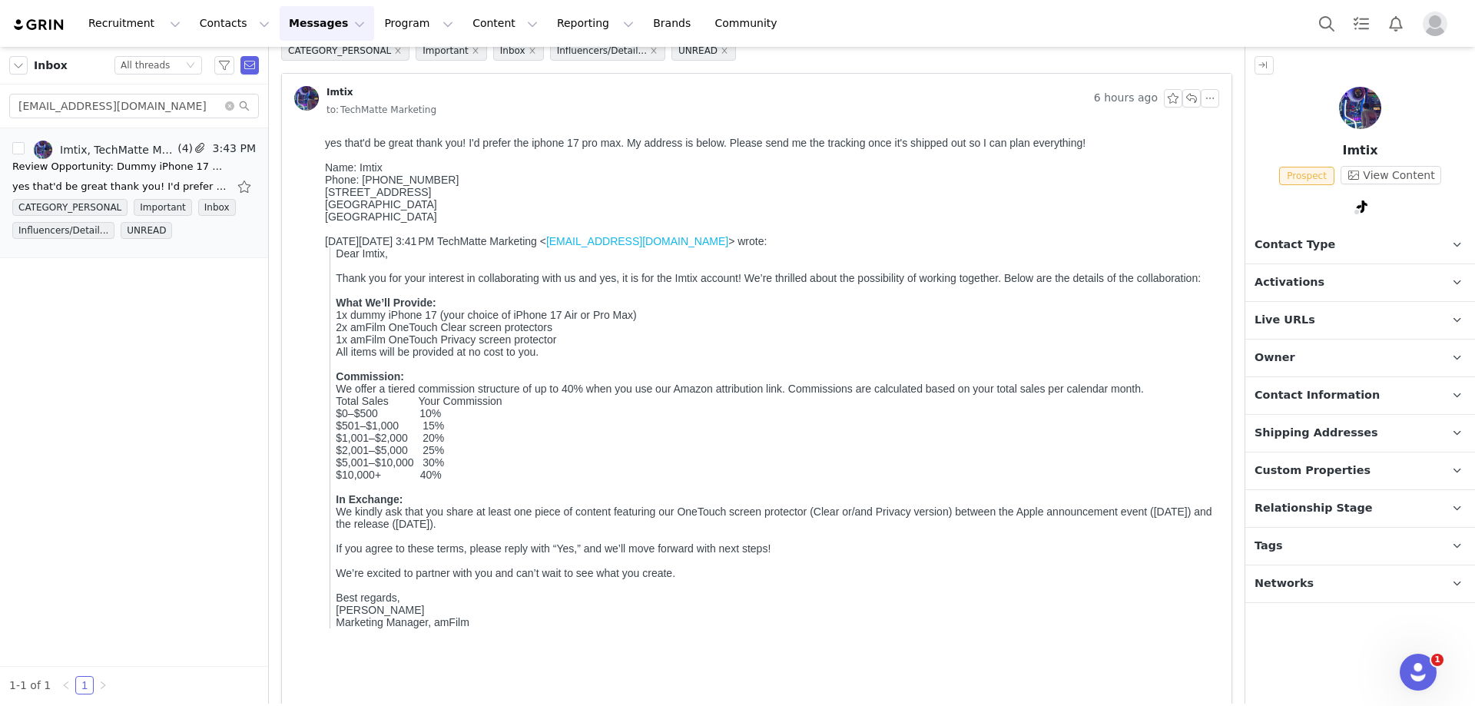
scroll to position [0, 0]
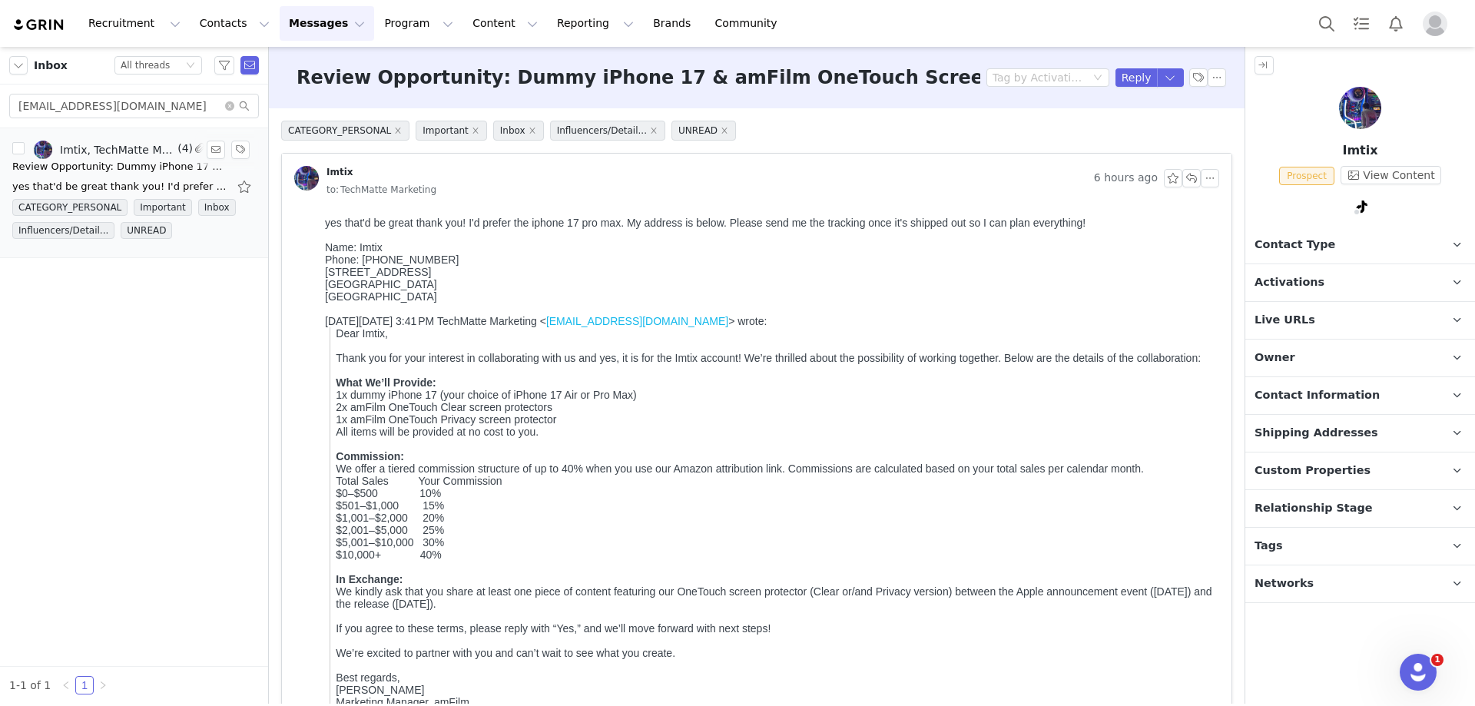
click at [136, 174] on div "yes that'd be great thank you! I'd prefer the iphone 17 pro max. My address is …" at bounding box center [133, 186] width 243 height 25
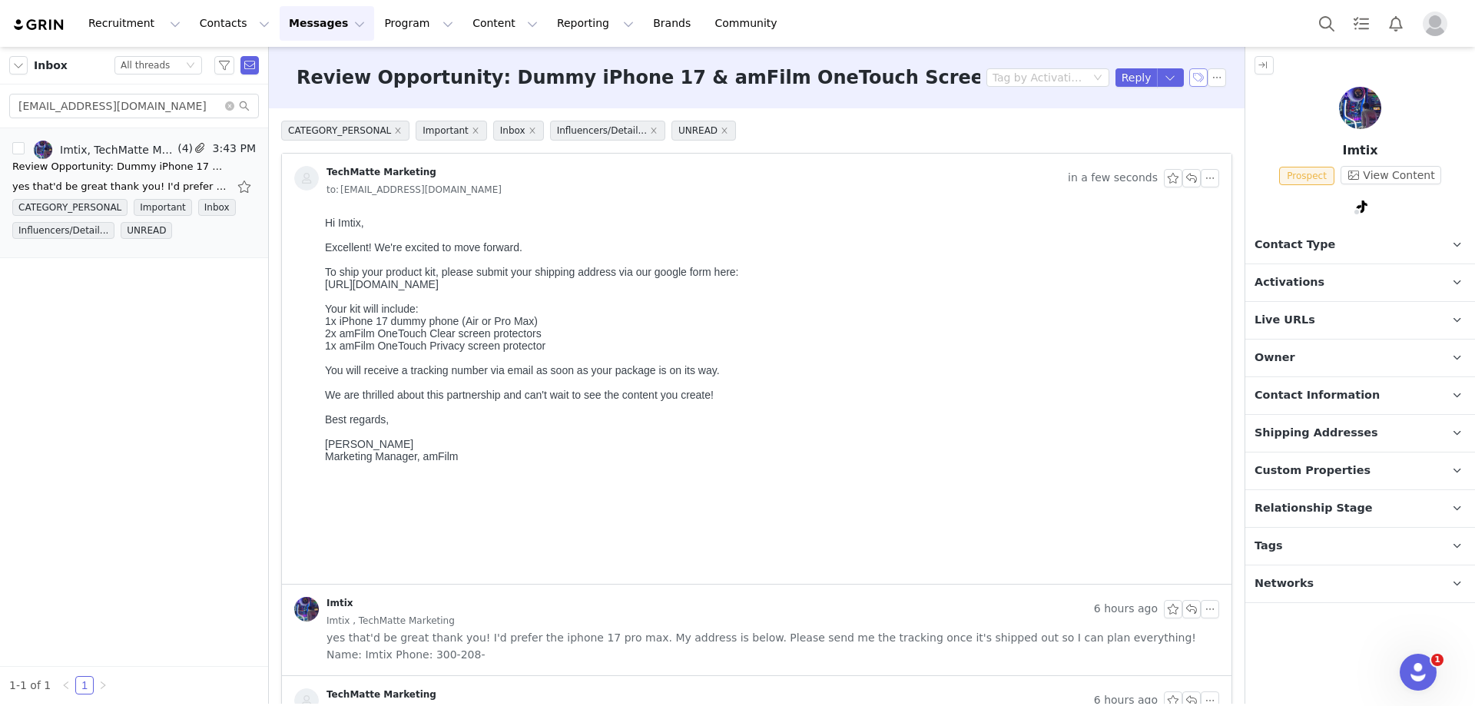
click at [1189, 72] on button "button" at bounding box center [1198, 77] width 18 height 18
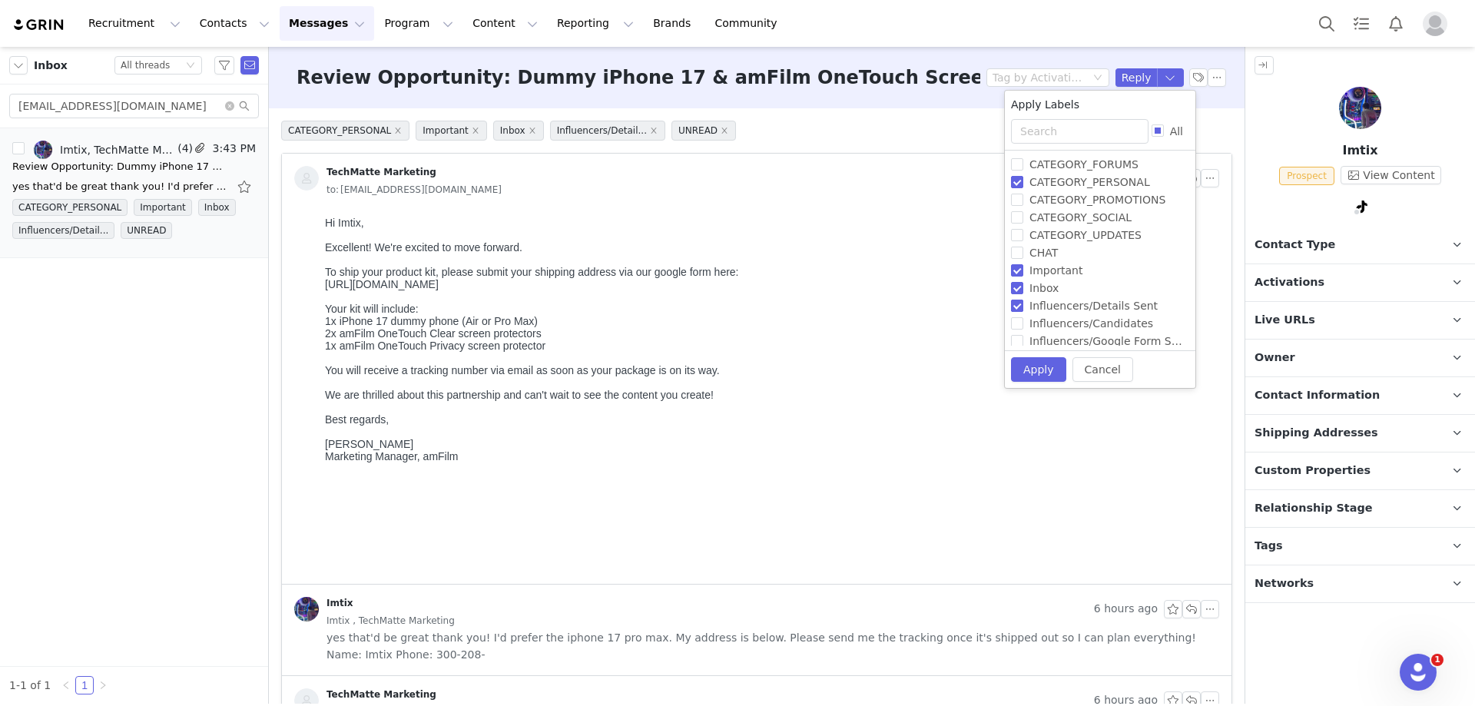
click at [1018, 306] on input "Influencers/Details Sent" at bounding box center [1017, 306] width 12 height 12
checkbox input "false"
click at [1018, 251] on input "Influencers/Google Form Sent" at bounding box center [1017, 247] width 12 height 12
checkbox input "true"
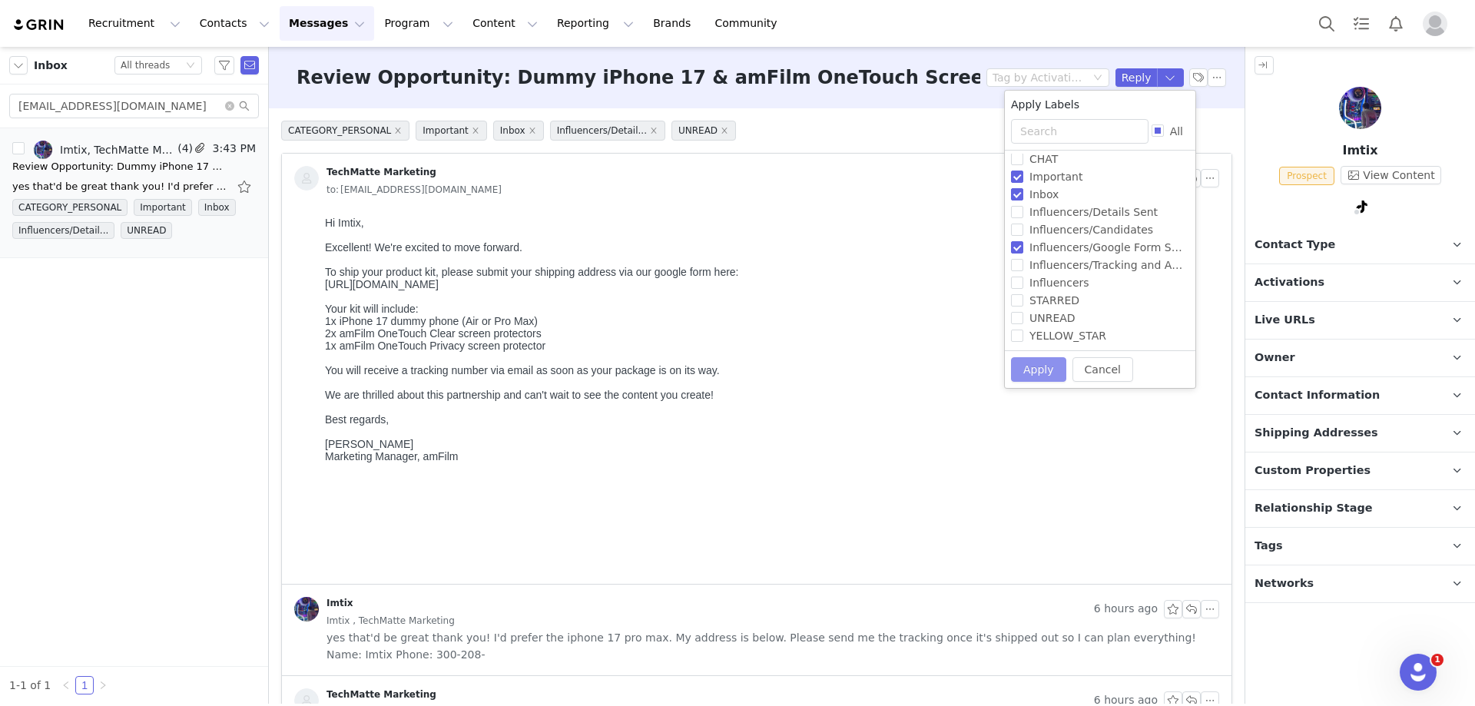
click at [1039, 372] on button "Apply" at bounding box center [1038, 369] width 55 height 25
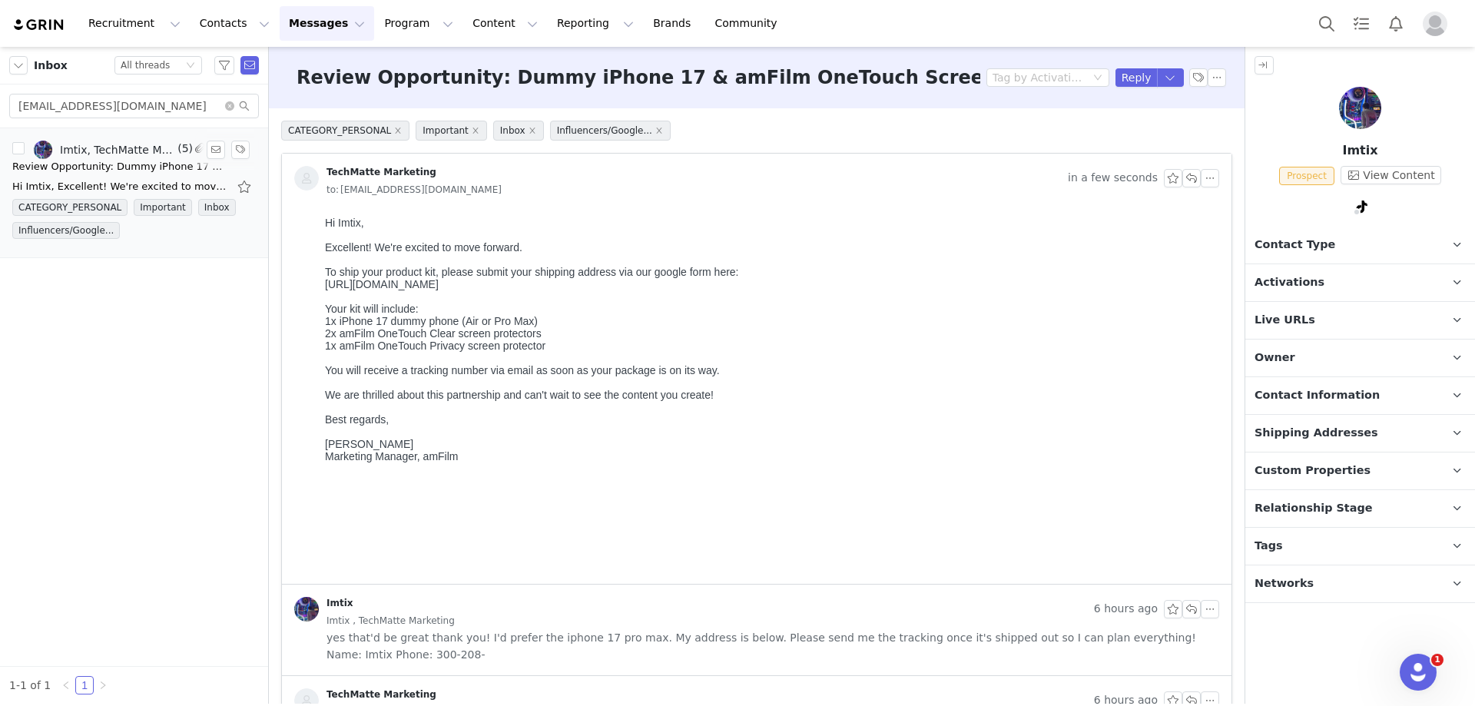
click at [81, 159] on div "Review Opportunity: Dummy iPhone 17 & amFilm OneTouch Screen Protectors" at bounding box center [119, 166] width 215 height 15
drag, startPoint x: 163, startPoint y: 114, endPoint x: 14, endPoint y: 116, distance: 149.0
click at [14, 116] on input "[EMAIL_ADDRESS][DOMAIN_NAME]" at bounding box center [134, 106] width 250 height 25
paste input "marcothemartian12"
click at [81, 180] on div "Thanks again, [PERSON_NAME]! We'd love it if you could share the direct links w…" at bounding box center [119, 186] width 215 height 15
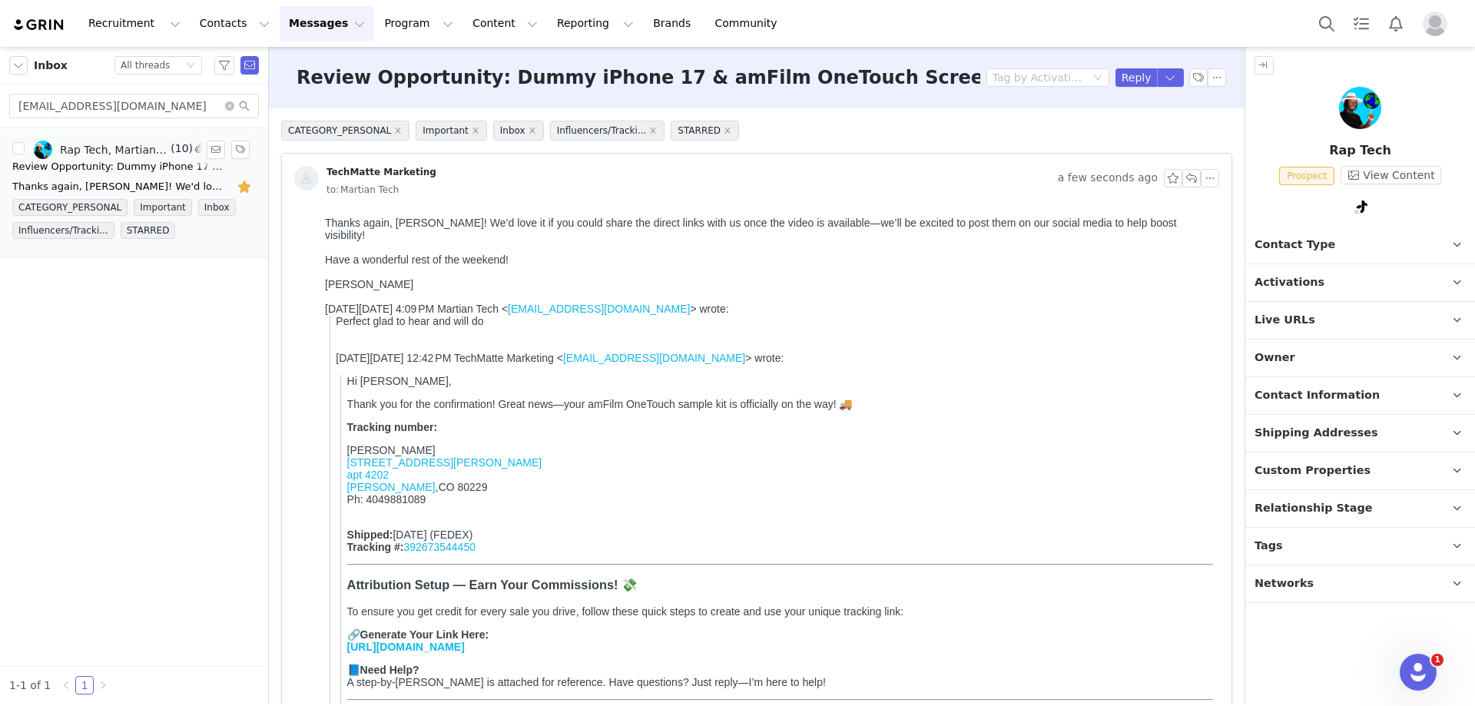
scroll to position [0, 0]
click at [1189, 76] on button "button" at bounding box center [1198, 77] width 18 height 18
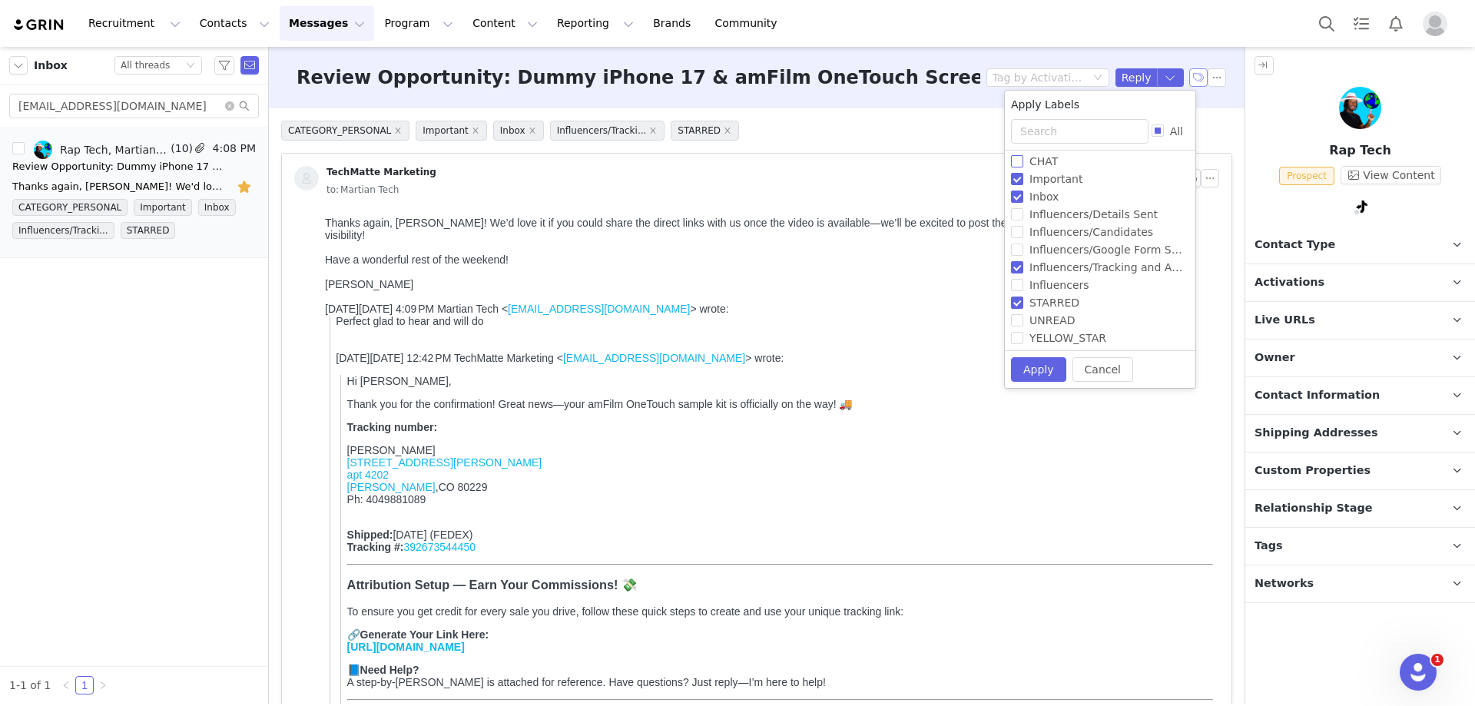
scroll to position [94, 0]
click at [1091, 364] on div "[DATE][DATE] 12:42 PM TechMatte Marketing < [EMAIL_ADDRESS][DOMAIN_NAME] > wrot…" at bounding box center [774, 358] width 877 height 12
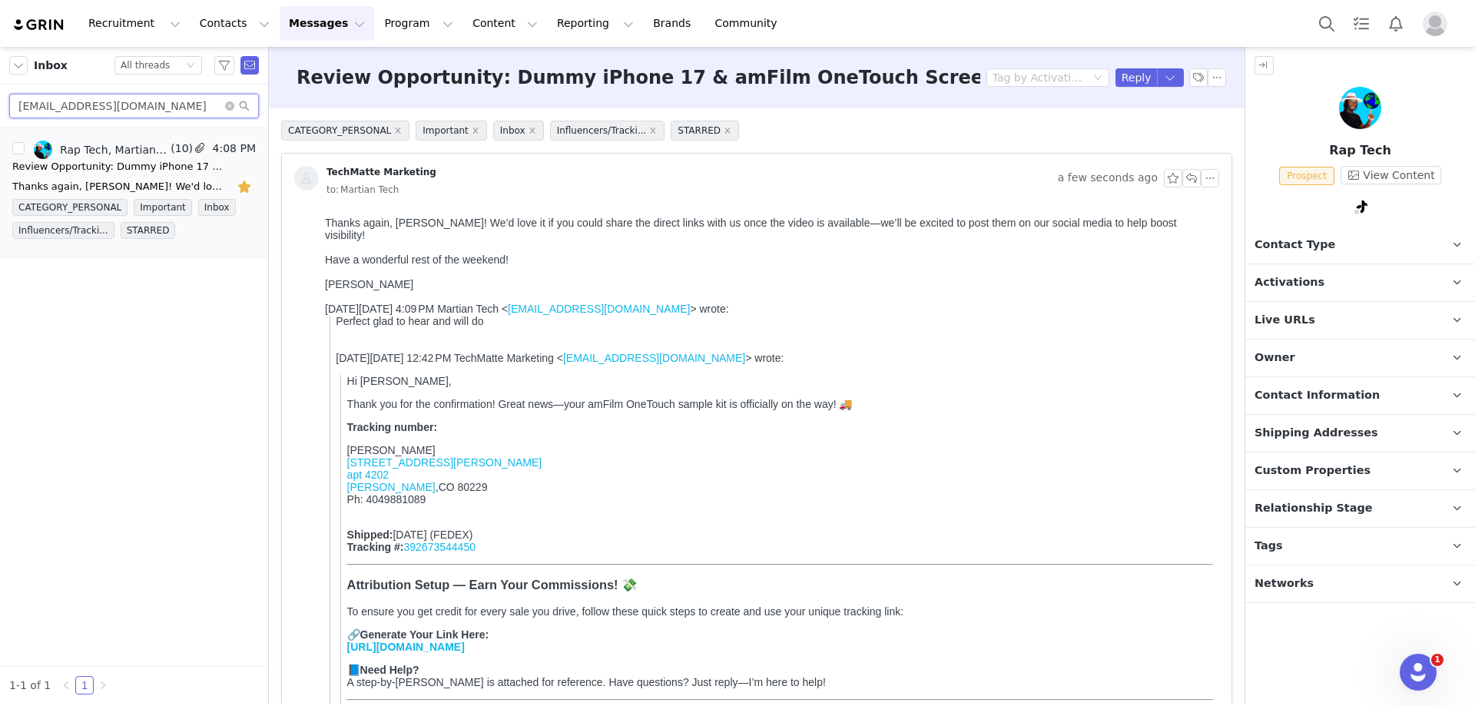
drag, startPoint x: 180, startPoint y: 103, endPoint x: 1, endPoint y: 103, distance: 178.9
click at [1, 103] on div "[EMAIL_ADDRESS][DOMAIN_NAME]" at bounding box center [134, 106] width 268 height 44
paste input "crashtechsocial"
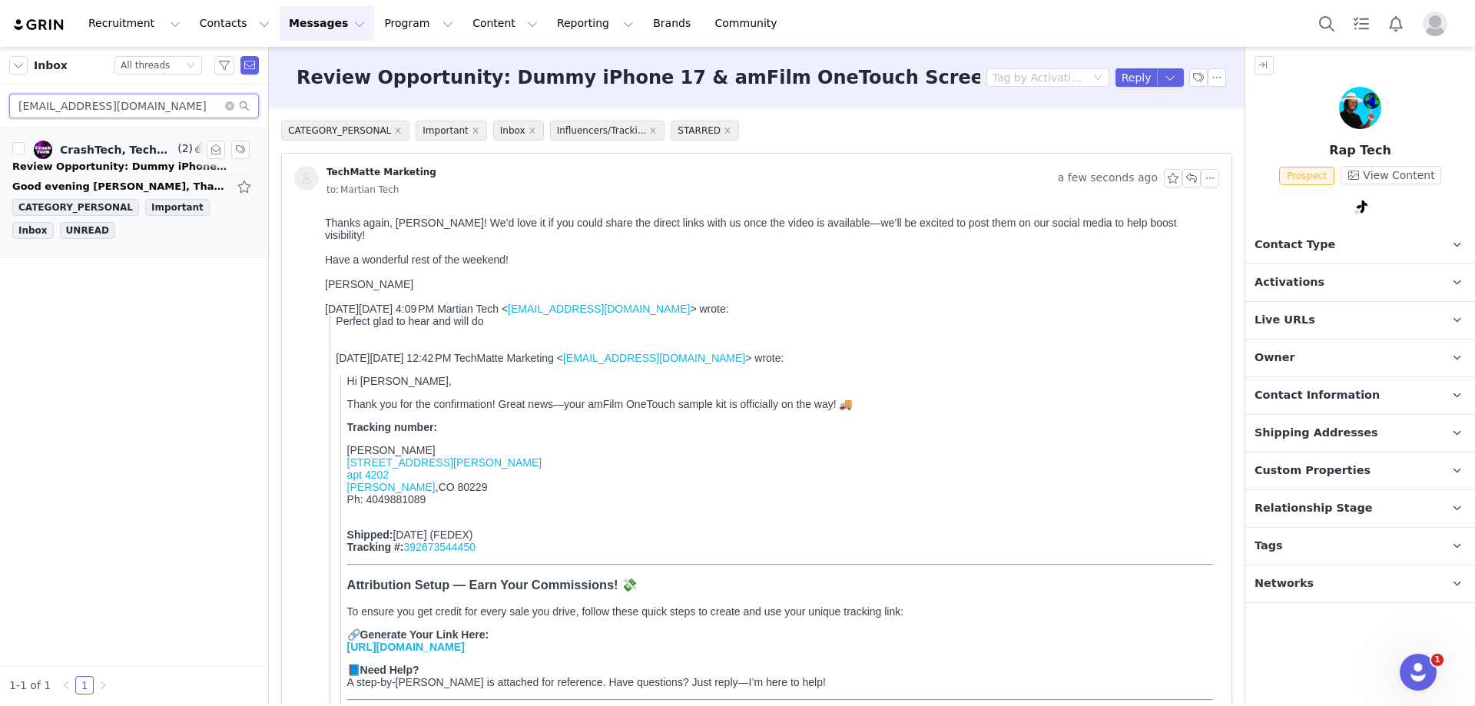
type input "[EMAIL_ADDRESS][DOMAIN_NAME]"
click at [61, 179] on div "Good evening [PERSON_NAME], Thanks so much for reaching out and for the kind wo…" at bounding box center [119, 186] width 215 height 15
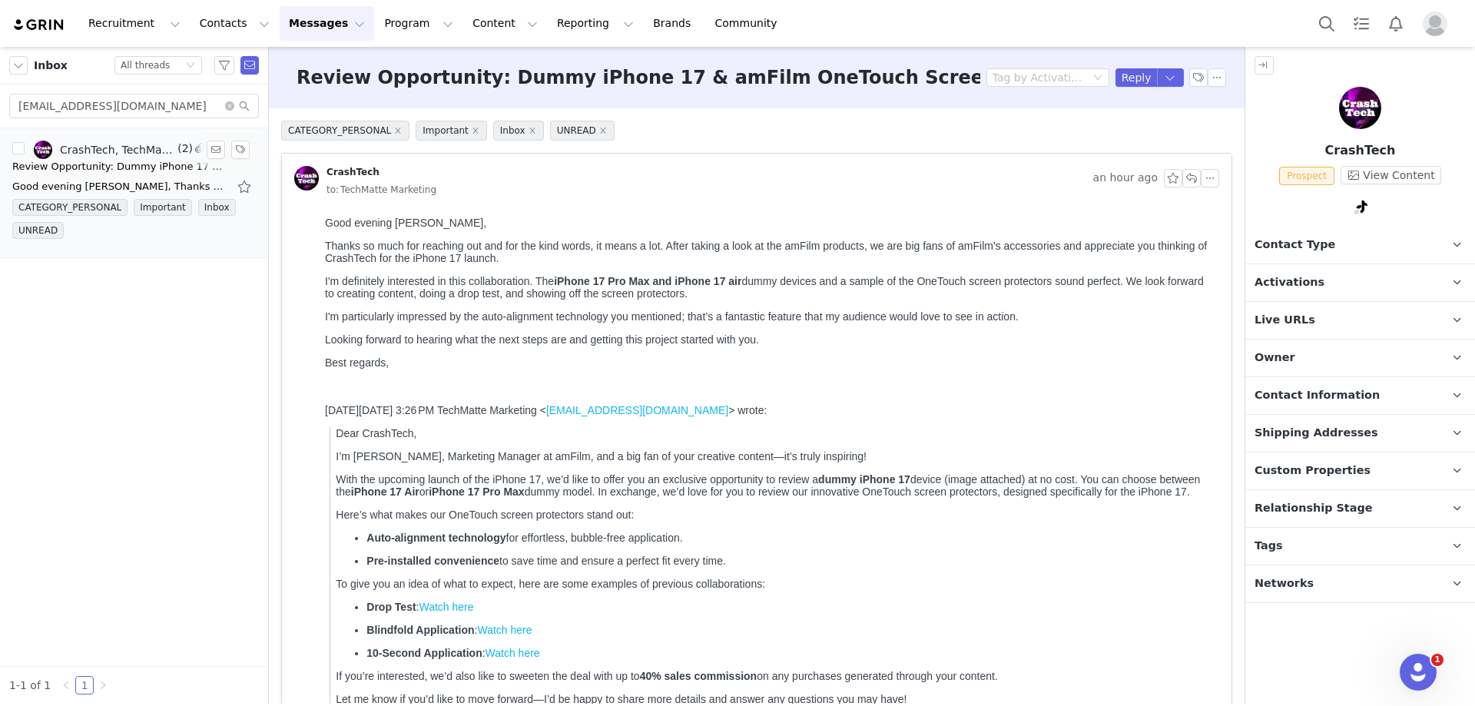
scroll to position [0, 0]
click at [1409, 177] on button "View Content" at bounding box center [1390, 175] width 101 height 18
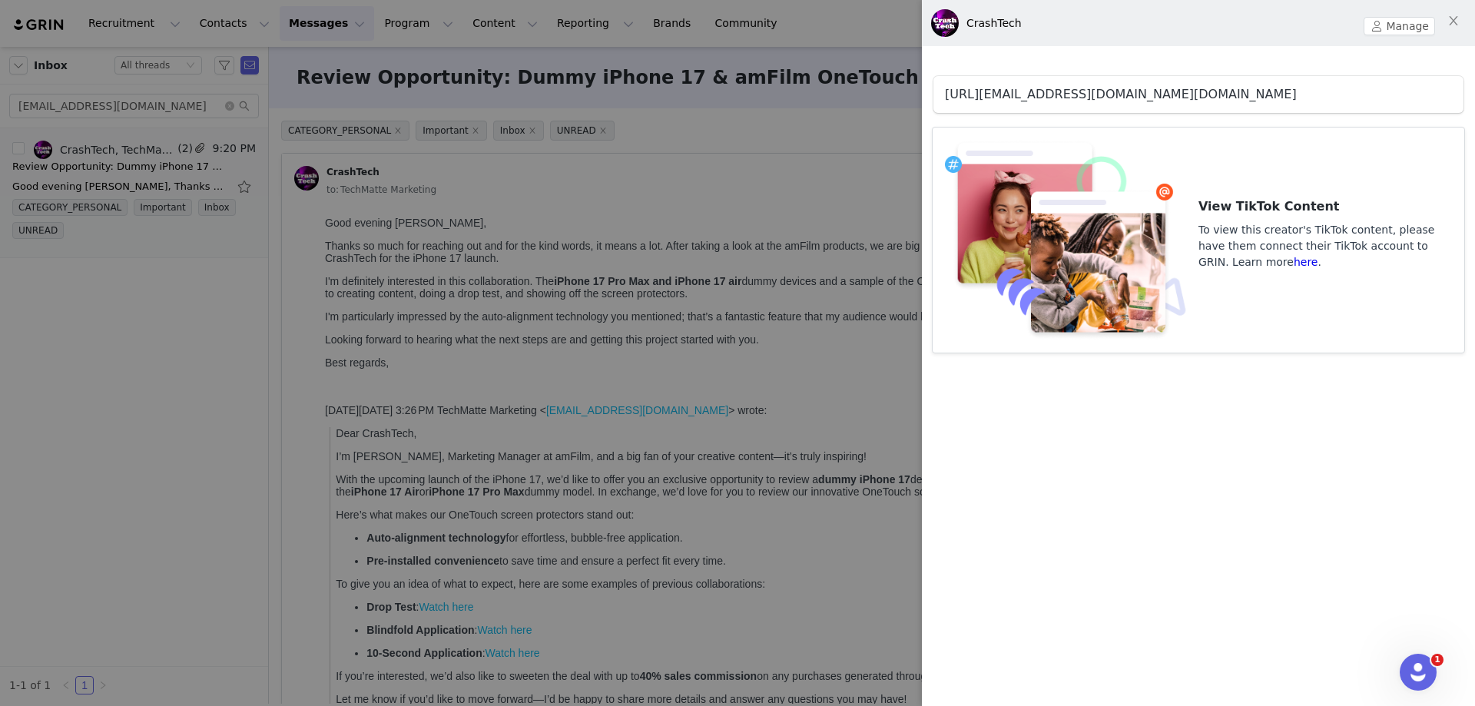
click at [1124, 89] on link "[URL][EMAIL_ADDRESS][DOMAIN_NAME][DOMAIN_NAME]" at bounding box center [1121, 94] width 352 height 15
click at [1453, 18] on icon "icon: close" at bounding box center [1453, 21] width 12 height 12
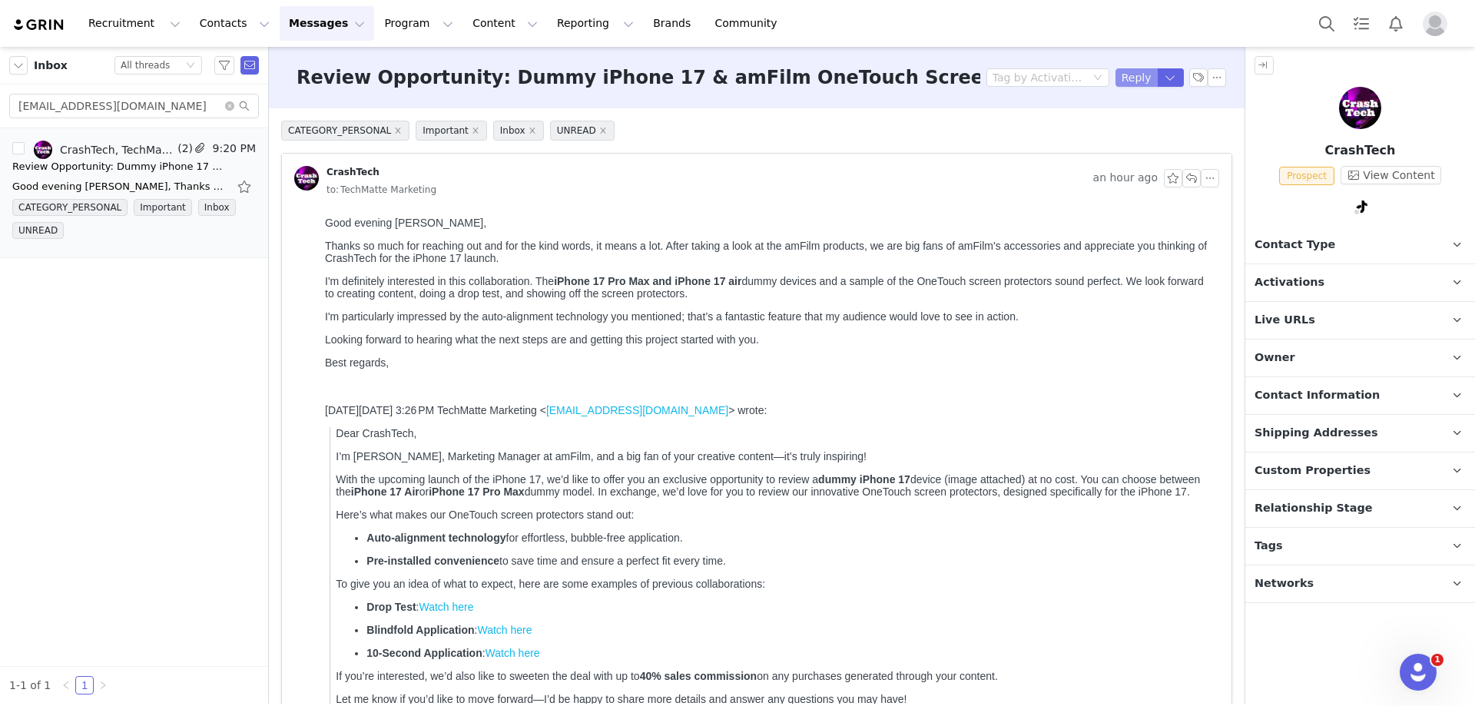
click at [1132, 75] on button "Reply" at bounding box center [1136, 77] width 42 height 18
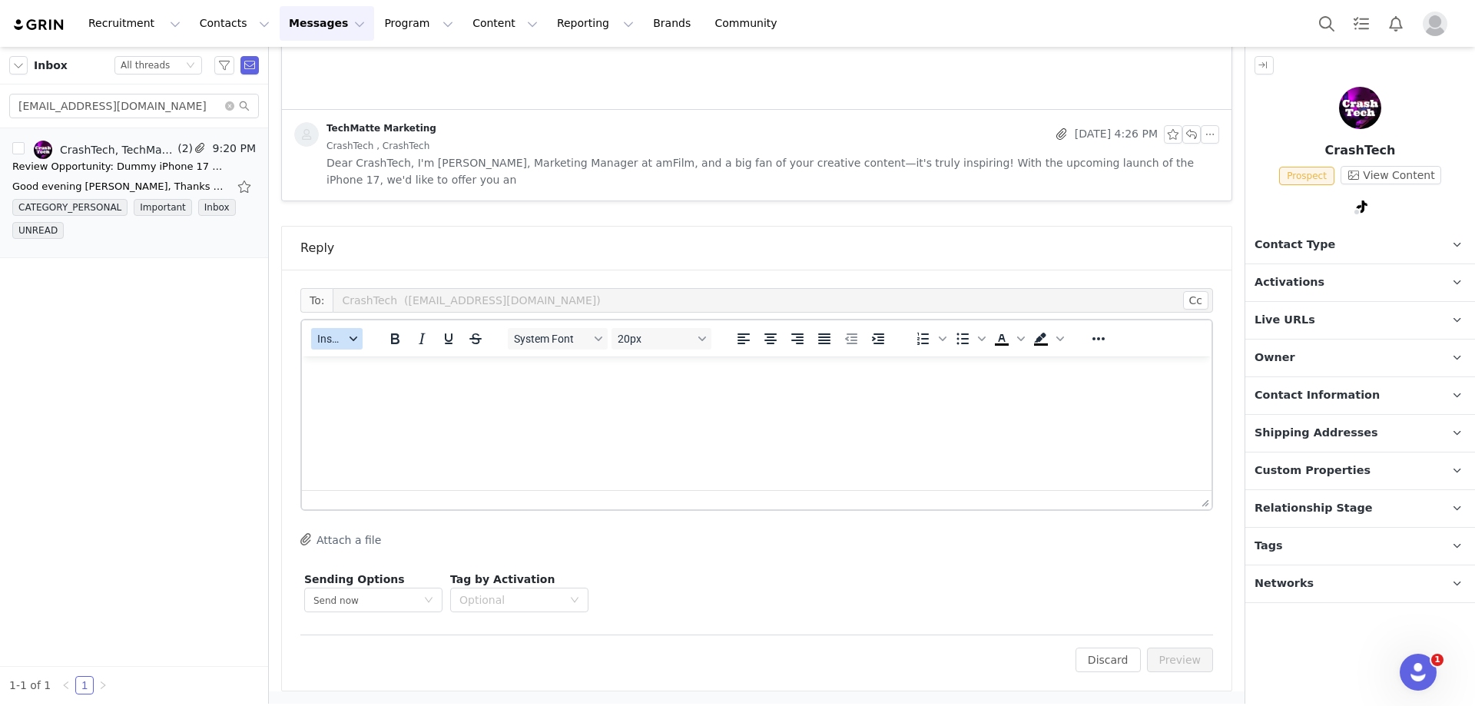
click at [339, 342] on span "Insert" at bounding box center [330, 339] width 27 height 12
click at [349, 365] on div "Insert Template" at bounding box center [393, 365] width 138 height 18
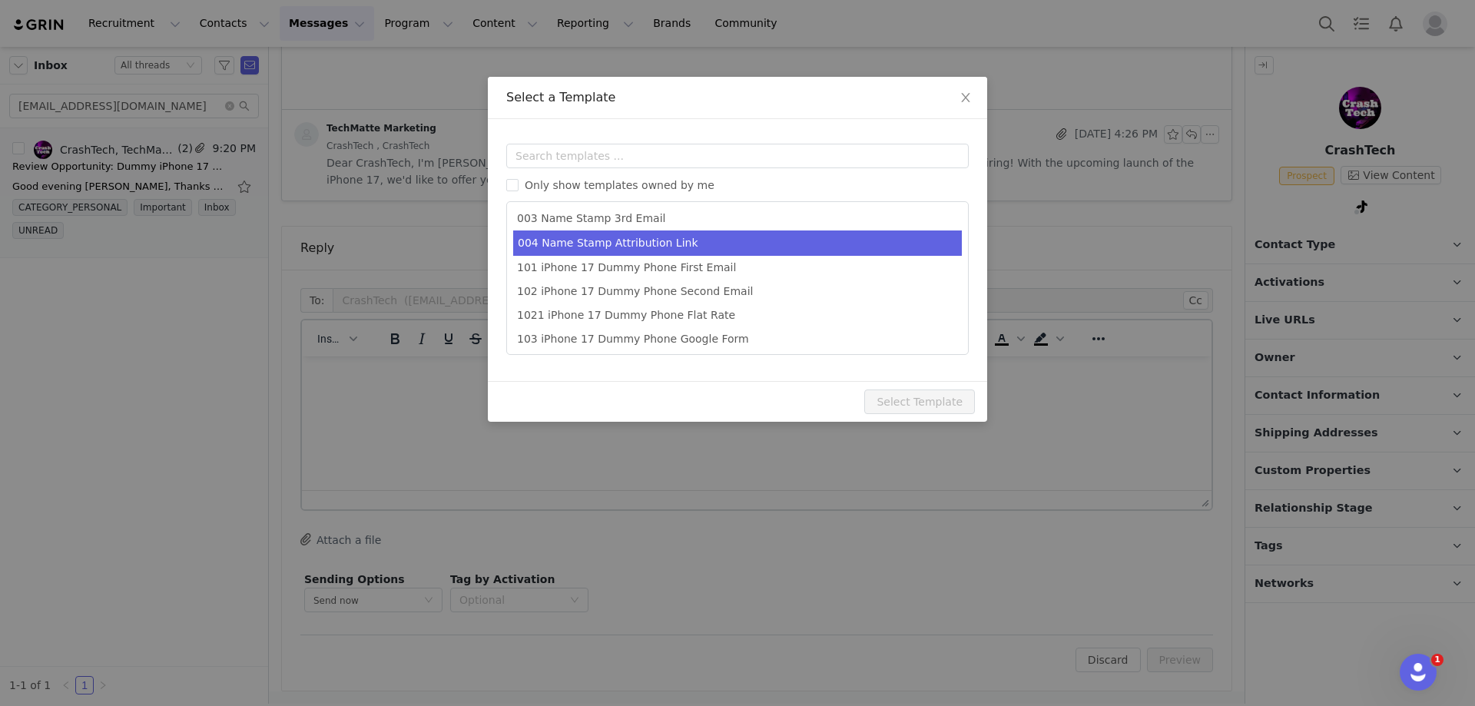
scroll to position [76, 0]
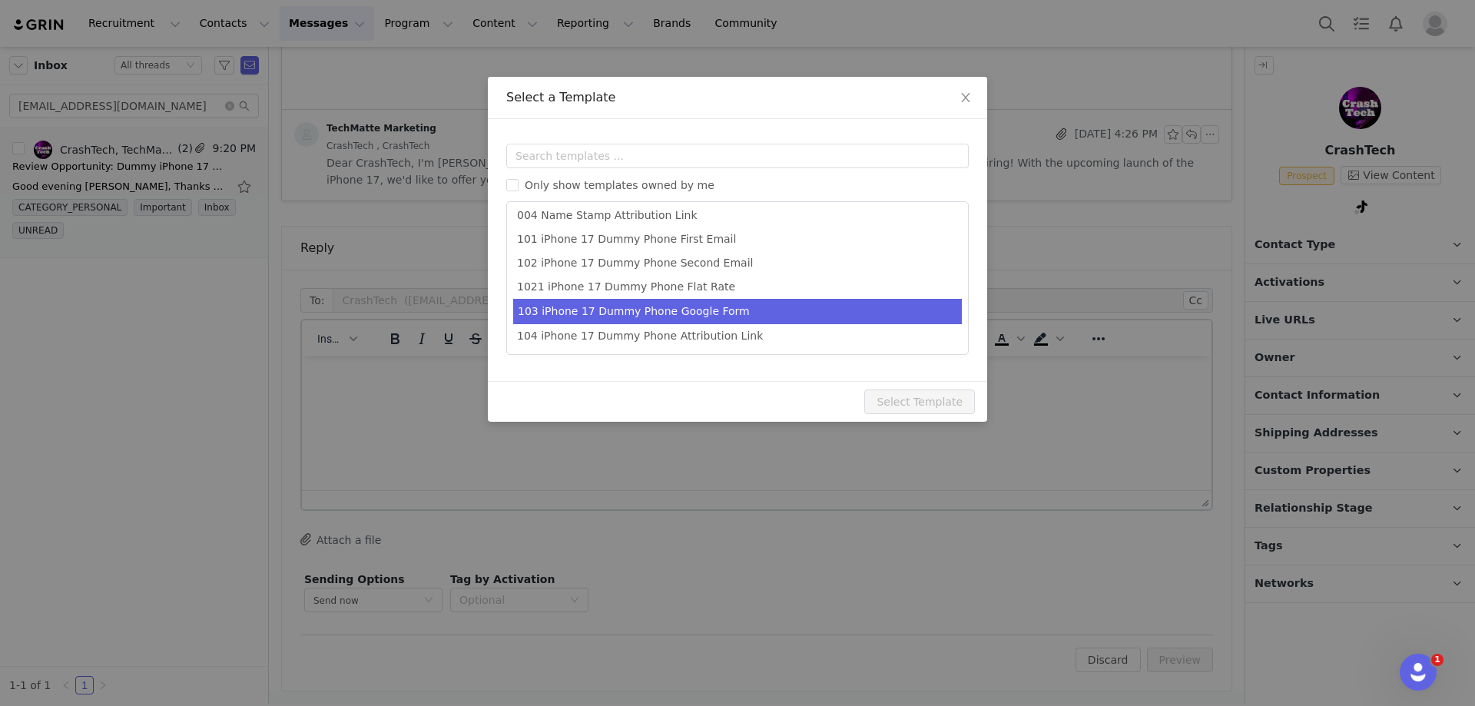
click at [704, 314] on li "103 iPhone 17 Dummy Phone Google Form" at bounding box center [737, 311] width 449 height 25
type input "Next Steps: Shipping Details for Your amFilm Collaboration"
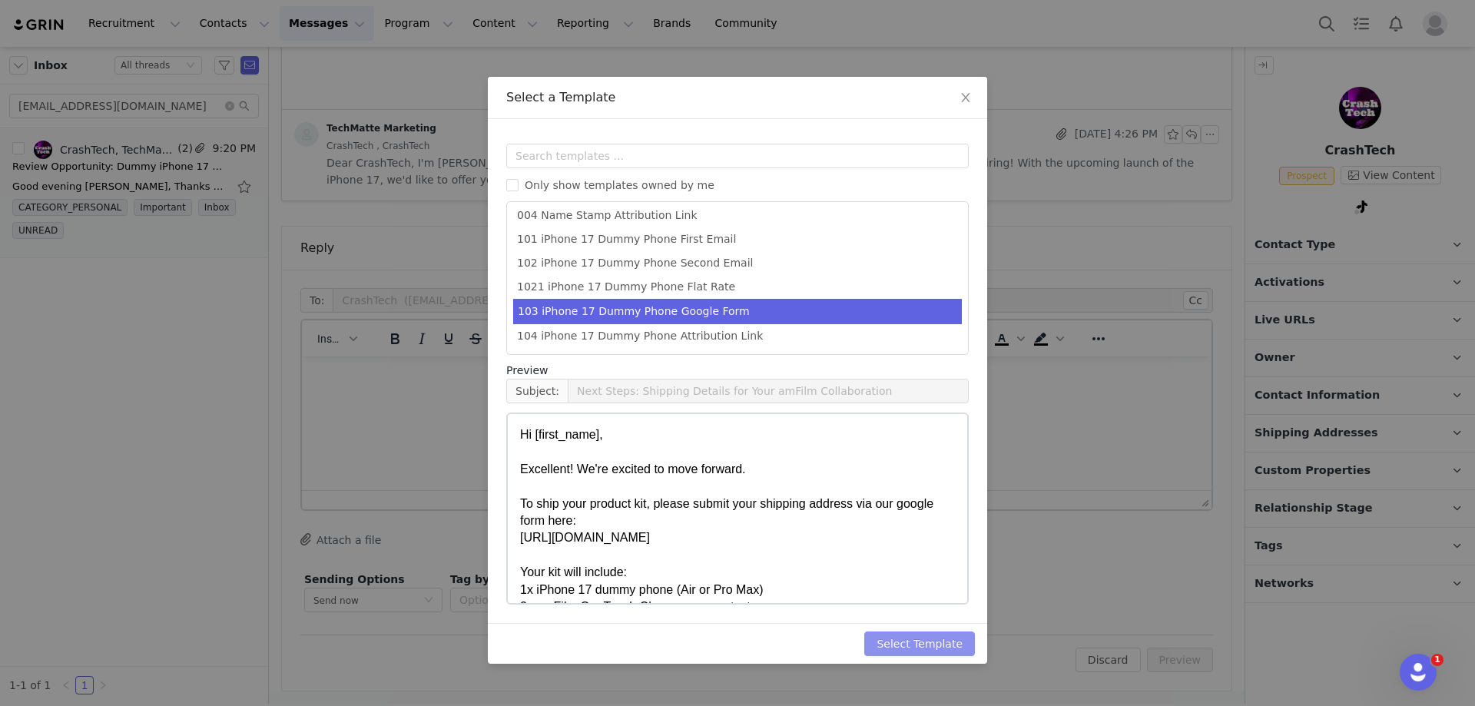
click at [893, 635] on button "Select Template" at bounding box center [919, 643] width 111 height 25
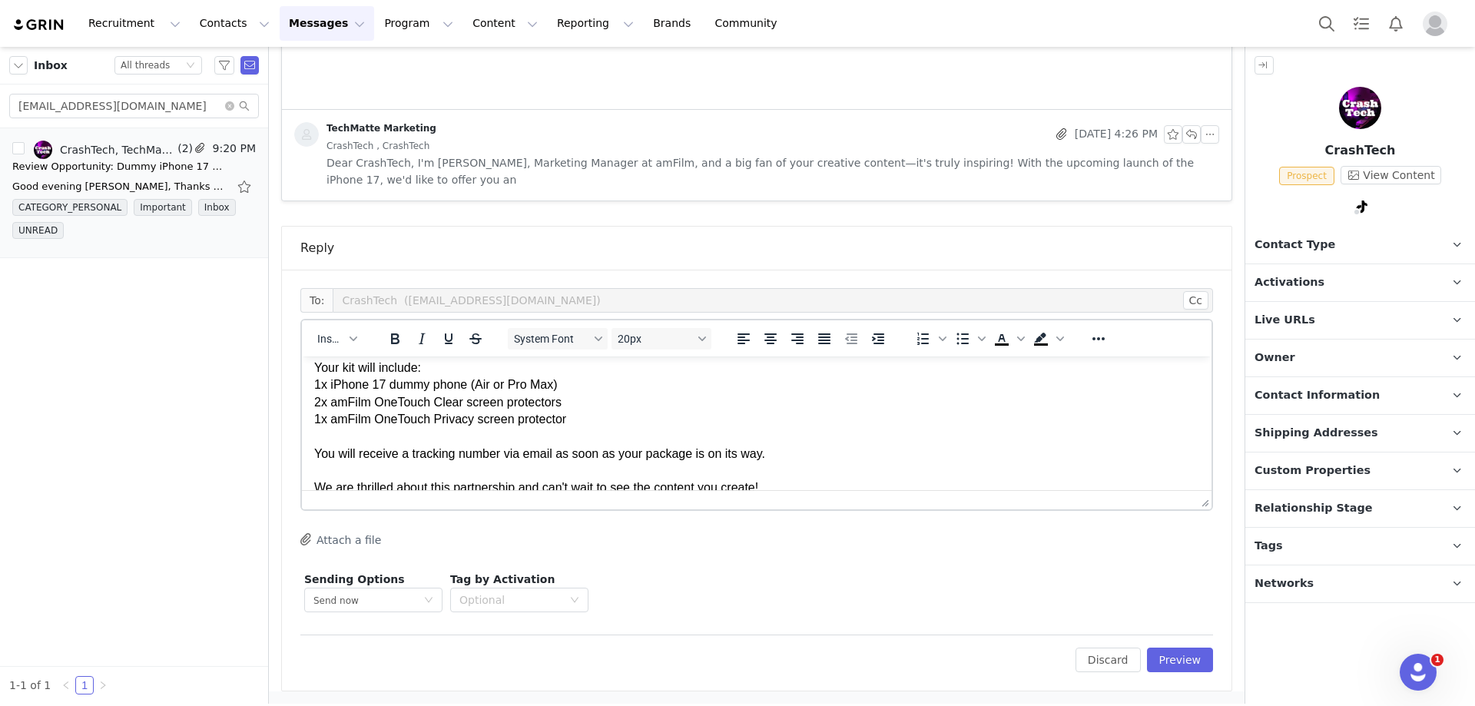
scroll to position [154, 0]
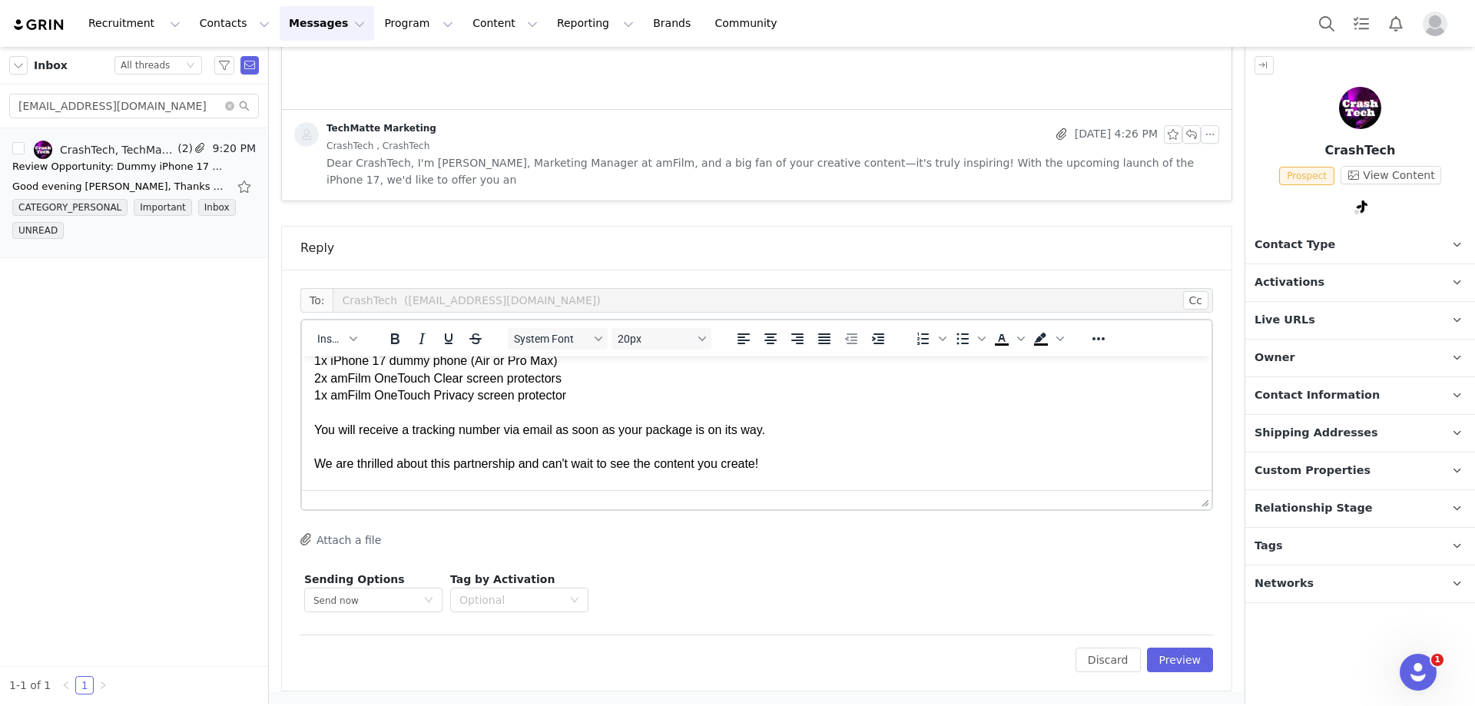
click at [674, 369] on div "1x iPhone 17 dummy phone (Air or Pro Max)" at bounding box center [756, 361] width 885 height 17
click at [879, 369] on div "1x iPhone 17 dummy phone (Air or Pro Max)-If you plan to do two different video…" at bounding box center [756, 361] width 885 height 17
click at [876, 369] on div "1x iPhone 17 dummy phone (Air or Pro Max)-If you plan to do two different video…" at bounding box center [756, 361] width 885 height 17
drag, startPoint x: 625, startPoint y: 423, endPoint x: 635, endPoint y: 434, distance: 14.7
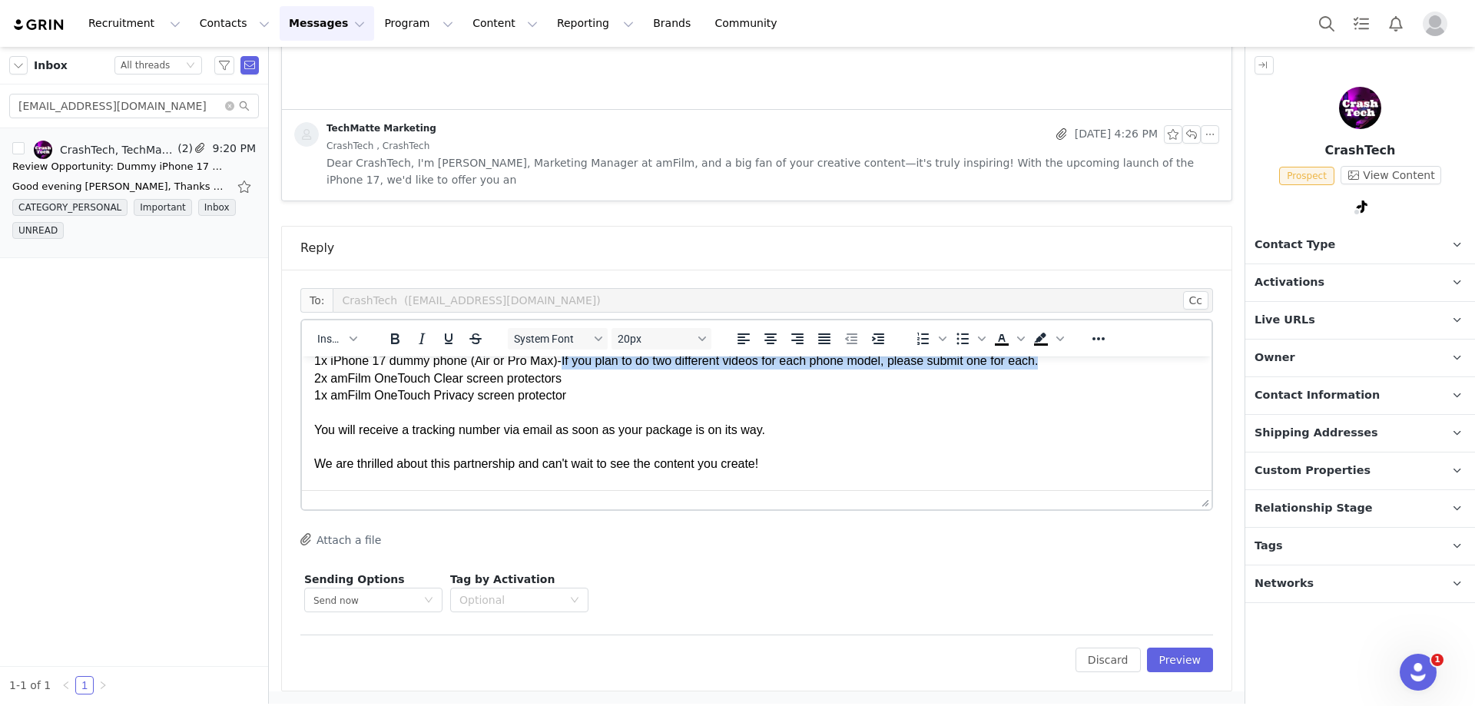
click at [635, 369] on div "1x iPhone 17 dummy phone (Air or Pro Max)-If you plan to do two different video…" at bounding box center [756, 361] width 885 height 17
copy div "If you plan to do two different videos for each phone model, please submit one …"
click at [341, 369] on div "1x iPhone 17 dummy phone (Air or Pro Max)-If you plan to create two different v…" at bounding box center [756, 361] width 885 height 17
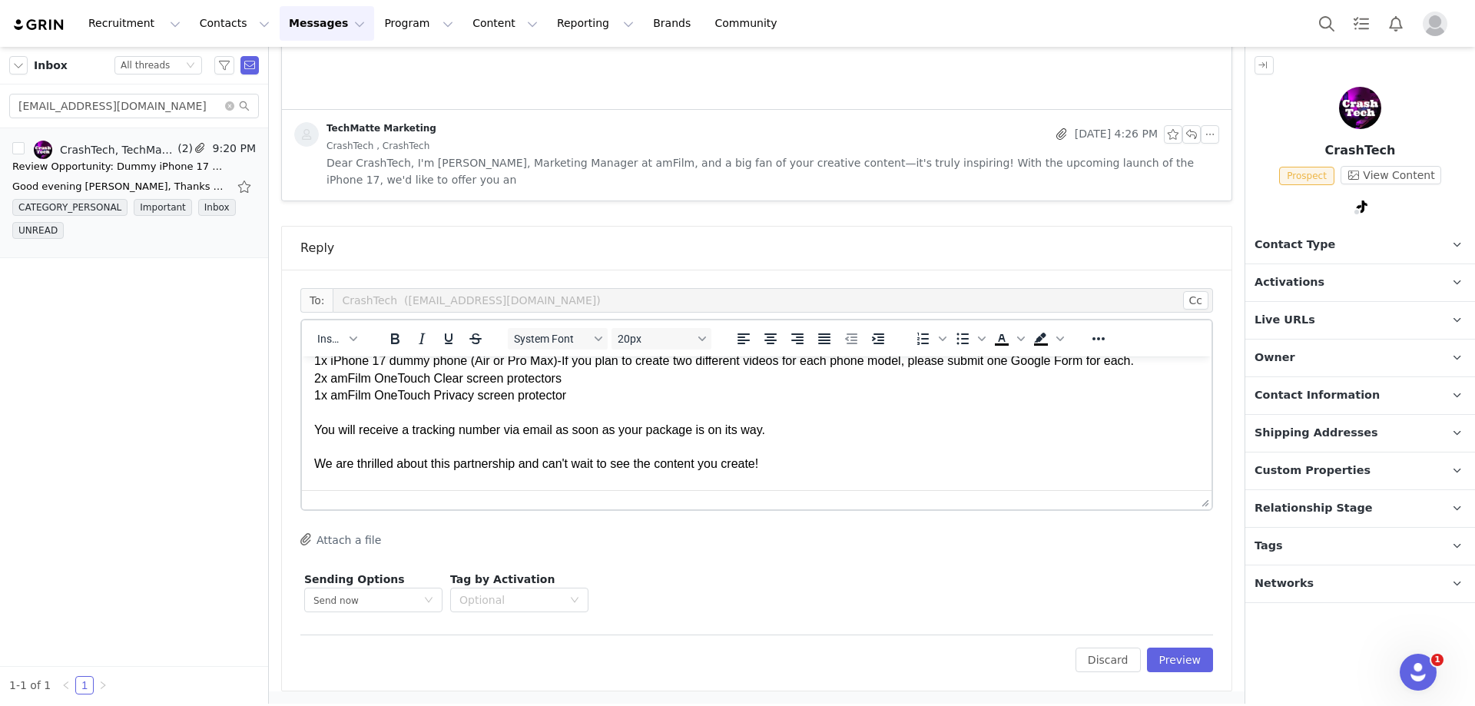
click at [320, 369] on div "1x iPhone 17 dummy phone (Air or Pro Max)-If you plan to create two different v…" at bounding box center [756, 361] width 885 height 17
click at [315, 465] on html "Hi First Name , Excellent! We're excited to move forward. To ship your product …" at bounding box center [756, 387] width 909 height 369
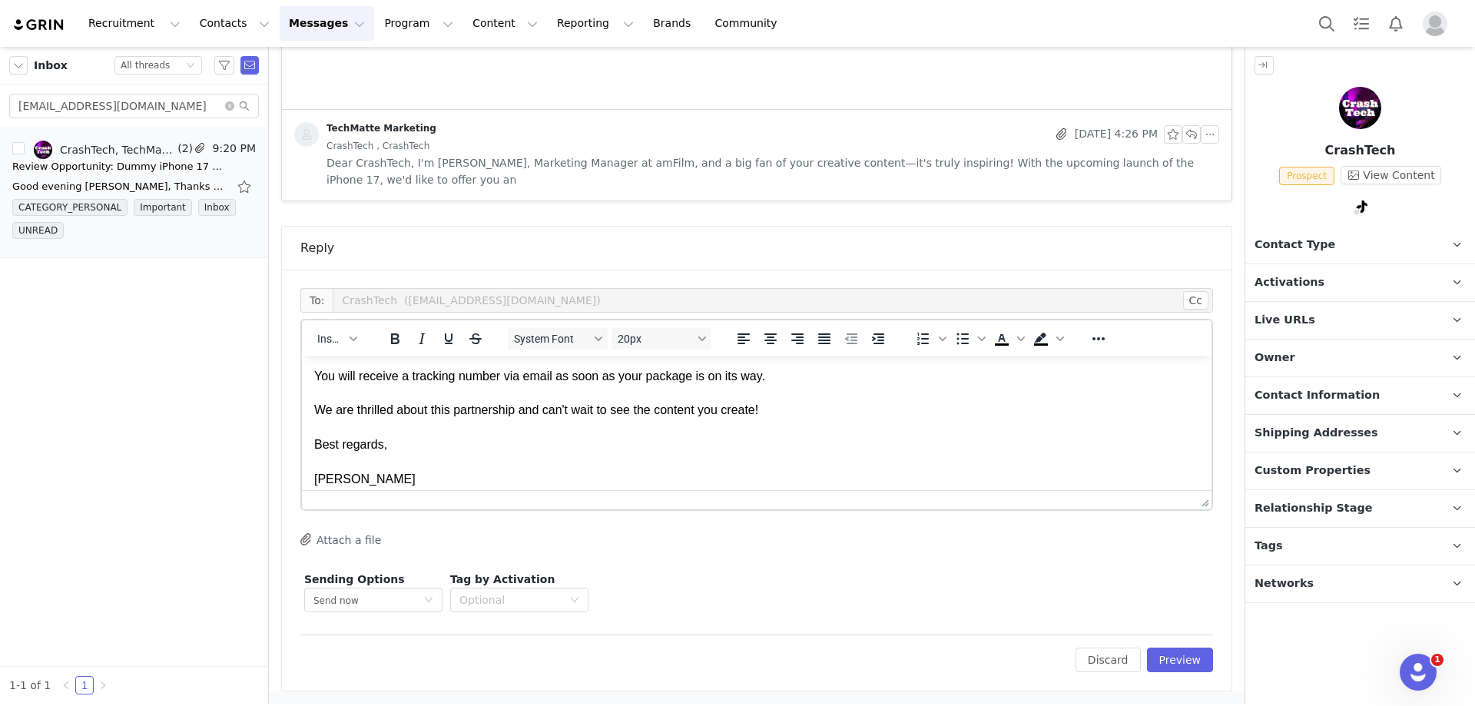
scroll to position [230, 0]
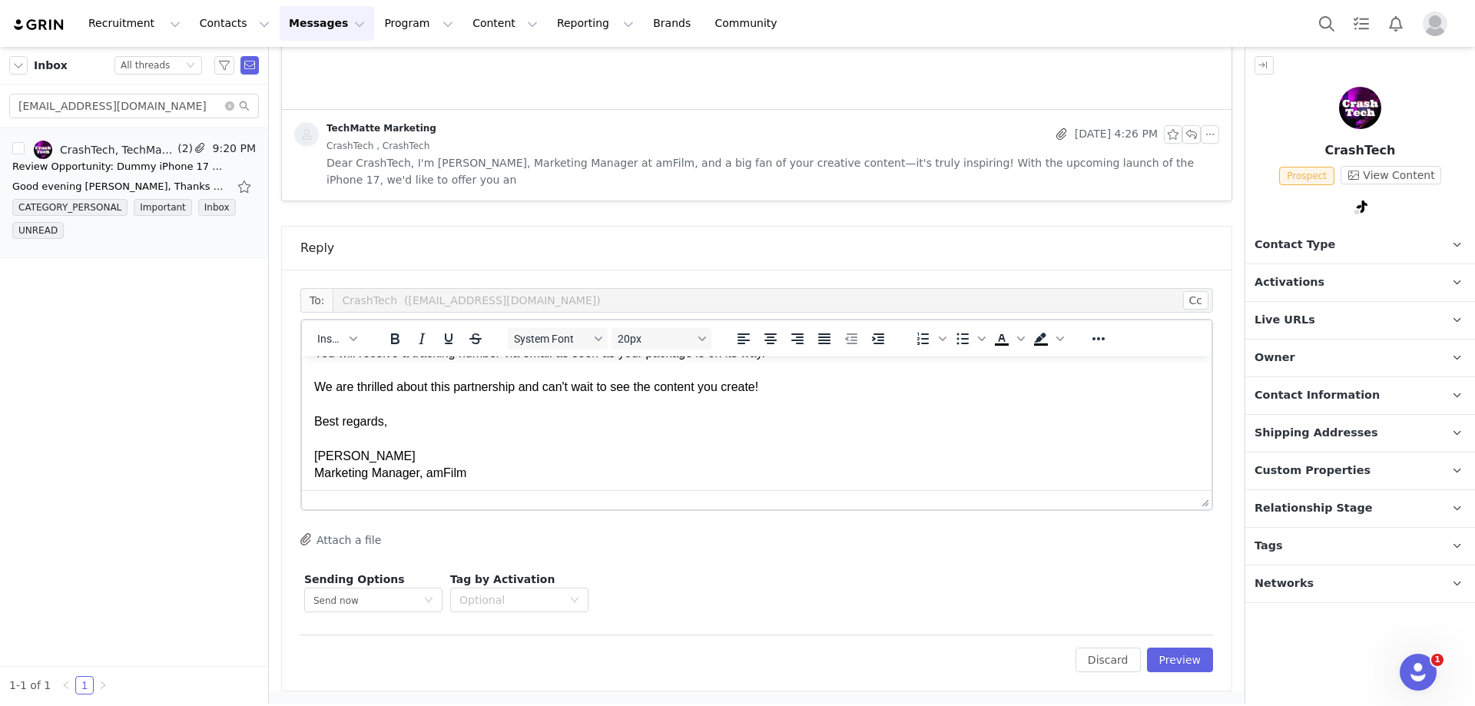
click at [321, 327] on div "1x amFilm OneTouch Privacy screen protector" at bounding box center [756, 318] width 885 height 17
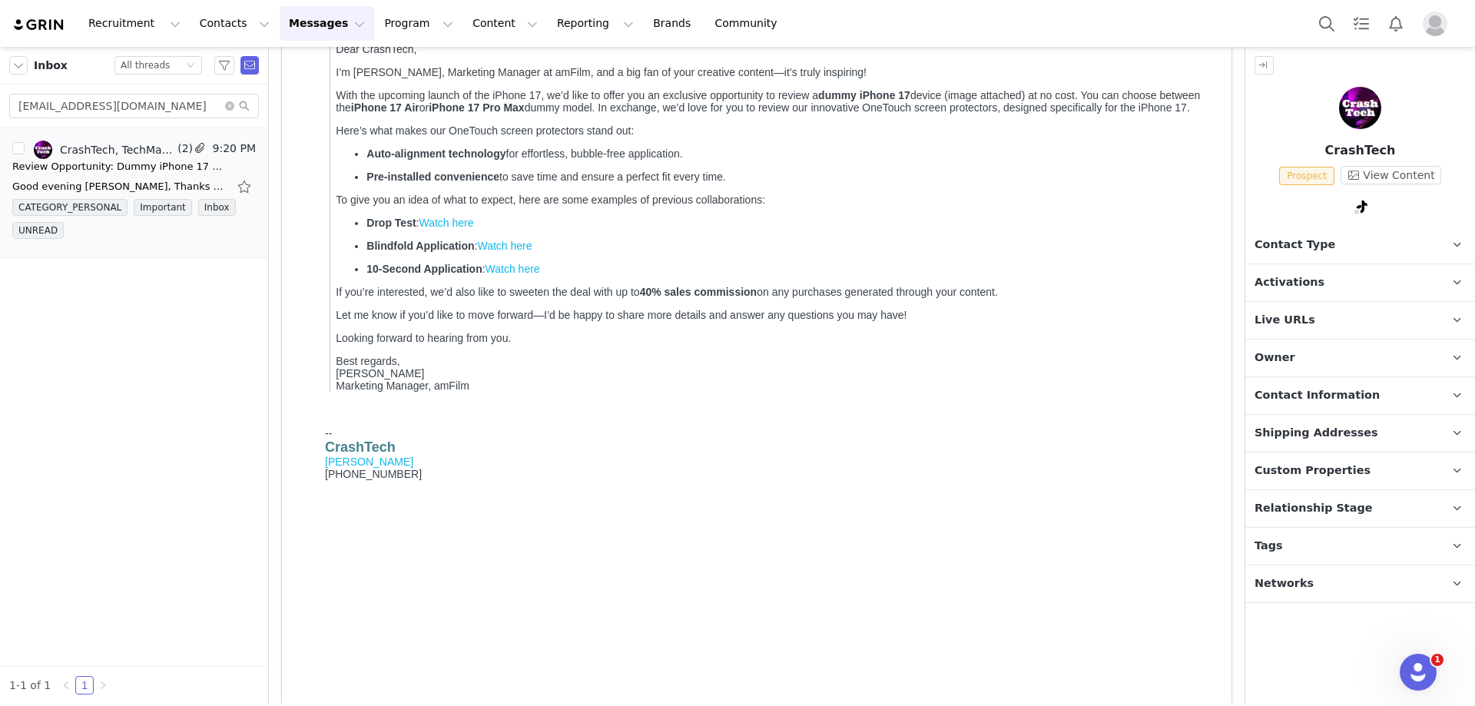
scroll to position [691, 0]
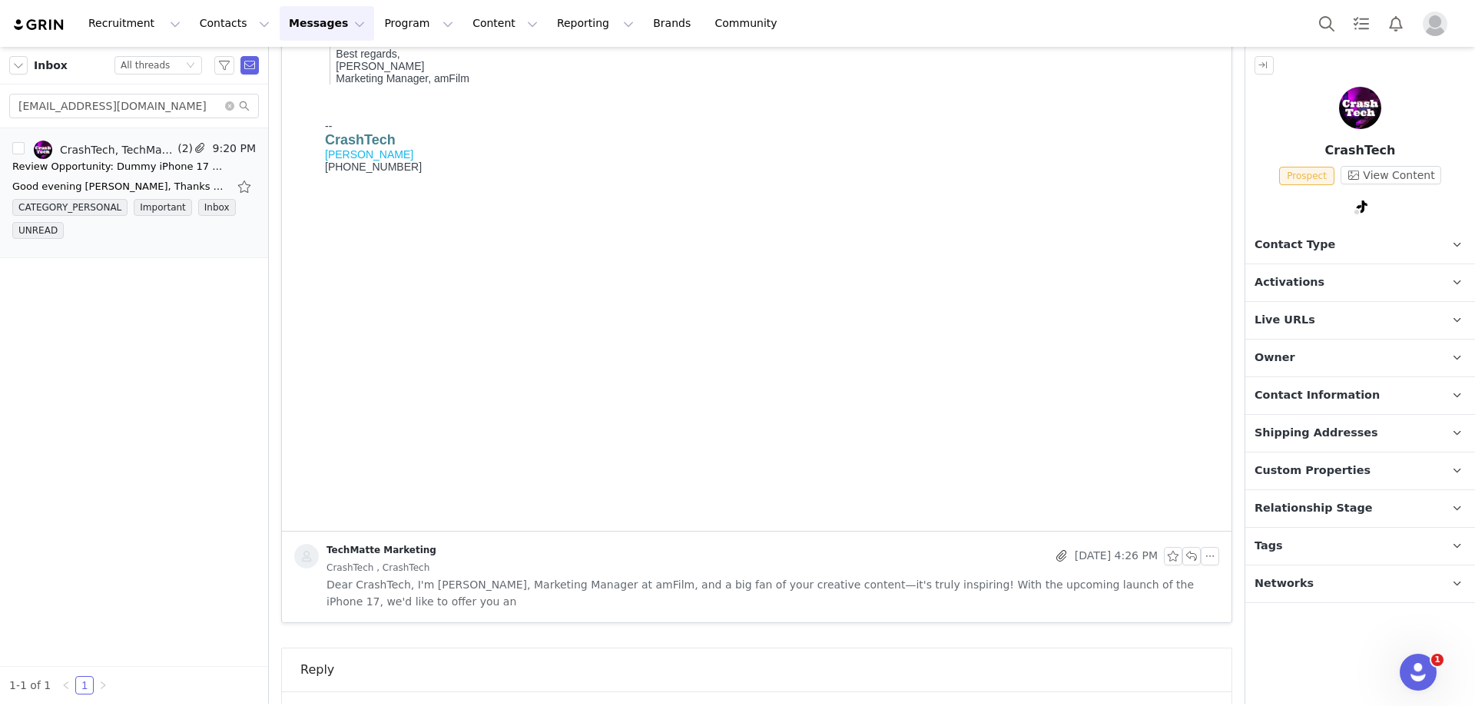
drag, startPoint x: 634, startPoint y: -76, endPoint x: 365, endPoint y: 405, distance: 550.8
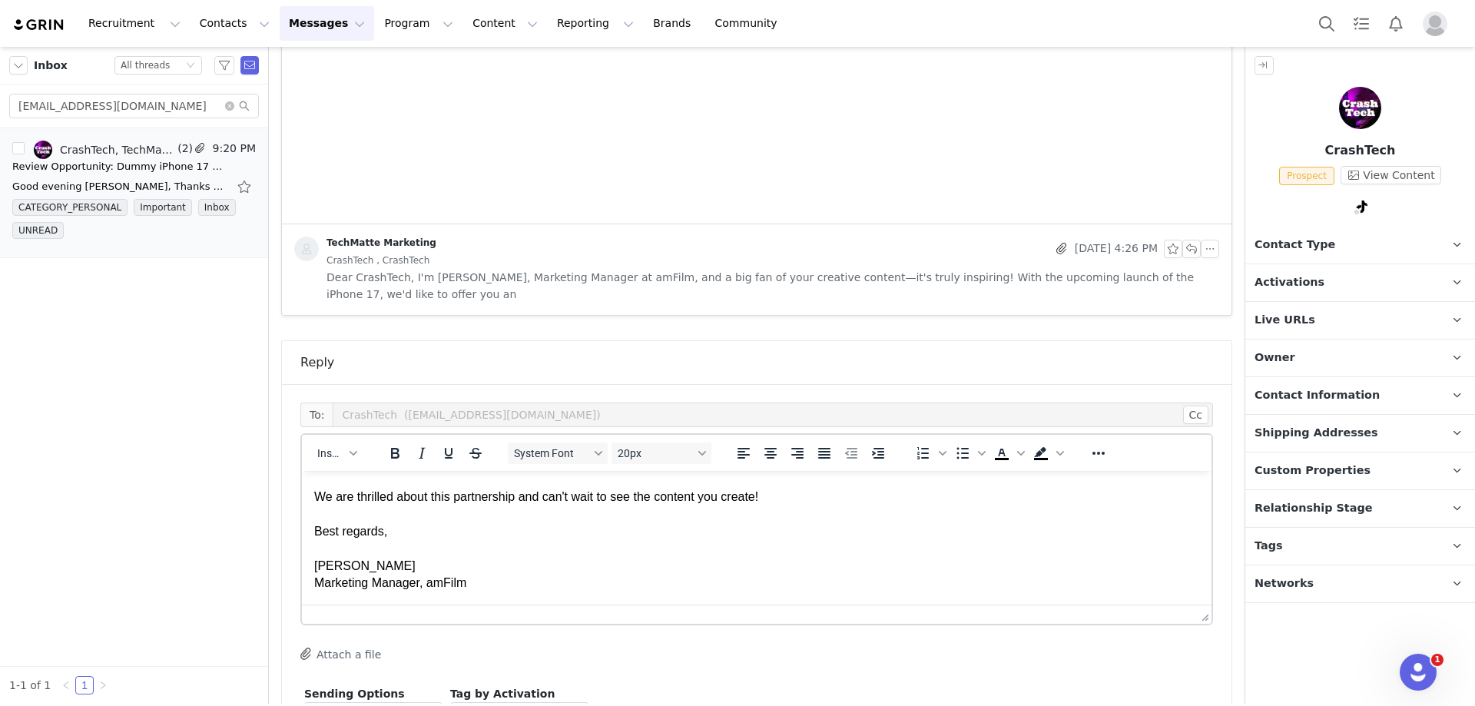
scroll to position [1113, 0]
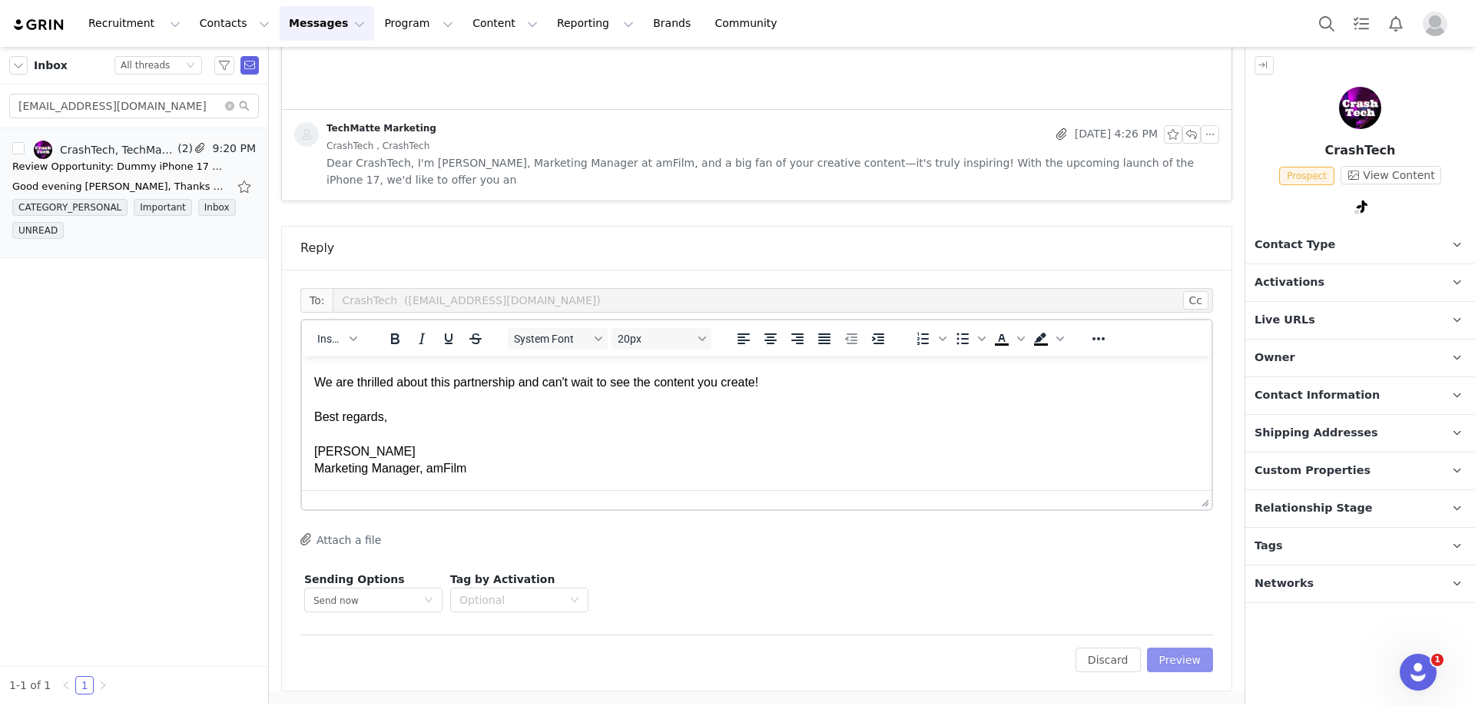
click at [1155, 656] on button "Preview" at bounding box center [1180, 659] width 67 height 25
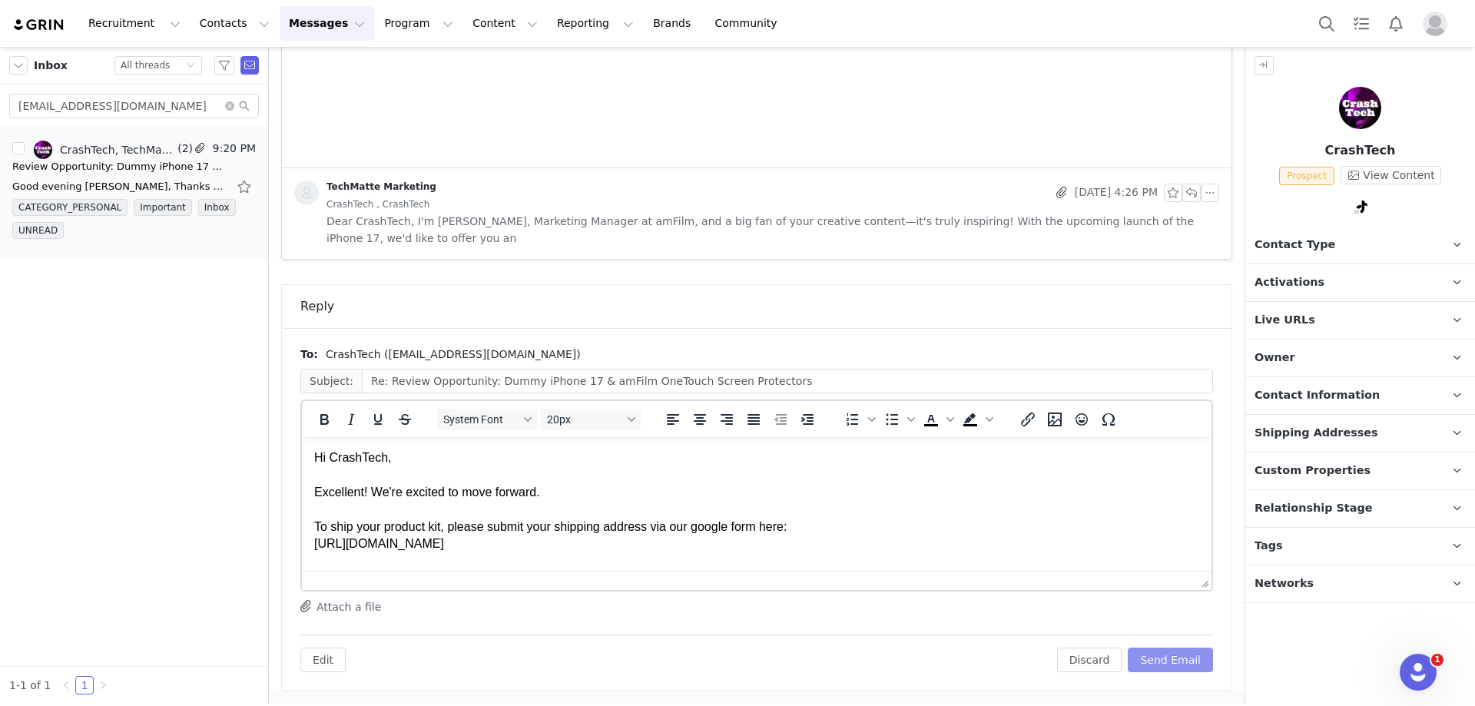
scroll to position [0, 0]
click at [366, 462] on div "Hi CrashTech," at bounding box center [756, 457] width 885 height 17
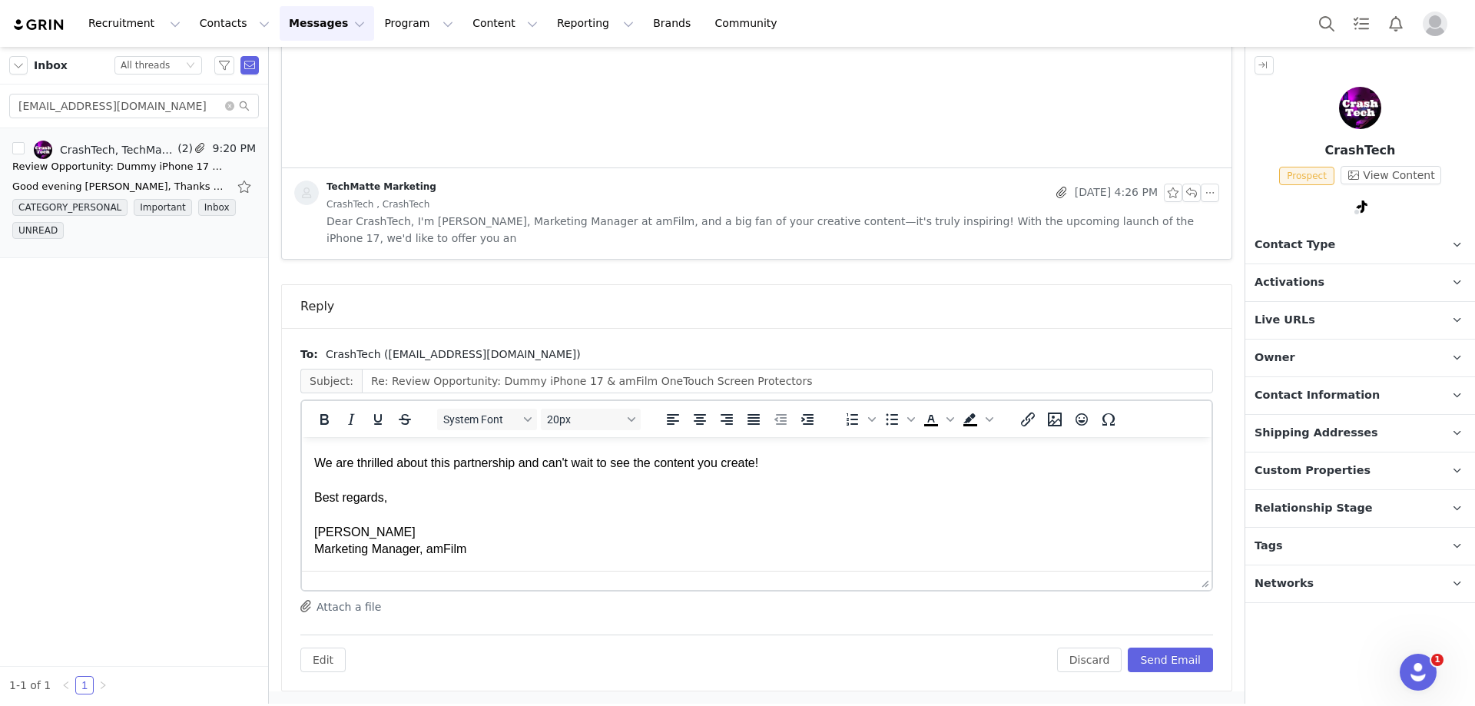
scroll to position [370, 0]
click at [1147, 662] on button "Send Email" at bounding box center [1169, 659] width 85 height 25
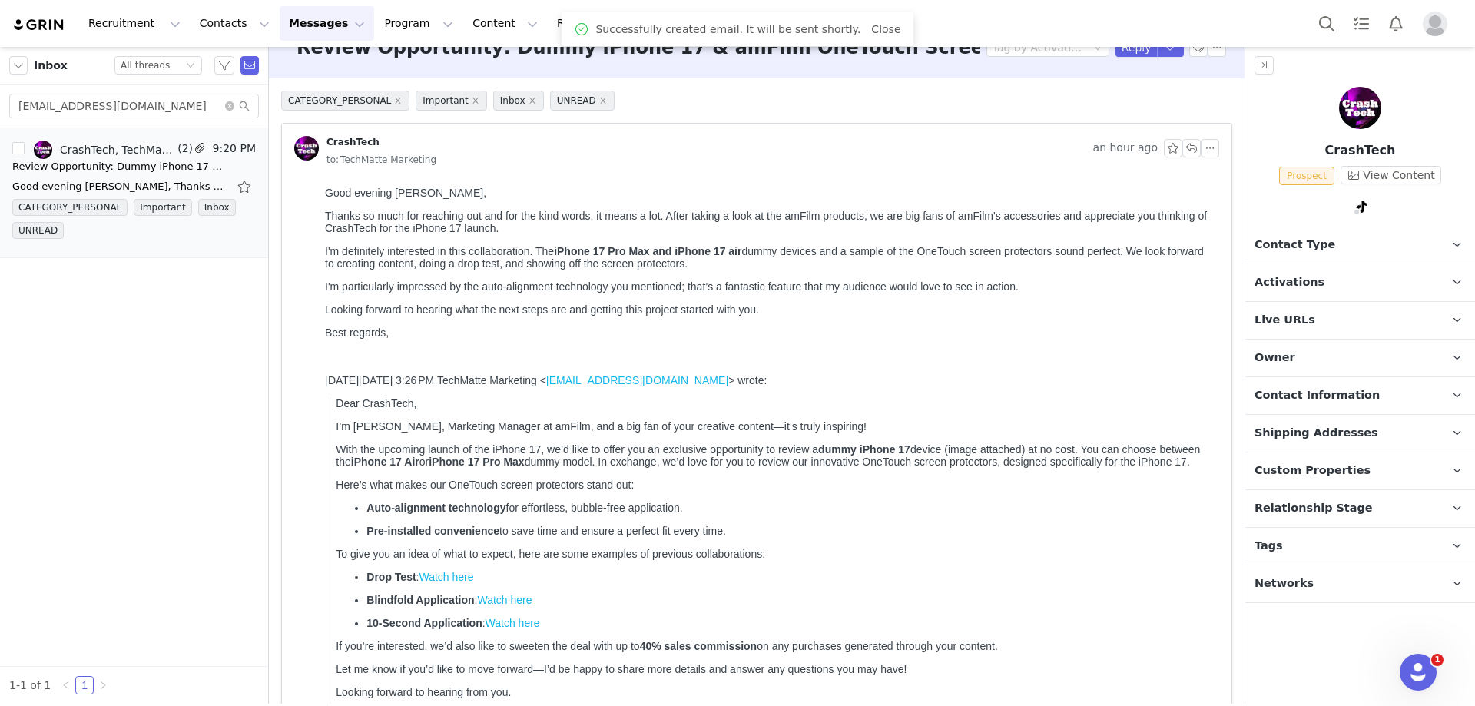
scroll to position [0, 0]
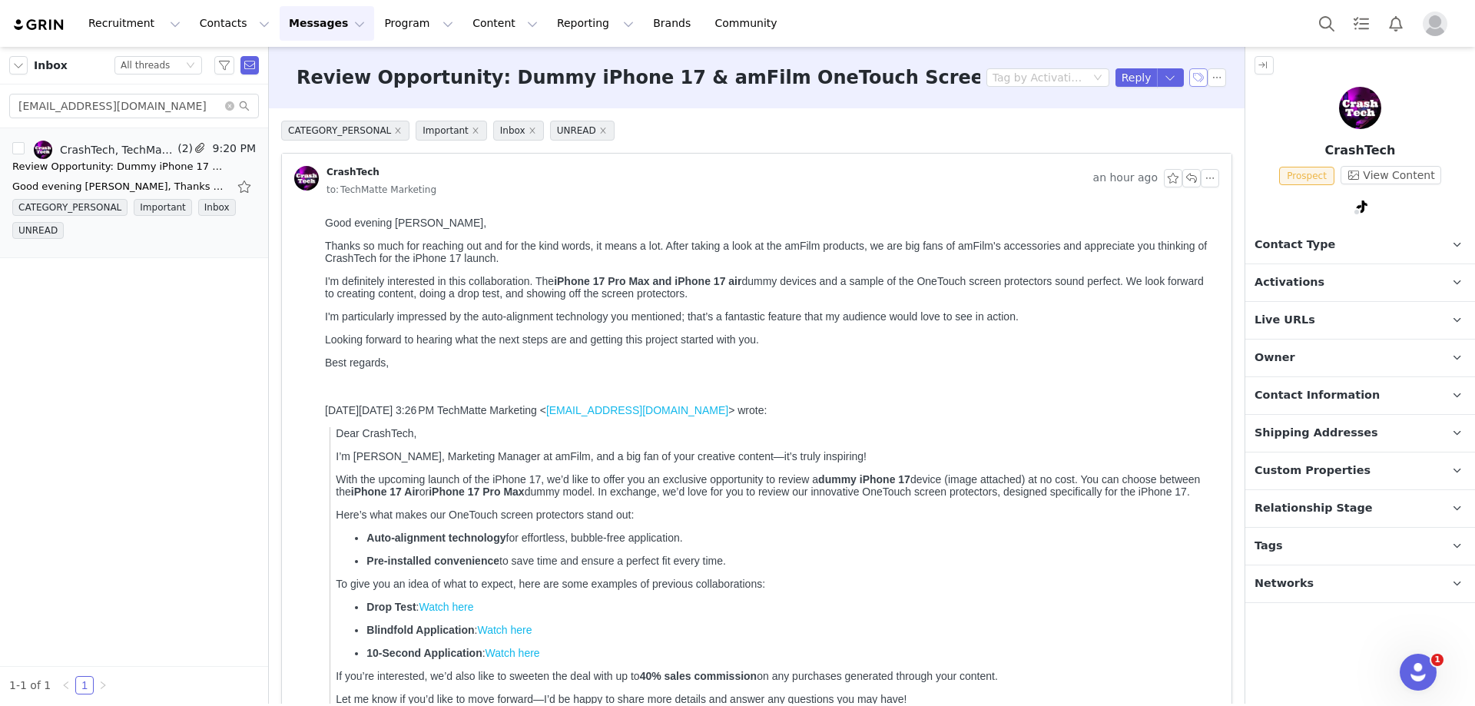
click at [1189, 78] on button "button" at bounding box center [1198, 77] width 18 height 18
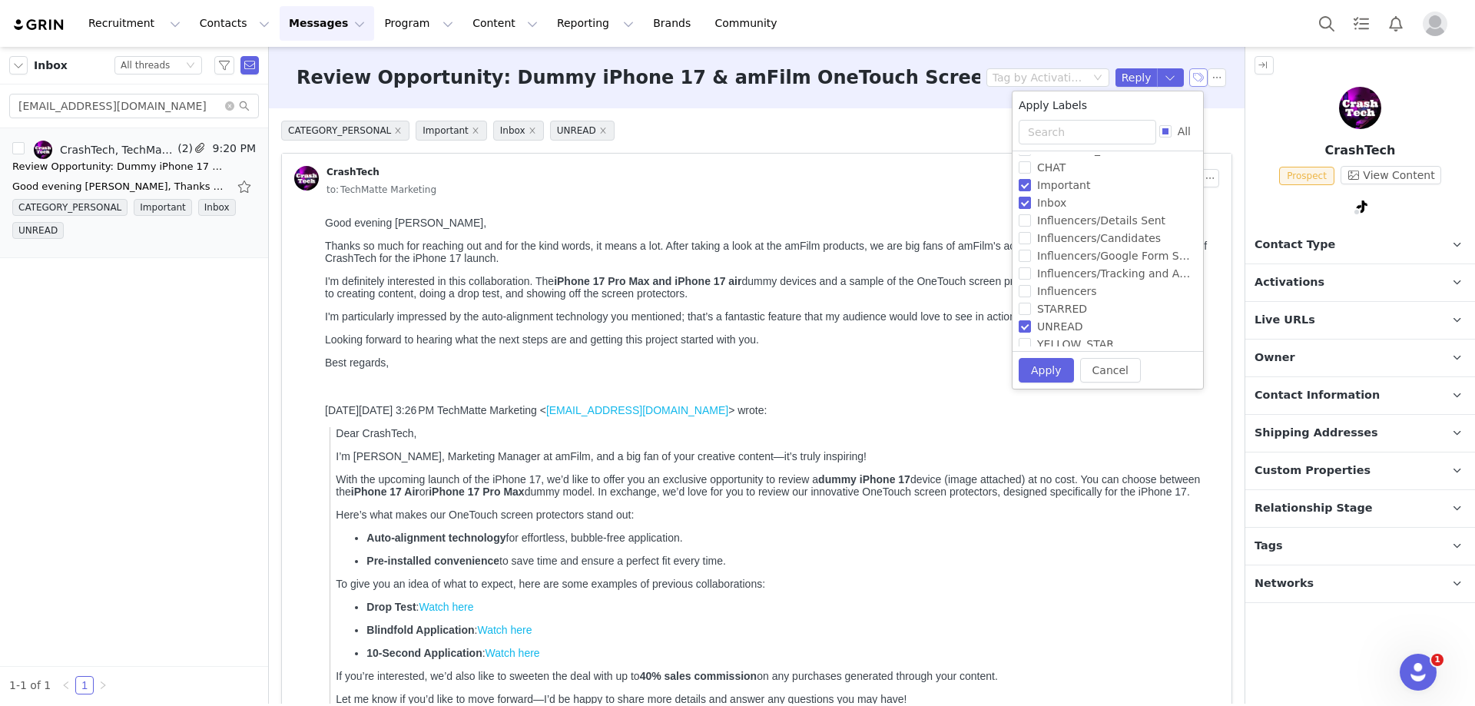
scroll to position [94, 0]
click at [1025, 249] on input "Influencers/Google Form Sent" at bounding box center [1024, 248] width 12 height 12
checkbox input "true"
click at [1024, 363] on button "Apply" at bounding box center [1038, 369] width 55 height 25
